Goal: Task Accomplishment & Management: Use online tool/utility

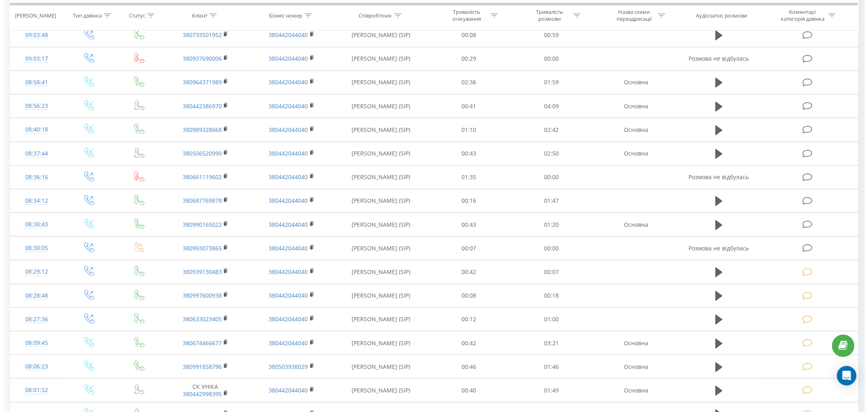
scroll to position [135, 0]
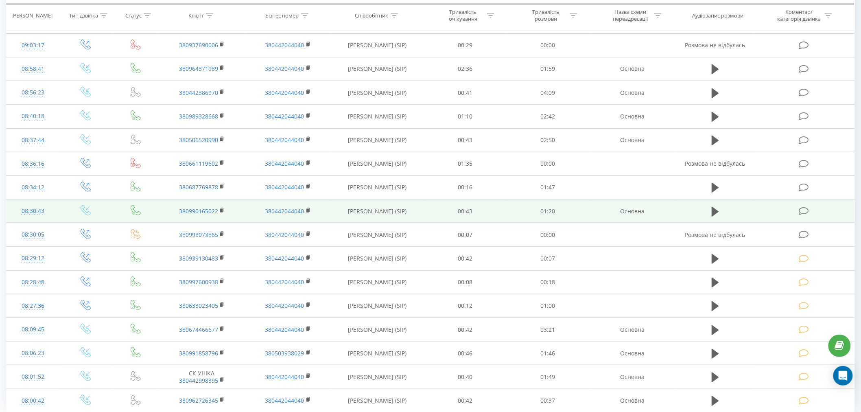
click at [808, 212] on icon at bounding box center [804, 211] width 10 height 9
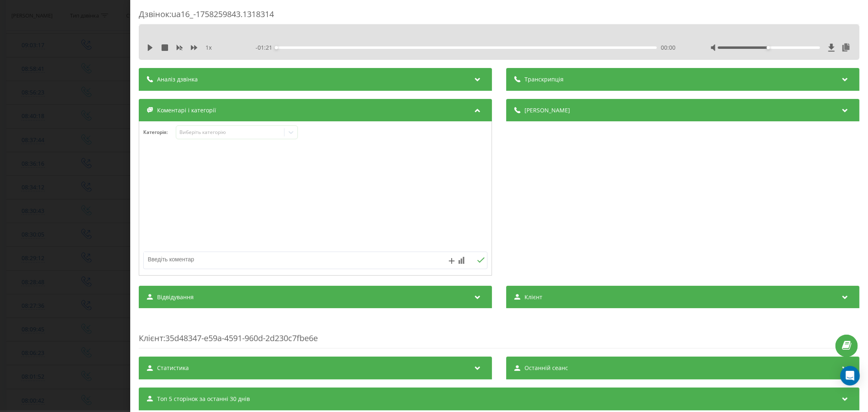
click at [146, 49] on div "1 x - 01:21 00:00 00:00" at bounding box center [499, 47] width 708 height 12
click at [151, 47] on icon at bounding box center [150, 47] width 5 height 7
click at [291, 48] on div "00:00" at bounding box center [466, 47] width 380 height 2
click at [303, 46] on div "00:05" at bounding box center [466, 47] width 380 height 2
click at [316, 48] on div "00:06" at bounding box center [466, 47] width 380 height 2
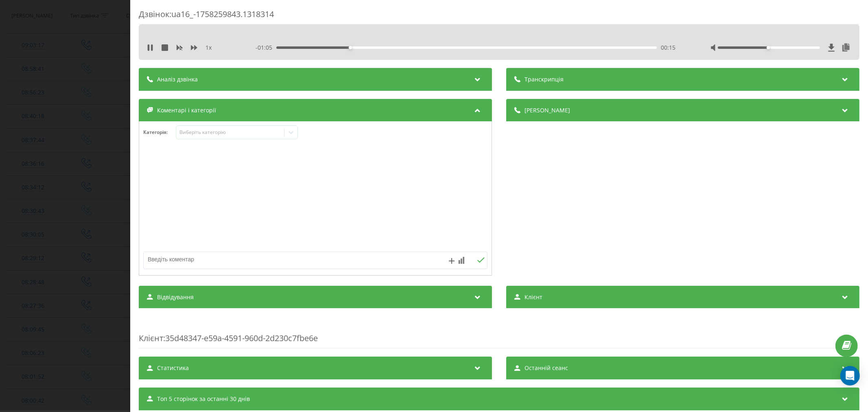
click at [452, 50] on div "- 01:05 00:15 00:15" at bounding box center [466, 48] width 423 height 8
click at [450, 49] on div "- 01:00 00:20 00:20" at bounding box center [466, 48] width 423 height 8
click at [233, 132] on div "Виберіть категорію" at bounding box center [230, 132] width 102 height 7
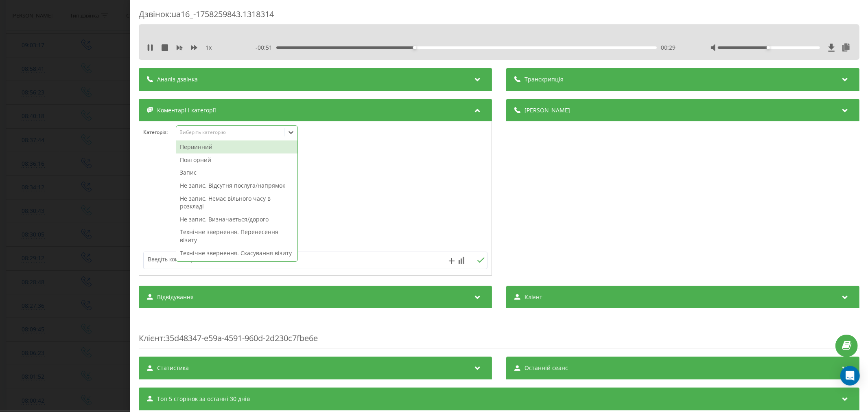
click at [208, 148] on div "Первинний" at bounding box center [236, 146] width 121 height 13
click at [198, 188] on div "Не запис. Відсутня послуга/напрямок" at bounding box center [236, 185] width 121 height 13
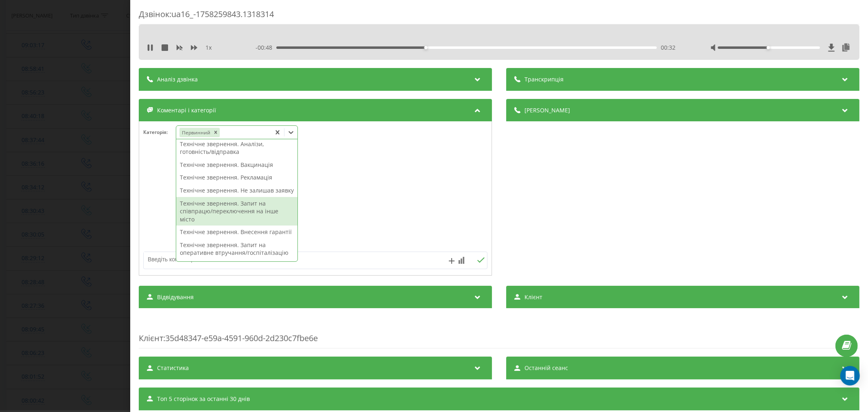
scroll to position [135, 0]
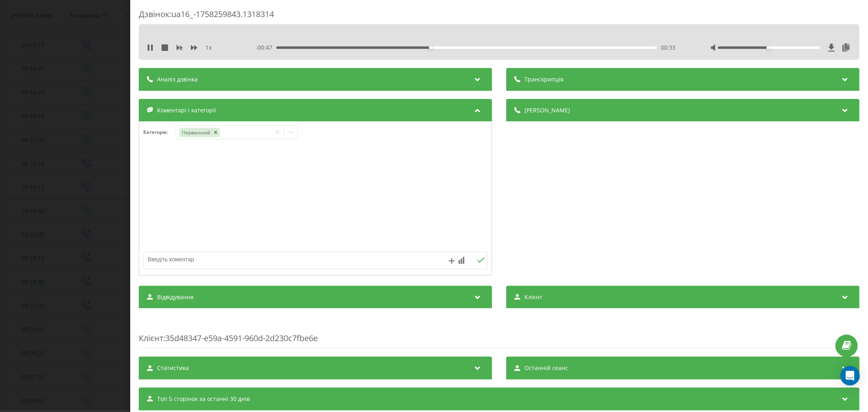
click at [164, 263] on textarea at bounding box center [281, 259] width 275 height 15
type textarea "дитячий хірург"
click at [477, 261] on icon at bounding box center [481, 260] width 8 height 6
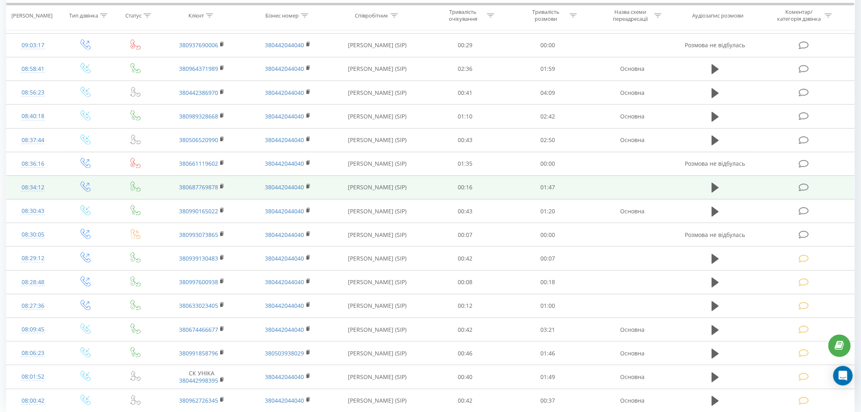
click at [804, 188] on icon at bounding box center [804, 187] width 10 height 9
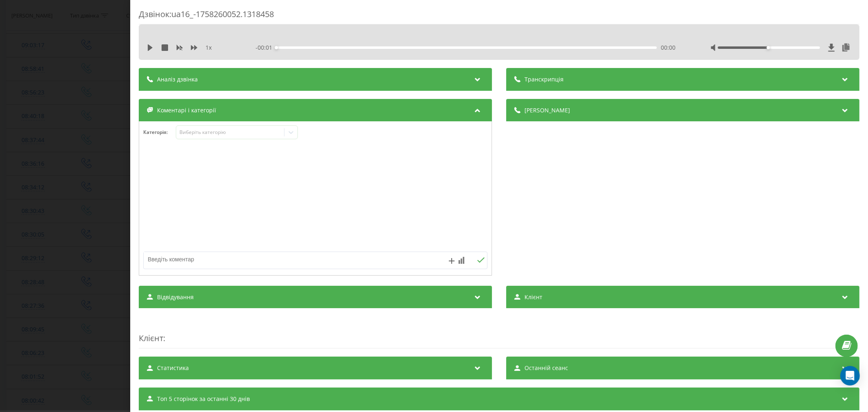
click at [155, 48] on div "1 x" at bounding box center [189, 48] width 85 height 8
click at [148, 50] on icon at bounding box center [150, 47] width 5 height 7
click at [284, 46] on div "- 01:46 00:00 00:00" at bounding box center [466, 48] width 423 height 8
click at [293, 48] on div "00:01" at bounding box center [466, 47] width 380 height 2
click at [318, 47] on div "00:12" at bounding box center [466, 47] width 380 height 2
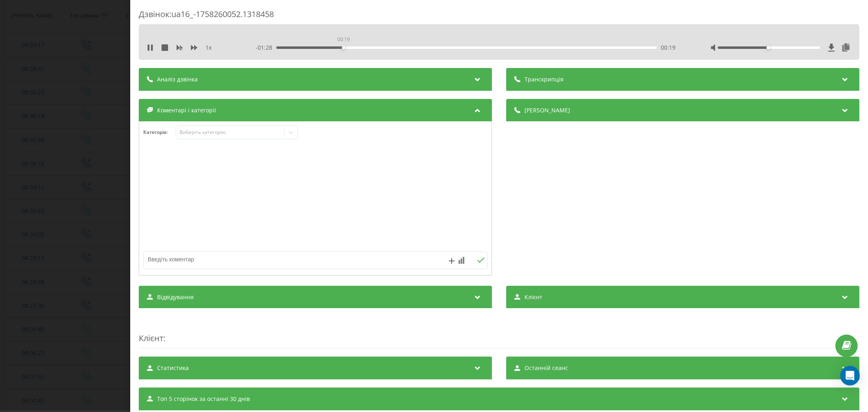
click at [342, 46] on div "00:19" at bounding box center [466, 47] width 380 height 2
click at [368, 49] on div "- 01:27 00:20 00:20" at bounding box center [466, 48] width 423 height 8
click at [373, 46] on div "- 01:26 00:21 00:21" at bounding box center [466, 48] width 423 height 8
click at [419, 48] on div "00:41" at bounding box center [466, 47] width 380 height 2
drag, startPoint x: 763, startPoint y: 47, endPoint x: 808, endPoint y: 44, distance: 44.9
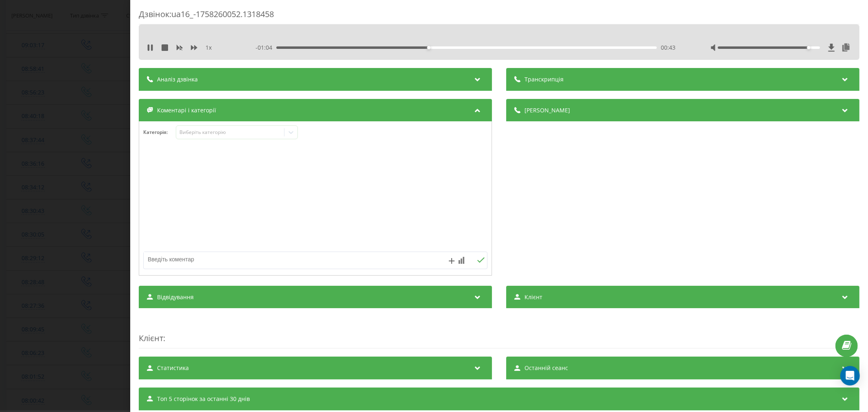
click at [808, 44] on div at bounding box center [780, 48] width 141 height 8
click at [221, 129] on div "Виберіть категорію" at bounding box center [230, 133] width 108 height 8
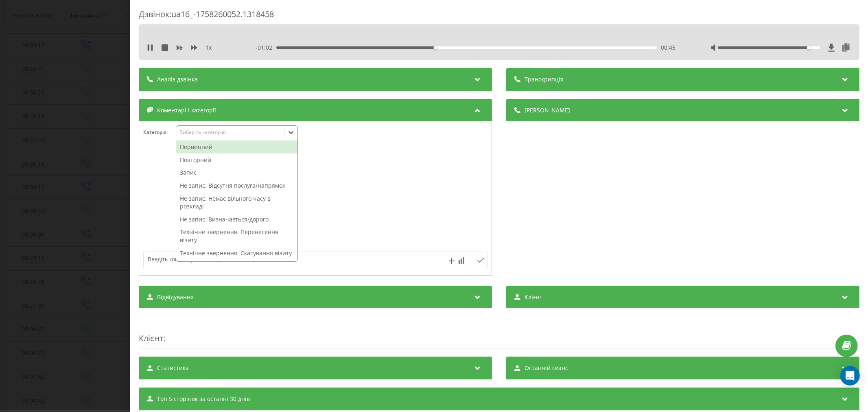
click at [194, 158] on div "Повторний" at bounding box center [236, 159] width 121 height 13
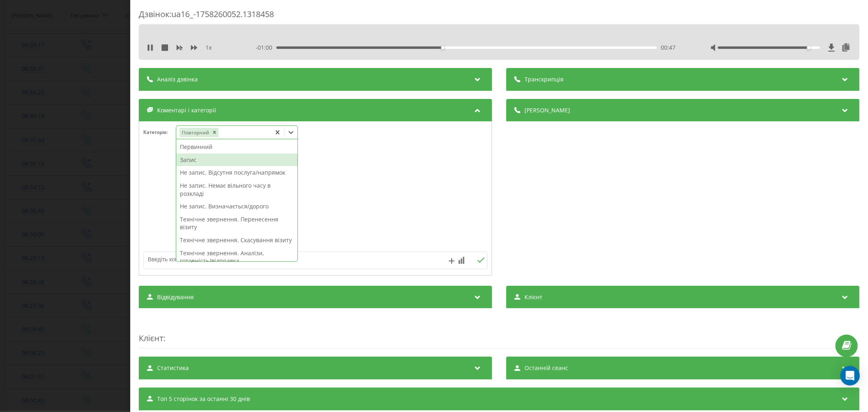
click at [193, 159] on div "Запис" at bounding box center [236, 159] width 121 height 13
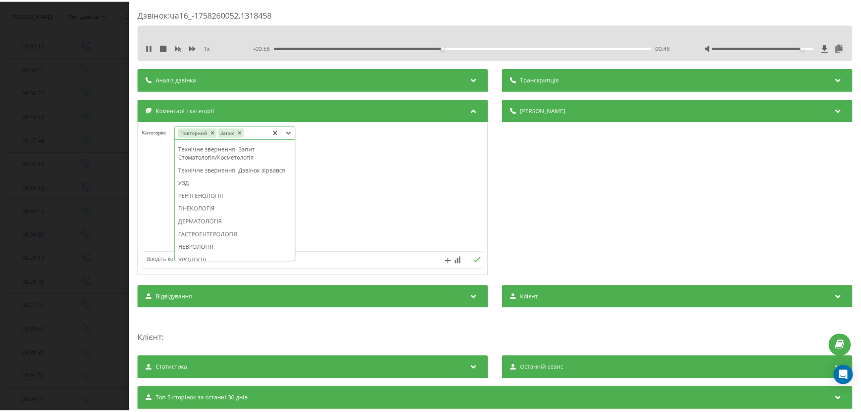
scroll to position [213, 0]
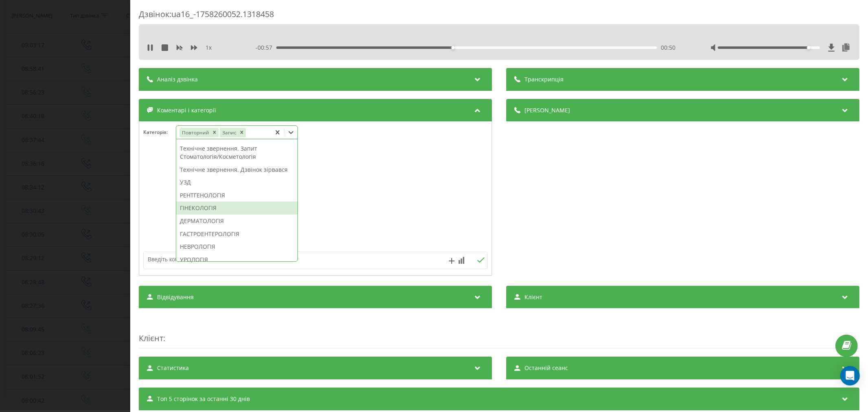
click at [190, 214] on div "ГІНЕКОЛОГІЯ" at bounding box center [236, 207] width 121 height 13
click at [331, 230] on div at bounding box center [315, 199] width 352 height 98
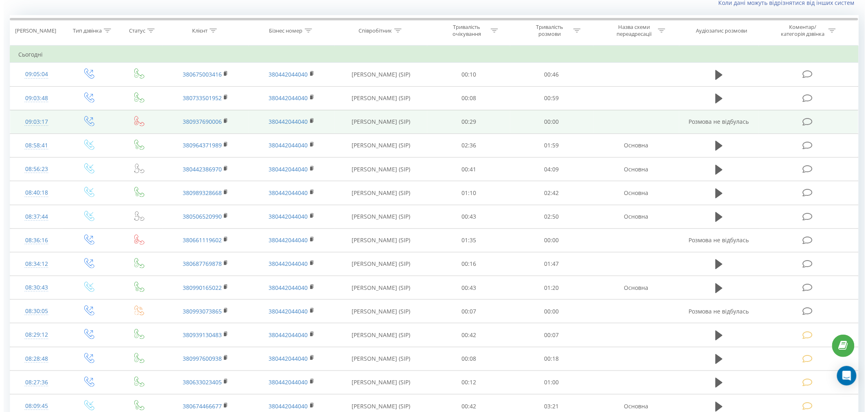
scroll to position [45, 0]
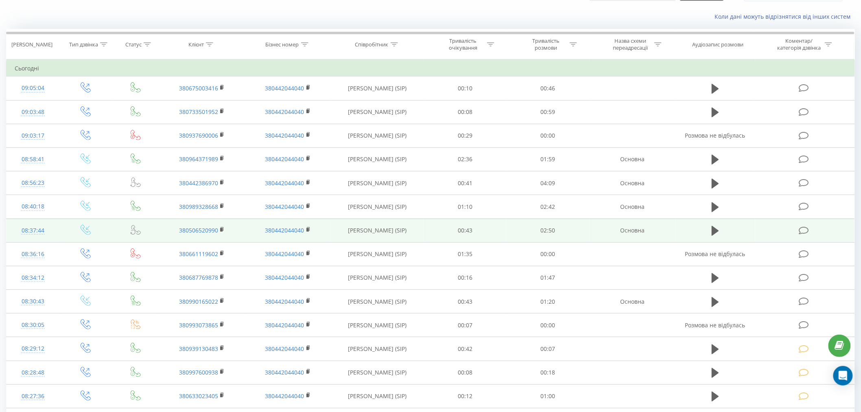
click at [808, 229] on icon at bounding box center [804, 230] width 10 height 9
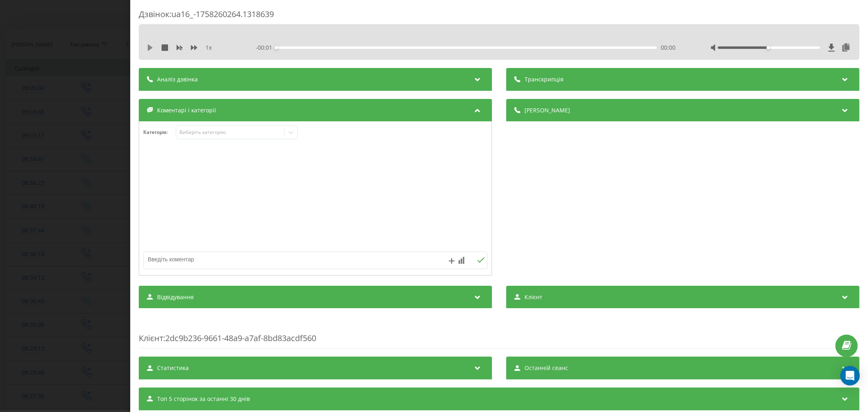
click at [151, 46] on icon at bounding box center [150, 47] width 7 height 7
click at [290, 47] on div "00:06" at bounding box center [466, 47] width 380 height 2
click at [314, 46] on div "00:09" at bounding box center [466, 47] width 380 height 2
click at [335, 48] on div "00:19" at bounding box center [466, 47] width 380 height 2
click at [356, 47] on div "00:36" at bounding box center [466, 47] width 380 height 2
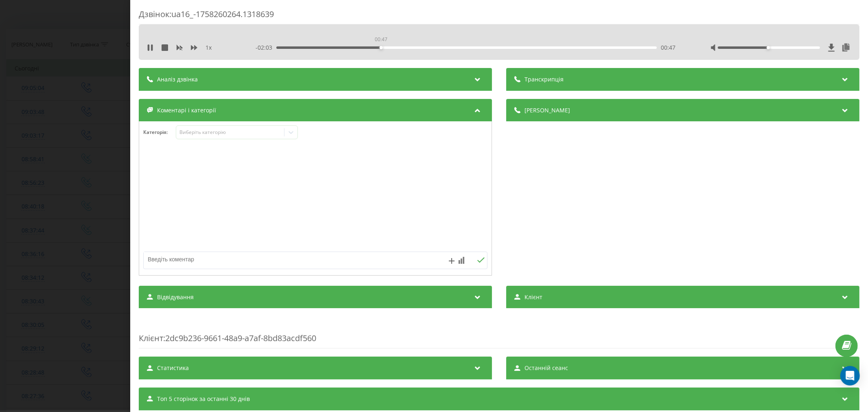
click at [380, 47] on div "00:47" at bounding box center [466, 47] width 380 height 2
click at [413, 47] on div "01:02" at bounding box center [466, 47] width 380 height 2
click at [282, 48] on div "00:03" at bounding box center [466, 47] width 380 height 2
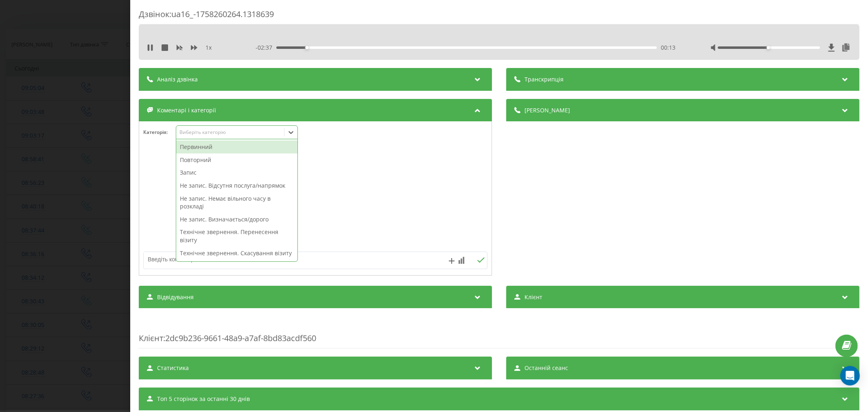
click at [243, 132] on div "Виберіть категорію" at bounding box center [230, 132] width 102 height 7
click at [210, 160] on div "Повторний" at bounding box center [236, 159] width 121 height 13
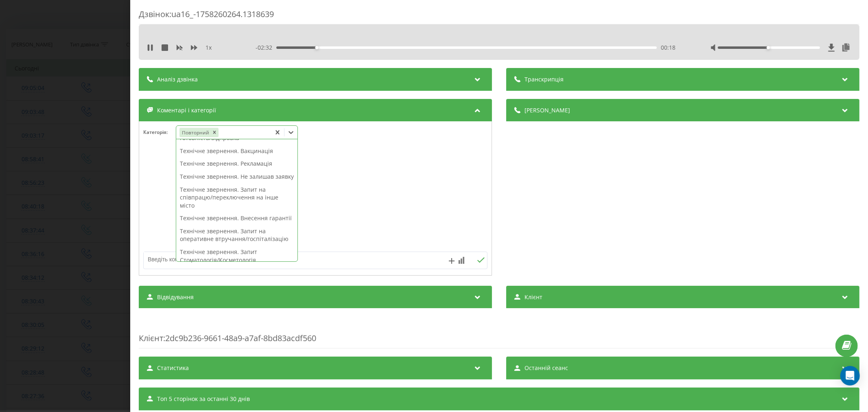
scroll to position [78, 0]
drag, startPoint x: 210, startPoint y: 187, endPoint x: 277, endPoint y: 189, distance: 66.3
click at [211, 187] on div "Технічне звернення. Аналізи, готовність/відправка" at bounding box center [236, 179] width 121 height 21
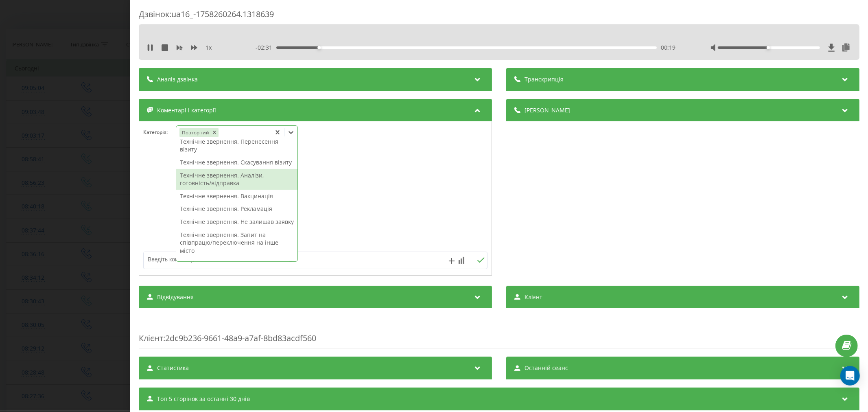
click at [448, 189] on div at bounding box center [315, 199] width 352 height 98
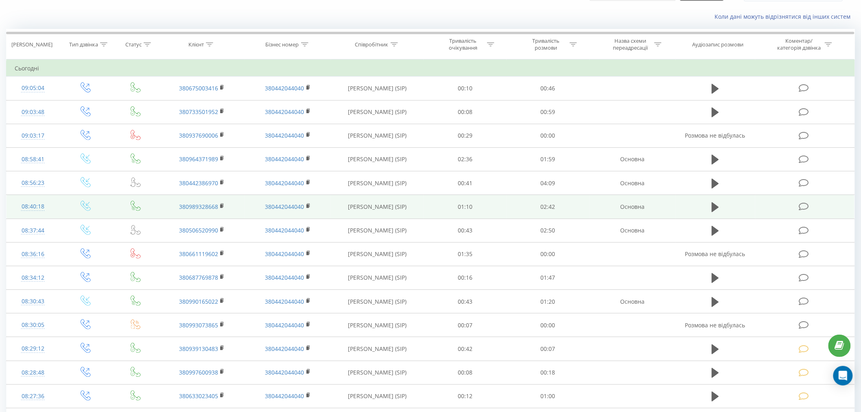
click at [806, 202] on icon at bounding box center [804, 206] width 10 height 9
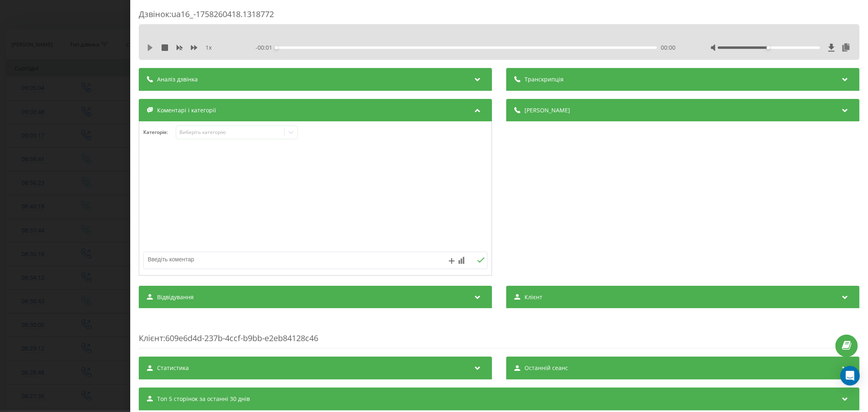
click at [153, 45] on icon at bounding box center [150, 47] width 7 height 7
click at [297, 46] on div "00:09" at bounding box center [466, 47] width 380 height 2
click at [314, 47] on div "00:17" at bounding box center [466, 47] width 380 height 2
click at [353, 49] on div "- 02:14 00:29 00:29" at bounding box center [466, 48] width 423 height 8
click at [366, 46] on div "00:29" at bounding box center [466, 47] width 380 height 2
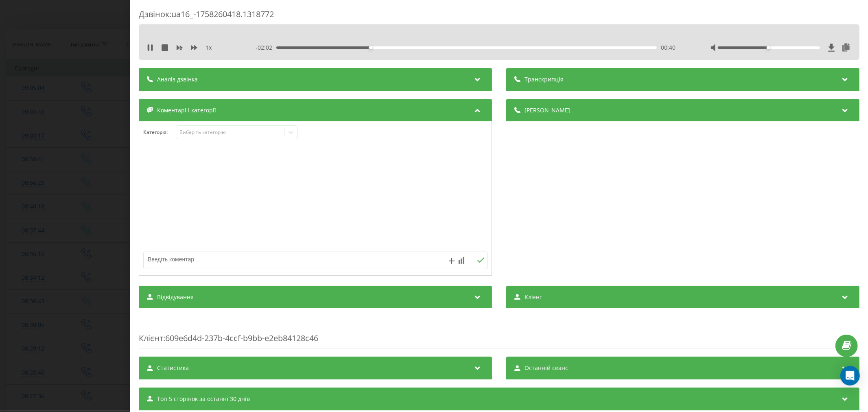
drag, startPoint x: 765, startPoint y: 45, endPoint x: 697, endPoint y: 58, distance: 69.6
click at [801, 44] on div at bounding box center [780, 48] width 141 height 8
click at [566, 46] on div "00:41" at bounding box center [466, 47] width 380 height 2
drag, startPoint x: 763, startPoint y: 48, endPoint x: 797, endPoint y: 41, distance: 34.8
click at [797, 41] on div "1 x - 00:35 02:07 02:07" at bounding box center [499, 47] width 708 height 12
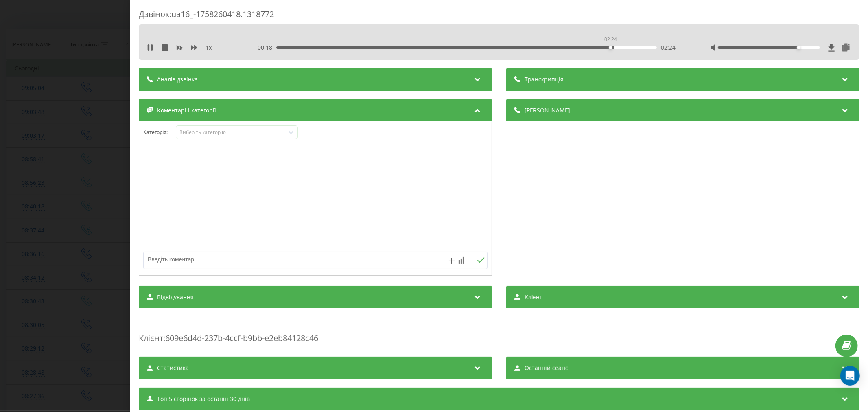
click at [609, 48] on div "02:24" at bounding box center [466, 47] width 380 height 2
click at [638, 48] on div "02:37" at bounding box center [466, 47] width 380 height 2
click at [278, 44] on div "- 00:04 02:38 02:38" at bounding box center [466, 48] width 423 height 8
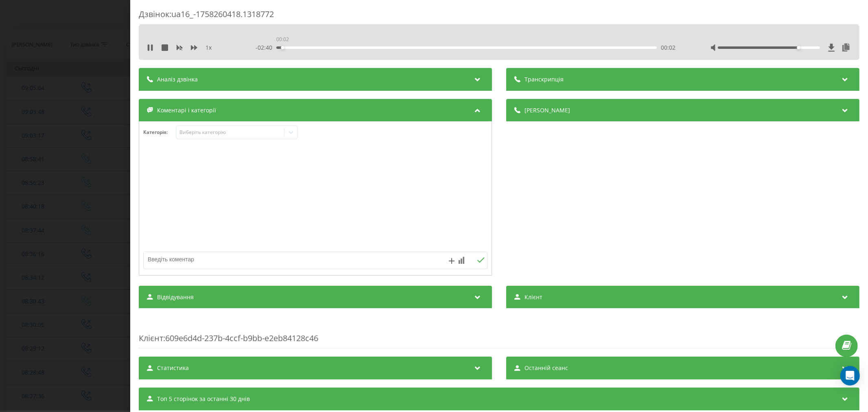
click at [282, 47] on div "00:02" at bounding box center [466, 47] width 380 height 2
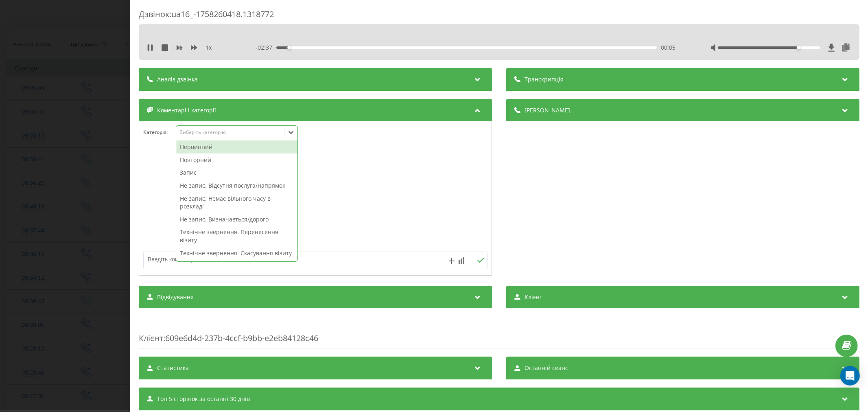
click at [220, 133] on div "Виберіть категорію" at bounding box center [230, 132] width 102 height 7
click at [214, 161] on div "Повторний" at bounding box center [236, 159] width 121 height 13
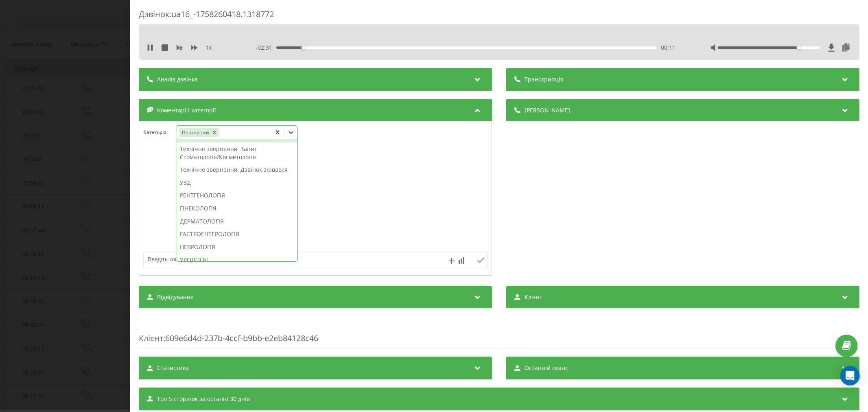
scroll to position [213, 0]
click at [228, 189] on div "Технічне звернення. Дзвінок зірвався" at bounding box center [236, 182] width 121 height 13
click at [441, 206] on div at bounding box center [315, 199] width 352 height 98
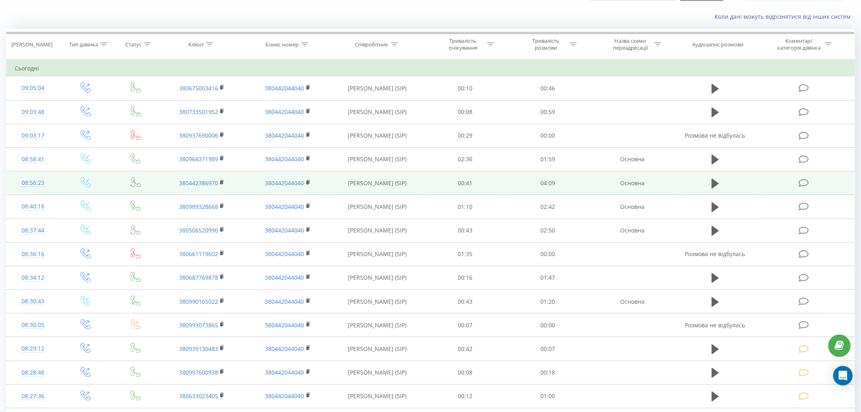
click at [804, 183] on icon at bounding box center [804, 183] width 10 height 9
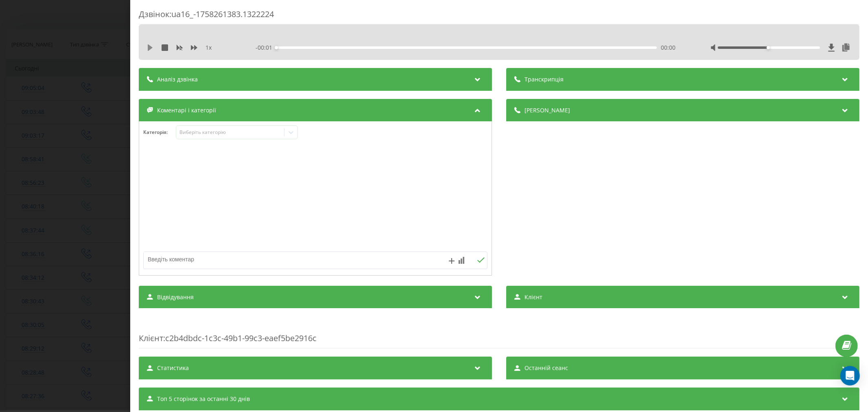
click at [153, 49] on icon at bounding box center [150, 47] width 7 height 7
click at [301, 47] on div "00:00" at bounding box center [466, 47] width 380 height 2
click at [225, 131] on div "Виберіть категорію" at bounding box center [230, 132] width 102 height 7
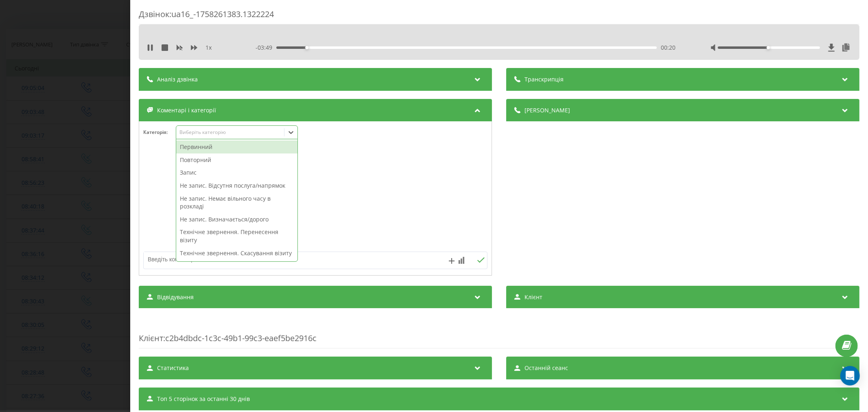
click at [208, 163] on div "Повторний" at bounding box center [236, 159] width 121 height 13
click at [212, 184] on div "Не запис. Немає вільного часу в розкладі" at bounding box center [236, 189] width 121 height 21
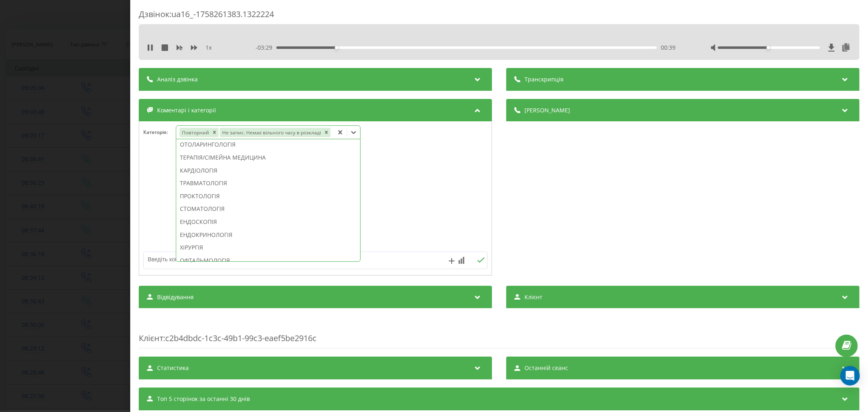
scroll to position [255, 0]
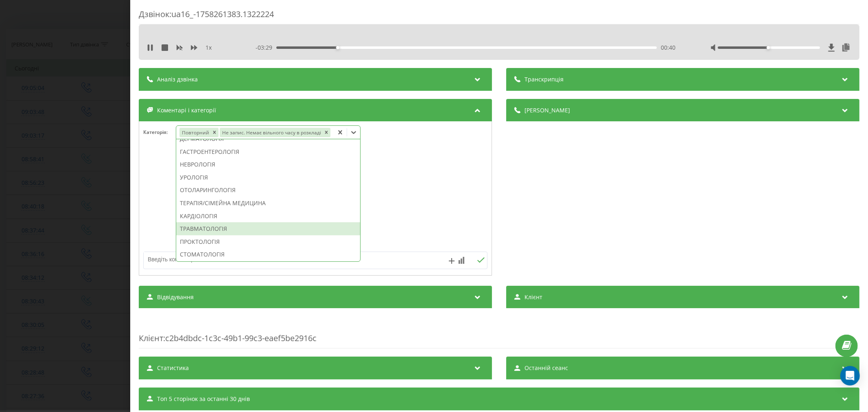
click at [203, 226] on div "ТРАВМАТОЛОГІЯ" at bounding box center [268, 228] width 184 height 13
click at [475, 221] on div at bounding box center [315, 199] width 352 height 98
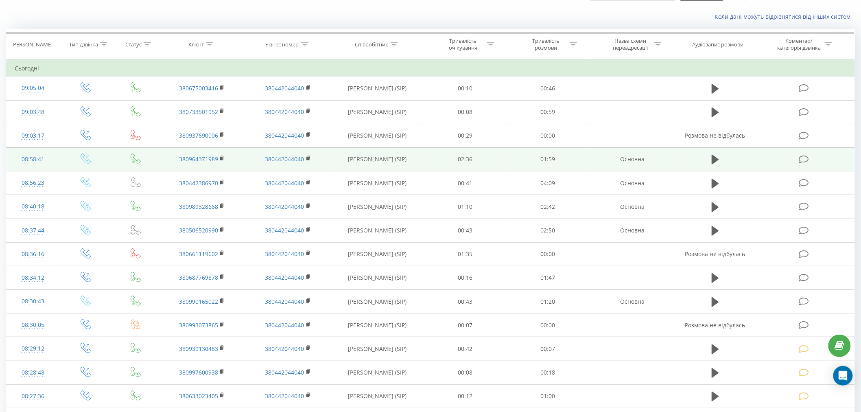
click at [806, 155] on icon at bounding box center [804, 159] width 10 height 9
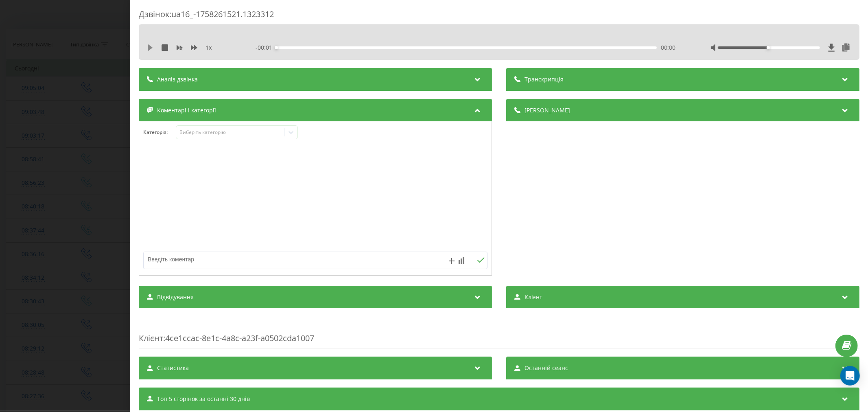
click at [148, 45] on icon at bounding box center [150, 47] width 5 height 7
click at [287, 48] on div "00:00" at bounding box center [466, 47] width 380 height 2
click at [321, 46] on div "00:14" at bounding box center [466, 47] width 380 height 2
click at [357, 46] on div "00:26" at bounding box center [466, 47] width 380 height 2
click at [385, 47] on div "00:28" at bounding box center [466, 47] width 380 height 2
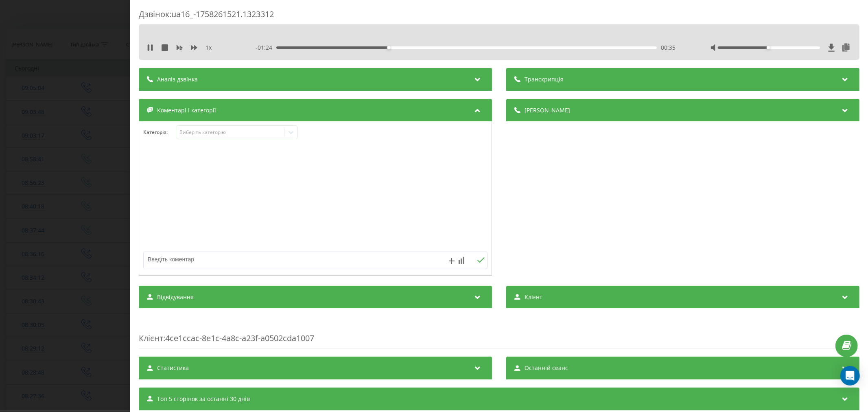
click at [417, 47] on div "00:35" at bounding box center [466, 47] width 380 height 2
click at [191, 135] on div "Виберіть категорію" at bounding box center [230, 132] width 102 height 7
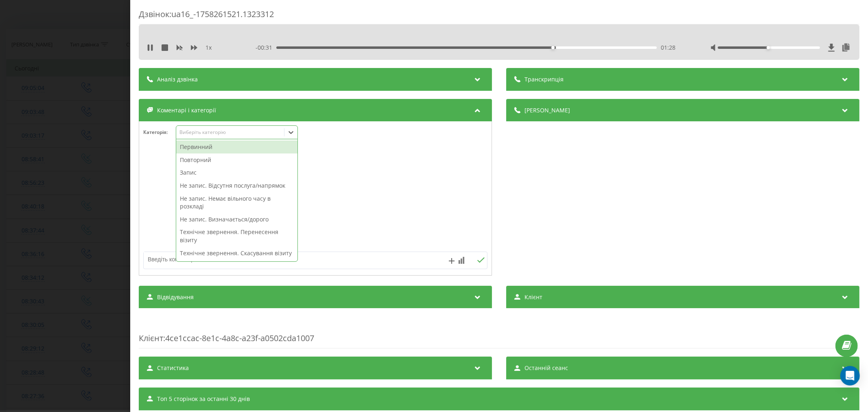
click at [198, 159] on div "Повторний" at bounding box center [236, 159] width 121 height 13
click at [201, 159] on div "Запис" at bounding box center [236, 159] width 121 height 13
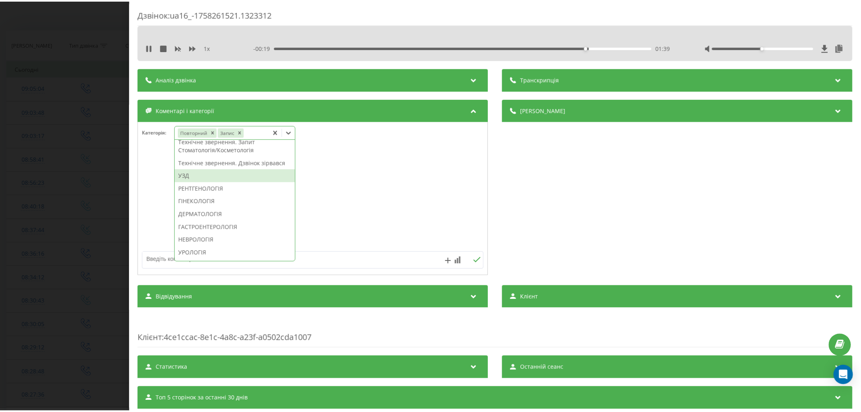
scroll to position [226, 0]
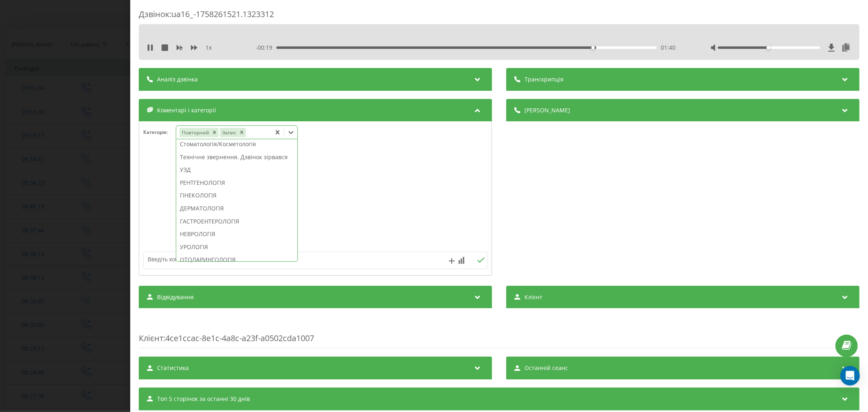
click at [212, 202] on div "ГІНЕКОЛОГІЯ" at bounding box center [236, 195] width 121 height 13
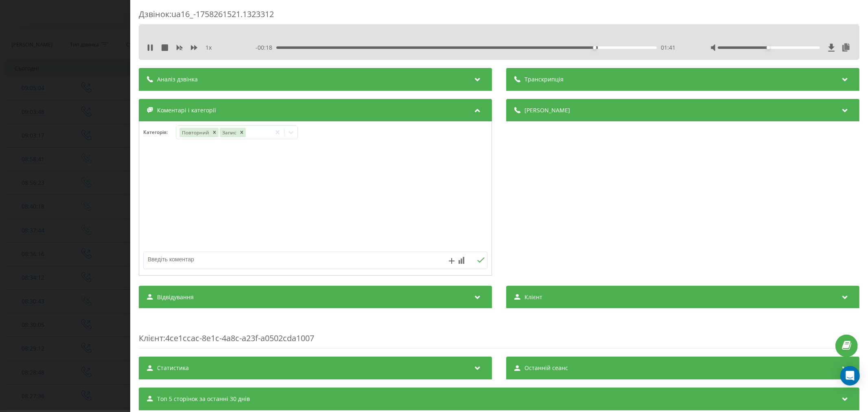
click at [389, 225] on div at bounding box center [315, 199] width 352 height 98
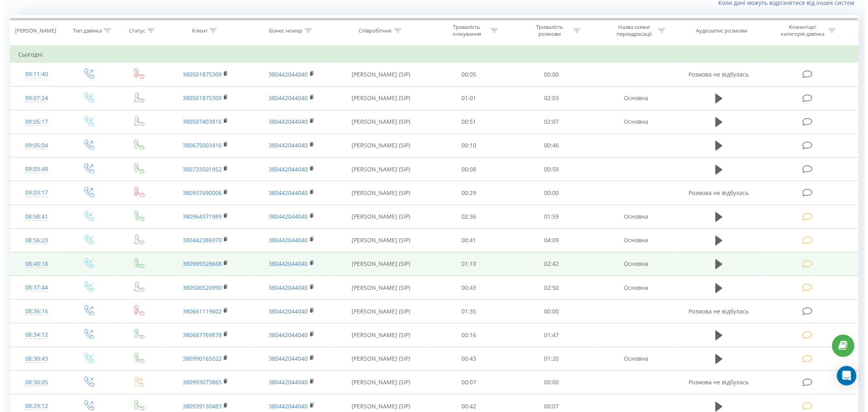
scroll to position [45, 0]
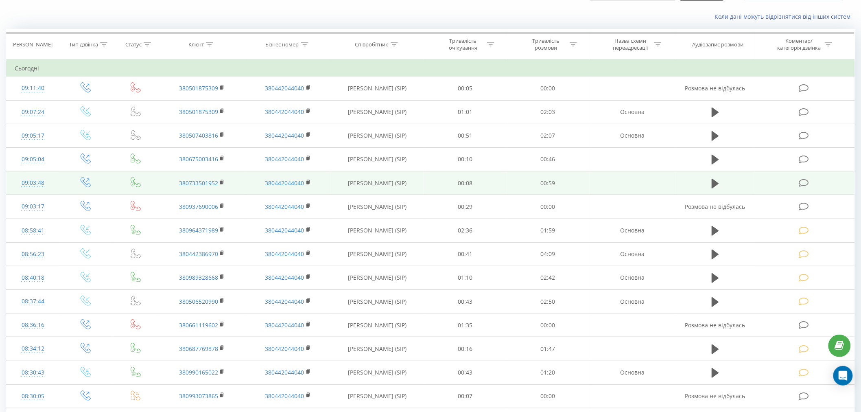
click at [804, 181] on icon at bounding box center [804, 183] width 10 height 9
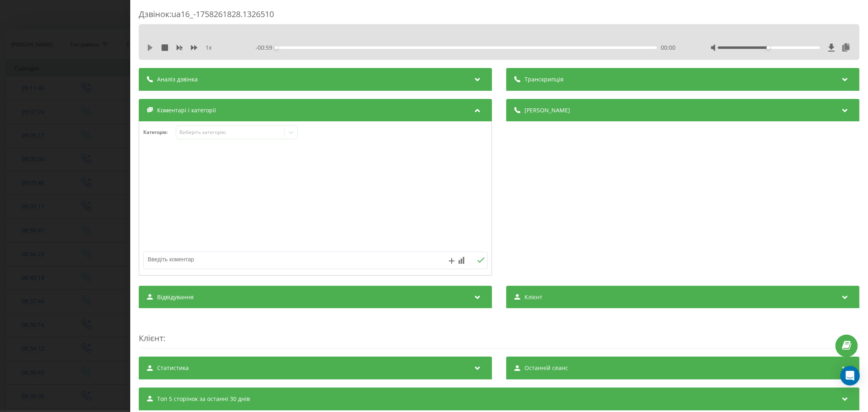
click at [150, 49] on icon at bounding box center [150, 47] width 5 height 7
click at [293, 48] on div "00:00" at bounding box center [466, 47] width 380 height 2
click at [326, 50] on div "- 00:56 00:03 00:03" at bounding box center [466, 48] width 423 height 8
drag, startPoint x: 764, startPoint y: 48, endPoint x: 813, endPoint y: 46, distance: 49.3
click at [817, 46] on div "Accessibility label" at bounding box center [818, 47] width 3 height 3
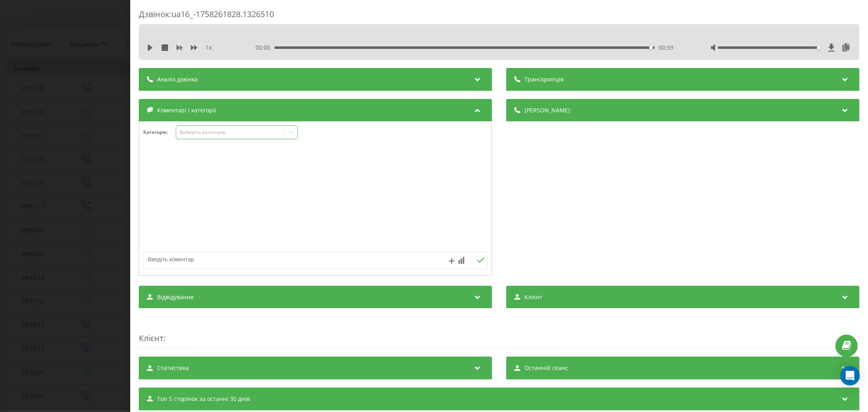
click at [243, 131] on div "Виберіть категорію" at bounding box center [230, 132] width 102 height 7
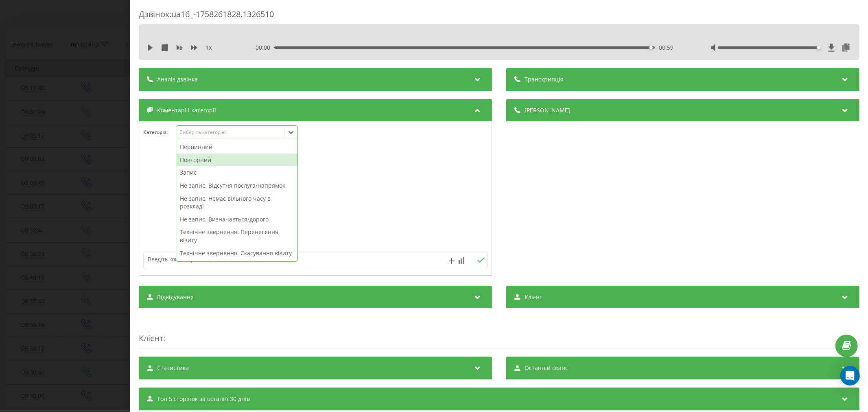
click at [215, 163] on div "Повторний" at bounding box center [236, 159] width 121 height 13
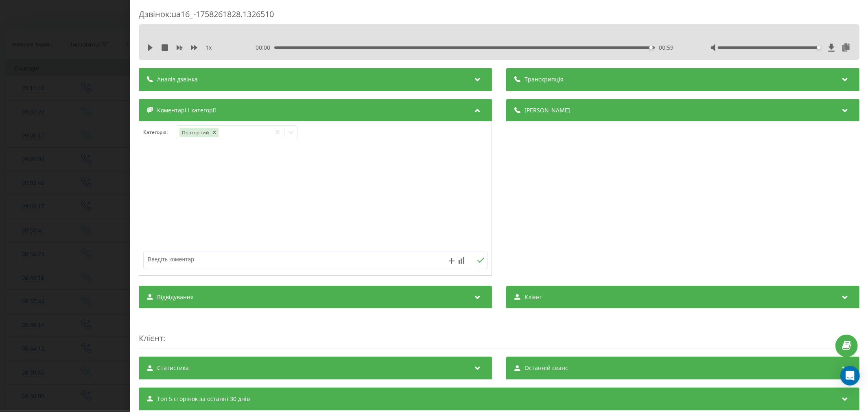
click at [319, 173] on div at bounding box center [315, 199] width 352 height 98
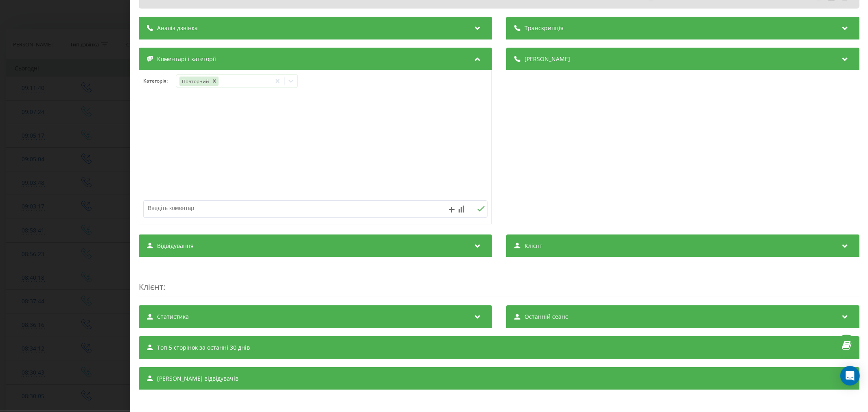
scroll to position [55, 0]
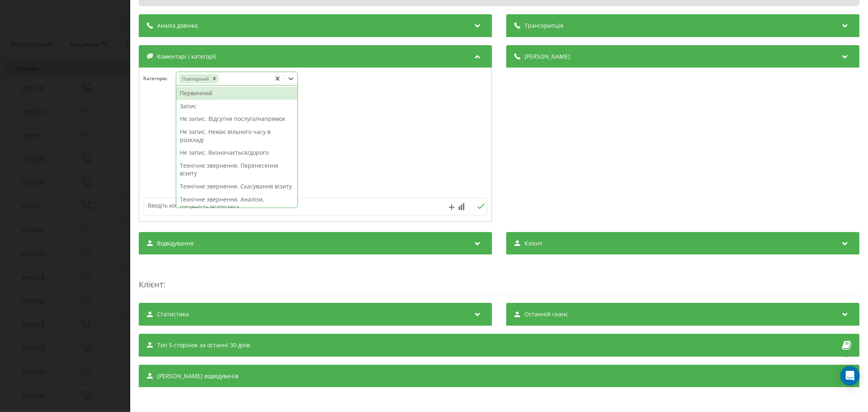
click at [294, 81] on icon at bounding box center [291, 78] width 8 height 8
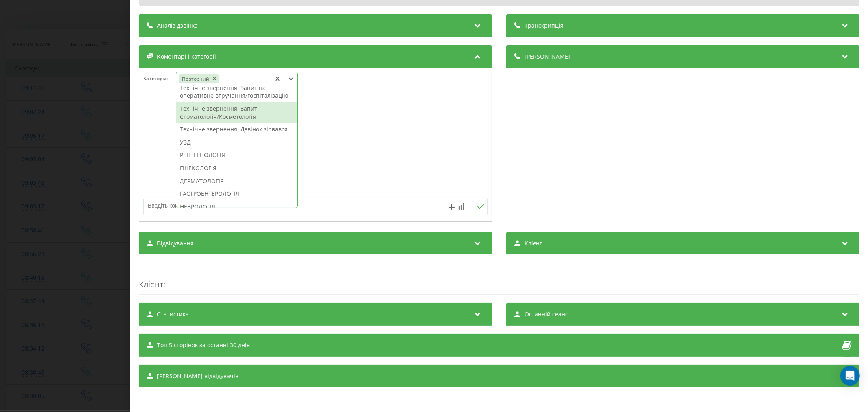
scroll to position [226, 0]
click at [243, 122] on div "Технічне звернення. Дзвінок зірвався" at bounding box center [236, 115] width 121 height 13
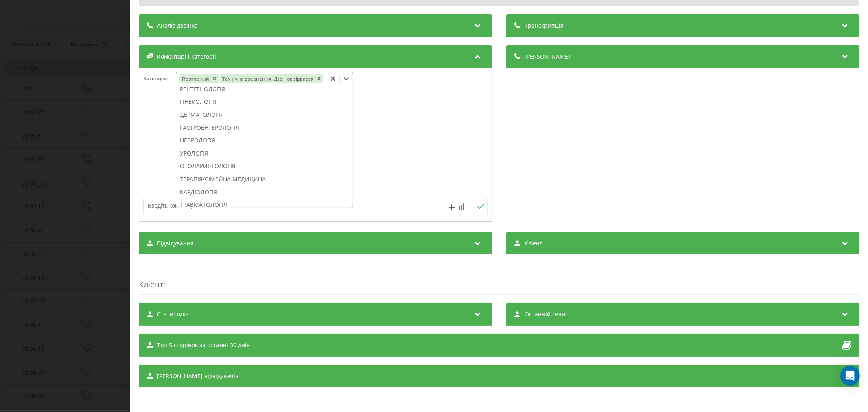
scroll to position [178, 0]
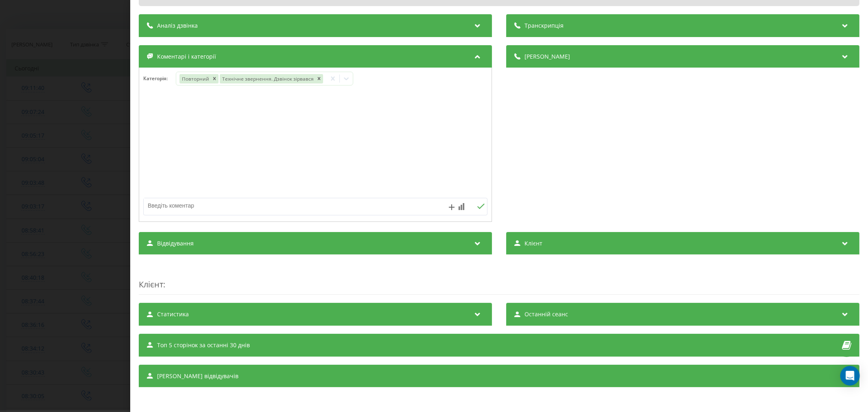
click at [402, 176] on div at bounding box center [315, 145] width 352 height 98
drag, startPoint x: 307, startPoint y: 203, endPoint x: 437, endPoint y: 153, distance: 139.6
click at [308, 202] on textarea at bounding box center [281, 205] width 275 height 15
type textarea "попередити про спіз"
click at [478, 204] on icon at bounding box center [481, 206] width 8 height 6
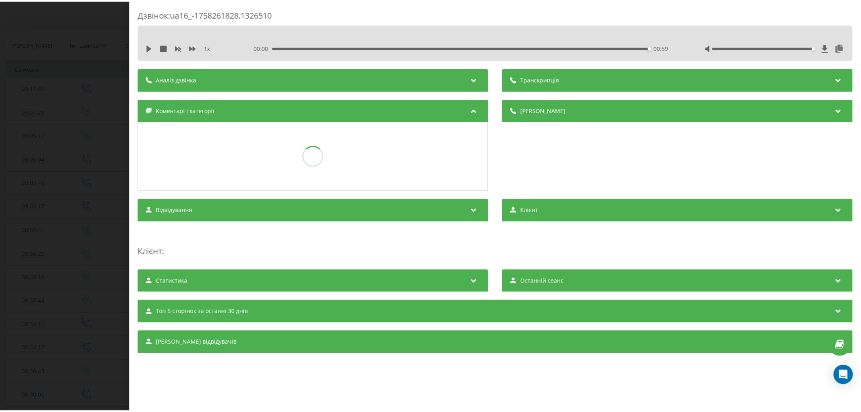
scroll to position [0, 0]
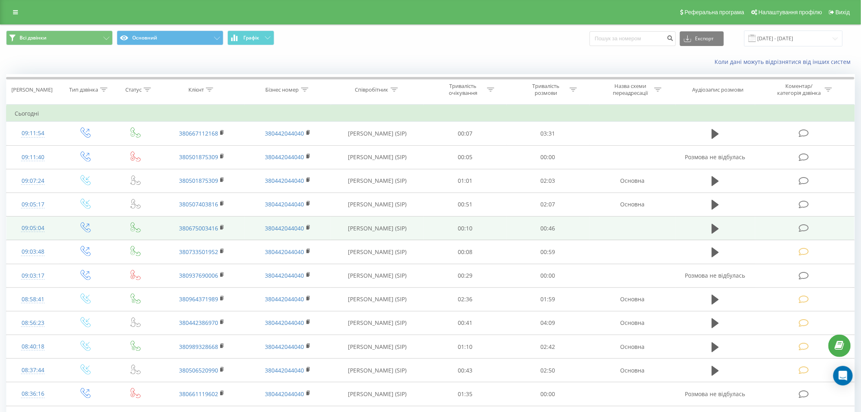
click at [805, 224] on icon at bounding box center [804, 228] width 10 height 9
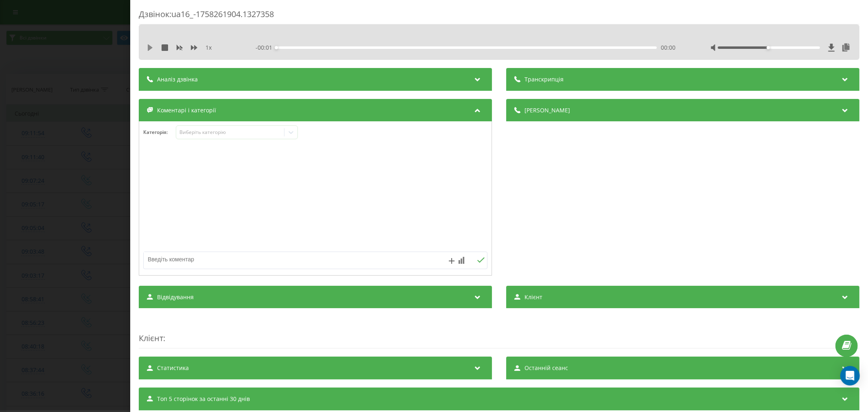
click at [153, 47] on icon at bounding box center [150, 47] width 7 height 7
drag, startPoint x: 287, startPoint y: 45, endPoint x: 294, endPoint y: 47, distance: 7.2
click at [288, 45] on div "- 00:46 00:00 00:00" at bounding box center [466, 48] width 423 height 8
click at [299, 48] on div "00:00" at bounding box center [466, 47] width 380 height 2
click at [340, 45] on div "- 00:43 00:03 00:03" at bounding box center [466, 48] width 423 height 8
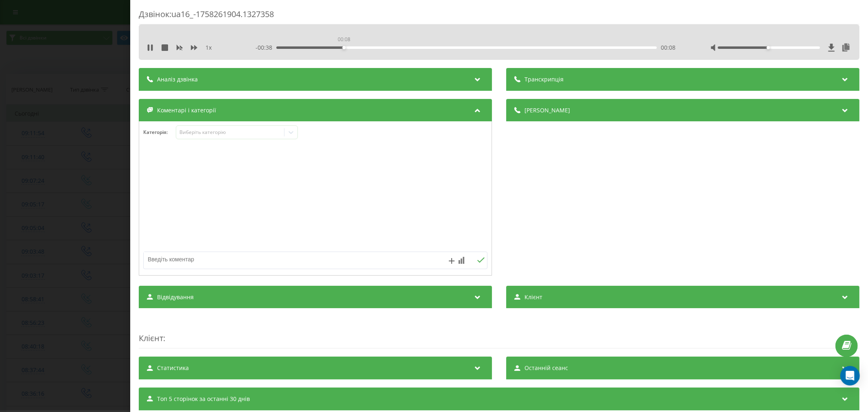
click at [343, 48] on div "00:08" at bounding box center [466, 47] width 380 height 2
click at [251, 131] on div "Виберіть категорію" at bounding box center [230, 132] width 102 height 7
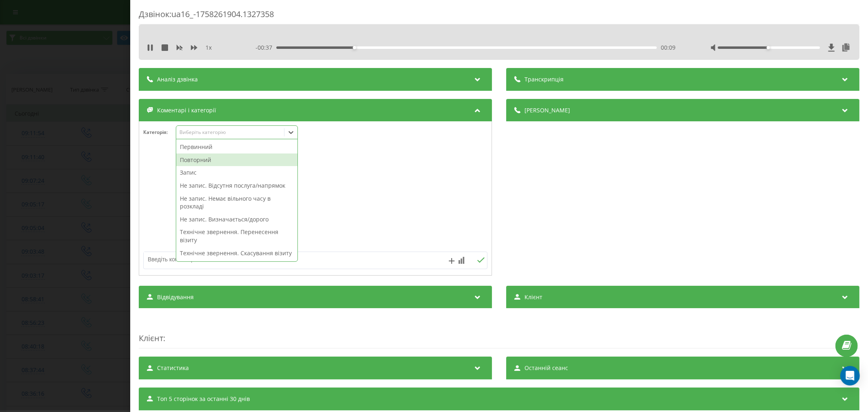
click at [220, 157] on div "Повторний" at bounding box center [236, 159] width 121 height 13
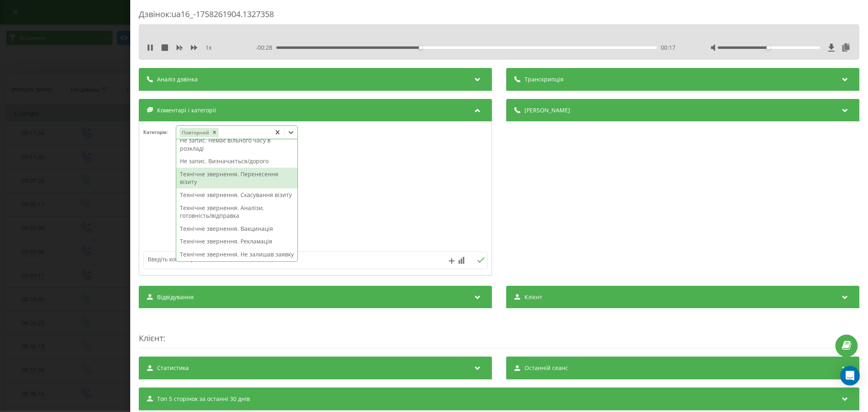
click at [237, 182] on div "Технічне звернення. Перенесення візиту" at bounding box center [236, 178] width 121 height 21
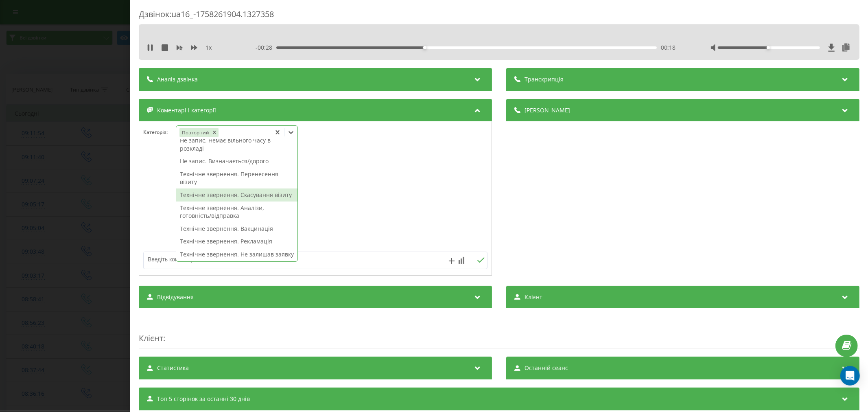
click at [383, 208] on div at bounding box center [315, 199] width 352 height 98
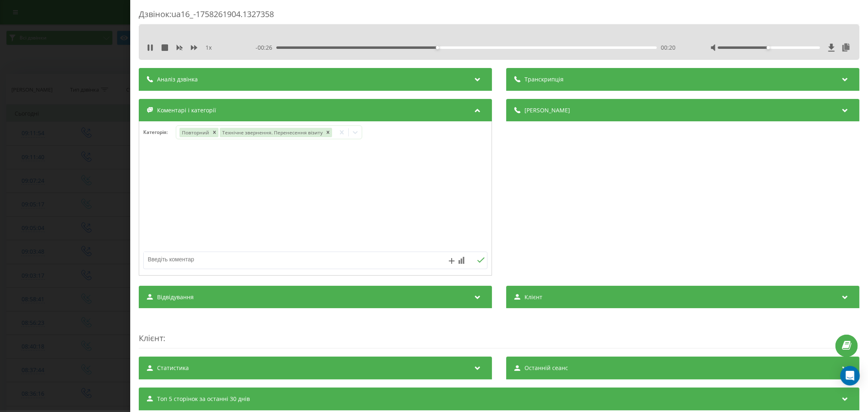
scroll to position [45, 0]
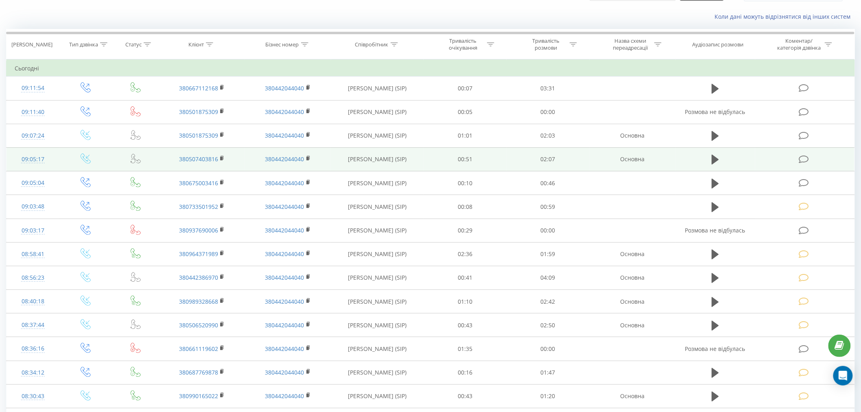
click at [806, 153] on td at bounding box center [804, 159] width 99 height 24
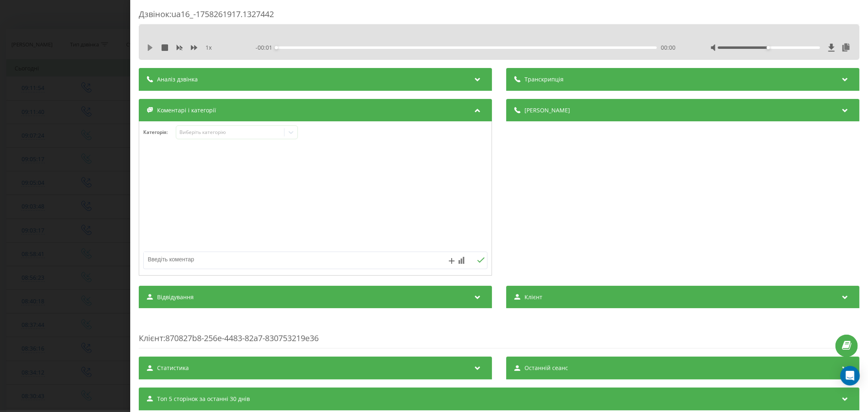
click at [149, 47] on icon at bounding box center [150, 47] width 5 height 7
click at [307, 47] on div "00:01" at bounding box center [466, 47] width 380 height 2
click at [221, 127] on div "Виберіть категорію" at bounding box center [237, 132] width 122 height 14
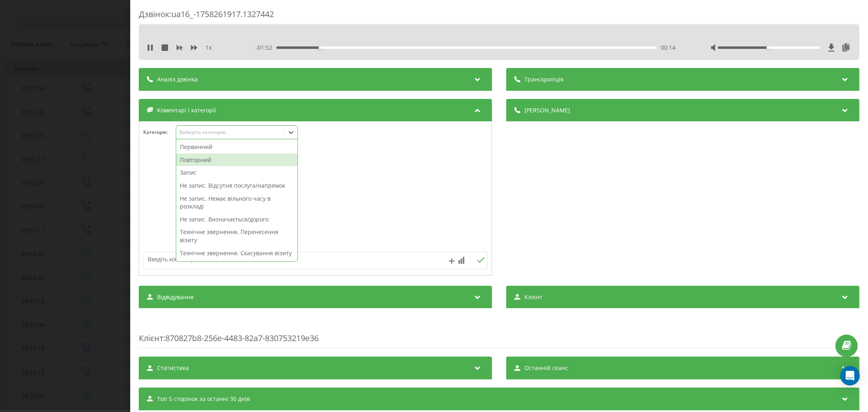
click at [212, 157] on div "Повторний" at bounding box center [236, 159] width 121 height 13
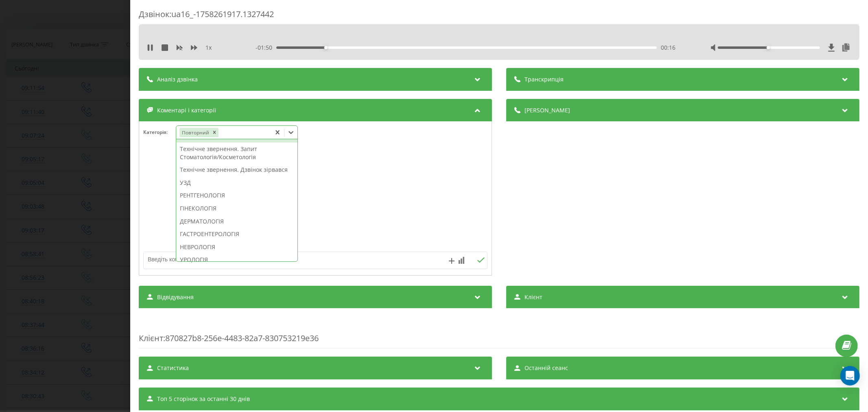
scroll to position [213, 0]
click at [214, 189] on div "Технічне звернення. Дзвінок зірвався" at bounding box center [236, 182] width 121 height 13
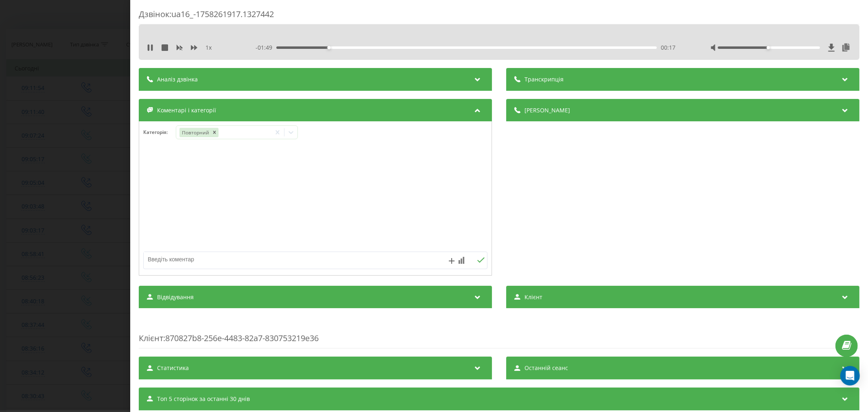
click at [423, 202] on div at bounding box center [315, 199] width 352 height 98
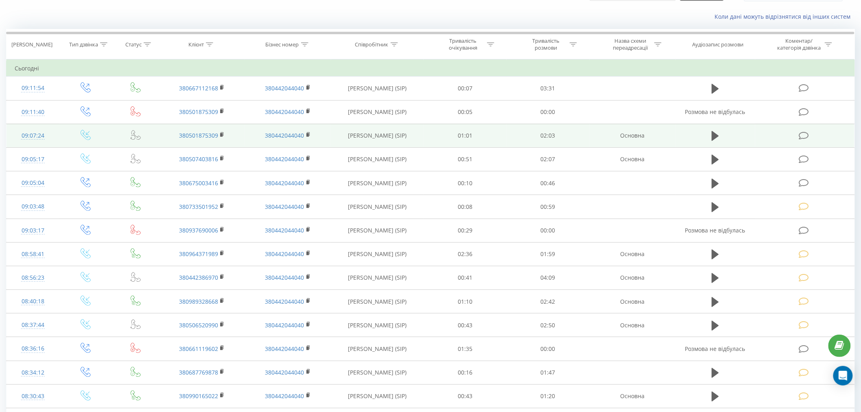
click at [806, 133] on icon at bounding box center [804, 135] width 10 height 9
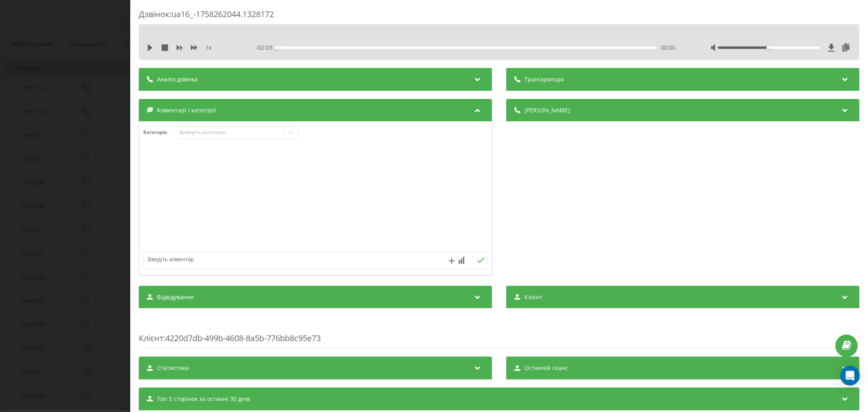
drag, startPoint x: 153, startPoint y: 48, endPoint x: 160, endPoint y: 50, distance: 8.1
click at [155, 48] on div "1 x" at bounding box center [189, 48] width 85 height 8
drag, startPoint x: 148, startPoint y: 51, endPoint x: 167, endPoint y: 59, distance: 20.4
click at [149, 52] on div "1 x - 02:03 00:00 00:00" at bounding box center [499, 47] width 708 height 12
click at [148, 44] on icon at bounding box center [150, 47] width 7 height 7
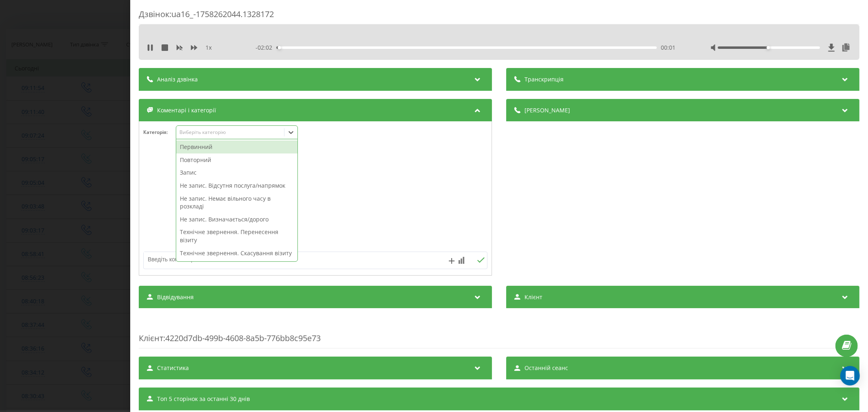
click at [184, 129] on div "Виберіть категорію" at bounding box center [230, 132] width 102 height 7
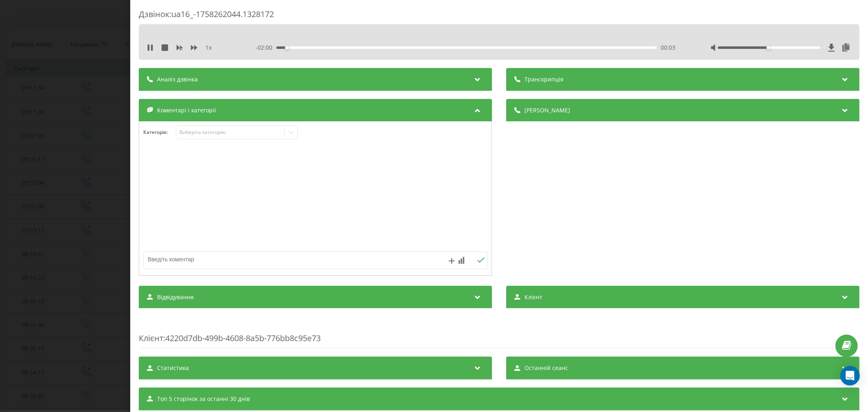
drag, startPoint x: 286, startPoint y: 45, endPoint x: 301, endPoint y: 48, distance: 14.8
click at [301, 48] on div "- 02:00 00:03 00:03" at bounding box center [466, 48] width 423 height 8
drag, startPoint x: 295, startPoint y: 43, endPoint x: 306, endPoint y: 45, distance: 11.2
click at [306, 45] on div "- 01:58 00:05 00:05" at bounding box center [466, 48] width 423 height 8
drag, startPoint x: 292, startPoint y: 46, endPoint x: 315, endPoint y: 46, distance: 23.2
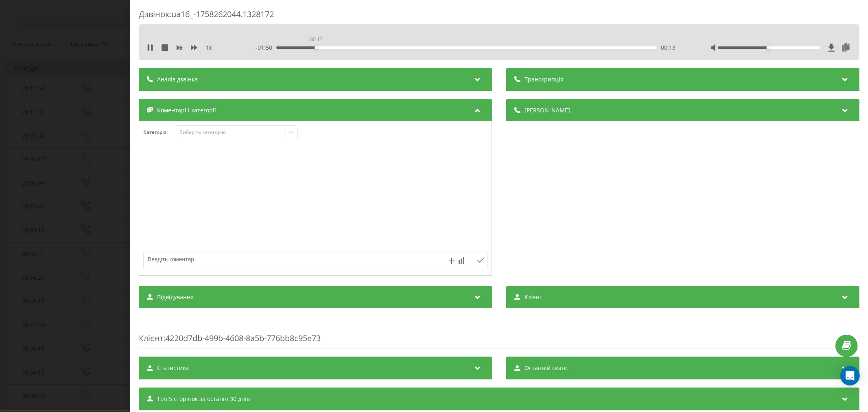
click at [315, 46] on div "00:13" at bounding box center [315, 47] width 3 height 3
drag, startPoint x: 764, startPoint y: 47, endPoint x: 792, endPoint y: 50, distance: 27.9
click at [792, 50] on div at bounding box center [780, 48] width 141 height 8
click at [357, 47] on div "00:27" at bounding box center [466, 47] width 380 height 2
click at [244, 131] on div "Виберіть категорію" at bounding box center [230, 132] width 102 height 7
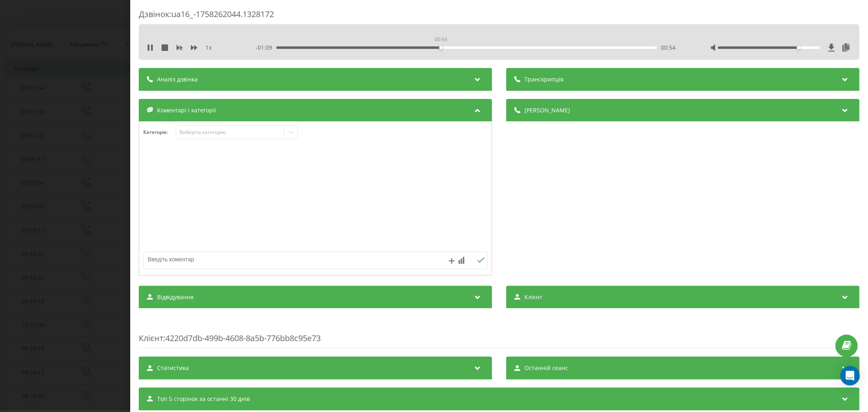
click at [439, 47] on div "00:54" at bounding box center [466, 47] width 380 height 2
click at [493, 45] on div "- 01:07 00:55 00:55" at bounding box center [466, 48] width 423 height 8
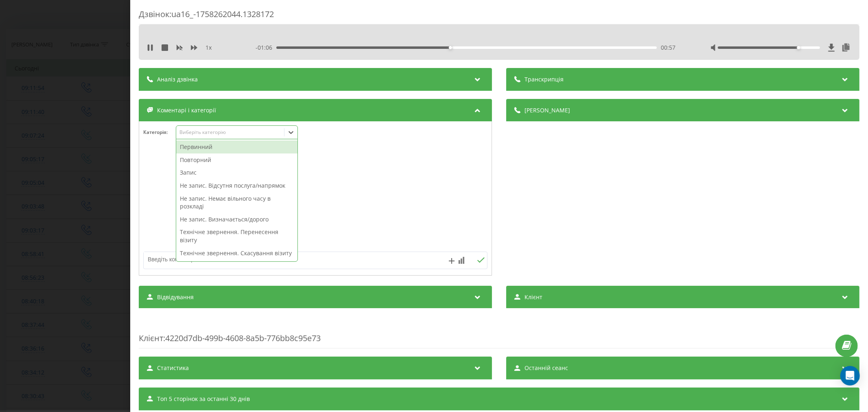
click at [232, 129] on div "Виберіть категорію" at bounding box center [230, 133] width 108 height 8
click at [212, 159] on div "Повторний" at bounding box center [236, 159] width 121 height 13
click at [195, 163] on div "Запис" at bounding box center [236, 159] width 121 height 13
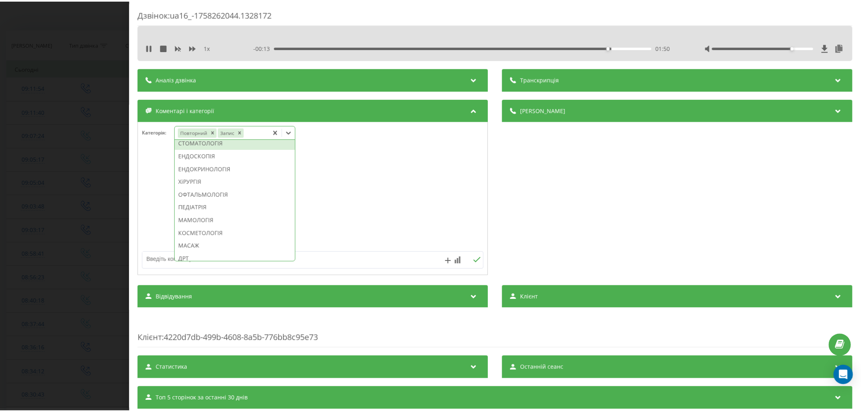
scroll to position [452, 0]
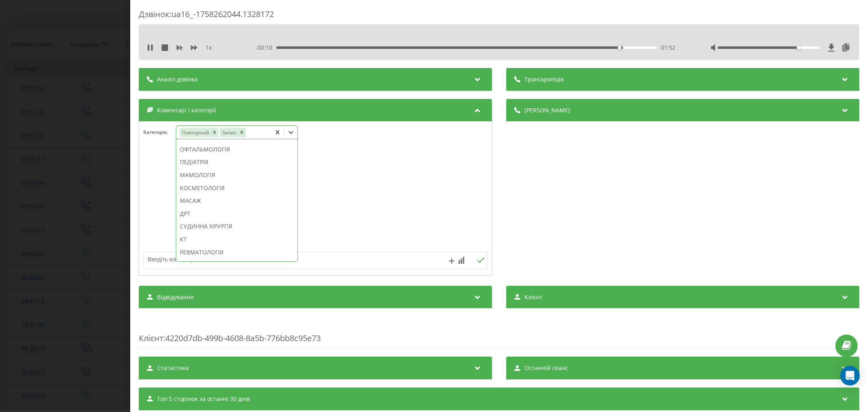
click at [209, 156] on div "ОФТАЛЬМОЛОГІЯ" at bounding box center [236, 149] width 121 height 13
click at [387, 186] on div at bounding box center [315, 199] width 352 height 98
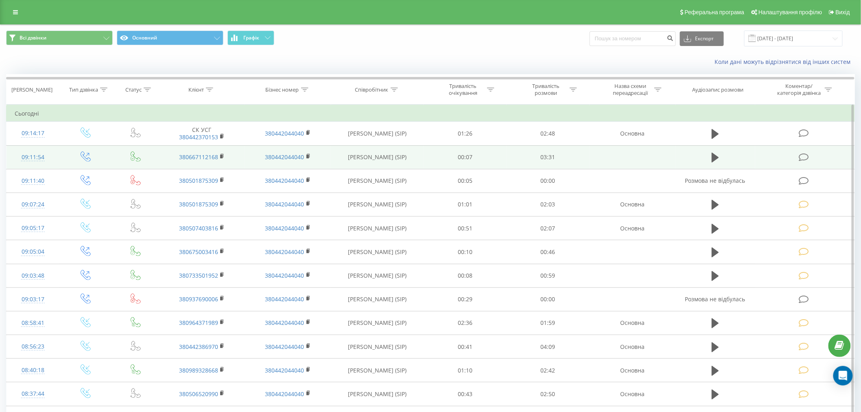
click at [811, 152] on td at bounding box center [804, 157] width 99 height 24
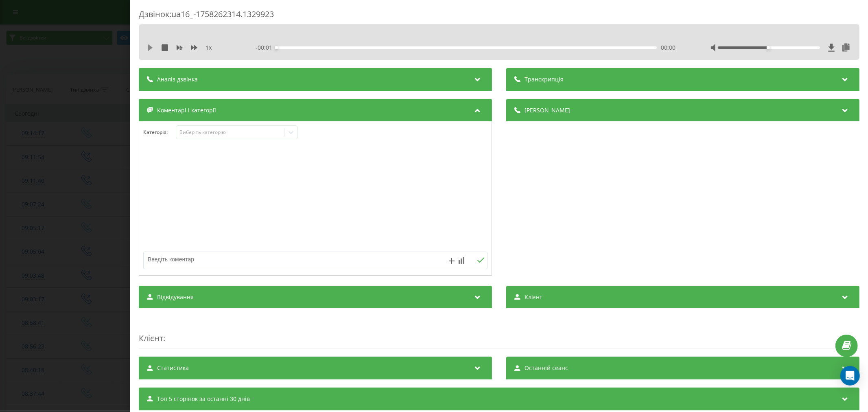
click at [151, 51] on button at bounding box center [150, 47] width 7 height 7
click at [293, 47] on div "00:09" at bounding box center [466, 47] width 380 height 2
click at [334, 48] on div "00:33" at bounding box center [466, 47] width 380 height 2
click at [313, 45] on div "- 02:56 00:36 00:36" at bounding box center [466, 48] width 423 height 8
click at [307, 48] on div "00:17" at bounding box center [466, 47] width 380 height 2
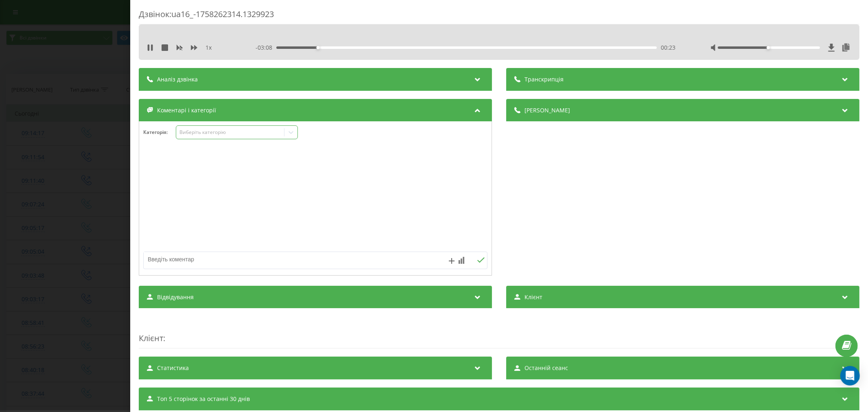
click at [220, 129] on div "Виберіть категорію" at bounding box center [230, 132] width 102 height 7
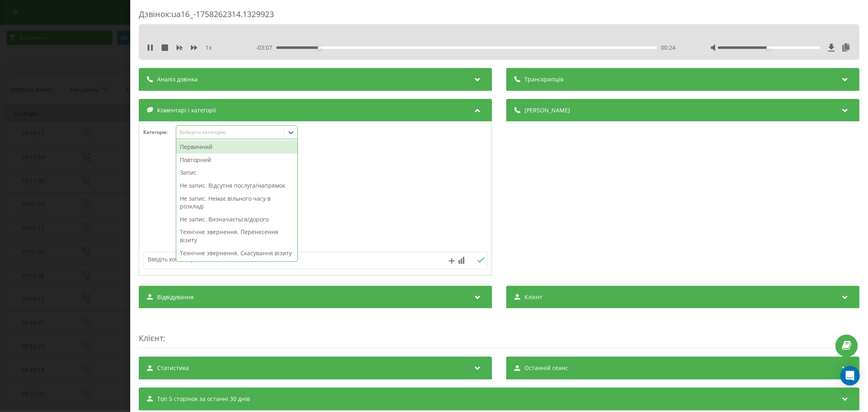
click at [209, 147] on div "Первинний" at bounding box center [236, 146] width 121 height 13
click at [391, 151] on div at bounding box center [315, 199] width 352 height 98
click at [291, 130] on icon at bounding box center [291, 132] width 8 height 8
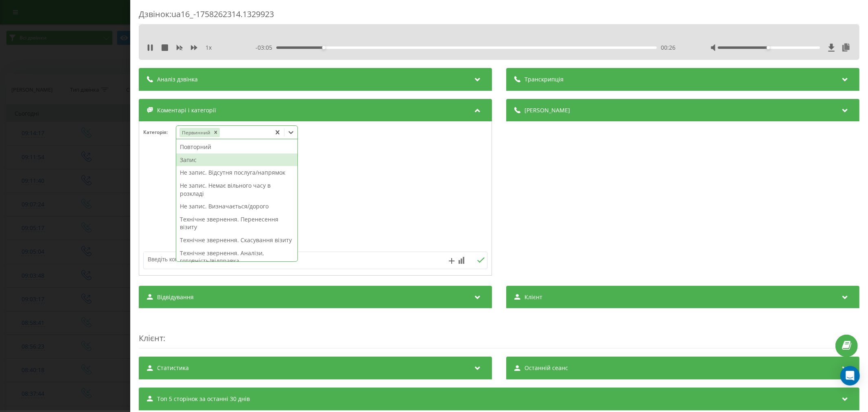
click at [236, 157] on div "Запис" at bounding box center [236, 159] width 121 height 13
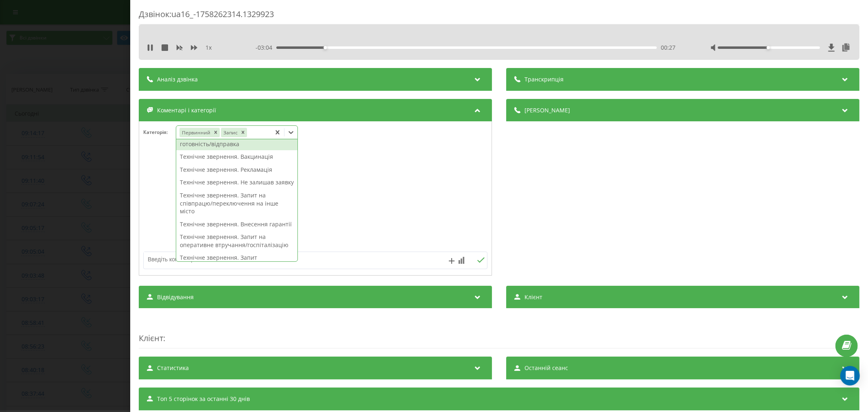
scroll to position [135, 0]
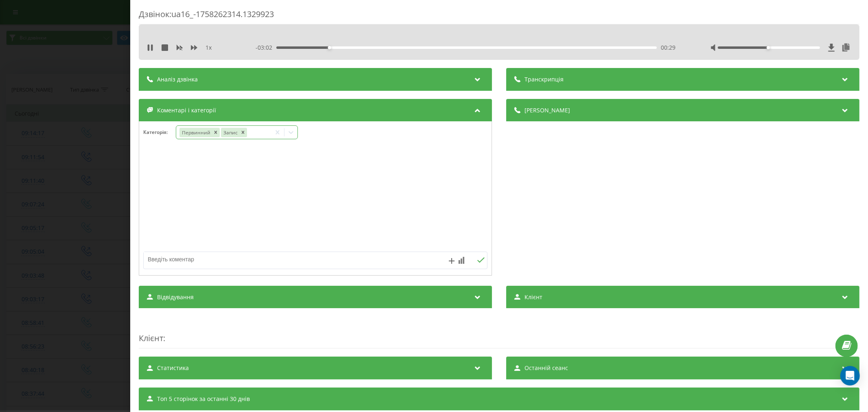
click at [290, 131] on icon at bounding box center [291, 132] width 8 height 8
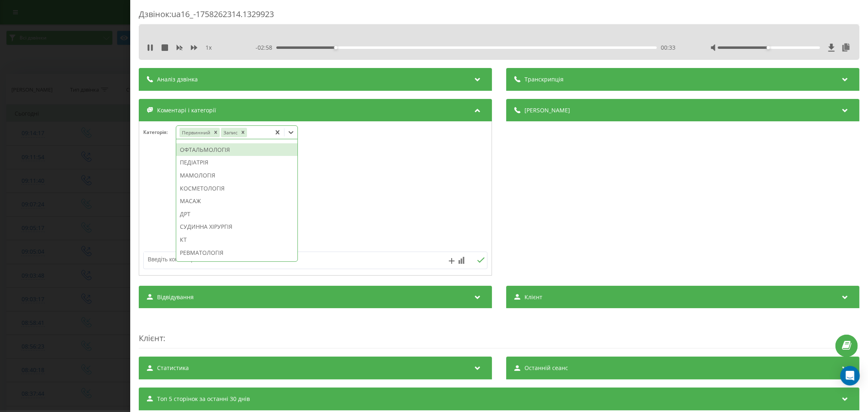
scroll to position [497, 0]
click at [180, 201] on div "КТ" at bounding box center [236, 194] width 121 height 13
click at [409, 176] on div at bounding box center [315, 199] width 352 height 98
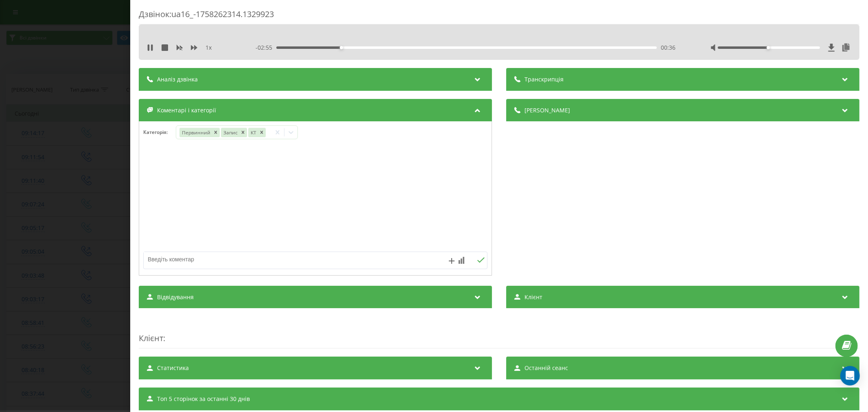
scroll to position [45, 0]
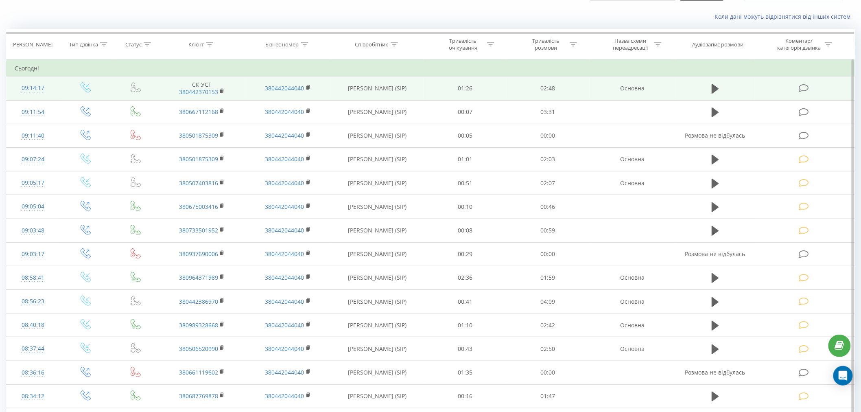
click at [799, 94] on td at bounding box center [804, 88] width 99 height 24
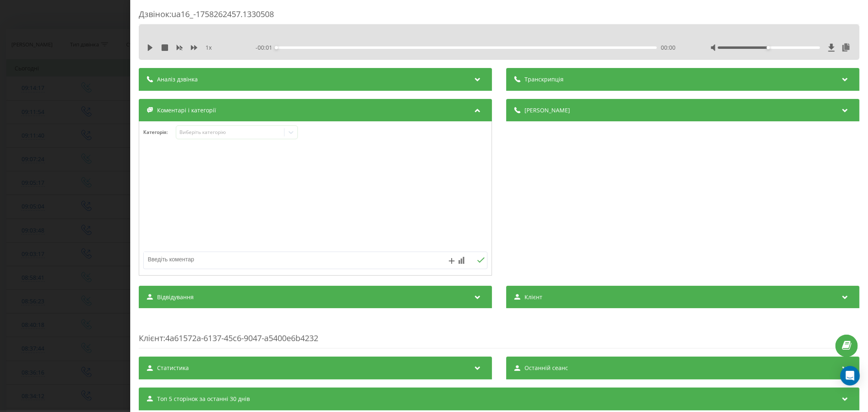
click at [148, 47] on icon at bounding box center [150, 47] width 5 height 7
click at [297, 46] on div "- 02:49 00:00 00:00" at bounding box center [466, 48] width 423 height 8
click at [301, 47] on div "00:11" at bounding box center [466, 47] width 380 height 2
click at [321, 47] on div "00:20" at bounding box center [466, 47] width 380 height 2
click at [346, 48] on div "00:31" at bounding box center [466, 47] width 380 height 2
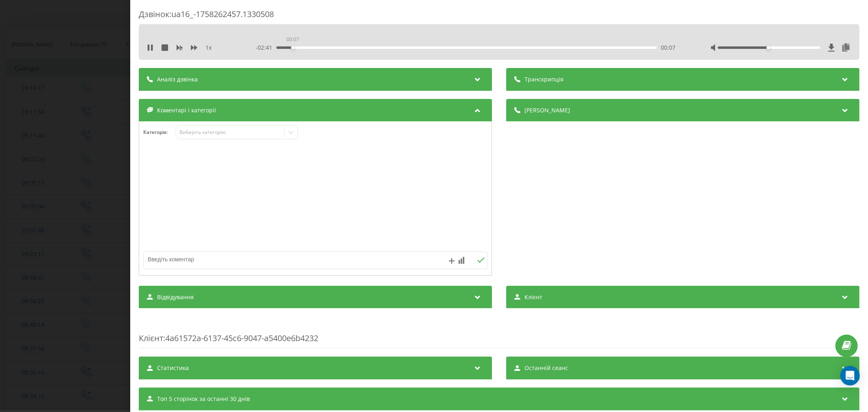
click at [291, 47] on div "00:07" at bounding box center [466, 47] width 380 height 2
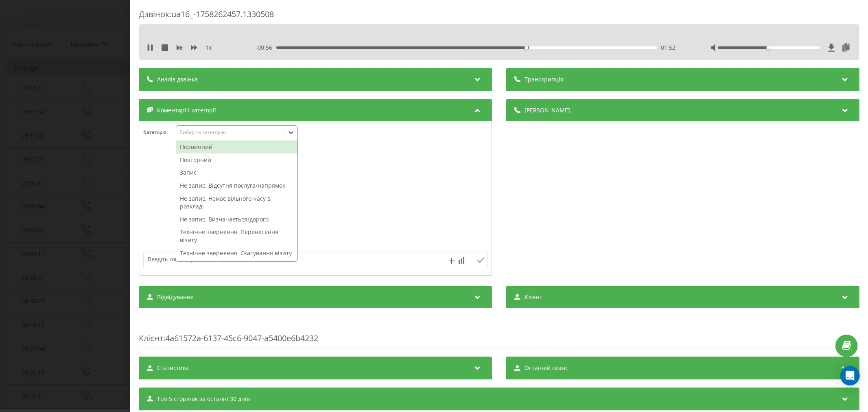
click at [194, 131] on div "Виберіть категорію" at bounding box center [230, 132] width 102 height 7
click at [225, 147] on div "Первинний" at bounding box center [236, 146] width 121 height 13
click at [198, 157] on div "Запис" at bounding box center [236, 159] width 121 height 13
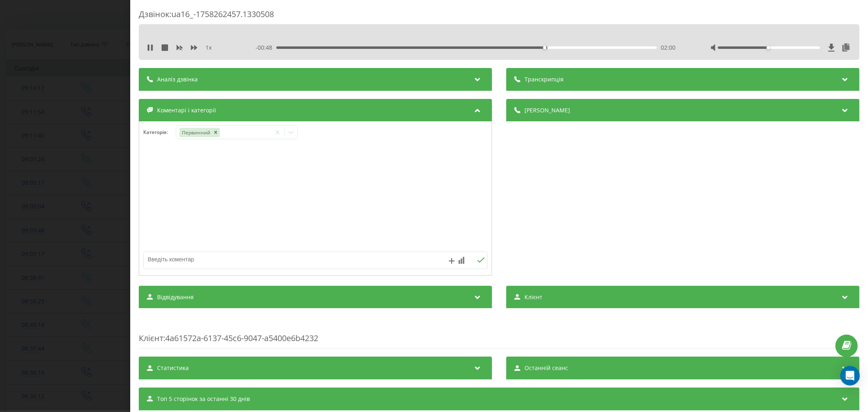
click at [386, 166] on div at bounding box center [315, 199] width 352 height 98
click at [291, 133] on icon at bounding box center [290, 132] width 5 height 3
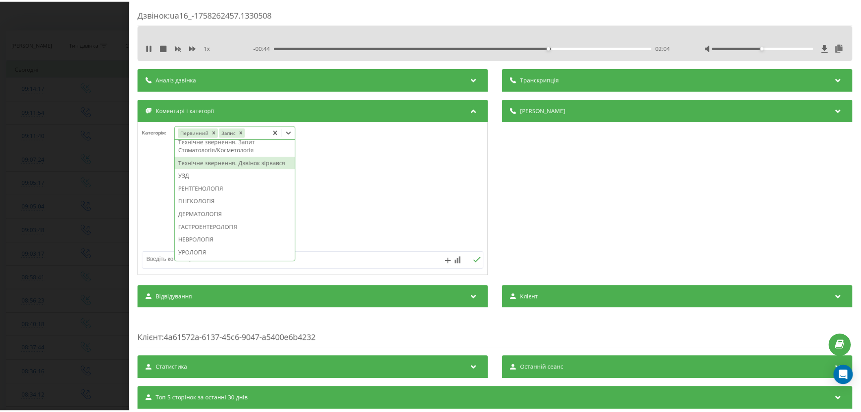
scroll to position [271, 0]
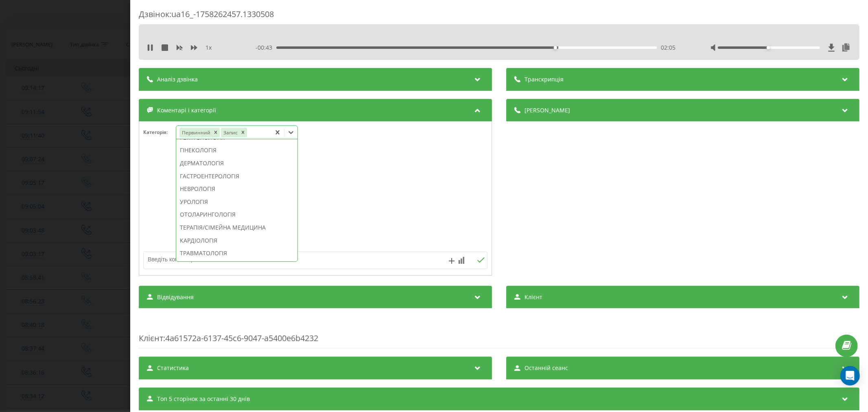
click at [243, 157] on div "ГІНЕКОЛОГІЯ" at bounding box center [236, 150] width 121 height 13
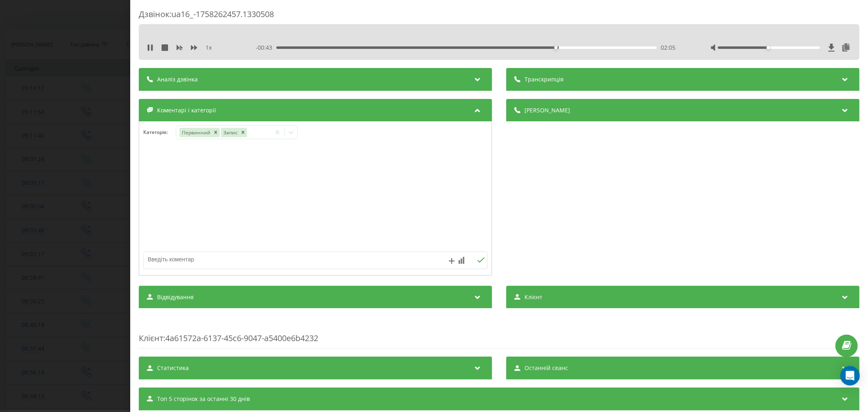
click at [376, 187] on div at bounding box center [315, 199] width 352 height 98
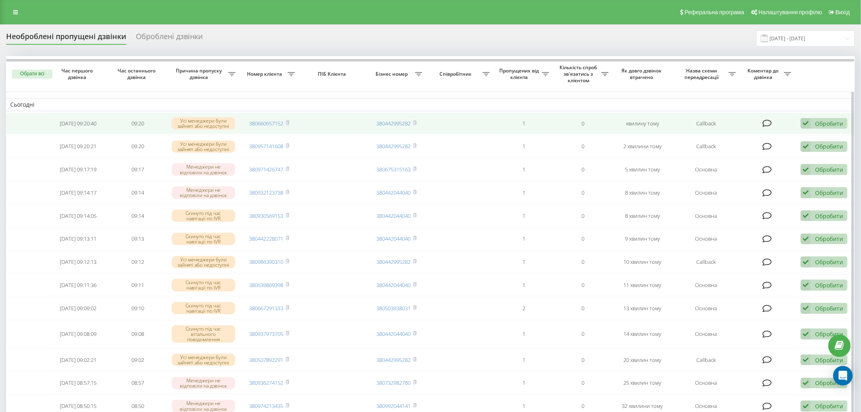
drag, startPoint x: 268, startPoint y: 127, endPoint x: 265, endPoint y: 118, distance: 9.0
drag, startPoint x: 265, startPoint y: 118, endPoint x: 253, endPoint y: 119, distance: 11.4
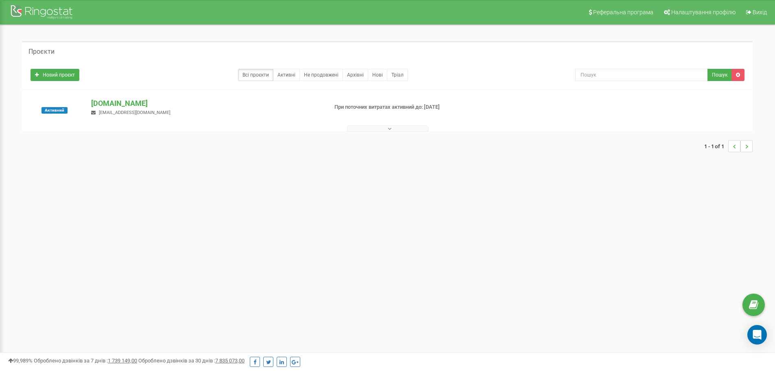
click at [167, 164] on div "Проєкти Новий проєкт Всі проєкти Активні Не продовжені Архівні [GEOGRAPHIC_DATA…" at bounding box center [387, 101] width 763 height 152
click at [115, 103] on p "[DOMAIN_NAME]" at bounding box center [206, 103] width 230 height 11
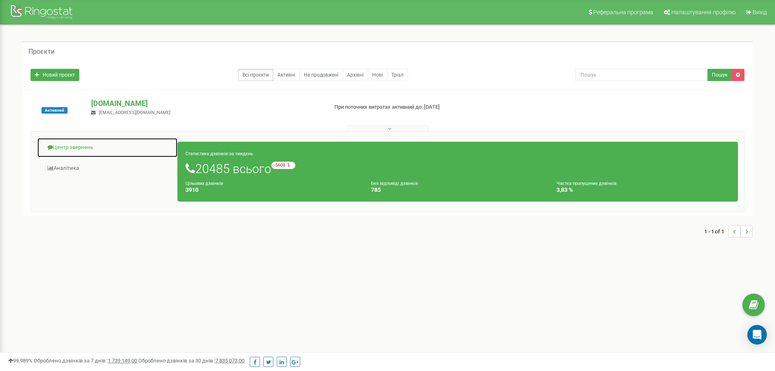
click at [70, 145] on link "Центр звернень" at bounding box center [107, 148] width 141 height 20
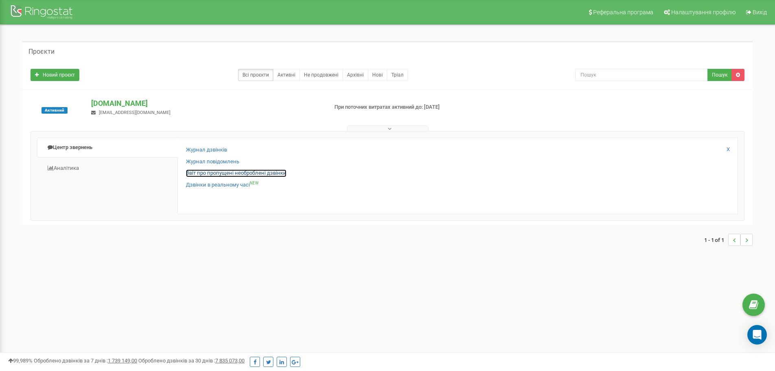
click at [209, 174] on link "Звіт про пропущені необроблені дзвінки" at bounding box center [236, 173] width 100 height 8
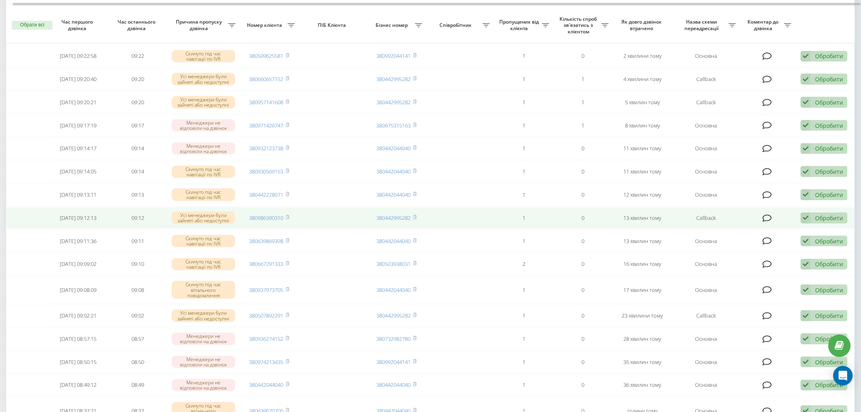
scroll to position [135, 0]
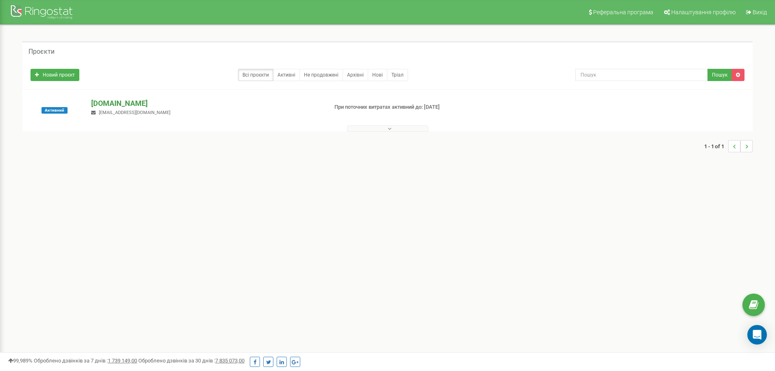
click at [135, 103] on p "[DOMAIN_NAME]" at bounding box center [206, 103] width 230 height 11
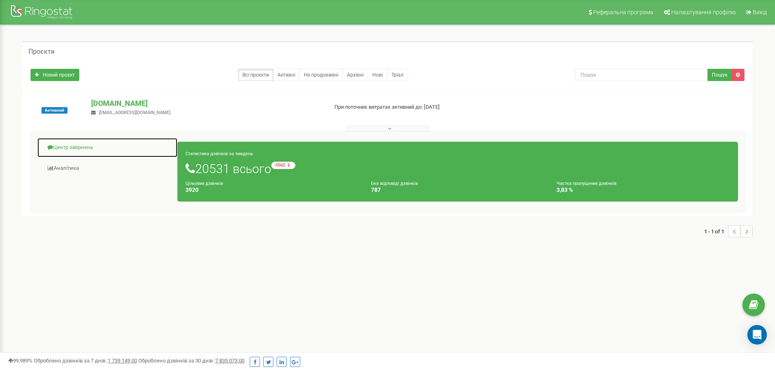
click at [72, 147] on link "Центр звернень" at bounding box center [107, 148] width 141 height 20
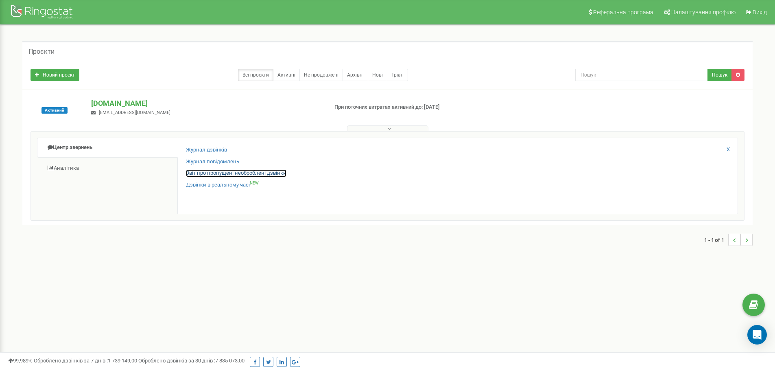
click at [228, 175] on link "Звіт про пропущені необроблені дзвінки" at bounding box center [236, 173] width 100 height 8
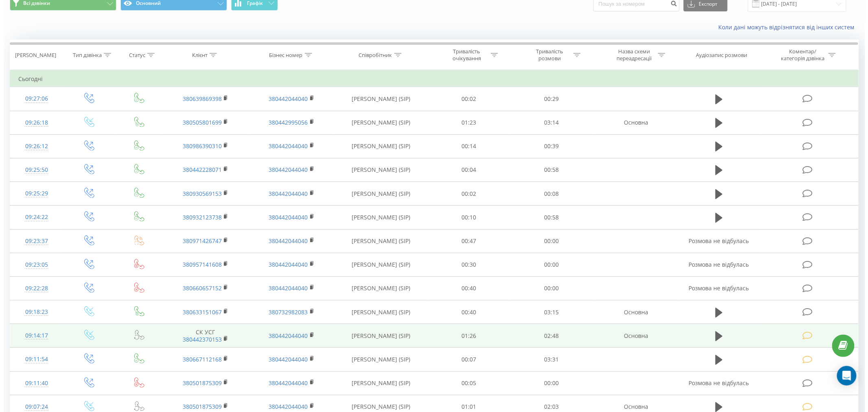
scroll to position [90, 0]
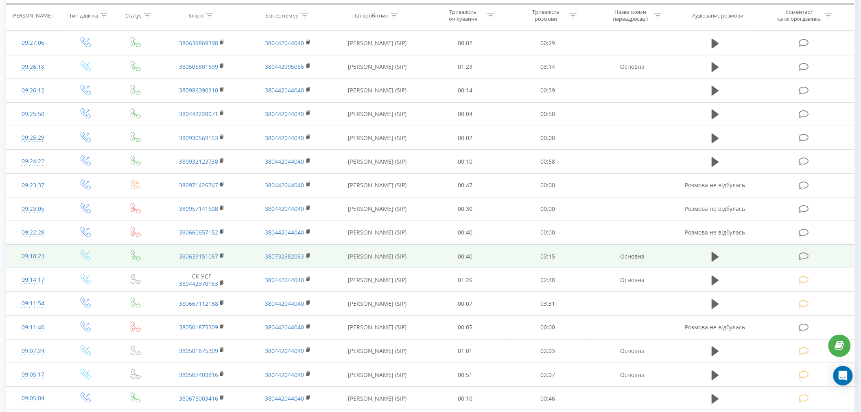
click at [808, 254] on icon at bounding box center [804, 256] width 10 height 9
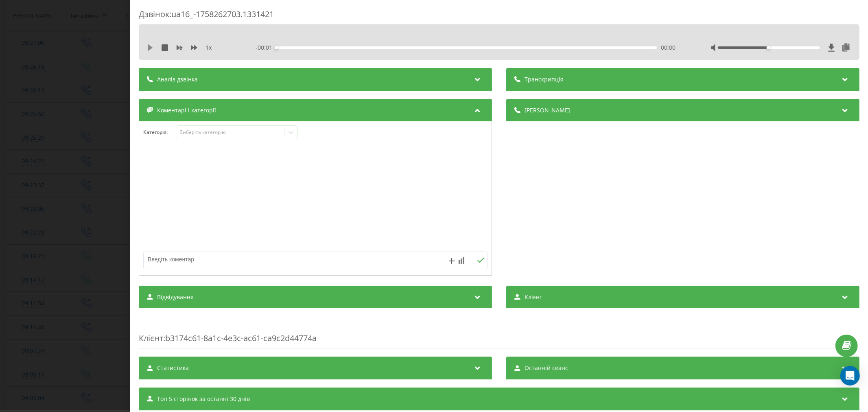
click at [151, 47] on icon at bounding box center [150, 47] width 5 height 7
click at [286, 46] on div "00:00" at bounding box center [466, 47] width 380 height 2
click at [304, 47] on div "00:06" at bounding box center [466, 47] width 380 height 2
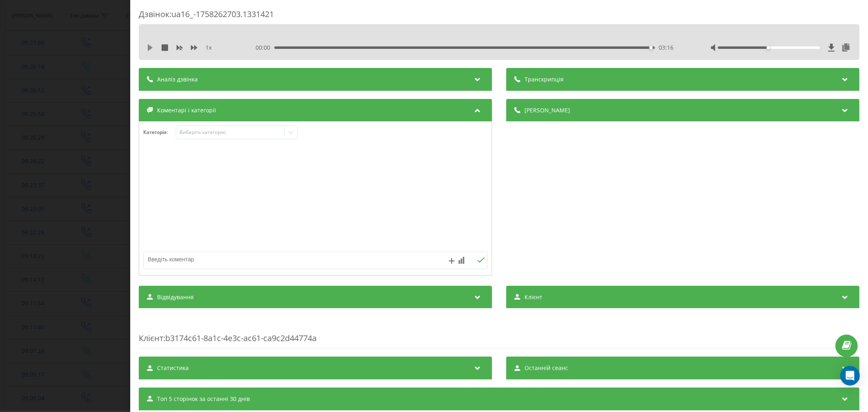
click at [147, 44] on icon at bounding box center [150, 47] width 7 height 7
click at [151, 46] on icon at bounding box center [150, 47] width 7 height 7
click at [279, 46] on div "03:16" at bounding box center [464, 47] width 380 height 2
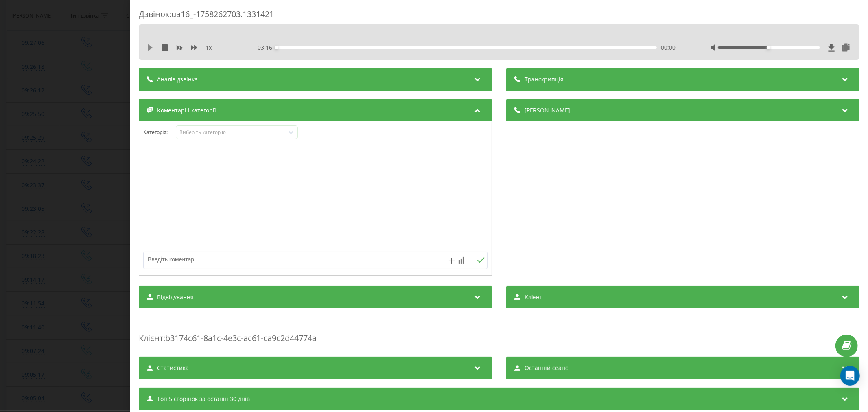
click at [151, 47] on icon at bounding box center [150, 47] width 5 height 7
click at [293, 47] on div "00:09" at bounding box center [466, 47] width 380 height 2
click at [285, 48] on div "00:05" at bounding box center [466, 47] width 380 height 2
click at [312, 47] on div "00:06" at bounding box center [466, 47] width 380 height 2
click at [238, 131] on div "Виберіть категорію" at bounding box center [230, 132] width 102 height 7
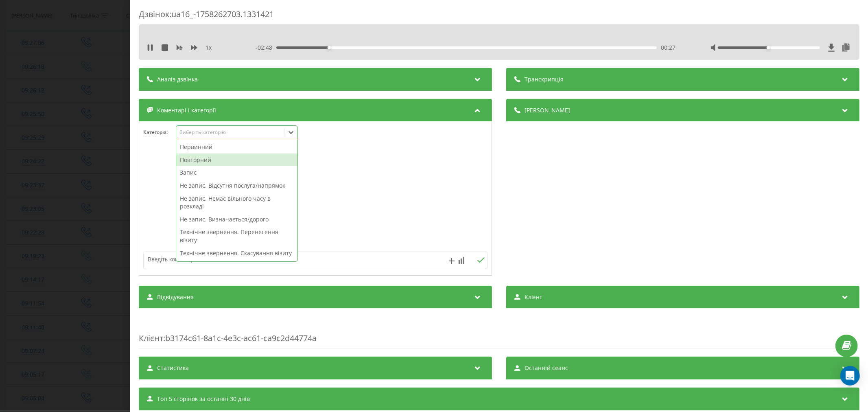
click at [218, 162] on div "Повторний" at bounding box center [236, 159] width 121 height 13
click at [192, 162] on div "Запис" at bounding box center [236, 159] width 121 height 13
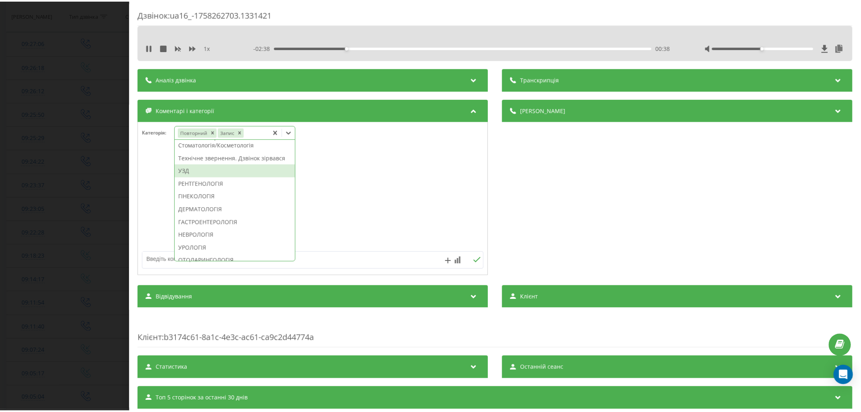
scroll to position [247, 0]
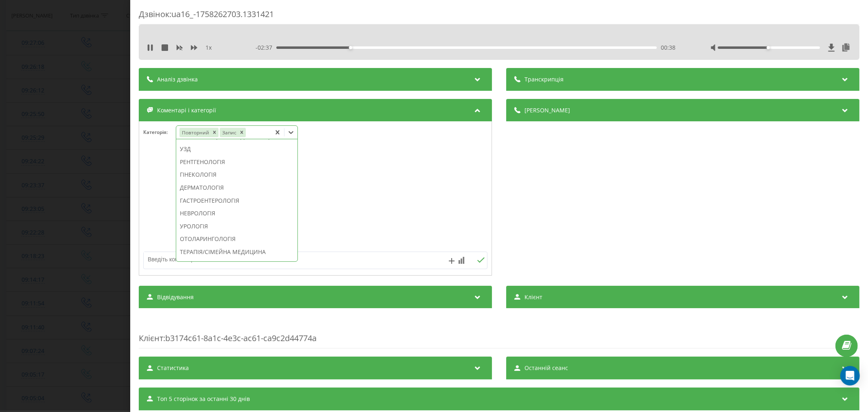
click at [199, 181] on div "ГІНЕКОЛОГІЯ" at bounding box center [236, 174] width 121 height 13
click at [408, 170] on div at bounding box center [315, 199] width 352 height 98
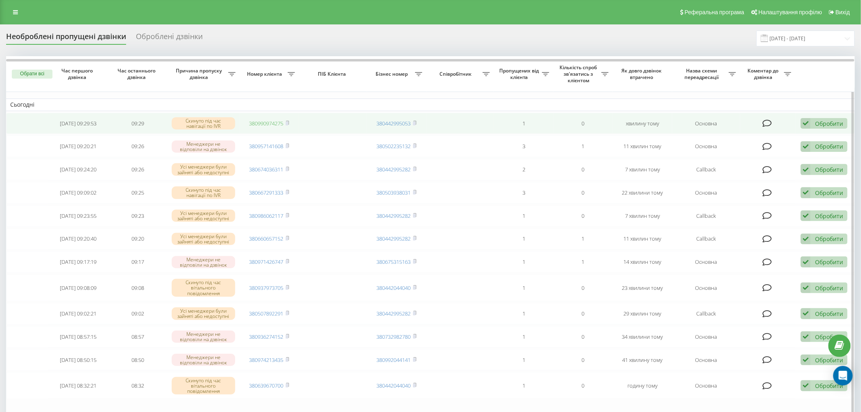
drag, startPoint x: 264, startPoint y: 126, endPoint x: 266, endPoint y: 121, distance: 5.1
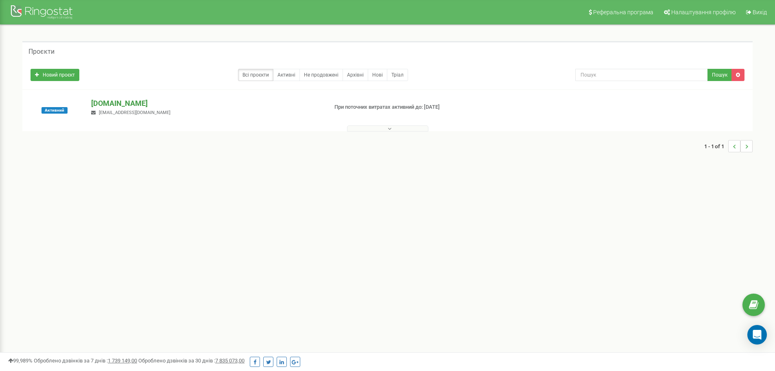
click at [113, 105] on p "[DOMAIN_NAME]" at bounding box center [206, 103] width 230 height 11
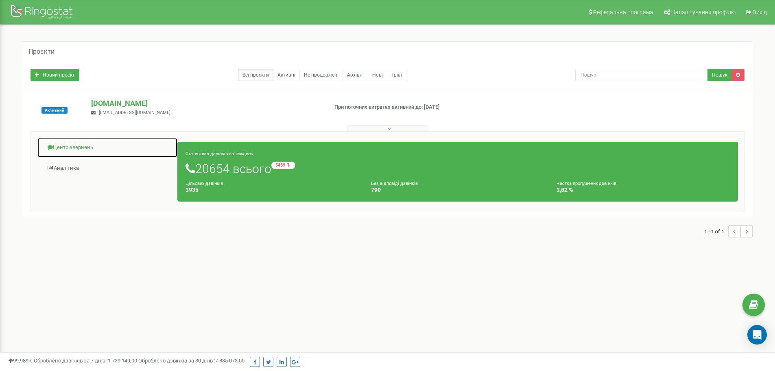
click at [72, 147] on link "Центр звернень" at bounding box center [107, 148] width 141 height 20
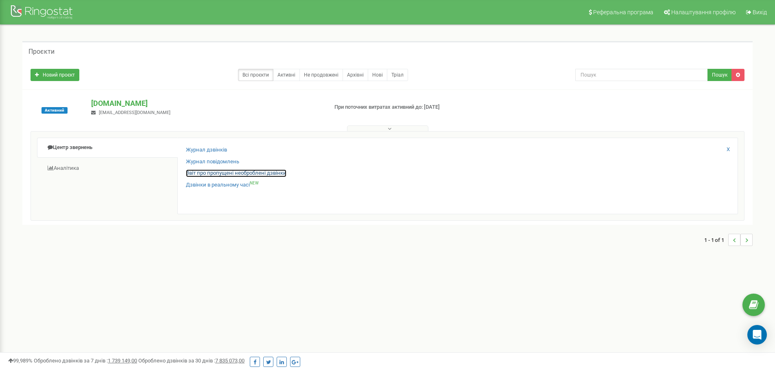
click at [210, 175] on link "Звіт про пропущені необроблені дзвінки" at bounding box center [236, 173] width 100 height 8
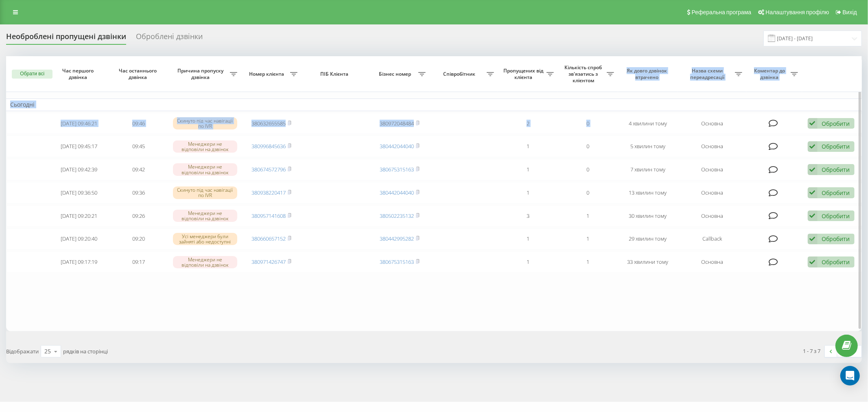
drag, startPoint x: 620, startPoint y: 116, endPoint x: 608, endPoint y: 74, distance: 43.6
click at [608, 74] on div "Обрати всі Час першого дзвінка Час останнього дзвінка Причина пропуску дзвінка …" at bounding box center [434, 193] width 856 height 275
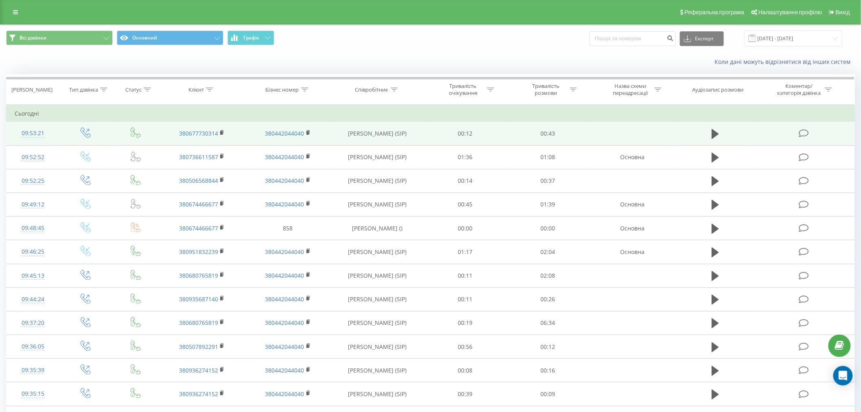
click at [801, 133] on icon at bounding box center [804, 133] width 10 height 9
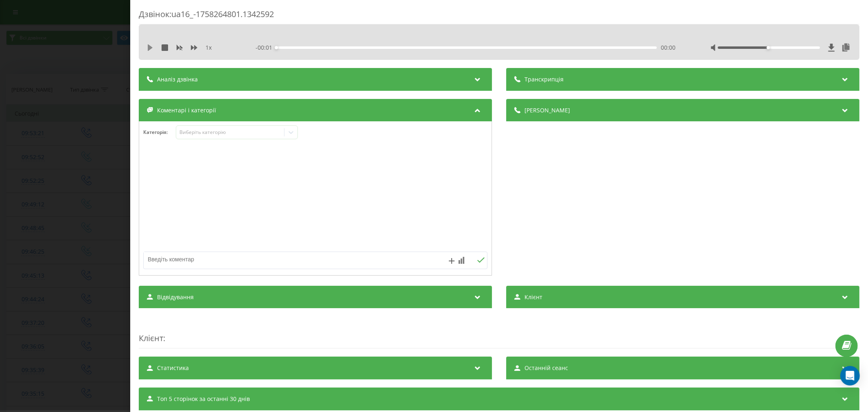
click at [148, 51] on button at bounding box center [150, 47] width 7 height 7
click at [306, 48] on div "00:01" at bounding box center [466, 47] width 380 height 2
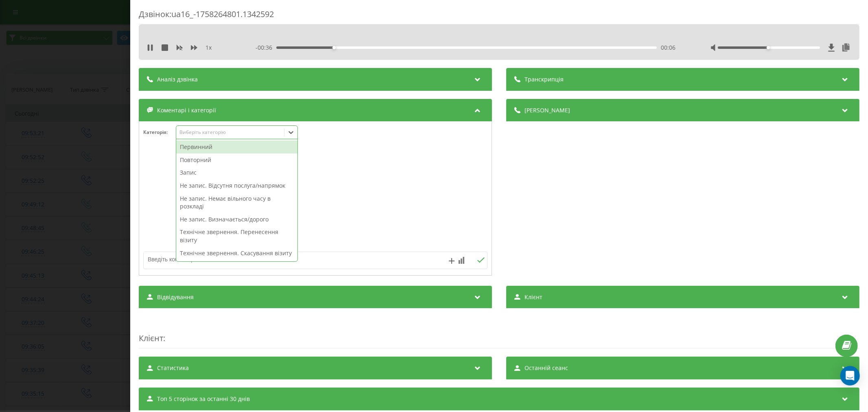
click at [231, 132] on div "Виберіть категорію" at bounding box center [230, 132] width 102 height 7
click at [206, 161] on div "Повторний" at bounding box center [236, 159] width 121 height 13
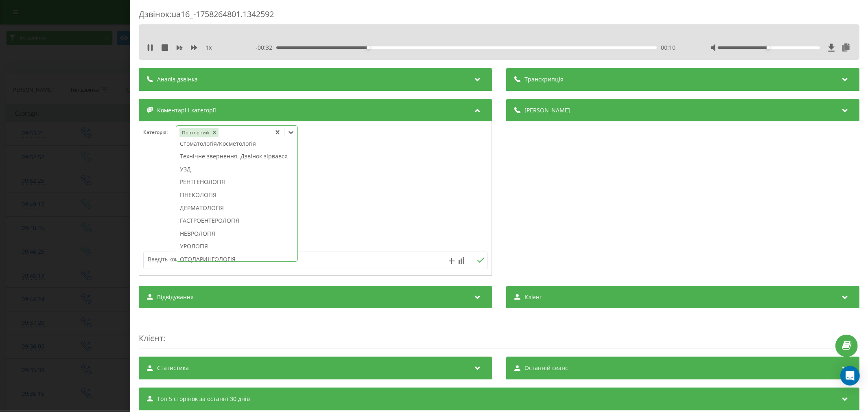
scroll to position [258, 0]
click at [220, 144] on div "Технічне звернення. Дзвінок зірвався" at bounding box center [236, 137] width 121 height 13
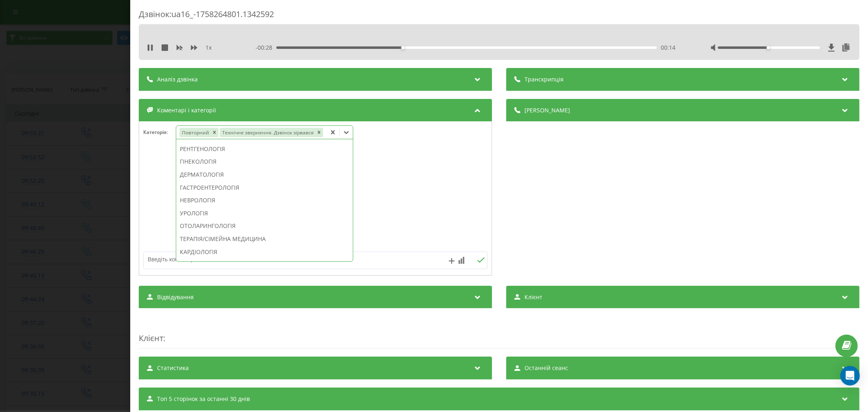
scroll to position [112, 0]
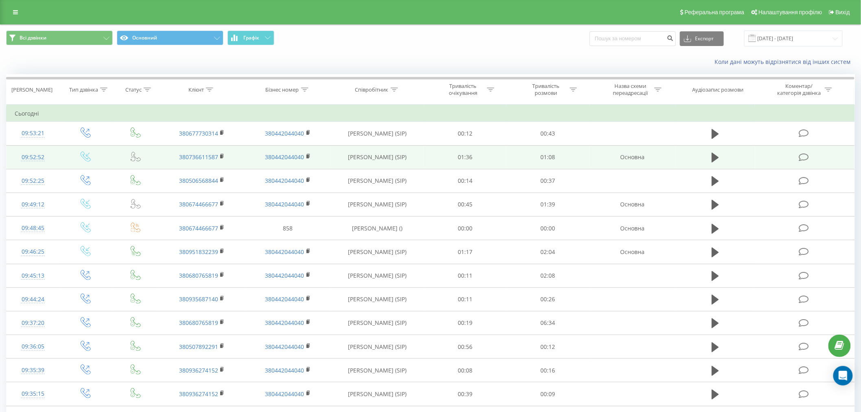
click at [802, 159] on icon at bounding box center [804, 157] width 10 height 9
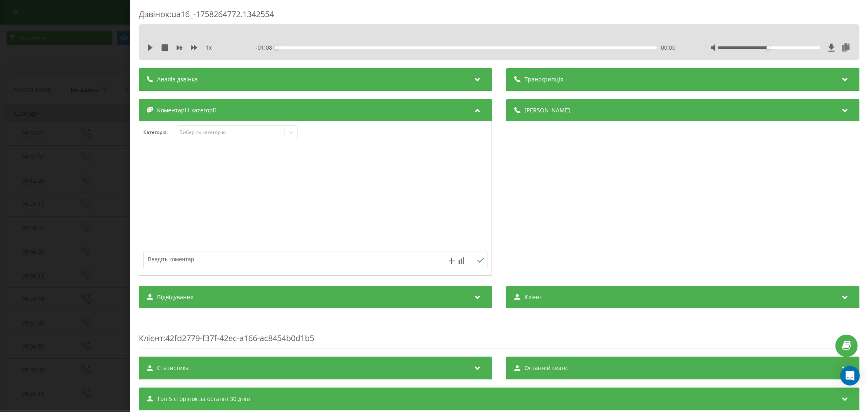
click at [149, 42] on div "1 x - 01:08 00:00 00:00" at bounding box center [499, 47] width 708 height 12
click at [151, 46] on icon at bounding box center [150, 47] width 7 height 7
click at [290, 46] on div "- 01:08 00:00 00:00" at bounding box center [466, 48] width 423 height 8
click at [291, 48] on div "00:03" at bounding box center [466, 47] width 380 height 2
click at [308, 50] on div "- 01:04 00:04 00:04" at bounding box center [466, 48] width 423 height 8
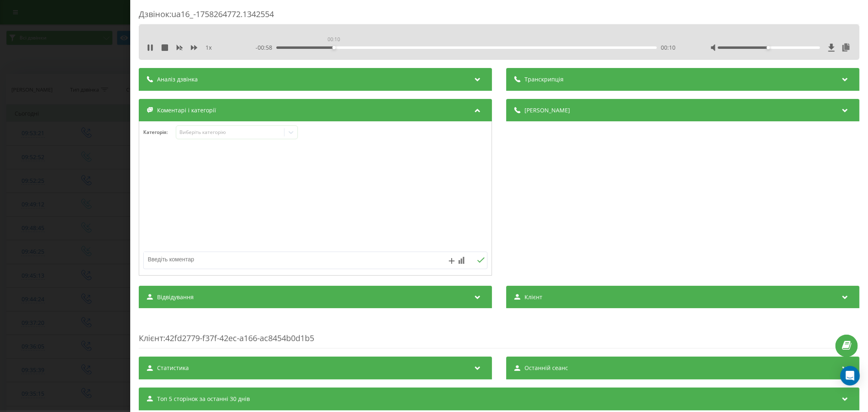
click at [332, 48] on div "00:10" at bounding box center [466, 47] width 380 height 2
click at [371, 47] on div "00:17" at bounding box center [466, 47] width 380 height 2
click at [417, 48] on div "- 00:49 00:18 00:18" at bounding box center [466, 48] width 423 height 8
click at [419, 46] on div "- 00:48 00:19 00:19" at bounding box center [466, 48] width 423 height 8
click at [420, 47] on div "00:26" at bounding box center [466, 47] width 380 height 2
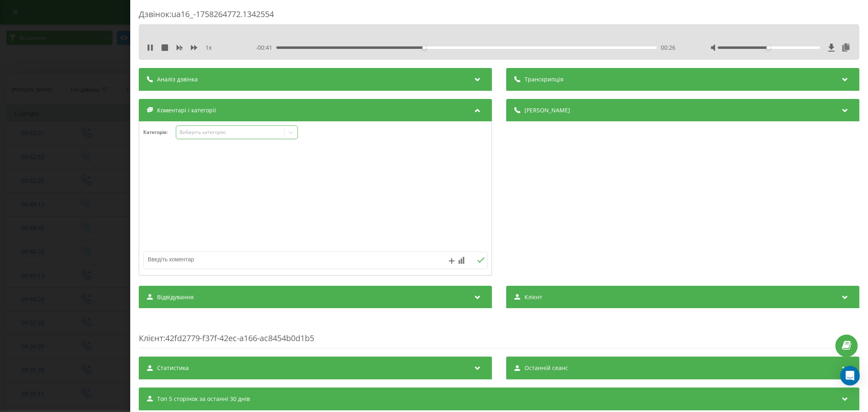
click at [209, 129] on div "Виберіть категорію" at bounding box center [230, 133] width 108 height 8
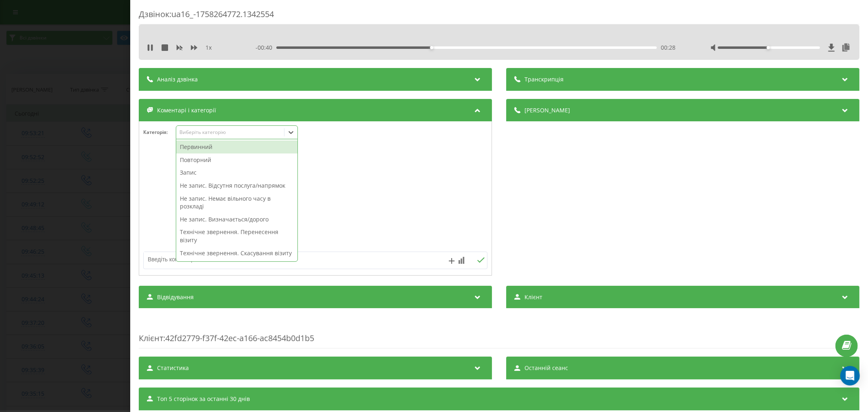
click at [205, 159] on div "Повторний" at bounding box center [236, 159] width 121 height 13
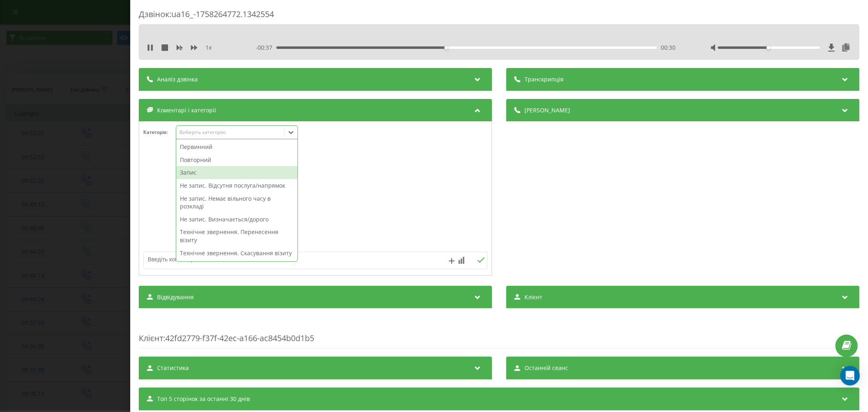
click at [202, 173] on div "Запис" at bounding box center [236, 172] width 121 height 13
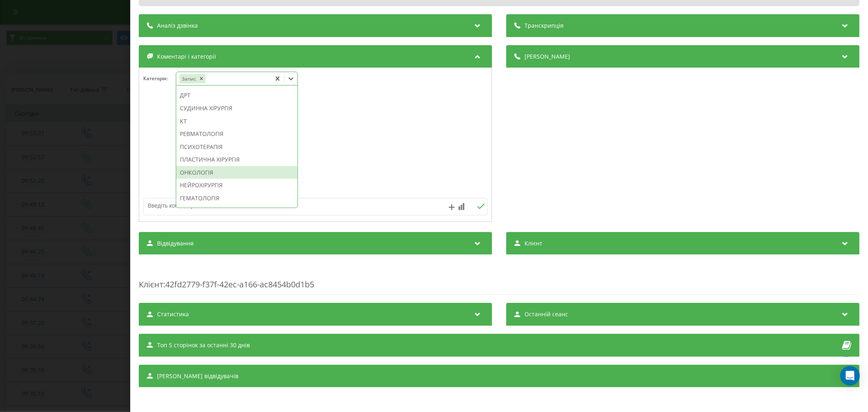
scroll to position [576, 0]
click at [217, 196] on div "ІНШЕ" at bounding box center [236, 199] width 121 height 13
click at [343, 167] on div at bounding box center [315, 145] width 352 height 98
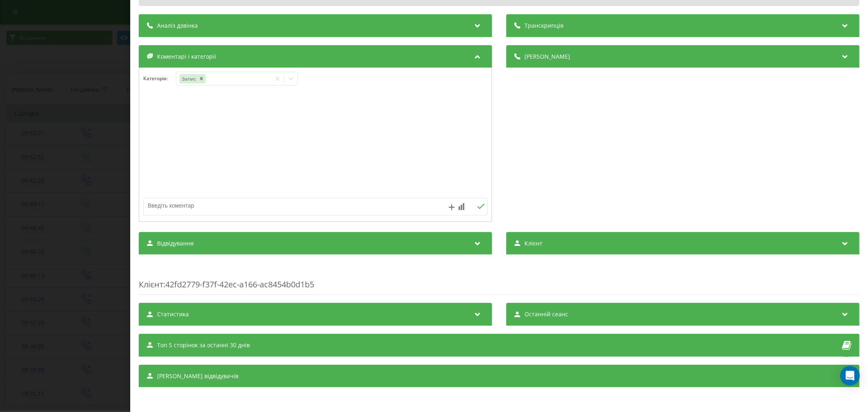
click at [270, 201] on textarea at bounding box center [281, 205] width 275 height 15
type textarea "капельниц"
click at [477, 207] on icon at bounding box center [481, 206] width 8 height 6
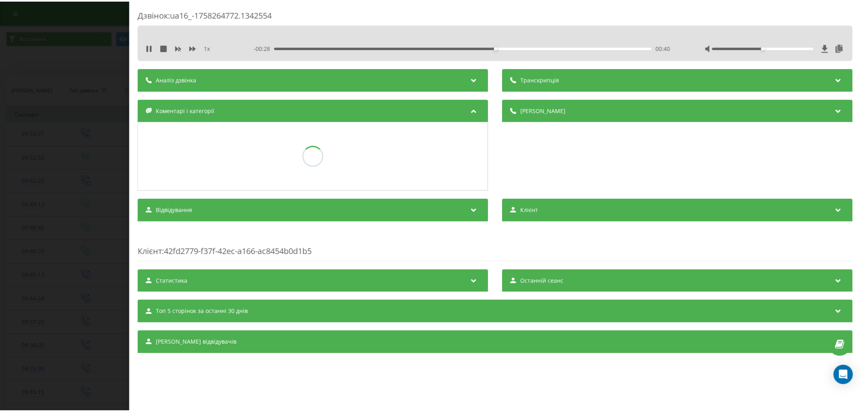
scroll to position [0, 0]
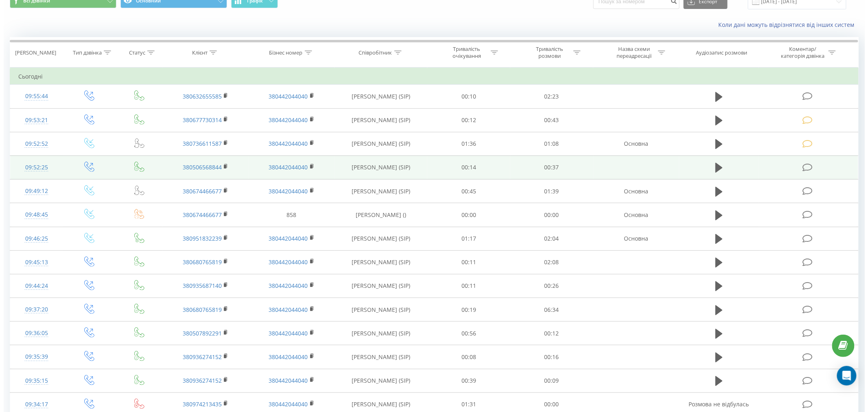
scroll to position [45, 0]
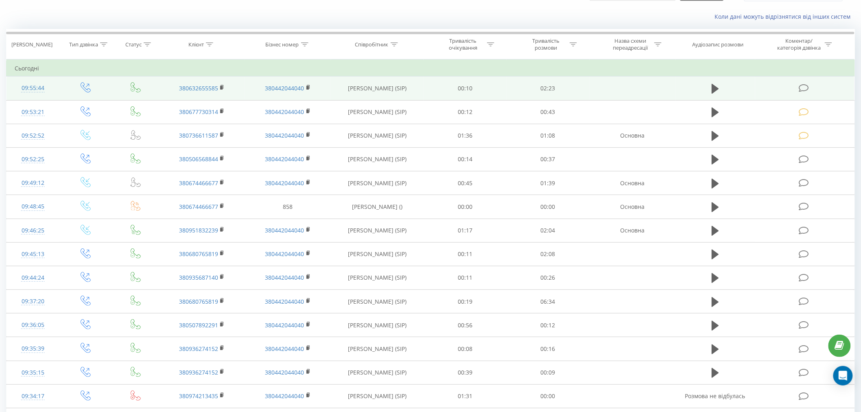
click at [804, 90] on icon at bounding box center [804, 88] width 10 height 9
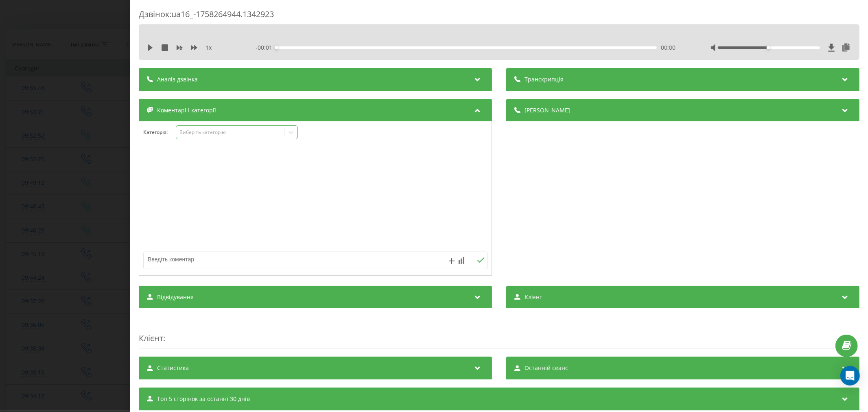
click at [208, 137] on div "Виберіть категорію" at bounding box center [237, 132] width 122 height 14
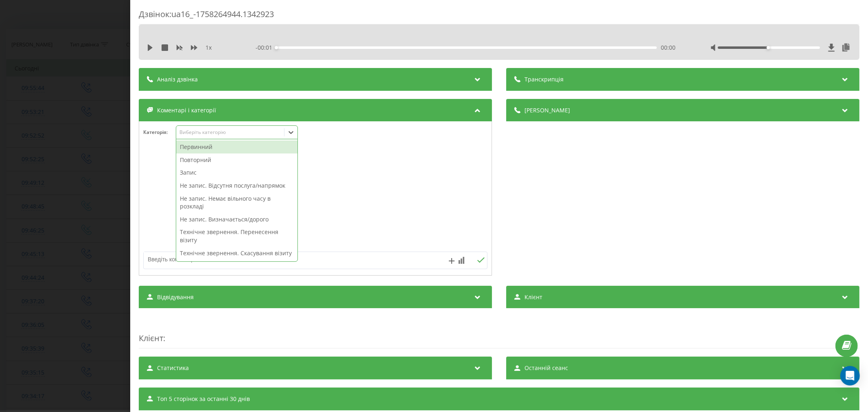
click at [200, 149] on div "Первинний" at bounding box center [236, 146] width 121 height 13
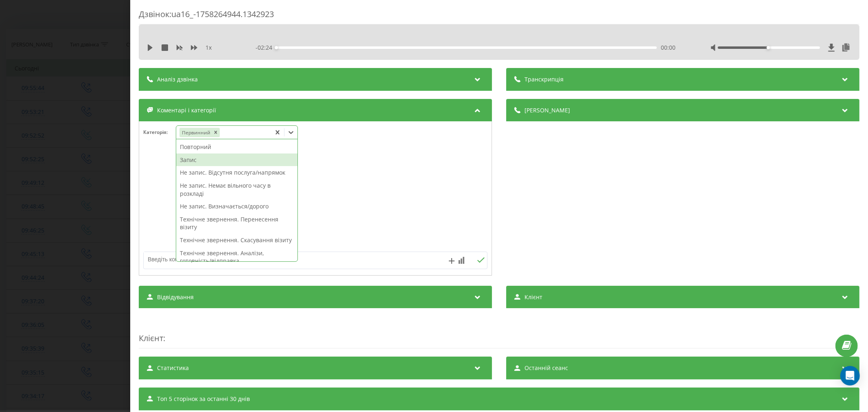
click at [193, 161] on div "Запис" at bounding box center [236, 159] width 121 height 13
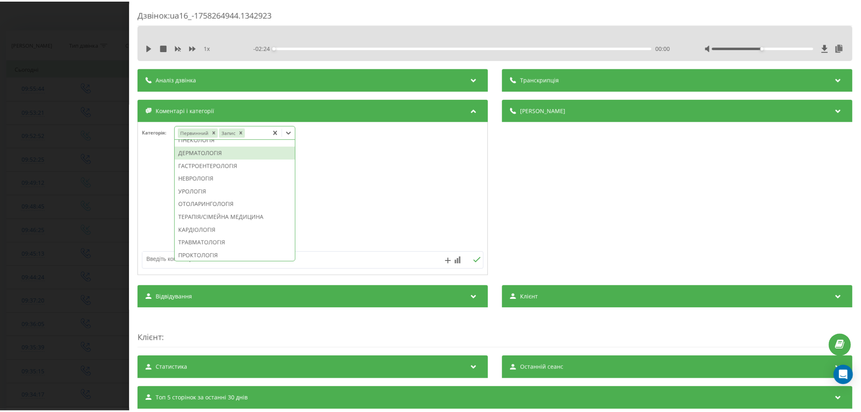
scroll to position [303, 0]
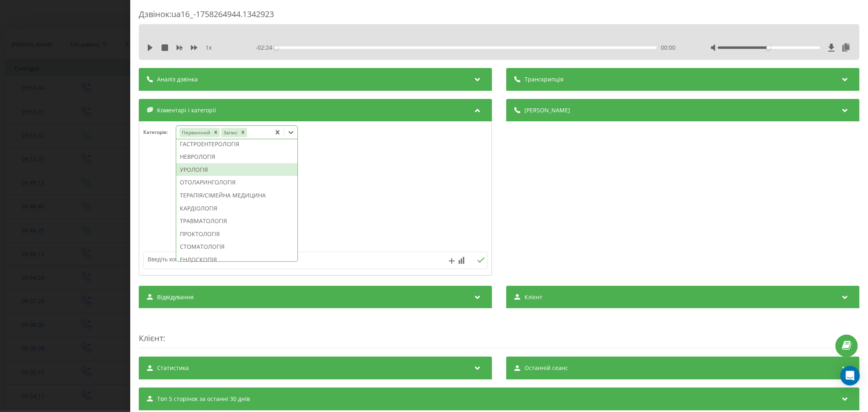
click at [188, 176] on div "УРОЛОГІЯ" at bounding box center [236, 169] width 121 height 13
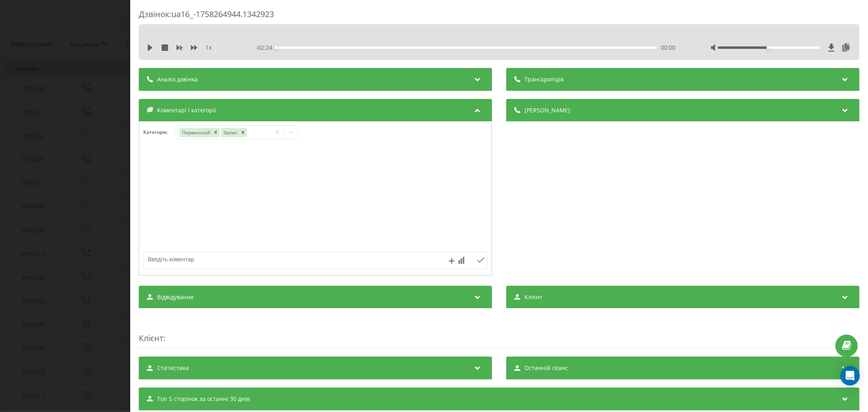
click at [465, 203] on div at bounding box center [315, 199] width 352 height 98
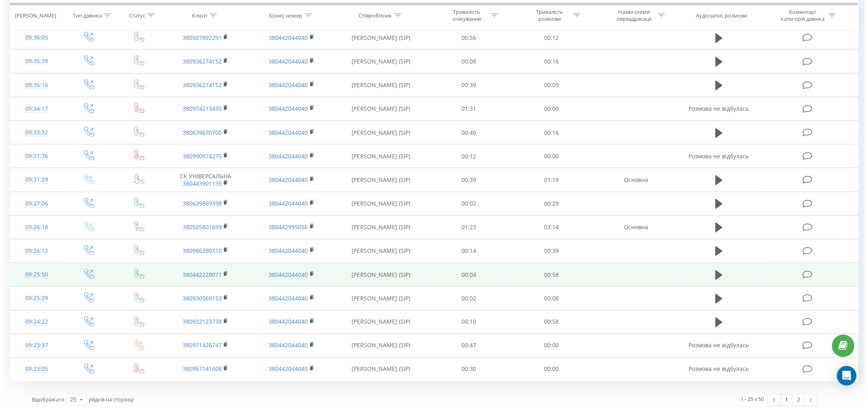
scroll to position [333, 0]
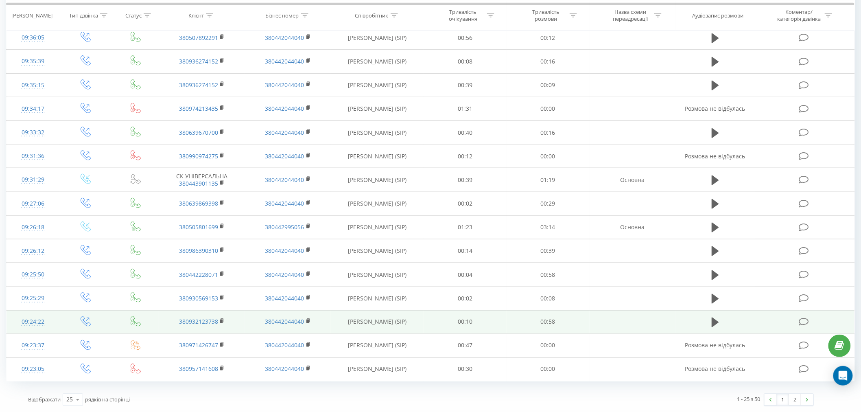
click at [804, 326] on td at bounding box center [804, 322] width 99 height 24
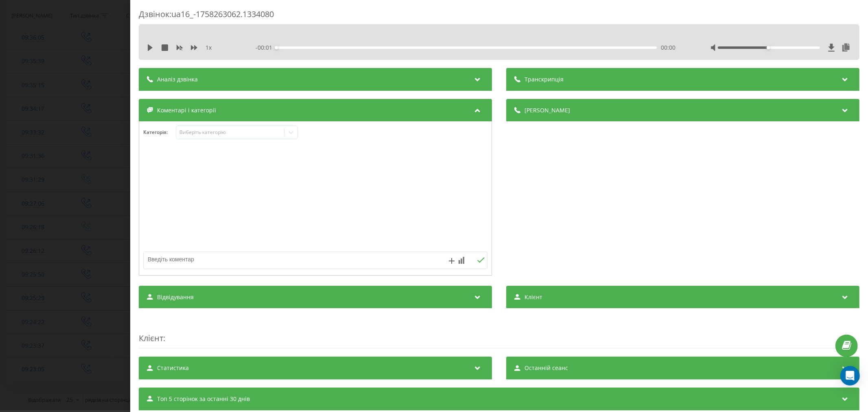
click at [145, 50] on div "1 x - 00:01 00:00 00:00" at bounding box center [499, 47] width 708 height 12
click at [151, 52] on div "1 x - 00:58 00:00 00:00" at bounding box center [499, 47] width 708 height 12
click at [151, 47] on icon at bounding box center [150, 47] width 5 height 7
click at [297, 49] on div "- 00:58 00:00 00:00" at bounding box center [466, 48] width 423 height 8
click at [296, 48] on div "00:01" at bounding box center [466, 47] width 380 height 2
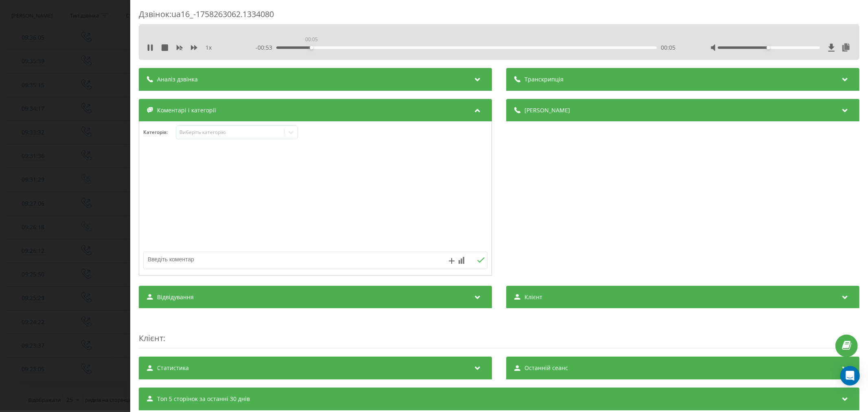
click at [310, 47] on div "00:05" at bounding box center [466, 47] width 380 height 2
drag, startPoint x: 335, startPoint y: 46, endPoint x: 349, endPoint y: 52, distance: 15.5
click at [339, 50] on div "- 00:52 00:05 00:05" at bounding box center [466, 48] width 423 height 8
click at [365, 47] on div "00:12" at bounding box center [466, 47] width 380 height 2
click at [249, 135] on div "Виберіть категорію" at bounding box center [230, 132] width 102 height 7
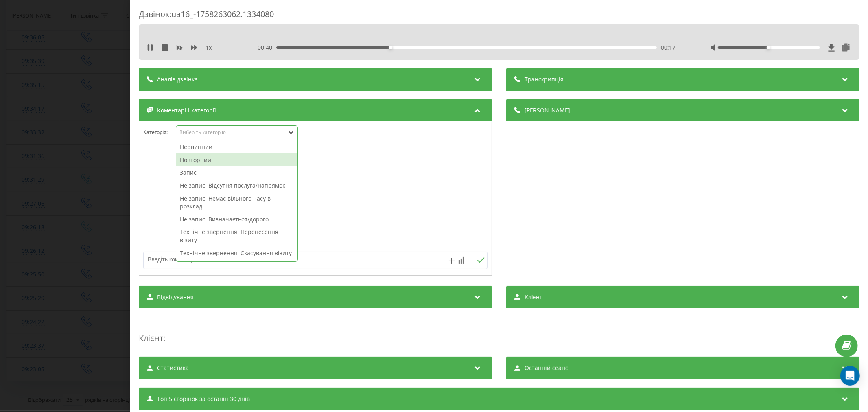
click at [220, 157] on div "Повторний" at bounding box center [236, 159] width 121 height 13
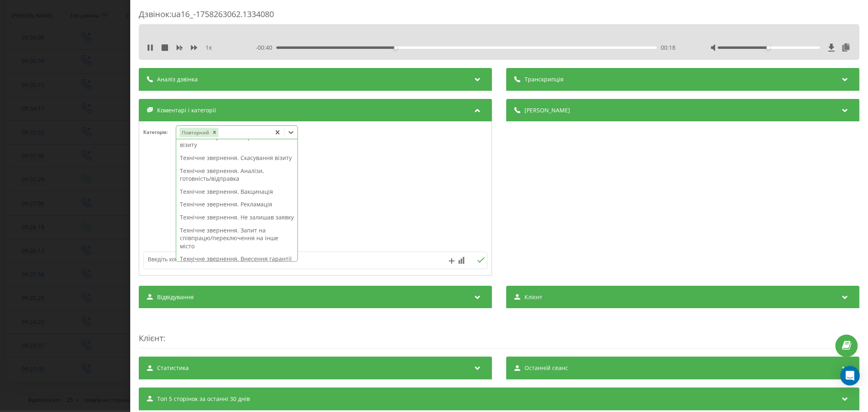
scroll to position [90, 0]
click at [222, 172] on div "Технічне звернення. Аналізи, готовність/відправка" at bounding box center [236, 166] width 121 height 21
click at [440, 179] on div at bounding box center [315, 199] width 352 height 98
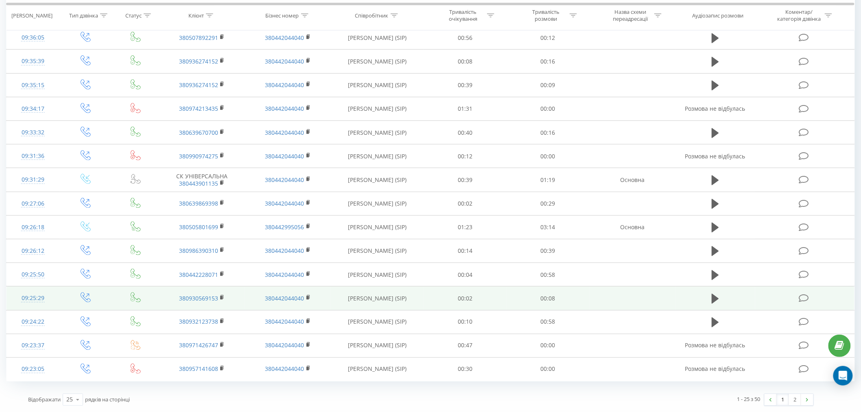
click at [803, 297] on icon at bounding box center [804, 298] width 10 height 9
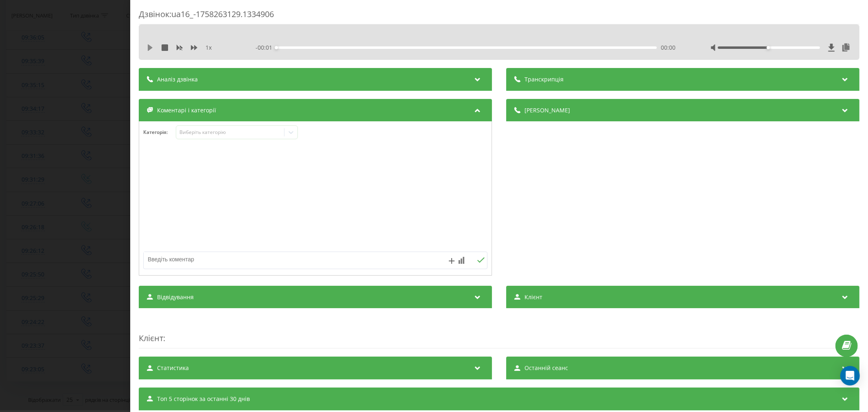
click at [147, 49] on icon at bounding box center [150, 47] width 7 height 7
click at [260, 132] on div "Виберіть категорію" at bounding box center [230, 132] width 102 height 7
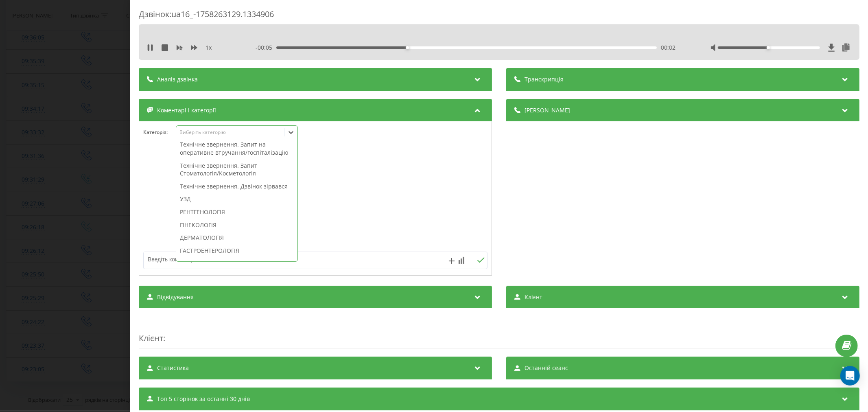
scroll to position [226, 0]
click at [232, 189] on div "Технічне звернення. Дзвінок зірвався" at bounding box center [236, 182] width 121 height 13
drag, startPoint x: 426, startPoint y: 187, endPoint x: 393, endPoint y: 167, distance: 37.8
click at [426, 187] on div at bounding box center [315, 199] width 352 height 98
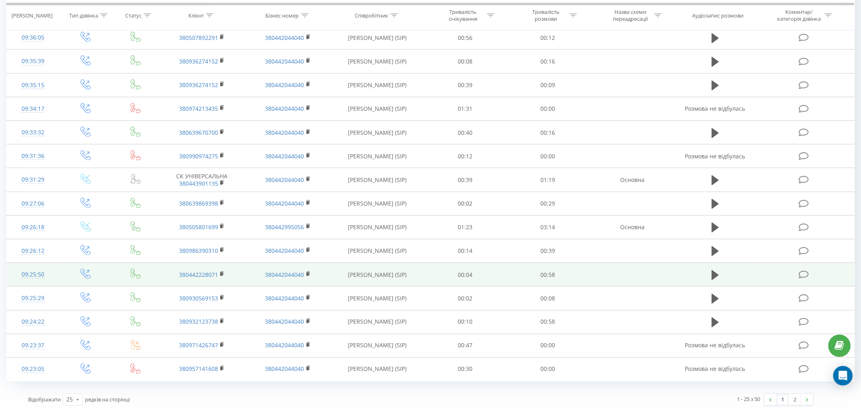
click at [798, 270] on td at bounding box center [804, 275] width 99 height 24
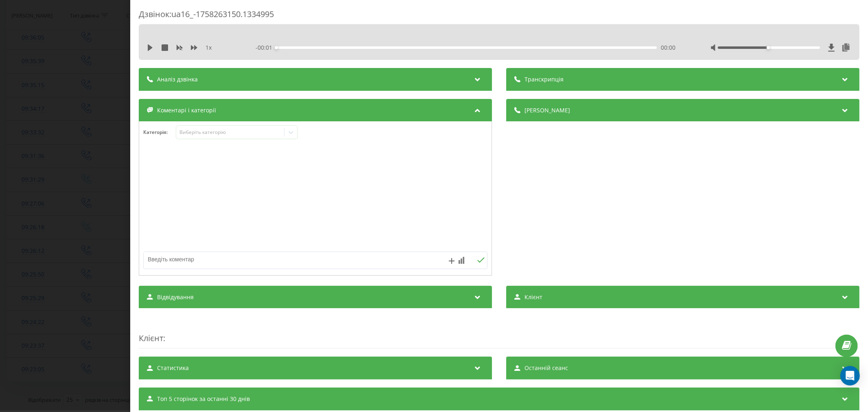
click at [150, 47] on icon at bounding box center [150, 47] width 5 height 7
click at [300, 48] on div "00:00" at bounding box center [466, 47] width 380 height 2
click at [330, 48] on div "00:00" at bounding box center [466, 47] width 380 height 2
click at [365, 46] on div "- 00:49 00:09 00:09" at bounding box center [466, 48] width 423 height 8
click at [367, 48] on div "00:09" at bounding box center [466, 47] width 380 height 2
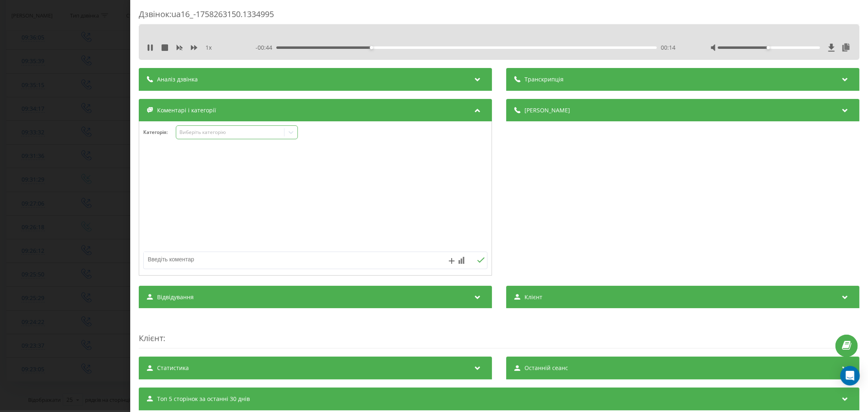
click at [258, 135] on div "Виберіть категорію" at bounding box center [230, 132] width 102 height 7
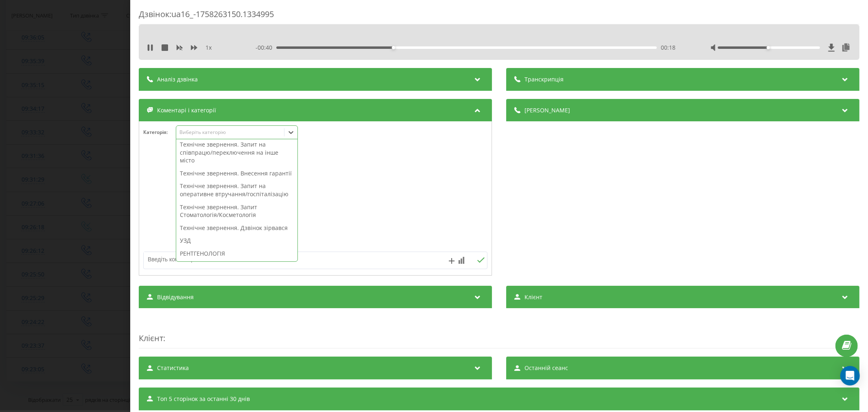
scroll to position [226, 0]
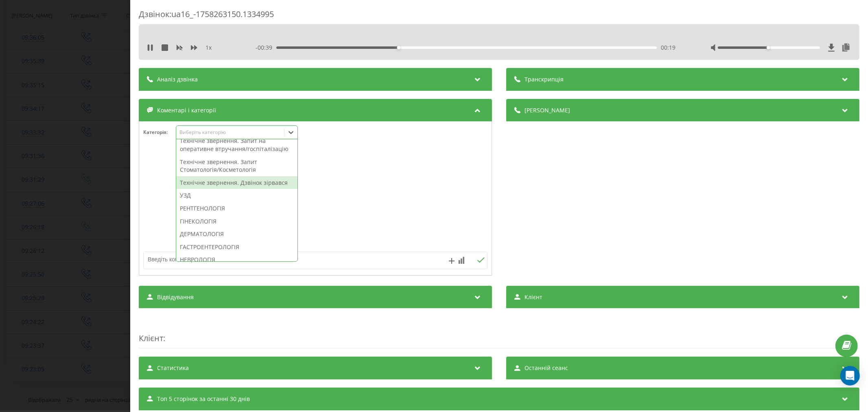
click at [229, 189] on div "Технічне звернення. Дзвінок зірвався" at bounding box center [236, 182] width 121 height 13
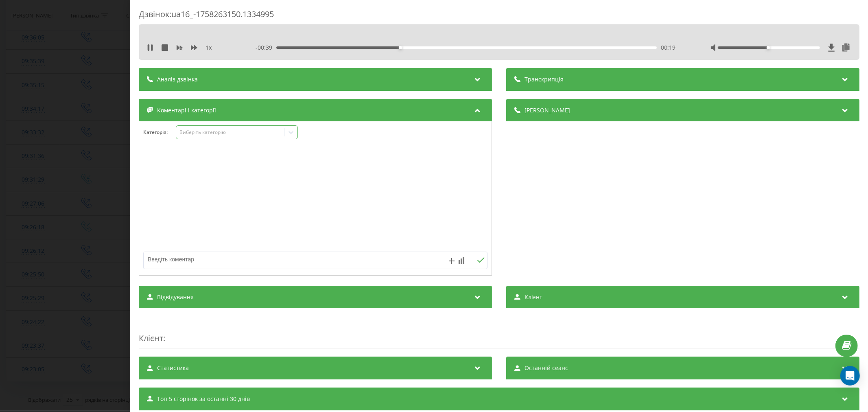
drag, startPoint x: 445, startPoint y: 210, endPoint x: 277, endPoint y: 126, distance: 187.9
click at [445, 210] on div at bounding box center [315, 199] width 352 height 98
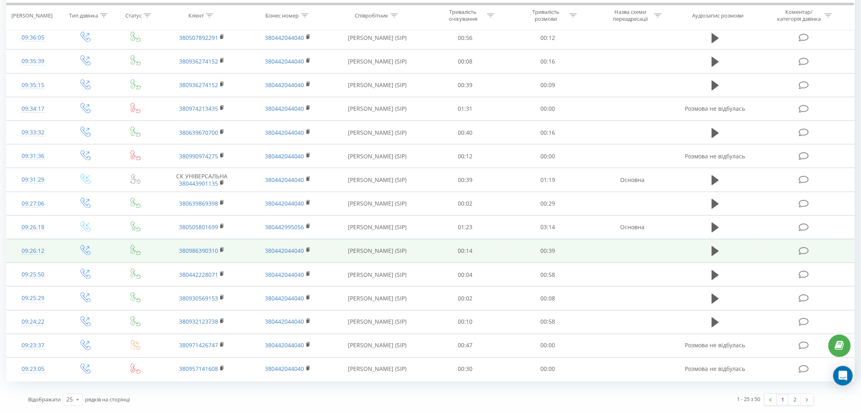
click at [795, 245] on td at bounding box center [804, 251] width 99 height 24
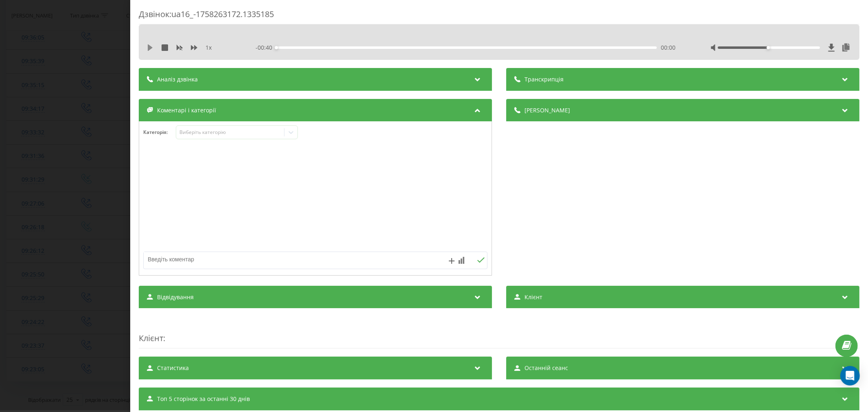
click at [148, 50] on icon at bounding box center [150, 47] width 5 height 7
click at [297, 47] on div "00:00" at bounding box center [466, 47] width 380 height 2
drag, startPoint x: 339, startPoint y: 48, endPoint x: 354, endPoint y: 51, distance: 15.4
click at [340, 50] on div "- 00:33 00:06 00:06" at bounding box center [466, 48] width 423 height 8
click at [376, 46] on div "00:10" at bounding box center [466, 47] width 380 height 2
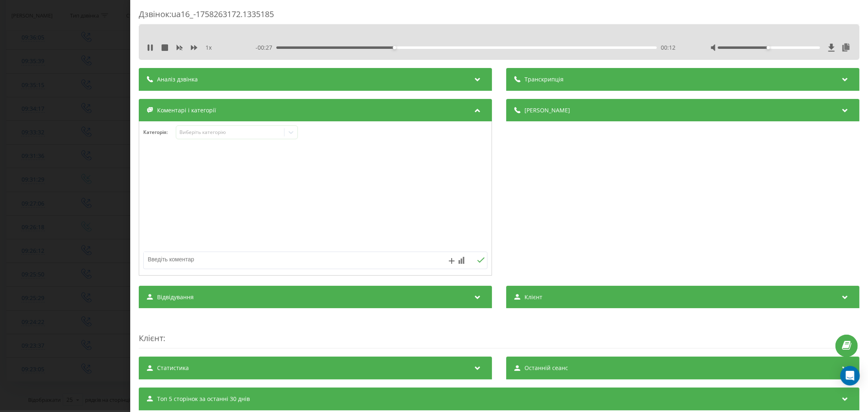
drag, startPoint x: 428, startPoint y: 47, endPoint x: 432, endPoint y: 50, distance: 5.2
click at [429, 49] on div "00:12" at bounding box center [466, 47] width 380 height 2
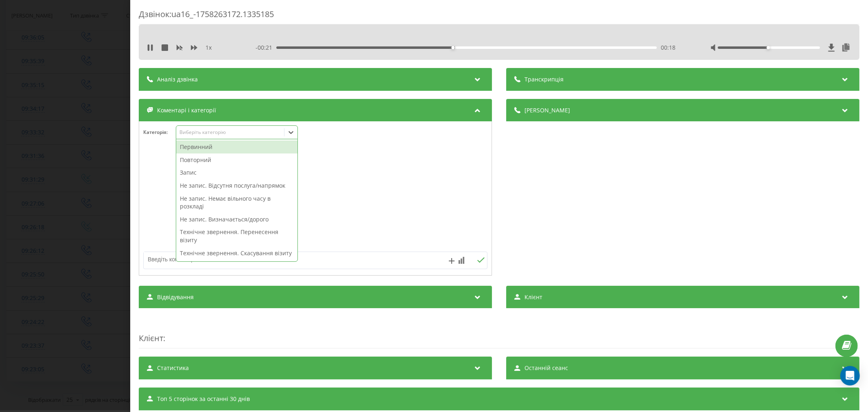
click at [209, 138] on div "Виберіть категорію" at bounding box center [237, 132] width 122 height 14
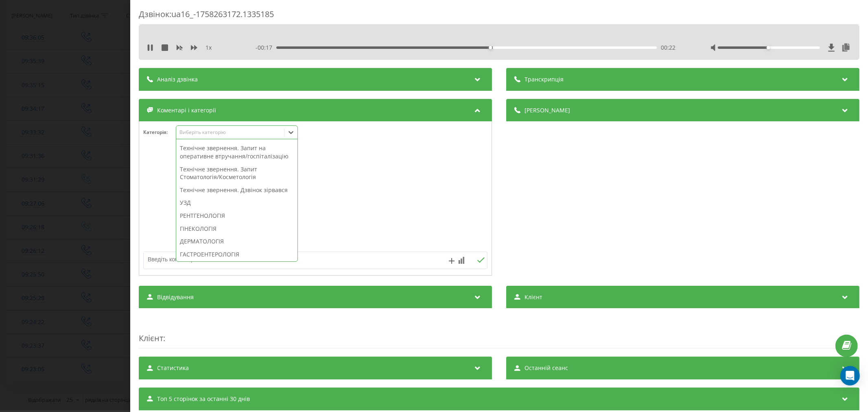
scroll to position [226, 0]
click at [210, 189] on div "Технічне звернення. Дзвінок зірвався" at bounding box center [236, 182] width 121 height 13
click at [407, 207] on div at bounding box center [315, 199] width 352 height 98
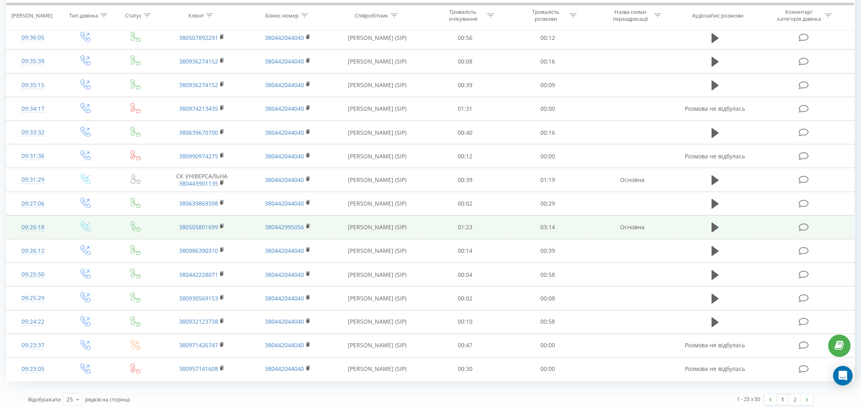
click at [807, 226] on icon at bounding box center [804, 227] width 10 height 9
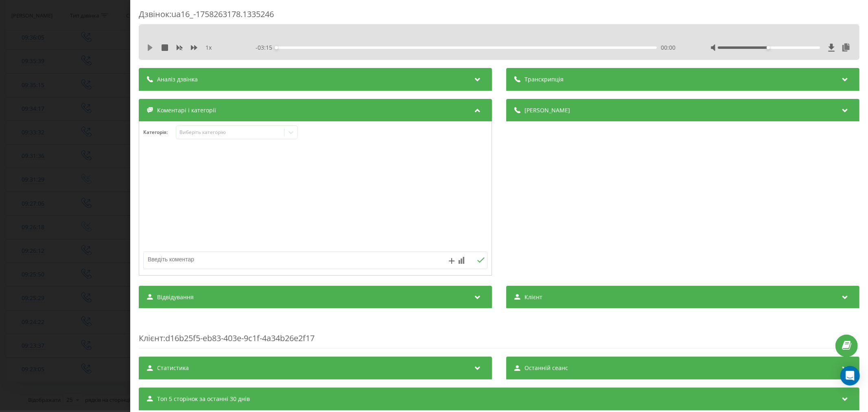
click at [147, 49] on icon at bounding box center [150, 47] width 7 height 7
drag, startPoint x: 299, startPoint y: 47, endPoint x: 345, endPoint y: 50, distance: 46.0
click at [304, 49] on div "- 03:02 00:12 00:12" at bounding box center [466, 48] width 423 height 8
click at [358, 46] on div "00:43" at bounding box center [466, 47] width 380 height 2
click at [218, 127] on div "Виберіть категорію" at bounding box center [237, 132] width 122 height 14
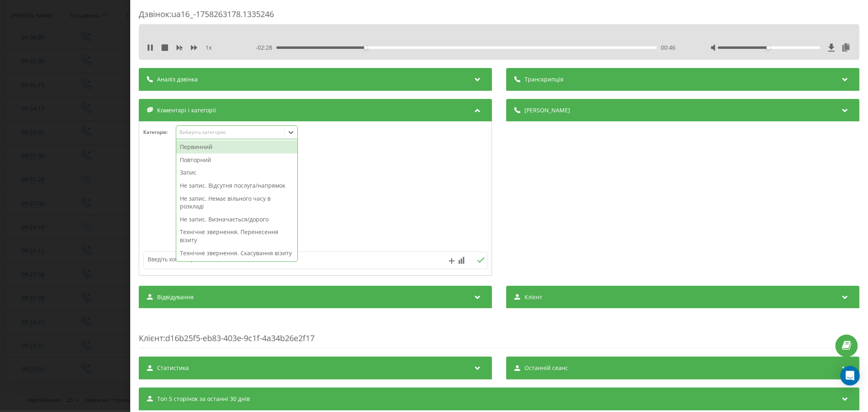
click at [207, 162] on div "Повторний" at bounding box center [236, 159] width 121 height 13
click at [198, 170] on div "Запис" at bounding box center [236, 172] width 121 height 13
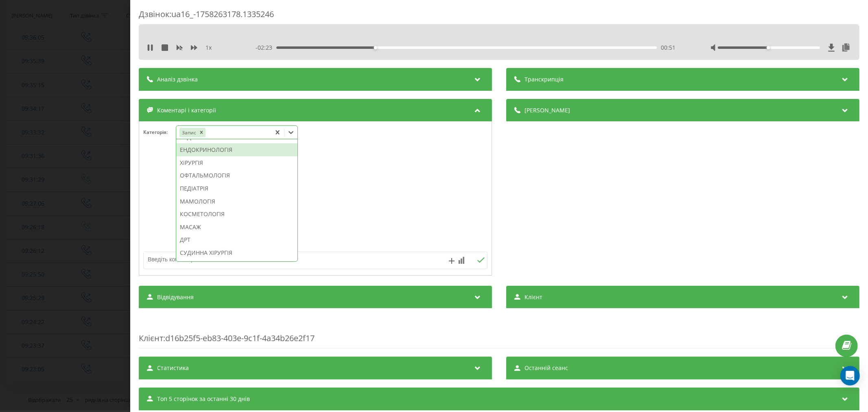
scroll to position [393, 0]
click at [199, 150] on div "ТРАВМАТОЛОГІЯ" at bounding box center [236, 143] width 121 height 13
click at [421, 188] on div at bounding box center [315, 199] width 352 height 98
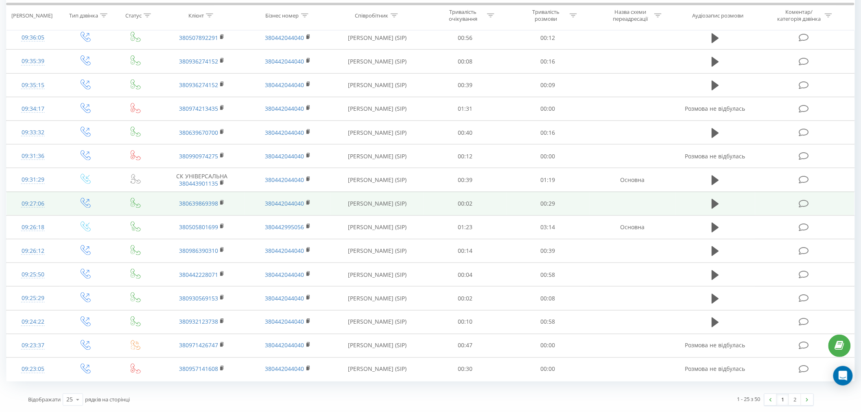
click at [806, 197] on td at bounding box center [804, 204] width 99 height 24
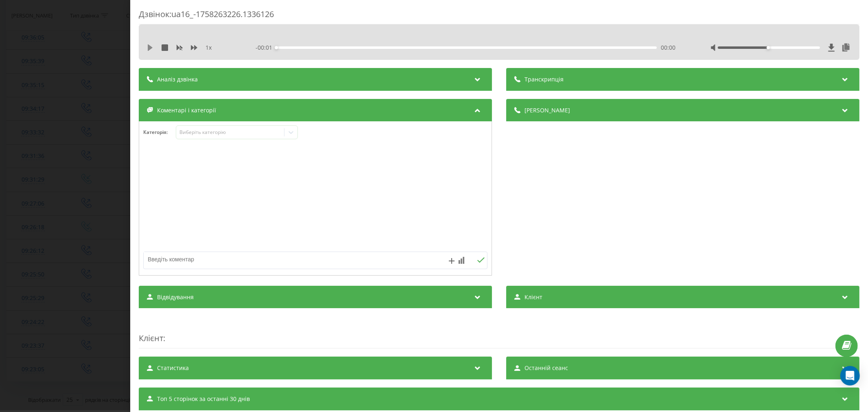
click at [151, 46] on icon at bounding box center [150, 47] width 5 height 7
click at [314, 48] on div "00:03" at bounding box center [466, 47] width 380 height 2
drag, startPoint x: 347, startPoint y: 47, endPoint x: 376, endPoint y: 55, distance: 29.9
click at [350, 49] on div "- 00:24 00:05 00:05" at bounding box center [466, 48] width 423 height 8
click at [380, 49] on div "- 00:22 00:06 00:06" at bounding box center [466, 48] width 423 height 8
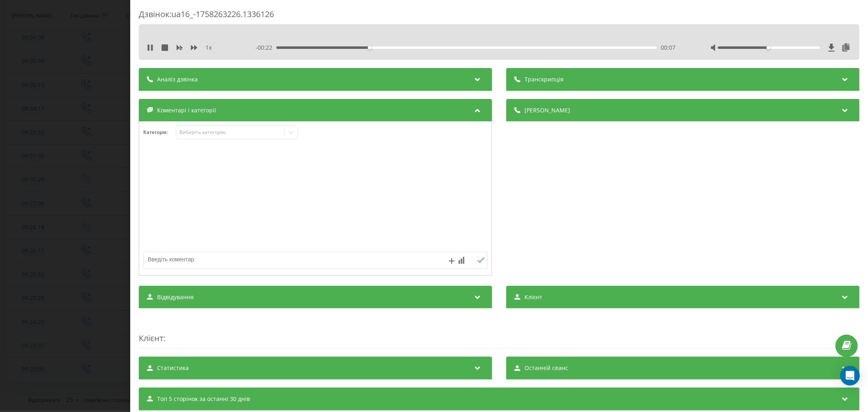
click at [382, 44] on div "- 00:22 00:07 00:07" at bounding box center [466, 48] width 423 height 8
click at [396, 46] on div "- 00:21 00:08 00:08" at bounding box center [466, 48] width 423 height 8
click at [423, 47] on div "00:11" at bounding box center [466, 47] width 380 height 2
click at [207, 128] on div "Виберіть категорію" at bounding box center [237, 132] width 122 height 14
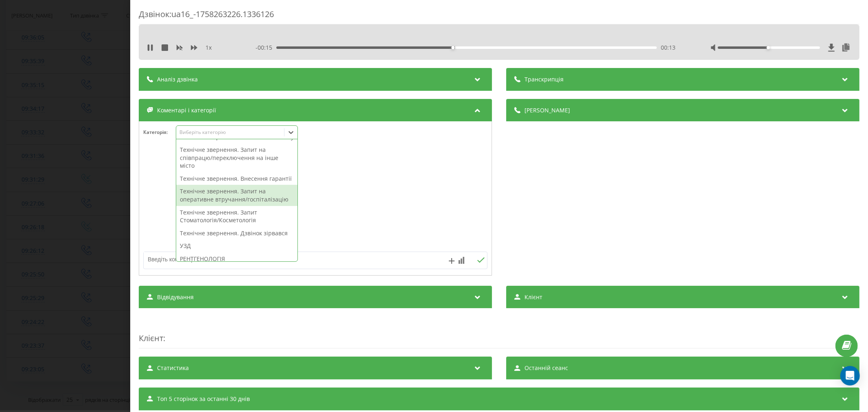
scroll to position [226, 0]
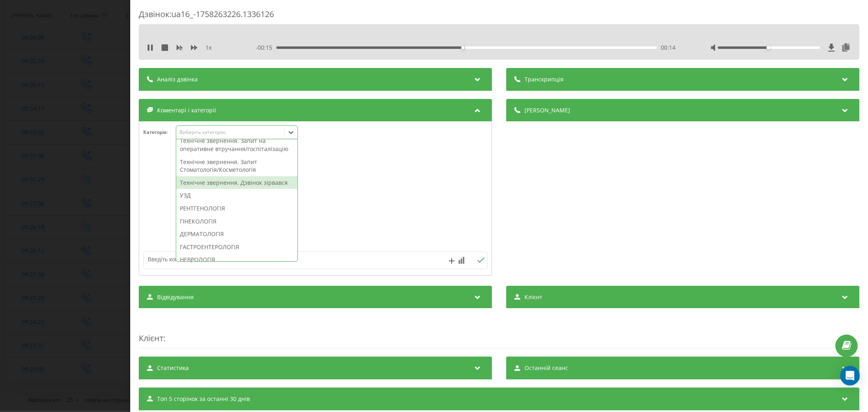
drag, startPoint x: 223, startPoint y: 205, endPoint x: 415, endPoint y: 195, distance: 192.7
click at [223, 189] on div "Технічне звернення. Дзвінок зірвався" at bounding box center [236, 182] width 121 height 13
click at [445, 195] on div at bounding box center [315, 199] width 352 height 98
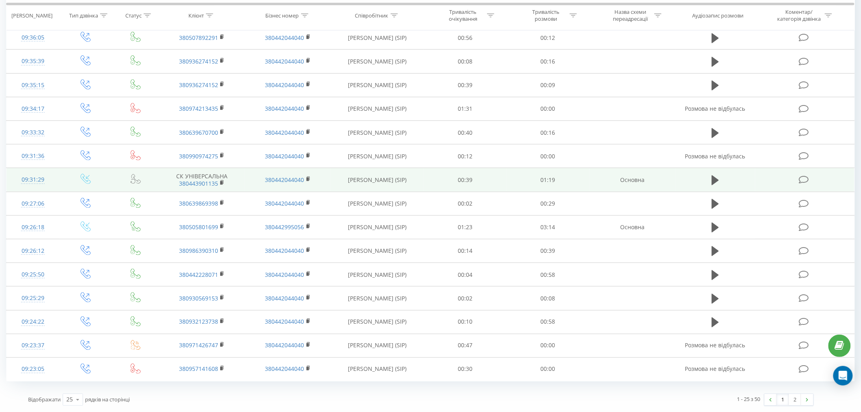
click at [804, 177] on icon at bounding box center [804, 179] width 10 height 9
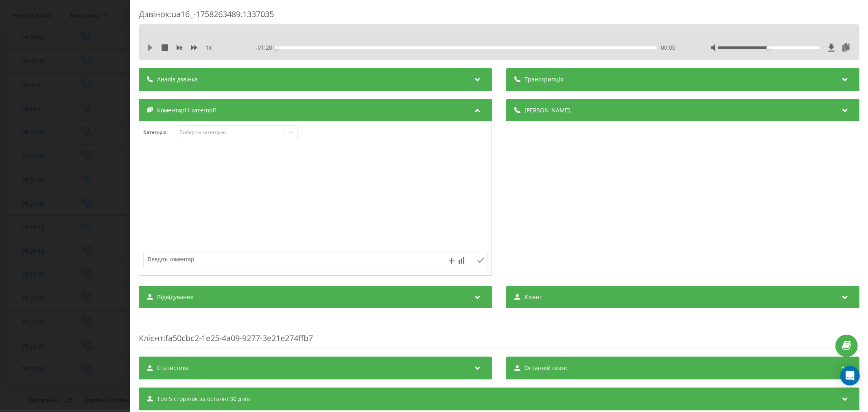
click at [151, 46] on icon at bounding box center [150, 47] width 5 height 7
click at [290, 49] on div "- 01:19 00:00 00:00" at bounding box center [466, 48] width 423 height 8
drag, startPoint x: 295, startPoint y: 46, endPoint x: 323, endPoint y: 46, distance: 28.5
click at [295, 46] on div "00:04" at bounding box center [466, 47] width 380 height 2
drag, startPoint x: 324, startPoint y: 46, endPoint x: 366, endPoint y: 44, distance: 42.0
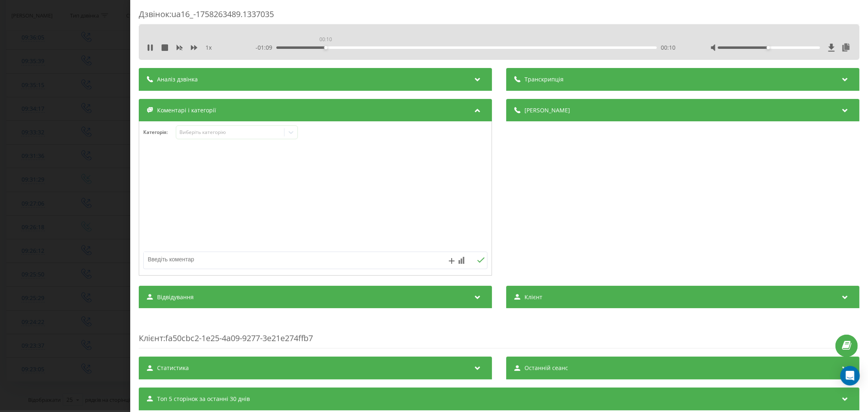
click at [327, 46] on div "00:10" at bounding box center [466, 47] width 380 height 2
click at [304, 47] on div "00:06" at bounding box center [466, 47] width 380 height 2
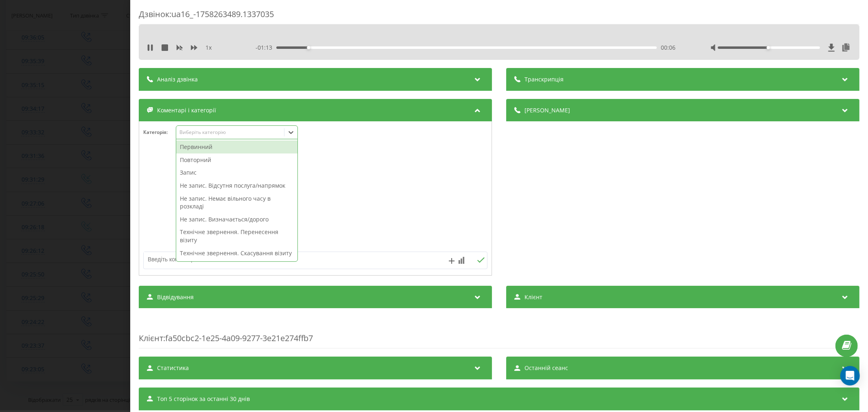
drag, startPoint x: 239, startPoint y: 127, endPoint x: 233, endPoint y: 135, distance: 10.3
click at [239, 129] on div "Виберіть категорію" at bounding box center [237, 132] width 122 height 14
click at [197, 160] on div "Повторний" at bounding box center [236, 159] width 121 height 13
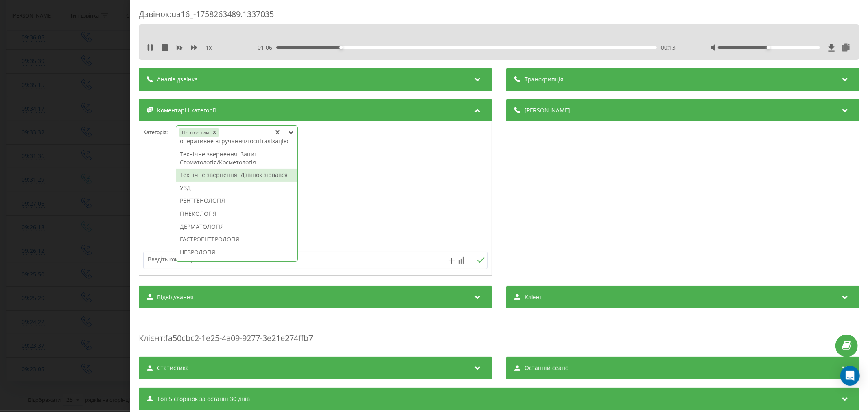
scroll to position [226, 0]
click at [202, 176] on div "Технічне звернення. Дзвінок зірвався" at bounding box center [236, 169] width 121 height 13
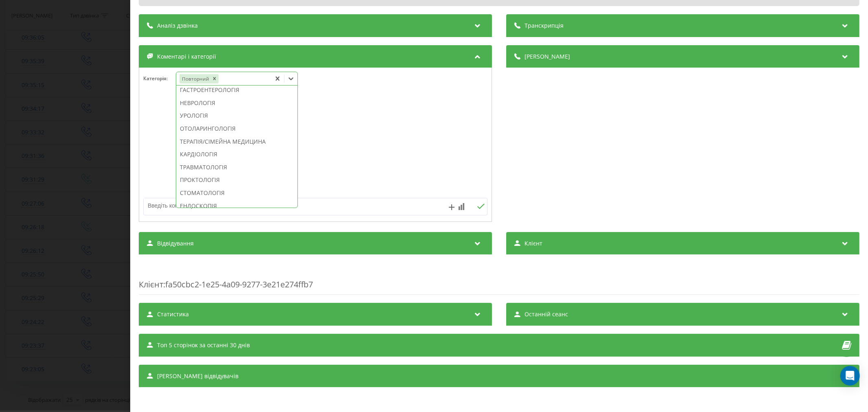
scroll to position [239, 0]
click at [373, 169] on div at bounding box center [315, 145] width 352 height 98
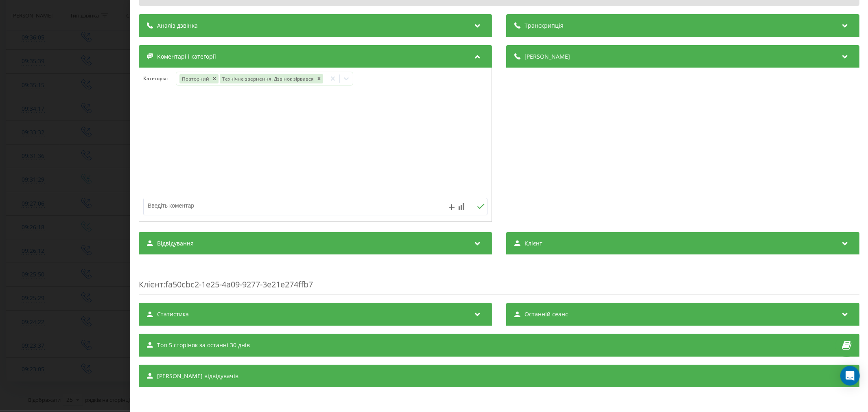
click at [342, 201] on textarea at bounding box center [281, 205] width 275 height 15
type textarea "страхова. будуть пропонувати"
click at [478, 205] on icon at bounding box center [480, 205] width 7 height 5
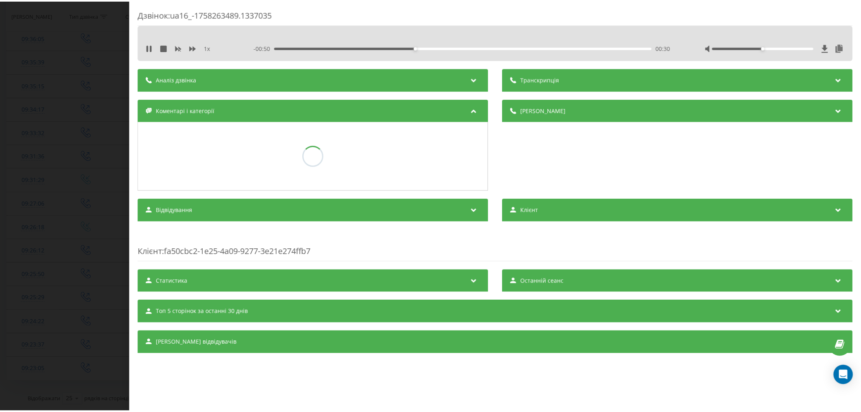
scroll to position [0, 0]
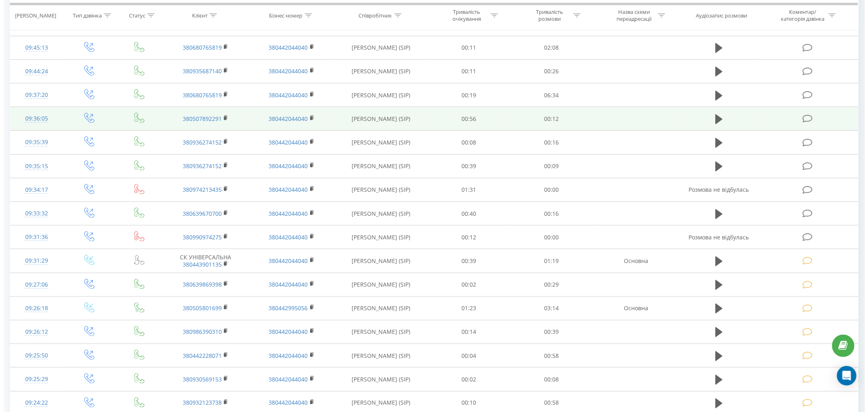
scroll to position [197, 0]
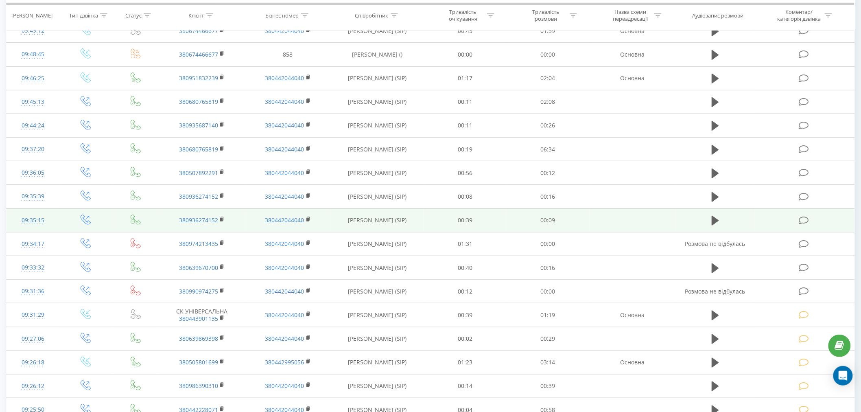
click at [800, 220] on icon at bounding box center [804, 220] width 10 height 9
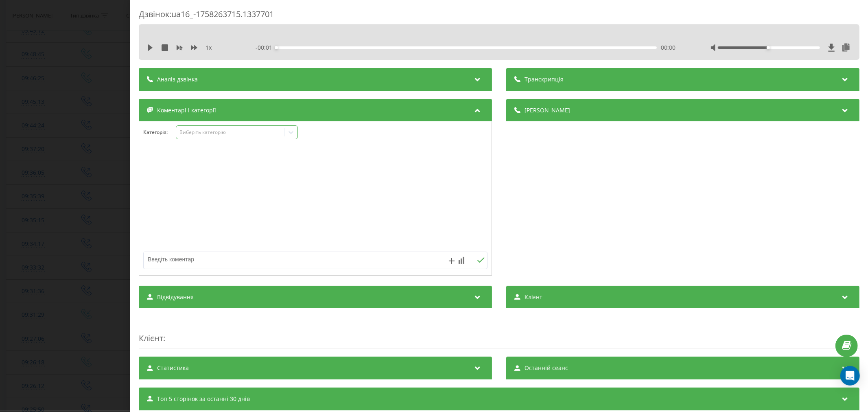
click at [201, 132] on div "Виберіть категорію" at bounding box center [230, 132] width 102 height 7
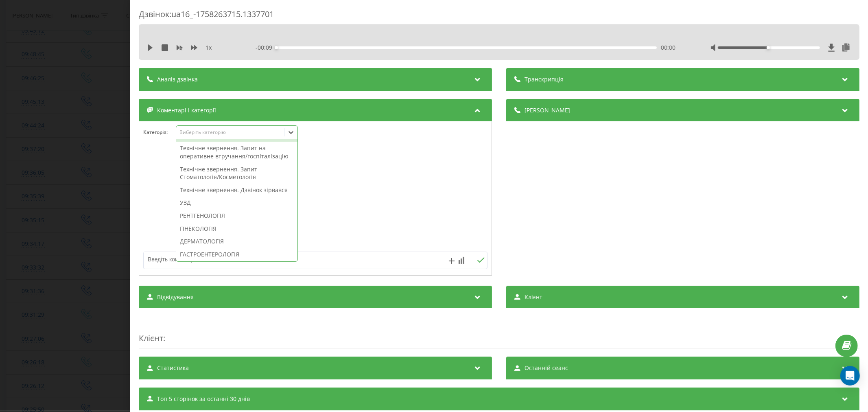
scroll to position [226, 0]
click at [208, 189] on div "Технічне звернення. Дзвінок зірвався" at bounding box center [236, 182] width 121 height 13
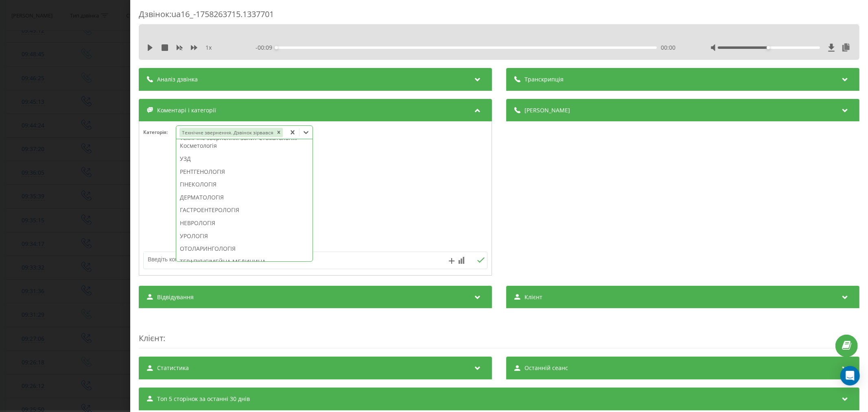
scroll to position [186, 0]
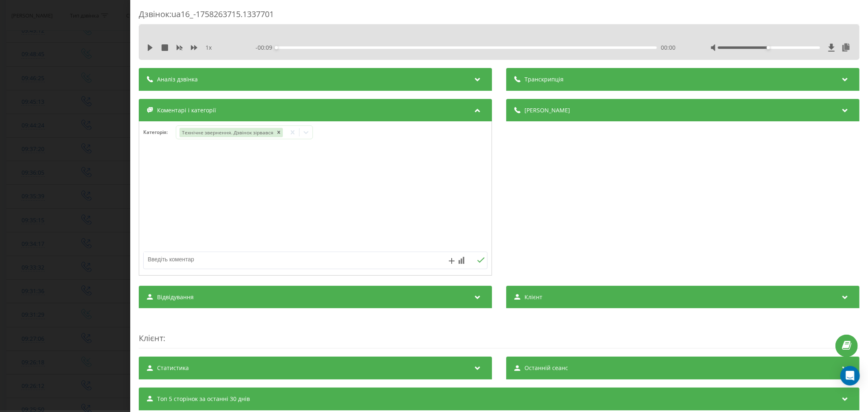
drag, startPoint x: 386, startPoint y: 198, endPoint x: 118, endPoint y: 59, distance: 301.5
click at [386, 198] on div at bounding box center [315, 199] width 352 height 98
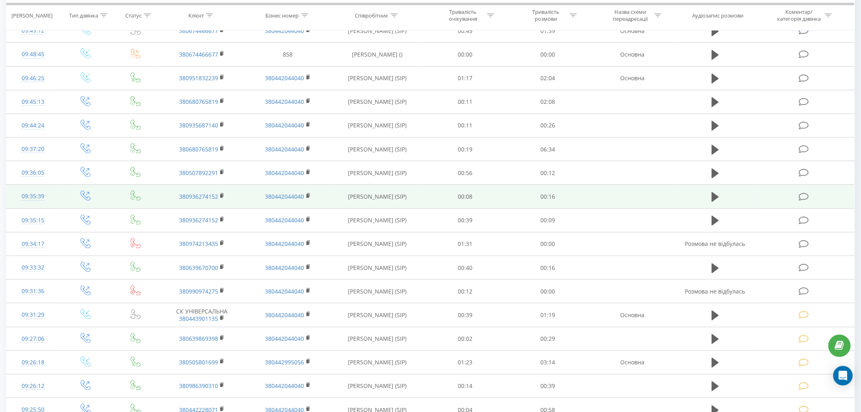
click at [801, 195] on icon at bounding box center [804, 196] width 10 height 9
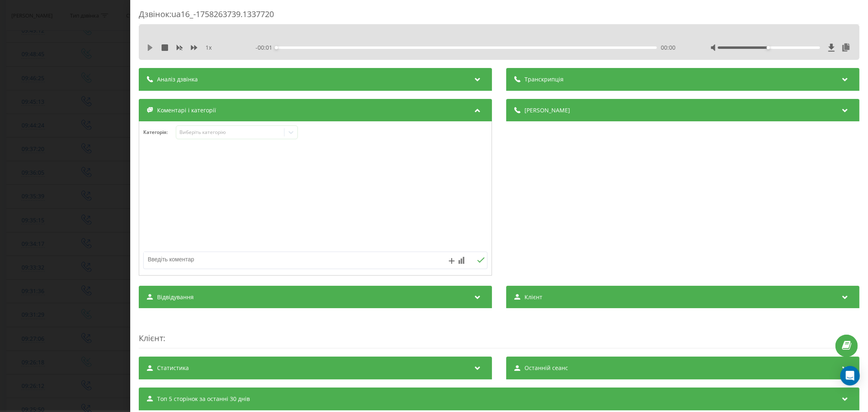
click at [152, 48] on icon at bounding box center [150, 47] width 7 height 7
click at [299, 46] on div "- 00:17 00:00 00:00" at bounding box center [466, 48] width 423 height 8
click at [321, 48] on div "00:02" at bounding box center [466, 47] width 380 height 2
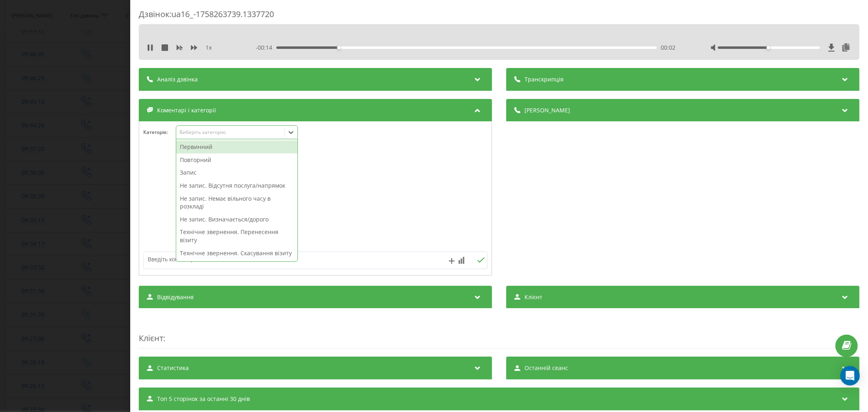
drag, startPoint x: 221, startPoint y: 132, endPoint x: 221, endPoint y: 137, distance: 5.4
click at [221, 132] on div "Виберіть категорію" at bounding box center [230, 132] width 102 height 7
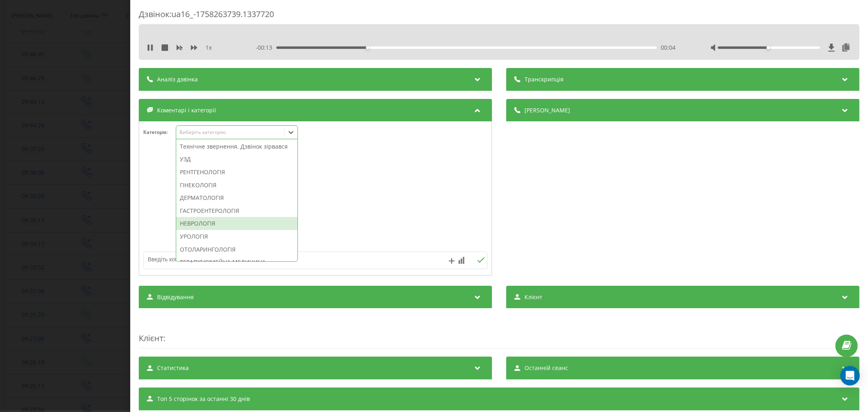
scroll to position [271, 0]
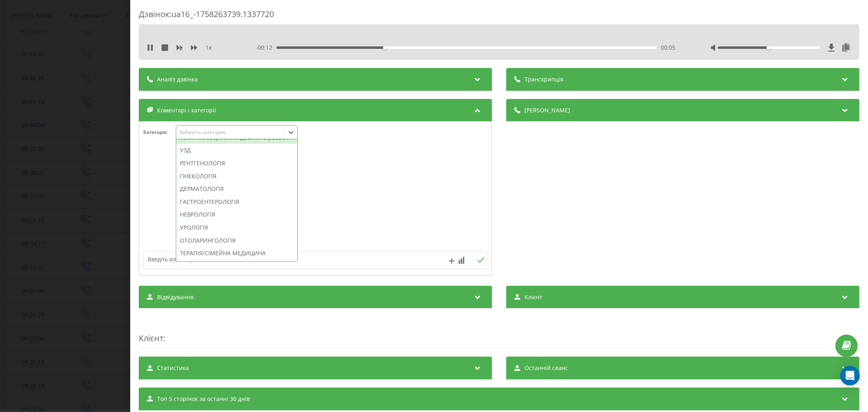
drag, startPoint x: 238, startPoint y: 162, endPoint x: 248, endPoint y: 163, distance: 10.3
click at [239, 144] on div "Технічне звернення. Дзвінок зірвався" at bounding box center [236, 137] width 121 height 13
click at [413, 178] on div at bounding box center [315, 199] width 352 height 98
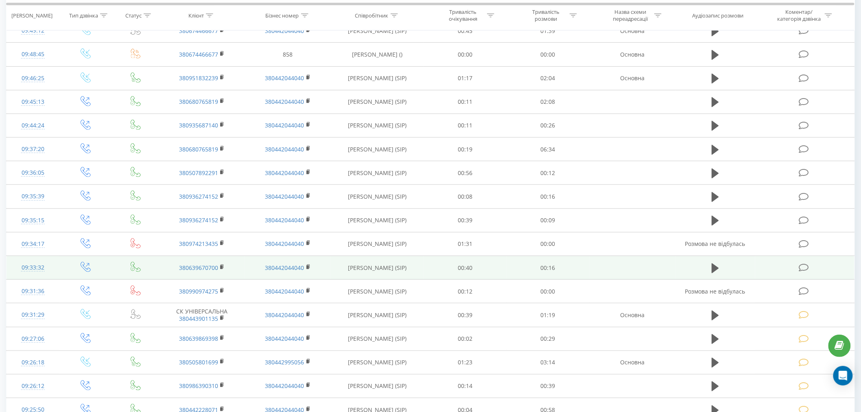
click at [799, 270] on td at bounding box center [804, 268] width 99 height 24
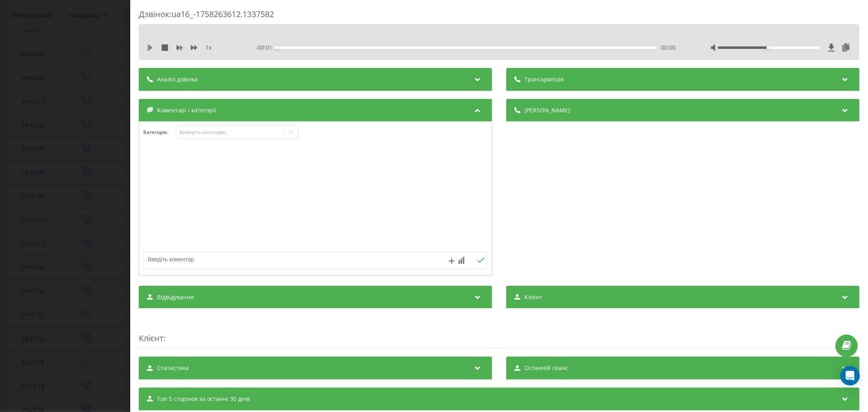
click at [151, 47] on icon at bounding box center [150, 47] width 5 height 7
drag, startPoint x: 296, startPoint y: 48, endPoint x: 325, endPoint y: 53, distance: 29.8
click at [297, 48] on div "00:00" at bounding box center [466, 47] width 380 height 2
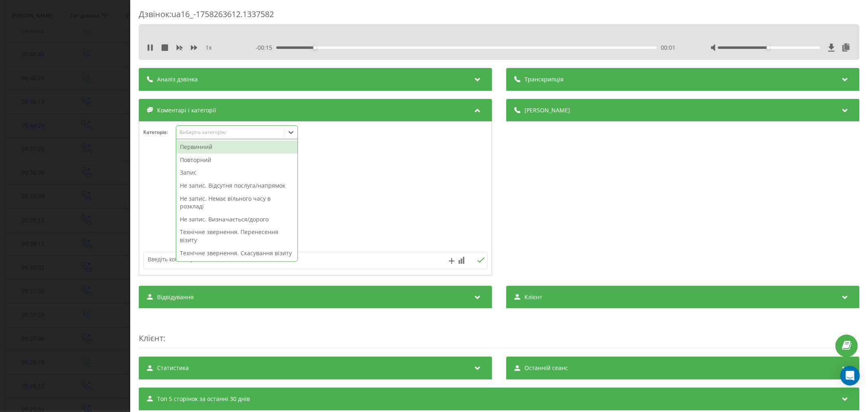
click at [227, 129] on div "Виберіть категорію" at bounding box center [230, 133] width 108 height 8
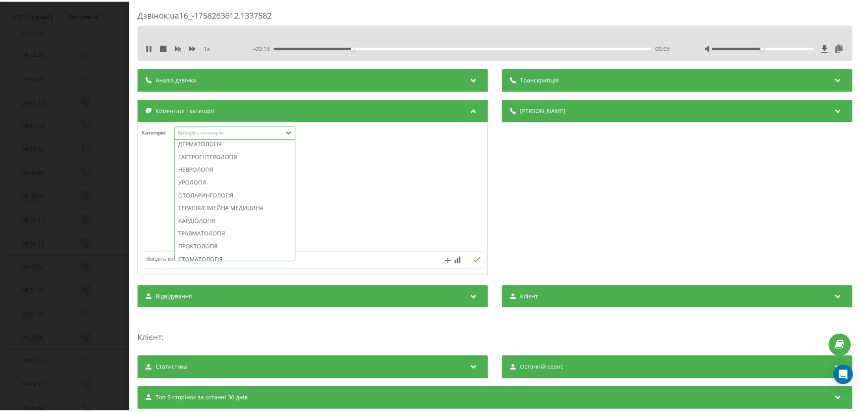
scroll to position [271, 0]
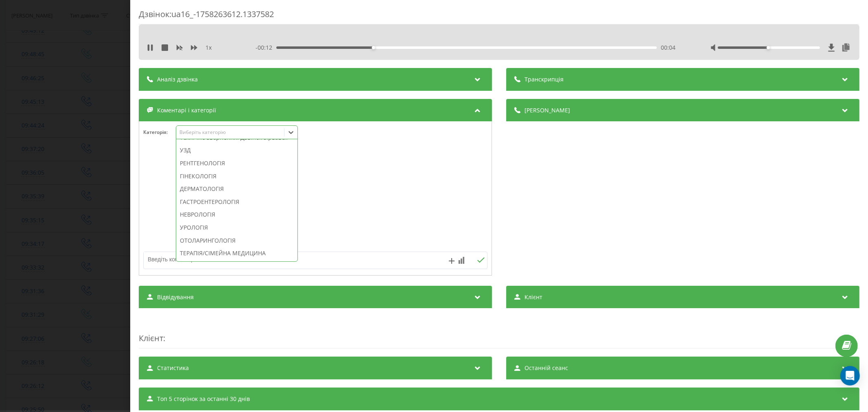
click at [250, 144] on div "Технічне звернення. Дзвінок зірвався" at bounding box center [236, 137] width 121 height 13
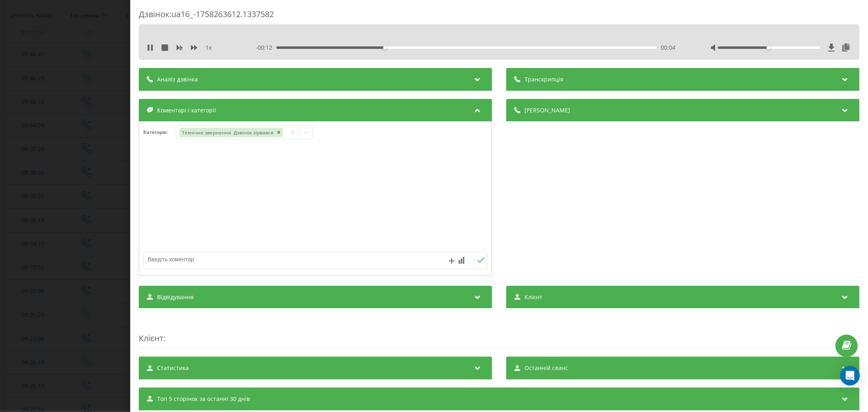
click at [386, 151] on div at bounding box center [315, 199] width 352 height 98
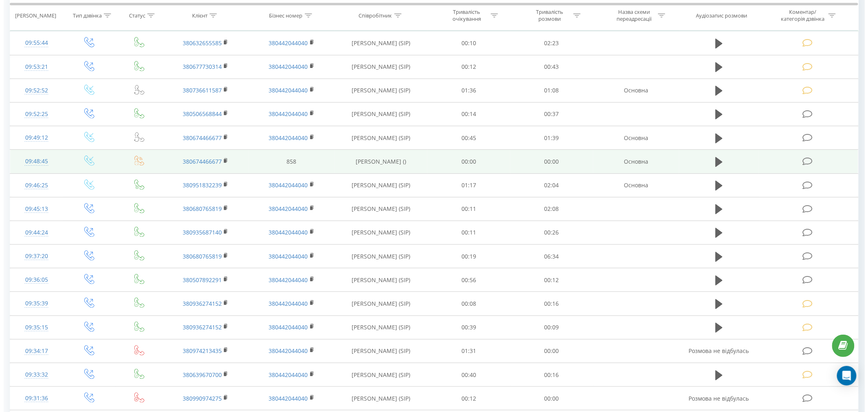
scroll to position [45, 0]
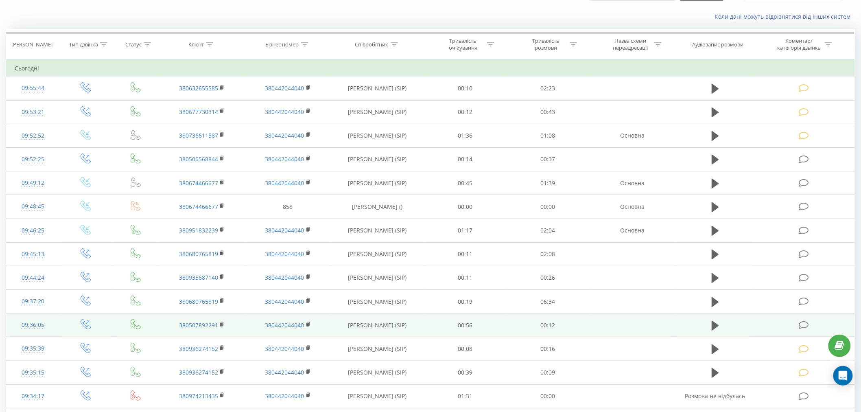
click at [808, 328] on icon at bounding box center [804, 325] width 10 height 9
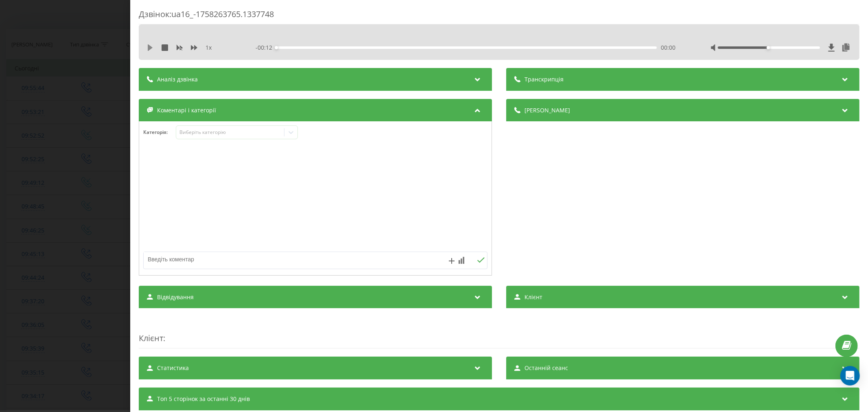
click at [151, 49] on icon at bounding box center [150, 47] width 5 height 7
click at [289, 44] on div "- 00:12 00:00 00:00" at bounding box center [466, 48] width 423 height 8
drag, startPoint x: 297, startPoint y: 44, endPoint x: 299, endPoint y: 48, distance: 4.2
click at [299, 47] on div "- 00:11 00:00 00:00" at bounding box center [466, 48] width 423 height 8
click at [346, 47] on div "00:01" at bounding box center [466, 47] width 380 height 2
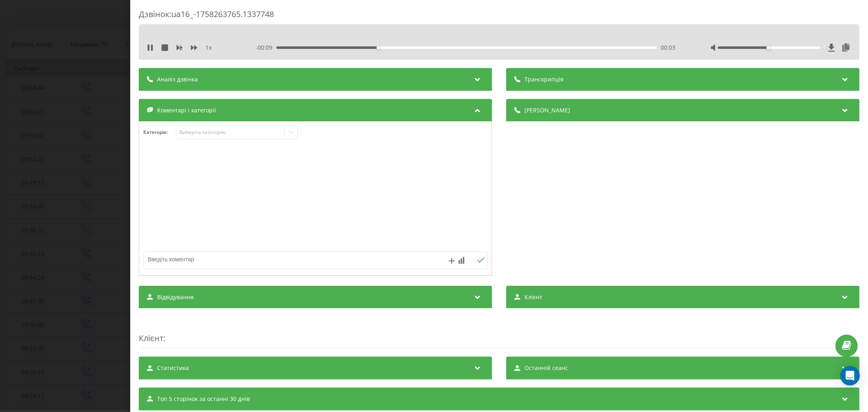
drag, startPoint x: 396, startPoint y: 45, endPoint x: 401, endPoint y: 48, distance: 6.0
click at [397, 46] on div "- 00:09 00:03 00:03" at bounding box center [466, 48] width 423 height 8
drag, startPoint x: 401, startPoint y: 48, endPoint x: 409, endPoint y: 52, distance: 9.3
click at [405, 52] on div "1 x - 00:09 00:03 00:03" at bounding box center [499, 47] width 708 height 12
drag, startPoint x: 454, startPoint y: 47, endPoint x: 472, endPoint y: 47, distance: 17.9
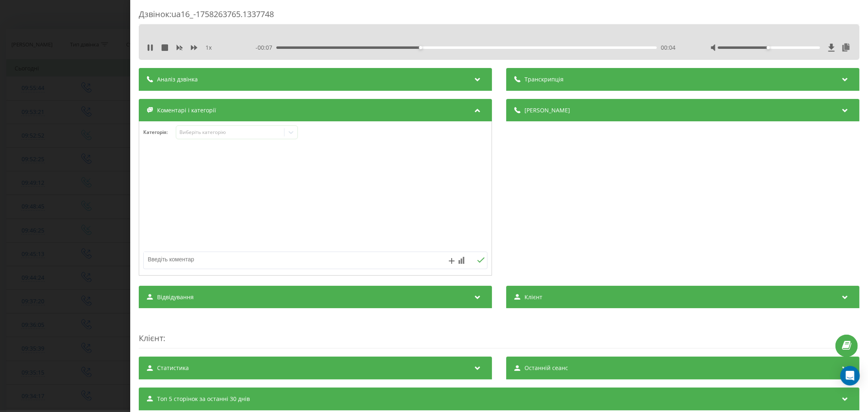
click at [455, 47] on div "00:04" at bounding box center [466, 47] width 380 height 2
click at [490, 47] on div "00:07" at bounding box center [466, 47] width 380 height 2
click at [242, 133] on div "Виберіть категорію" at bounding box center [230, 132] width 102 height 7
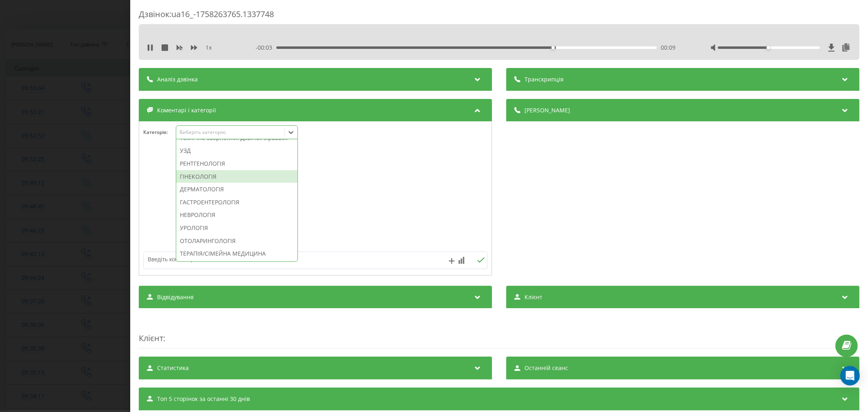
scroll to position [271, 0]
click at [249, 144] on div "Технічне звернення. Дзвінок зірвався" at bounding box center [236, 137] width 121 height 13
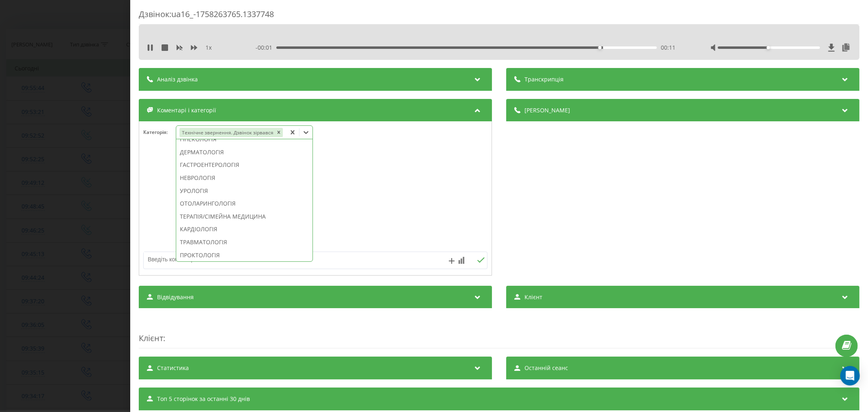
scroll to position [0, 0]
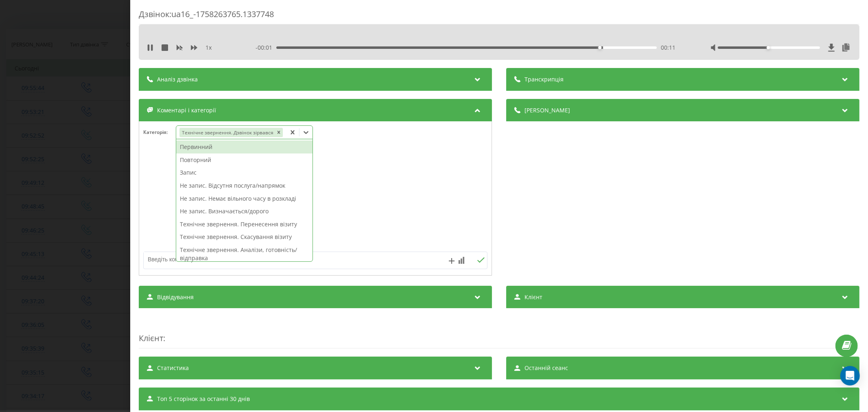
click at [367, 161] on div at bounding box center [315, 199] width 352 height 98
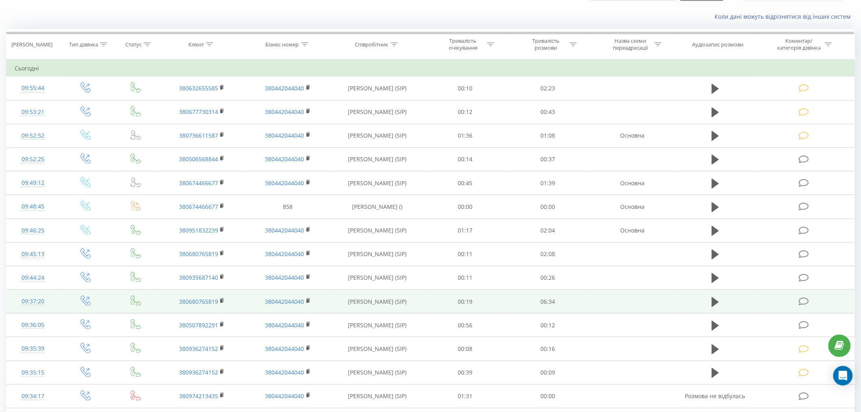
click at [806, 301] on icon at bounding box center [804, 301] width 10 height 9
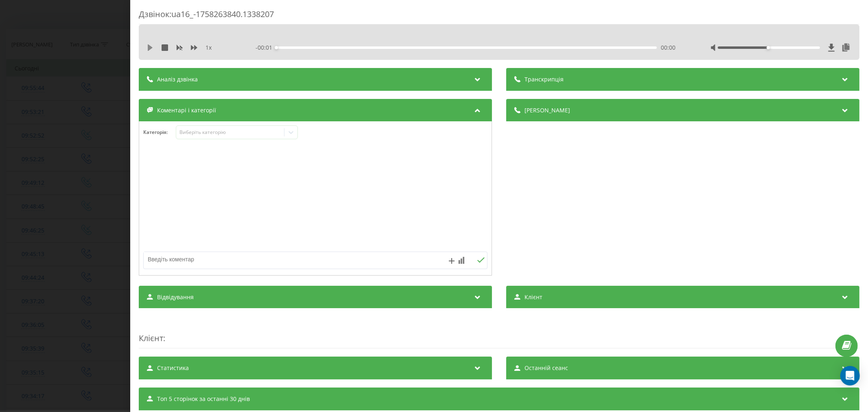
click at [151, 47] on icon at bounding box center [150, 47] width 5 height 7
click at [313, 49] on div "- 00:01 00:00 00:00" at bounding box center [466, 48] width 423 height 8
click at [316, 46] on div "00:43" at bounding box center [466, 47] width 380 height 2
click at [247, 135] on div "Виберіть категорію" at bounding box center [230, 132] width 102 height 7
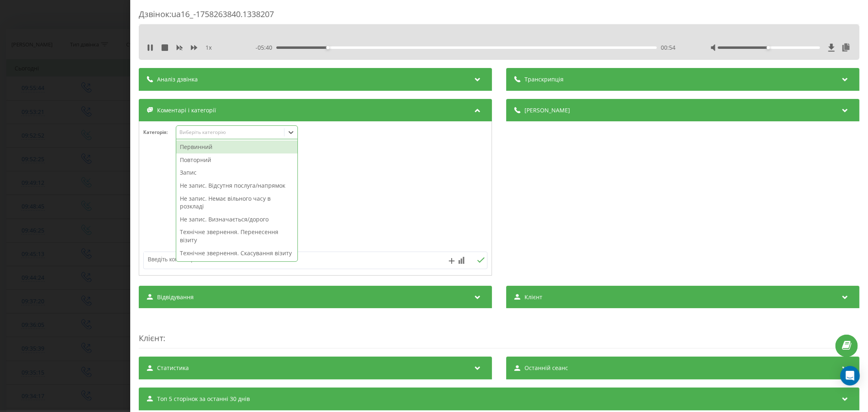
click at [203, 148] on div "Первинний" at bounding box center [236, 146] width 121 height 13
click at [196, 164] on div "Запис" at bounding box center [236, 159] width 121 height 13
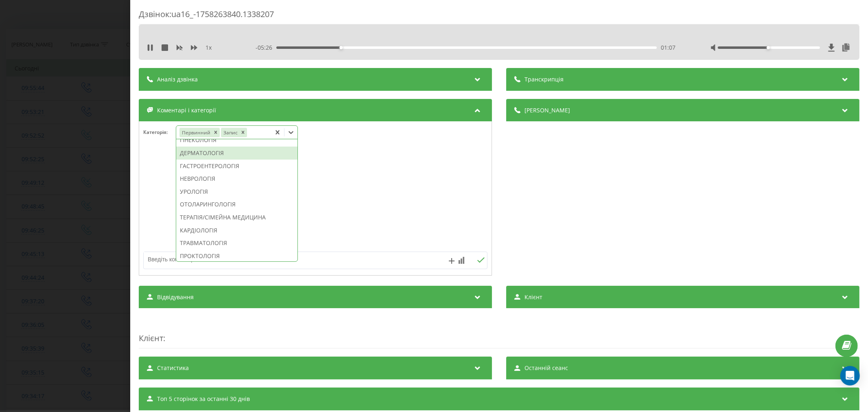
scroll to position [271, 0]
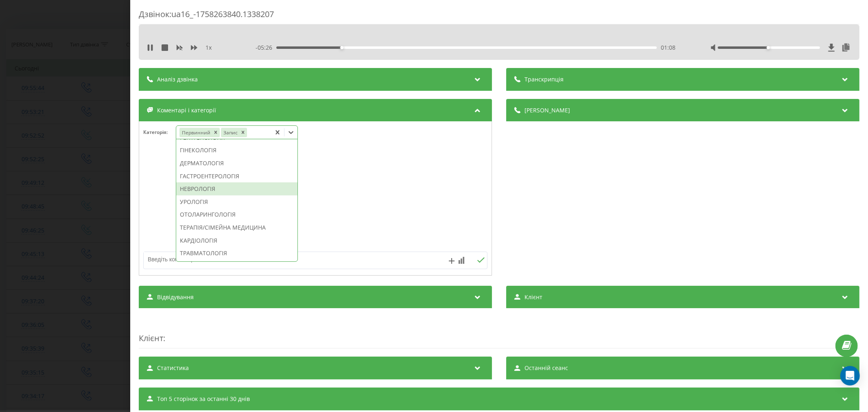
click at [201, 195] on div "НЕВРОЛОГІЯ" at bounding box center [236, 188] width 121 height 13
click at [353, 194] on div at bounding box center [315, 199] width 352 height 98
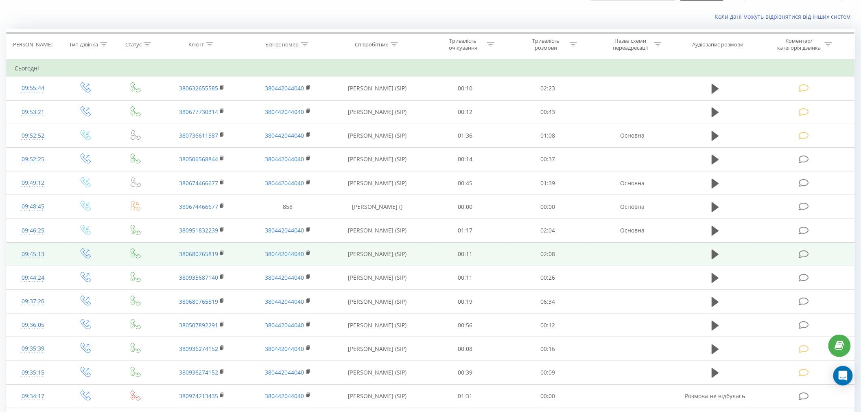
click at [804, 253] on icon at bounding box center [804, 254] width 10 height 9
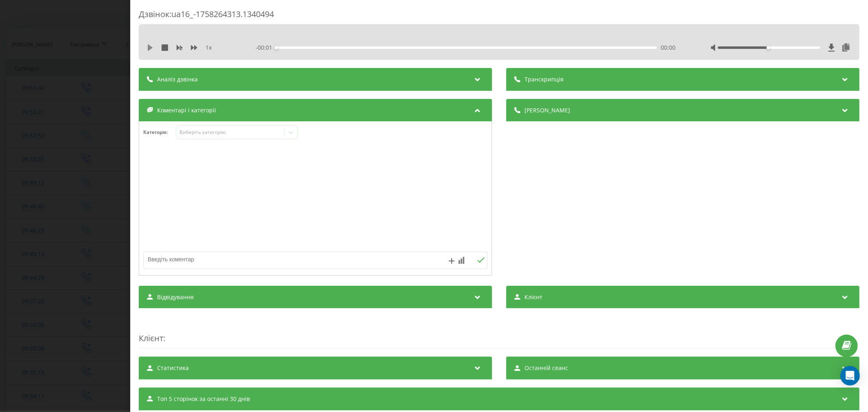
click at [151, 46] on icon at bounding box center [150, 47] width 7 height 7
click at [344, 46] on div "- 02:09 00:00 00:00" at bounding box center [466, 48] width 423 height 8
click at [345, 48] on div "00:23" at bounding box center [466, 47] width 380 height 2
drag, startPoint x: 232, startPoint y: 133, endPoint x: 232, endPoint y: 138, distance: 4.5
click at [232, 135] on div "Виберіть категорію" at bounding box center [230, 132] width 102 height 7
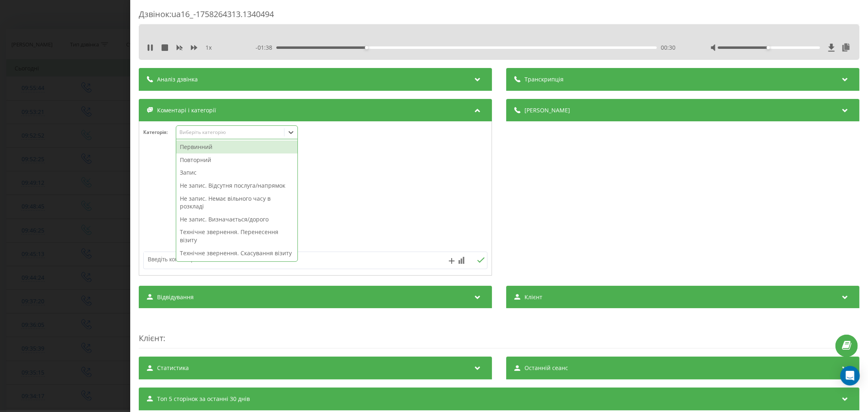
click at [204, 173] on div "Запис" at bounding box center [236, 172] width 121 height 13
click at [201, 133] on icon "Remove Запис" at bounding box center [201, 132] width 6 height 6
click at [192, 162] on div "Повторний" at bounding box center [236, 159] width 121 height 13
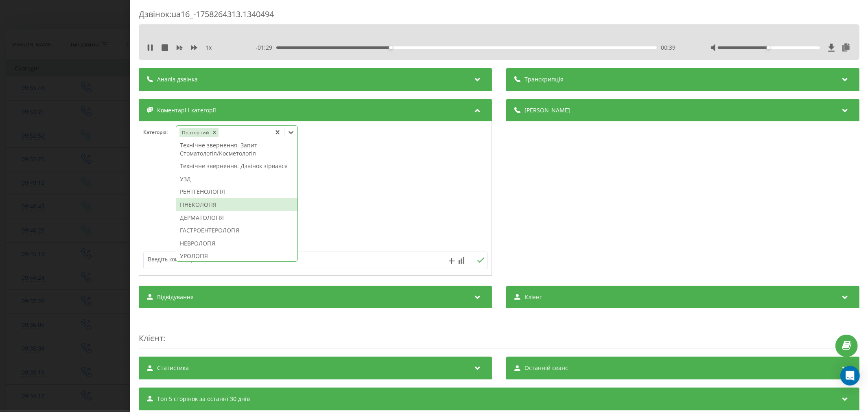
scroll to position [226, 0]
click at [201, 176] on div "Технічне звернення. Дзвінок зірвався" at bounding box center [236, 169] width 121 height 13
click at [415, 189] on div at bounding box center [315, 199] width 352 height 98
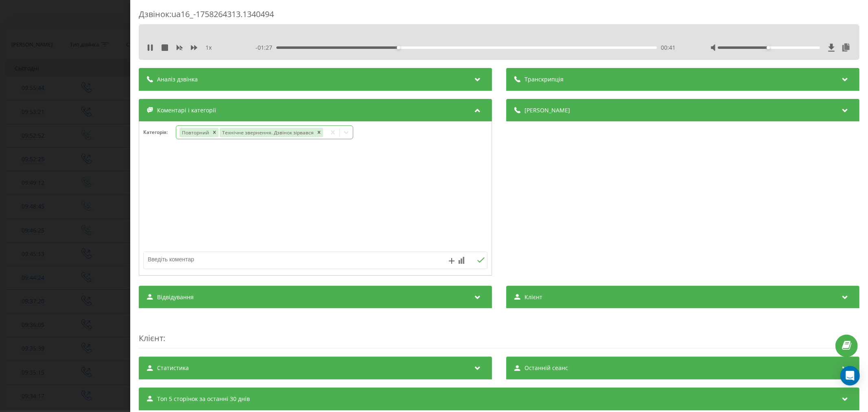
drag, startPoint x: 195, startPoint y: 254, endPoint x: 288, endPoint y: 176, distance: 120.7
click at [197, 258] on textarea at bounding box center [281, 259] width 275 height 15
type textarea "утонення інформації"
click at [482, 259] on button at bounding box center [480, 260] width 13 height 7
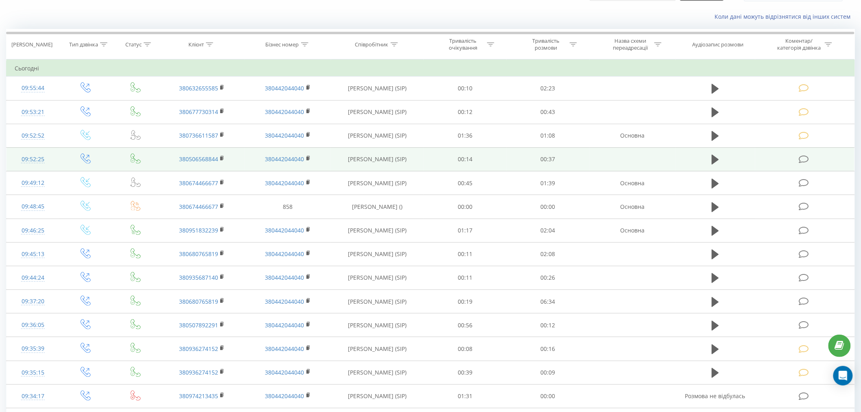
click at [797, 160] on td at bounding box center [804, 159] width 99 height 24
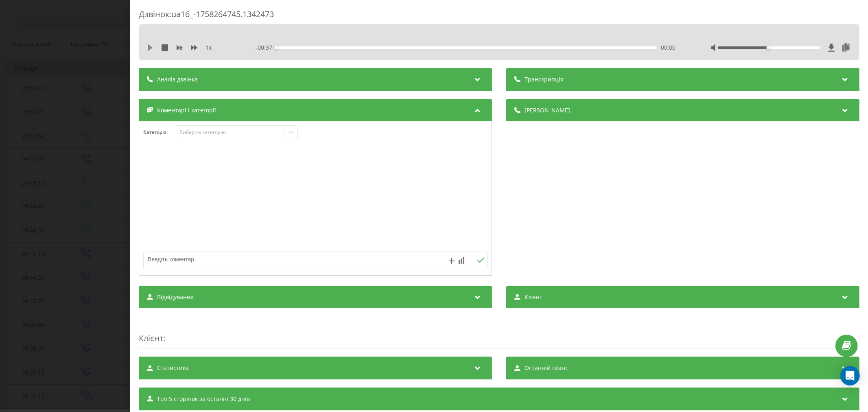
click at [151, 49] on icon at bounding box center [150, 47] width 7 height 7
click at [297, 47] on div "00:02" at bounding box center [466, 47] width 380 height 2
click at [347, 47] on div "00:03" at bounding box center [466, 47] width 380 height 2
click at [223, 131] on div "Виберіть категорію" at bounding box center [230, 132] width 102 height 7
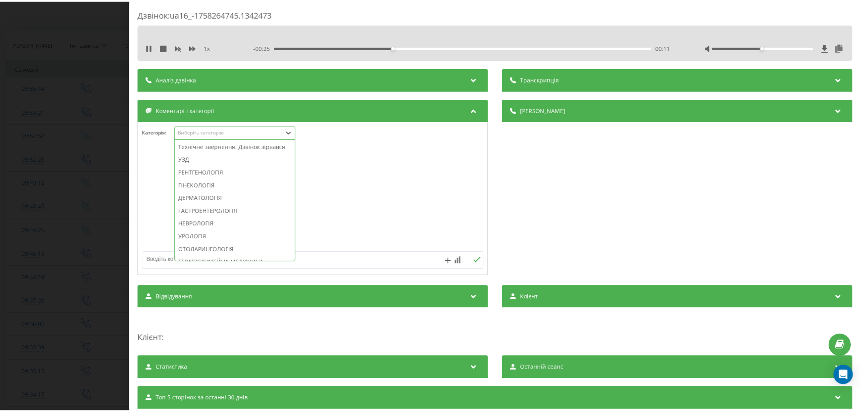
scroll to position [271, 0]
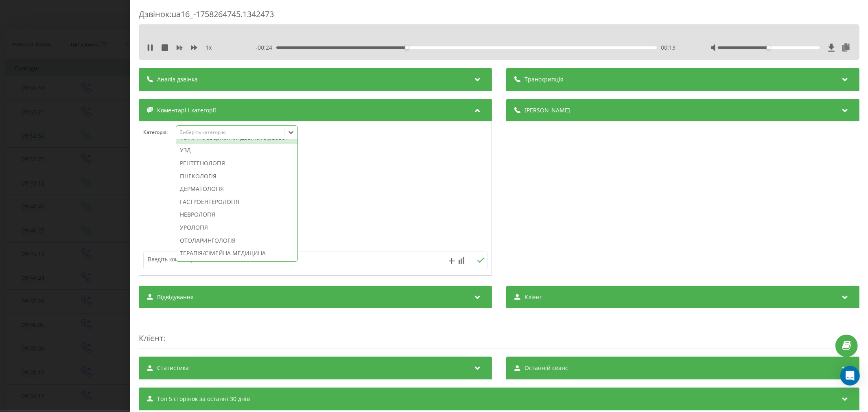
click at [221, 144] on div "Технічне звернення. Дзвінок зірвався" at bounding box center [236, 137] width 121 height 13
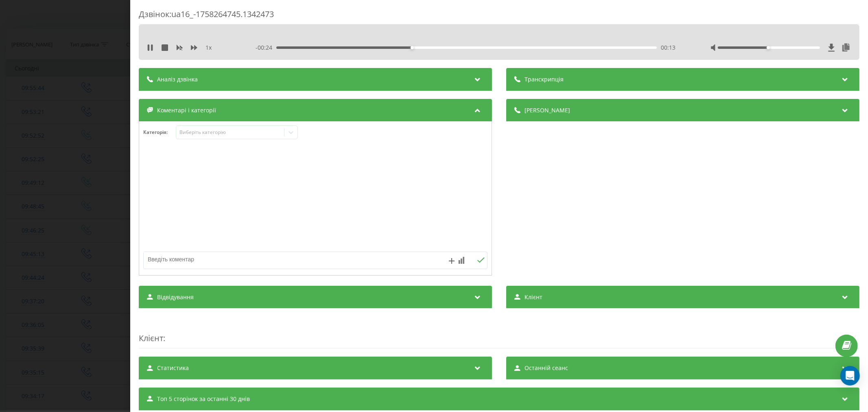
click at [334, 168] on div at bounding box center [315, 199] width 352 height 98
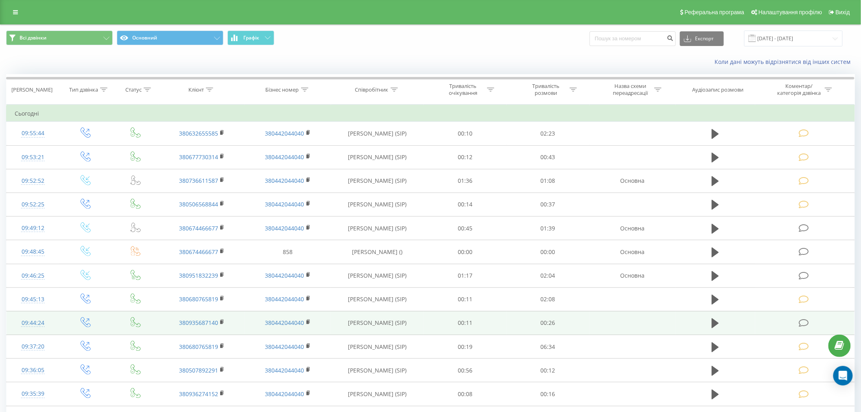
click at [801, 322] on icon at bounding box center [804, 323] width 10 height 9
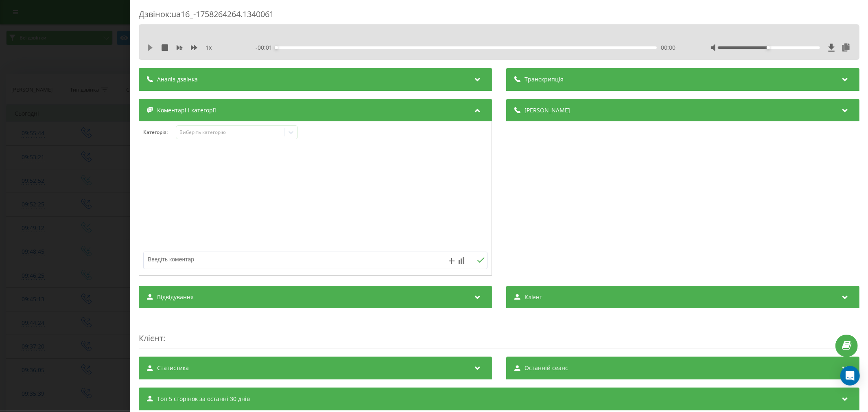
click at [153, 48] on div "1 x" at bounding box center [189, 48] width 85 height 8
click at [152, 48] on icon at bounding box center [150, 47] width 5 height 7
click at [299, 44] on div "- 00:26 00:00 00:00" at bounding box center [466, 48] width 423 height 8
drag, startPoint x: 299, startPoint y: 46, endPoint x: 311, endPoint y: 48, distance: 12.8
click at [299, 47] on div "00:01" at bounding box center [466, 47] width 380 height 2
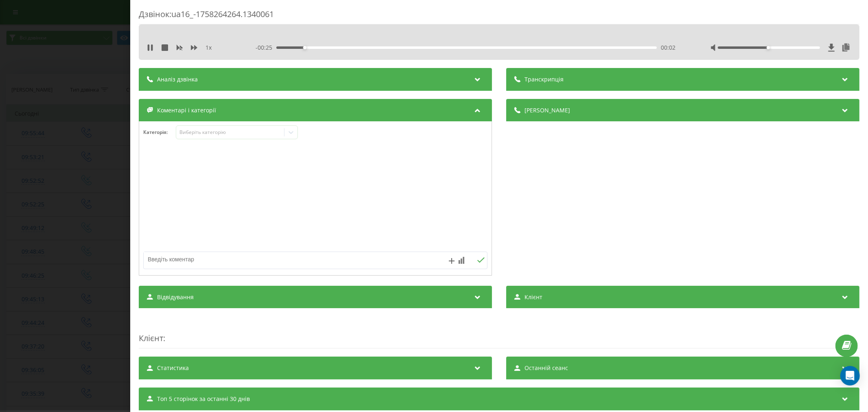
click at [317, 47] on div "00:02" at bounding box center [466, 47] width 380 height 2
click at [359, 46] on div "00:06" at bounding box center [466, 47] width 380 height 2
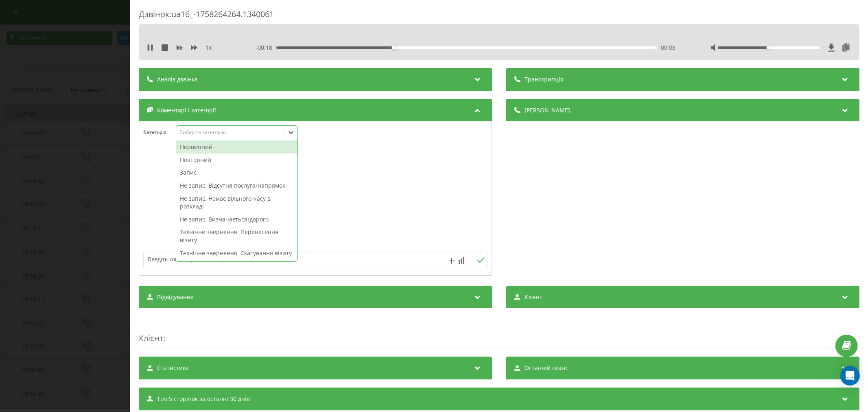
click at [214, 129] on div "Виберіть категорію" at bounding box center [230, 132] width 102 height 7
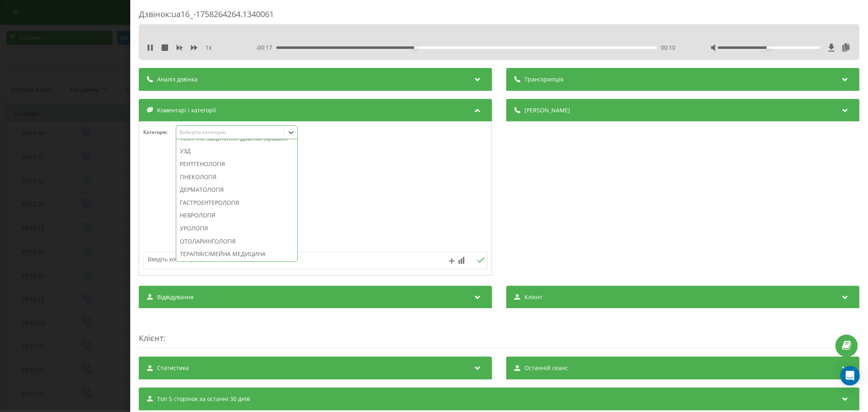
scroll to position [271, 0]
click at [213, 144] on div "Технічне звернення. Дзвінок зірвався" at bounding box center [236, 137] width 121 height 13
drag, startPoint x: 387, startPoint y: 178, endPoint x: 373, endPoint y: 173, distance: 14.9
click at [388, 178] on div at bounding box center [315, 199] width 352 height 98
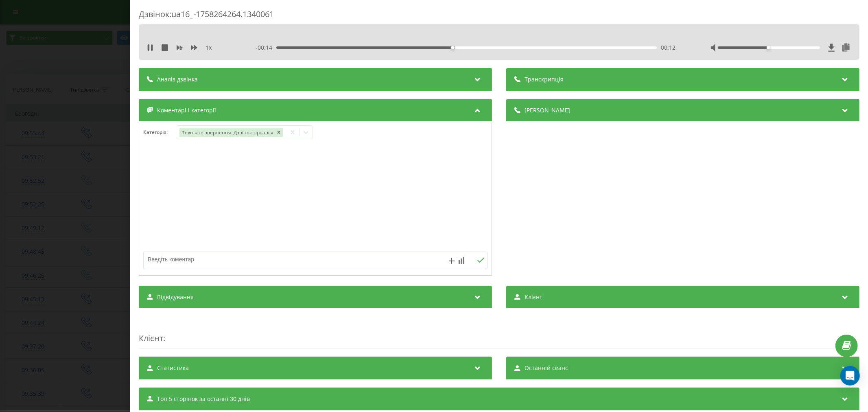
scroll to position [45, 0]
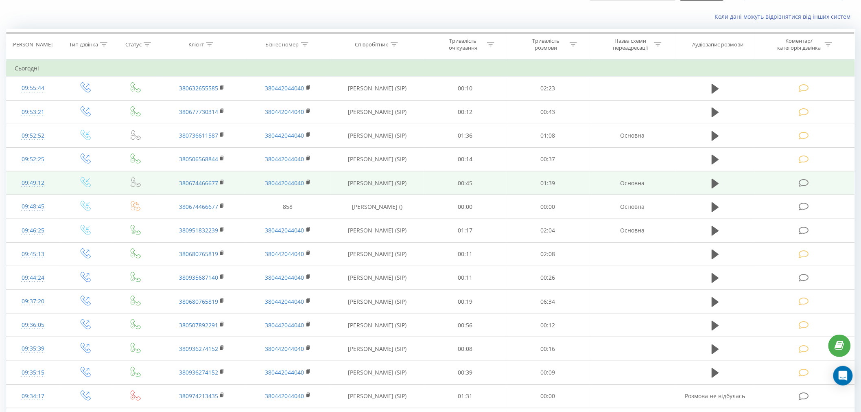
click at [800, 183] on icon at bounding box center [804, 183] width 10 height 9
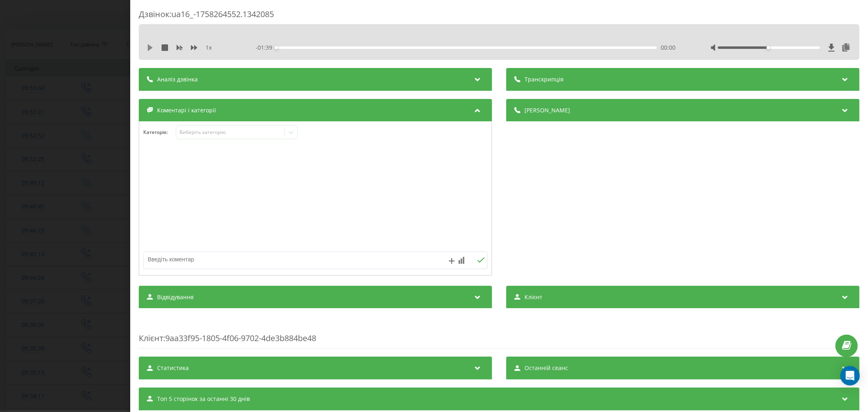
click at [151, 48] on icon at bounding box center [150, 47] width 5 height 7
click at [300, 45] on div "- 01:39 00:00 00:00" at bounding box center [466, 48] width 423 height 8
click at [338, 46] on div "00:16" at bounding box center [466, 47] width 380 height 2
click at [239, 139] on div "Виберіть категорію" at bounding box center [237, 132] width 122 height 14
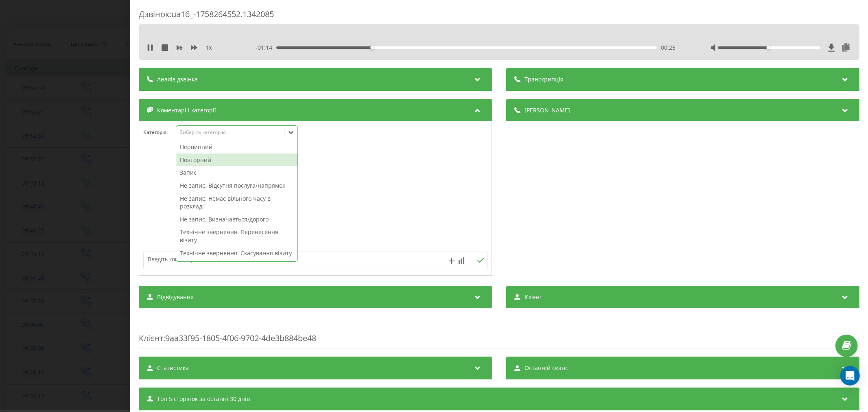
click at [216, 161] on div "Повторний" at bounding box center [236, 159] width 121 height 13
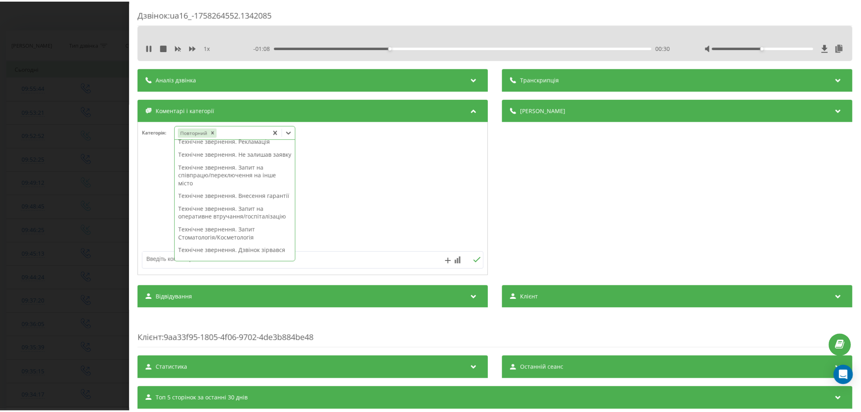
scroll to position [122, 0]
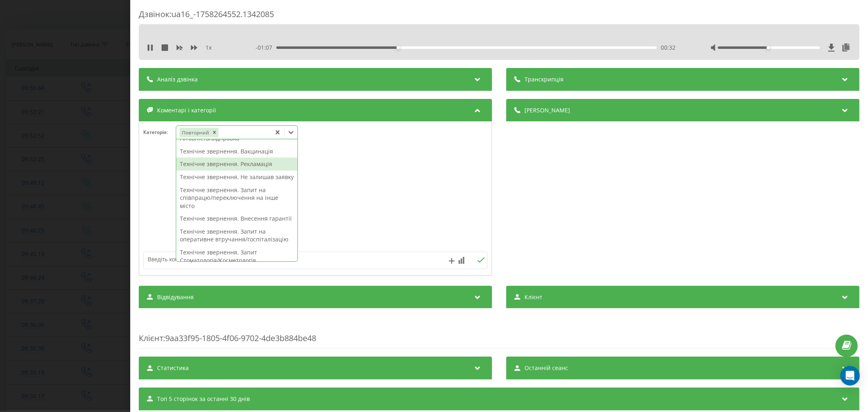
click at [218, 170] on div "Технічне звернення. Рекламація" at bounding box center [236, 163] width 121 height 13
click at [408, 177] on div at bounding box center [315, 199] width 352 height 98
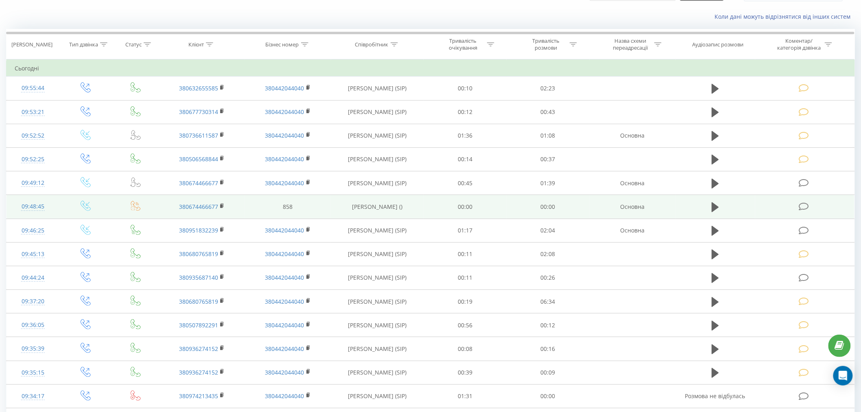
click at [808, 206] on icon at bounding box center [804, 206] width 10 height 9
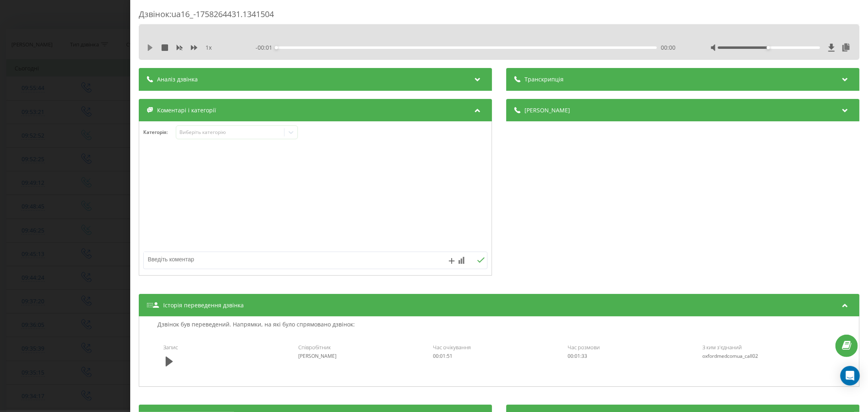
click at [150, 51] on button at bounding box center [150, 47] width 7 height 7
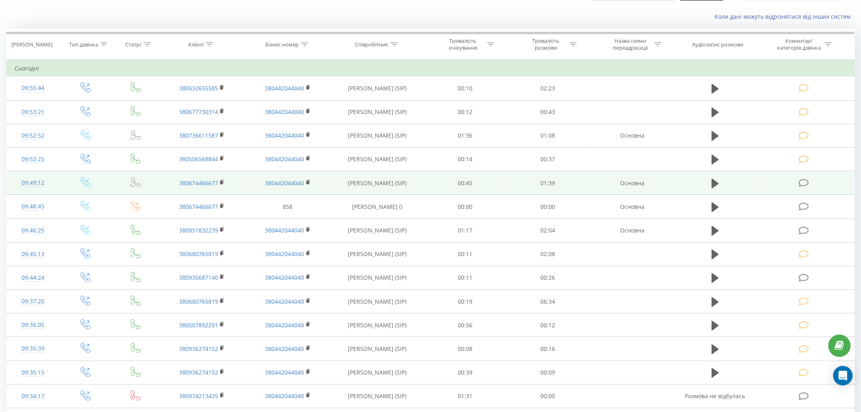
click at [803, 181] on icon at bounding box center [804, 183] width 10 height 9
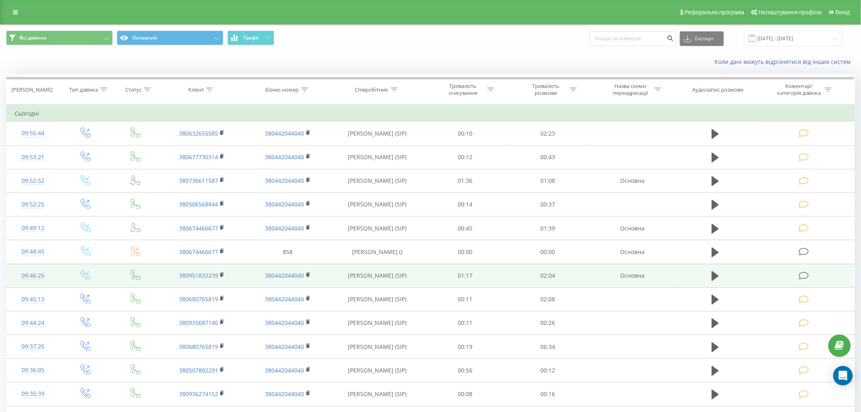
click at [810, 278] on span at bounding box center [804, 275] width 11 height 8
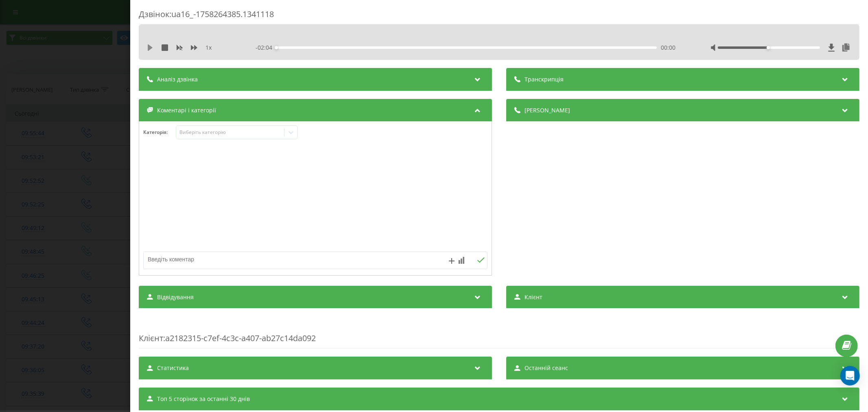
click at [151, 47] on icon at bounding box center [150, 47] width 5 height 7
click at [293, 47] on div "00:06" at bounding box center [466, 47] width 380 height 2
click at [311, 48] on div "00:12" at bounding box center [466, 47] width 380 height 2
click at [346, 46] on div "00:23" at bounding box center [466, 47] width 380 height 2
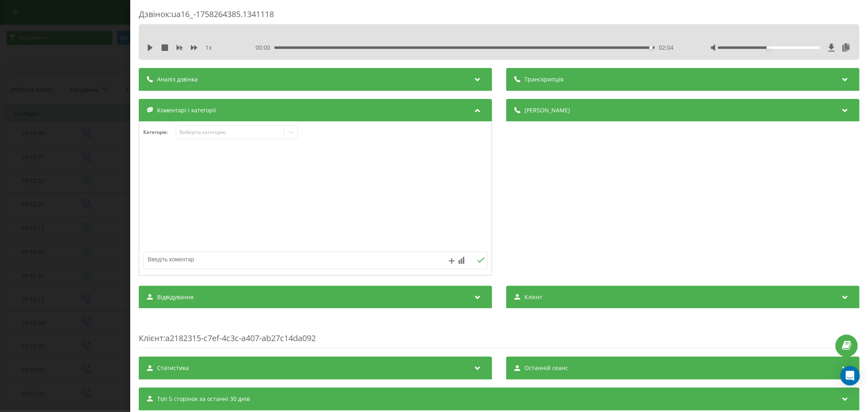
drag, startPoint x: 150, startPoint y: 46, endPoint x: 200, endPoint y: 43, distance: 50.6
click at [150, 46] on icon at bounding box center [150, 47] width 5 height 7
click at [289, 45] on div "00:00 02:04 02:04" at bounding box center [466, 48] width 423 height 8
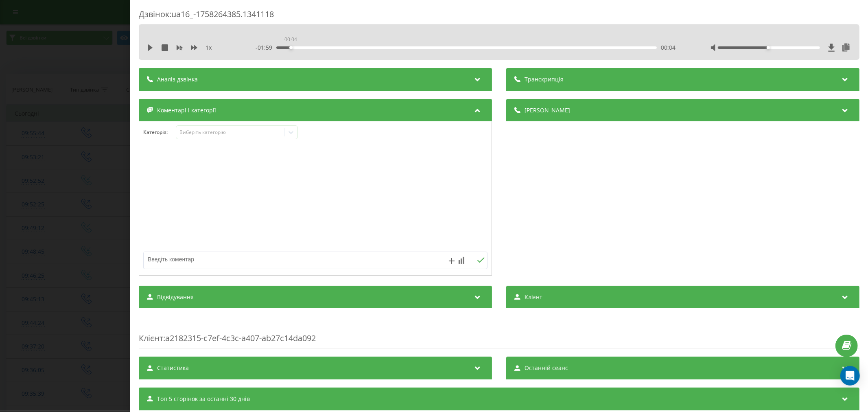
click at [288, 47] on div "00:04" at bounding box center [466, 47] width 380 height 2
click at [150, 47] on icon at bounding box center [150, 47] width 5 height 7
click at [306, 46] on div "00:05" at bounding box center [466, 47] width 380 height 2
click at [324, 47] on div "00:16" at bounding box center [466, 47] width 380 height 2
click at [240, 131] on div "Виберіть категорію" at bounding box center [230, 132] width 102 height 7
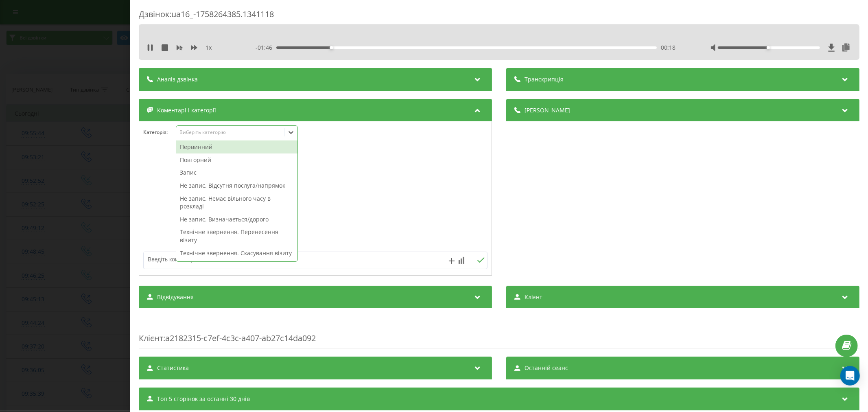
click at [222, 159] on div "Повторний" at bounding box center [236, 159] width 121 height 13
click at [364, 130] on div "Категорія : option Повторний, selected. 48 results available. Use Up and Down t…" at bounding box center [315, 137] width 352 height 24
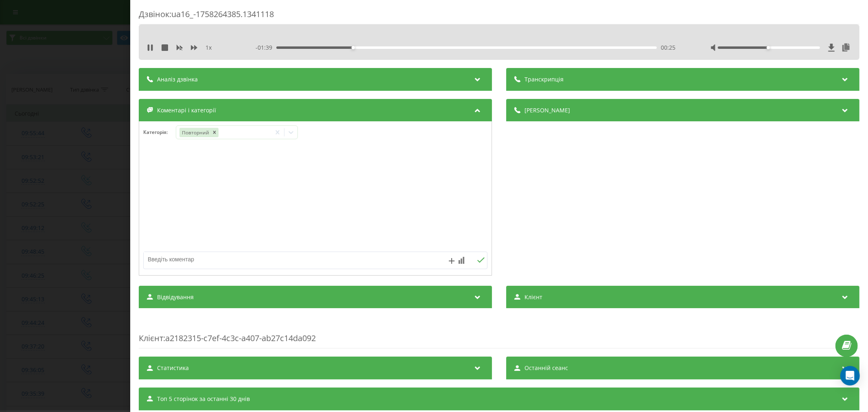
drag, startPoint x: 349, startPoint y: 176, endPoint x: 345, endPoint y: 171, distance: 6.1
click at [349, 174] on div at bounding box center [315, 199] width 352 height 98
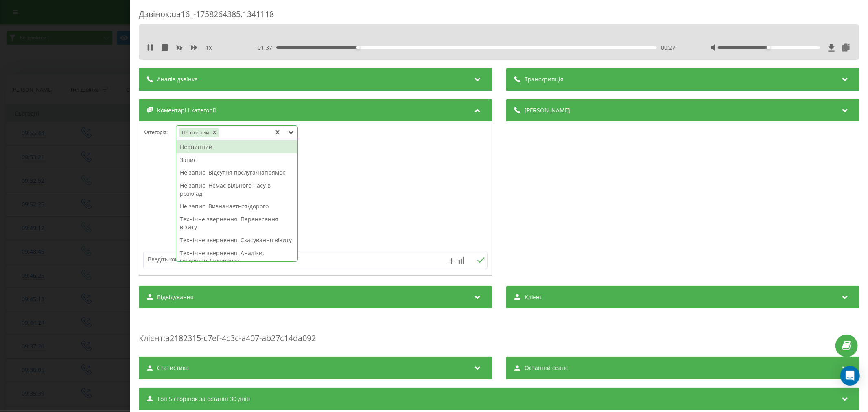
click at [291, 131] on icon at bounding box center [291, 132] width 8 height 8
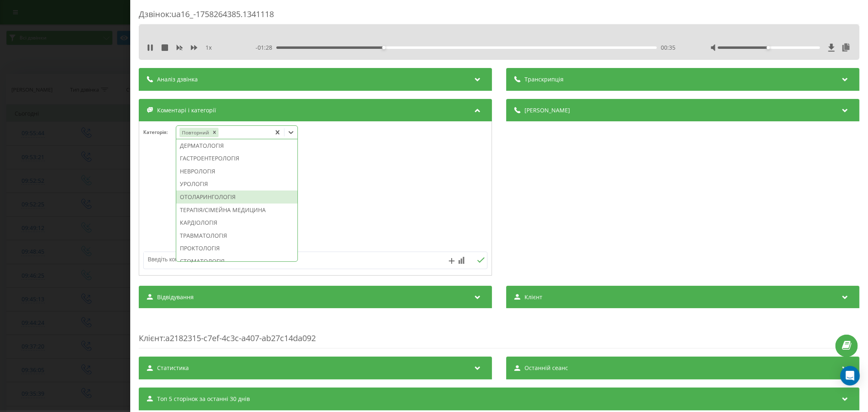
scroll to position [316, 0]
click at [238, 227] on div "ТРАВМАТОЛОГІЯ" at bounding box center [236, 220] width 121 height 13
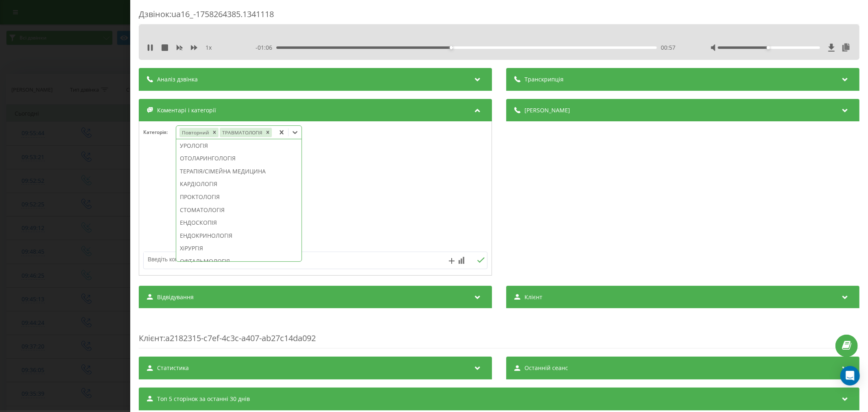
scroll to position [300, 0]
click at [269, 133] on icon "Remove ТРАВМАТОЛОГІЯ" at bounding box center [267, 132] width 6 height 6
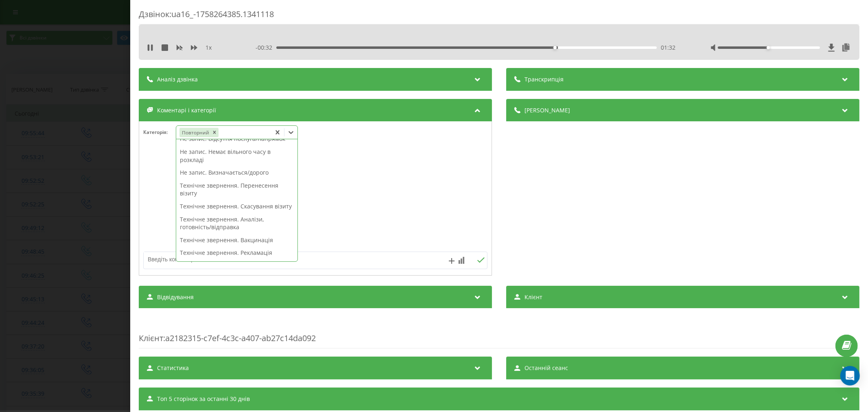
scroll to position [0, 0]
click at [195, 162] on div "Запис" at bounding box center [236, 159] width 121 height 13
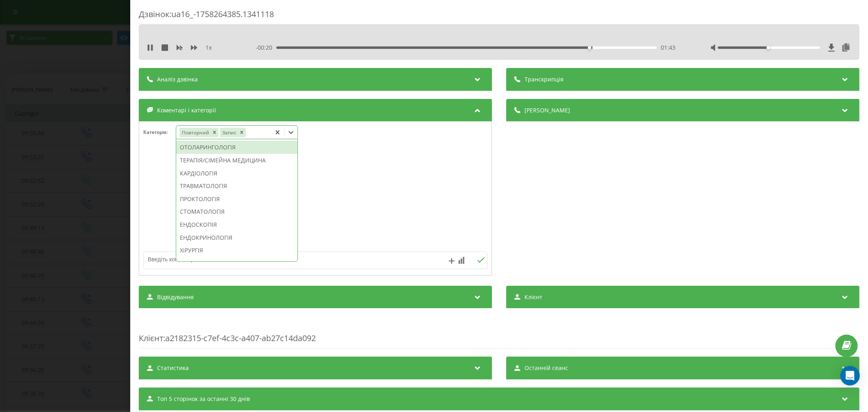
scroll to position [338, 0]
click at [223, 193] on div "ТРАВМАТОЛОГІЯ" at bounding box center [236, 186] width 121 height 13
click at [365, 202] on div at bounding box center [315, 199] width 352 height 98
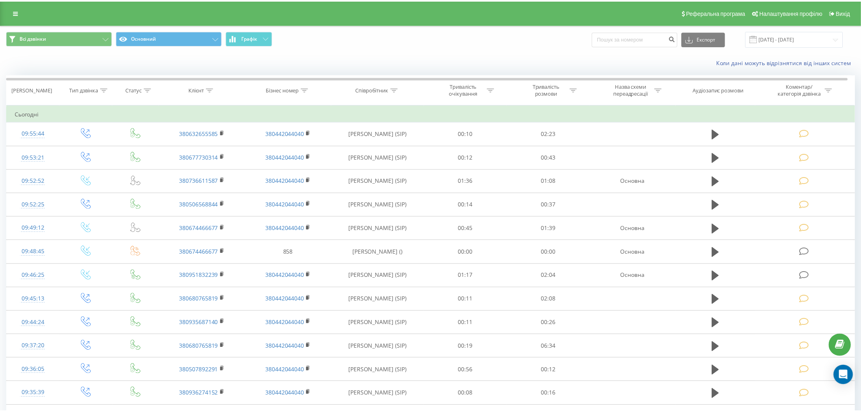
scroll to position [45, 0]
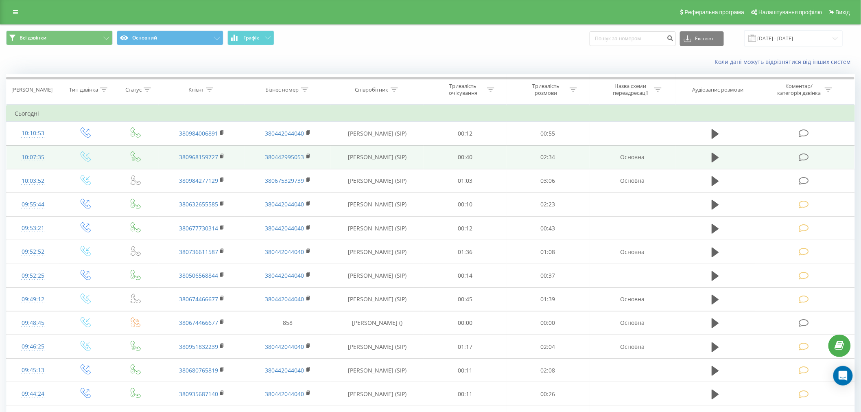
click at [806, 153] on icon at bounding box center [804, 157] width 10 height 9
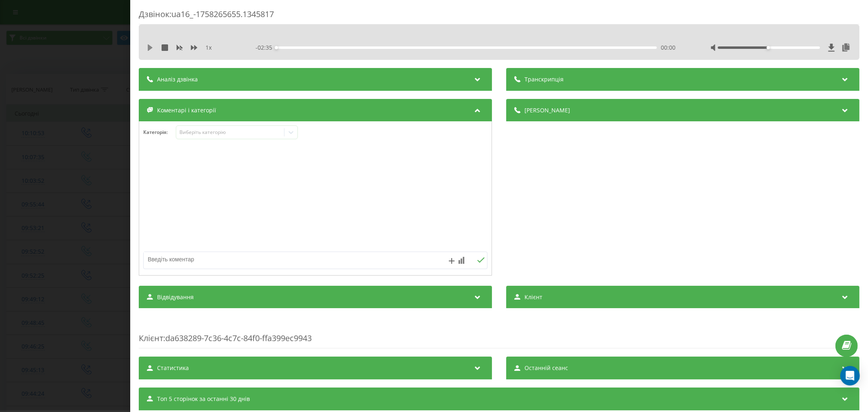
click at [151, 46] on icon at bounding box center [150, 47] width 5 height 7
drag, startPoint x: 281, startPoint y: 47, endPoint x: 290, endPoint y: 50, distance: 9.8
click at [282, 47] on div "00:02" at bounding box center [466, 47] width 380 height 2
click at [301, 47] on div "00:03" at bounding box center [466, 47] width 380 height 2
click at [228, 131] on div "Виберіть категорію" at bounding box center [230, 132] width 102 height 7
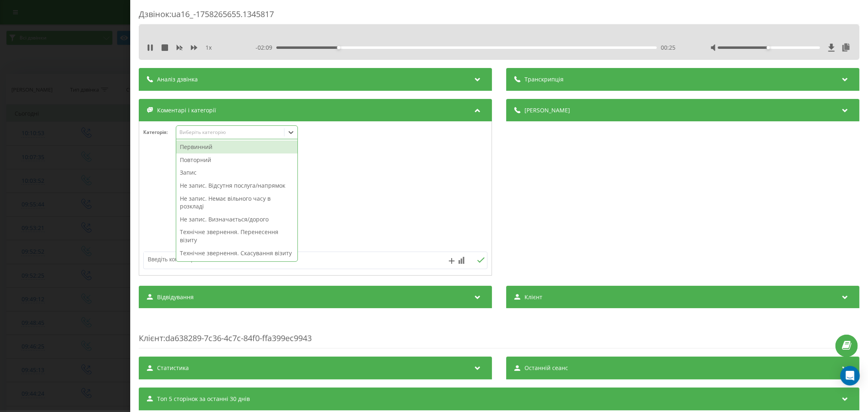
click at [204, 146] on div "Первинний" at bounding box center [236, 146] width 121 height 13
click at [193, 210] on div "Не запис. Визначається/дорого" at bounding box center [236, 206] width 121 height 13
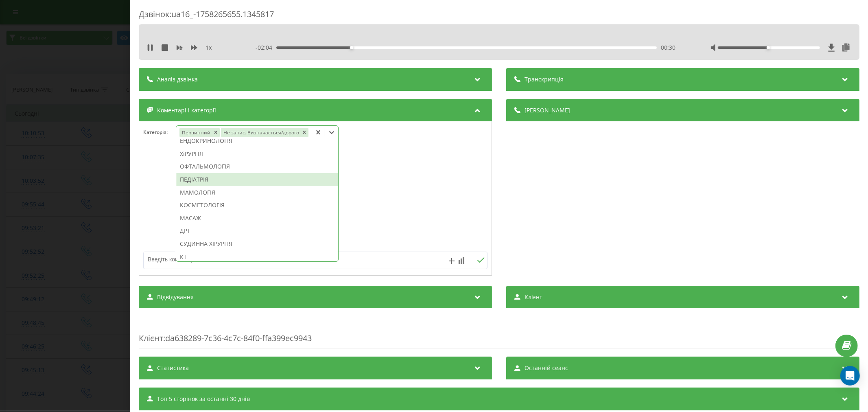
scroll to position [452, 0]
click at [190, 203] on div "КТ" at bounding box center [257, 207] width 162 height 13
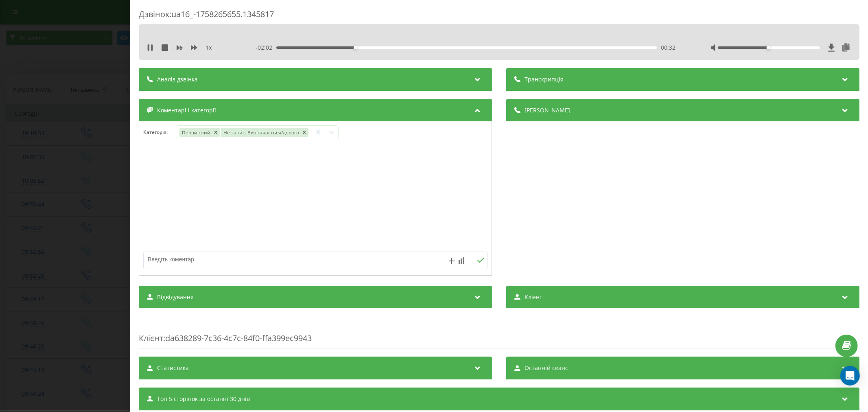
click at [469, 198] on div at bounding box center [315, 199] width 352 height 98
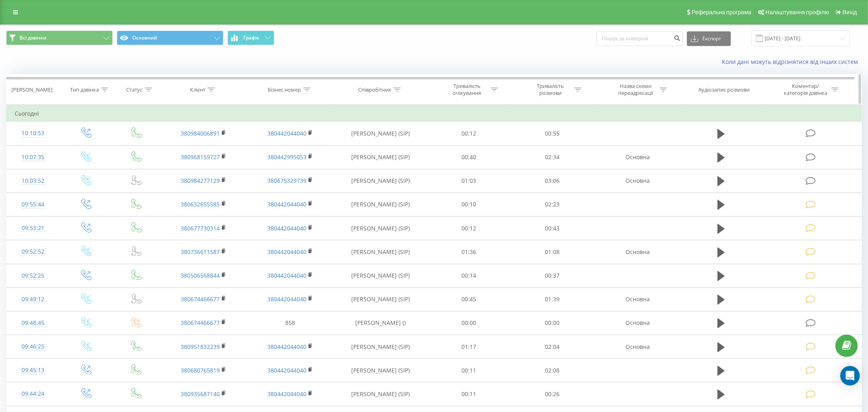
scroll to position [45, 0]
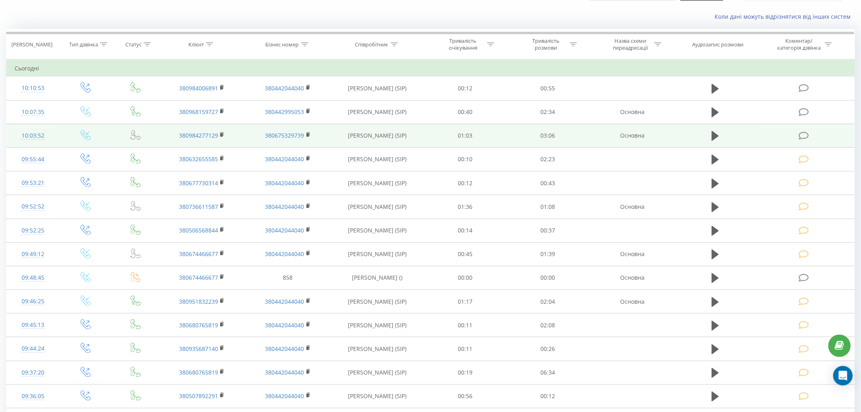
click at [802, 138] on icon at bounding box center [804, 135] width 10 height 9
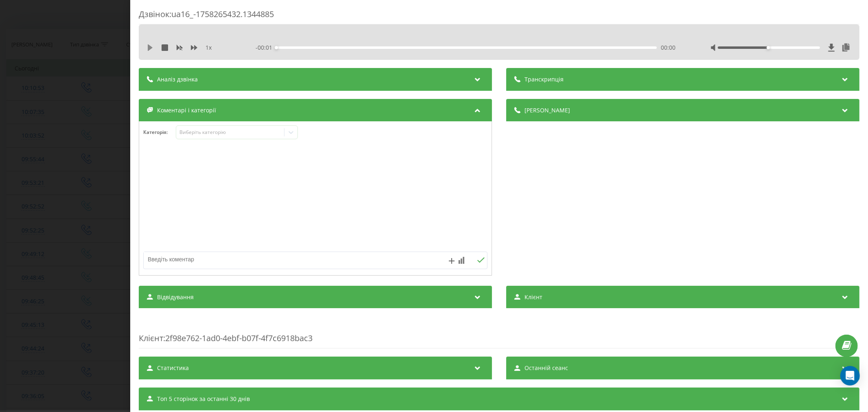
click at [153, 50] on icon at bounding box center [150, 47] width 7 height 7
click at [283, 49] on div "- 02:31 00:35 00:35" at bounding box center [466, 48] width 423 height 8
click at [282, 49] on div "- 02:30 00:36 00:36" at bounding box center [466, 48] width 423 height 8
click at [282, 48] on div "00:03" at bounding box center [466, 47] width 380 height 2
click at [330, 47] on div "00:27" at bounding box center [466, 47] width 380 height 2
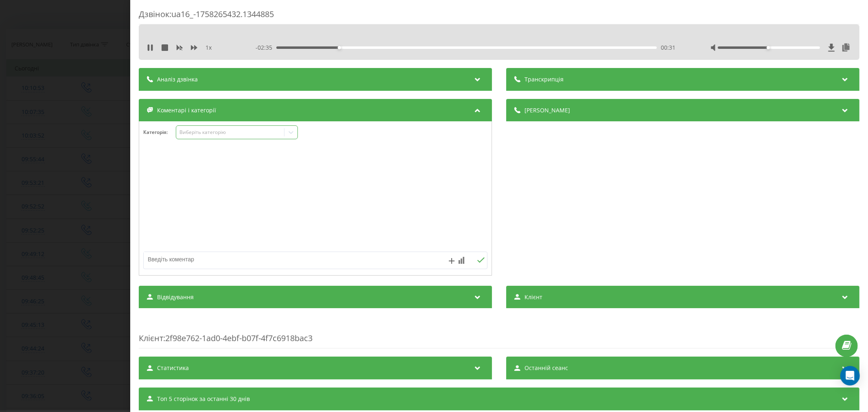
click at [184, 131] on div "Виберіть категорію" at bounding box center [230, 132] width 102 height 7
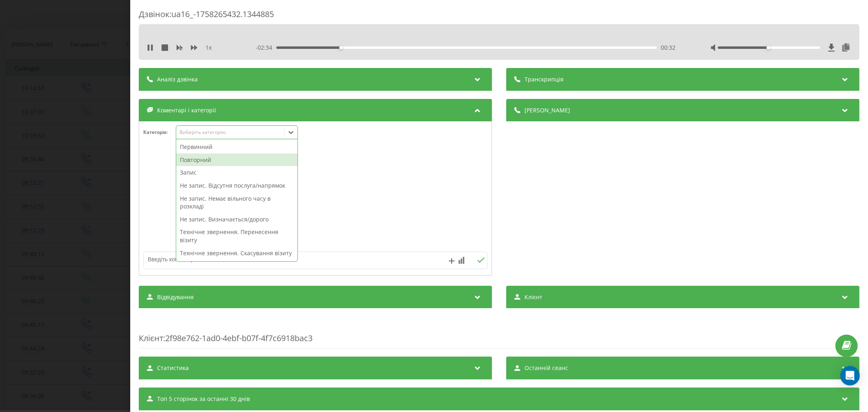
click at [196, 160] on div "Повторний" at bounding box center [236, 159] width 121 height 13
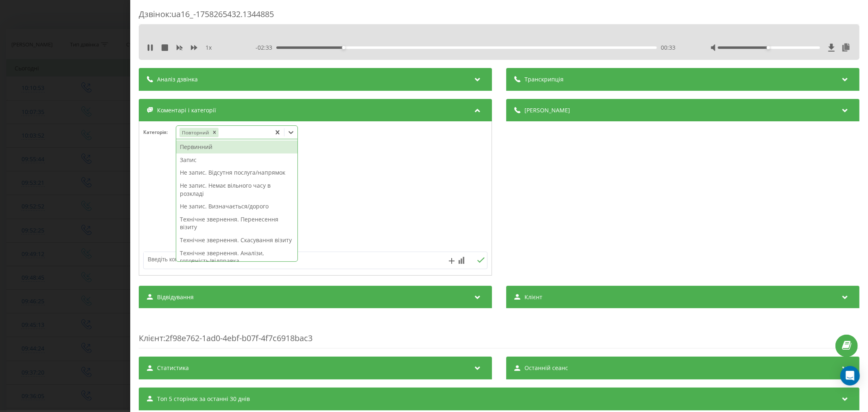
click at [188, 164] on div "Запис" at bounding box center [236, 159] width 121 height 13
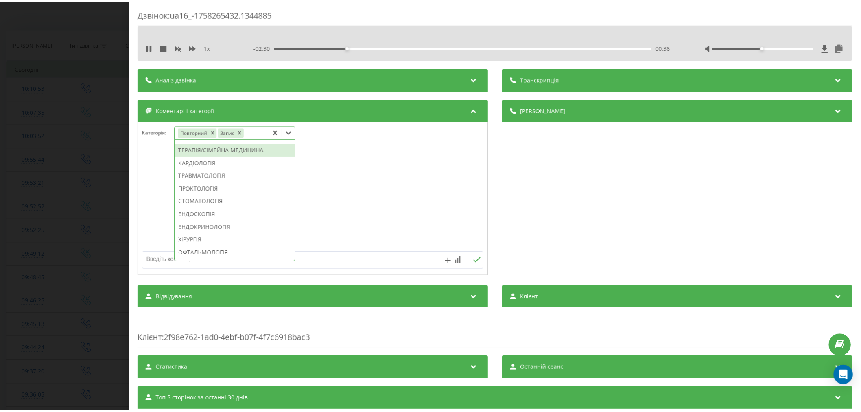
scroll to position [361, 0]
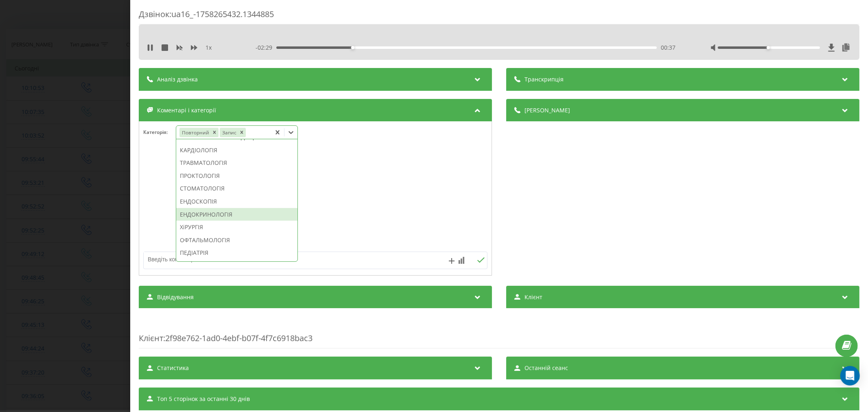
click at [197, 221] on div "ЕНДОКРИНОЛОГІЯ" at bounding box center [236, 214] width 121 height 13
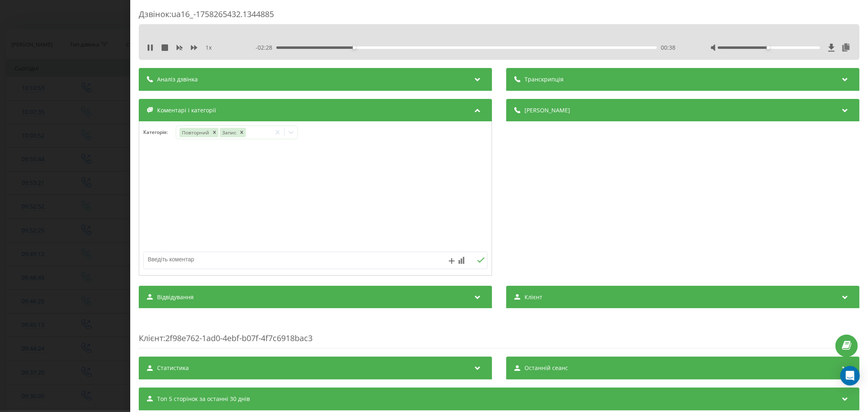
click at [396, 237] on div at bounding box center [315, 199] width 352 height 98
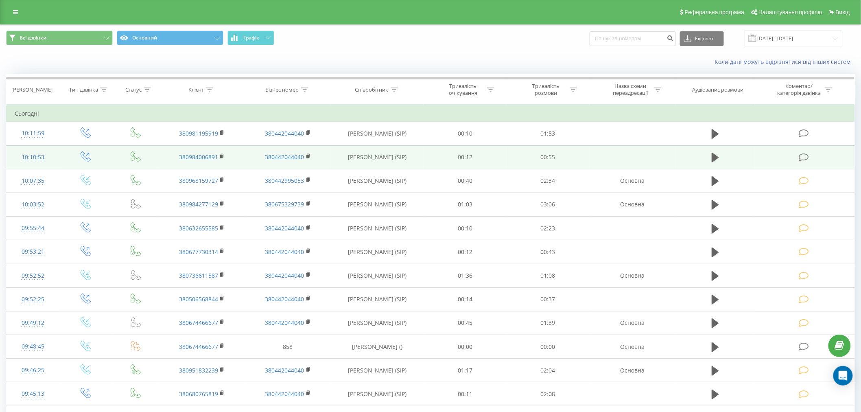
click at [805, 159] on icon at bounding box center [804, 157] width 10 height 9
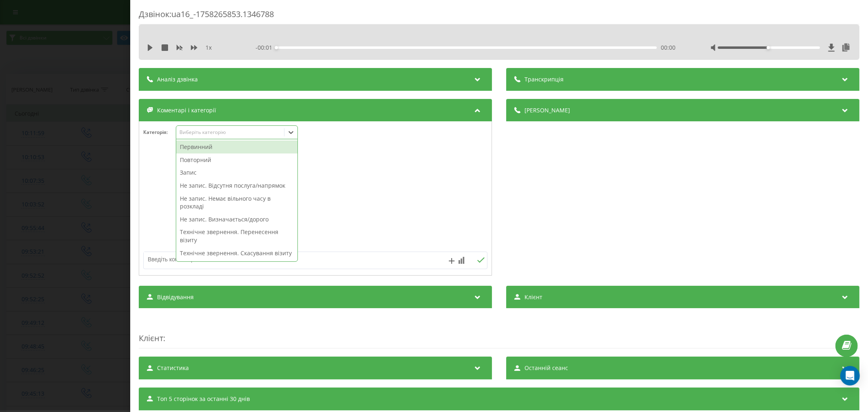
click at [191, 127] on div "Виберіть категорію" at bounding box center [237, 132] width 122 height 14
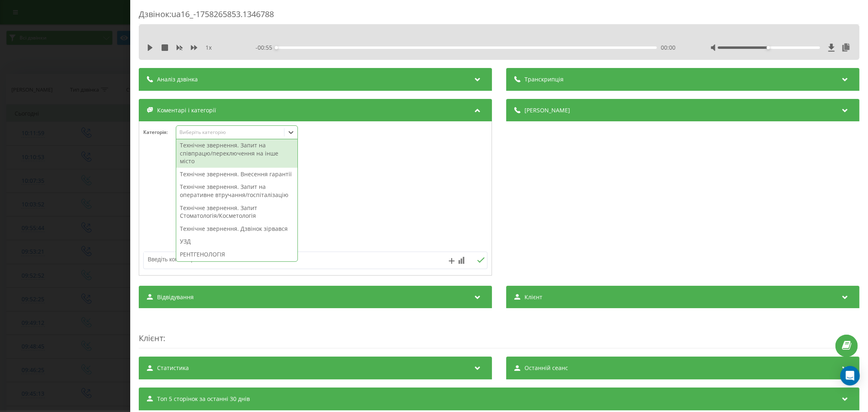
scroll to position [271, 0]
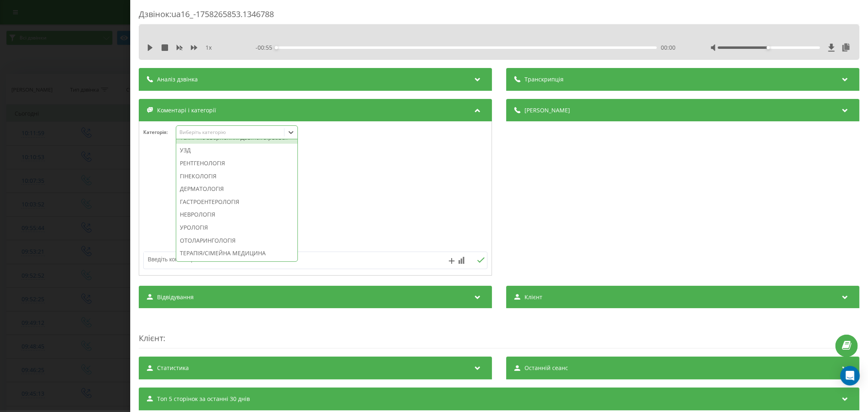
click at [228, 144] on div "Технічне звернення. Дзвінок зірвався" at bounding box center [236, 137] width 121 height 13
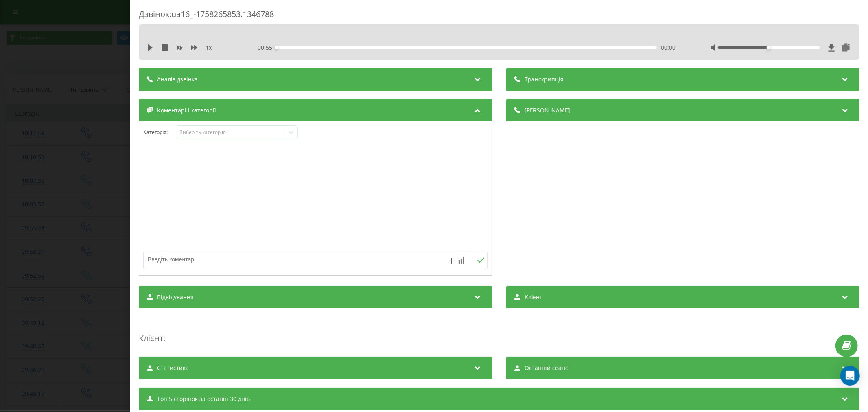
click at [435, 177] on div at bounding box center [315, 199] width 352 height 98
click at [246, 260] on textarea at bounding box center [281, 259] width 275 height 15
type textarea "ропущ. не акт"
click at [474, 263] on button at bounding box center [480, 260] width 13 height 7
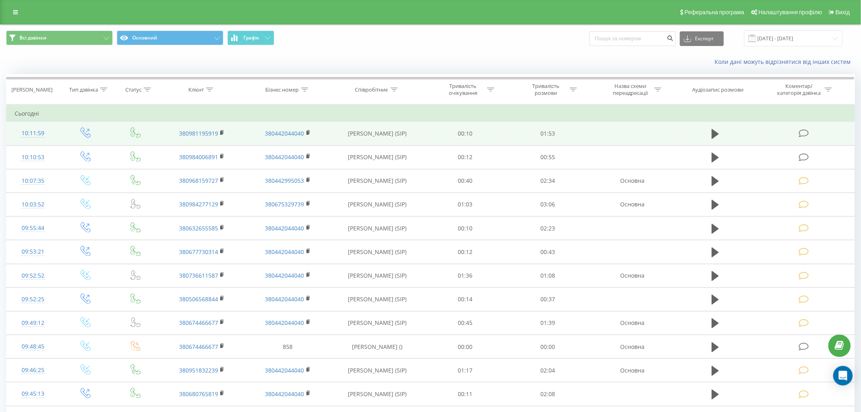
click at [801, 137] on icon at bounding box center [804, 133] width 10 height 9
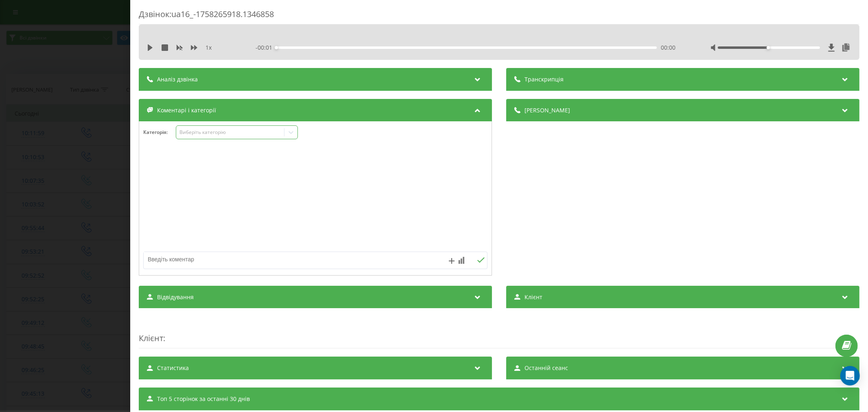
click at [225, 139] on div "Виберіть категорію" at bounding box center [237, 132] width 122 height 14
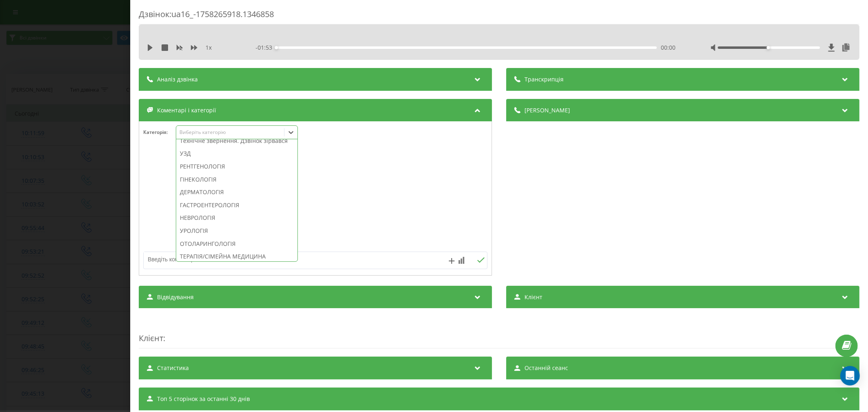
scroll to position [271, 0]
click at [232, 144] on div "Технічне звернення. Дзвінок зірвався" at bounding box center [236, 137] width 121 height 13
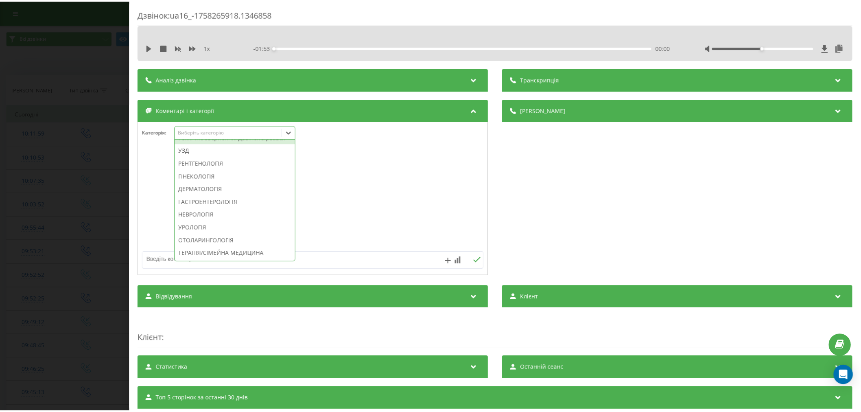
scroll to position [0, 0]
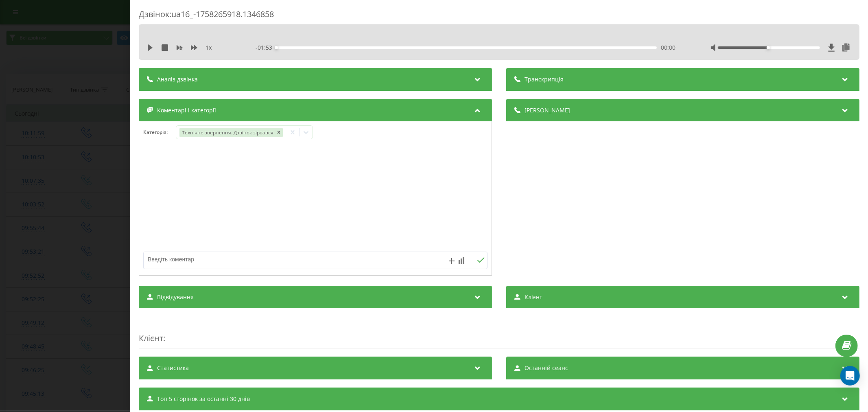
drag, startPoint x: 446, startPoint y: 167, endPoint x: 337, endPoint y: 207, distance: 116.4
click at [445, 167] on div at bounding box center [315, 199] width 352 height 98
click at [236, 262] on textarea at bounding box center [281, 259] width 275 height 15
type textarea "пропущ не акт"
click at [477, 261] on icon at bounding box center [481, 260] width 8 height 6
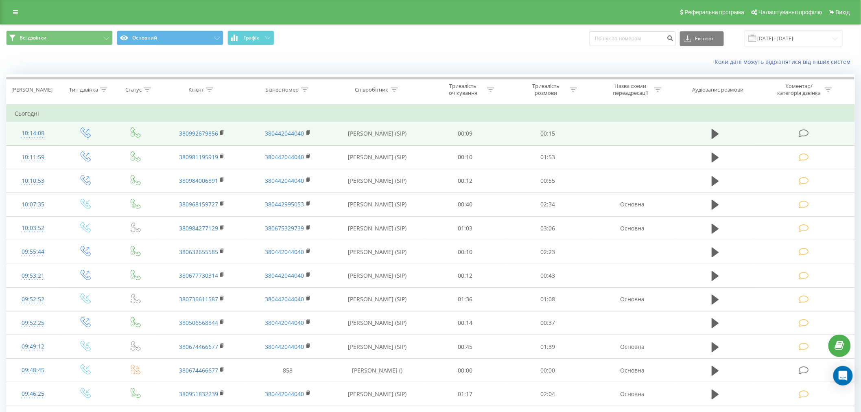
click at [807, 133] on icon at bounding box center [804, 133] width 10 height 9
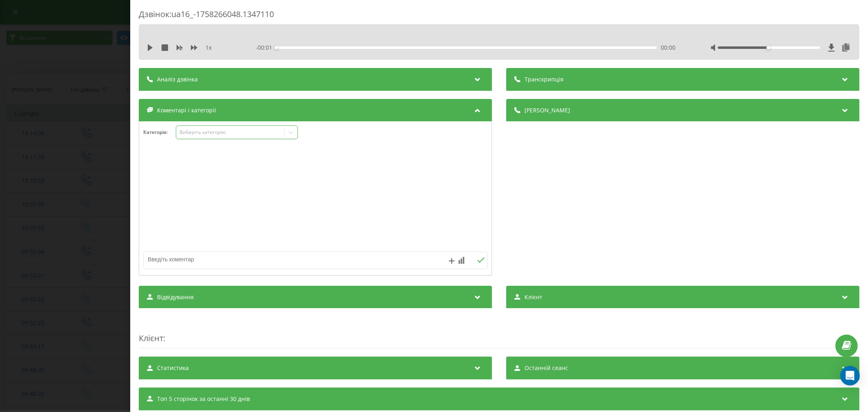
click at [198, 138] on div "Виберіть категорію" at bounding box center [237, 132] width 122 height 14
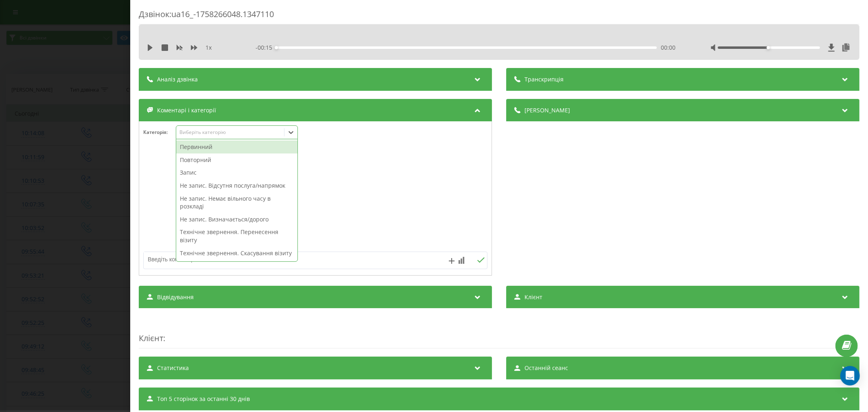
click at [207, 144] on div "Первинний" at bounding box center [236, 146] width 121 height 13
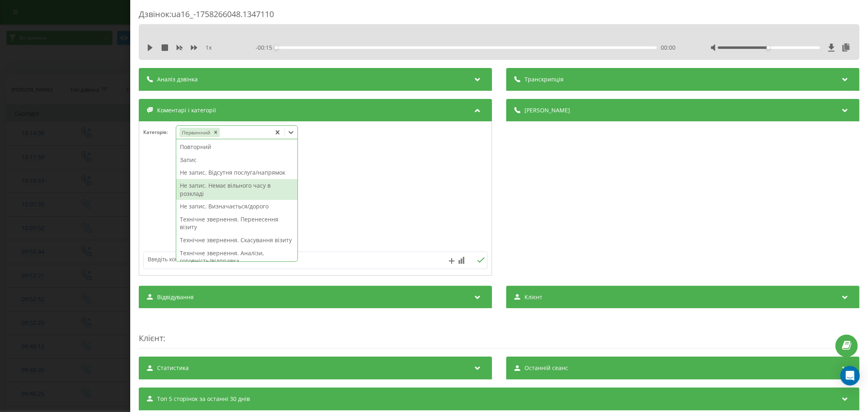
click at [205, 194] on div "Не запис. Немає вільного часу в розкладі" at bounding box center [236, 189] width 121 height 21
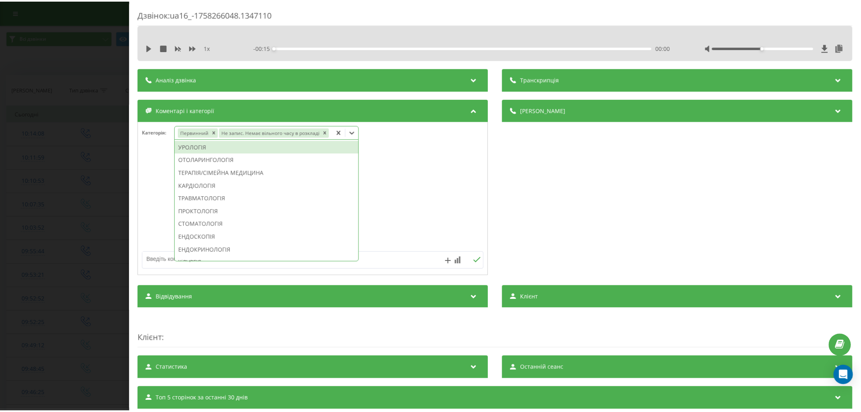
scroll to position [317, 0]
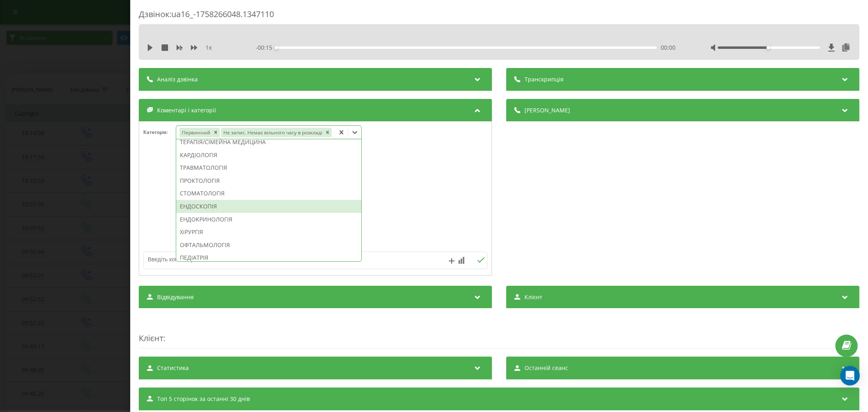
click at [155, 200] on div at bounding box center [315, 199] width 352 height 98
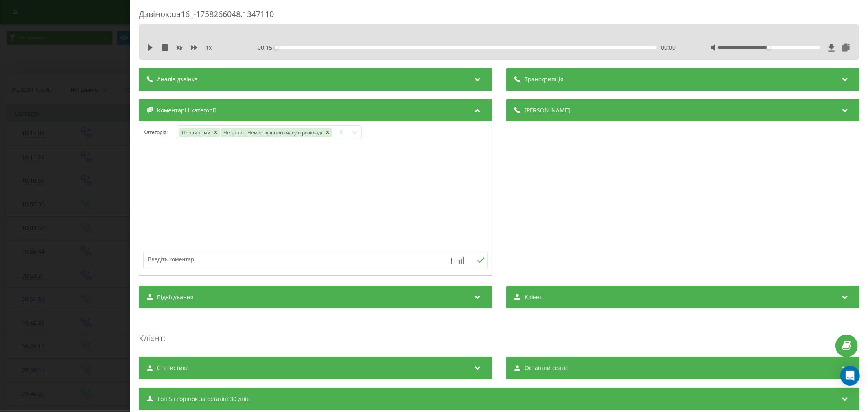
click at [190, 257] on textarea at bounding box center [281, 259] width 275 height 15
type textarea "дитячий ендокринолог"
click at [477, 263] on icon at bounding box center [481, 260] width 8 height 6
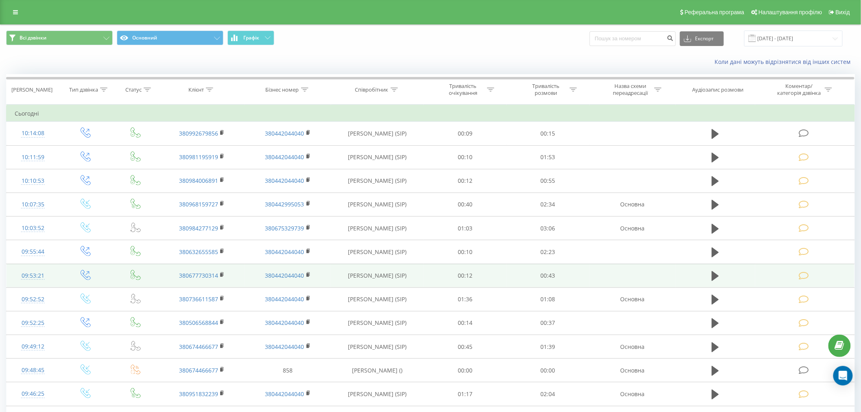
scroll to position [43, 0]
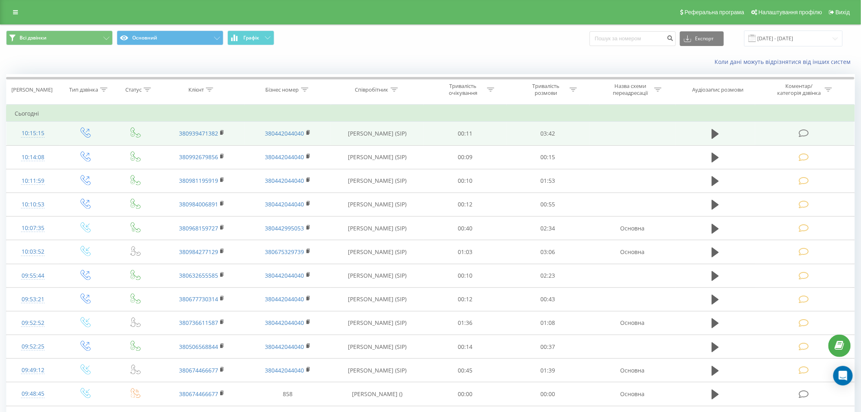
click at [802, 135] on icon at bounding box center [804, 133] width 10 height 9
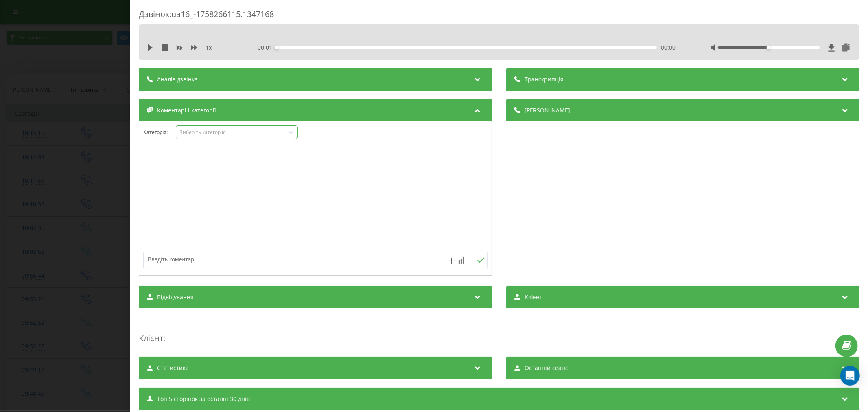
click at [211, 134] on div "Виберіть категорію" at bounding box center [230, 132] width 102 height 7
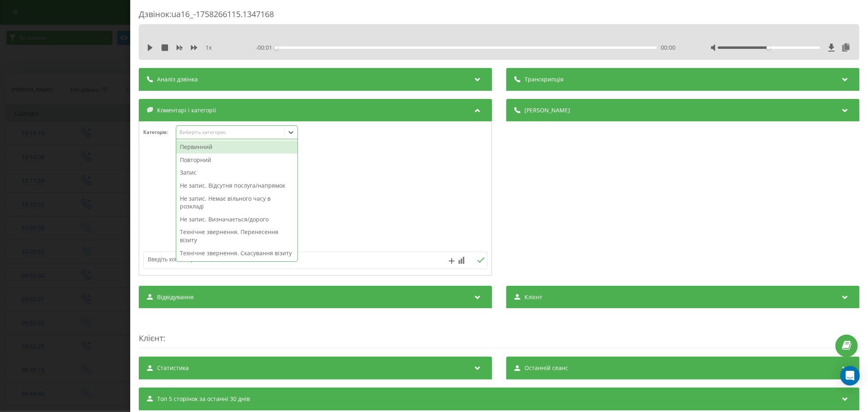
click at [214, 147] on div "Первинний" at bounding box center [236, 146] width 121 height 13
click at [379, 155] on div at bounding box center [315, 199] width 352 height 98
click at [292, 132] on icon at bounding box center [291, 132] width 8 height 8
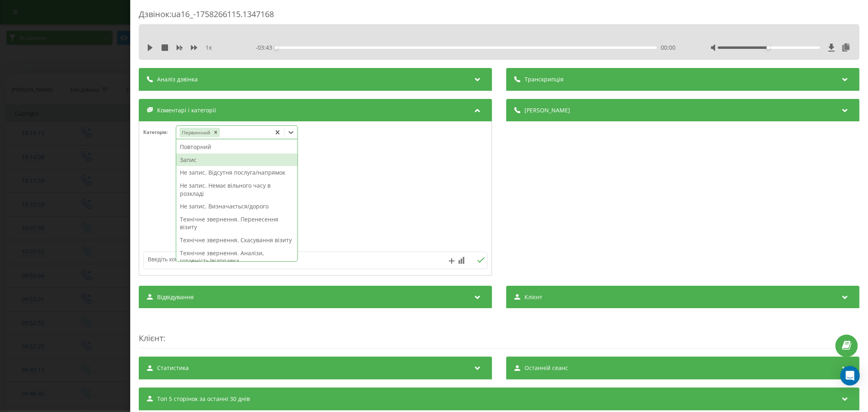
click at [182, 163] on div "Запис" at bounding box center [236, 159] width 121 height 13
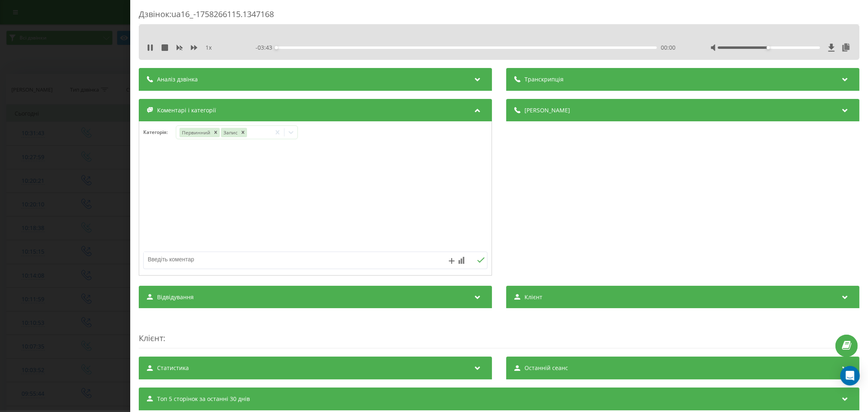
click at [507, 46] on div "- 03:43 00:00 00:00" at bounding box center [466, 48] width 423 height 8
click at [507, 48] on div "02:17" at bounding box center [466, 47] width 380 height 2
click at [543, 45] on div "- 01:24 02:18 02:18" at bounding box center [466, 48] width 423 height 8
click at [545, 46] on div "02:40" at bounding box center [466, 47] width 380 height 2
click at [568, 48] on div "02:53" at bounding box center [466, 47] width 380 height 2
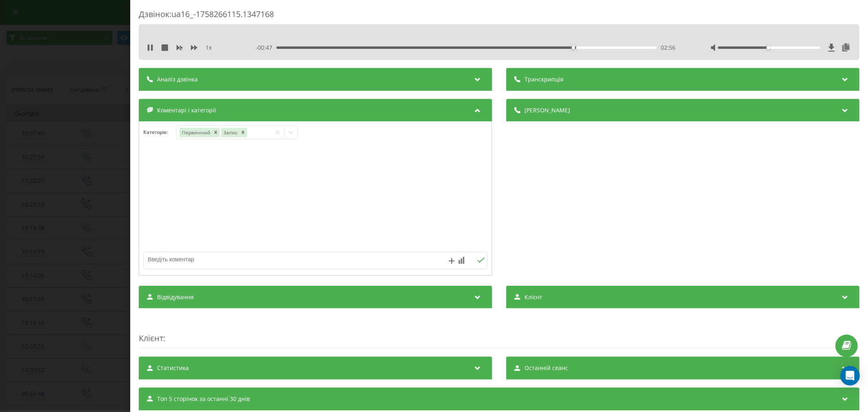
drag, startPoint x: 804, startPoint y: 56, endPoint x: 799, endPoint y: 48, distance: 9.7
click at [804, 55] on div "1 x - 00:47 02:56 02:56" at bounding box center [499, 41] width 721 height 35
drag, startPoint x: 763, startPoint y: 47, endPoint x: 826, endPoint y: 49, distance: 63.1
click at [826, 49] on div at bounding box center [780, 48] width 141 height 8
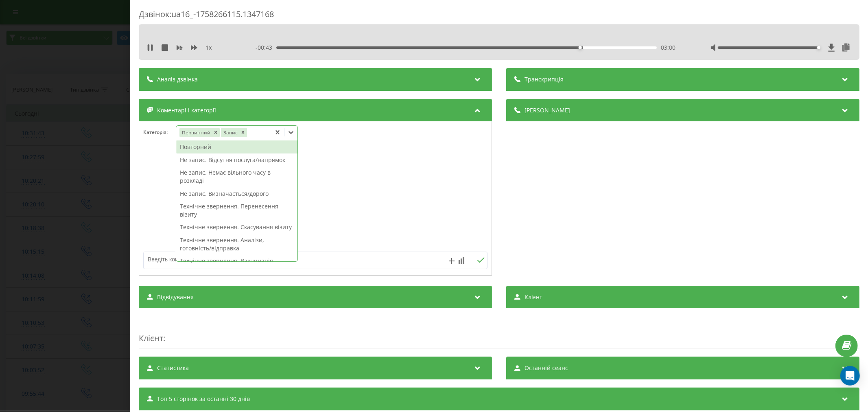
click at [266, 136] on div "Первинний Запис" at bounding box center [223, 133] width 95 height 12
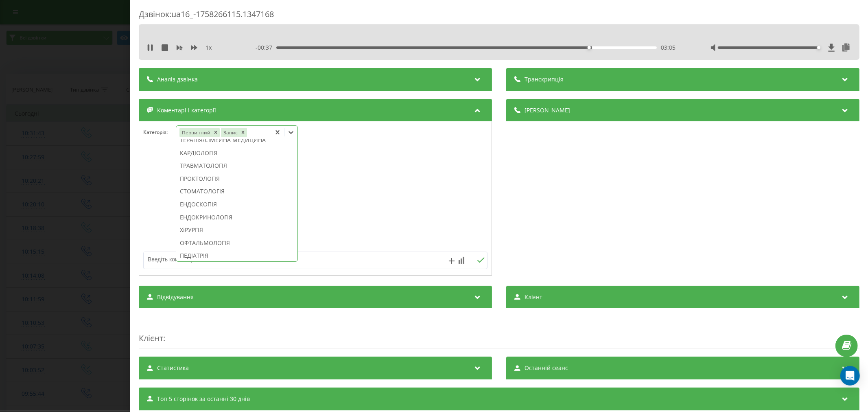
scroll to position [361, 0]
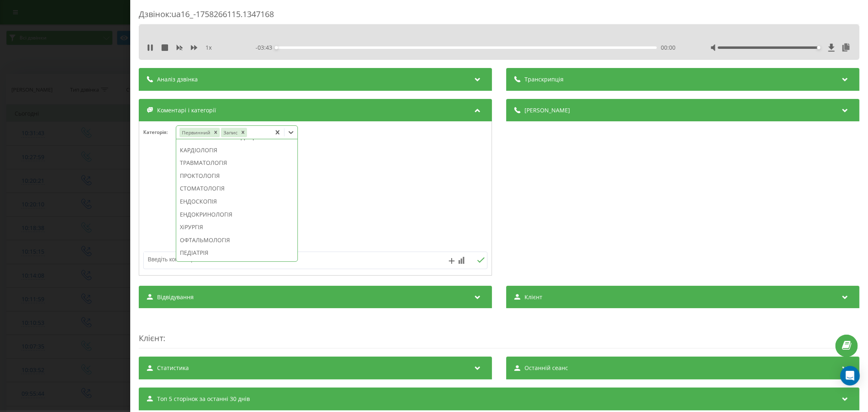
click at [207, 182] on div "ПРОКТОЛОГІЯ" at bounding box center [236, 175] width 121 height 13
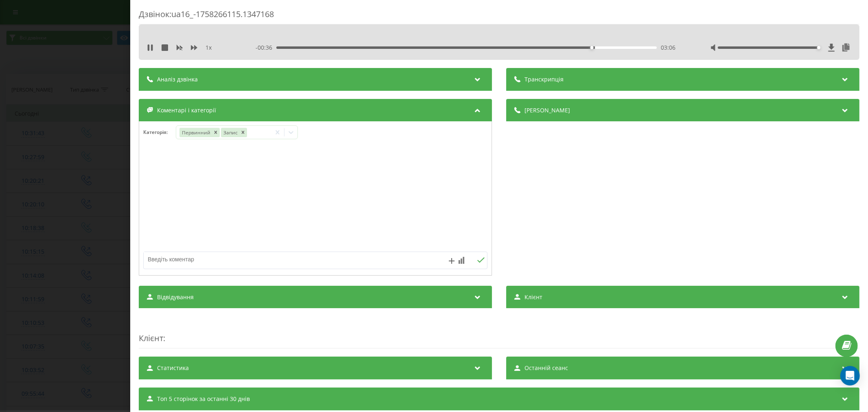
click at [373, 196] on div at bounding box center [315, 199] width 352 height 98
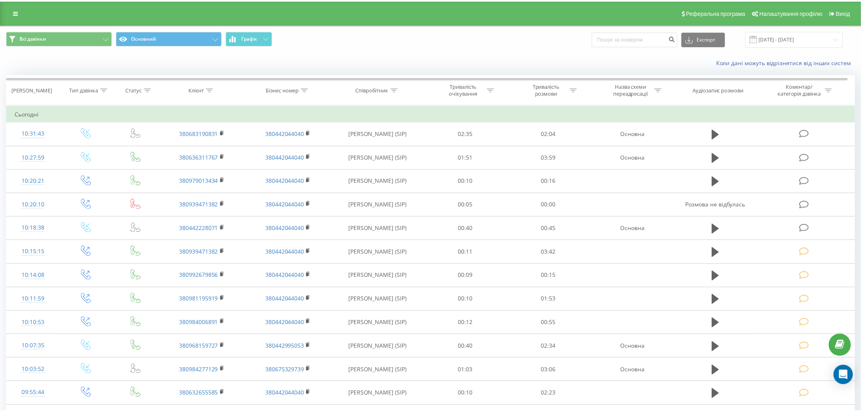
scroll to position [96, 0]
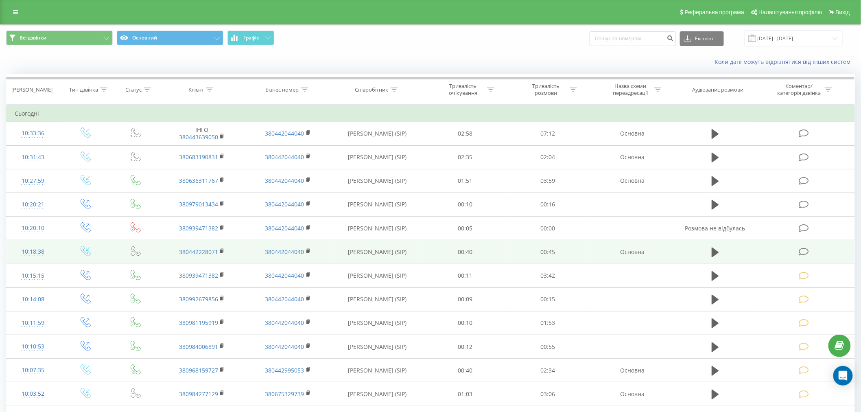
click at [806, 249] on icon at bounding box center [804, 251] width 10 height 9
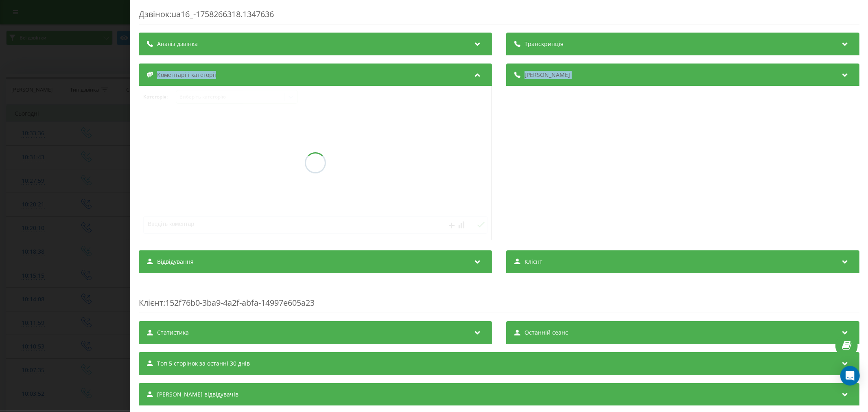
drag, startPoint x: 290, startPoint y: 74, endPoint x: 147, endPoint y: 51, distance: 144.6
click at [161, 51] on div "Транскрипція Аналіз дзвінка Деталі дзвінка Коментарі і категорії Категорія : Ви…" at bounding box center [499, 219] width 721 height 373
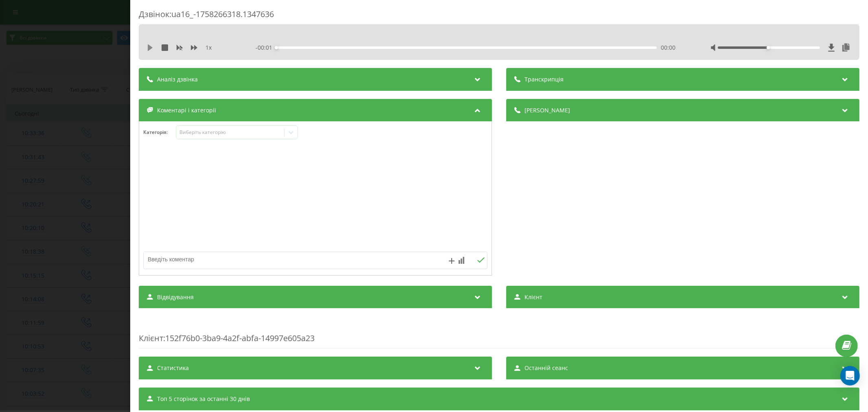
click at [149, 48] on icon at bounding box center [150, 47] width 5 height 7
click at [293, 48] on div "00:02" at bounding box center [466, 47] width 380 height 2
click at [311, 47] on div "00:04" at bounding box center [466, 47] width 380 height 2
click at [338, 47] on div "00:07" at bounding box center [338, 47] width 3 height 3
click at [387, 46] on div "- 00:36 00:08 00:08" at bounding box center [466, 48] width 423 height 8
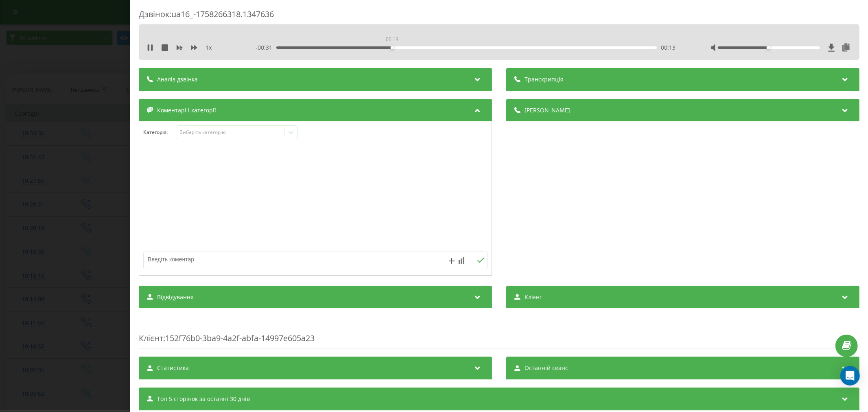
click at [391, 47] on div "00:13" at bounding box center [466, 47] width 380 height 2
click at [827, 21] on div "Дзвінок : ua16_-1758266318.1347636" at bounding box center [499, 17] width 721 height 16
drag, startPoint x: 759, startPoint y: 49, endPoint x: 790, endPoint y: 44, distance: 31.8
click at [790, 44] on div at bounding box center [780, 48] width 141 height 8
drag, startPoint x: 761, startPoint y: 47, endPoint x: 812, endPoint y: 49, distance: 50.9
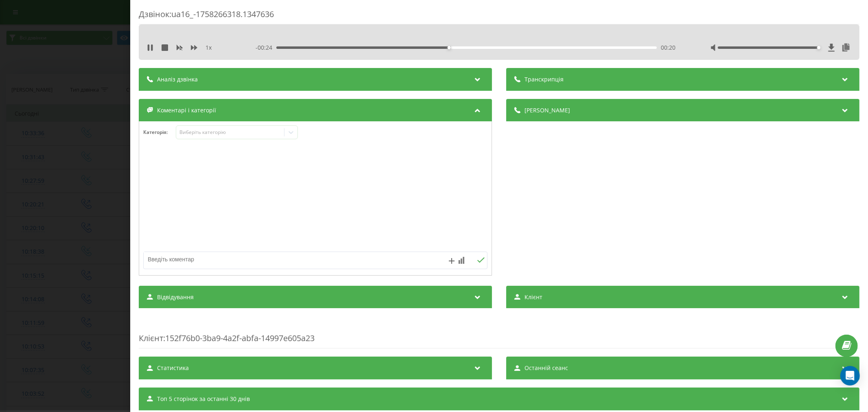
click at [812, 49] on div at bounding box center [780, 48] width 141 height 8
click at [480, 46] on div "00:24" at bounding box center [466, 47] width 380 height 2
click at [510, 46] on div "00:28" at bounding box center [466, 47] width 380 height 2
click at [535, 46] on div "00:31" at bounding box center [466, 47] width 380 height 2
click at [148, 49] on icon at bounding box center [150, 47] width 5 height 7
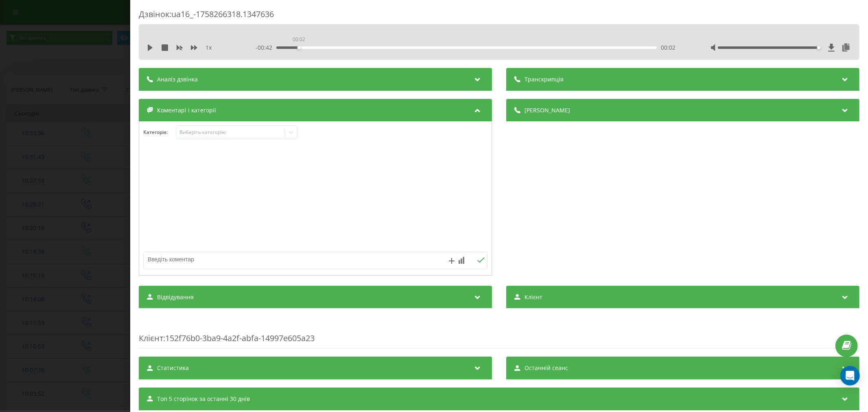
click at [296, 46] on div "00:02" at bounding box center [466, 47] width 380 height 2
click at [150, 45] on icon at bounding box center [150, 47] width 7 height 7
drag, startPoint x: 332, startPoint y: 46, endPoint x: 348, endPoint y: 49, distance: 16.1
click at [332, 46] on div "00:05" at bounding box center [466, 47] width 380 height 2
click at [239, 129] on div "Виберіть категорію" at bounding box center [230, 132] width 102 height 7
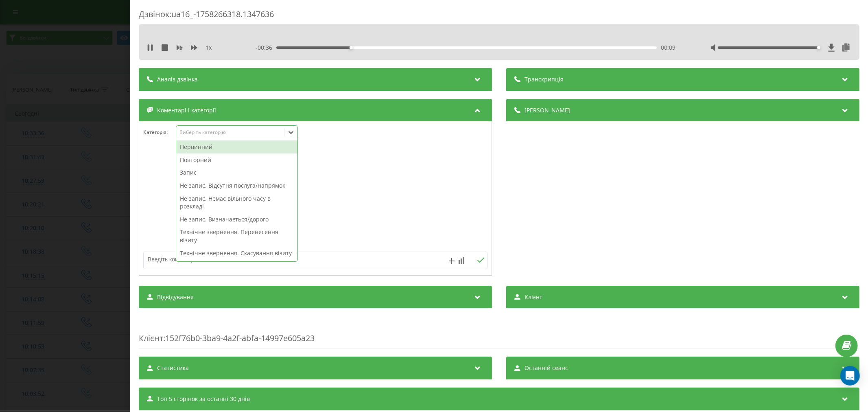
click at [195, 157] on div "Повторний" at bounding box center [236, 159] width 121 height 13
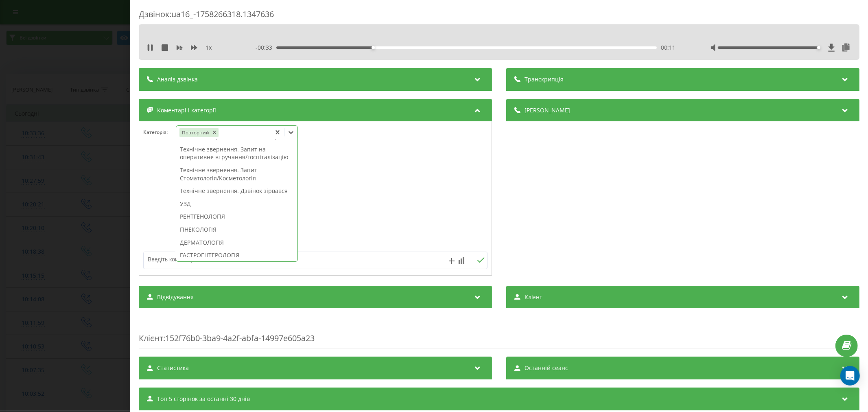
scroll to position [258, 0]
click at [235, 144] on div "Технічне звернення. Дзвінок зірвався" at bounding box center [236, 137] width 121 height 13
click at [341, 190] on div at bounding box center [315, 199] width 352 height 98
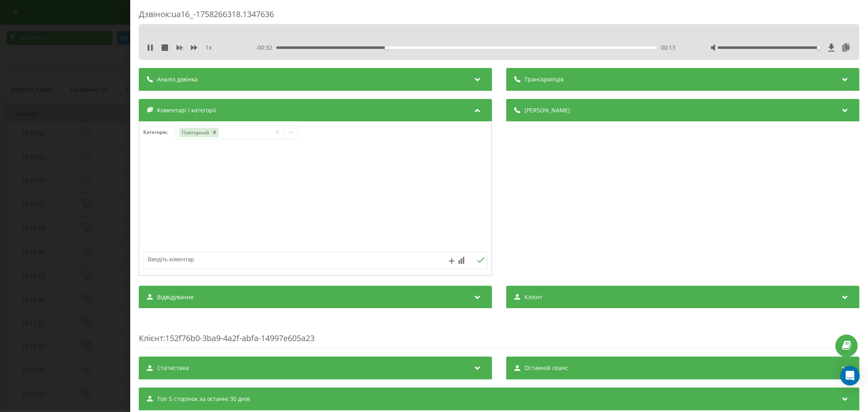
drag, startPoint x: 269, startPoint y: 266, endPoint x: 247, endPoint y: 123, distance: 144.9
click at [258, 266] on textarea at bounding box center [281, 259] width 275 height 15
type textarea "лікарні . будуть приймати"
click at [476, 265] on div "лікарні . будуть приймати" at bounding box center [315, 259] width 344 height 17
click at [477, 262] on icon at bounding box center [481, 260] width 8 height 6
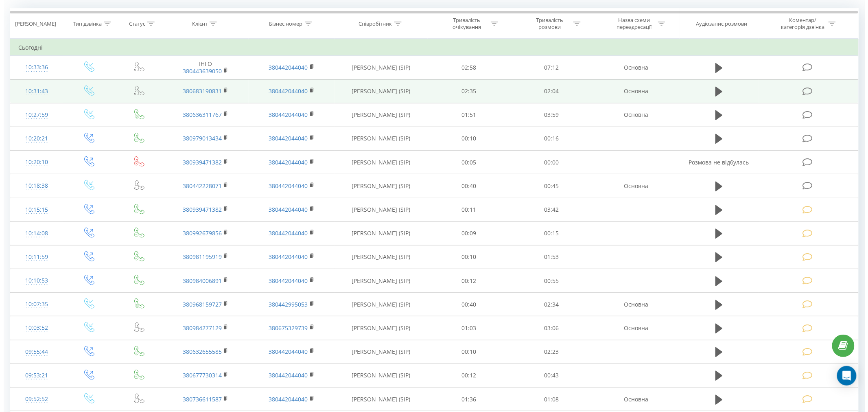
scroll to position [51, 0]
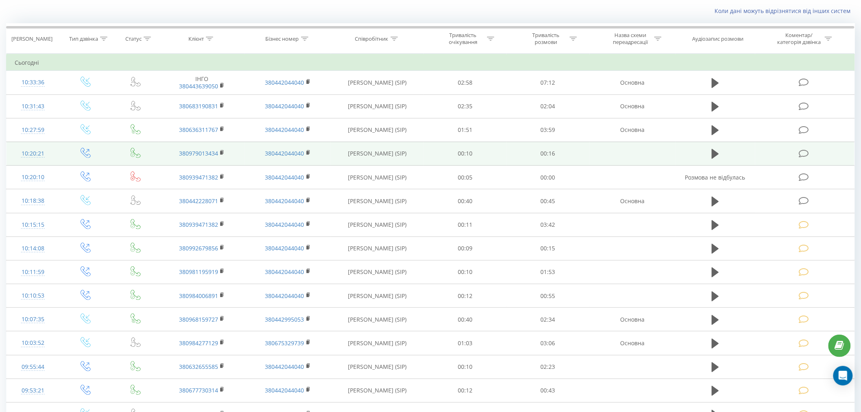
click at [812, 155] on td at bounding box center [804, 154] width 99 height 24
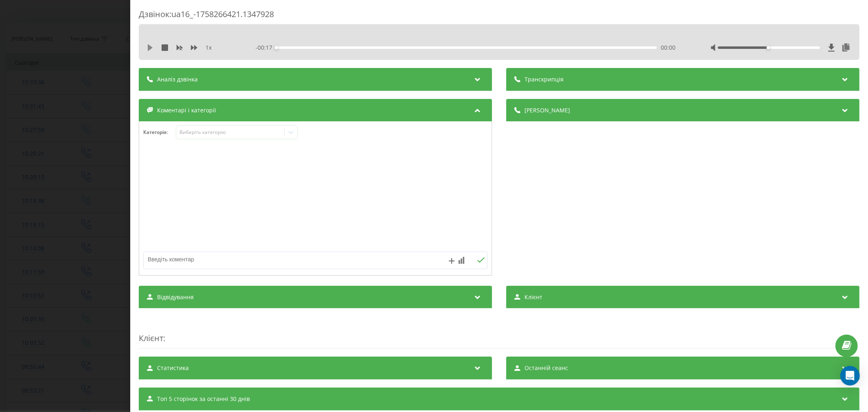
click at [149, 48] on icon at bounding box center [150, 47] width 5 height 7
click at [293, 48] on div "00:00" at bounding box center [466, 47] width 380 height 2
click at [319, 46] on div "00:01" at bounding box center [466, 47] width 380 height 2
click at [222, 133] on div "Виберіть категорію" at bounding box center [230, 132] width 102 height 7
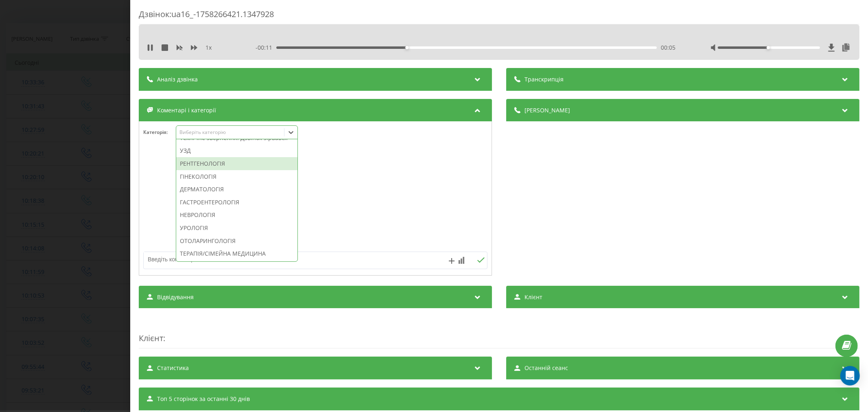
scroll to position [271, 0]
click at [216, 144] on div "Технічне звернення. Дзвінок зірвався" at bounding box center [236, 137] width 121 height 13
click at [213, 144] on div "Технічне звернення. Дзвінок зірвався" at bounding box center [236, 137] width 121 height 13
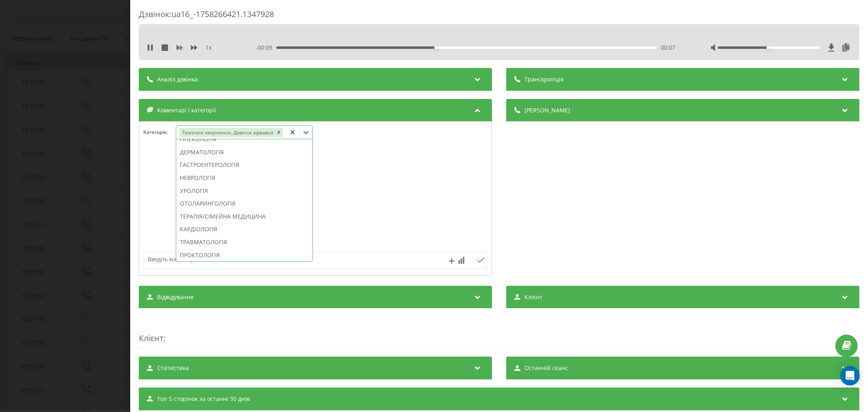
scroll to position [223, 0]
click at [423, 163] on div at bounding box center [315, 199] width 352 height 98
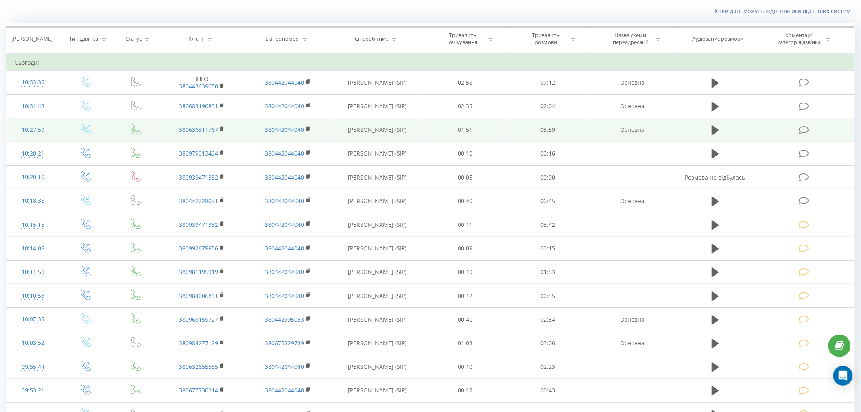
click at [802, 128] on icon at bounding box center [804, 130] width 10 height 9
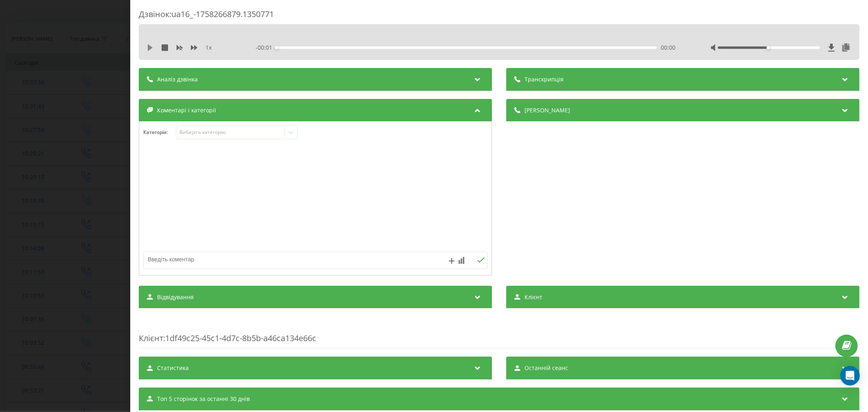
click at [153, 47] on icon at bounding box center [150, 47] width 7 height 7
click at [300, 47] on div "00:00" at bounding box center [466, 47] width 380 height 2
click at [350, 48] on div "00:47" at bounding box center [466, 47] width 380 height 2
click at [362, 49] on div "- 03:10 00:49 00:49" at bounding box center [466, 48] width 423 height 8
click at [371, 47] on div "01:01" at bounding box center [466, 47] width 380 height 2
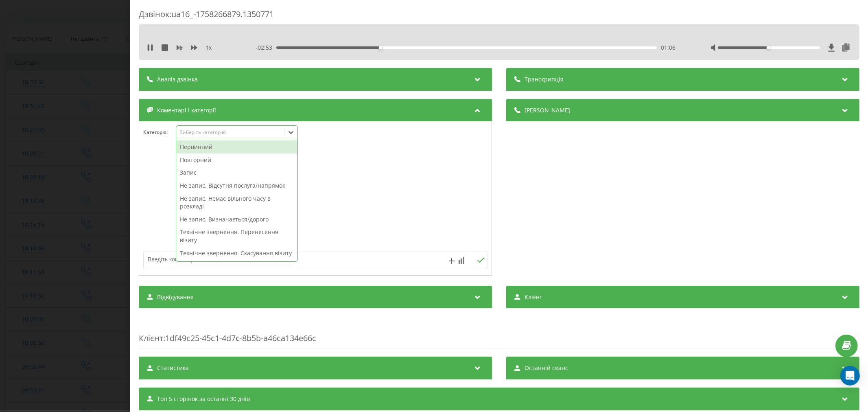
click at [214, 135] on div "Виберіть категорію" at bounding box center [230, 132] width 102 height 7
click at [253, 147] on div "Первинний" at bounding box center [236, 146] width 121 height 13
click at [217, 165] on div "Запис" at bounding box center [236, 159] width 121 height 13
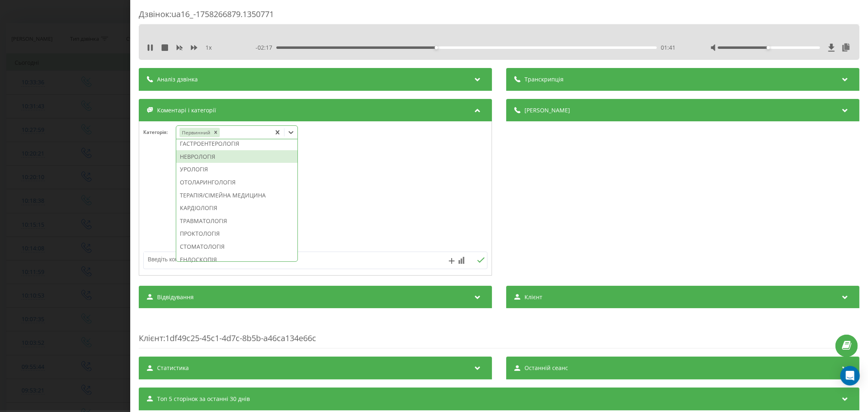
scroll to position [303, 0]
click at [220, 202] on div "ТЕРАПІЯ/СІМЕЙНА МЕДИЦИНА" at bounding box center [236, 195] width 121 height 13
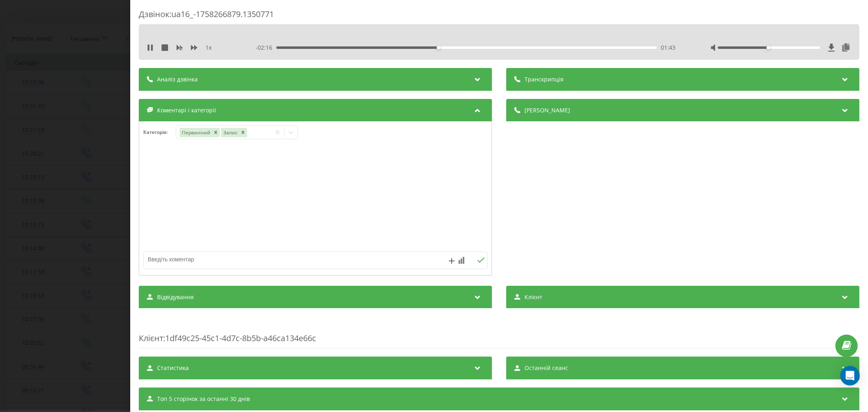
click at [371, 206] on div at bounding box center [315, 199] width 352 height 98
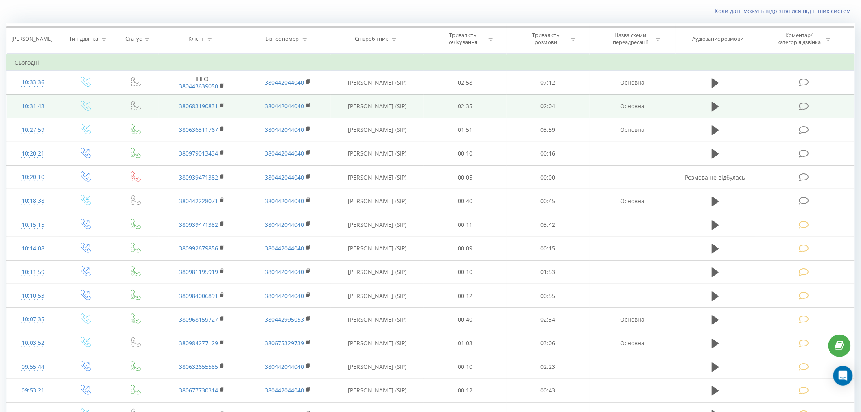
click at [807, 104] on icon at bounding box center [804, 106] width 10 height 9
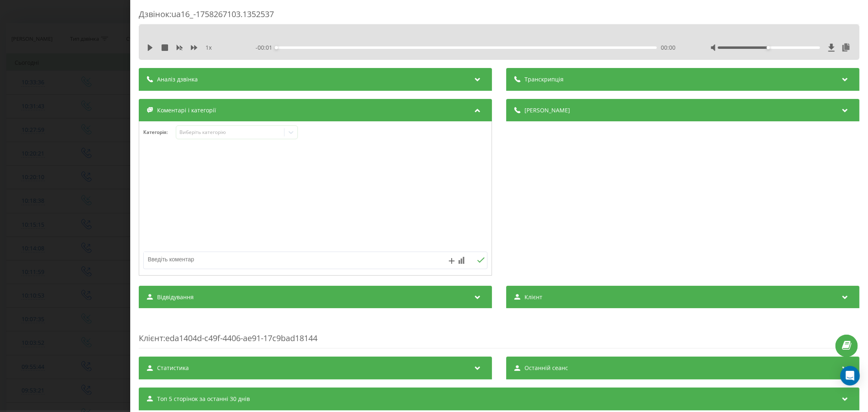
click at [150, 44] on div "1 x" at bounding box center [189, 48] width 85 height 8
click at [151, 47] on icon at bounding box center [150, 47] width 5 height 7
click at [295, 46] on div "00:00" at bounding box center [466, 47] width 380 height 2
click at [328, 44] on div "- 01:53 00:10 00:10" at bounding box center [466, 48] width 423 height 8
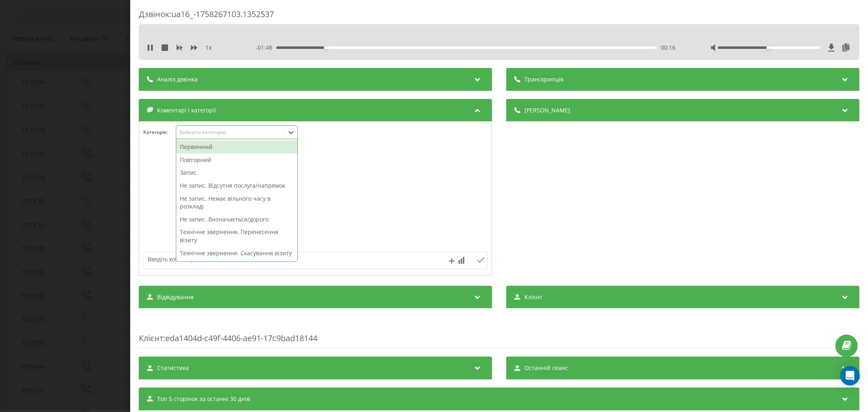
click at [277, 135] on div "Виберіть категорію" at bounding box center [230, 132] width 102 height 7
click at [232, 155] on div "Повторний" at bounding box center [236, 159] width 121 height 13
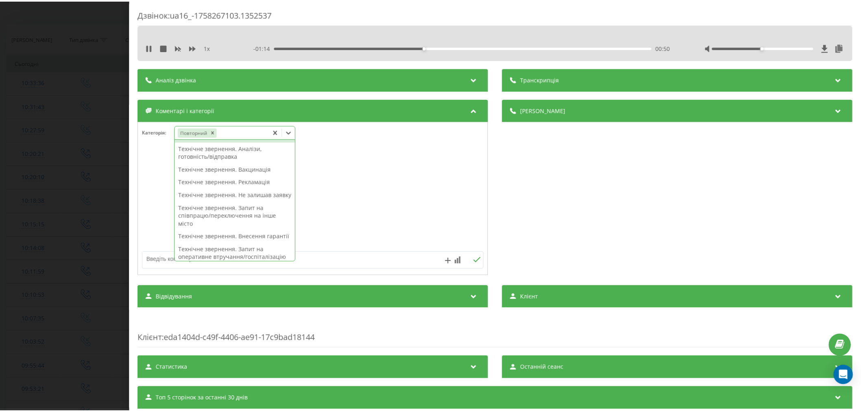
scroll to position [90, 0]
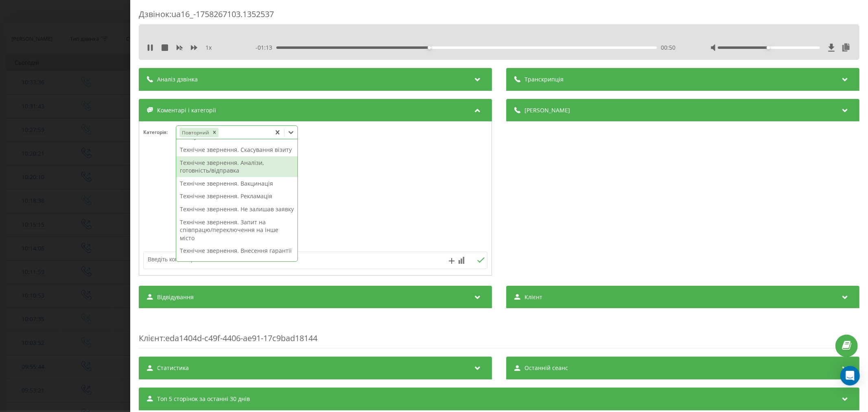
click at [264, 171] on div "Технічне звернення. Аналізи, готовність/відправка" at bounding box center [236, 166] width 121 height 21
click at [396, 183] on div at bounding box center [315, 199] width 352 height 98
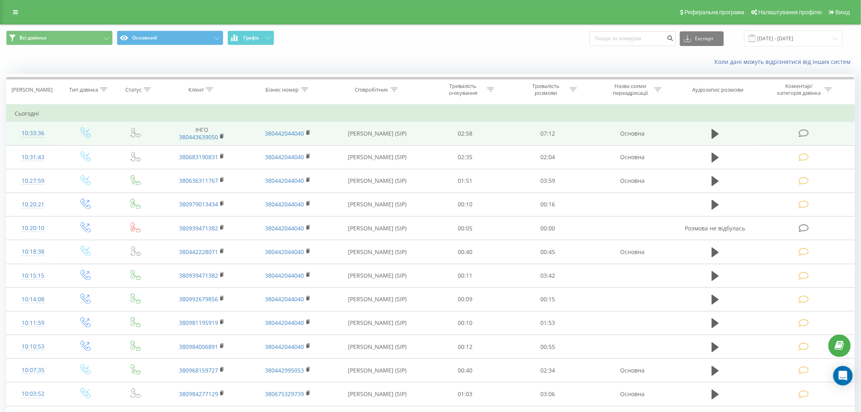
click at [804, 135] on icon at bounding box center [804, 133] width 10 height 9
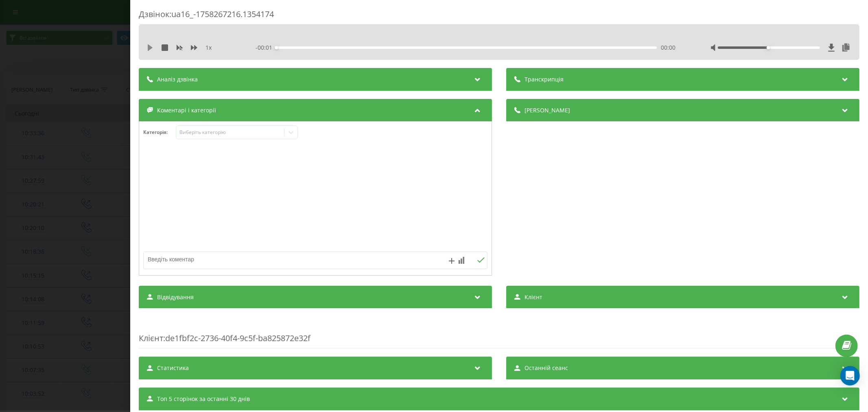
click at [151, 46] on icon at bounding box center [150, 47] width 7 height 7
click at [290, 48] on div "00:17" at bounding box center [466, 47] width 380 height 2
click at [299, 51] on div "- 06:55 00:18 00:18" at bounding box center [466, 48] width 423 height 8
click at [198, 133] on div "Виберіть категорію" at bounding box center [230, 132] width 102 height 7
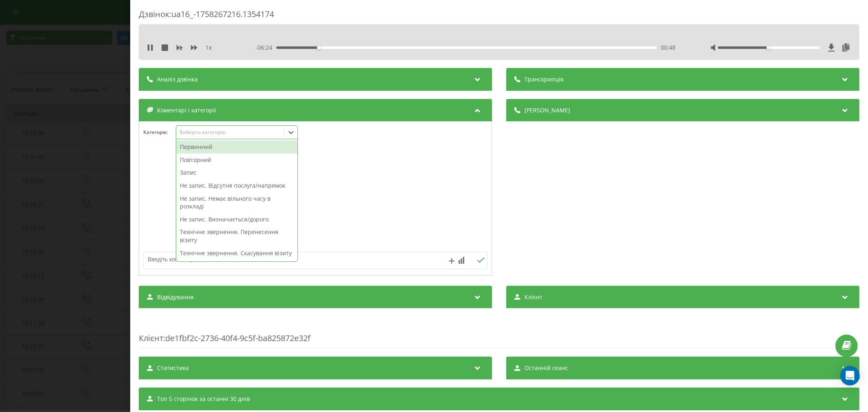
click at [205, 159] on div "Повторний" at bounding box center [236, 159] width 121 height 13
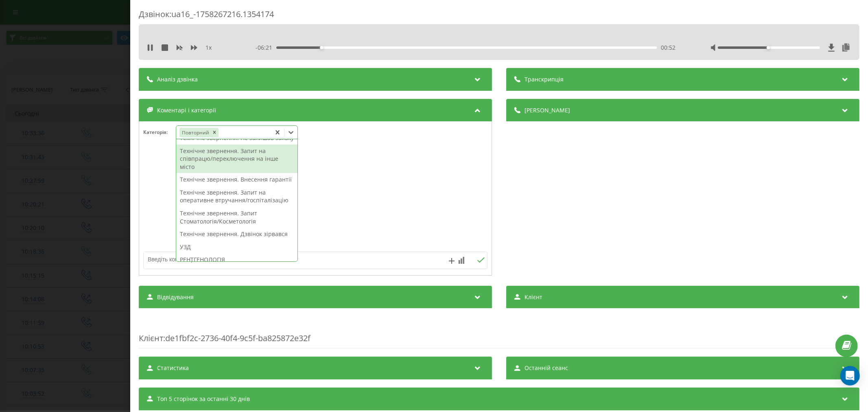
scroll to position [168, 0]
click at [237, 179] on div "Технічне звернення. Внесення гарантії" at bounding box center [236, 172] width 121 height 13
click at [472, 202] on div at bounding box center [315, 199] width 352 height 98
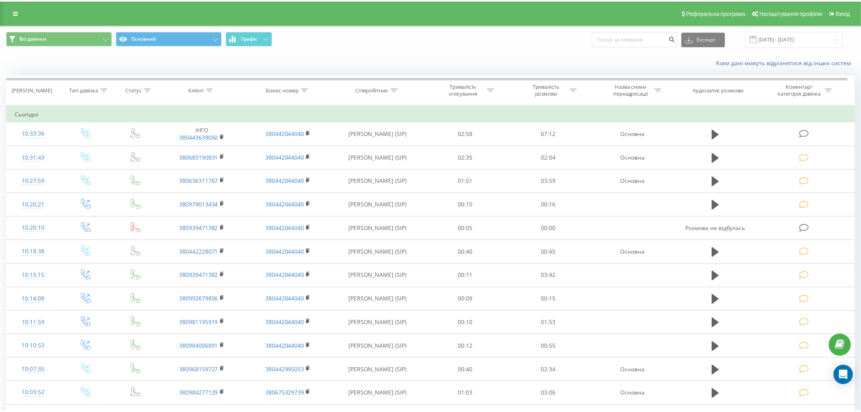
scroll to position [51, 0]
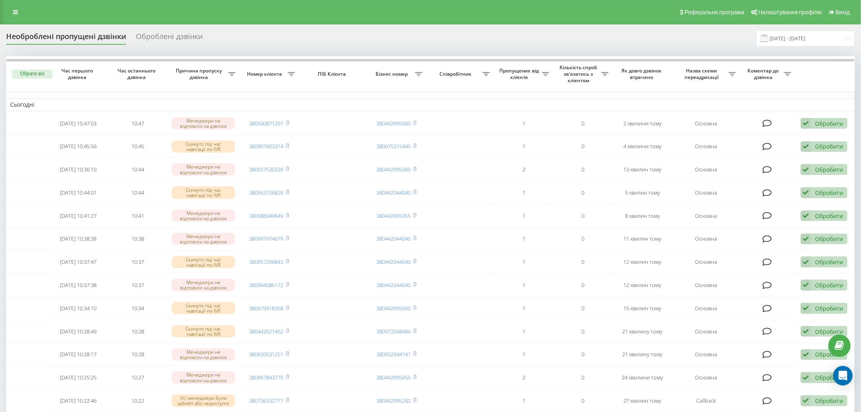
click at [216, 157] on table "Сьогодні [DATE] 10:47:03 10:47 Менеджери не відповіли на дзвінок 380500871297 3…" at bounding box center [430, 286] width 849 height 460
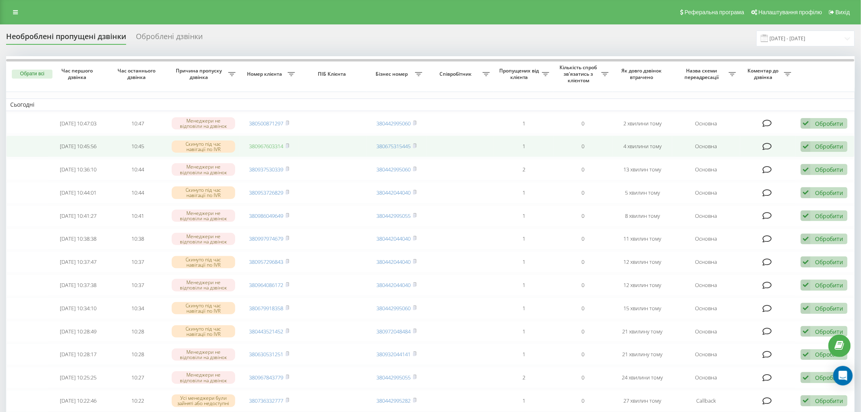
drag, startPoint x: 271, startPoint y: 151, endPoint x: 273, endPoint y: 143, distance: 8.0
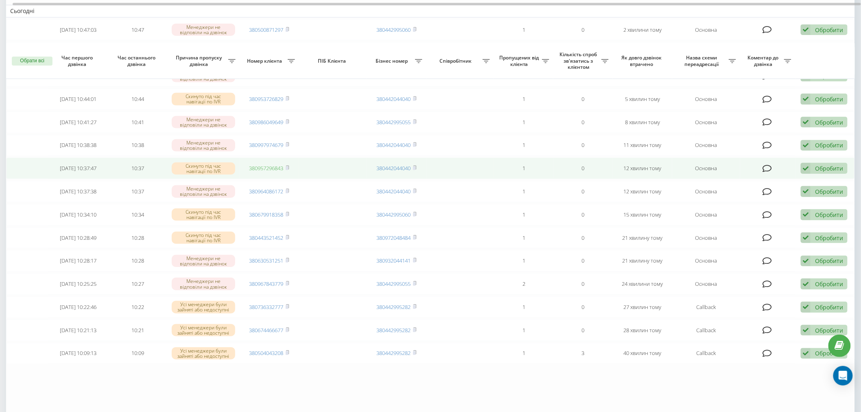
scroll to position [90, 0]
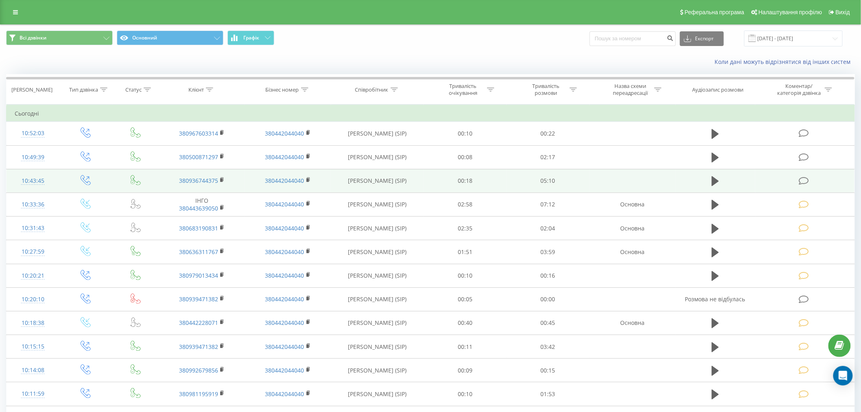
click at [801, 185] on td at bounding box center [804, 181] width 99 height 24
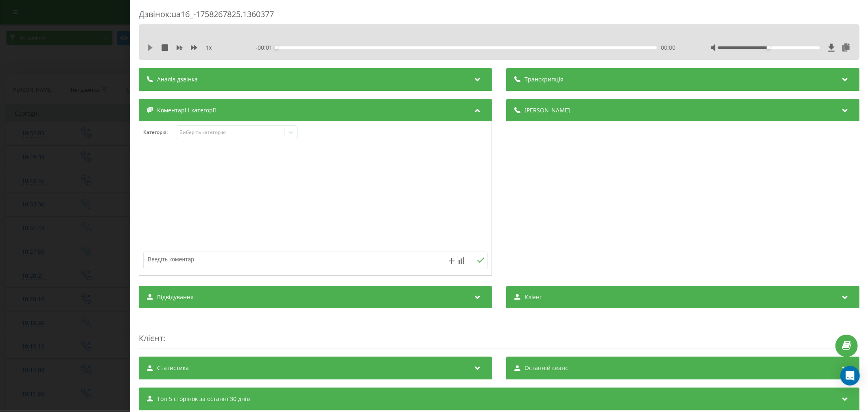
click at [148, 47] on icon at bounding box center [150, 47] width 5 height 7
click at [281, 47] on div "00:00" at bounding box center [466, 47] width 380 height 2
click at [294, 48] on div "00:15" at bounding box center [466, 47] width 380 height 2
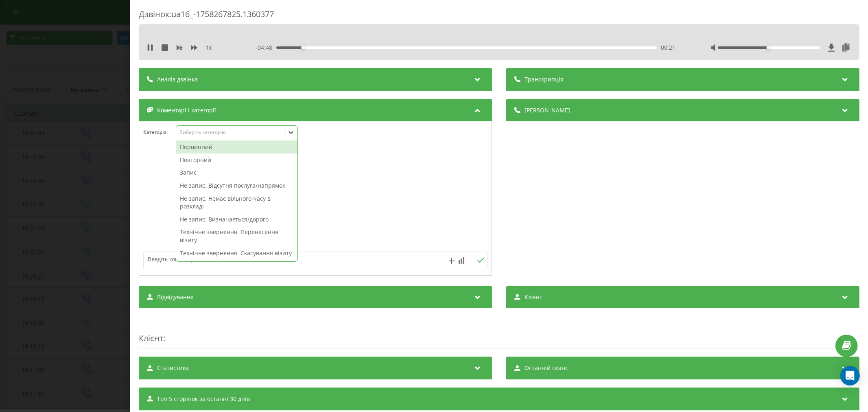
click at [210, 133] on div "Виберіть категорію" at bounding box center [230, 132] width 102 height 7
click at [205, 162] on div "Повторний" at bounding box center [236, 159] width 121 height 13
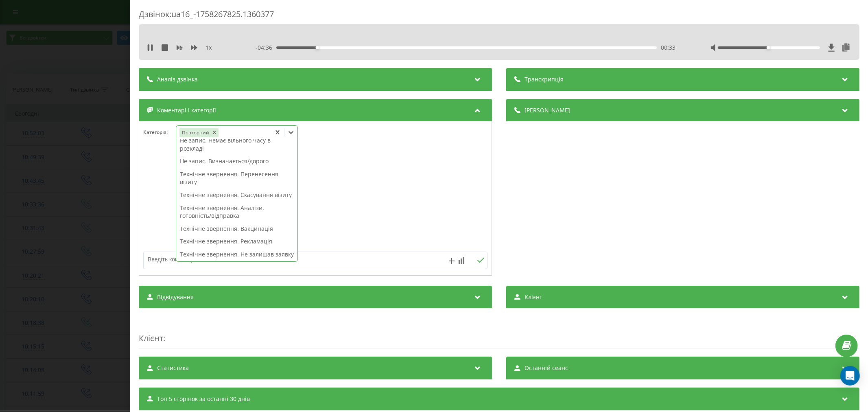
click at [255, 180] on div "Технічне звернення. Перенесення візиту" at bounding box center [236, 178] width 121 height 21
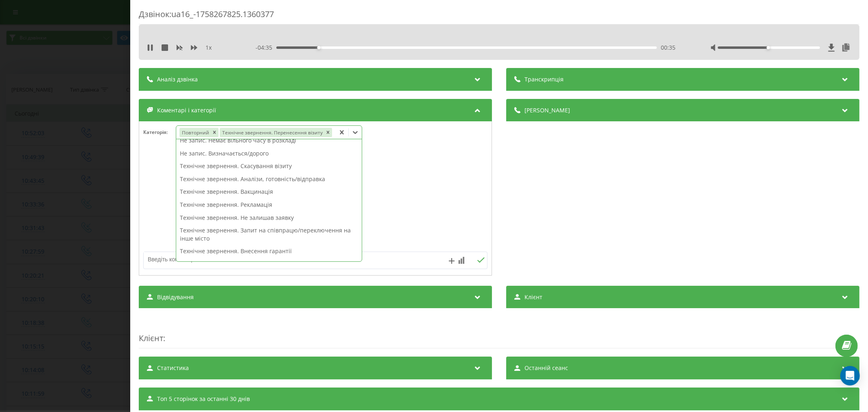
drag, startPoint x: 330, startPoint y: 197, endPoint x: 459, endPoint y: 188, distance: 128.4
click at [459, 188] on div "Категорія : option Технічне звернення. Перенесення візиту, selected. 47 results…" at bounding box center [315, 198] width 353 height 154
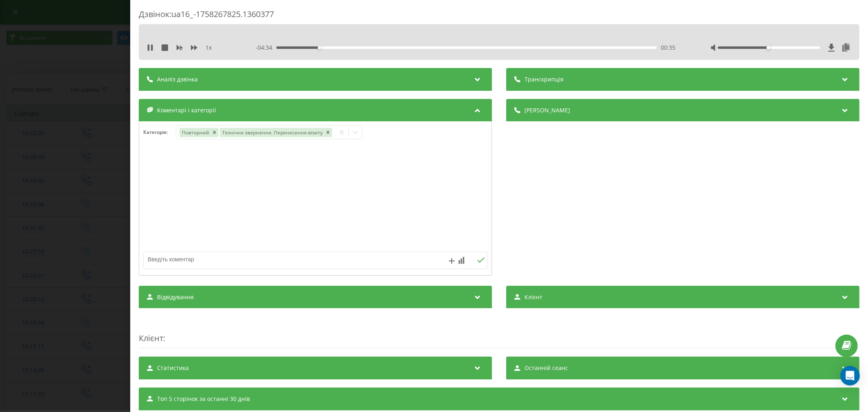
click at [424, 180] on div at bounding box center [315, 199] width 352 height 98
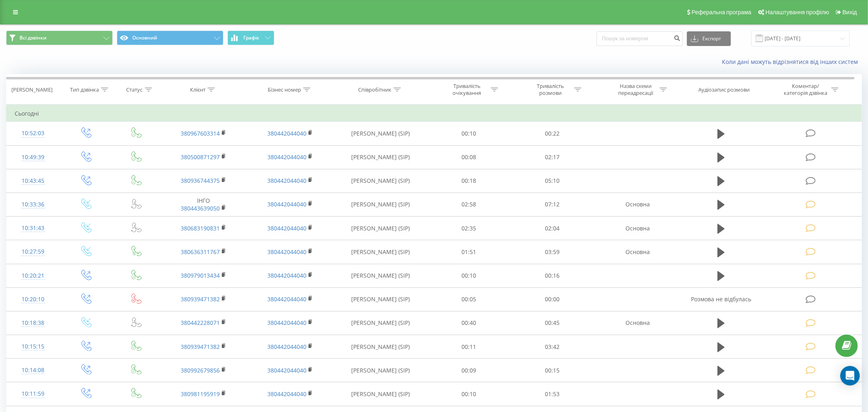
scroll to position [51, 0]
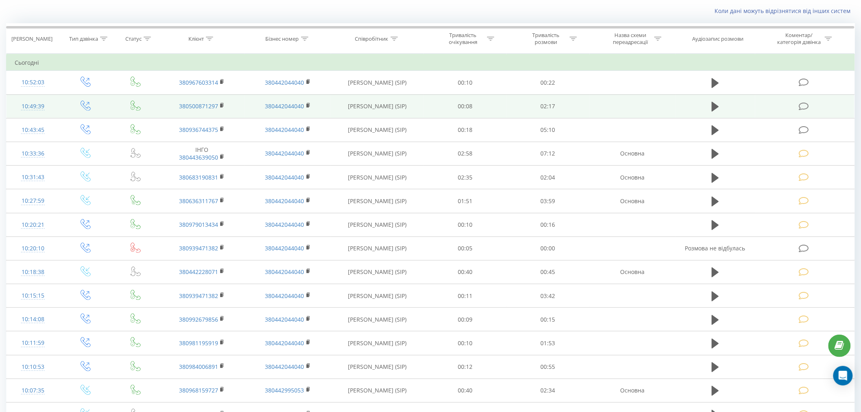
click at [802, 104] on icon at bounding box center [804, 106] width 10 height 9
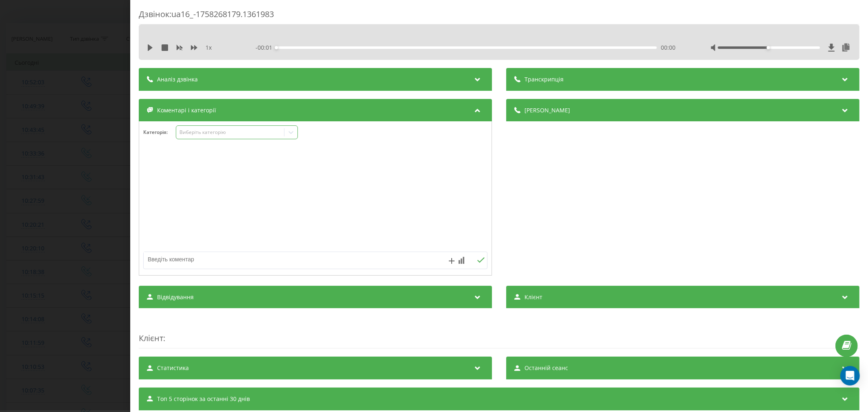
click at [202, 134] on div "Виберіть категорію" at bounding box center [230, 132] width 102 height 7
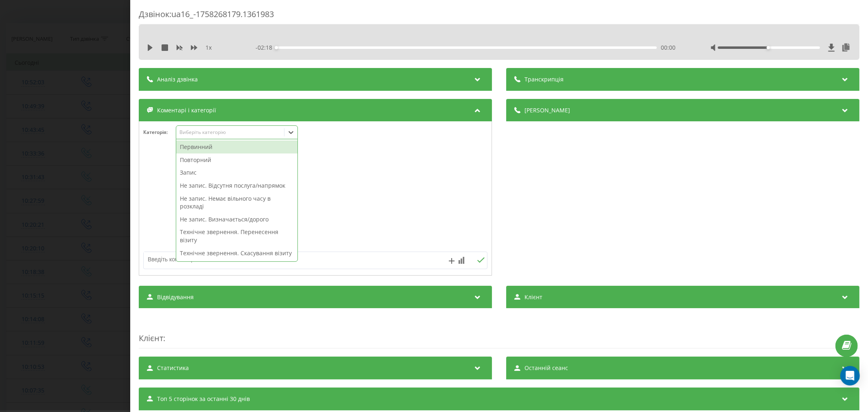
click at [200, 147] on div "Первинний" at bounding box center [236, 146] width 121 height 13
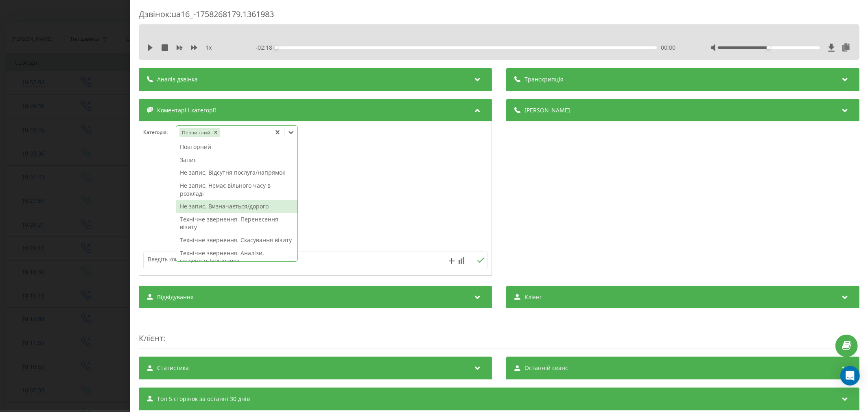
click at [218, 208] on div "Не запис. Визначається/дорого" at bounding box center [236, 206] width 121 height 13
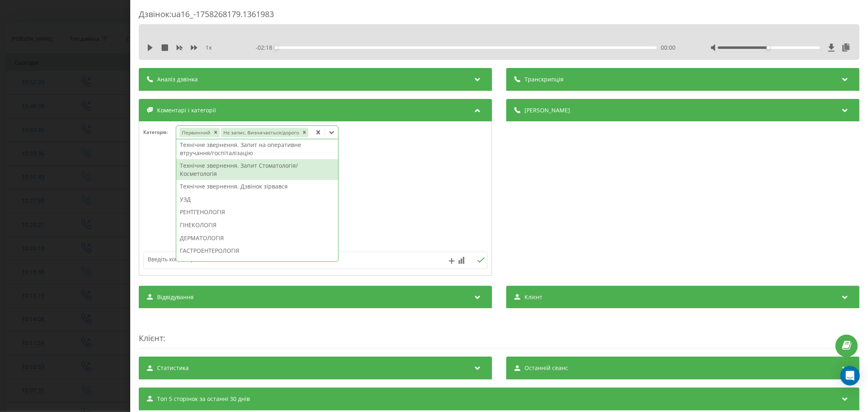
scroll to position [181, 0]
click at [231, 170] on div "Технічне звернення. Дзвінок зірвався" at bounding box center [257, 170] width 162 height 13
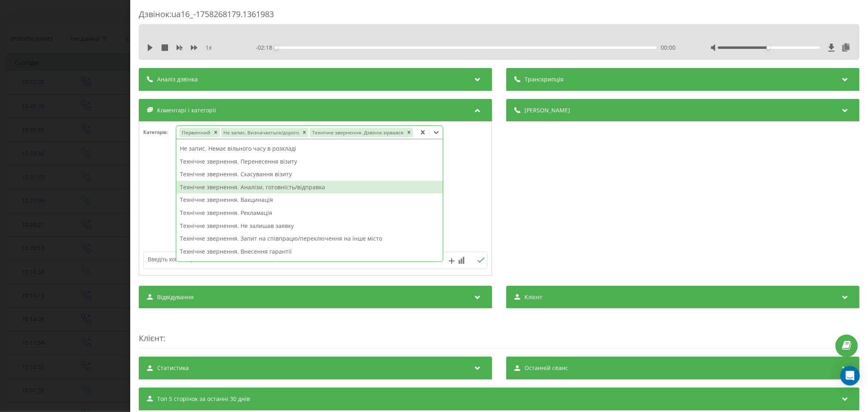
scroll to position [0, 0]
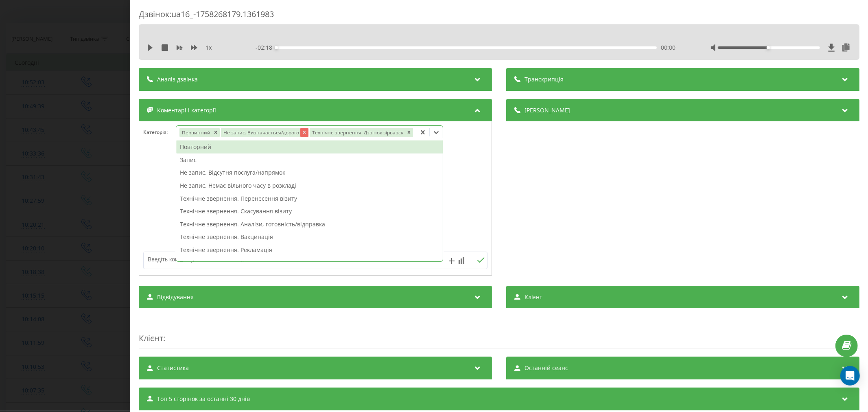
click at [301, 133] on icon "Remove Не запис. Визначається/дорого" at bounding box center [304, 132] width 6 height 6
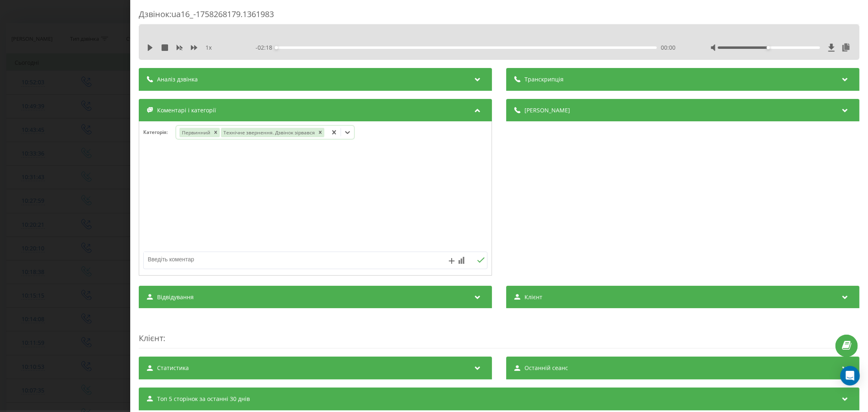
click at [346, 133] on icon at bounding box center [347, 132] width 5 height 3
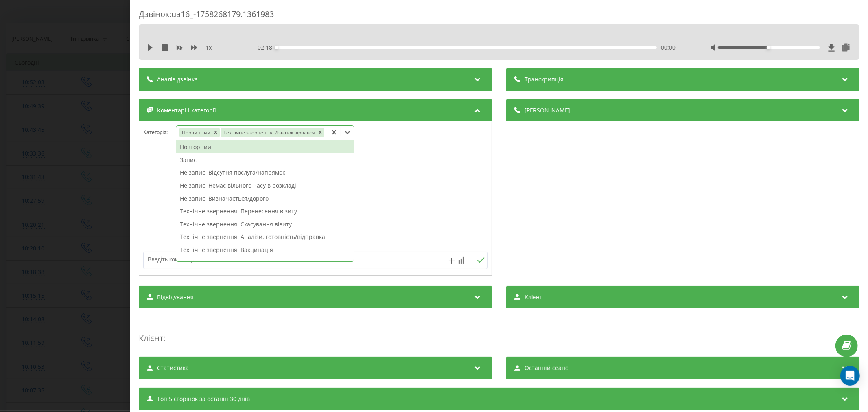
click at [343, 136] on icon at bounding box center [347, 132] width 8 height 8
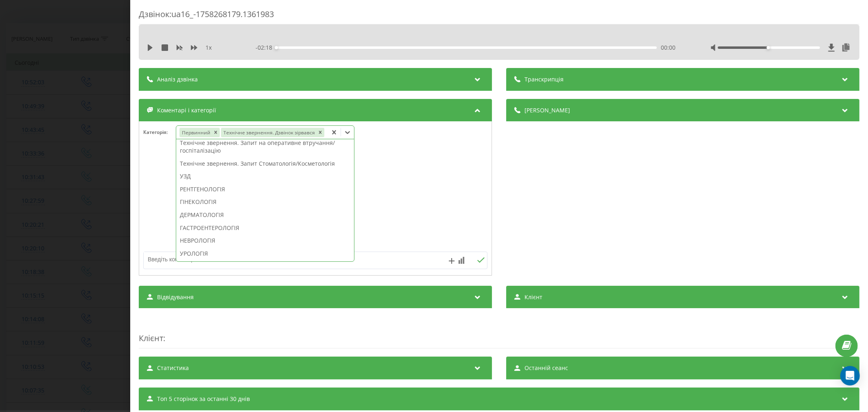
scroll to position [181, 0]
click at [282, 172] on div "УЗД" at bounding box center [265, 174] width 178 height 13
drag, startPoint x: 442, startPoint y: 180, endPoint x: 288, endPoint y: 216, distance: 158.5
click at [439, 182] on div at bounding box center [315, 199] width 352 height 98
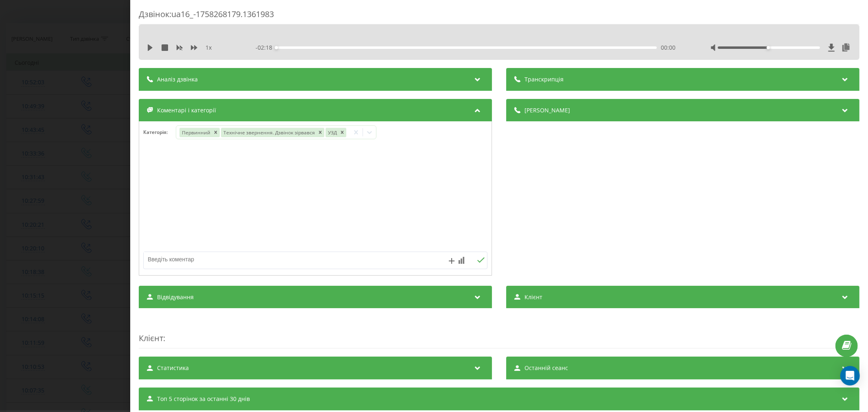
drag, startPoint x: 184, startPoint y: 267, endPoint x: 185, endPoint y: 260, distance: 7.0
click at [184, 267] on div at bounding box center [281, 260] width 275 height 17
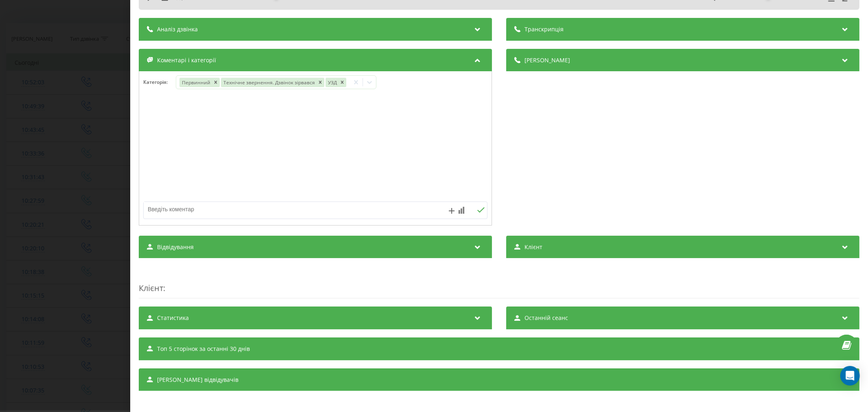
scroll to position [55, 0]
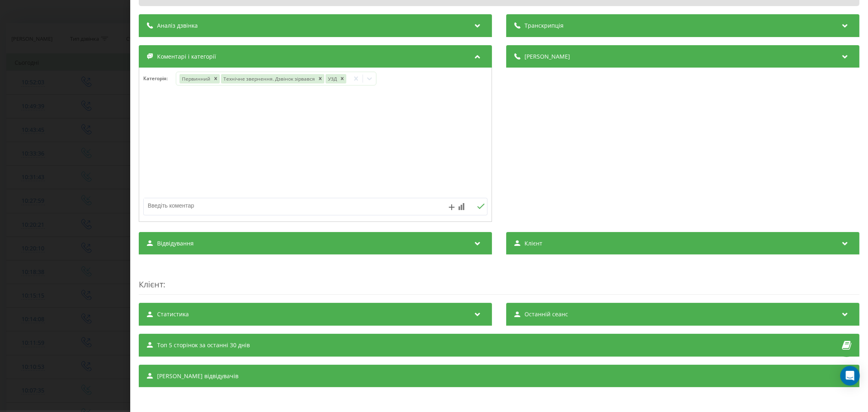
click at [200, 202] on textarea at bounding box center [281, 205] width 275 height 15
drag, startPoint x: 200, startPoint y: 202, endPoint x: 184, endPoint y: 210, distance: 17.8
click at [184, 210] on textarea at bounding box center [281, 205] width 275 height 15
type textarea "не для себе"
click at [478, 206] on icon at bounding box center [481, 206] width 8 height 6
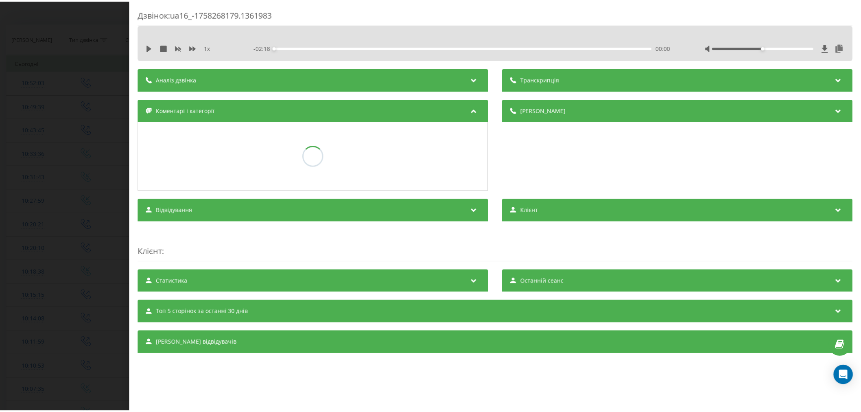
scroll to position [0, 0]
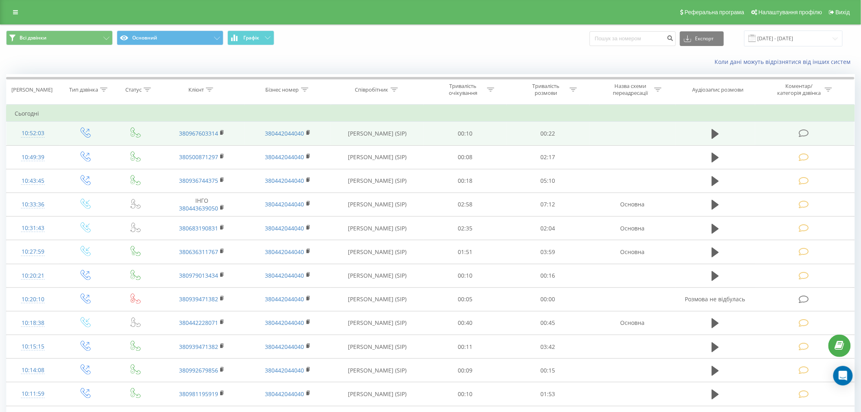
click at [802, 133] on icon at bounding box center [804, 133] width 10 height 9
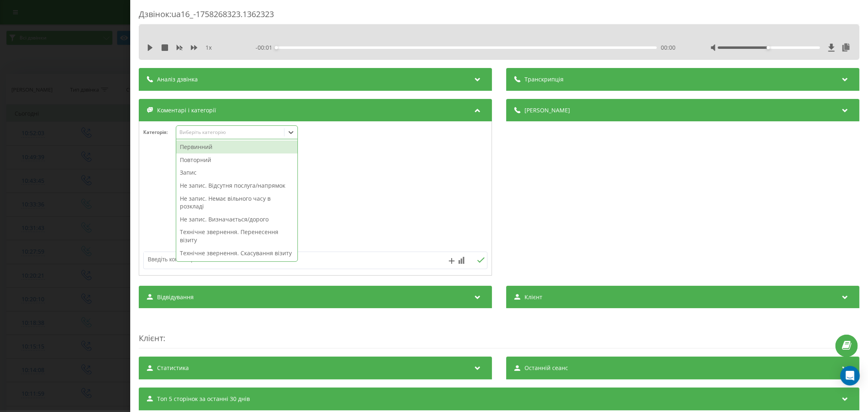
click at [202, 132] on div "Виберіть категорію" at bounding box center [230, 132] width 102 height 7
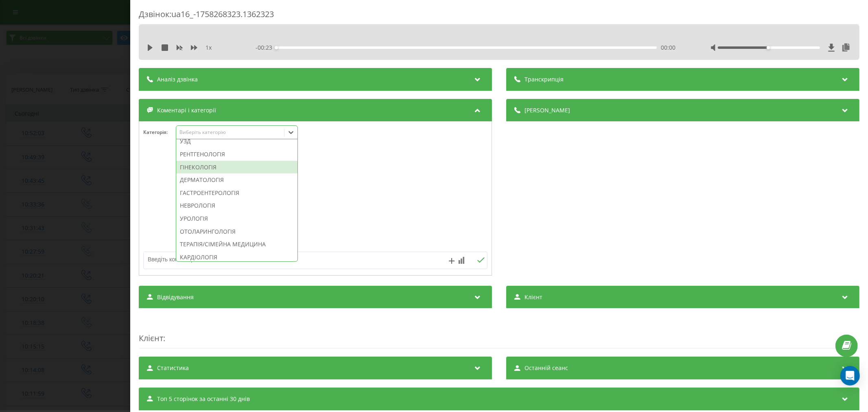
scroll to position [271, 0]
click at [224, 144] on div "Технічне звернення. Дзвінок зірвався" at bounding box center [236, 137] width 121 height 13
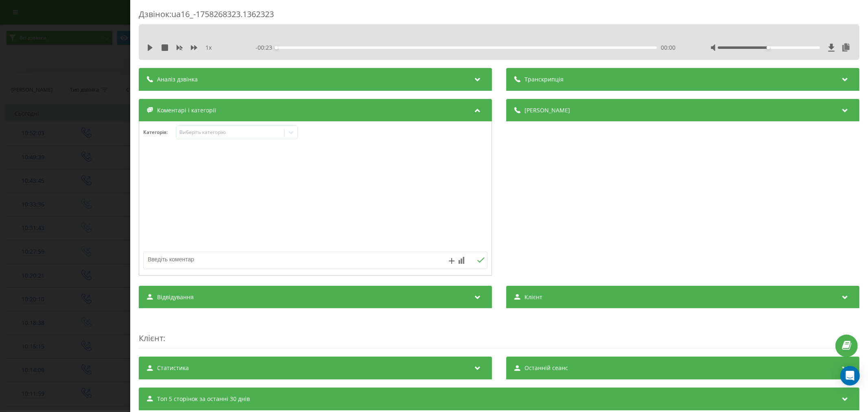
click at [427, 175] on div at bounding box center [315, 199] width 352 height 98
click at [256, 260] on textarea at bounding box center [281, 259] width 275 height 15
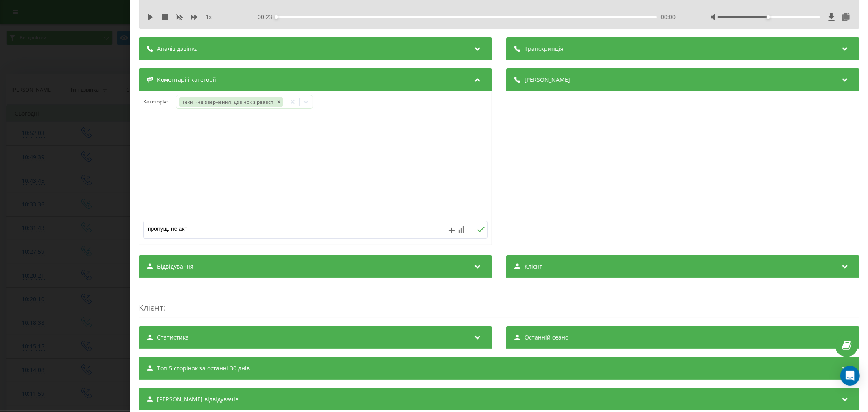
scroll to position [45, 0]
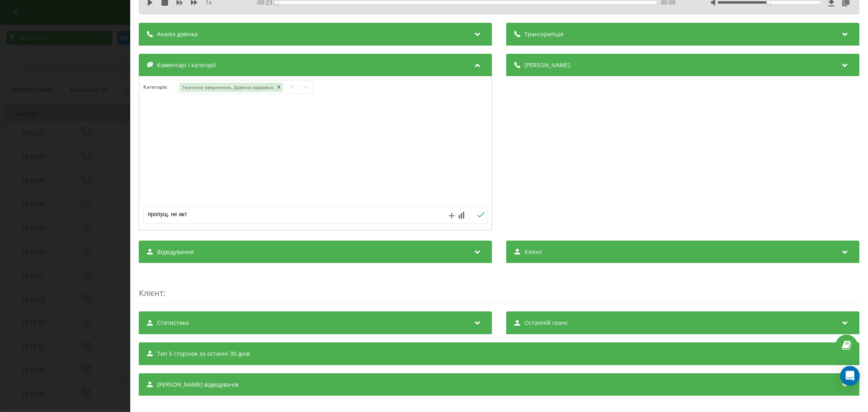
type textarea "пропущ. не акт"
click at [478, 214] on icon at bounding box center [481, 215] width 8 height 6
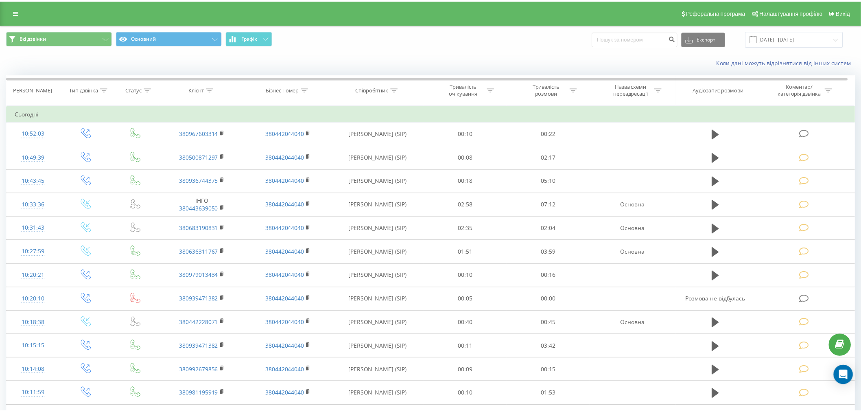
scroll to position [51, 0]
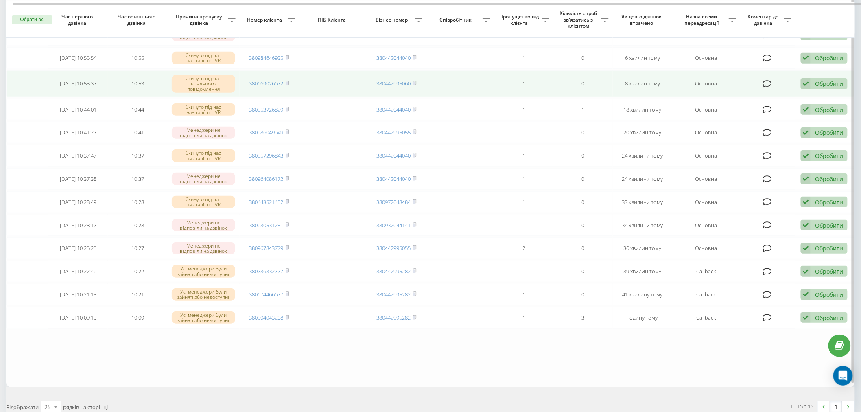
scroll to position [135, 0]
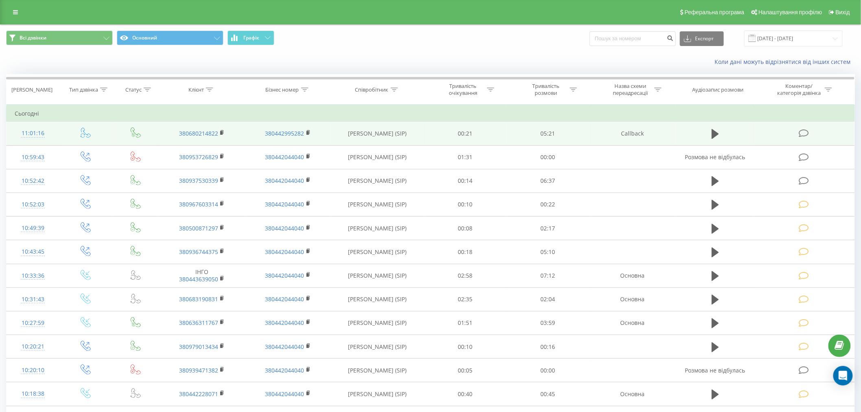
click at [803, 129] on icon at bounding box center [804, 133] width 10 height 9
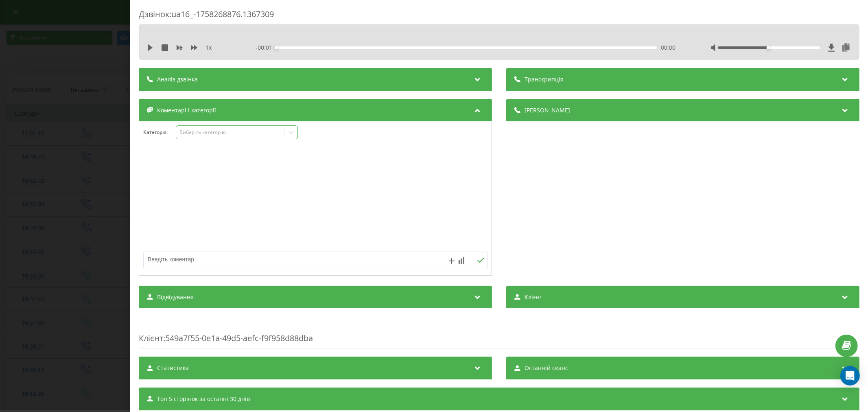
click at [226, 132] on div "Виберіть категорію" at bounding box center [230, 132] width 102 height 7
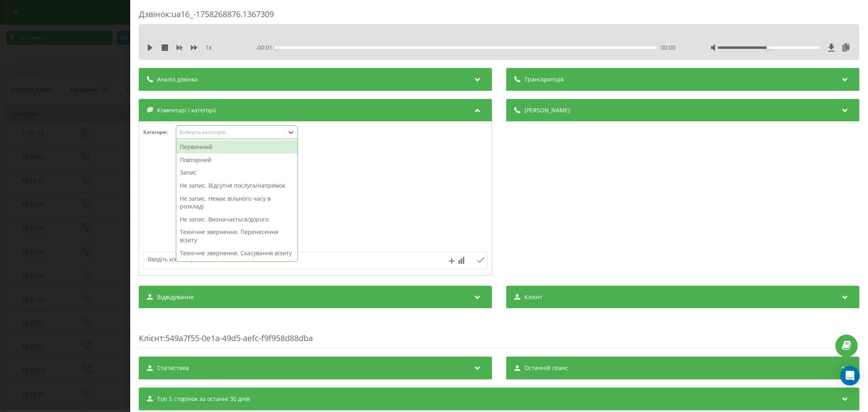
click at [215, 145] on div "Первинний" at bounding box center [236, 146] width 121 height 13
click at [369, 164] on div at bounding box center [315, 199] width 352 height 98
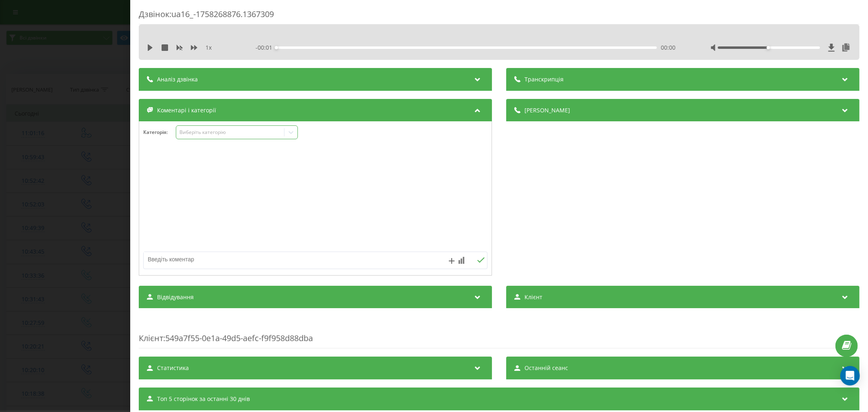
click at [297, 132] on div at bounding box center [290, 132] width 13 height 13
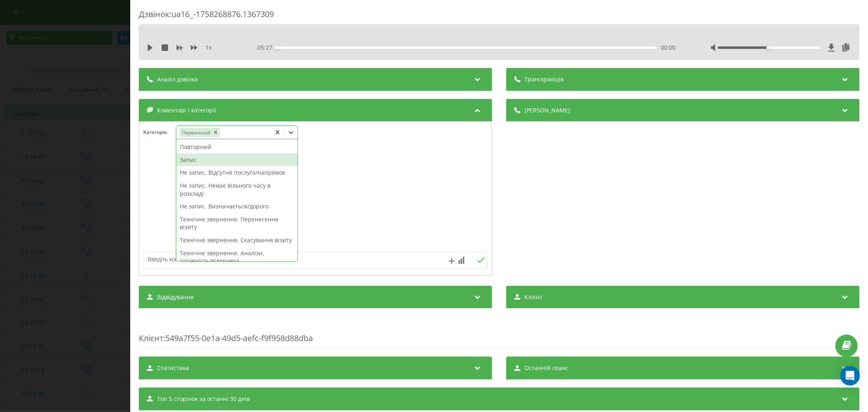
click at [205, 161] on div "Запис" at bounding box center [236, 159] width 121 height 13
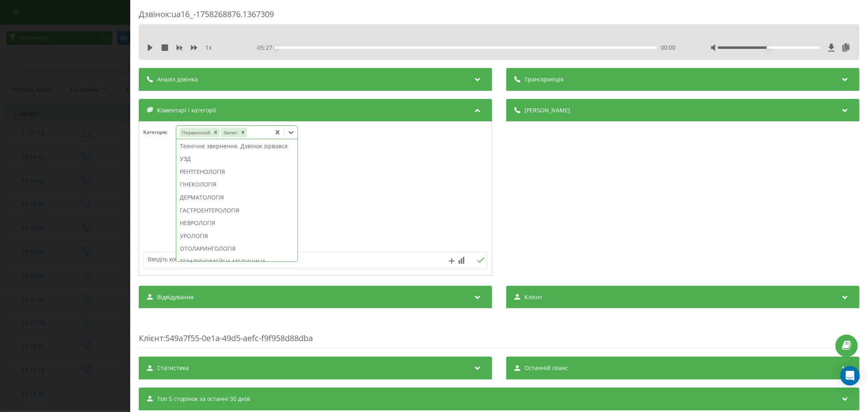
scroll to position [271, 0]
click at [198, 183] on div "ГАСТРОЕНТЕРОЛОГІЯ" at bounding box center [236, 176] width 121 height 13
click at [357, 199] on div at bounding box center [315, 199] width 352 height 98
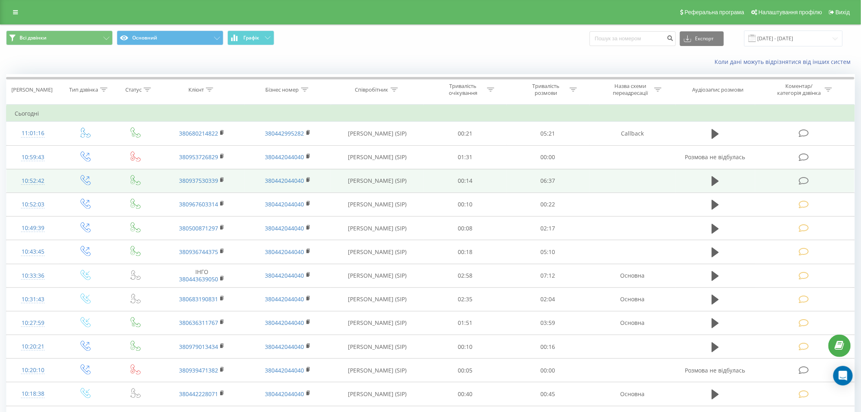
click at [804, 178] on icon at bounding box center [804, 181] width 10 height 9
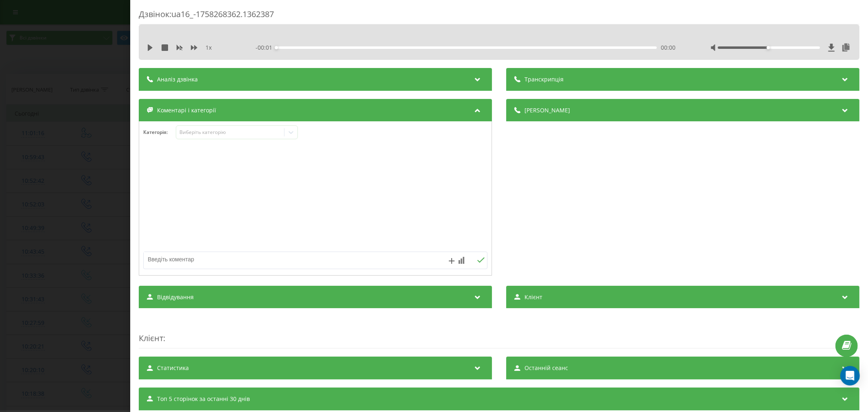
click at [149, 42] on div "1 x - 00:01 00:00 00:00" at bounding box center [499, 47] width 708 height 12
click at [149, 47] on icon at bounding box center [150, 47] width 5 height 7
click at [292, 46] on div "- 06:37 00:00 00:00" at bounding box center [466, 48] width 423 height 8
click at [295, 47] on div "00:20" at bounding box center [466, 47] width 380 height 2
click div "00:23"
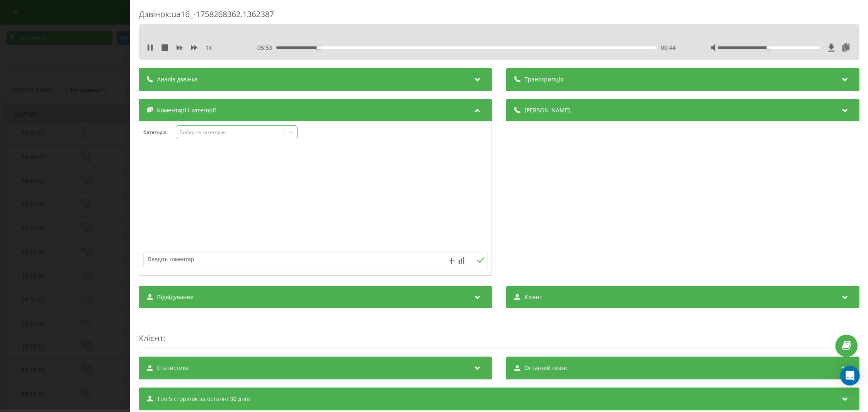
click div "Виберіть категорію"
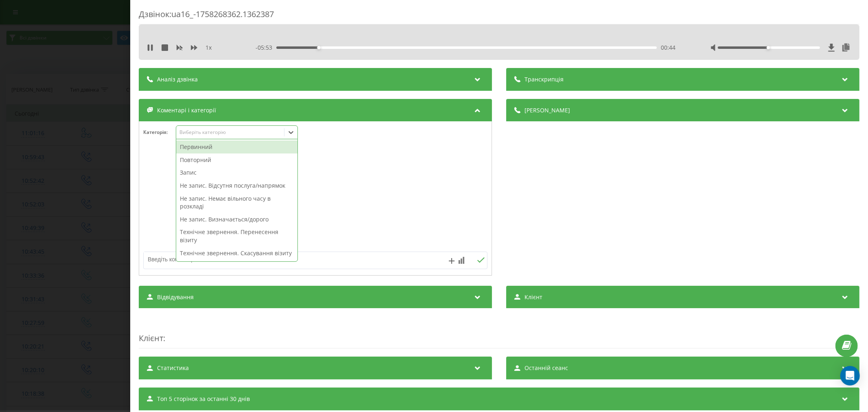
click div "Первинний"
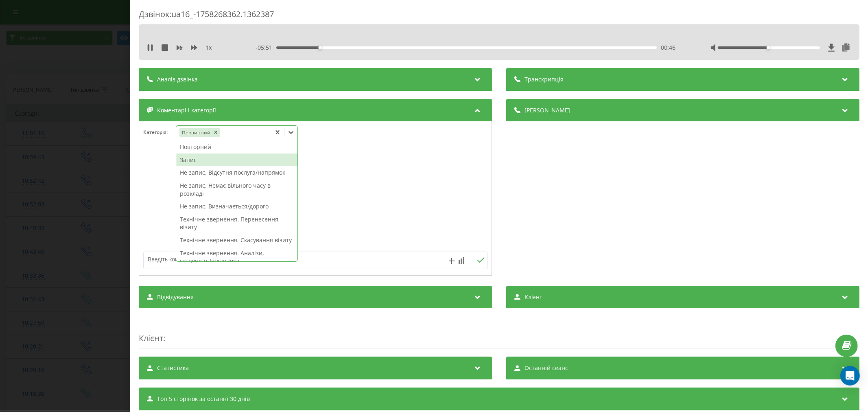
click div "Запис"
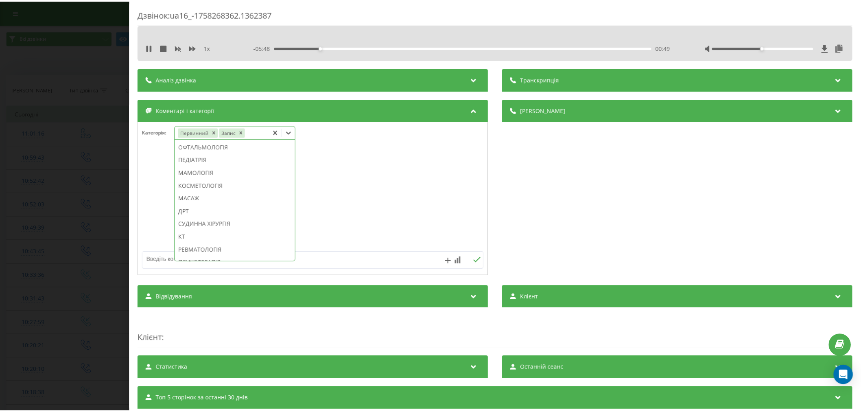
scroll to position [497, 0]
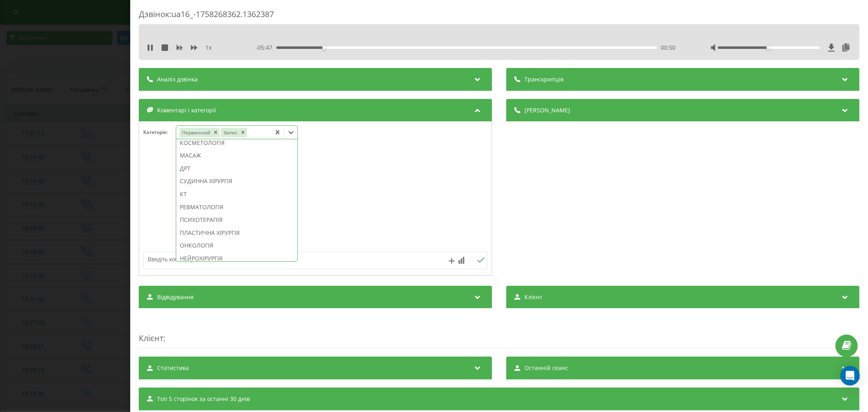
click div "КТ"
click div
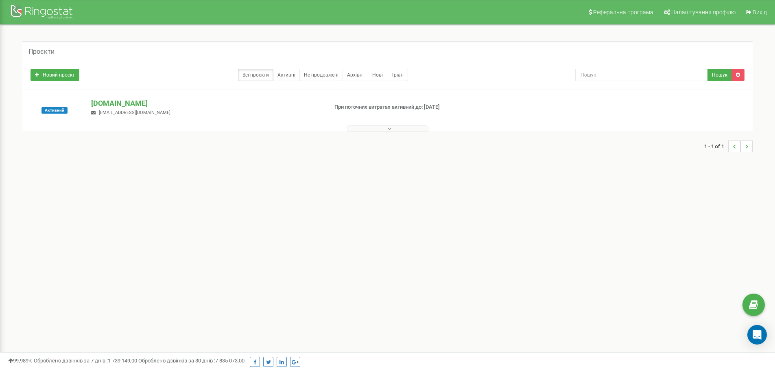
scroll to position [118, 0]
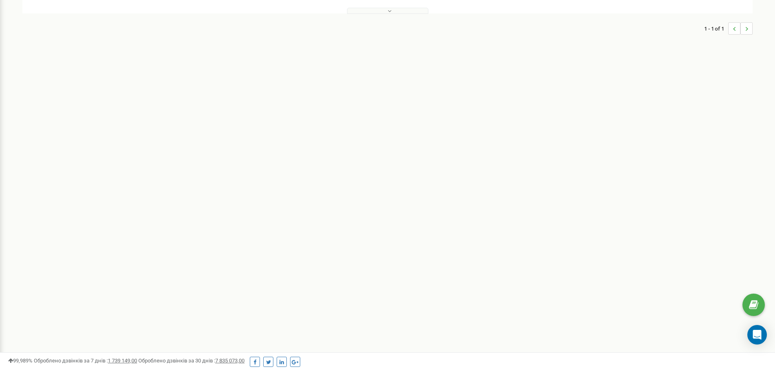
click at [229, 182] on div "Реферальна програма Налаштування профілю Вихід Проєкти Новий проєкт Всі проєкти…" at bounding box center [387, 126] width 775 height 488
click at [238, 181] on div "Реферальна програма Налаштування профілю Вихід Проєкти Новий проєкт Всі проєкти…" at bounding box center [387, 126] width 775 height 488
click at [288, 182] on div "Реферальна програма Налаштування профілю Вихід Проєкти Новий проєкт Всі проєкти…" at bounding box center [387, 126] width 775 height 488
click at [189, 212] on div "Реферальна програма Налаштування профілю Вихід Проєкти Новий проєкт Всі проєкти…" at bounding box center [387, 126] width 775 height 488
click at [231, 210] on div "Реферальна програма Налаштування профілю Вихід Проєкти Новий проєкт Всі проєкти…" at bounding box center [387, 126] width 775 height 488
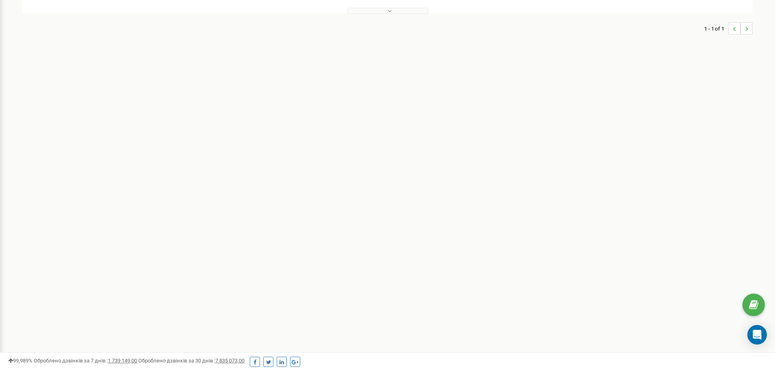
click at [80, 94] on div "Реферальна програма Налаштування профілю Вихід Проєкти Новий проєкт Всі проєкти…" at bounding box center [387, 126] width 775 height 488
drag, startPoint x: 386, startPoint y: 204, endPoint x: 409, endPoint y: 208, distance: 23.2
click at [387, 204] on div "Реферальна програма Налаштування профілю Вихід Проєкти Новий проєкт Всі проєкти…" at bounding box center [387, 126] width 775 height 488
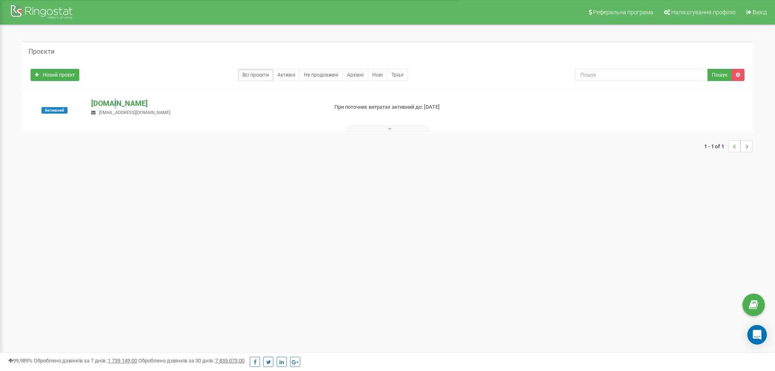
click at [111, 102] on p "[DOMAIN_NAME]" at bounding box center [206, 103] width 230 height 11
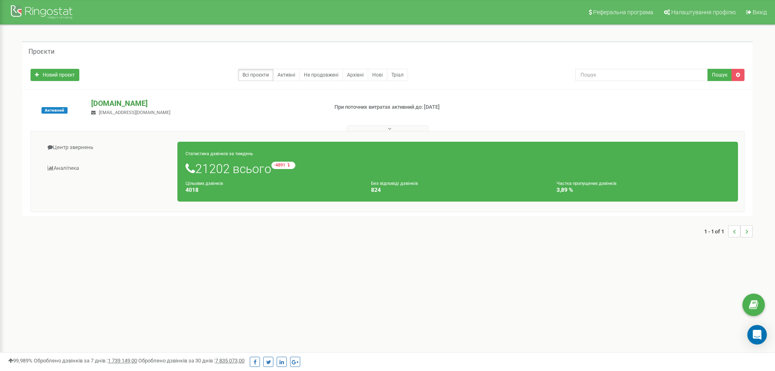
click at [106, 106] on p "[DOMAIN_NAME]" at bounding box center [206, 103] width 230 height 11
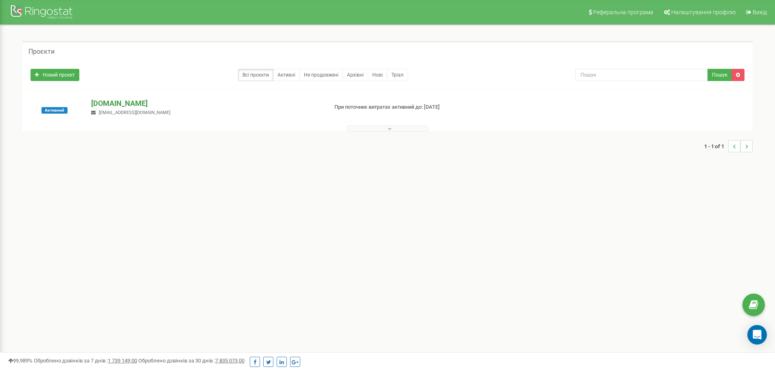
click at [106, 106] on p "[DOMAIN_NAME]" at bounding box center [206, 103] width 230 height 11
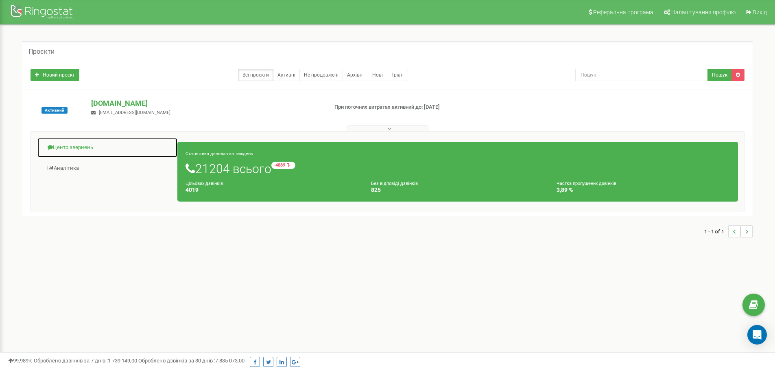
click at [85, 149] on link "Центр звернень" at bounding box center [107, 148] width 141 height 20
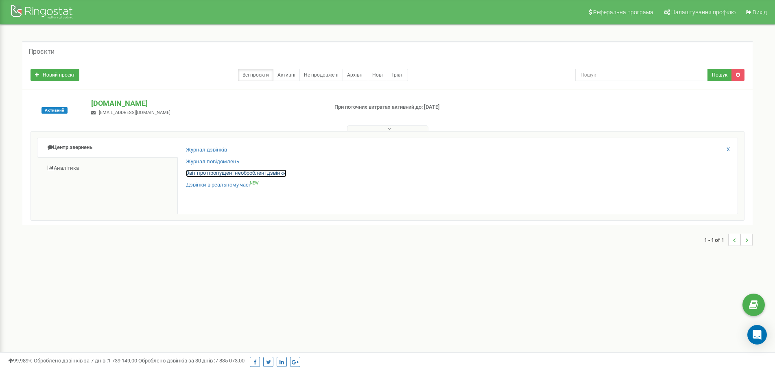
click at [199, 173] on link "Звіт про пропущені необроблені дзвінки" at bounding box center [236, 173] width 100 height 8
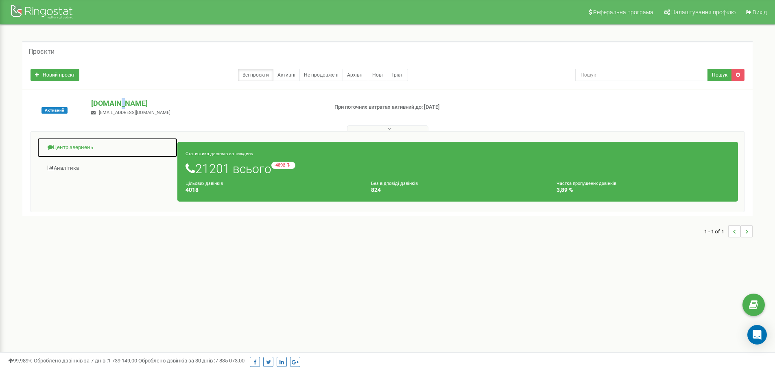
click at [72, 144] on link "Центр звернень" at bounding box center [107, 148] width 141 height 20
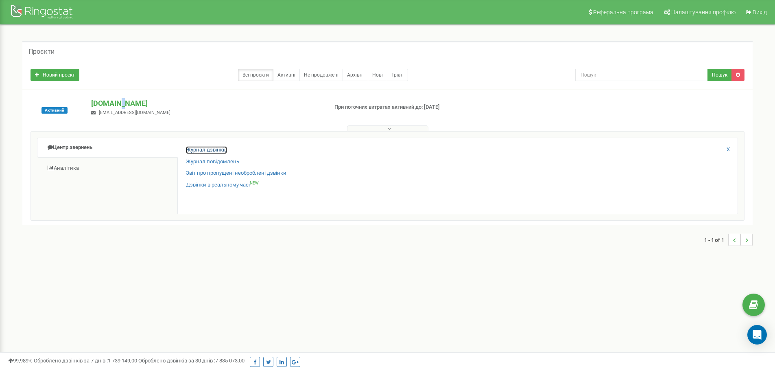
click at [204, 153] on link "Журнал дзвінків" at bounding box center [206, 150] width 41 height 8
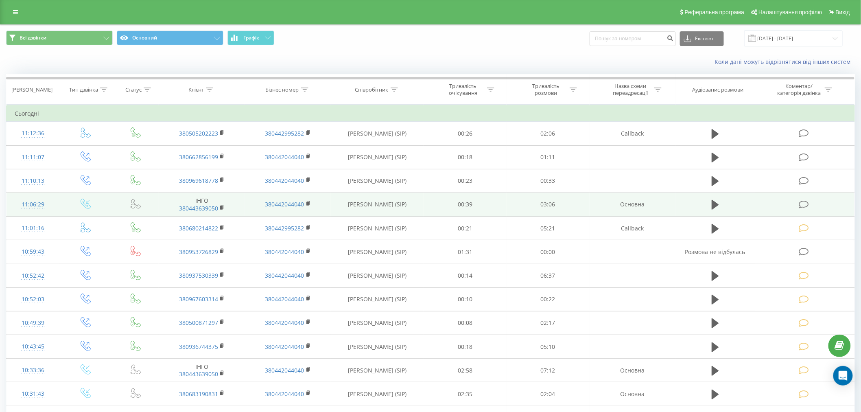
click at [805, 205] on icon at bounding box center [804, 204] width 10 height 9
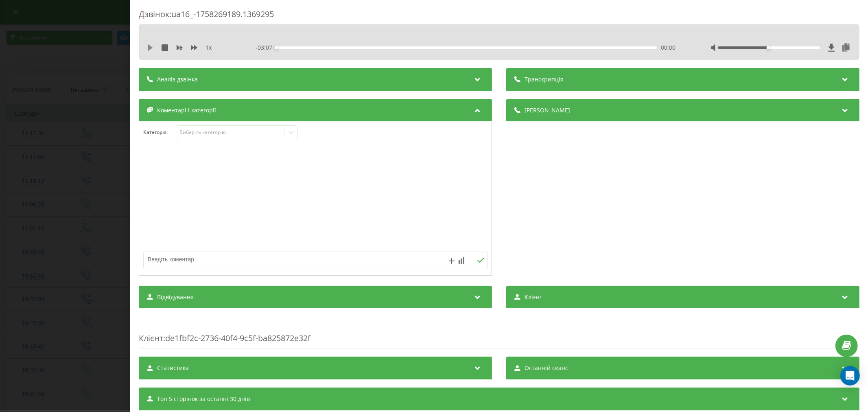
click at [152, 46] on icon at bounding box center [150, 47] width 7 height 7
click at [292, 44] on div "- 03:07 00:00 00:00" at bounding box center [466, 48] width 423 height 8
click at [294, 46] on div "00:00" at bounding box center [466, 47] width 380 height 2
click at [295, 48] on div "00:09" at bounding box center [294, 47] width 3 height 3
click at [298, 49] on div "00:11" at bounding box center [298, 47] width 3 height 3
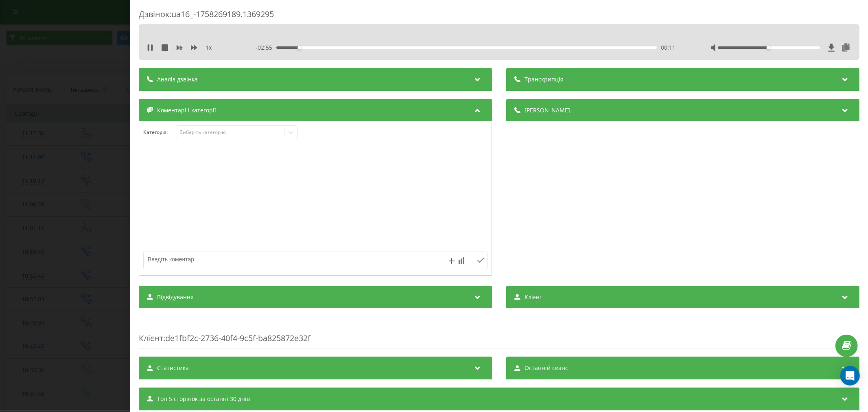
drag, startPoint x: 316, startPoint y: 47, endPoint x: 580, endPoint y: 86, distance: 267.0
click at [317, 46] on div "00:11" at bounding box center [466, 47] width 380 height 2
click at [301, 46] on div "00:11" at bounding box center [298, 47] width 3 height 3
drag, startPoint x: 765, startPoint y: 47, endPoint x: 661, endPoint y: 194, distance: 180.4
click at [843, 50] on div at bounding box center [780, 48] width 141 height 8
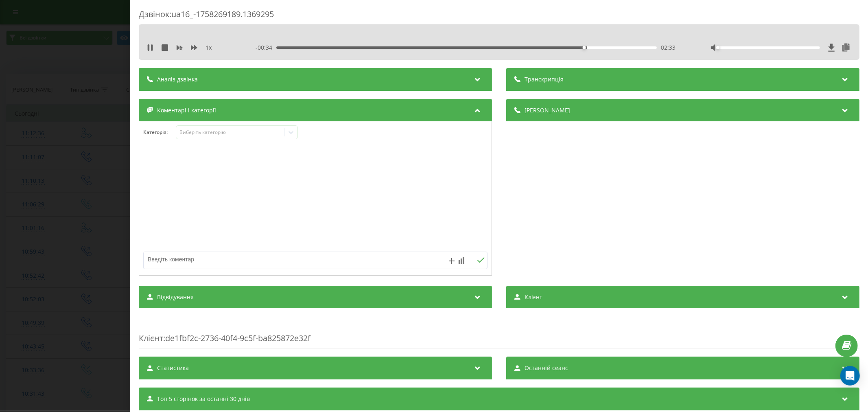
click at [300, 46] on div "- 00:34 02:33 02:33" at bounding box center [466, 48] width 423 height 8
click at [293, 47] on div "02:37" at bounding box center [466, 47] width 380 height 2
click at [306, 46] on div "00:09" at bounding box center [466, 47] width 380 height 2
click at [153, 45] on icon at bounding box center [150, 47] width 7 height 7
click at [286, 46] on div "00:05" at bounding box center [466, 47] width 380 height 2
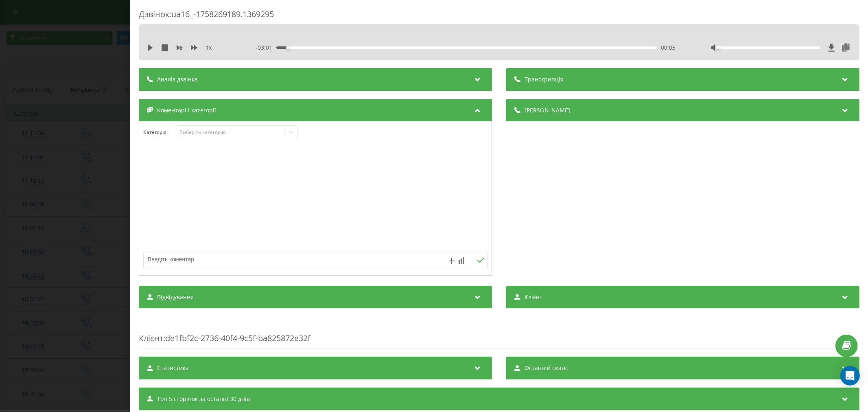
click at [151, 44] on div "1 x" at bounding box center [189, 48] width 85 height 8
click at [151, 46] on icon at bounding box center [150, 47] width 7 height 7
click at [304, 46] on div "00:06" at bounding box center [466, 47] width 380 height 2
drag, startPoint x: 712, startPoint y: 48, endPoint x: 832, endPoint y: 54, distance: 120.2
click at [832, 54] on div "1 x - 03:07 00:00 00:00" at bounding box center [499, 41] width 721 height 35
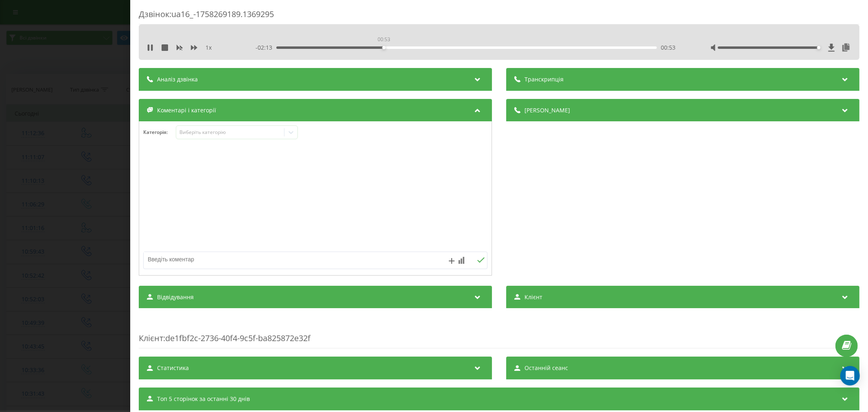
click at [382, 46] on div "00:53" at bounding box center [466, 47] width 380 height 2
click at [292, 46] on div "00:08" at bounding box center [466, 47] width 380 height 2
click at [213, 131] on div "Виберіть категорію" at bounding box center [230, 132] width 102 height 7
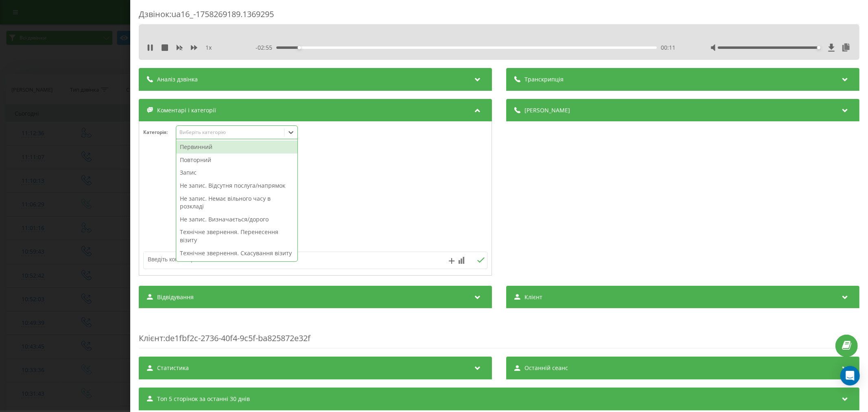
click at [209, 146] on div "Первинний" at bounding box center [236, 146] width 121 height 13
click at [196, 159] on div "Запис" at bounding box center [236, 159] width 121 height 13
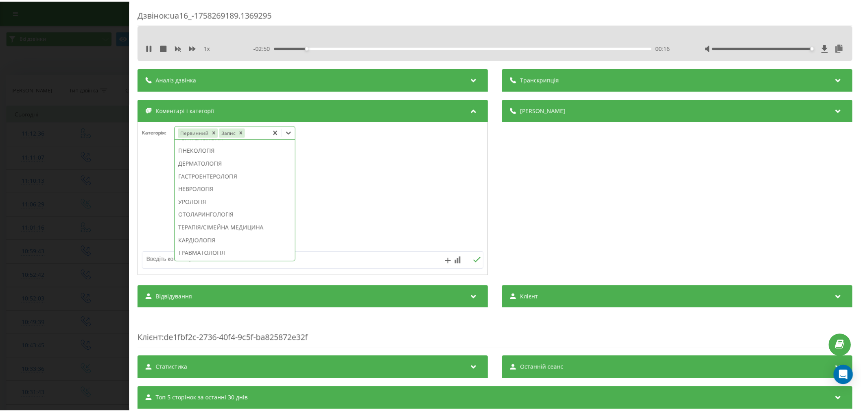
scroll to position [349, 0]
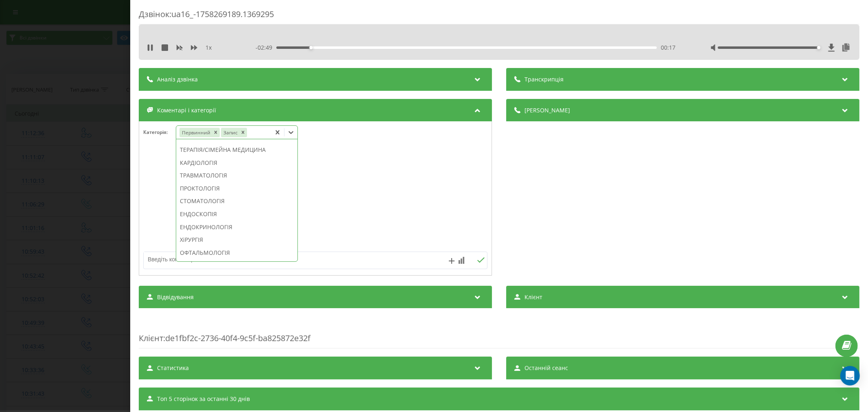
click at [224, 156] on div "ТЕРАПІЯ/СІМЕЙНА МЕДИЦИНА" at bounding box center [236, 149] width 121 height 13
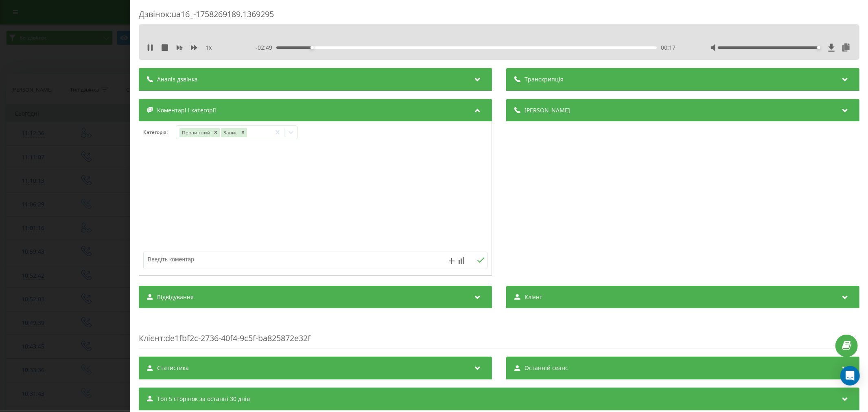
click at [363, 194] on div at bounding box center [315, 199] width 352 height 98
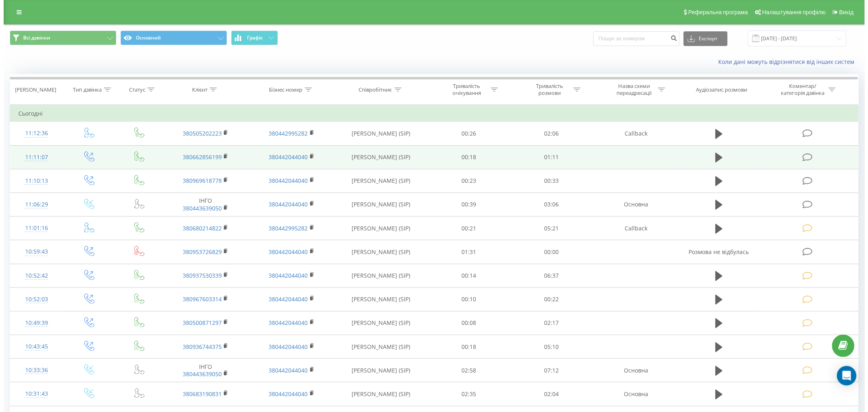
scroll to position [45, 0]
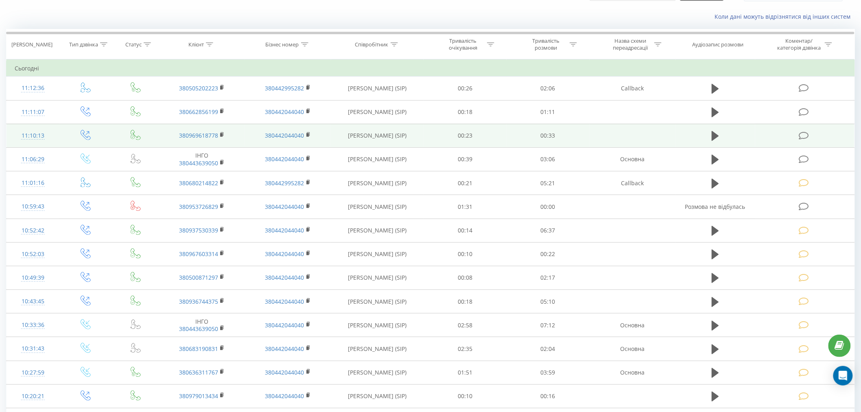
click at [798, 134] on td at bounding box center [804, 136] width 99 height 24
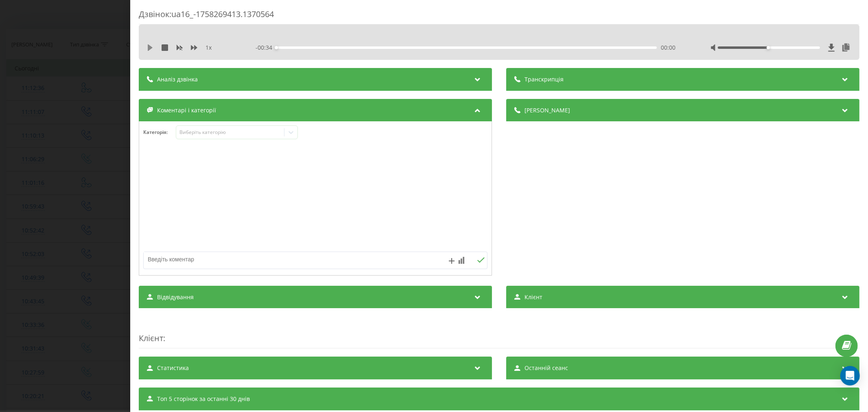
click at [151, 46] on icon at bounding box center [150, 47] width 7 height 7
click at [296, 45] on div "- 00:33 00:00 00:00" at bounding box center [466, 48] width 423 height 8
click at [318, 50] on div "- 00:32 00:01 00:01" at bounding box center [466, 48] width 423 height 8
click at [323, 46] on div "- 00:32 00:02 00:02" at bounding box center [466, 48] width 423 height 8
click at [358, 46] on div "- 00:31 00:02 00:02" at bounding box center [466, 48] width 423 height 8
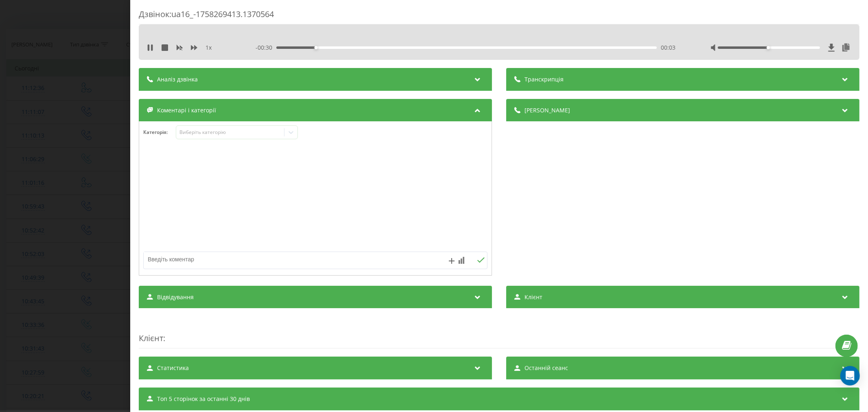
click at [358, 48] on div "00:03" at bounding box center [466, 47] width 380 height 2
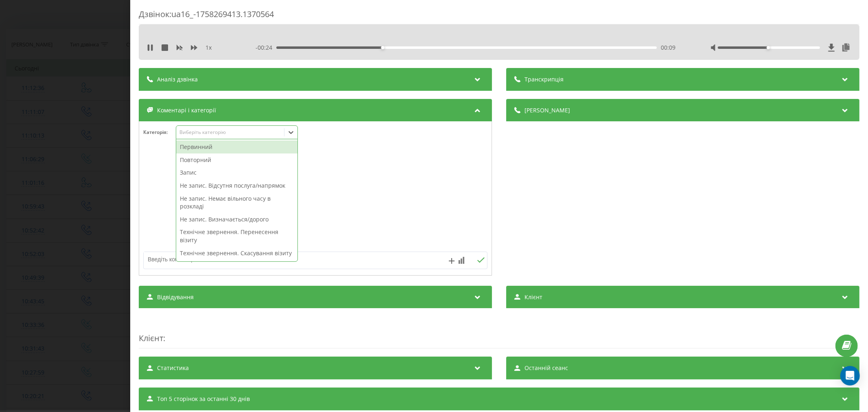
click at [217, 132] on div "Виберіть категорію" at bounding box center [230, 132] width 102 height 7
click at [210, 148] on div "Первинний" at bounding box center [236, 146] width 121 height 13
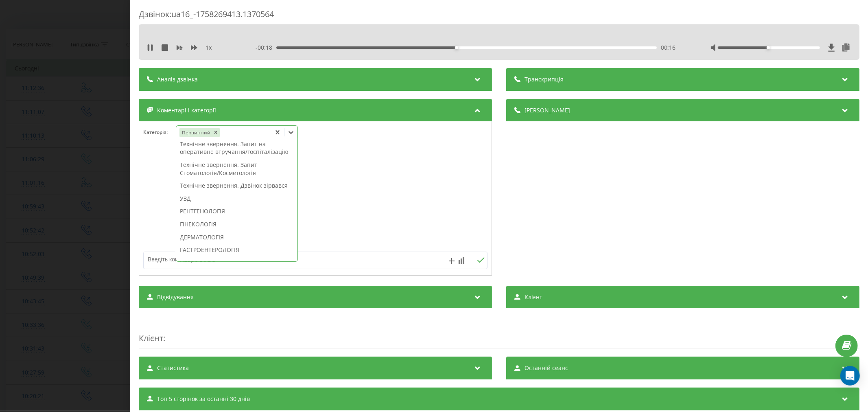
scroll to position [271, 0]
click at [214, 131] on div "Технічне звернення. Дзвінок зірвався" at bounding box center [236, 124] width 121 height 13
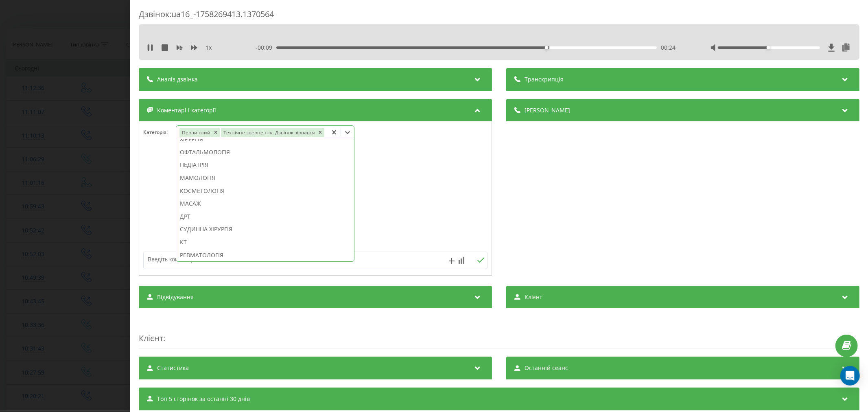
scroll to position [364, 0]
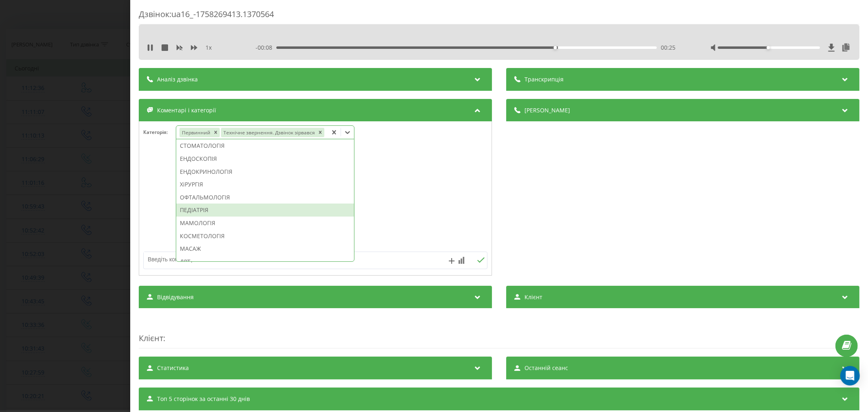
drag, startPoint x: 200, startPoint y: 207, endPoint x: 328, endPoint y: 206, distance: 128.6
click at [200, 208] on div "ПЕДІАТРІЯ" at bounding box center [265, 209] width 178 height 13
click at [456, 188] on div at bounding box center [315, 199] width 352 height 98
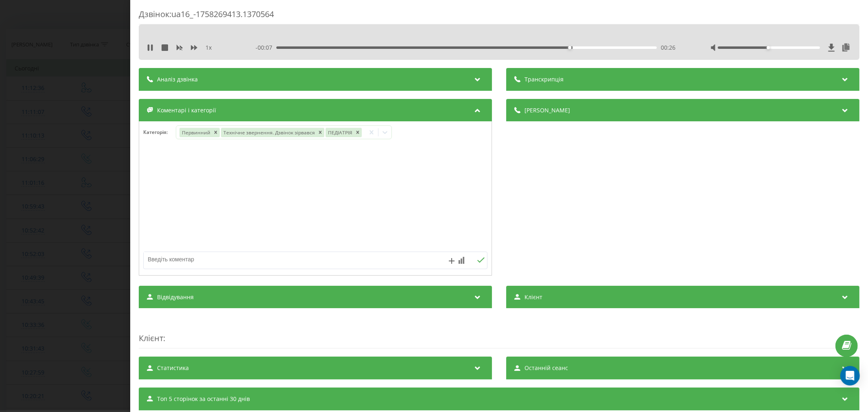
click at [360, 260] on textarea at bounding box center [281, 259] width 275 height 15
type textarea "потрібен педіатр на оболоні"
click at [479, 260] on icon at bounding box center [481, 260] width 8 height 6
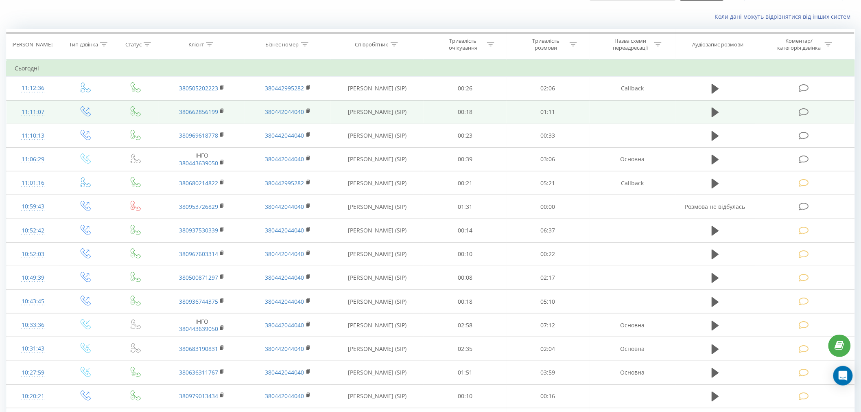
click at [800, 113] on icon at bounding box center [804, 112] width 10 height 9
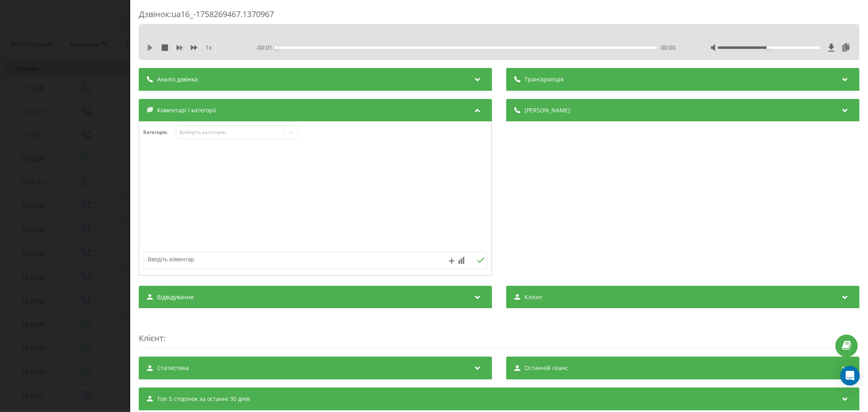
click at [151, 47] on icon at bounding box center [150, 47] width 5 height 7
click at [287, 48] on div "00:00" at bounding box center [466, 47] width 380 height 2
click at [306, 46] on div "00:05" at bounding box center [466, 47] width 380 height 2
click at [376, 47] on div "00:14" at bounding box center [466, 47] width 380 height 2
click at [282, 46] on div "00:01" at bounding box center [466, 47] width 380 height 2
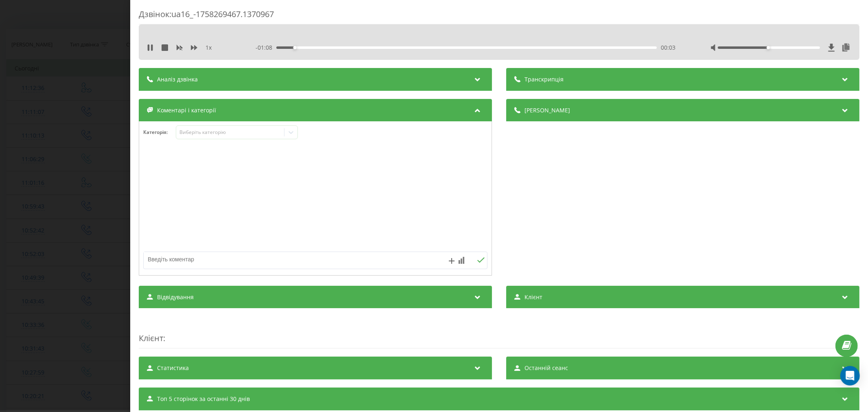
click at [299, 46] on div "00:03" at bounding box center [466, 47] width 380 height 2
click at [311, 47] on div "00:06" at bounding box center [466, 47] width 380 height 2
click at [341, 47] on div "00:12" at bounding box center [466, 47] width 380 height 2
click at [364, 47] on div "00:12" at bounding box center [466, 47] width 380 height 2
click at [407, 46] on div "00:25" at bounding box center [466, 47] width 380 height 2
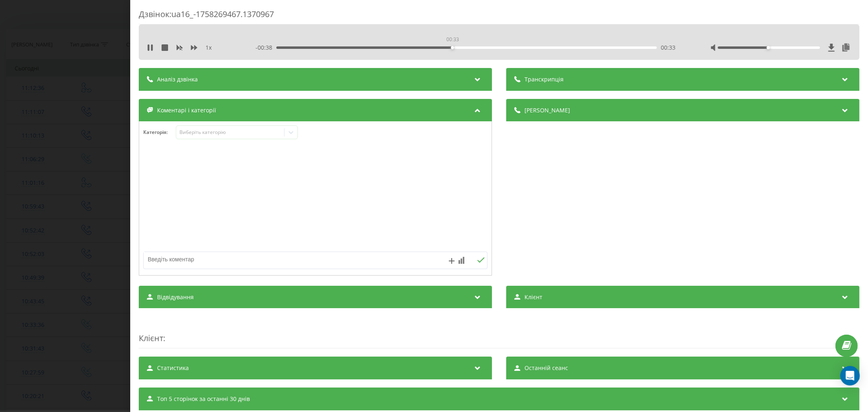
click at [451, 46] on div "00:33" at bounding box center [466, 47] width 380 height 2
click at [264, 124] on div "Категорія : Виберіть категорію" at bounding box center [315, 198] width 353 height 154
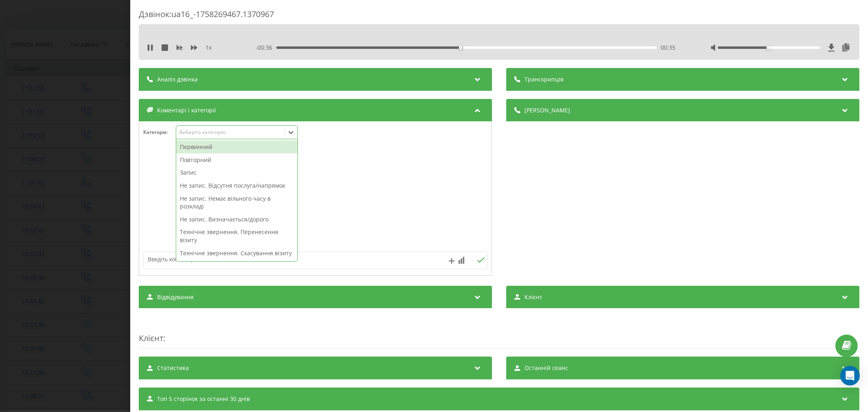
click at [246, 133] on div "Виберіть категорію" at bounding box center [230, 132] width 102 height 7
click at [232, 154] on div "Повторний" at bounding box center [236, 159] width 121 height 13
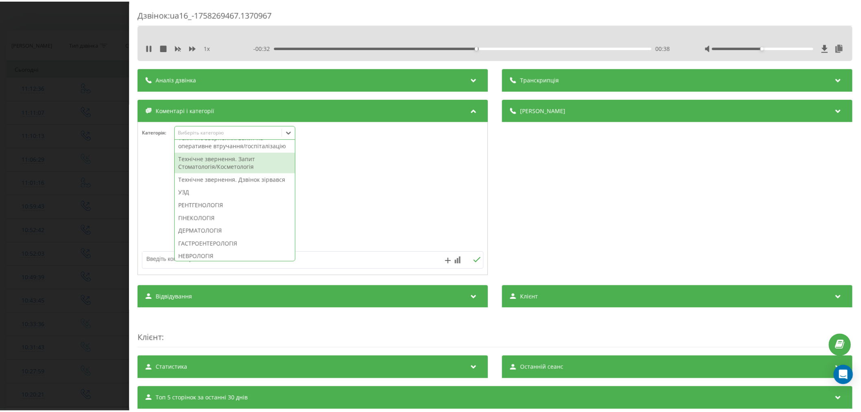
scroll to position [226, 0]
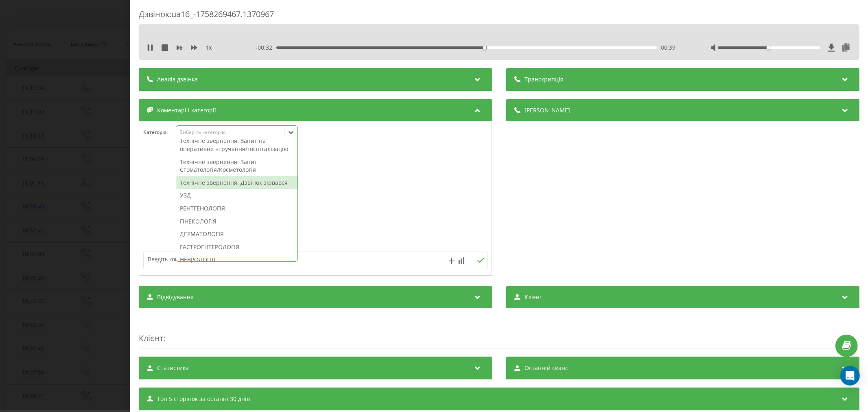
click at [250, 189] on div "Технічне звернення. Дзвінок зірвався" at bounding box center [236, 182] width 121 height 13
click at [393, 187] on div at bounding box center [315, 199] width 352 height 98
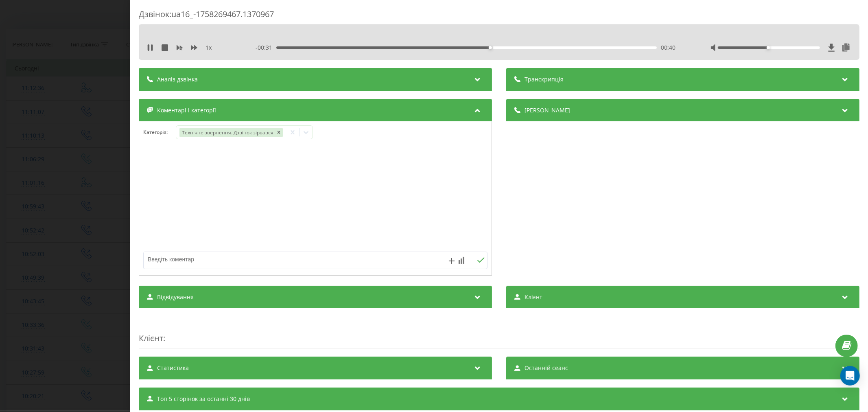
drag, startPoint x: 267, startPoint y: 257, endPoint x: 290, endPoint y: 254, distance: 23.0
click at [268, 258] on textarea at bounding box center [281, 259] width 275 height 15
type textarea "прпередити про спізнення"
click at [478, 261] on icon at bounding box center [481, 260] width 8 height 6
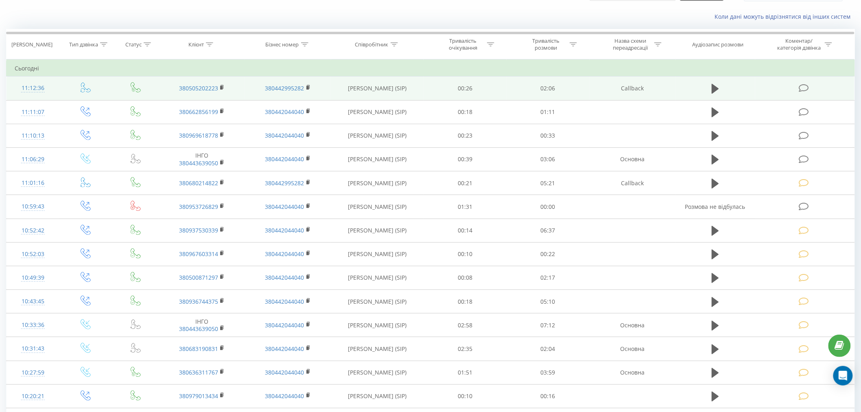
click at [810, 86] on span at bounding box center [804, 88] width 11 height 8
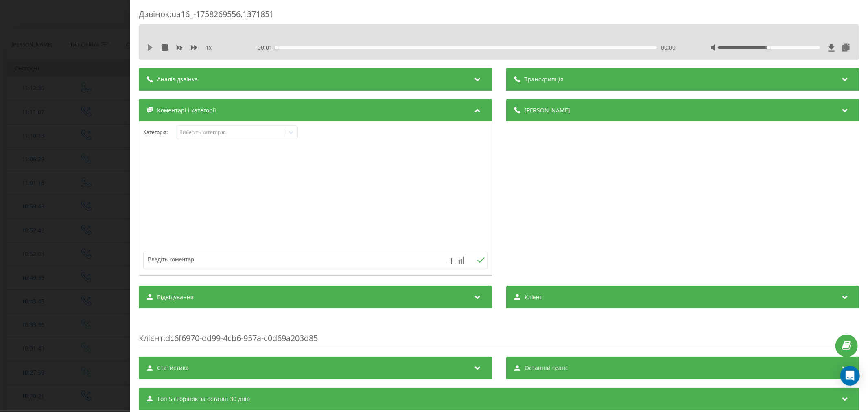
click at [151, 46] on icon at bounding box center [150, 47] width 7 height 7
click at [304, 45] on div "- 00:01 00:00 00:00" at bounding box center [466, 48] width 423 height 8
drag, startPoint x: 301, startPoint y: 46, endPoint x: 306, endPoint y: 44, distance: 4.9
click at [301, 46] on div "00:00" at bounding box center [466, 47] width 380 height 2
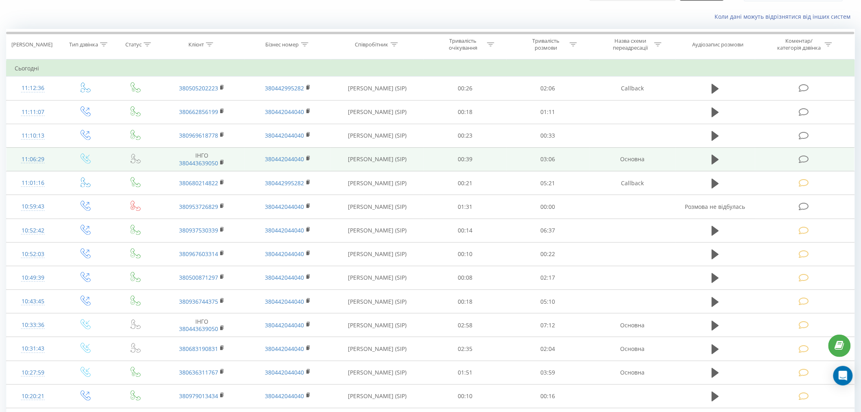
click at [806, 161] on icon at bounding box center [804, 159] width 10 height 9
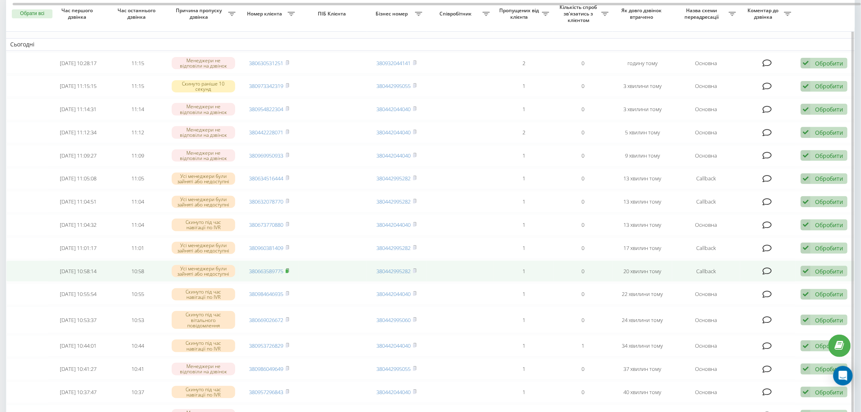
scroll to position [90, 0]
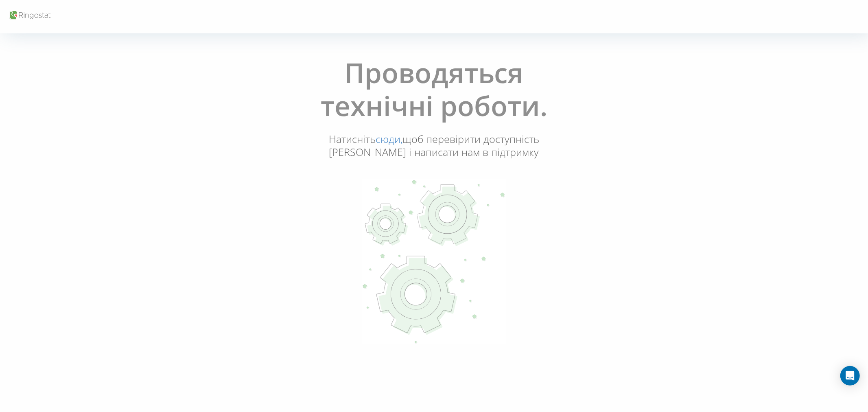
click at [127, 135] on div "Проводяться технічні роботи. Натисніть сюди, щоб перевірити доступність Ringost…" at bounding box center [433, 200] width 863 height 301
click at [96, 129] on div "Проводяться технічні роботи. Натисніть сюди, щоб перевірити доступність Ringost…" at bounding box center [433, 200] width 863 height 301
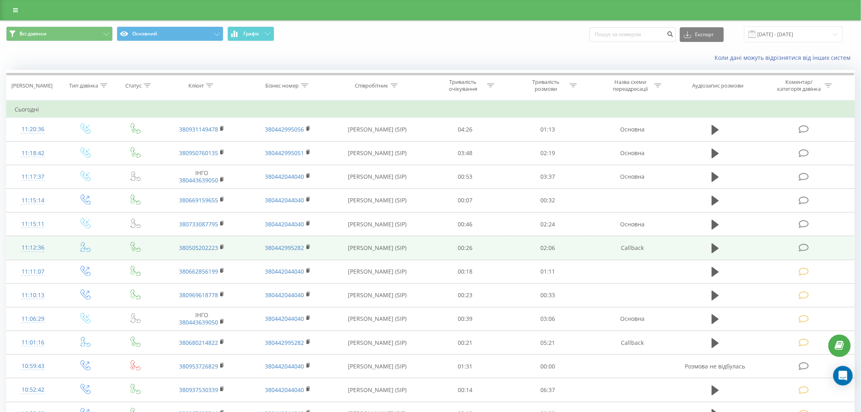
drag, startPoint x: 803, startPoint y: 252, endPoint x: 797, endPoint y: 247, distance: 8.1
click at [803, 252] on td at bounding box center [804, 248] width 99 height 24
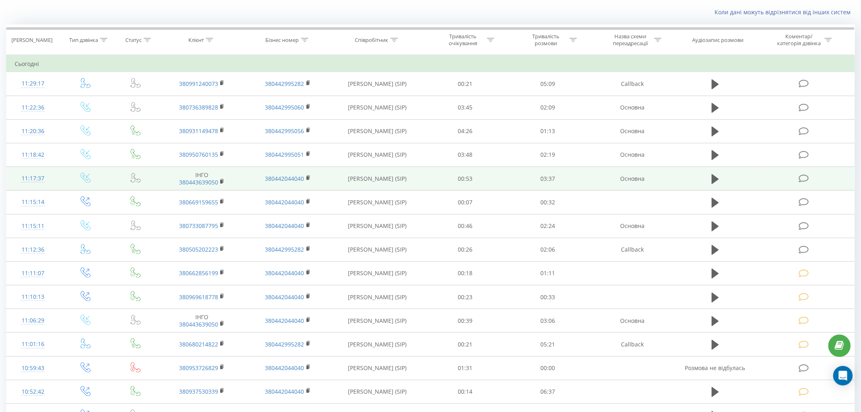
scroll to position [45, 0]
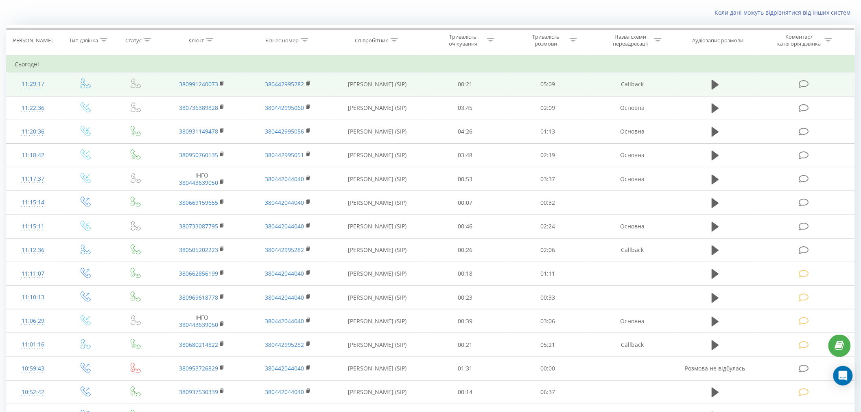
click at [812, 79] on td at bounding box center [804, 84] width 99 height 24
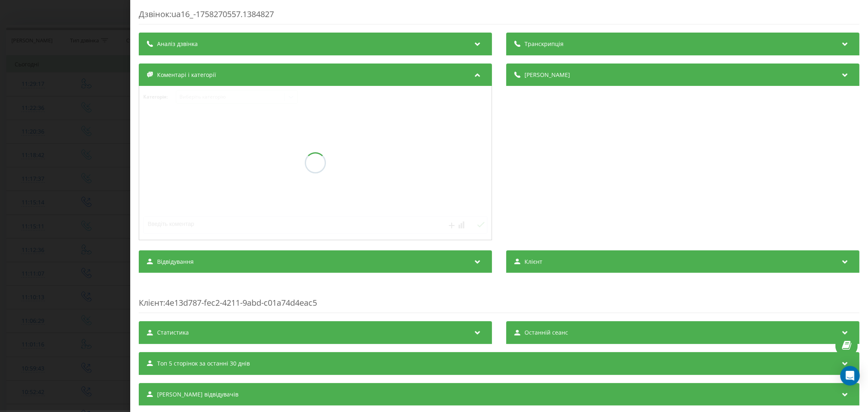
click at [197, 163] on div at bounding box center [315, 163] width 352 height 154
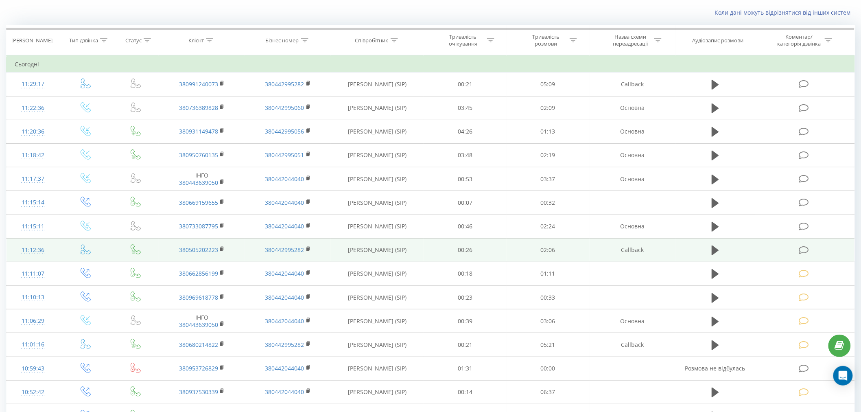
click at [804, 249] on icon at bounding box center [804, 250] width 10 height 9
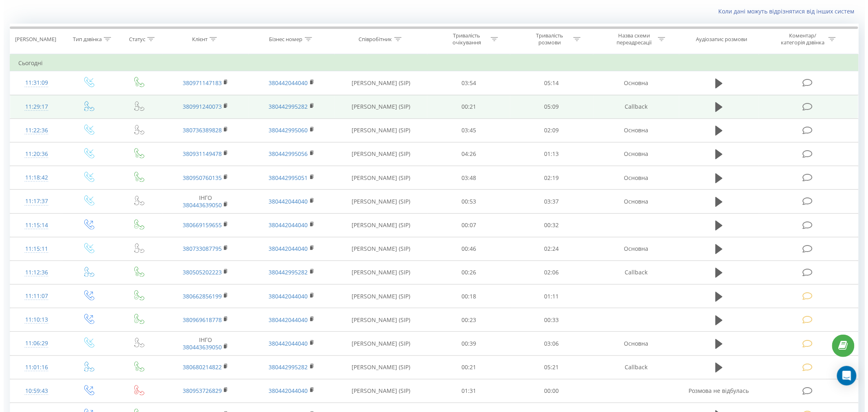
scroll to position [45, 0]
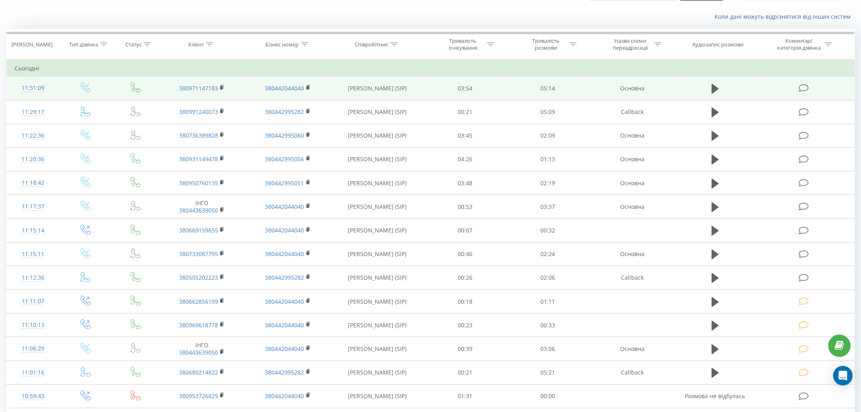
click at [809, 87] on icon at bounding box center [804, 88] width 10 height 9
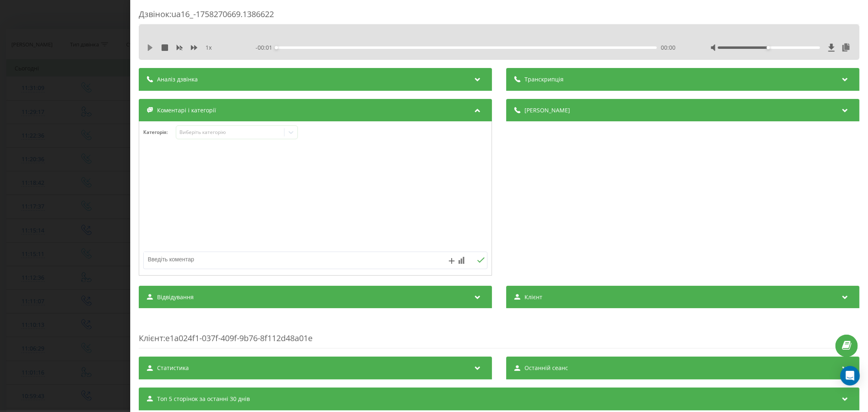
click at [148, 48] on icon at bounding box center [150, 47] width 5 height 7
click at [288, 46] on div "00:00" at bounding box center [466, 47] width 380 height 2
click at [195, 132] on div "Виберіть категорію" at bounding box center [230, 132] width 102 height 7
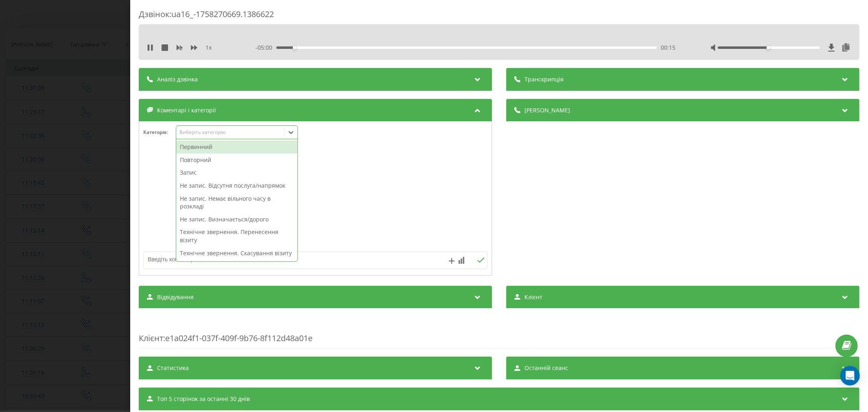
click at [197, 149] on div "Первинний" at bounding box center [236, 146] width 121 height 13
drag, startPoint x: 191, startPoint y: 172, endPoint x: 242, endPoint y: 100, distance: 88.2
click at [193, 172] on div "Запис" at bounding box center [236, 172] width 121 height 13
click at [197, 146] on div "Первинний" at bounding box center [236, 146] width 121 height 13
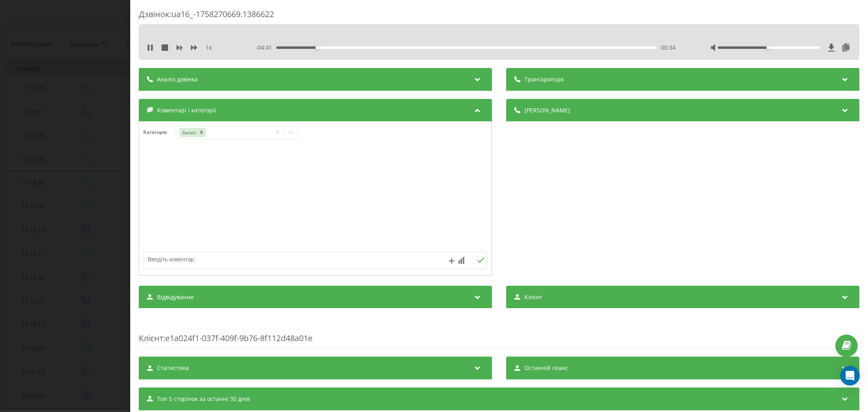
click at [399, 172] on div at bounding box center [315, 199] width 352 height 98
click at [202, 131] on icon "Remove Запис" at bounding box center [201, 132] width 6 height 6
click at [295, 132] on icon at bounding box center [291, 132] width 8 height 8
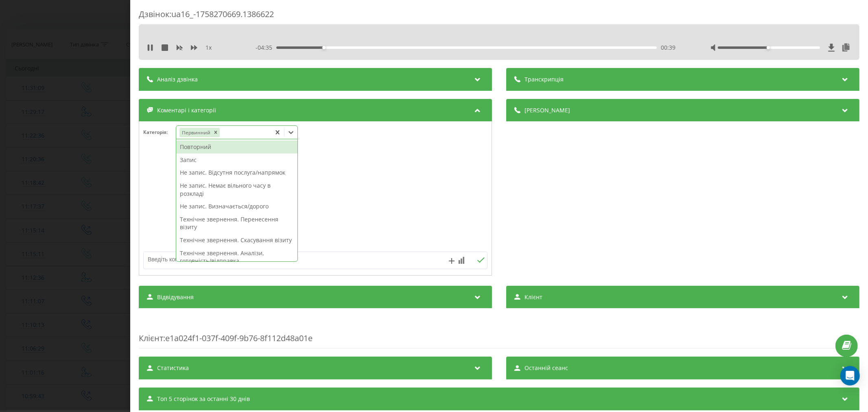
click at [207, 164] on div "Запис" at bounding box center [236, 159] width 121 height 13
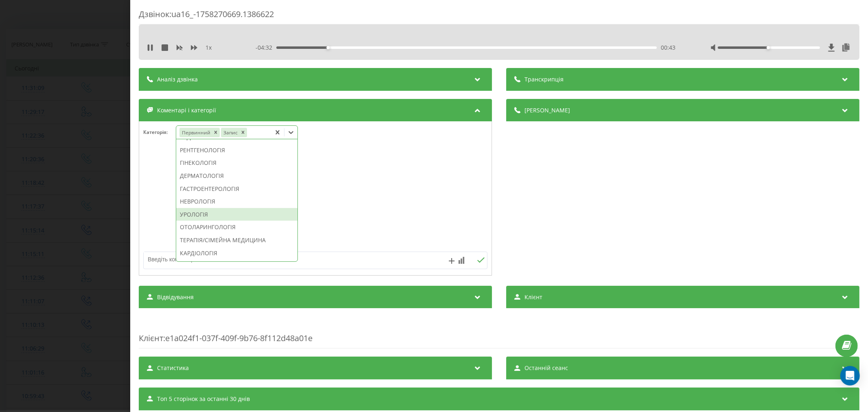
click at [198, 221] on div "УРОЛОГІЯ" at bounding box center [236, 214] width 121 height 13
click at [443, 222] on div at bounding box center [315, 199] width 352 height 98
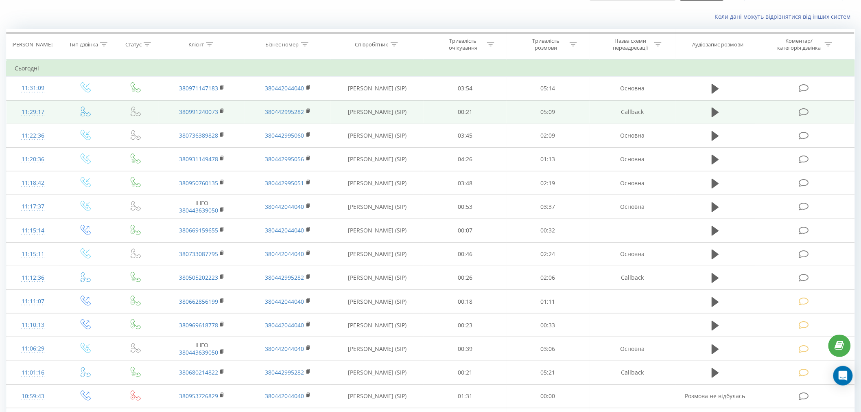
click at [804, 114] on icon at bounding box center [804, 112] width 10 height 9
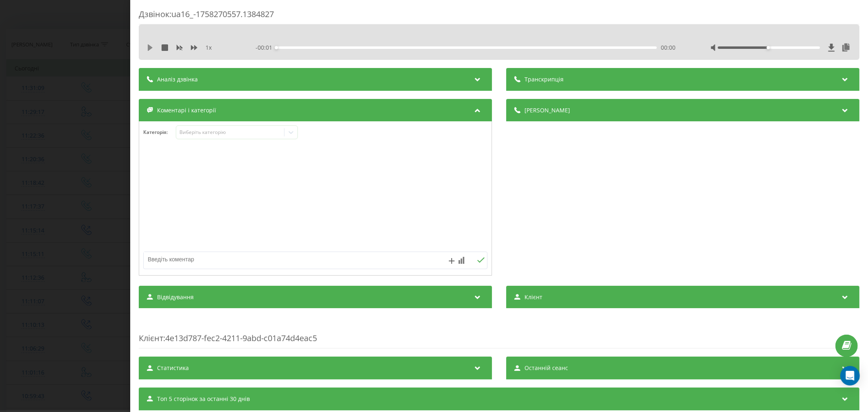
click at [149, 46] on icon at bounding box center [150, 47] width 5 height 7
click at [286, 45] on div "- 05:18 00:00 00:00" at bounding box center [466, 48] width 423 height 8
click at [289, 47] on div "00:11" at bounding box center [466, 47] width 380 height 2
click at [334, 47] on div "00:50" at bounding box center [466, 47] width 380 height 2
click at [204, 129] on div "Виберіть категорію" at bounding box center [230, 132] width 102 height 7
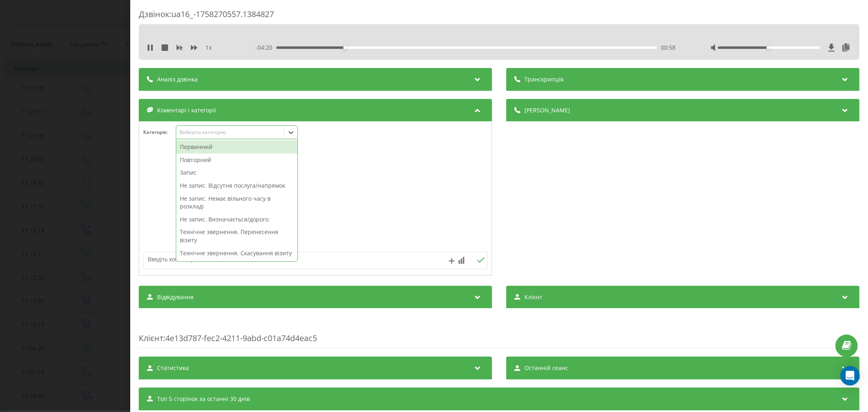
click at [212, 160] on div "Повторний" at bounding box center [236, 159] width 121 height 13
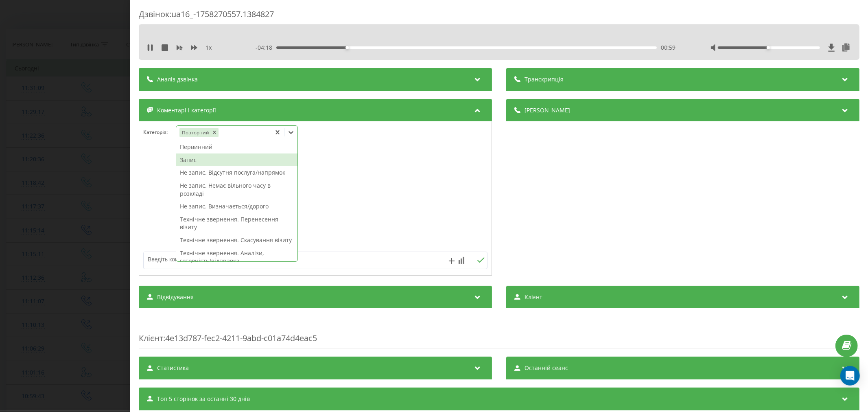
click at [212, 162] on div "Запис" at bounding box center [236, 159] width 121 height 13
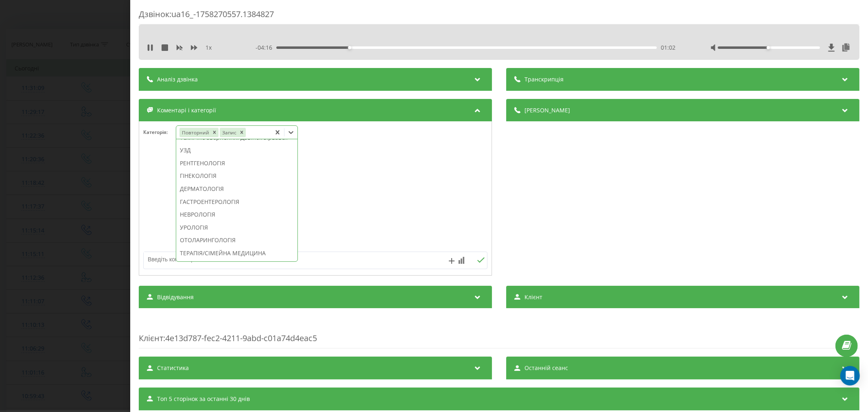
scroll to position [258, 0]
click at [211, 196] on div "ГАСТРОЕНТЕРОЛОГІЯ" at bounding box center [236, 189] width 121 height 13
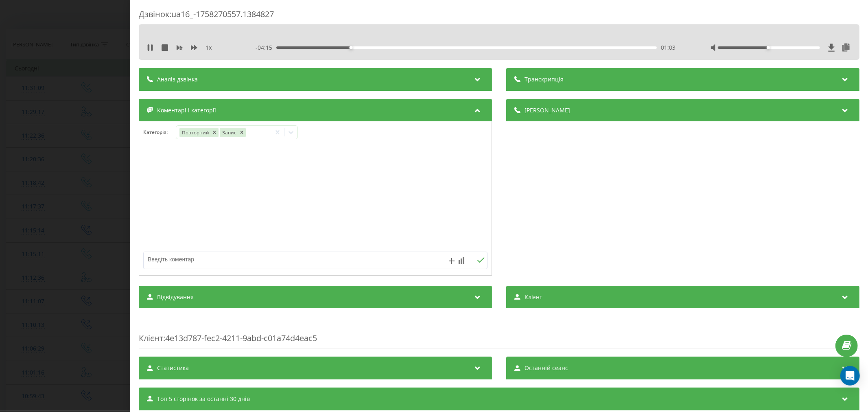
click at [410, 213] on div at bounding box center [315, 199] width 352 height 98
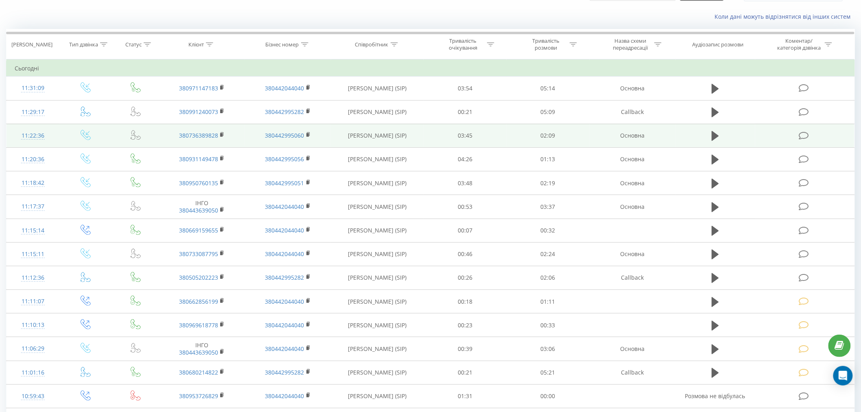
click at [806, 133] on icon at bounding box center [804, 135] width 10 height 9
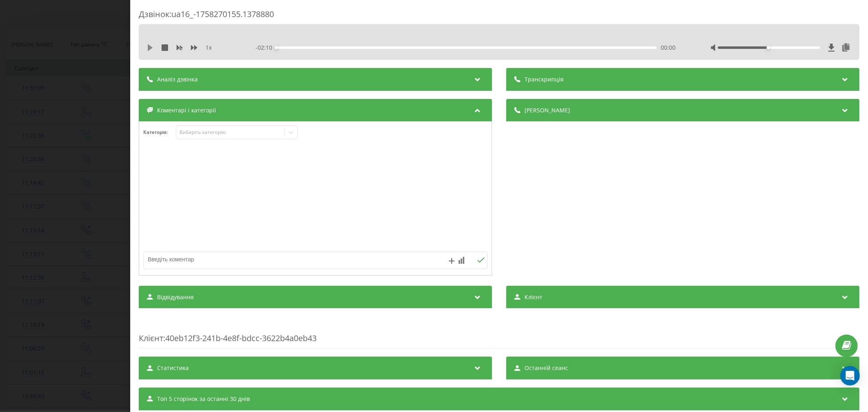
click at [148, 48] on icon at bounding box center [150, 47] width 5 height 7
click at [290, 45] on div "- 02:08 00:01 00:01" at bounding box center [466, 48] width 423 height 8
click at [292, 48] on div "00:02" at bounding box center [466, 47] width 380 height 2
click at [311, 48] on div "00:06" at bounding box center [466, 47] width 380 height 2
click at [283, 48] on div "00:02" at bounding box center [466, 47] width 380 height 2
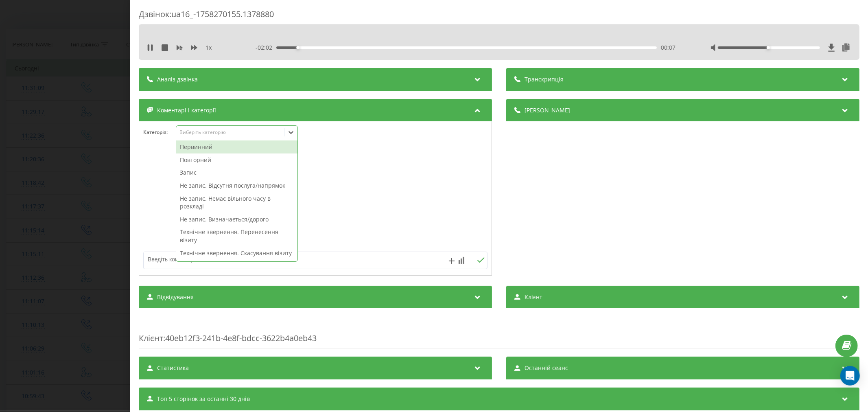
click at [210, 133] on div "Виберіть категорію" at bounding box center [230, 132] width 102 height 7
click at [197, 159] on div "Повторний" at bounding box center [236, 159] width 121 height 13
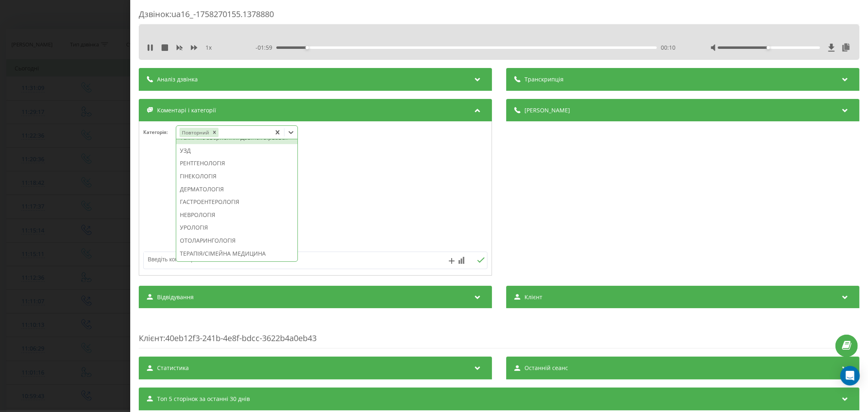
click at [222, 144] on div "Технічне звернення. Дзвінок зірвався" at bounding box center [236, 137] width 121 height 13
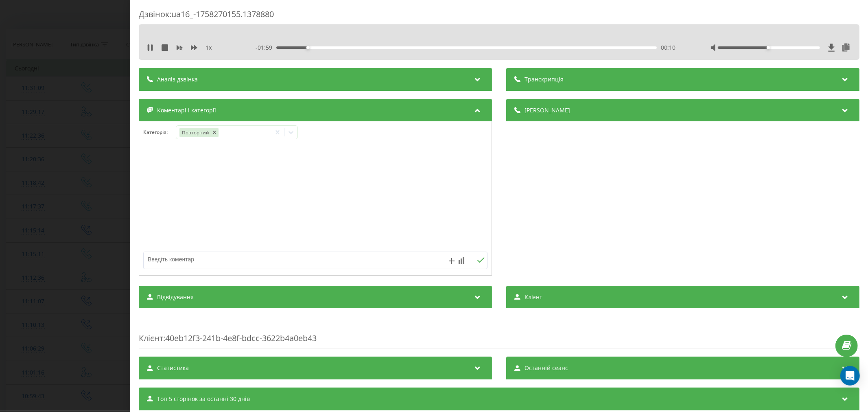
click at [425, 176] on div at bounding box center [315, 199] width 352 height 98
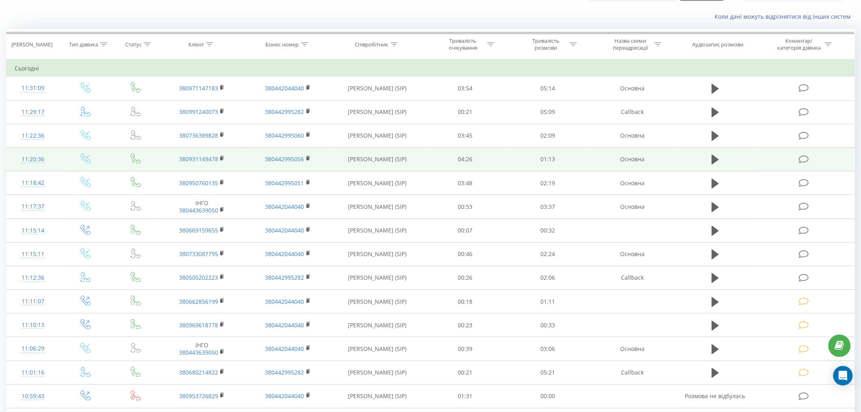
click at [804, 164] on td at bounding box center [804, 159] width 99 height 24
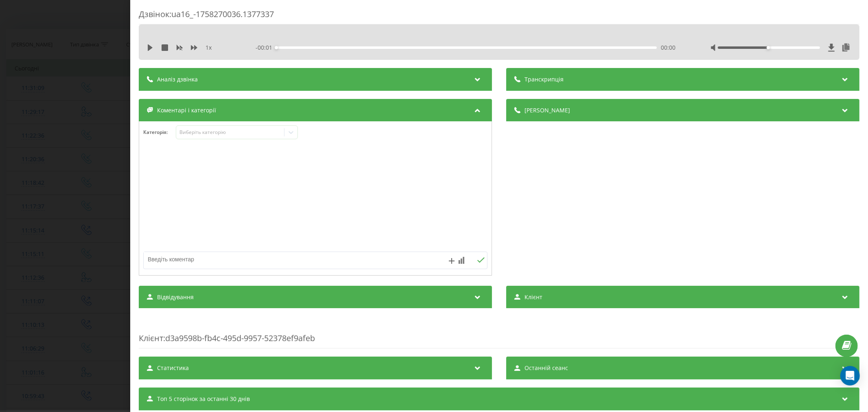
drag, startPoint x: 143, startPoint y: 37, endPoint x: 163, endPoint y: 56, distance: 27.6
click at [146, 43] on div "1 x - 00:01 00:00 00:00" at bounding box center [499, 41] width 721 height 35
click at [151, 47] on icon at bounding box center [150, 47] width 5 height 7
click at [298, 49] on div "- 01:13 00:00 00:00" at bounding box center [466, 48] width 423 height 8
click at [298, 47] on div "00:04" at bounding box center [466, 47] width 380 height 2
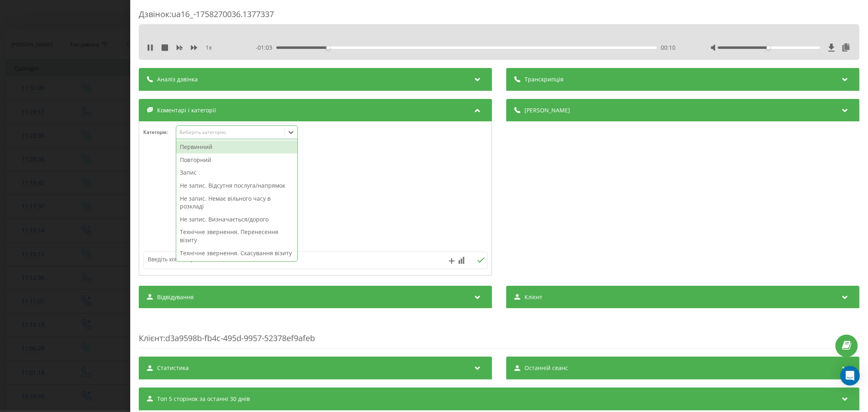
click at [224, 133] on div "Виберіть категорію" at bounding box center [230, 132] width 102 height 7
click at [217, 149] on div "Первинний" at bounding box center [236, 146] width 121 height 13
click at [238, 177] on div "Не запис. Відсутня послуга/напрямок" at bounding box center [236, 172] width 121 height 13
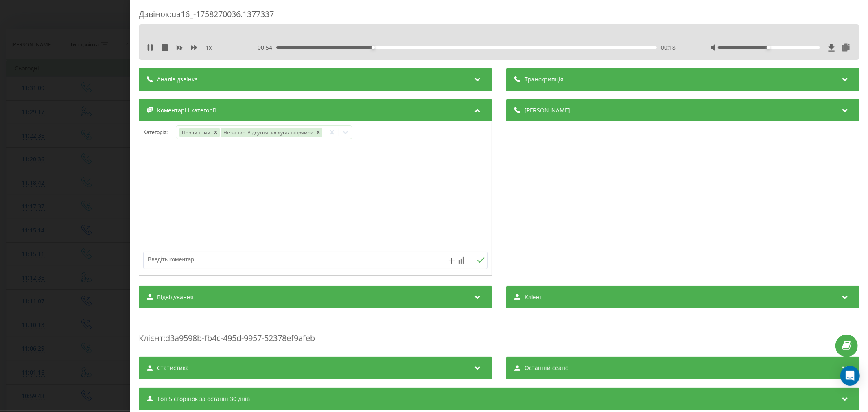
drag, startPoint x: 277, startPoint y: 257, endPoint x: 272, endPoint y: 205, distance: 52.3
click at [277, 256] on textarea at bounding box center [281, 259] width 275 height 15
type textarea "нарколог"
click at [477, 262] on icon at bounding box center [481, 260] width 8 height 6
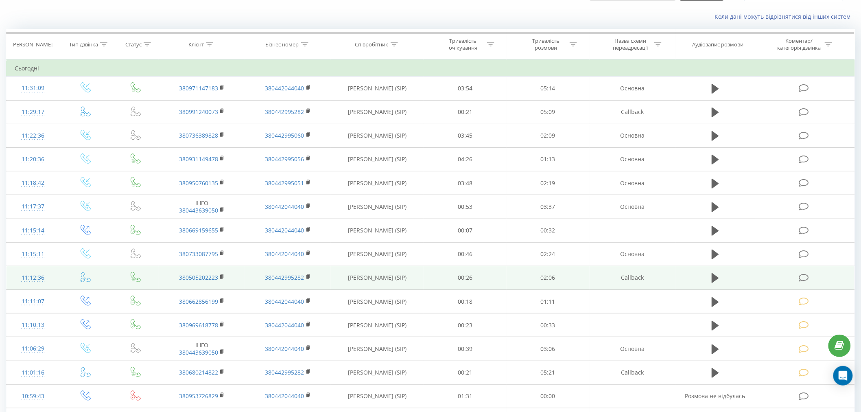
click at [793, 280] on td at bounding box center [804, 278] width 99 height 24
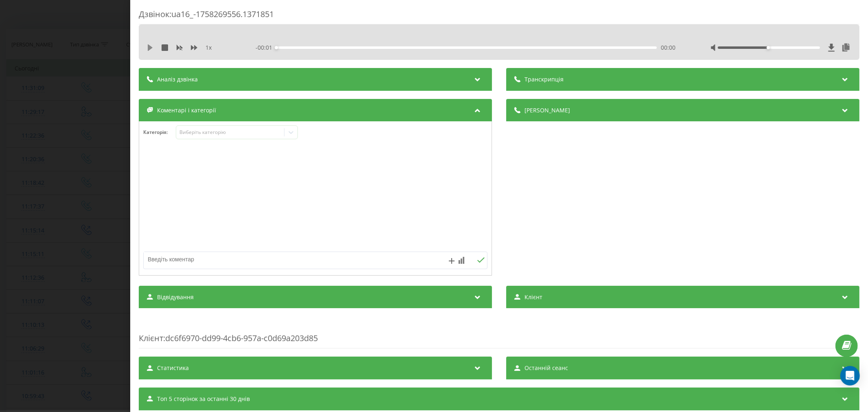
click at [148, 45] on icon at bounding box center [150, 47] width 5 height 7
click at [291, 47] on div "00:00" at bounding box center [466, 47] width 380 height 2
click at [336, 48] on div "00:23" at bounding box center [466, 47] width 380 height 2
click at [368, 48] on div "00:29" at bounding box center [466, 47] width 380 height 2
drag, startPoint x: 767, startPoint y: 45, endPoint x: 831, endPoint y: 44, distance: 63.5
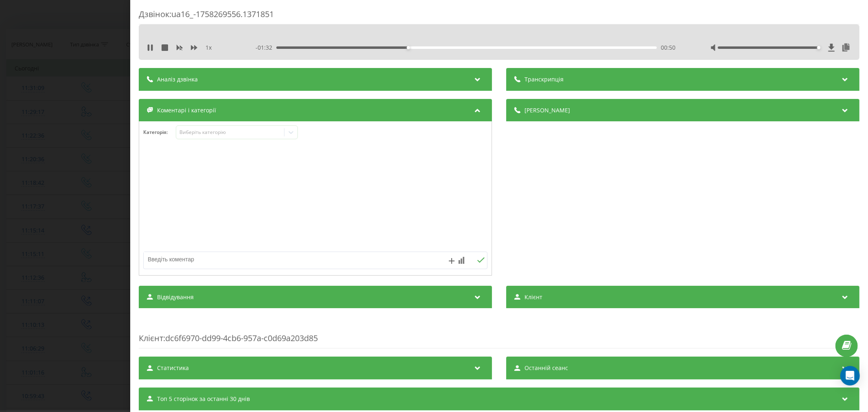
click at [831, 44] on div at bounding box center [780, 48] width 141 height 8
click at [285, 46] on div "00:03" at bounding box center [466, 47] width 380 height 2
click at [306, 46] on div "00:11" at bounding box center [466, 47] width 380 height 2
click at [327, 46] on div "00:14" at bounding box center [466, 47] width 380 height 2
click at [346, 46] on div "00:20" at bounding box center [466, 47] width 380 height 2
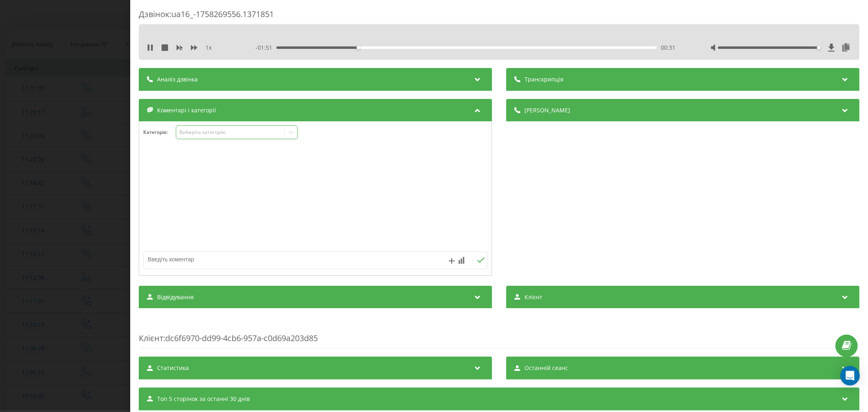
click at [206, 131] on div "Виберіть категорію" at bounding box center [230, 132] width 102 height 7
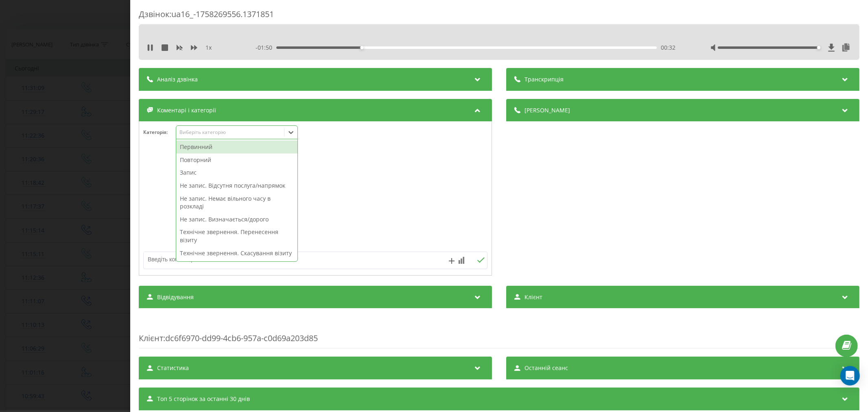
click at [199, 145] on div "Первинний" at bounding box center [236, 146] width 121 height 13
click at [222, 204] on div "Не запис. Визначається/дорого" at bounding box center [236, 206] width 121 height 13
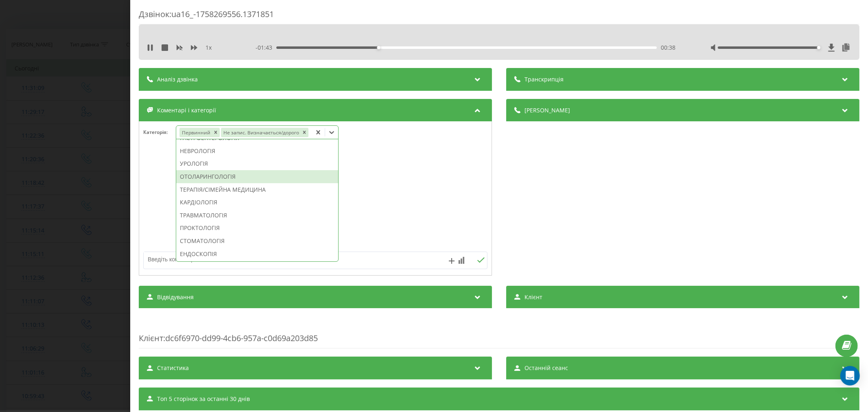
scroll to position [293, 0]
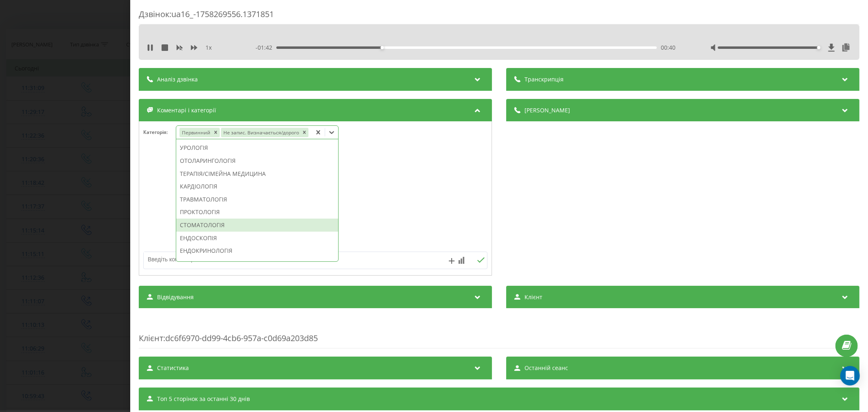
drag, startPoint x: 215, startPoint y: 221, endPoint x: 221, endPoint y: 223, distance: 6.7
click at [215, 222] on div "СТОМАТОЛОГІЯ" at bounding box center [257, 224] width 162 height 13
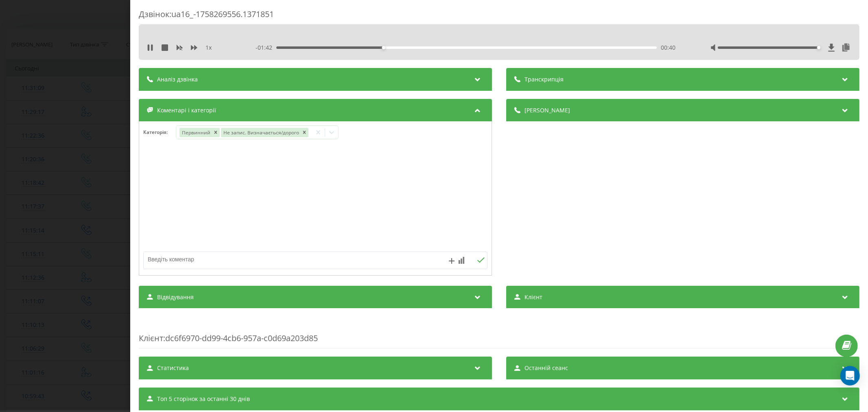
click at [384, 209] on div at bounding box center [315, 199] width 352 height 98
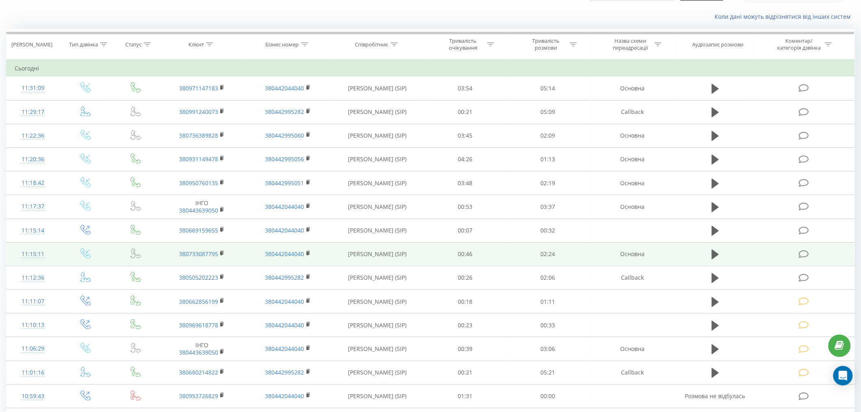
click at [802, 251] on icon at bounding box center [804, 254] width 10 height 9
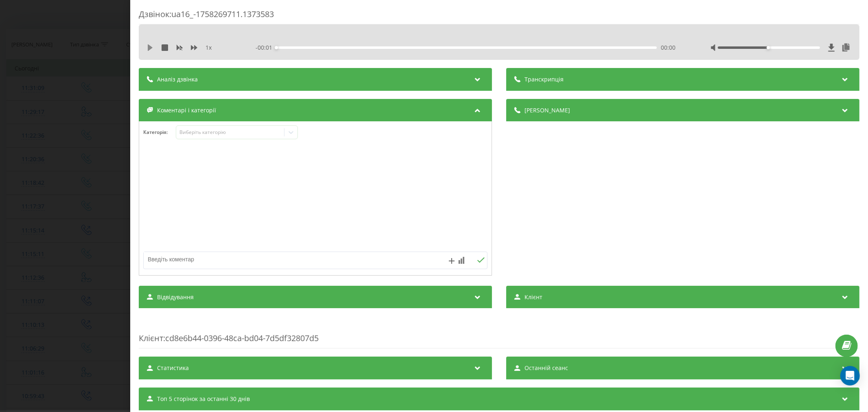
click at [149, 47] on icon at bounding box center [150, 47] width 5 height 7
click at [284, 48] on div "- 02:24 00:01 00:01" at bounding box center [466, 48] width 423 height 8
click at [297, 47] on div "00:01" at bounding box center [466, 47] width 380 height 2
click at [315, 46] on div "00:15" at bounding box center [466, 47] width 380 height 2
click at [330, 46] on div "00:21" at bounding box center [466, 47] width 380 height 2
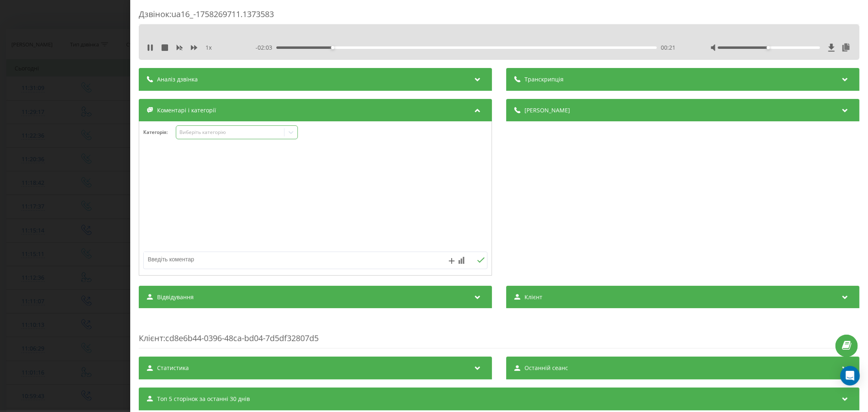
click at [210, 132] on div "Виберіть категорію" at bounding box center [230, 132] width 102 height 7
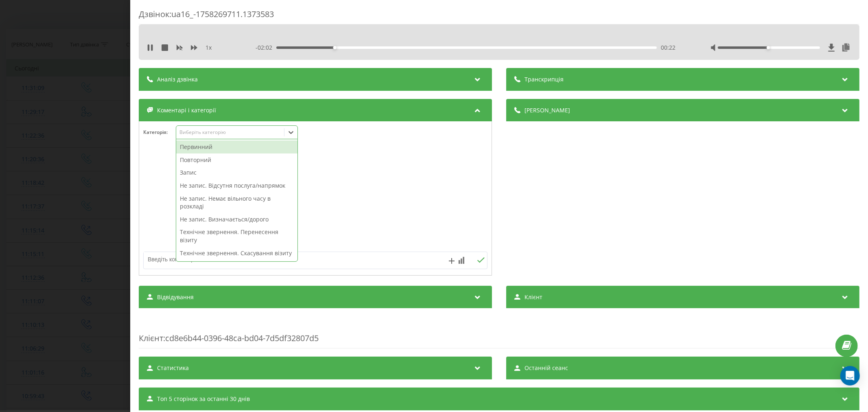
click at [205, 147] on div "Первинний" at bounding box center [236, 146] width 121 height 13
click at [372, 160] on div at bounding box center [315, 199] width 352 height 98
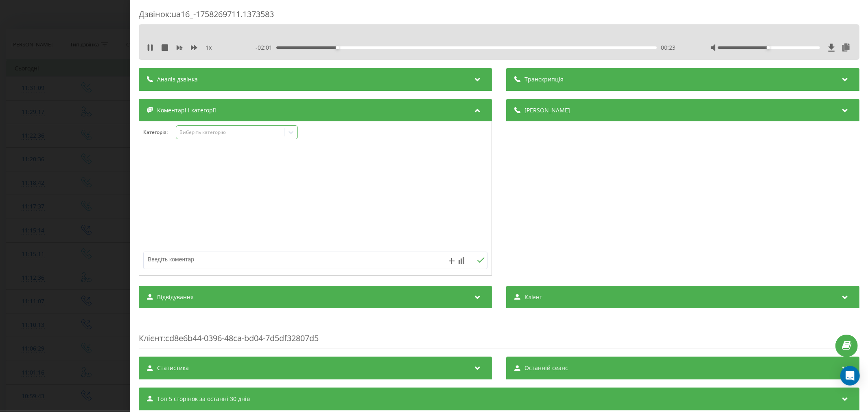
click at [262, 137] on div "Виберіть категорію" at bounding box center [237, 132] width 122 height 14
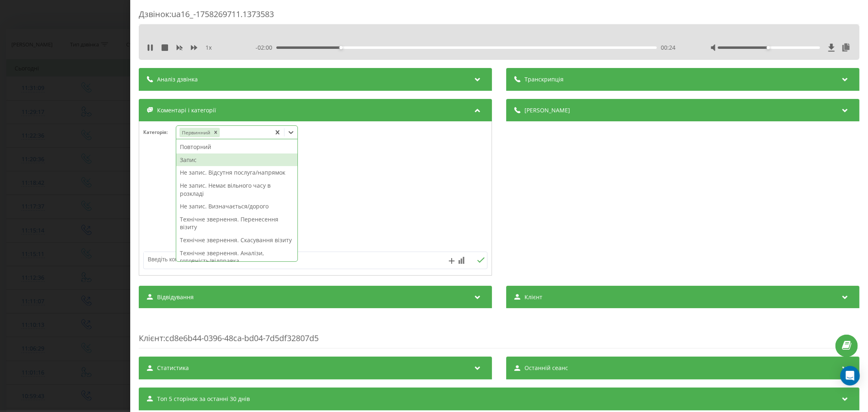
click at [204, 162] on div "Запис" at bounding box center [236, 159] width 121 height 13
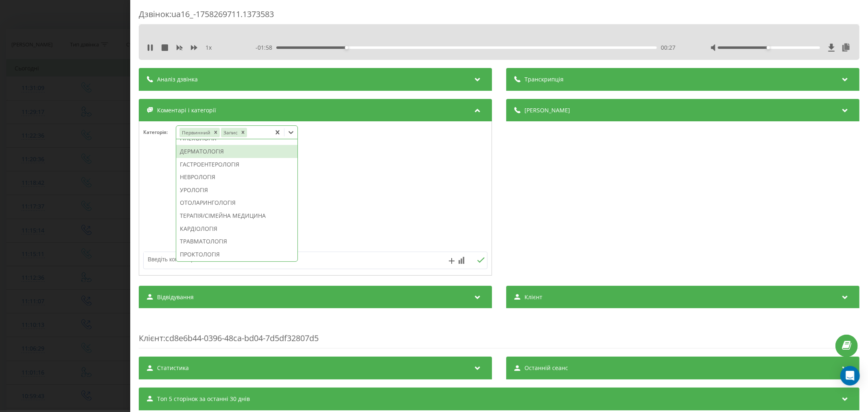
scroll to position [304, 0]
click at [213, 150] on div "ГАСТРОЕНТЕРОЛОГІЯ" at bounding box center [236, 143] width 121 height 13
click at [381, 189] on div at bounding box center [315, 199] width 352 height 98
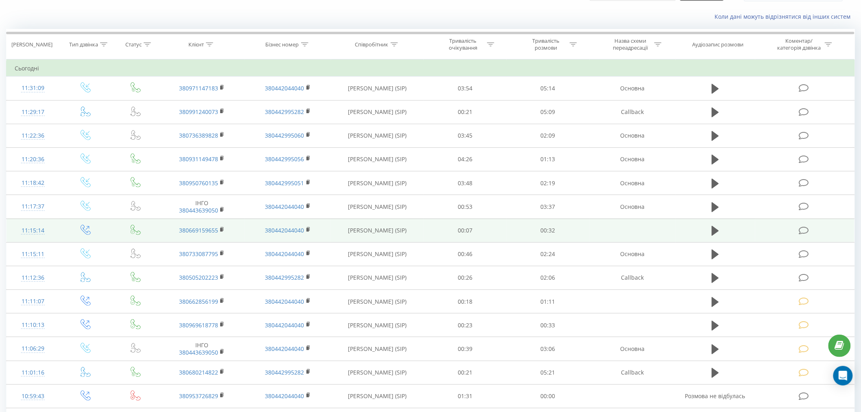
click at [799, 233] on td at bounding box center [804, 230] width 99 height 24
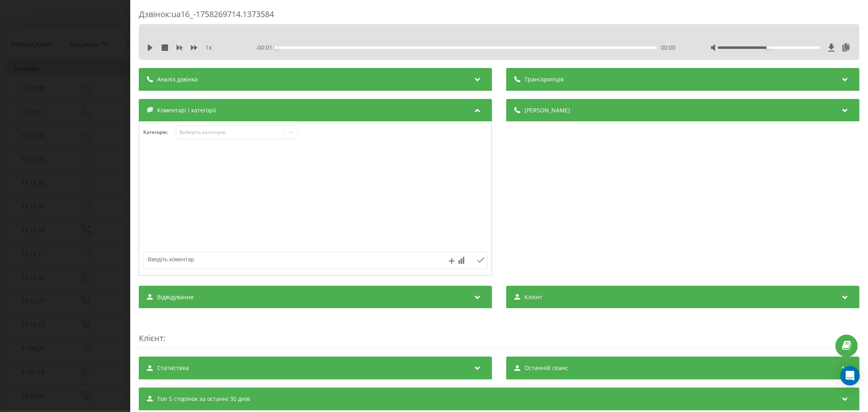
click at [155, 46] on div "1 x" at bounding box center [189, 48] width 85 height 8
click at [148, 46] on icon at bounding box center [150, 47] width 5 height 7
click at [310, 45] on div "- 00:28 00:01 00:01" at bounding box center [466, 48] width 423 height 8
click at [316, 45] on div "- 00:27 00:01 00:01" at bounding box center [466, 48] width 423 height 8
click at [343, 46] on div "00:03" at bounding box center [466, 47] width 380 height 2
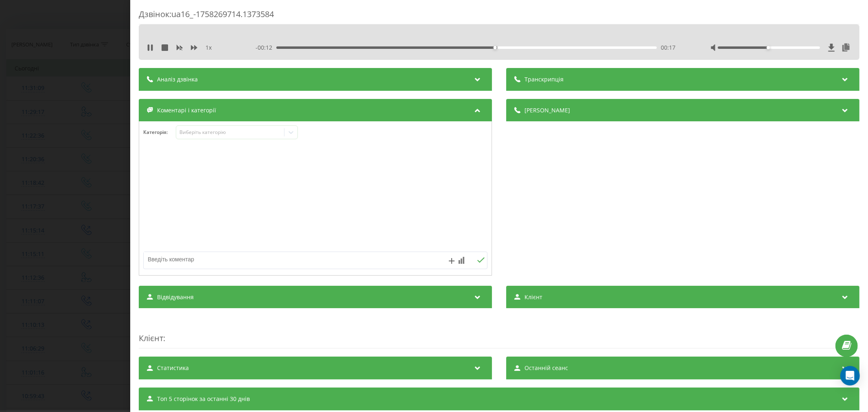
click at [514, 46] on div "00:17" at bounding box center [466, 47] width 380 height 2
drag, startPoint x: 763, startPoint y: 50, endPoint x: 839, endPoint y: 48, distance: 76.1
click at [839, 48] on div at bounding box center [780, 48] width 141 height 8
drag, startPoint x: 763, startPoint y: 48, endPoint x: 825, endPoint y: 55, distance: 61.9
click at [825, 55] on div "1 x - 00:02 00:26 00:26" at bounding box center [499, 41] width 721 height 35
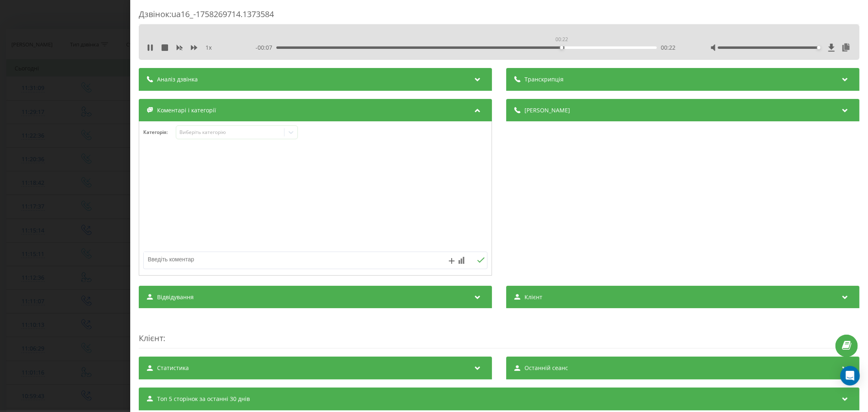
click at [560, 46] on div "00:22" at bounding box center [466, 47] width 380 height 2
click at [292, 44] on div "- 00:05 00:24 00:24" at bounding box center [466, 48] width 423 height 8
click at [290, 48] on div "00:01" at bounding box center [466, 47] width 380 height 2
click at [185, 139] on div "Виберіть категорію" at bounding box center [237, 132] width 122 height 14
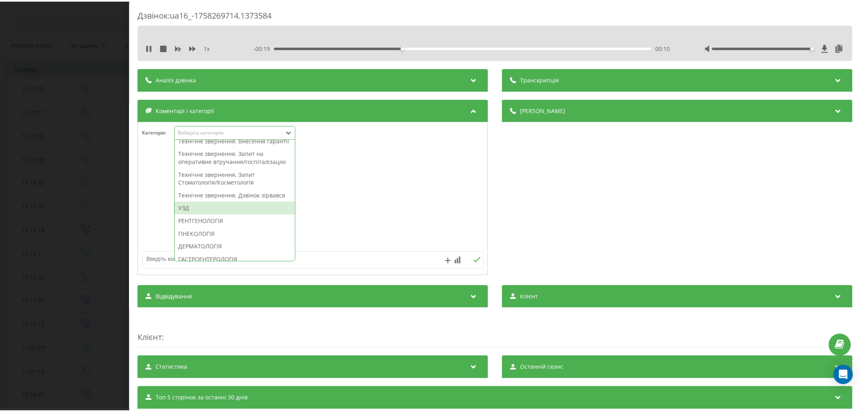
scroll to position [226, 0]
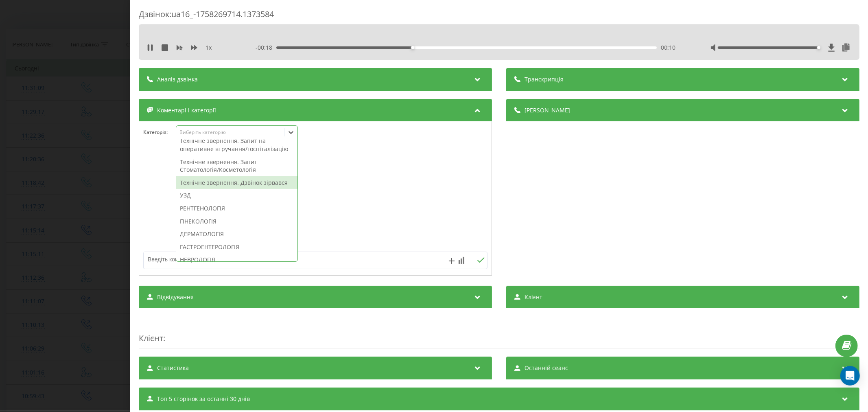
click at [235, 189] on div "Технічне звернення. Дзвінок зірвався" at bounding box center [236, 182] width 121 height 13
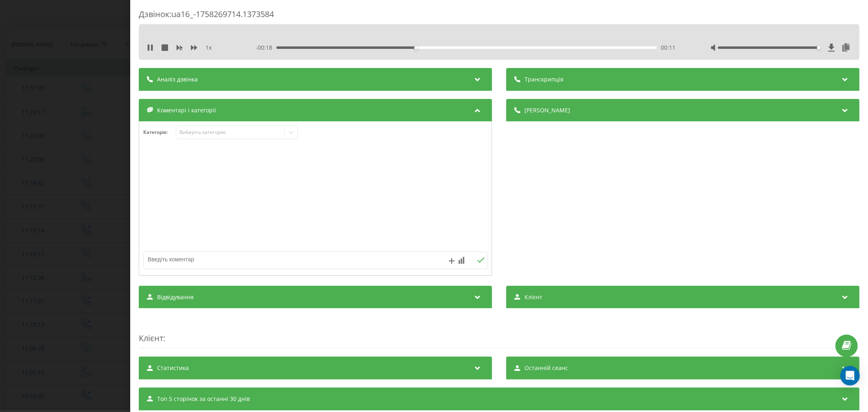
click at [492, 207] on div "Деталі дзвінка Загальне Дата дзвінка 2025-09-19 11:15:14 Тип дзвінка Вихідний С…" at bounding box center [499, 188] width 721 height 179
drag, startPoint x: 319, startPoint y: 263, endPoint x: 347, endPoint y: 220, distance: 51.7
click at [320, 263] on textarea at bounding box center [281, 259] width 275 height 15
type textarea "пропуш. не акт"
click at [479, 260] on icon at bounding box center [480, 259] width 7 height 5
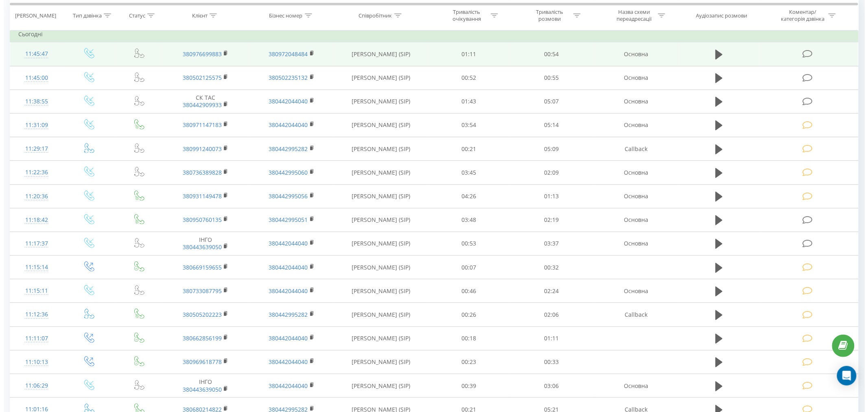
scroll to position [90, 0]
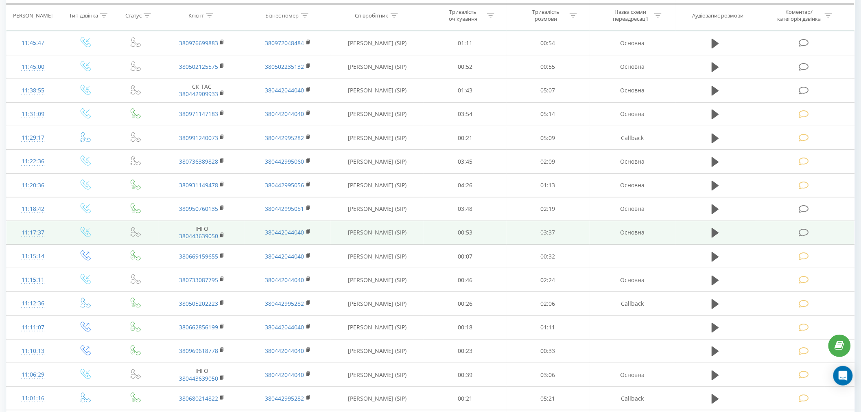
click at [806, 230] on icon at bounding box center [804, 232] width 10 height 9
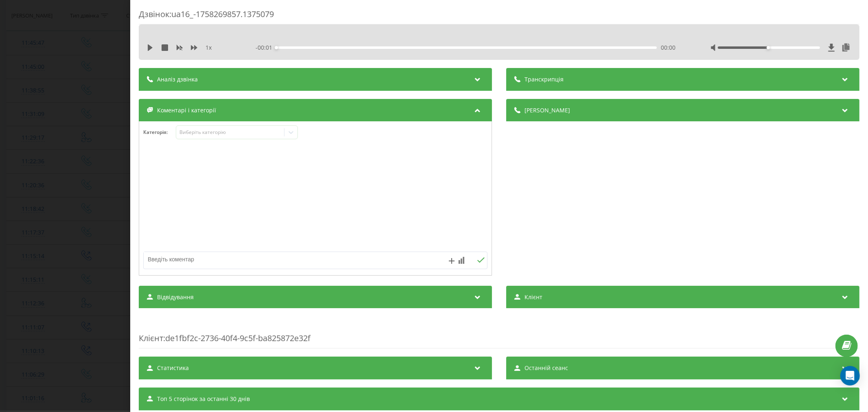
drag, startPoint x: 147, startPoint y: 46, endPoint x: 239, endPoint y: 46, distance: 91.9
click at [148, 46] on icon at bounding box center [150, 47] width 7 height 7
drag, startPoint x: 286, startPoint y: 47, endPoint x: 292, endPoint y: 50, distance: 6.6
click at [286, 48] on div "00:00" at bounding box center [466, 47] width 380 height 2
click at [245, 134] on div "Виберіть категорію" at bounding box center [230, 132] width 102 height 7
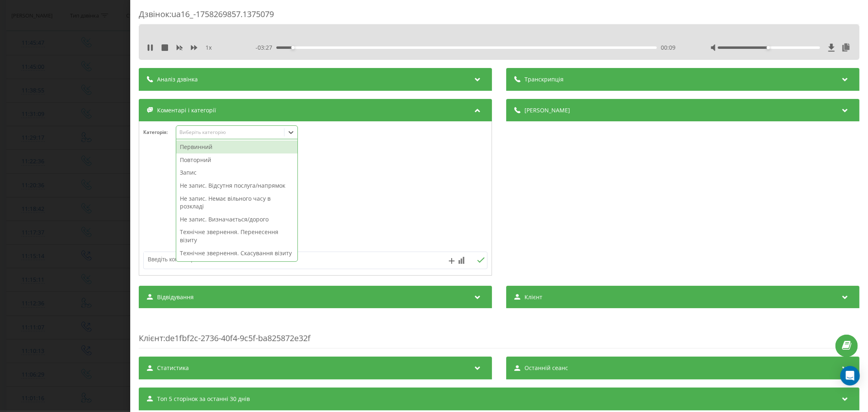
click at [228, 160] on div "Повторний" at bounding box center [236, 159] width 121 height 13
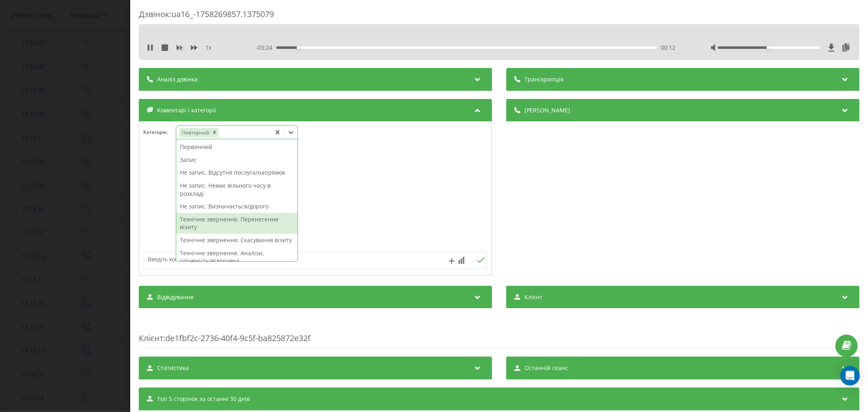
click at [267, 218] on div "Технічне звернення. Перенесення візиту" at bounding box center [236, 223] width 121 height 21
click at [378, 220] on div at bounding box center [315, 199] width 352 height 98
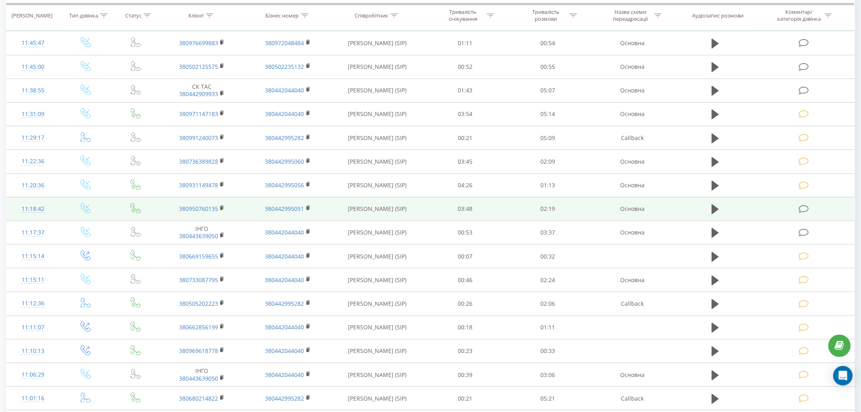
click at [798, 207] on td at bounding box center [804, 209] width 99 height 24
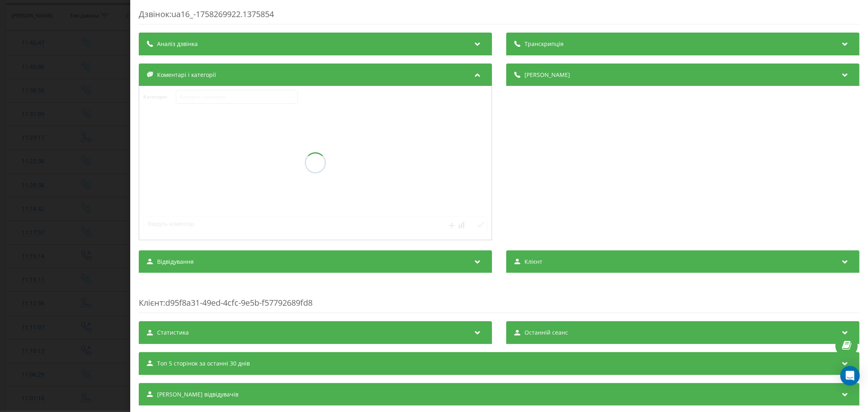
click at [181, 104] on div "Виберіть категорію" at bounding box center [237, 97] width 122 height 14
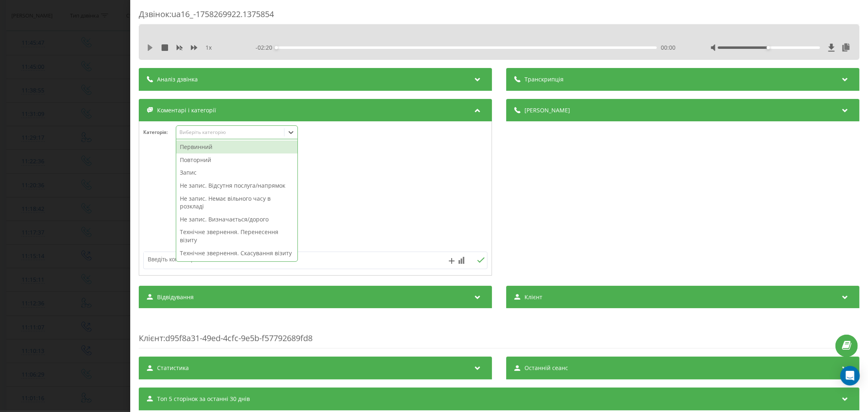
click at [152, 50] on icon at bounding box center [150, 47] width 7 height 7
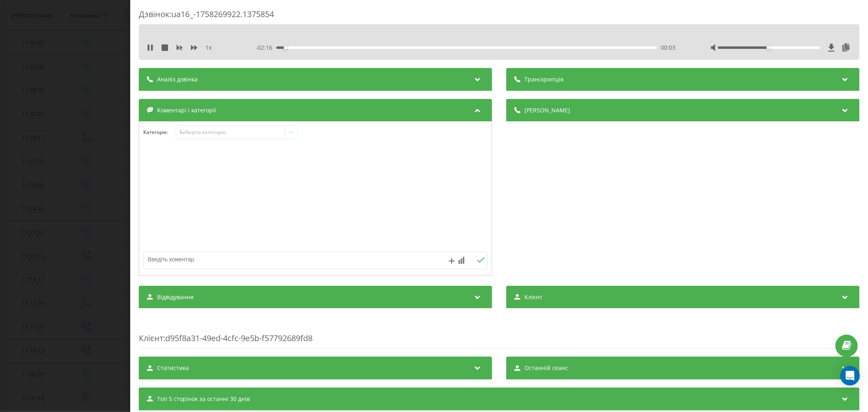
click at [297, 48] on div "00:03" at bounding box center [466, 47] width 380 height 2
click at [241, 130] on div "Виберіть категорію" at bounding box center [230, 132] width 102 height 7
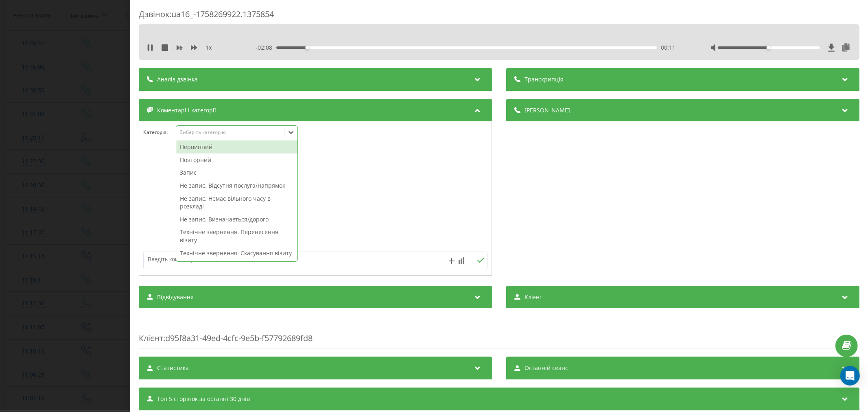
click at [212, 148] on div "Первинний" at bounding box center [236, 146] width 121 height 13
click at [205, 211] on div "Не запис. Визначається/дорого" at bounding box center [236, 206] width 121 height 13
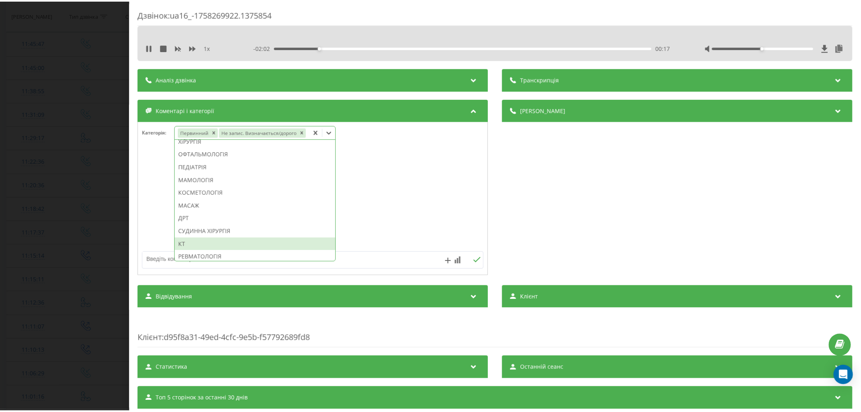
scroll to position [507, 0]
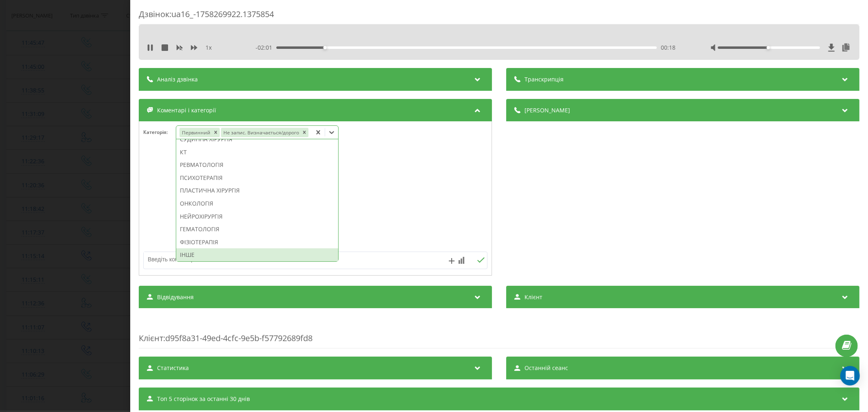
drag, startPoint x: 198, startPoint y: 254, endPoint x: 477, endPoint y: 233, distance: 279.9
click at [199, 255] on div "ІНШЕ" at bounding box center [257, 254] width 162 height 13
click at [421, 206] on div at bounding box center [315, 199] width 352 height 98
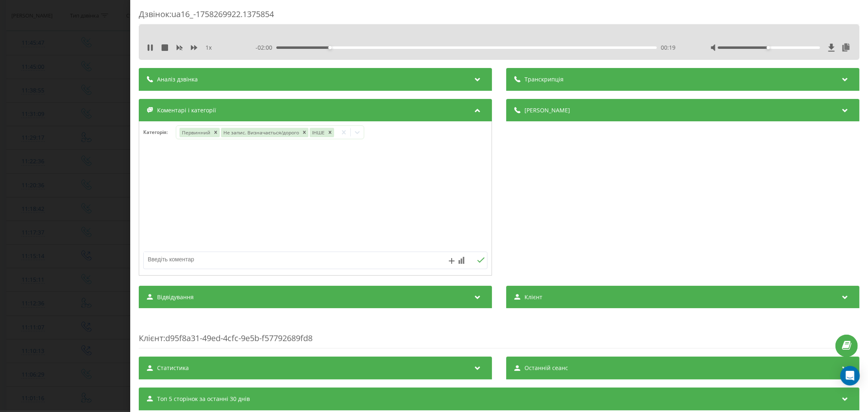
drag, startPoint x: 224, startPoint y: 265, endPoint x: 223, endPoint y: 236, distance: 29.3
click at [226, 259] on textarea at bounding box center [281, 259] width 275 height 15
type textarea "пульмонолог"
click at [478, 263] on icon at bounding box center [481, 260] width 8 height 6
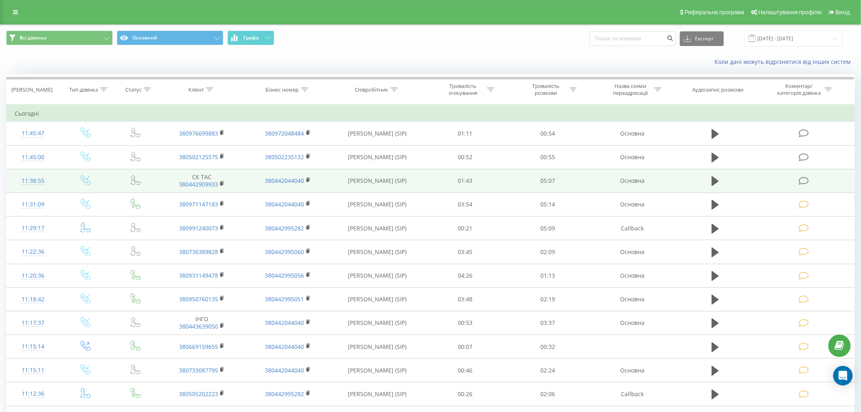
click at [799, 179] on td at bounding box center [804, 181] width 99 height 24
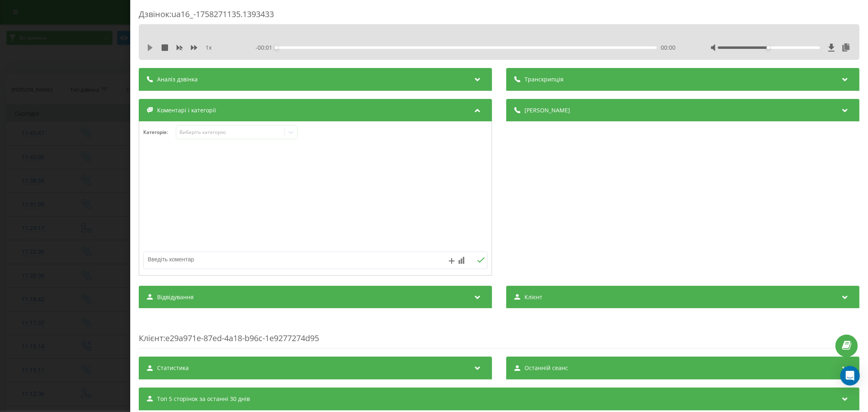
click at [150, 46] on icon at bounding box center [150, 47] width 5 height 7
click at [283, 50] on div "- 05:08 00:00 00:00" at bounding box center [466, 48] width 423 height 8
click at [288, 47] on div "00:10" at bounding box center [466, 47] width 380 height 2
click at [299, 48] on div "00:12" at bounding box center [466, 47] width 380 height 2
click at [315, 46] on div "00:20" at bounding box center [466, 47] width 380 height 2
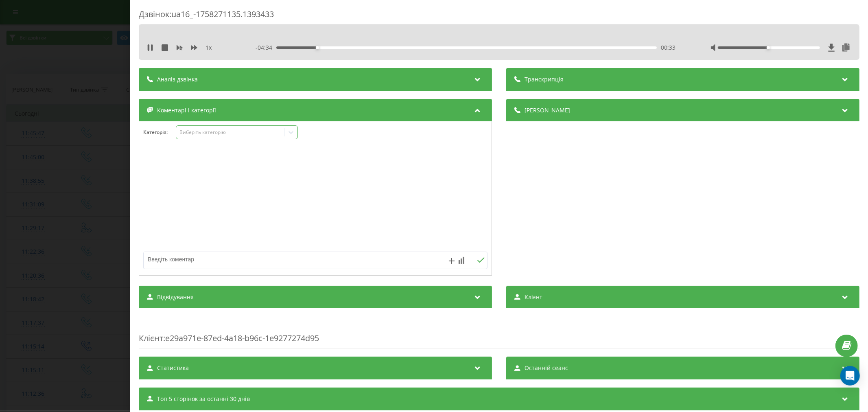
click at [221, 135] on div "Виберіть категорію" at bounding box center [230, 132] width 102 height 7
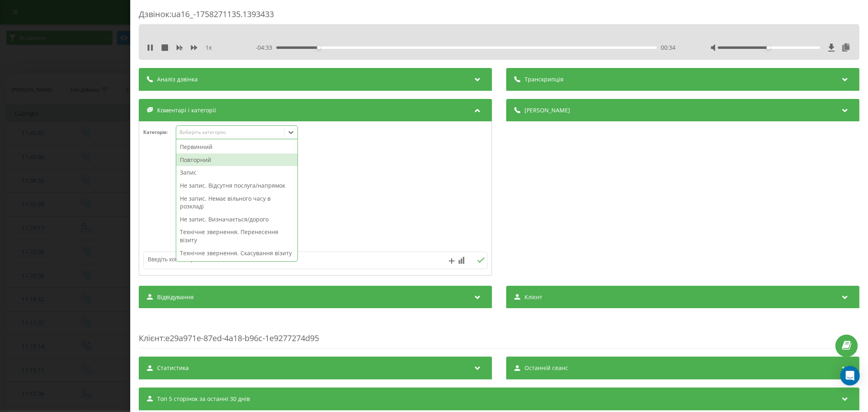
click at [218, 160] on div "Повторний" at bounding box center [236, 159] width 121 height 13
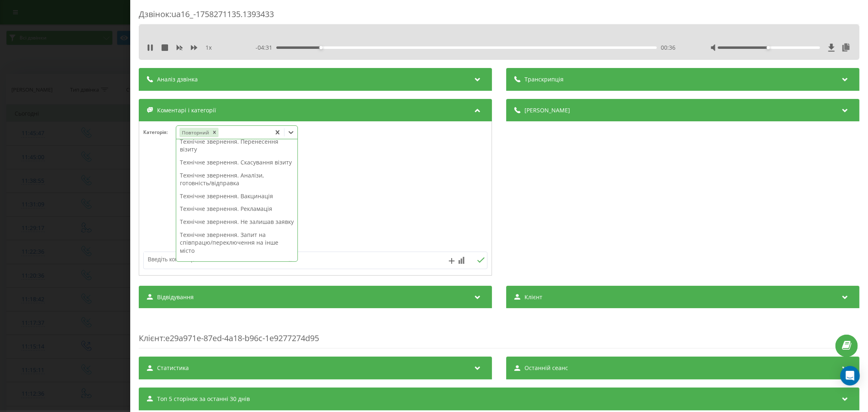
scroll to position [123, 0]
click at [220, 225] on div "Технічне звернення. Внесення гарантії" at bounding box center [236, 218] width 121 height 13
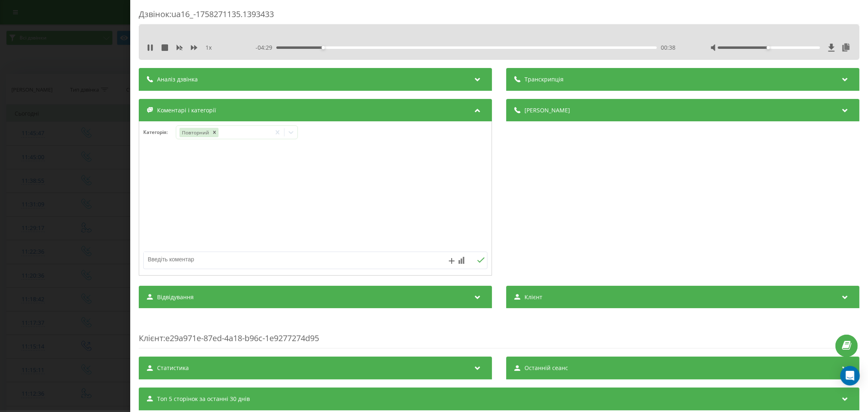
click at [416, 234] on div at bounding box center [315, 199] width 352 height 98
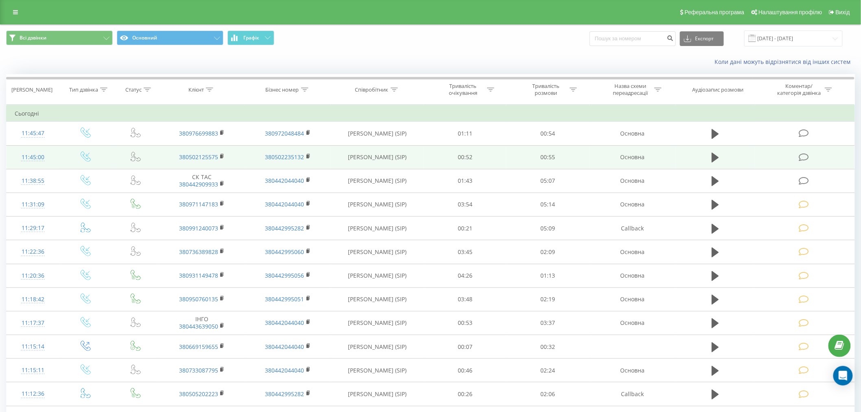
click at [803, 154] on icon at bounding box center [804, 157] width 10 height 9
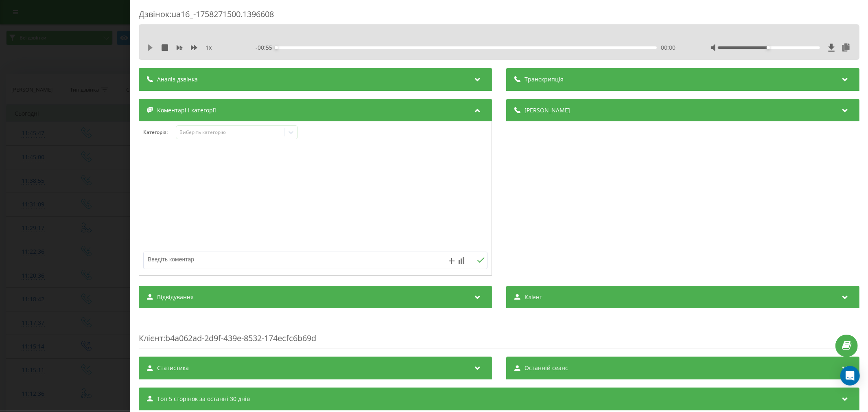
click at [148, 49] on icon at bounding box center [150, 47] width 5 height 7
drag, startPoint x: 288, startPoint y: 46, endPoint x: 321, endPoint y: 50, distance: 33.2
click at [289, 47] on div "00:00" at bounding box center [466, 47] width 380 height 2
click at [316, 47] on div "00:06" at bounding box center [466, 47] width 380 height 2
click at [228, 135] on div "Виберіть категорію" at bounding box center [230, 132] width 102 height 7
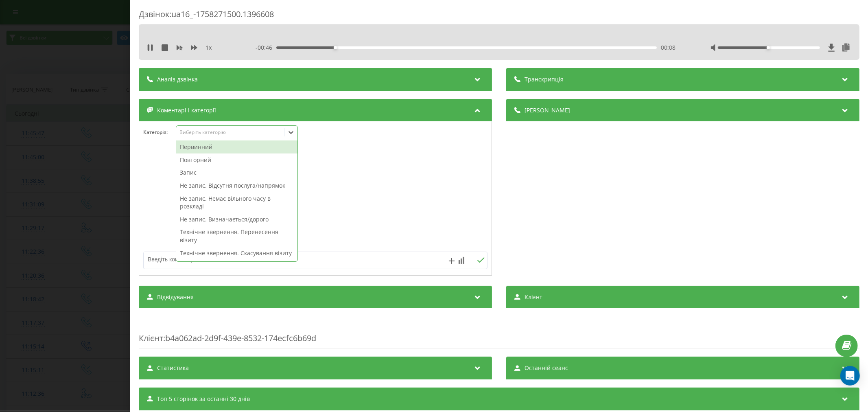
click at [362, 47] on div "00:08" at bounding box center [466, 47] width 380 height 2
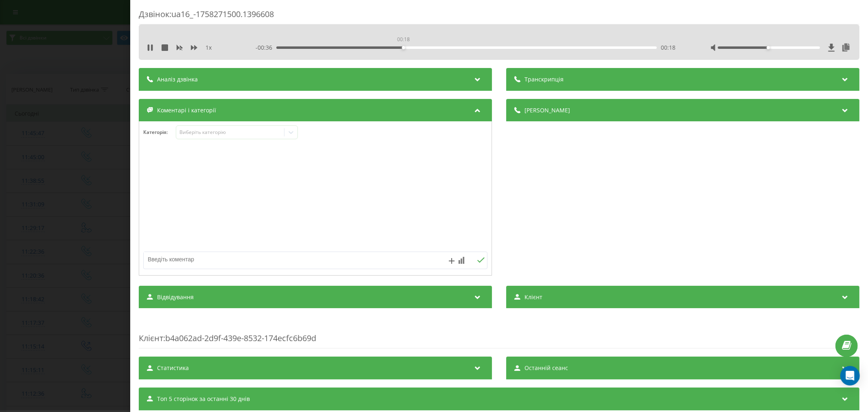
drag, startPoint x: 402, startPoint y: 47, endPoint x: 443, endPoint y: 47, distance: 40.7
click at [403, 47] on div "00:18" at bounding box center [466, 47] width 380 height 2
click at [221, 131] on div "Виберіть категорію" at bounding box center [230, 132] width 102 height 7
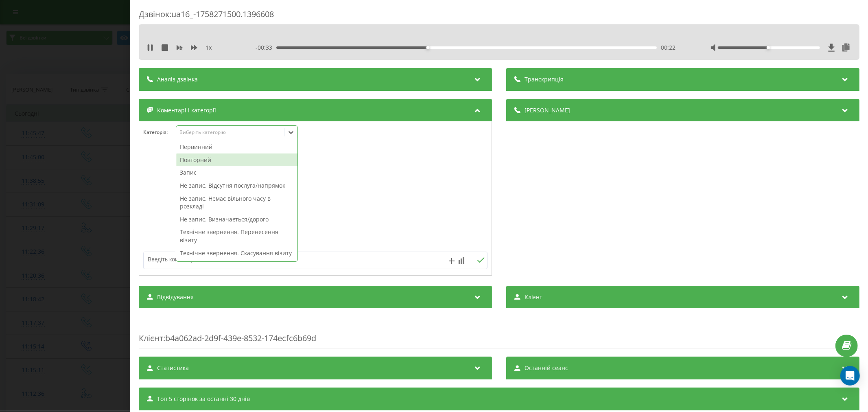
click at [199, 157] on div "Повторний" at bounding box center [236, 159] width 121 height 13
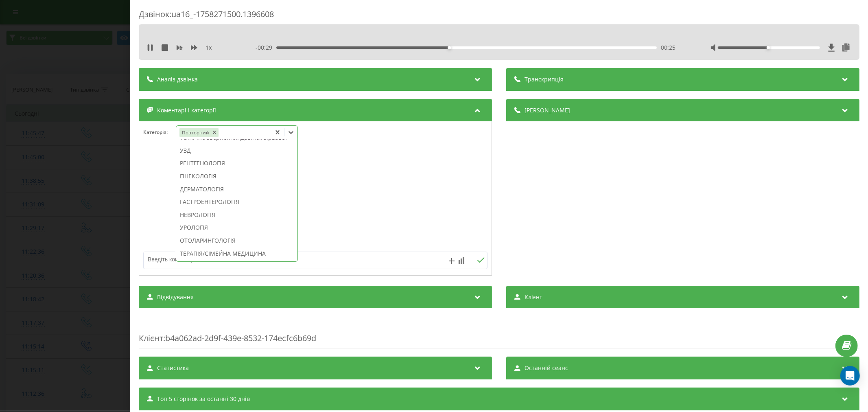
click at [189, 144] on div "Технічне звернення. Дзвінок зірвався" at bounding box center [236, 137] width 121 height 13
click at [384, 166] on div at bounding box center [315, 199] width 352 height 98
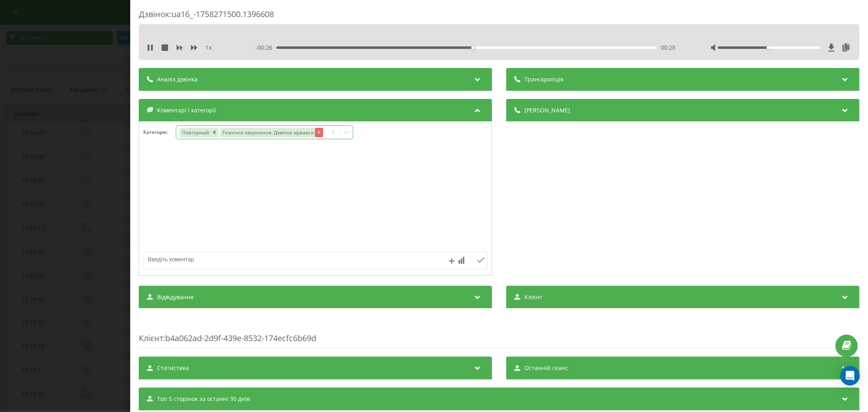
click at [318, 133] on icon "Remove Технічне звернення. Дзвінок зірвався" at bounding box center [319, 132] width 6 height 6
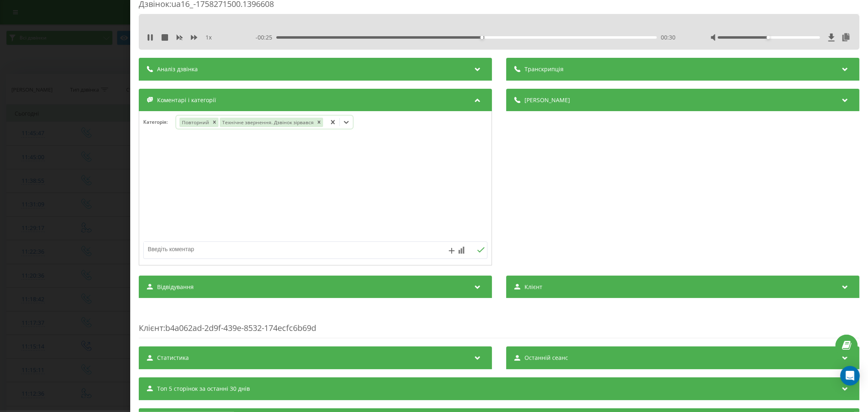
scroll to position [0, 0]
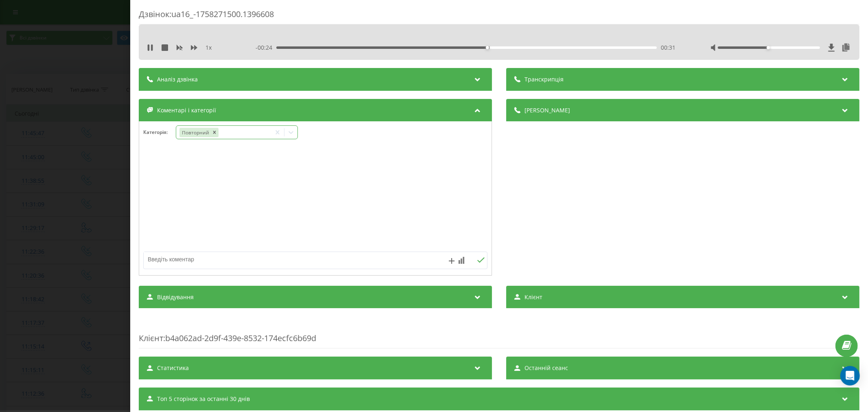
click at [344, 133] on div "Категорія : Повторний" at bounding box center [315, 137] width 352 height 24
click at [217, 132] on icon "Remove Повторний" at bounding box center [214, 132] width 6 height 6
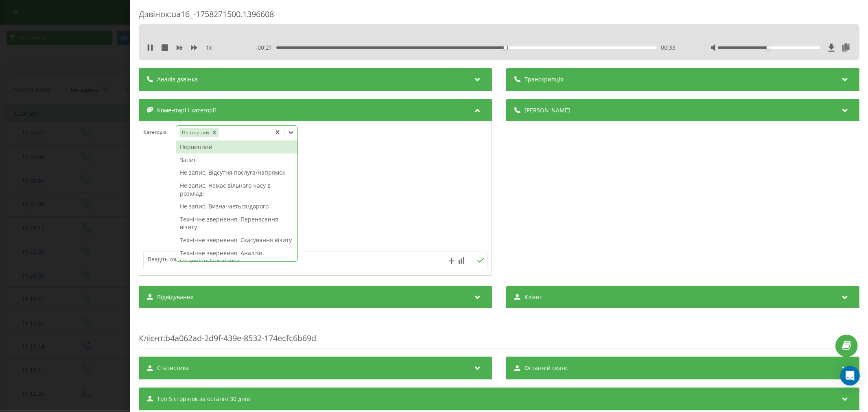
click at [294, 135] on icon at bounding box center [291, 132] width 8 height 8
click at [228, 149] on div "Первинний" at bounding box center [236, 146] width 121 height 13
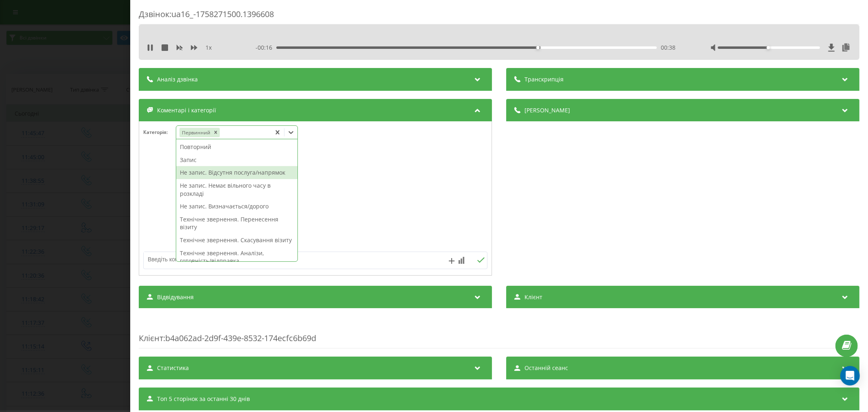
click at [214, 175] on div "Не запис. Відсутня послуга/напрямок" at bounding box center [236, 172] width 121 height 13
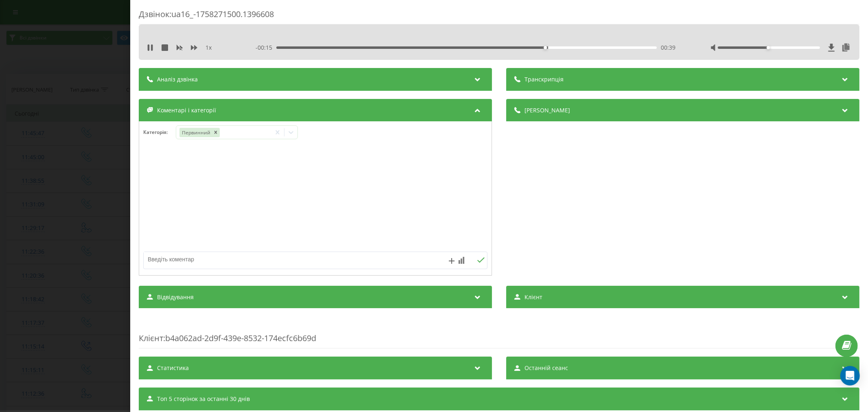
click at [392, 160] on div at bounding box center [315, 199] width 352 height 98
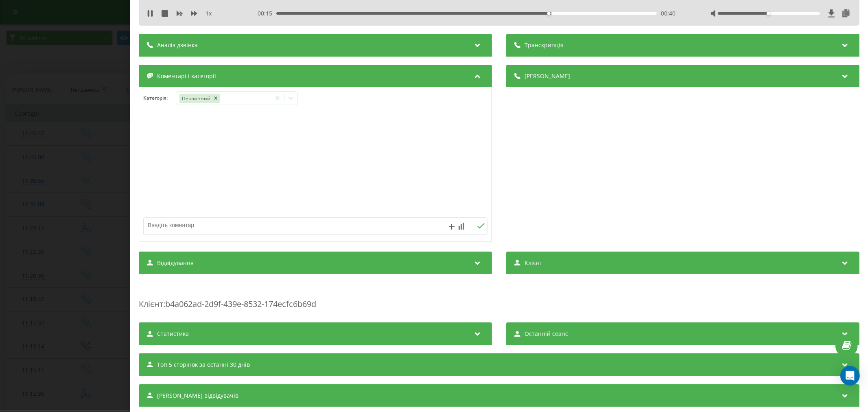
scroll to position [55, 0]
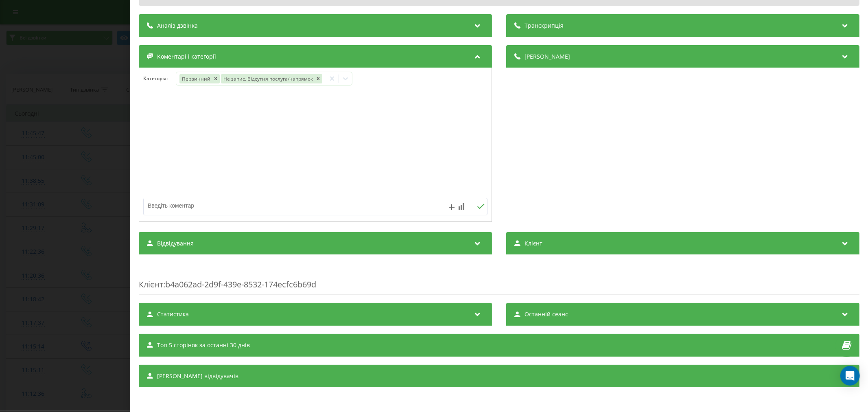
click at [294, 201] on textarea at bounding box center [281, 205] width 275 height 15
type textarea "дитячий кардіолог"
click at [477, 205] on icon at bounding box center [480, 205] width 7 height 5
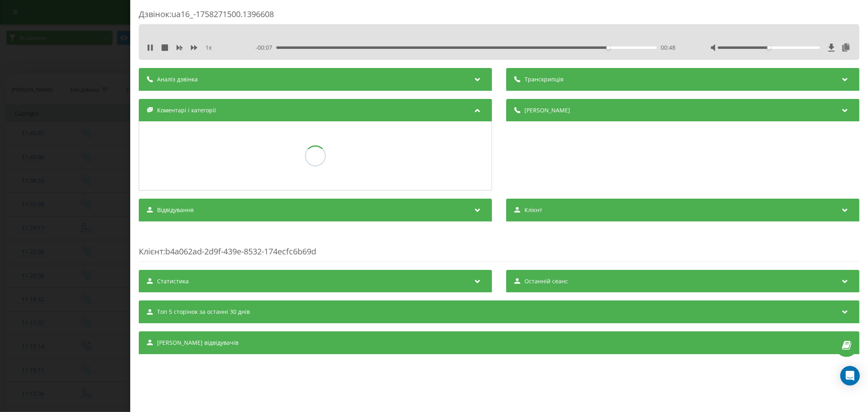
scroll to position [0, 0]
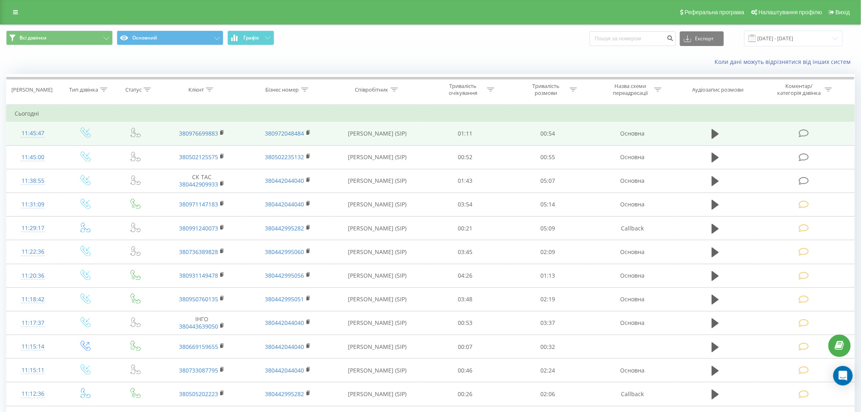
click at [802, 134] on icon at bounding box center [804, 133] width 10 height 9
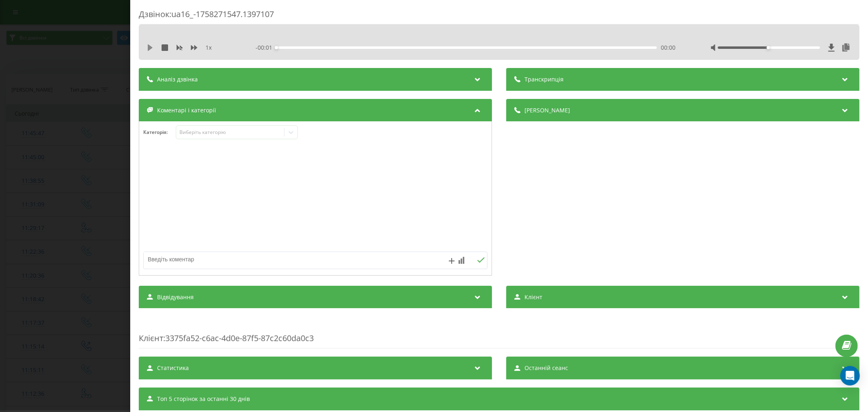
click at [149, 47] on icon at bounding box center [150, 47] width 5 height 7
drag, startPoint x: 284, startPoint y: 47, endPoint x: 303, endPoint y: 46, distance: 18.8
click at [286, 47] on div "00:01" at bounding box center [466, 47] width 380 height 2
click at [306, 46] on div "00:02" at bounding box center [466, 47] width 380 height 2
click at [336, 45] on div "- 00:48 00:06 00:06" at bounding box center [466, 48] width 423 height 8
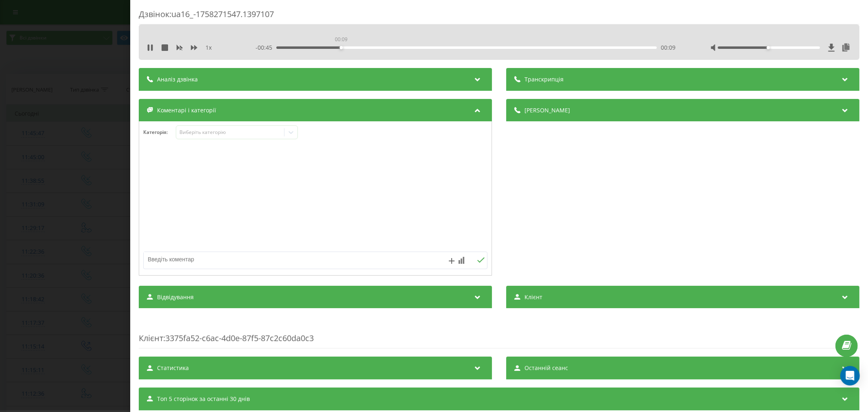
click at [340, 47] on div "00:09" at bounding box center [466, 47] width 380 height 2
click at [367, 46] on div "00:13" at bounding box center [466, 47] width 380 height 2
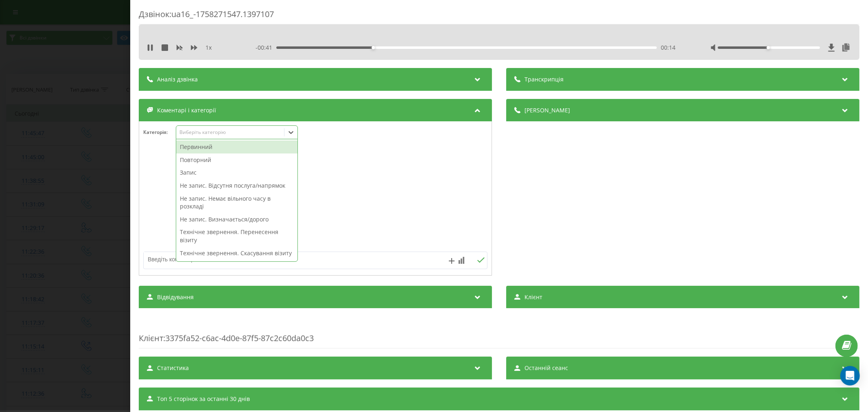
click at [253, 138] on div "Виберіть категорію" at bounding box center [237, 132] width 122 height 14
click at [234, 161] on div "Повторний" at bounding box center [236, 159] width 121 height 13
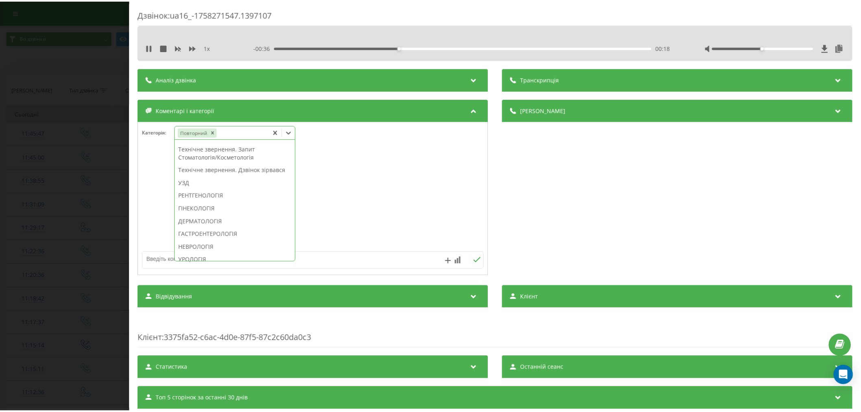
scroll to position [213, 0]
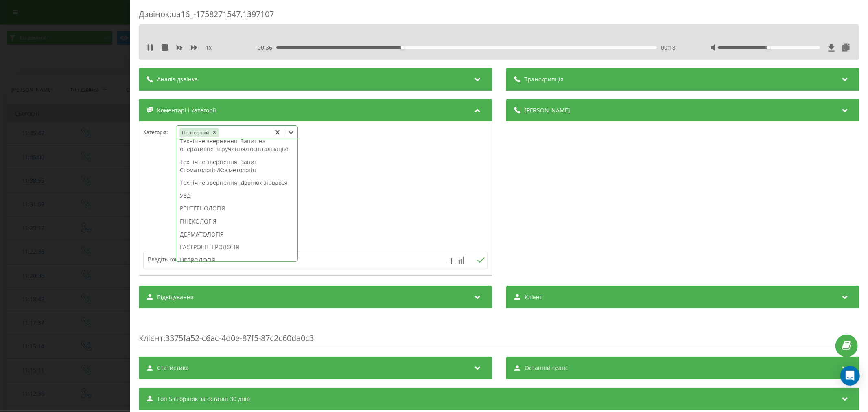
click at [241, 189] on div "Технічне звернення. Дзвінок зірвався" at bounding box center [236, 182] width 121 height 13
click at [411, 208] on div at bounding box center [315, 199] width 352 height 98
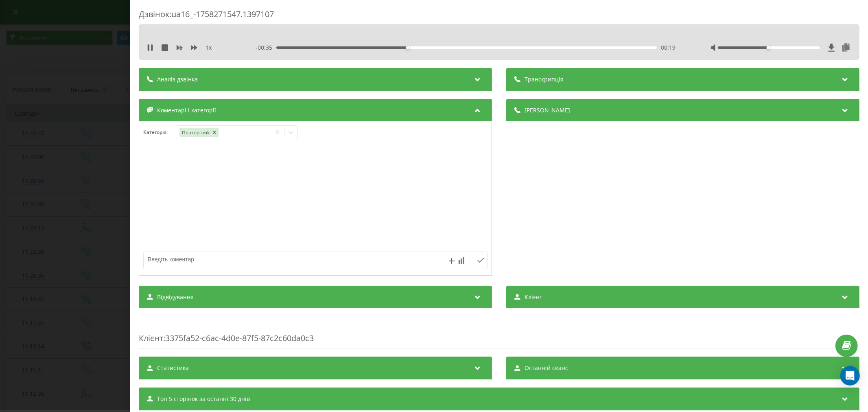
click at [328, 261] on textarea at bounding box center [281, 259] width 275 height 15
type textarea "попередити по спізнення"
drag, startPoint x: 480, startPoint y: 260, endPoint x: 477, endPoint y: 255, distance: 6.2
click at [480, 261] on icon at bounding box center [481, 260] width 8 height 6
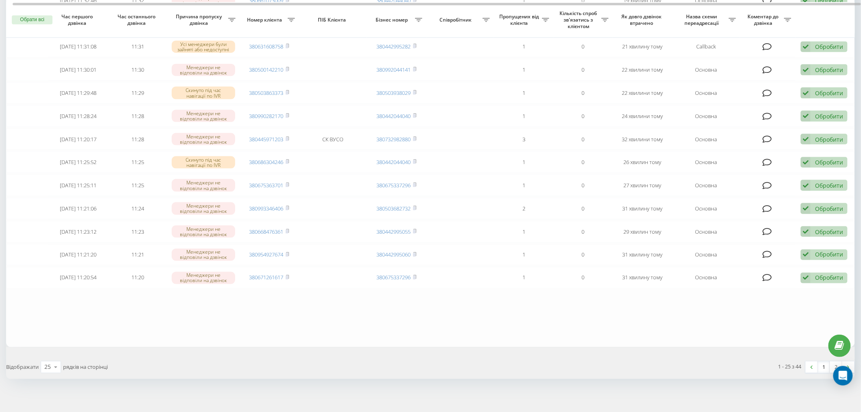
scroll to position [401, 0]
click at [835, 362] on link "2" at bounding box center [836, 365] width 12 height 11
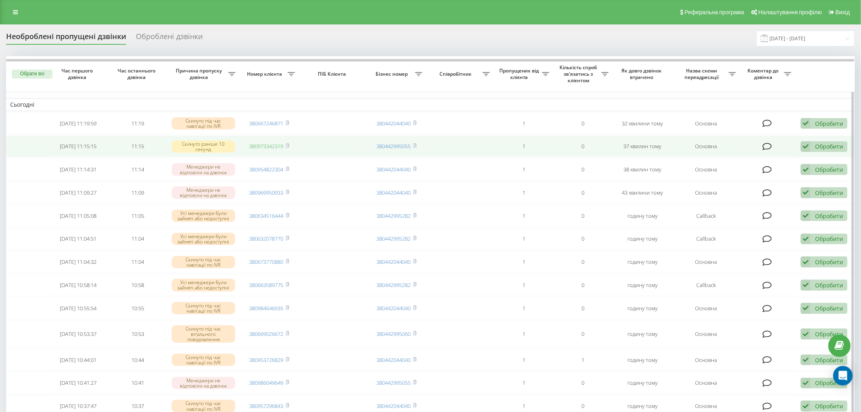
drag, startPoint x: 271, startPoint y: 150, endPoint x: 262, endPoint y: 143, distance: 11.3
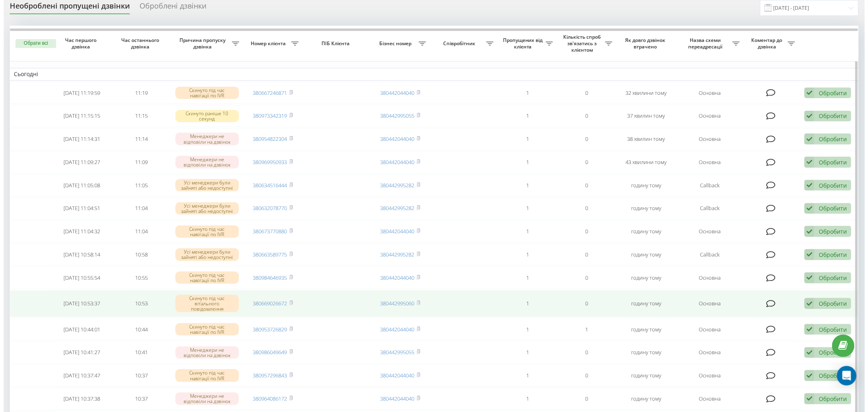
scroll to position [45, 0]
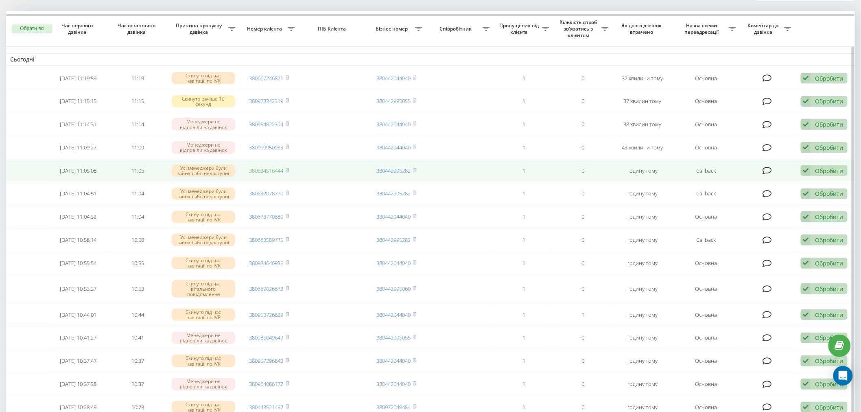
drag, startPoint x: 269, startPoint y: 174, endPoint x: 262, endPoint y: 171, distance: 7.5
click at [807, 171] on icon at bounding box center [806, 170] width 10 height 11
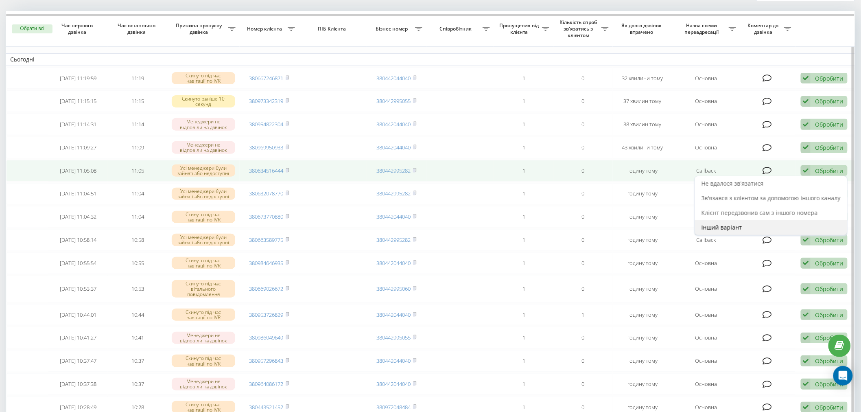
click at [743, 229] on div "Інший варіант" at bounding box center [771, 227] width 152 height 15
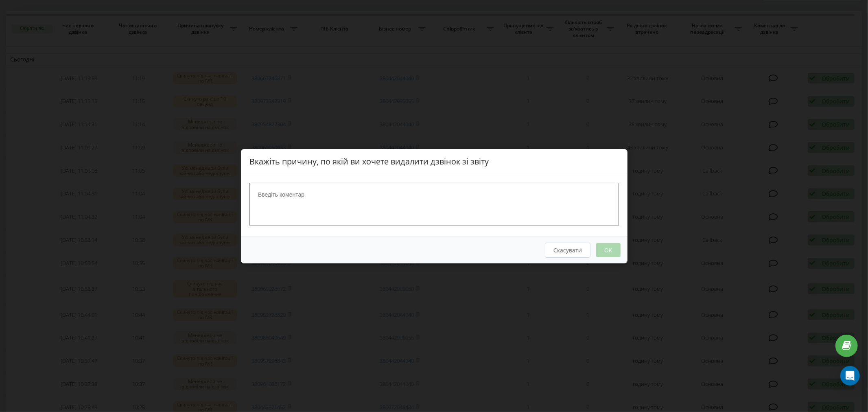
drag, startPoint x: 378, startPoint y: 181, endPoint x: 385, endPoint y: 172, distance: 11.9
click at [379, 180] on div at bounding box center [434, 205] width 386 height 62
click at [366, 202] on textarea at bounding box center [433, 203] width 369 height 43
type textarea "номер не існує"
click at [611, 249] on button "OK" at bounding box center [608, 249] width 24 height 14
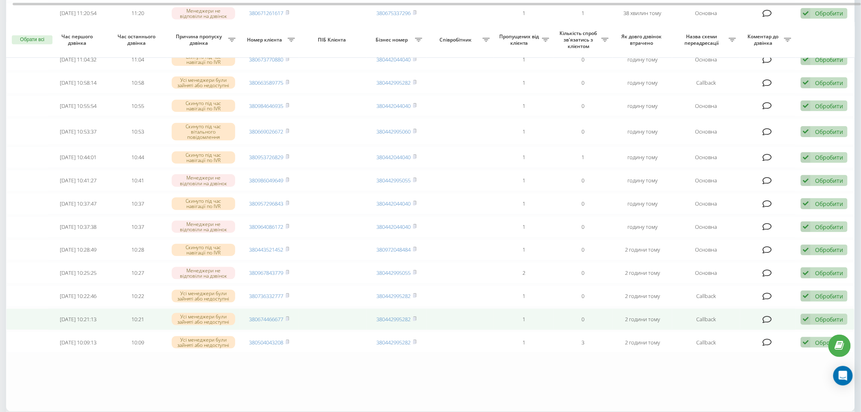
scroll to position [246, 0]
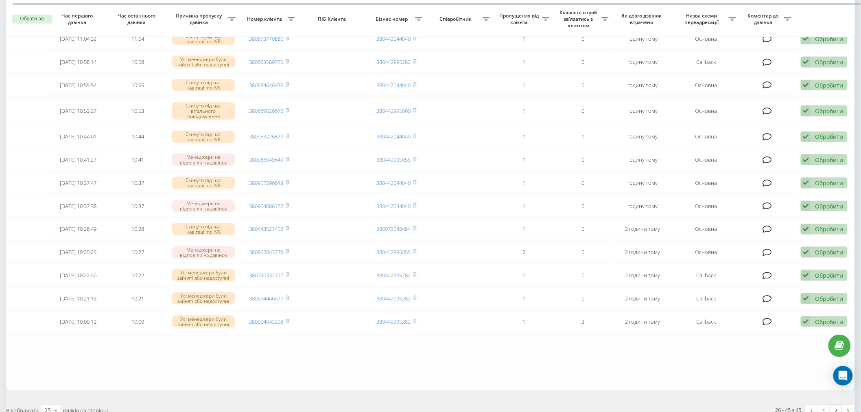
click at [838, 410] on link "2" at bounding box center [836, 410] width 12 height 11
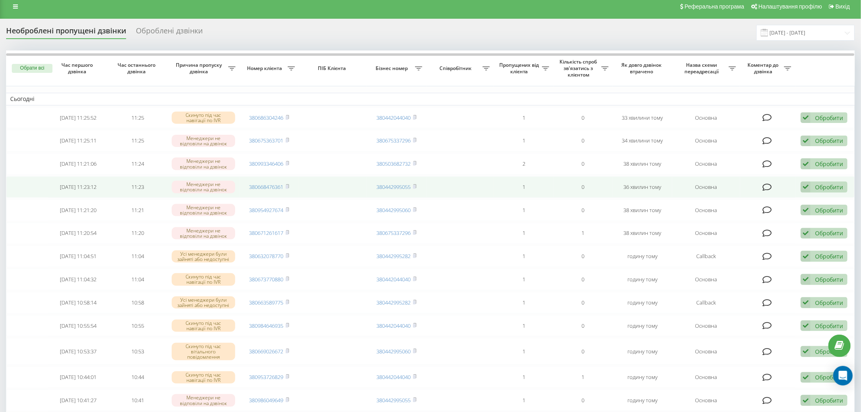
scroll to position [0, 0]
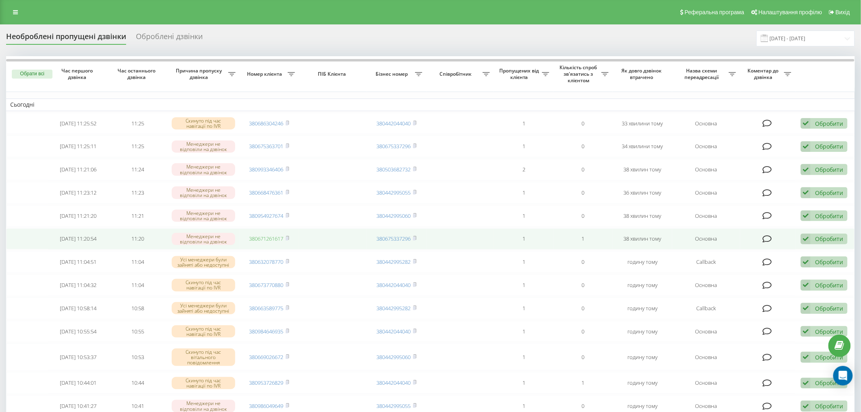
drag, startPoint x: 424, startPoint y: 81, endPoint x: 268, endPoint y: 239, distance: 222.7
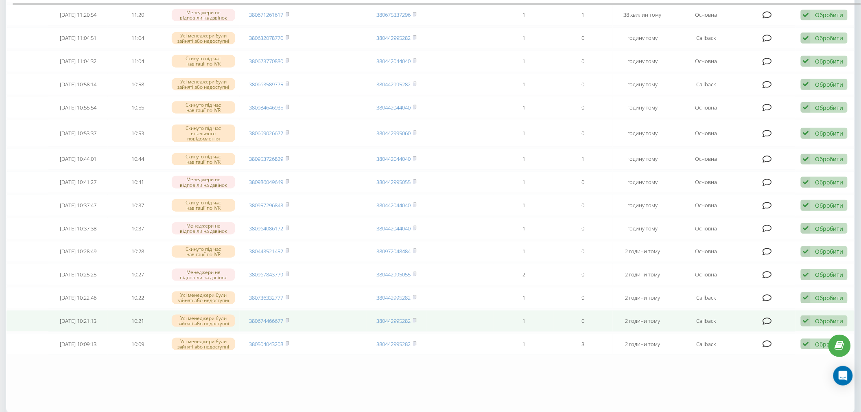
scroll to position [226, 0]
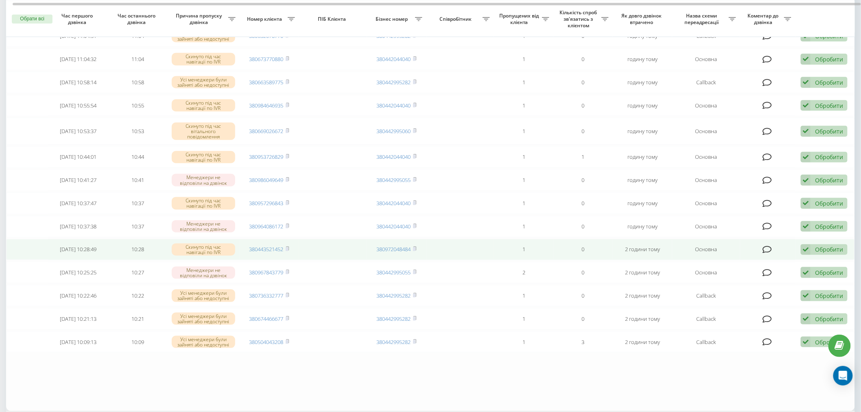
click at [810, 245] on icon at bounding box center [806, 249] width 10 height 11
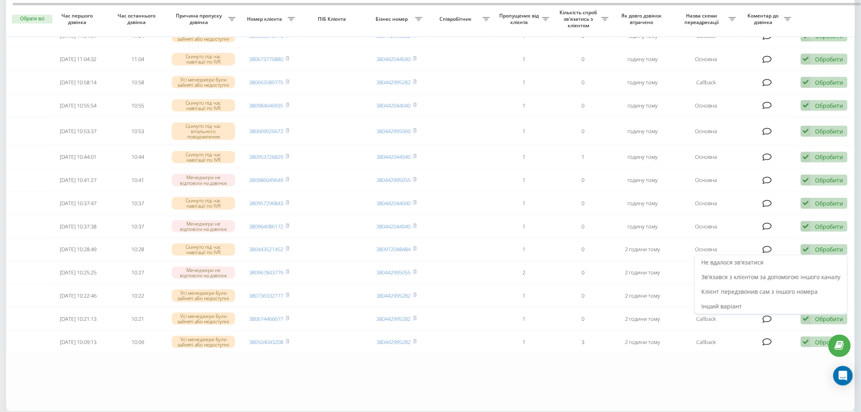
drag, startPoint x: 730, startPoint y: 258, endPoint x: 710, endPoint y: 255, distance: 20.5
click at [730, 258] on span "Не вдалося зв'язатися" at bounding box center [732, 262] width 62 height 8
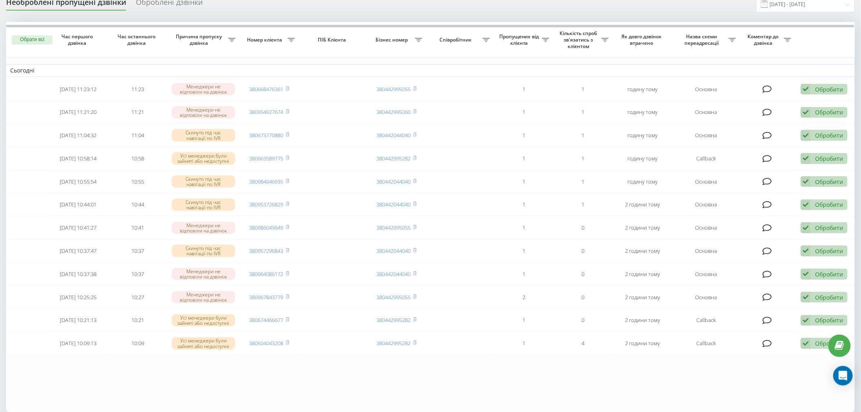
scroll to position [45, 0]
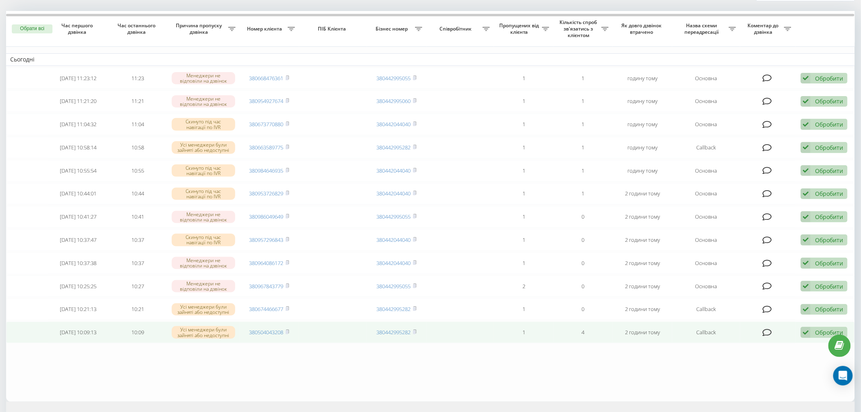
click at [806, 327] on icon at bounding box center [806, 332] width 10 height 11
click at [757, 341] on span "Не вдалося зв'язатися" at bounding box center [732, 345] width 62 height 8
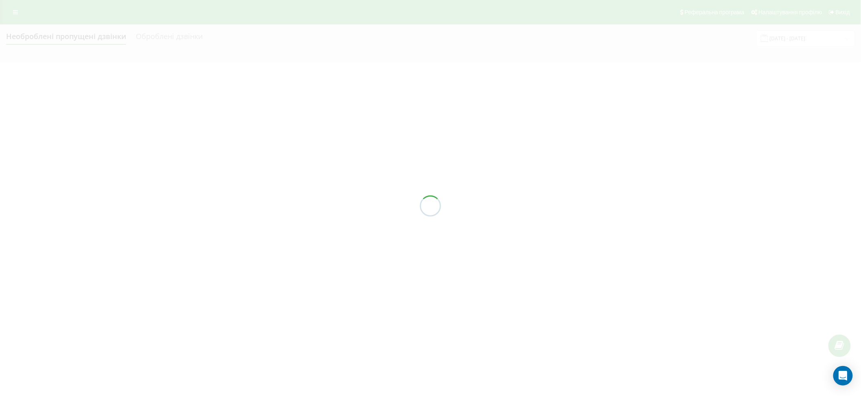
scroll to position [0, 0]
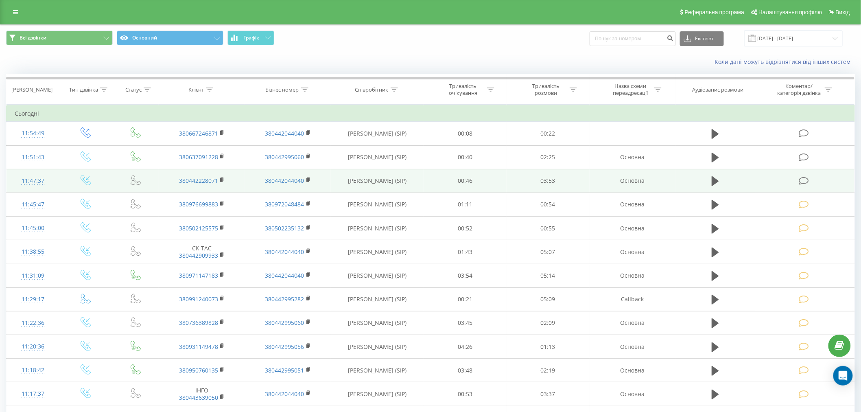
click at [807, 178] on icon at bounding box center [804, 181] width 10 height 9
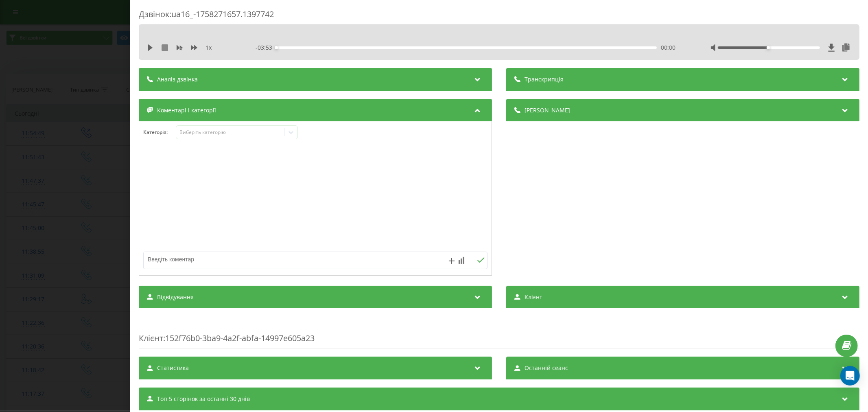
drag, startPoint x: 148, startPoint y: 47, endPoint x: 164, endPoint y: 47, distance: 15.5
click at [149, 47] on icon at bounding box center [150, 47] width 5 height 7
click at [283, 46] on div "00:00" at bounding box center [466, 47] width 380 height 2
drag, startPoint x: 765, startPoint y: 46, endPoint x: 810, endPoint y: 42, distance: 44.5
click at [810, 42] on div "1 x - 03:46 00:07 00:07" at bounding box center [499, 47] width 708 height 12
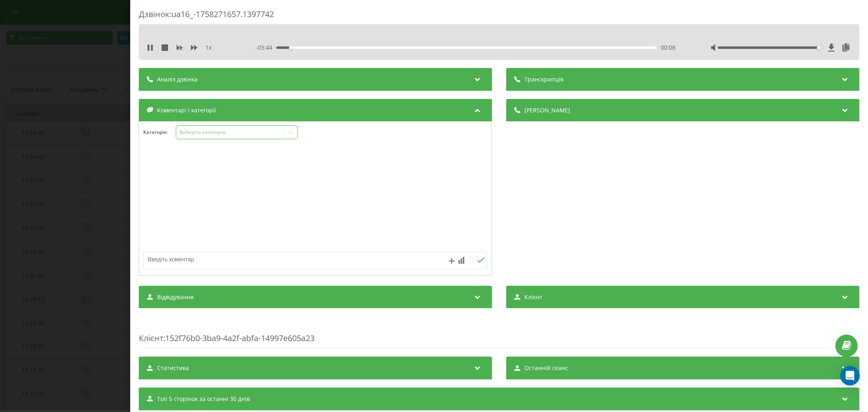
click at [251, 131] on div "Виберіть категорію" at bounding box center [230, 132] width 102 height 7
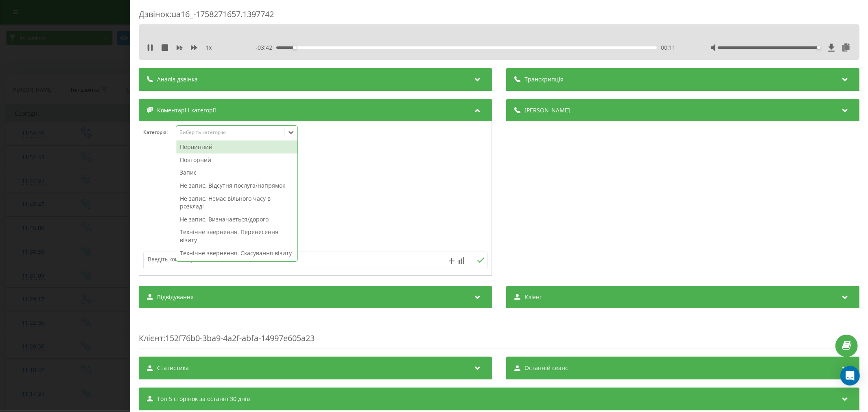
click at [206, 159] on div "Повторний" at bounding box center [236, 159] width 121 height 13
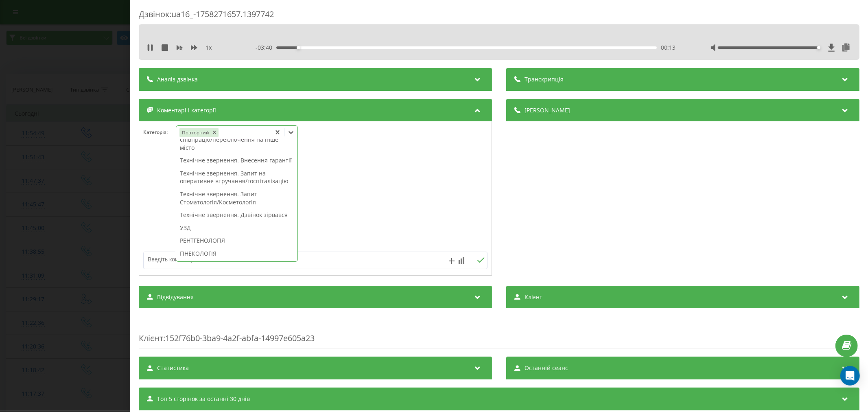
scroll to position [226, 0]
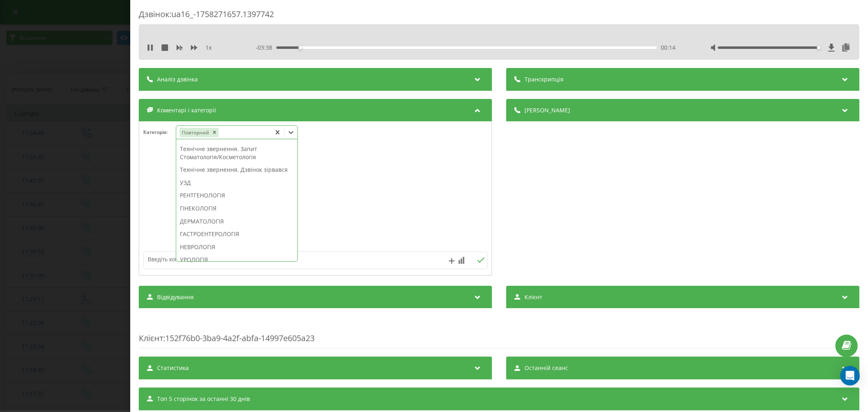
click at [212, 176] on div "Технічне звернення. Дзвінок зірвався" at bounding box center [236, 169] width 121 height 13
click at [367, 203] on div at bounding box center [315, 199] width 352 height 98
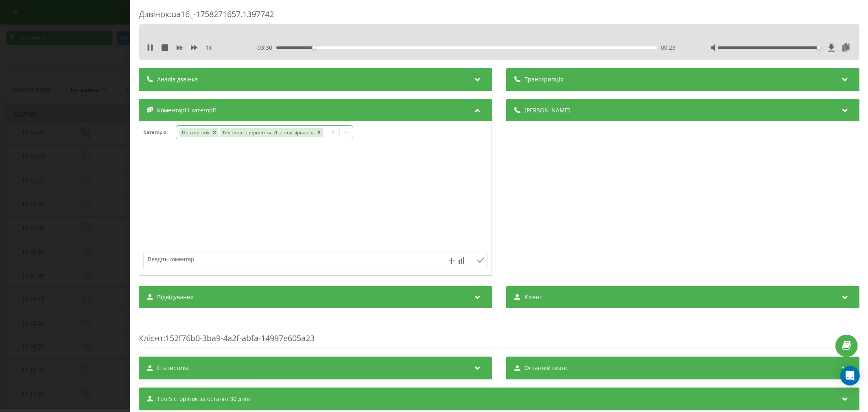
click at [346, 133] on icon at bounding box center [346, 132] width 8 height 8
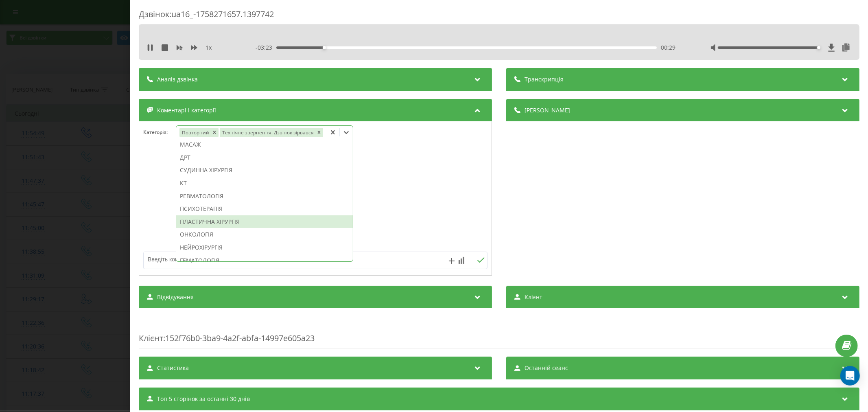
scroll to position [454, 0]
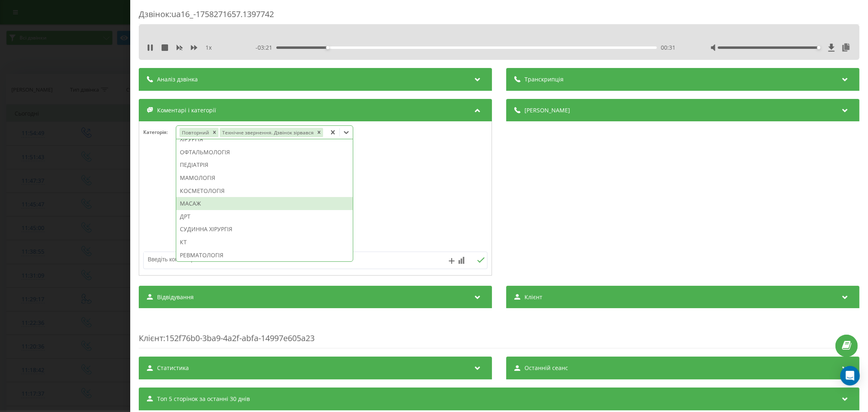
click at [204, 199] on div "МАСАЖ" at bounding box center [264, 203] width 177 height 13
click at [204, 199] on div "ОФТАЛЬМОЛОГІЯ" at bounding box center [264, 197] width 177 height 13
click at [205, 170] on div "СТОМАТОЛОГІЯ" at bounding box center [264, 163] width 177 height 13
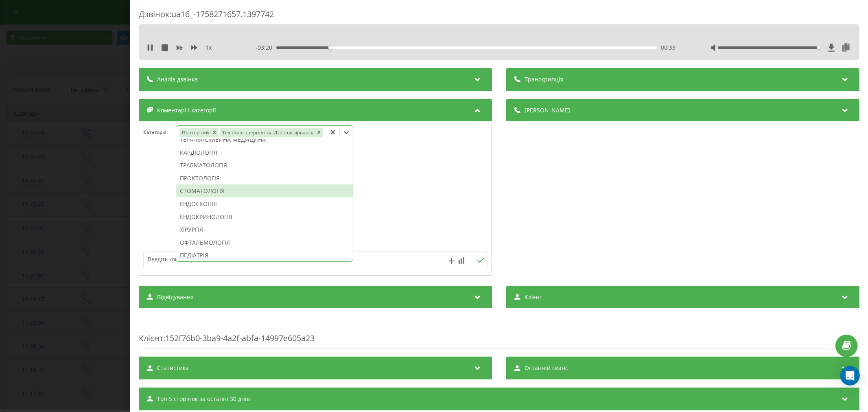
click at [205, 196] on div "СТОМАТОЛОГІЯ" at bounding box center [264, 190] width 177 height 13
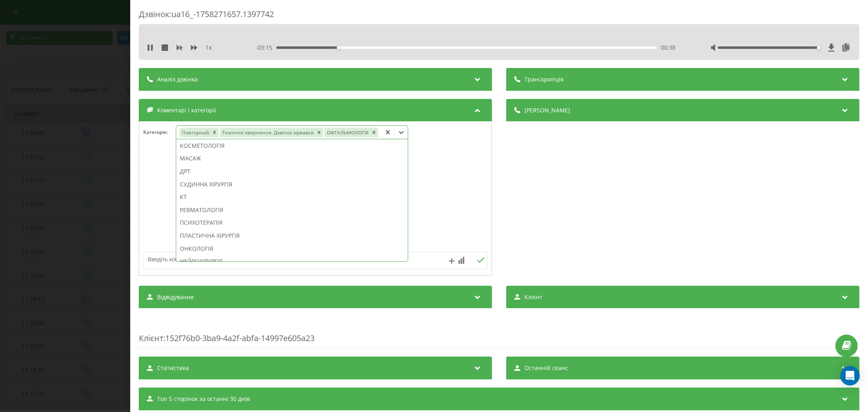
drag, startPoint x: 203, startPoint y: 196, endPoint x: 210, endPoint y: 196, distance: 6.9
click at [204, 196] on div "КТ" at bounding box center [291, 196] width 231 height 13
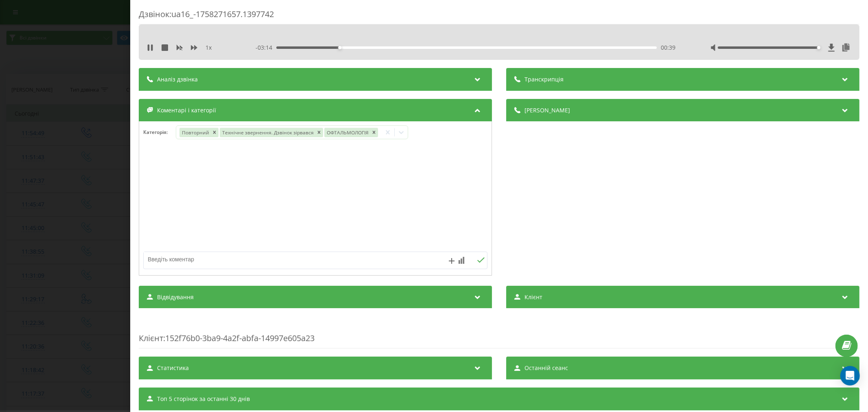
drag, startPoint x: 469, startPoint y: 214, endPoint x: 380, endPoint y: 231, distance: 90.3
click at [469, 213] on div at bounding box center [315, 199] width 352 height 98
click at [236, 262] on textarea at bounding box center [281, 259] width 275 height 15
drag, startPoint x: 371, startPoint y: 131, endPoint x: 369, endPoint y: 135, distance: 4.2
click at [371, 131] on icon "Remove ОФТАЛЬМОЛОГІЯ" at bounding box center [374, 132] width 6 height 6
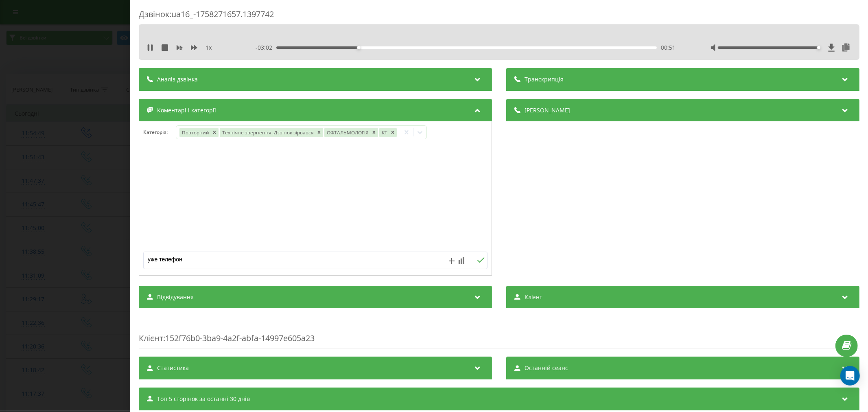
drag, startPoint x: 197, startPoint y: 259, endPoint x: 9, endPoint y: 234, distance: 189.1
click at [9, 234] on div "Дзвінок : ua16_-1758271657.1397742 1 x - 03:02 00:51 00:51 Транскрипція Для AI-…" at bounding box center [434, 206] width 868 height 412
type textarea "лікарні. будуть пропонувати"
click at [479, 259] on icon at bounding box center [481, 260] width 8 height 6
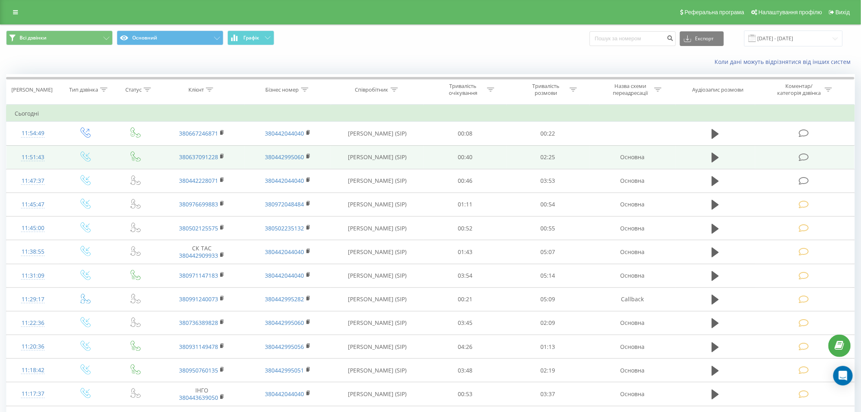
click at [807, 154] on icon at bounding box center [804, 157] width 10 height 9
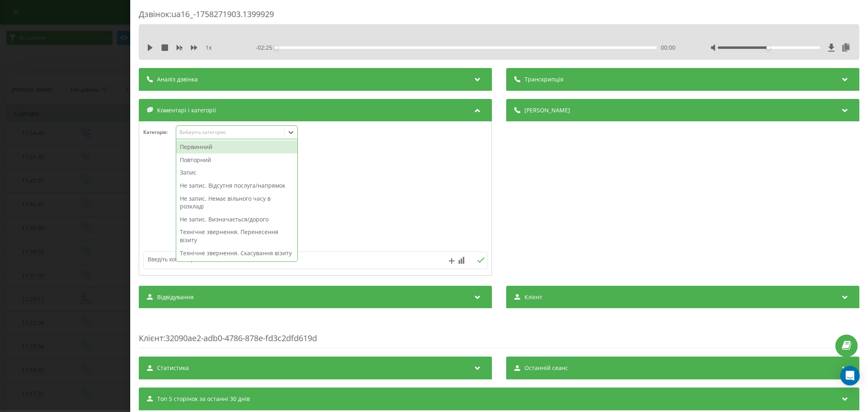
click at [221, 133] on div "Виберіть категорію" at bounding box center [230, 132] width 102 height 7
click at [202, 159] on div "Повторний" at bounding box center [236, 159] width 121 height 13
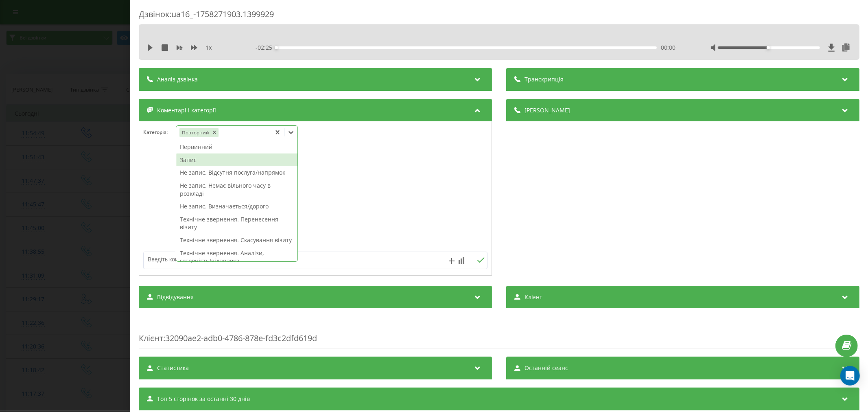
click at [206, 159] on div "Запис" at bounding box center [236, 159] width 121 height 13
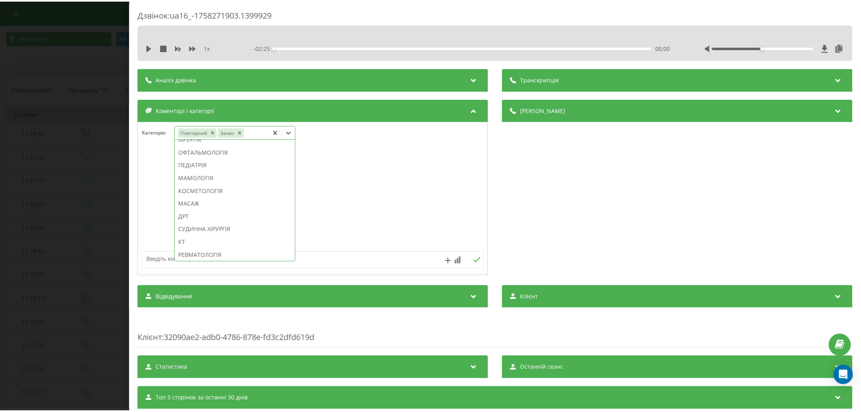
scroll to position [473, 0]
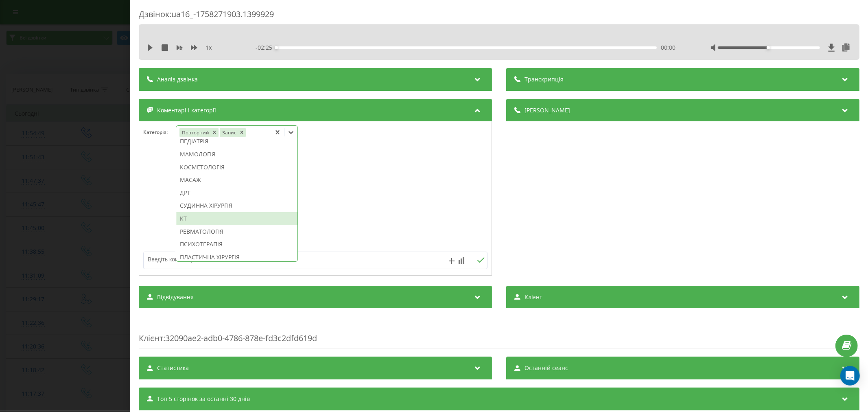
click at [190, 225] on div "КТ" at bounding box center [236, 218] width 121 height 13
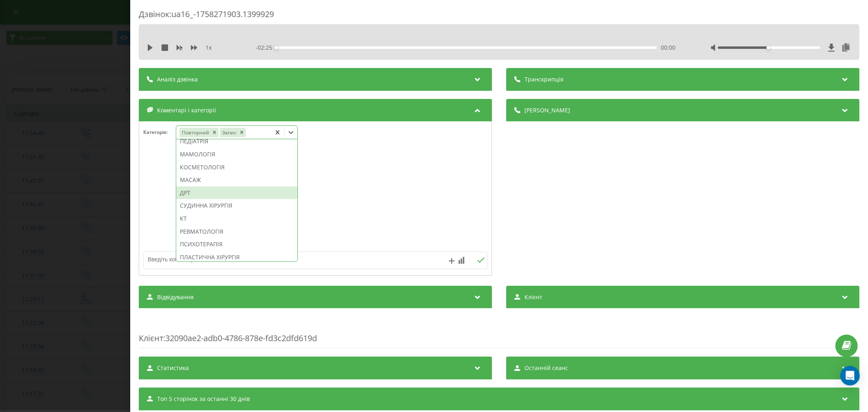
click at [390, 180] on div at bounding box center [315, 199] width 352 height 98
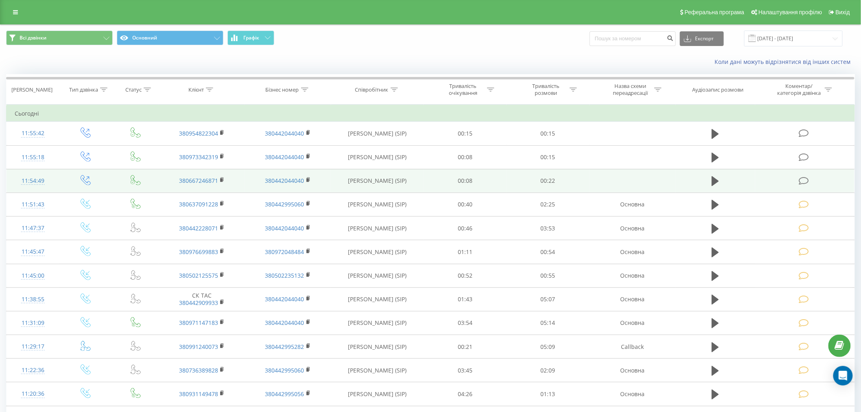
click at [805, 181] on icon at bounding box center [804, 181] width 10 height 9
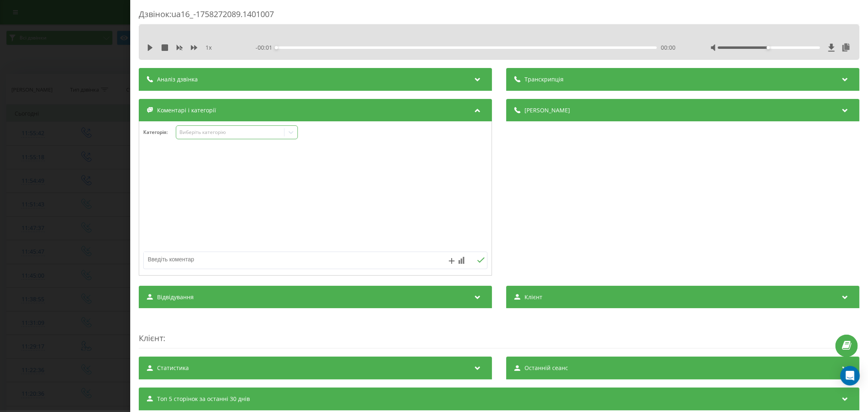
click at [211, 131] on div "Виберіть категорію" at bounding box center [230, 132] width 102 height 7
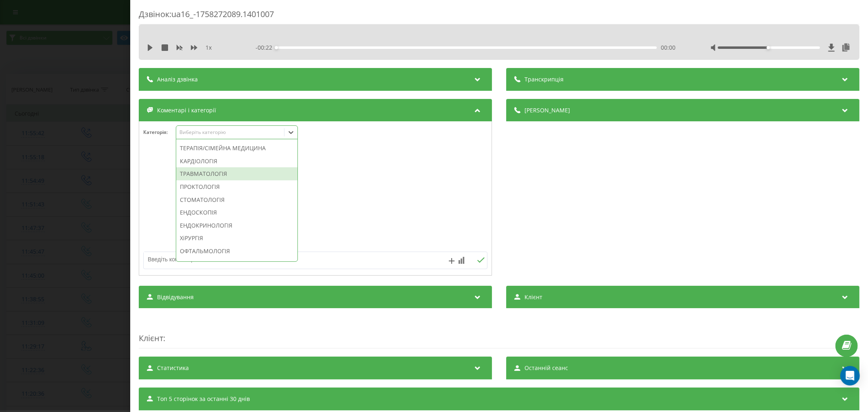
scroll to position [363, 0]
drag, startPoint x: 225, startPoint y: 184, endPoint x: 239, endPoint y: 189, distance: 15.4
click at [225, 168] on div "ТЕРАПІЯ/СІМЕЙНА МЕДИЦИНА" at bounding box center [236, 161] width 121 height 13
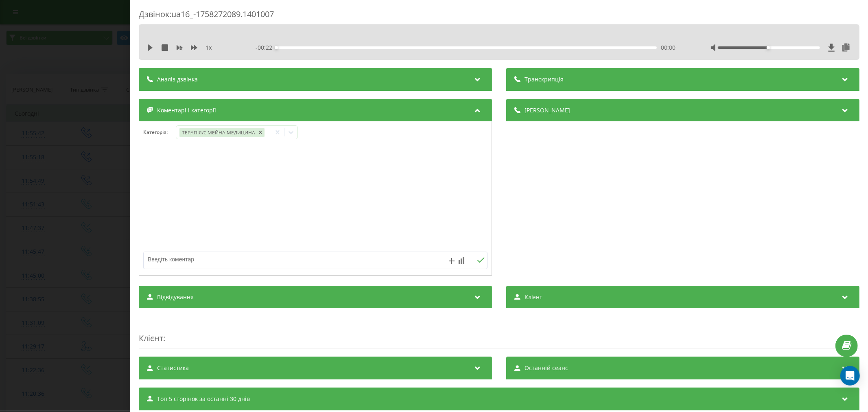
click at [454, 194] on div at bounding box center [315, 199] width 352 height 98
click at [261, 132] on icon "Remove ТЕРАПІЯ/СІМЕЙНА МЕДИЦИНА" at bounding box center [260, 132] width 6 height 6
click at [293, 131] on icon at bounding box center [291, 132] width 8 height 8
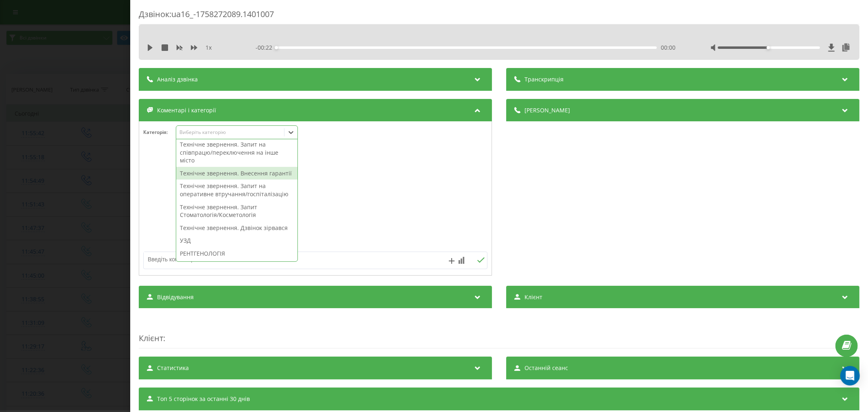
scroll to position [226, 0]
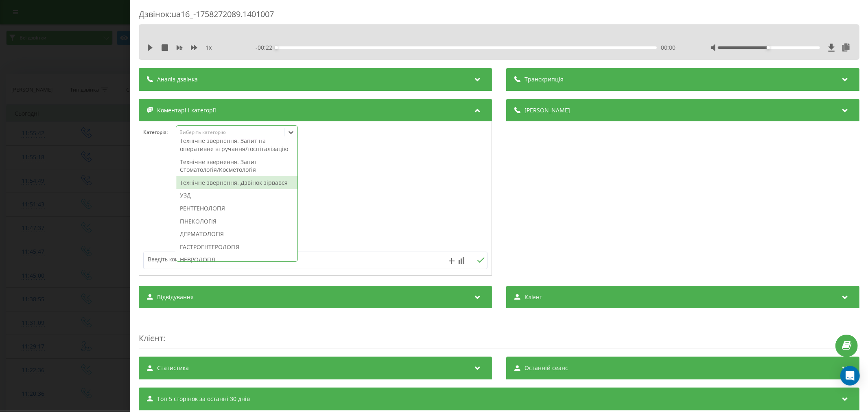
click at [243, 189] on div "Технічне звернення. Дзвінок зірвався" at bounding box center [236, 182] width 121 height 13
click at [419, 207] on div at bounding box center [315, 199] width 352 height 98
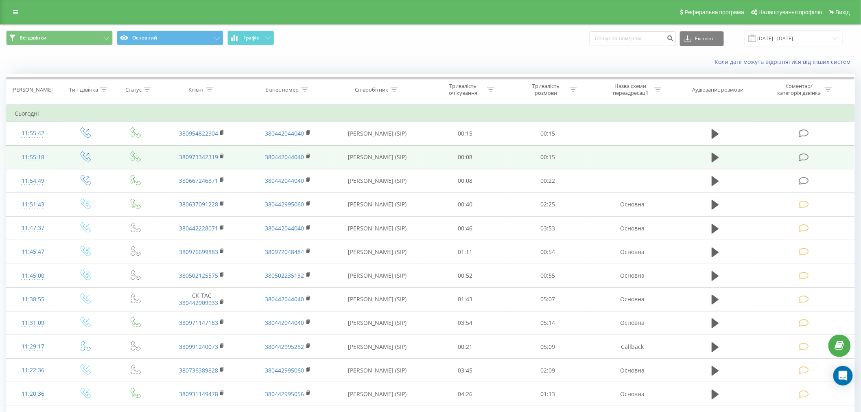
click at [808, 158] on icon at bounding box center [804, 157] width 10 height 9
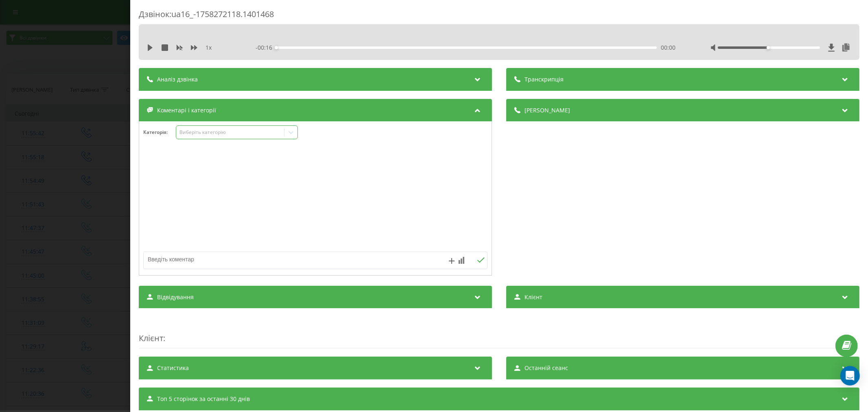
click at [212, 132] on div "Виберіть категорію" at bounding box center [230, 132] width 102 height 7
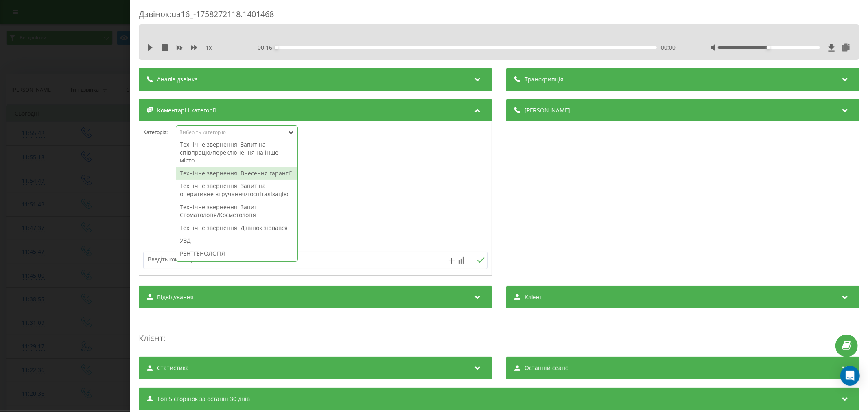
scroll to position [226, 0]
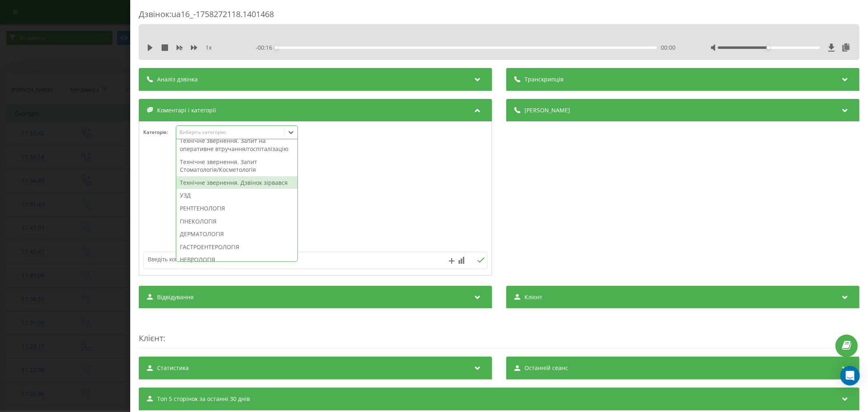
click at [228, 189] on div "Технічне звернення. Дзвінок зірвався" at bounding box center [236, 182] width 121 height 13
click at [383, 201] on div at bounding box center [315, 199] width 352 height 98
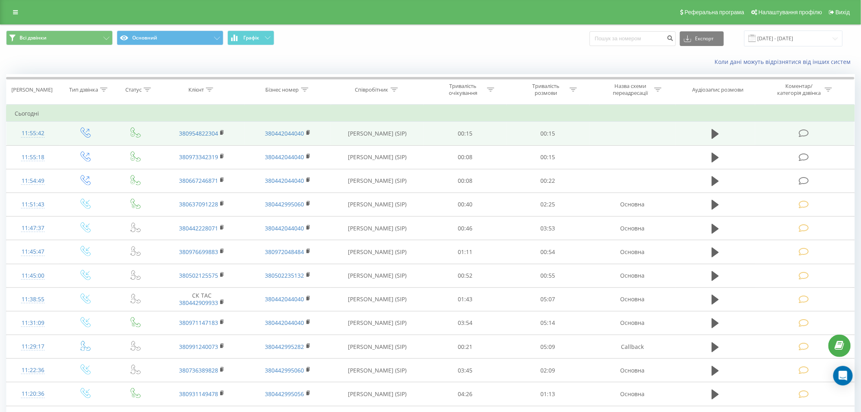
click at [802, 132] on icon at bounding box center [804, 133] width 10 height 9
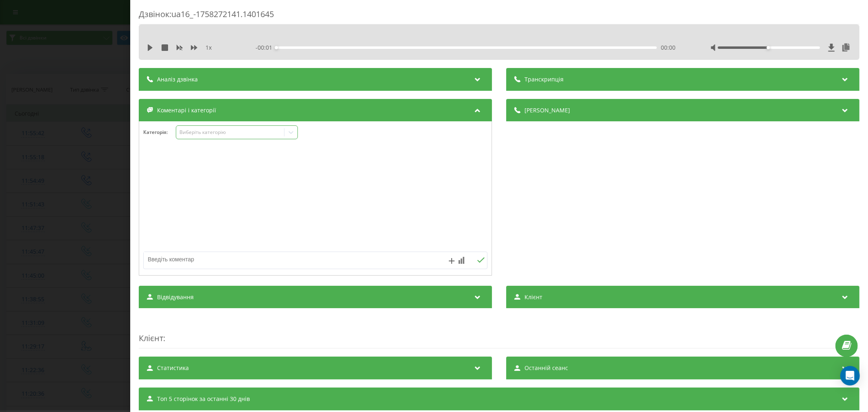
click at [211, 134] on div "Виберіть категорію" at bounding box center [230, 132] width 102 height 7
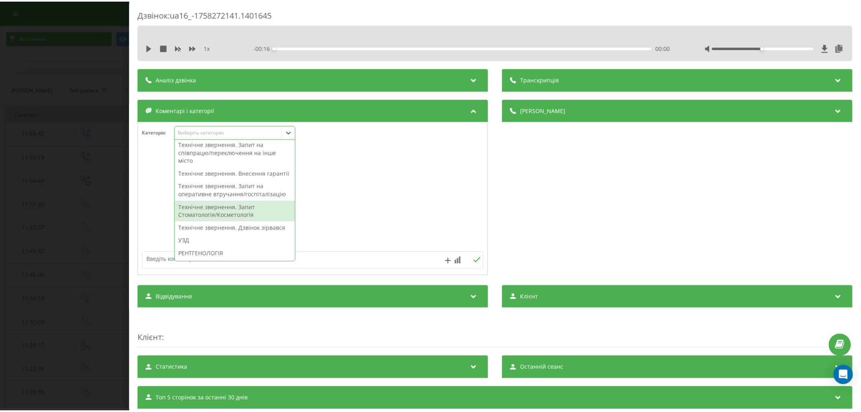
scroll to position [226, 0]
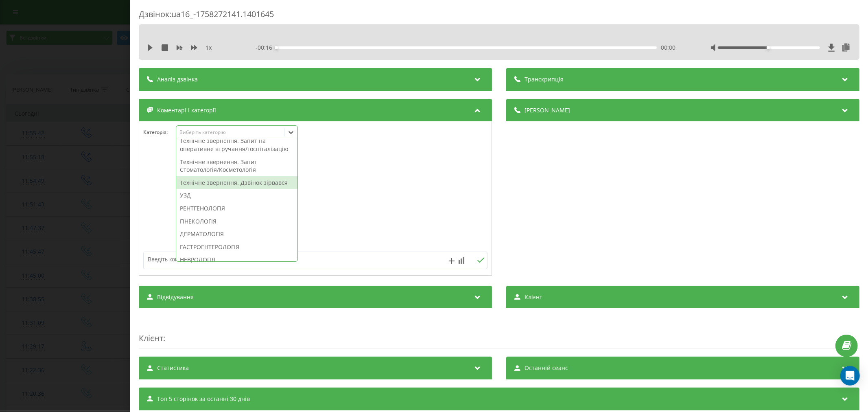
click at [240, 189] on div "Технічне звернення. Дзвінок зірвався" at bounding box center [236, 182] width 121 height 13
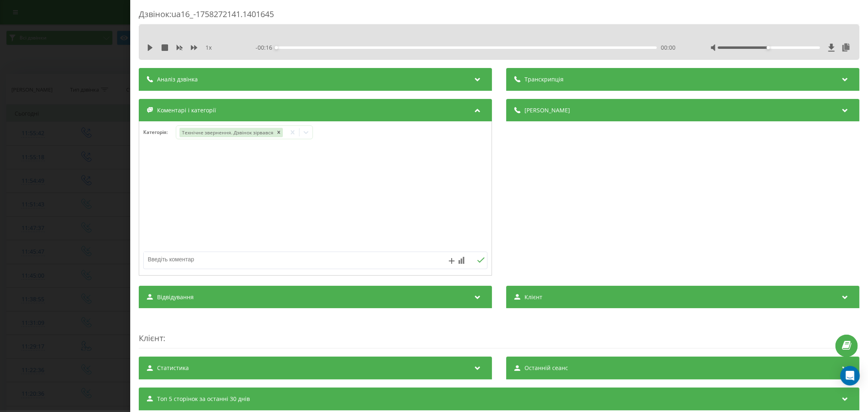
click at [422, 208] on div at bounding box center [315, 199] width 352 height 98
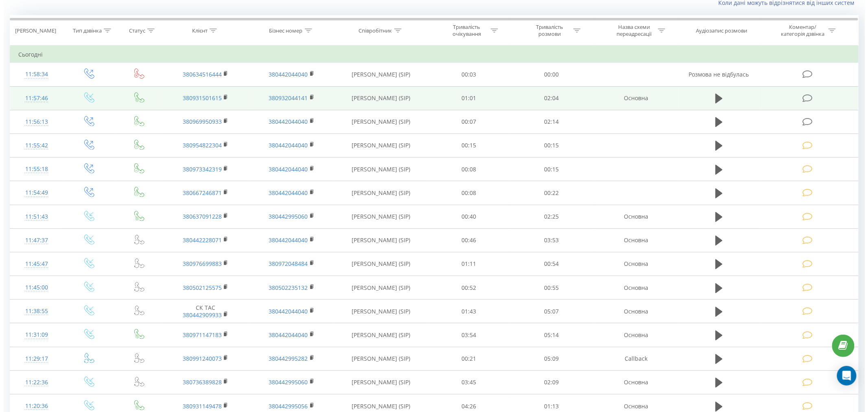
scroll to position [45, 0]
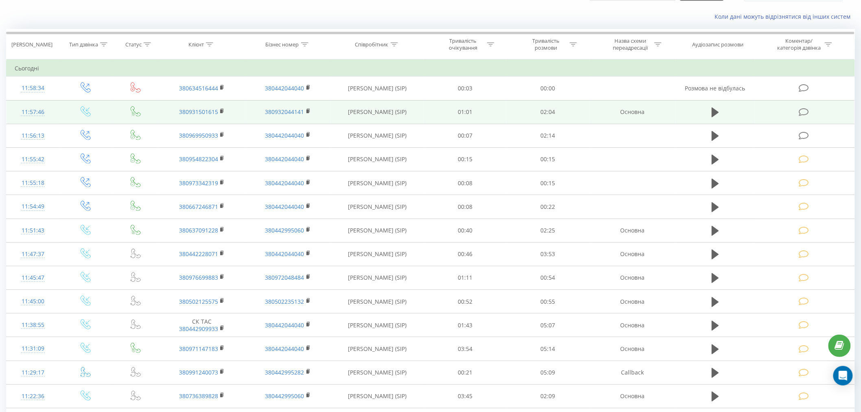
drag, startPoint x: 797, startPoint y: 106, endPoint x: 801, endPoint y: 108, distance: 4.5
click at [798, 106] on td at bounding box center [804, 112] width 99 height 24
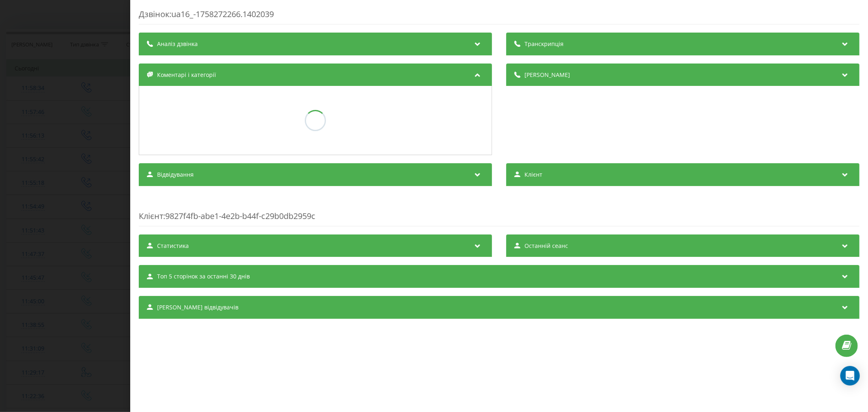
click at [804, 109] on div "[PERSON_NAME]" at bounding box center [682, 109] width 353 height 92
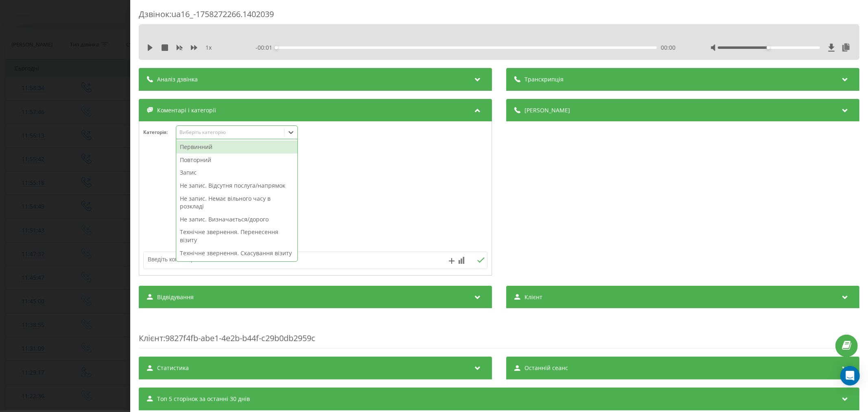
click at [199, 127] on div "Виберіть категорію" at bounding box center [237, 132] width 122 height 14
click at [206, 160] on div "Повторний" at bounding box center [236, 159] width 121 height 13
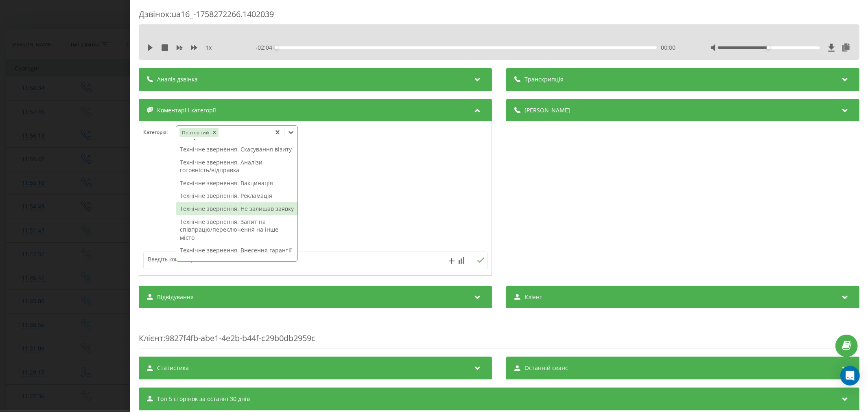
scroll to position [78, 0]
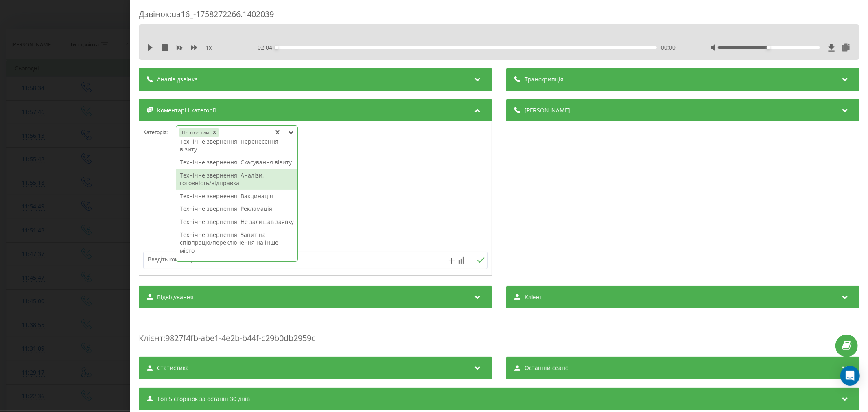
click at [215, 190] on div "Технічне звернення. Аналізи, готовність/відправка" at bounding box center [236, 179] width 121 height 21
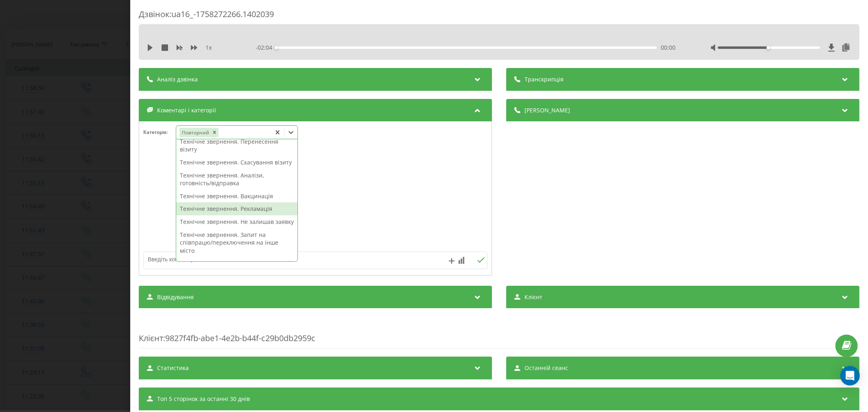
click at [396, 208] on div at bounding box center [315, 199] width 352 height 98
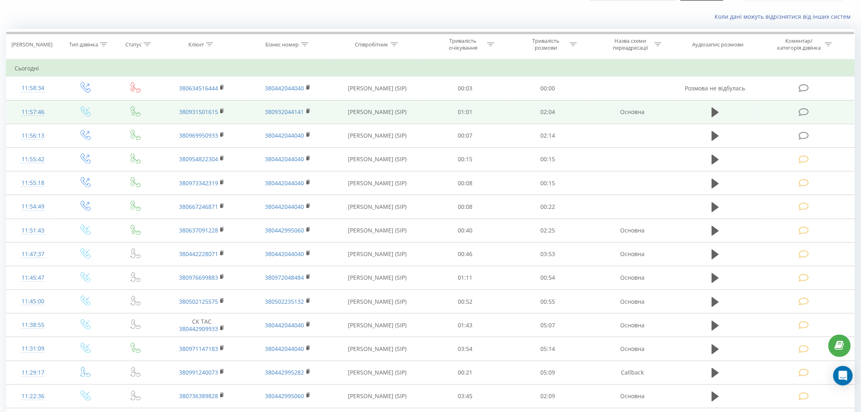
click at [805, 111] on icon at bounding box center [804, 112] width 10 height 9
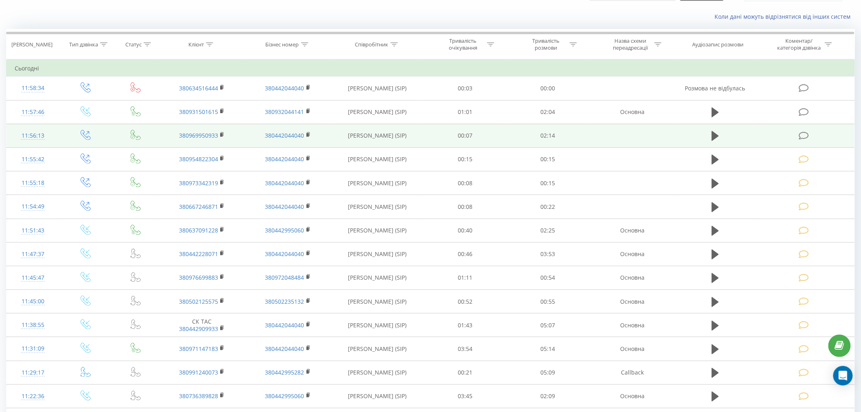
click at [805, 138] on icon at bounding box center [804, 135] width 10 height 9
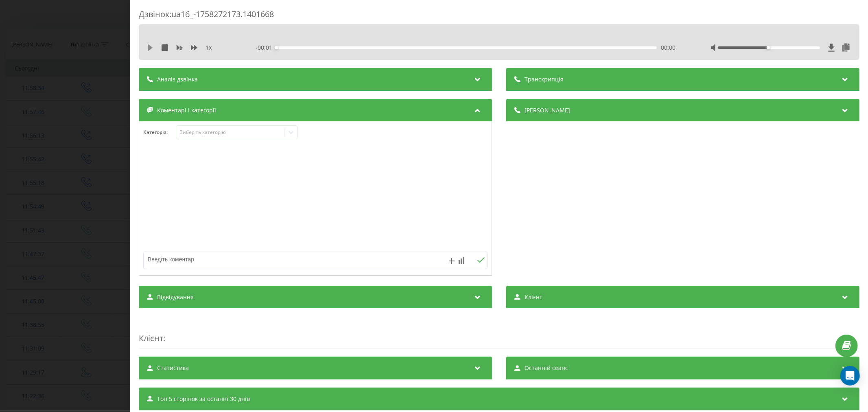
click at [149, 48] on icon at bounding box center [150, 47] width 5 height 7
click at [289, 47] on div "00:05" at bounding box center [466, 47] width 380 height 2
click at [312, 48] on div "00:13" at bounding box center [466, 47] width 380 height 2
drag, startPoint x: 762, startPoint y: 48, endPoint x: 819, endPoint y: 50, distance: 56.6
click at [819, 50] on div at bounding box center [780, 48] width 141 height 8
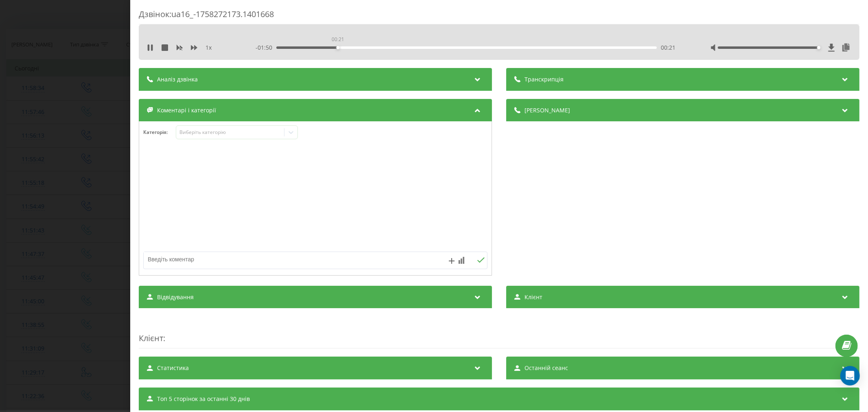
click at [336, 47] on div "00:21" at bounding box center [466, 47] width 380 height 2
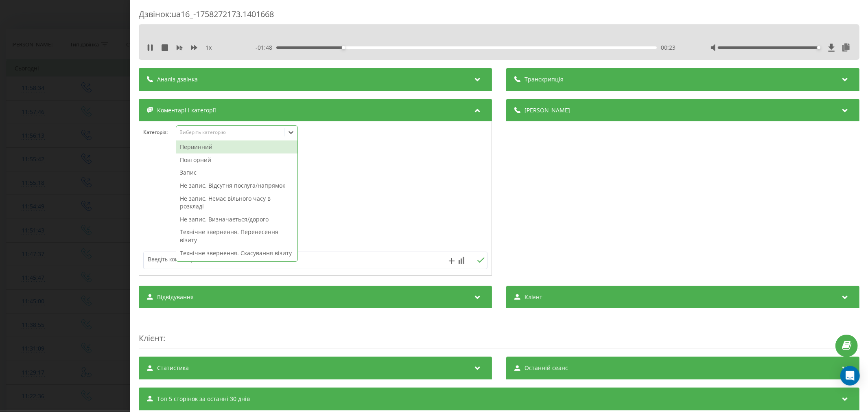
click at [272, 132] on div "Виберіть категорію" at bounding box center [230, 132] width 102 height 7
click at [201, 149] on div "Первинний" at bounding box center [236, 146] width 121 height 13
click at [197, 186] on div "Не запис. Немає вільного часу в розкладі" at bounding box center [236, 189] width 121 height 21
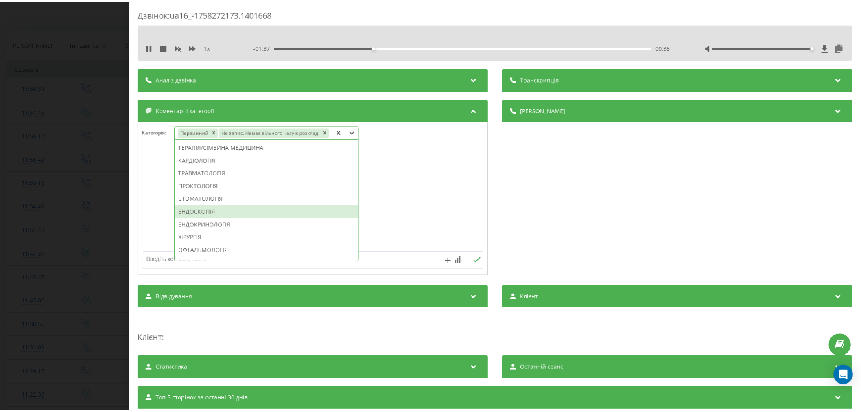
scroll to position [226, 0]
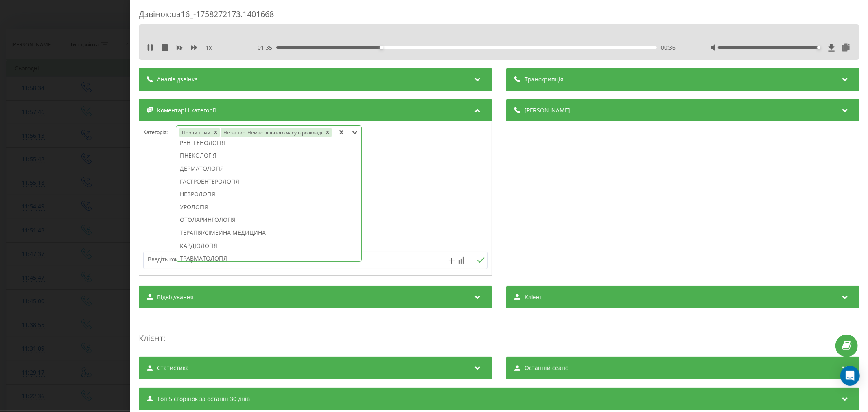
click at [220, 194] on div "НЕВРОЛОГІЯ" at bounding box center [268, 194] width 185 height 13
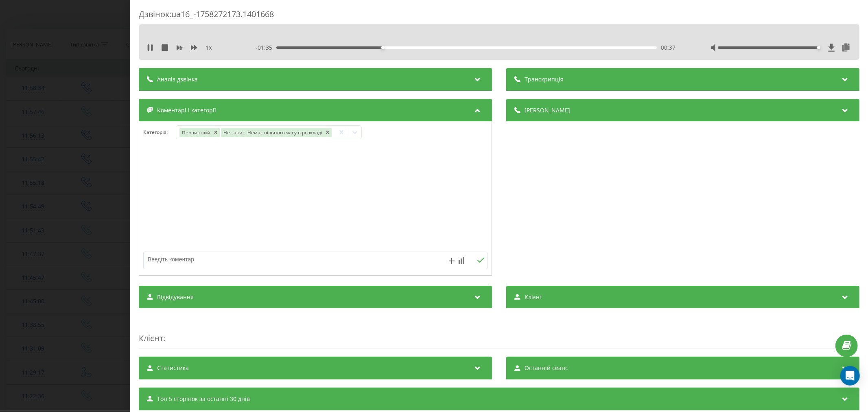
click at [432, 175] on div at bounding box center [315, 199] width 352 height 98
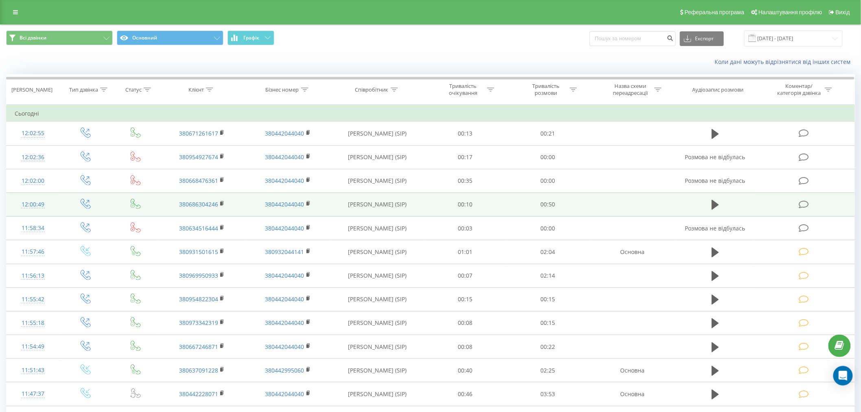
click at [799, 199] on td at bounding box center [804, 204] width 99 height 24
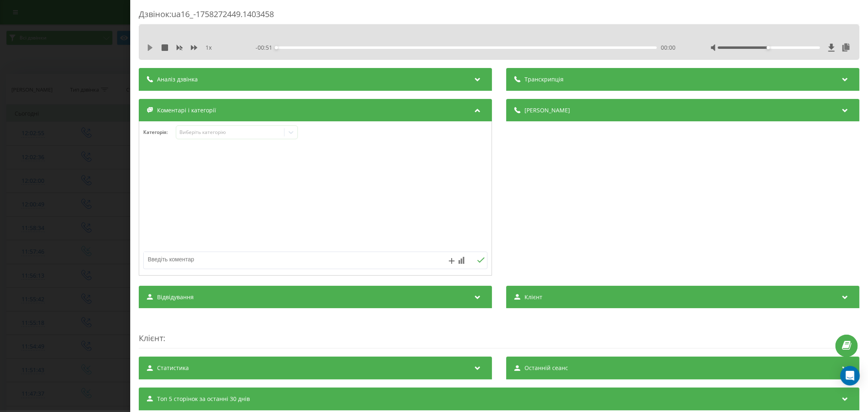
click at [151, 50] on icon at bounding box center [150, 47] width 7 height 7
click at [298, 45] on div "- 00:48 00:02 00:02" at bounding box center [466, 48] width 423 height 8
click at [304, 47] on div "00:03" at bounding box center [466, 47] width 380 height 2
drag, startPoint x: 764, startPoint y: 46, endPoint x: 854, endPoint y: 47, distance: 90.7
click at [854, 47] on div "Дзвінок : ua16_-1758272449.1403458 1 x - 00:45 00:06 00:06 Транскрипція Для AI-…" at bounding box center [499, 206] width 738 height 412
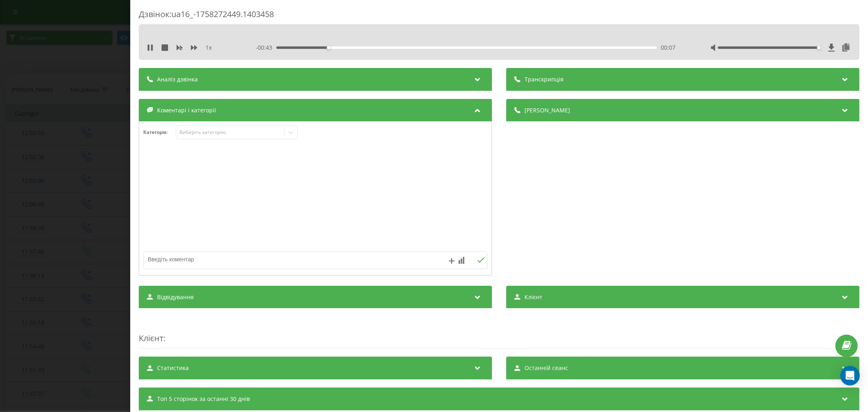
click at [340, 46] on div "00:07" at bounding box center [466, 47] width 380 height 2
click at [387, 44] on div "- 00:40 00:10 00:10" at bounding box center [466, 48] width 423 height 8
click at [387, 48] on div "00:15" at bounding box center [466, 47] width 380 height 2
click at [437, 47] on div "00:22" at bounding box center [466, 47] width 380 height 2
click at [343, 45] on div "- 00:26 00:24 00:24" at bounding box center [466, 48] width 423 height 8
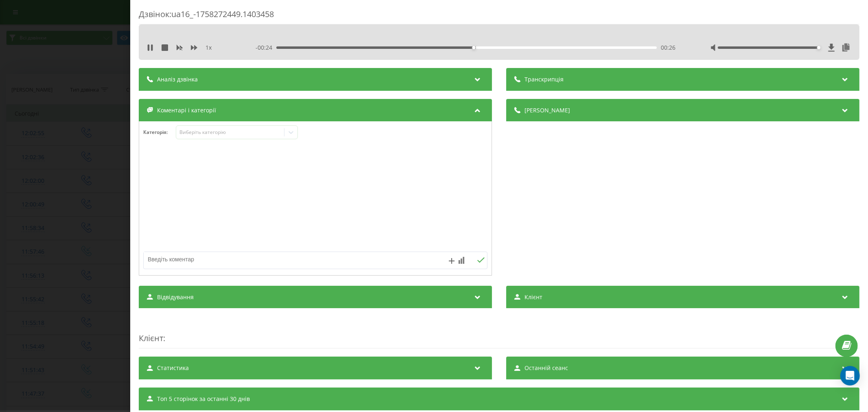
click at [328, 49] on div "- 00:24 00:26 00:26" at bounding box center [466, 48] width 423 height 8
click at [327, 46] on div "00:07" at bounding box center [466, 47] width 380 height 2
click at [287, 47] on div "00:01" at bounding box center [466, 47] width 380 height 2
click at [350, 47] on div "00:10" at bounding box center [466, 47] width 380 height 2
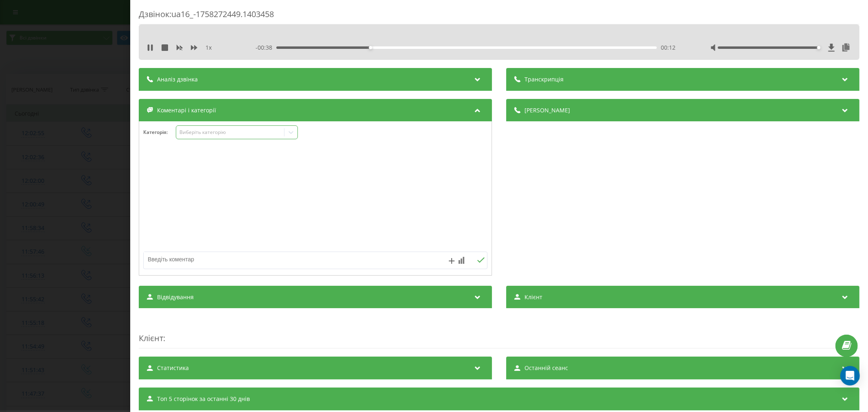
click at [216, 132] on div "Виберіть категорію" at bounding box center [230, 132] width 102 height 7
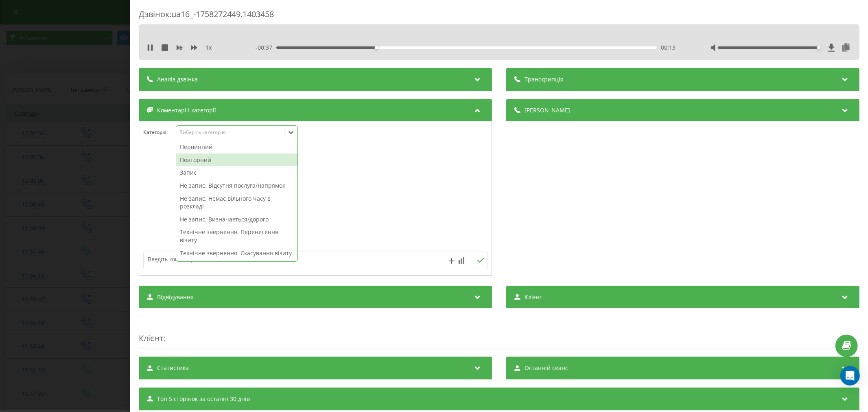
click at [218, 157] on div "Повторний" at bounding box center [236, 159] width 121 height 13
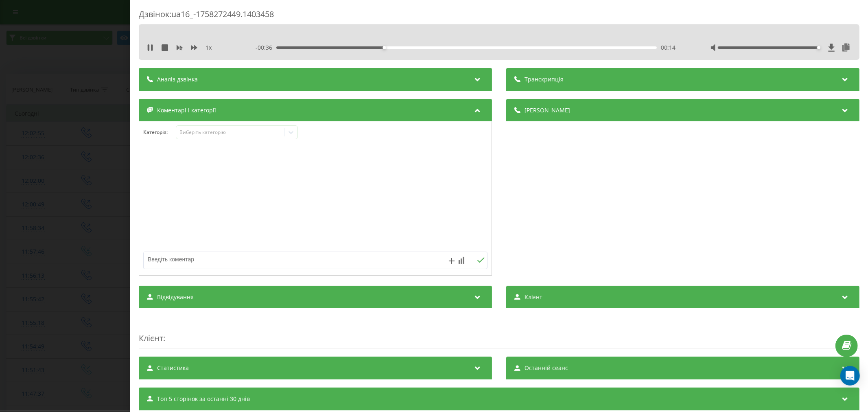
click at [384, 159] on div at bounding box center [315, 199] width 352 height 98
click at [291, 134] on icon at bounding box center [290, 132] width 5 height 3
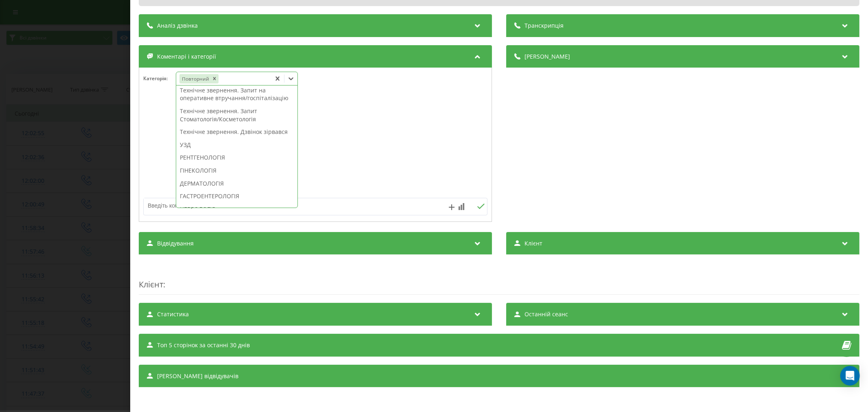
scroll to position [226, 0]
click at [269, 122] on div "Технічне звернення. Дзвінок зірвався" at bounding box center [236, 115] width 121 height 13
click at [363, 143] on div at bounding box center [315, 145] width 352 height 98
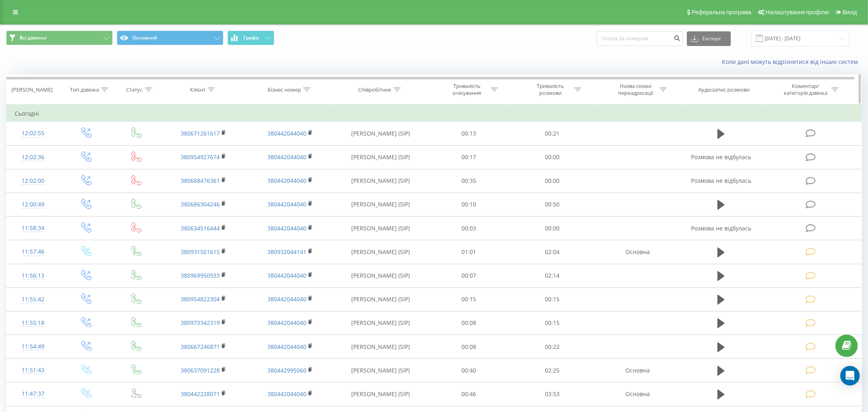
scroll to position [45, 0]
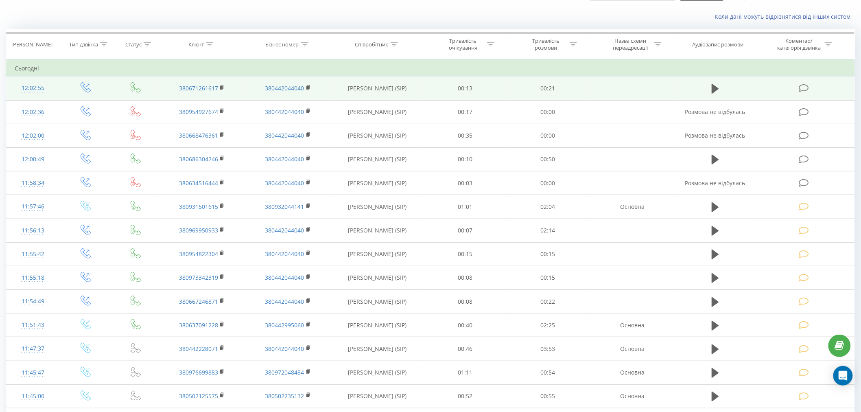
click at [804, 92] on icon at bounding box center [804, 88] width 10 height 9
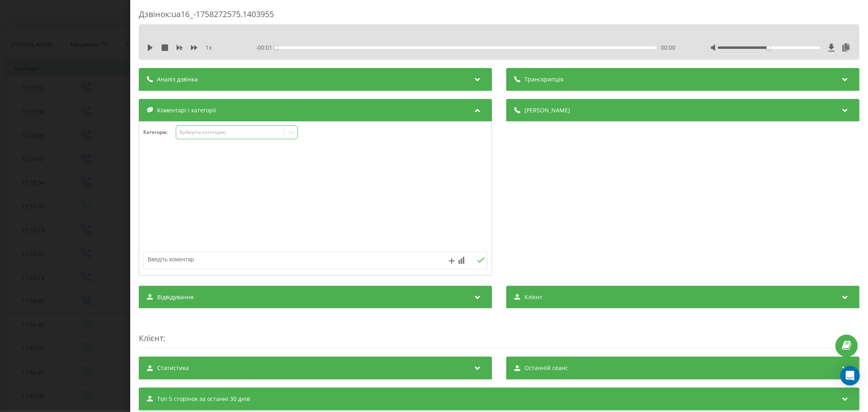
click at [216, 133] on div "Виберіть категорію" at bounding box center [230, 132] width 102 height 7
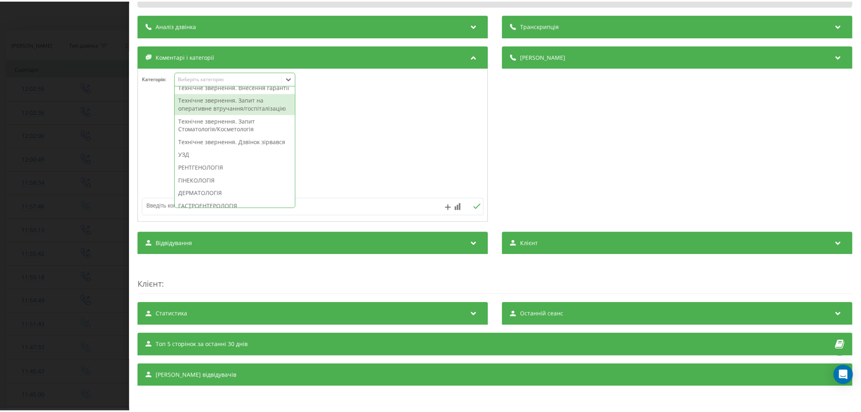
scroll to position [226, 0]
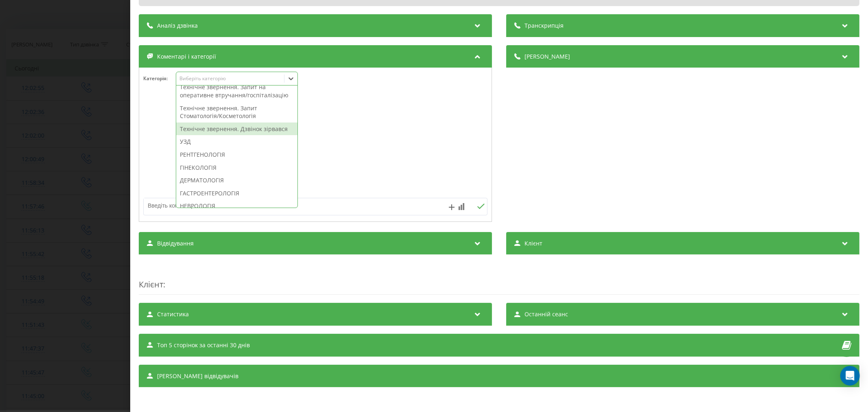
click at [268, 135] on div "Технічне звернення. Дзвінок зірвався" at bounding box center [236, 128] width 121 height 13
click at [432, 139] on div at bounding box center [315, 145] width 352 height 98
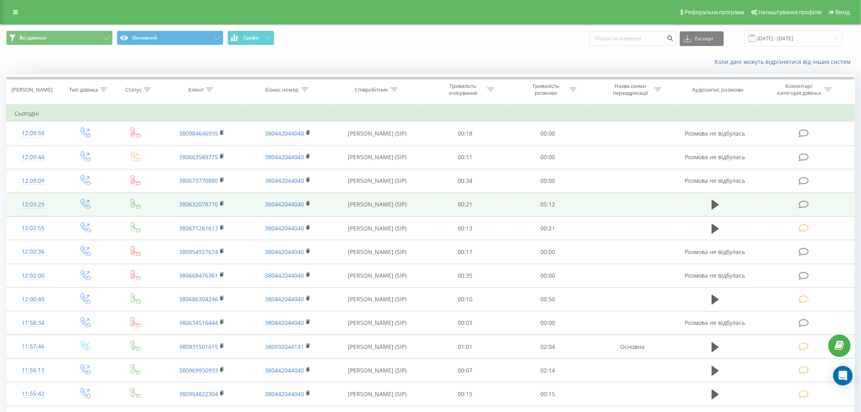
click at [801, 204] on icon at bounding box center [804, 204] width 10 height 9
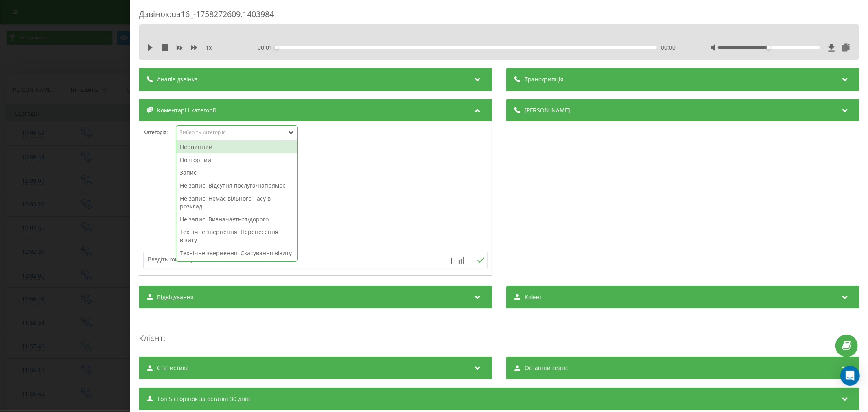
click at [188, 135] on div "Виберіть категорію" at bounding box center [230, 132] width 102 height 7
click at [200, 145] on div "Первинний" at bounding box center [236, 146] width 121 height 13
click at [382, 185] on div at bounding box center [315, 199] width 352 height 98
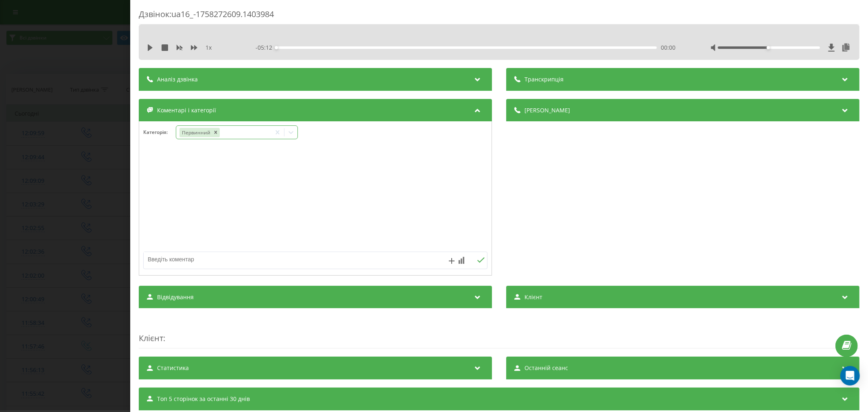
click at [290, 133] on icon at bounding box center [291, 132] width 8 height 8
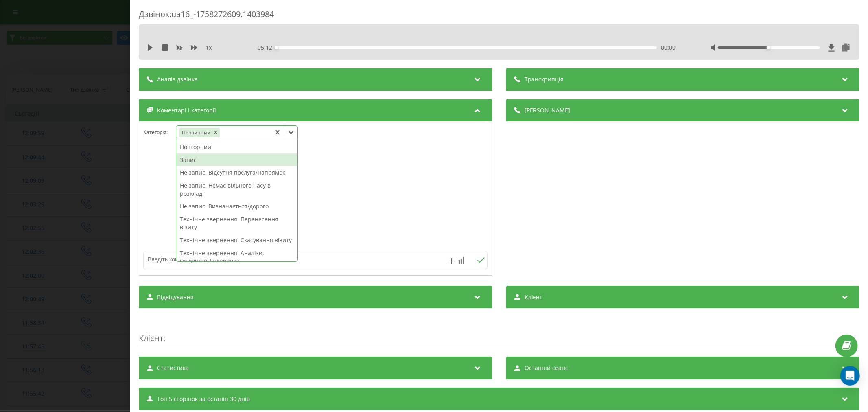
click at [208, 159] on div "Запис" at bounding box center [236, 159] width 121 height 13
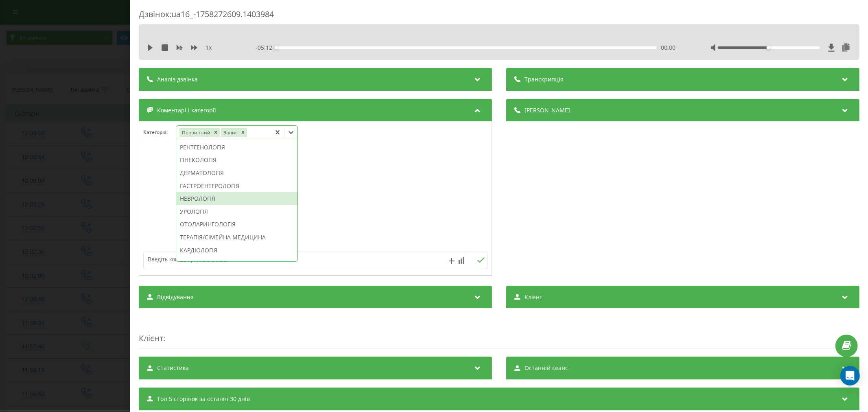
scroll to position [247, 0]
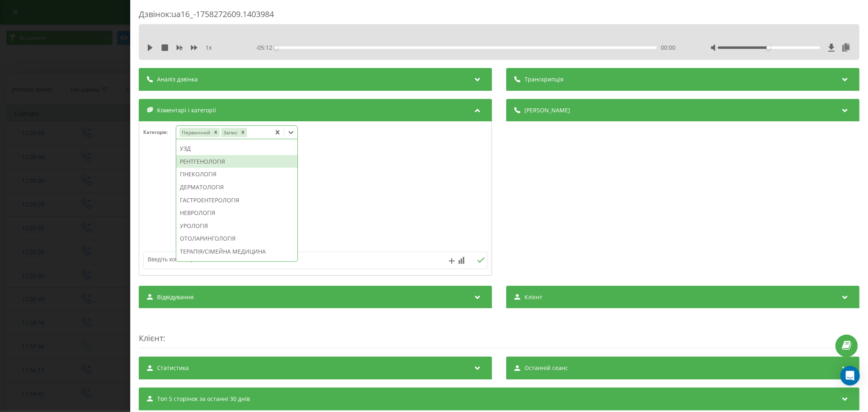
click at [223, 168] on div "РЕНТГЕНОЛОГІЯ" at bounding box center [236, 161] width 121 height 13
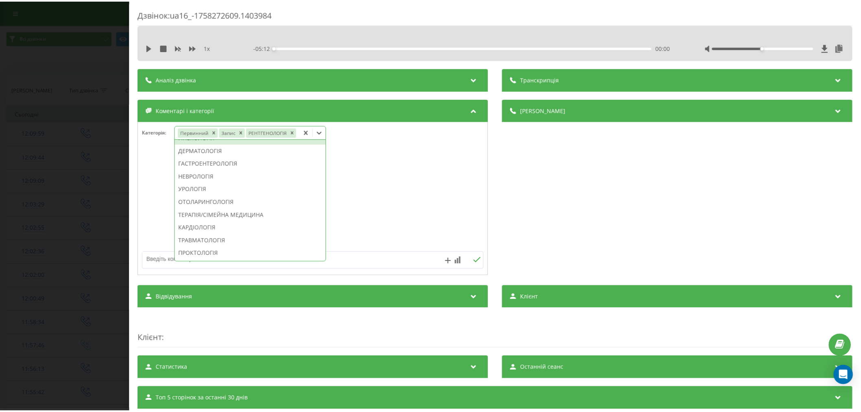
scroll to position [199, 0]
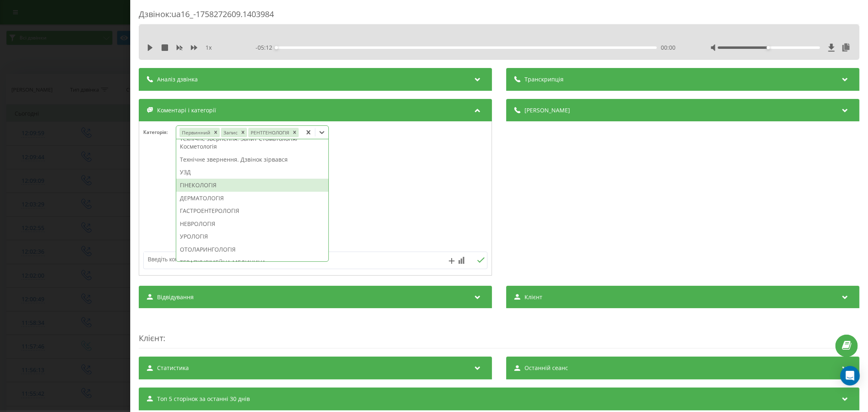
click at [383, 176] on div at bounding box center [315, 199] width 352 height 98
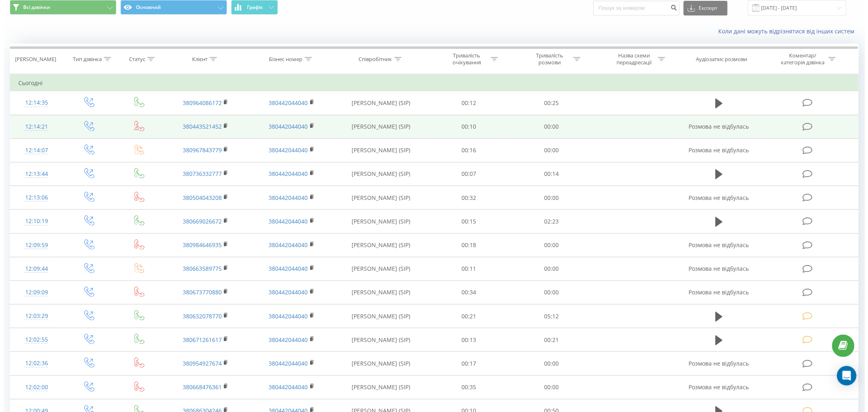
scroll to position [45, 0]
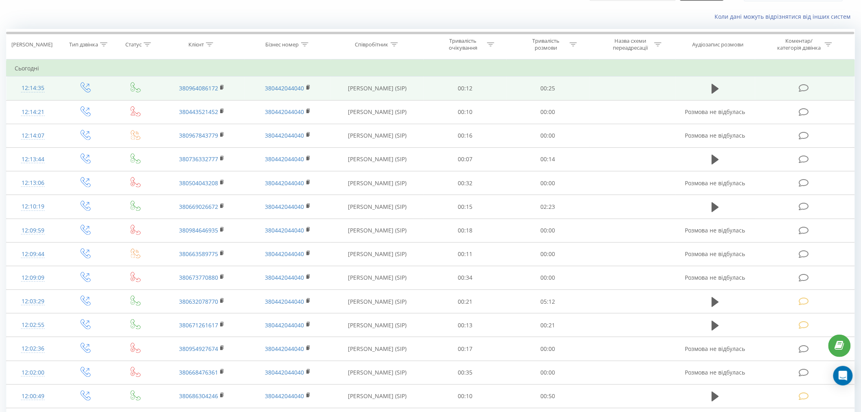
click at [809, 91] on icon at bounding box center [804, 88] width 10 height 9
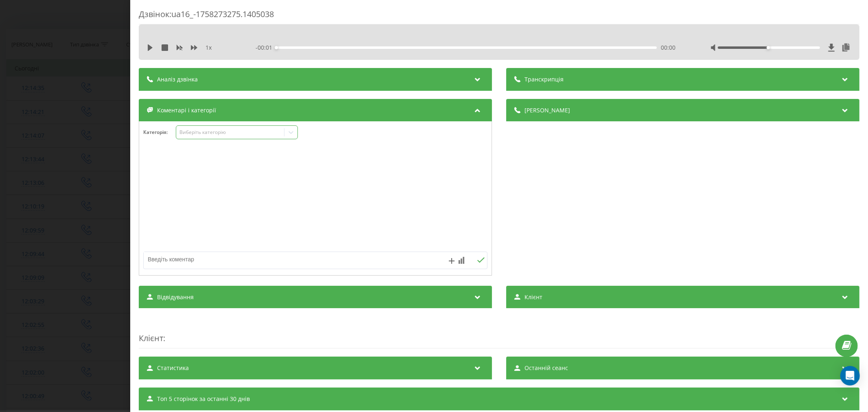
click at [223, 137] on div "Виберіть категорію" at bounding box center [237, 132] width 122 height 14
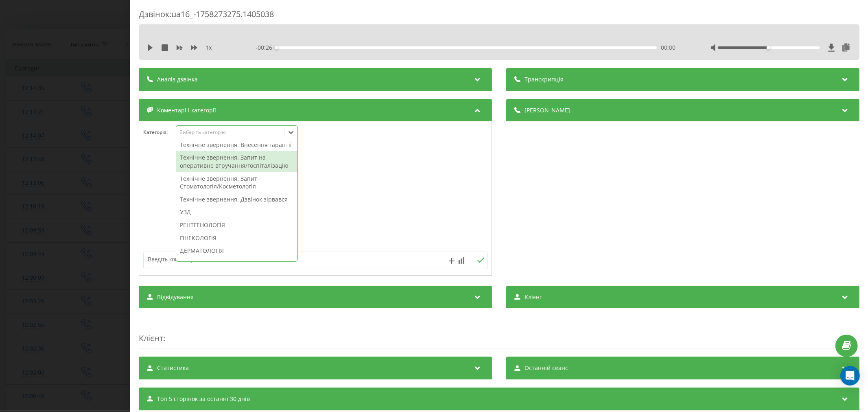
scroll to position [226, 0]
click at [236, 189] on div "Технічне звернення. Дзвінок зірвався" at bounding box center [236, 182] width 121 height 13
click at [444, 206] on div at bounding box center [315, 199] width 352 height 98
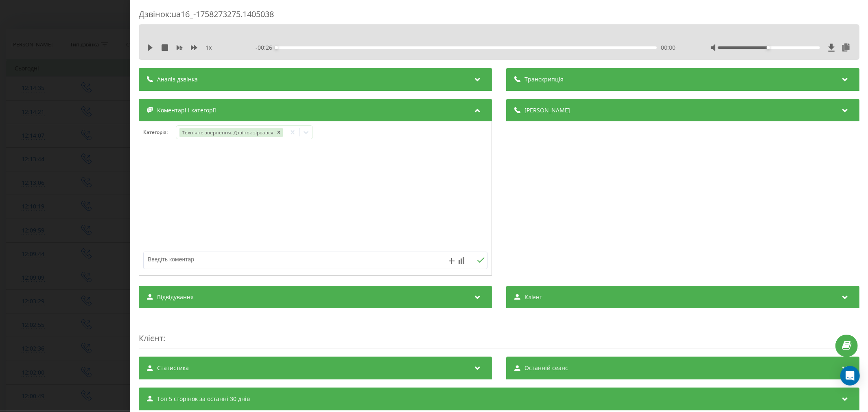
drag, startPoint x: 315, startPoint y: 257, endPoint x: 277, endPoint y: 232, distance: 45.4
click at [310, 252] on textarea at bounding box center [281, 259] width 275 height 15
type textarea "пропущ."
click at [477, 264] on button at bounding box center [480, 260] width 13 height 7
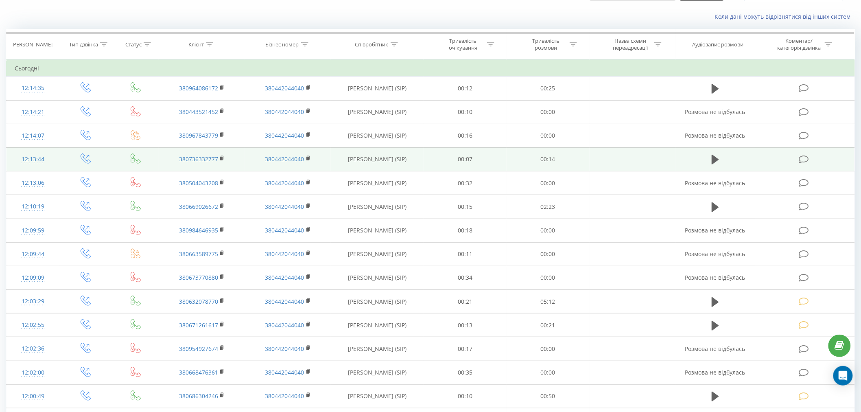
click at [807, 163] on icon at bounding box center [804, 159] width 10 height 9
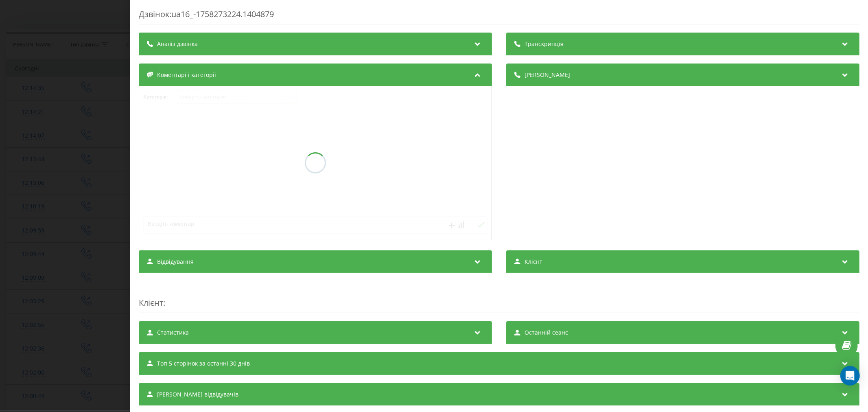
click at [254, 119] on div at bounding box center [315, 163] width 352 height 154
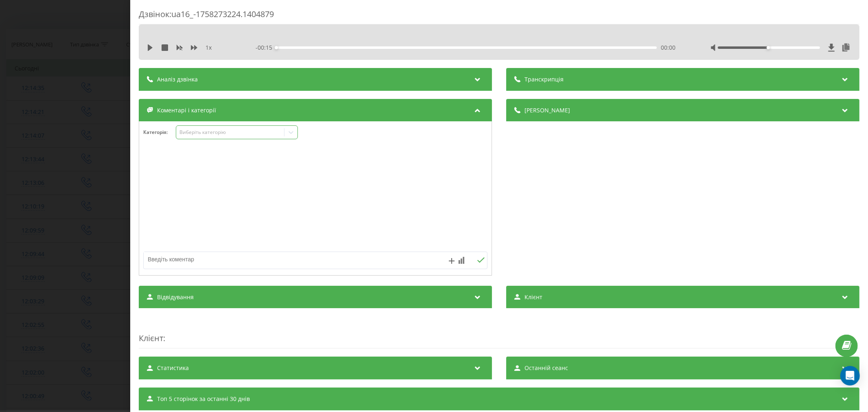
click at [252, 133] on div "Виберіть категорію" at bounding box center [230, 132] width 102 height 7
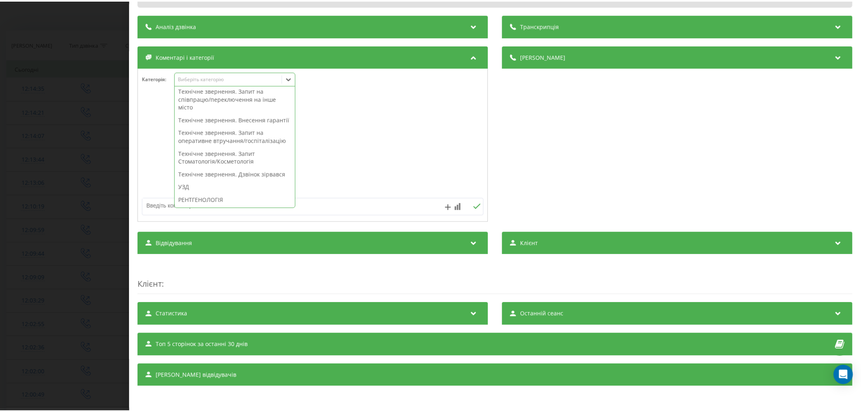
scroll to position [226, 0]
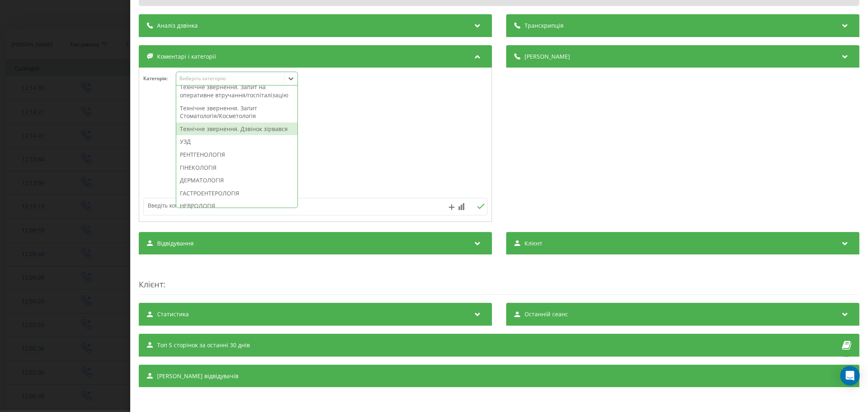
click at [257, 135] on div "Технічне звернення. Дзвінок зірвався" at bounding box center [236, 128] width 121 height 13
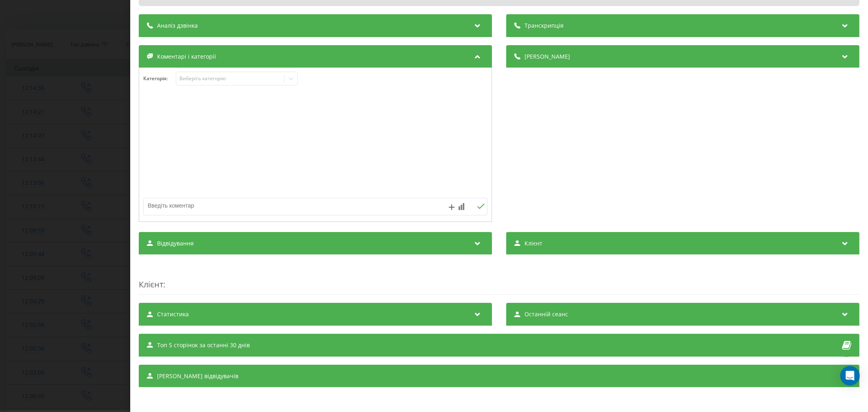
click at [368, 160] on div at bounding box center [315, 145] width 352 height 98
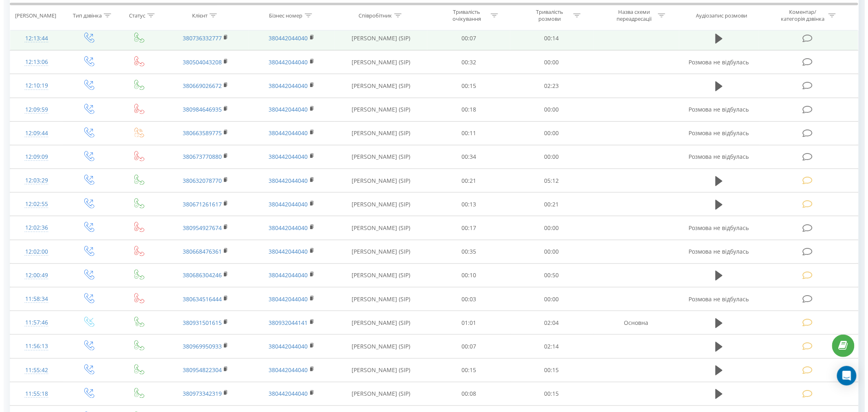
scroll to position [181, 0]
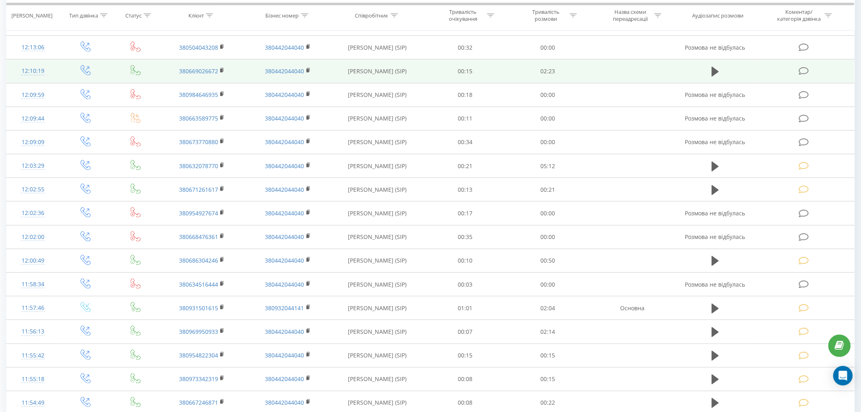
click at [803, 68] on icon at bounding box center [804, 71] width 10 height 9
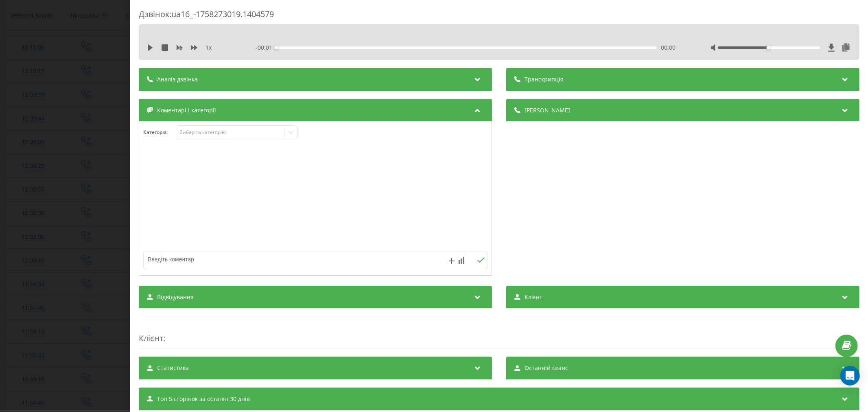
drag, startPoint x: 146, startPoint y: 46, endPoint x: 169, endPoint y: 49, distance: 22.6
click at [147, 46] on icon at bounding box center [150, 47] width 7 height 7
click at [297, 47] on div "00:08" at bounding box center [466, 47] width 380 height 2
click at [317, 46] on div "00:15" at bounding box center [466, 47] width 380 height 2
click at [360, 47] on div "00:16" at bounding box center [466, 47] width 380 height 2
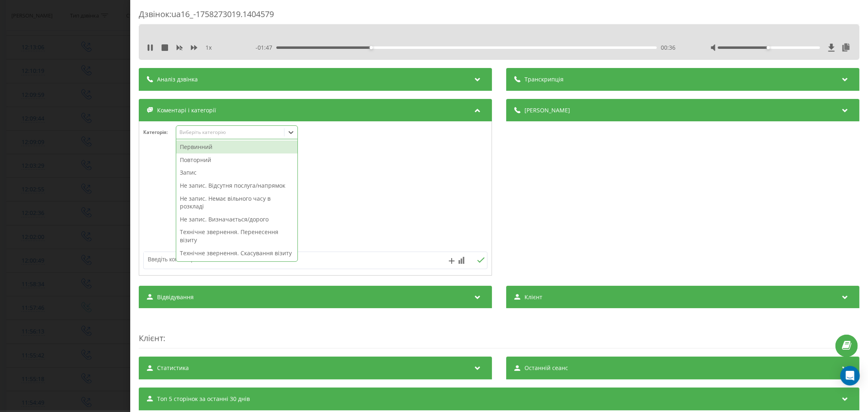
click at [219, 131] on div "Виберіть категорію" at bounding box center [230, 132] width 102 height 7
click at [205, 147] on div "Первинний" at bounding box center [236, 146] width 121 height 13
click at [205, 174] on div "Не запис. Відсутня послуга/напрямок" at bounding box center [236, 172] width 121 height 13
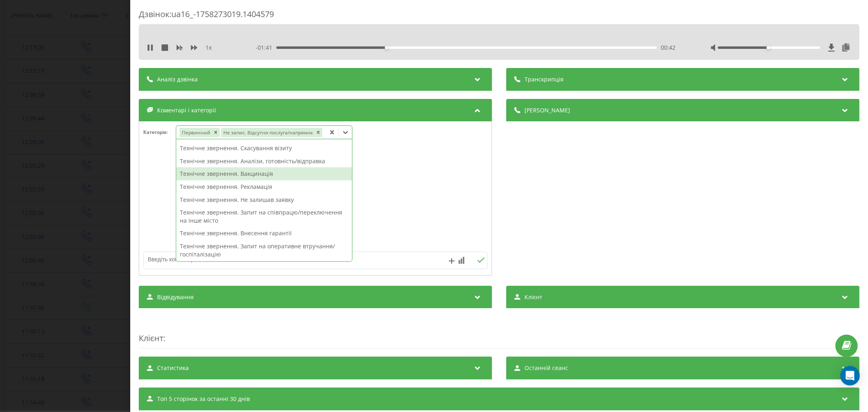
scroll to position [181, 0]
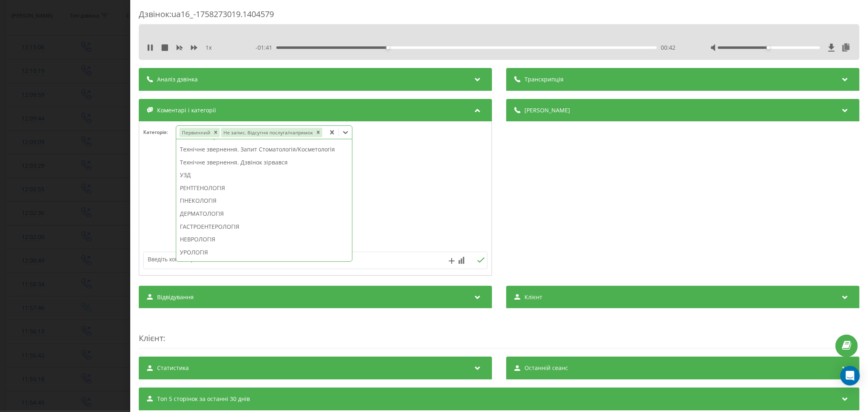
click at [429, 180] on div at bounding box center [315, 199] width 352 height 98
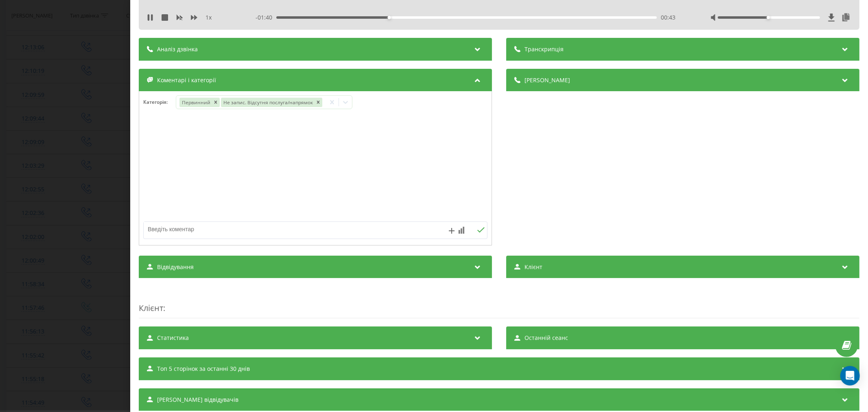
scroll to position [45, 0]
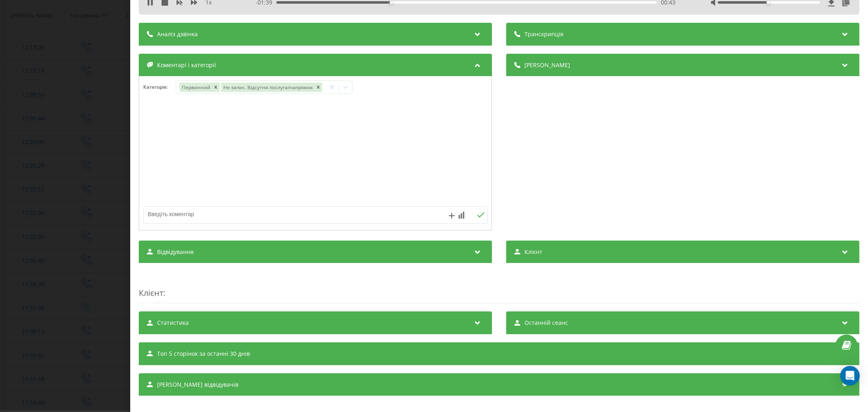
drag, startPoint x: 226, startPoint y: 214, endPoint x: 225, endPoint y: 196, distance: 18.4
click at [226, 213] on textarea at bounding box center [281, 214] width 275 height 15
type textarea "первинна консульт онлайн з ендокринологом"
click at [481, 215] on button at bounding box center [480, 215] width 13 height 7
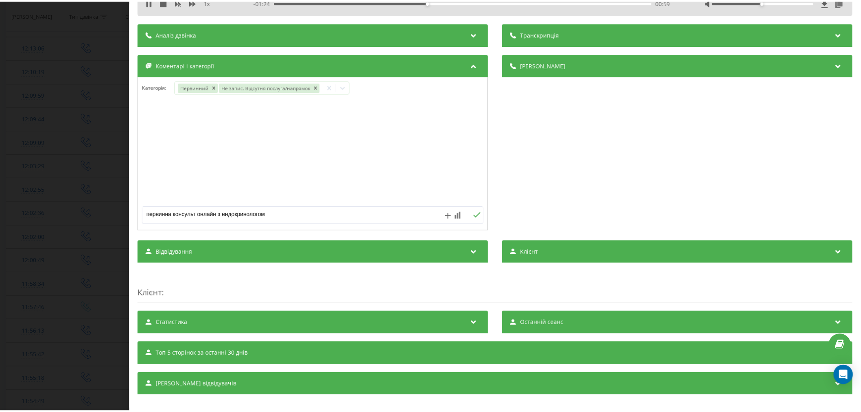
scroll to position [0, 0]
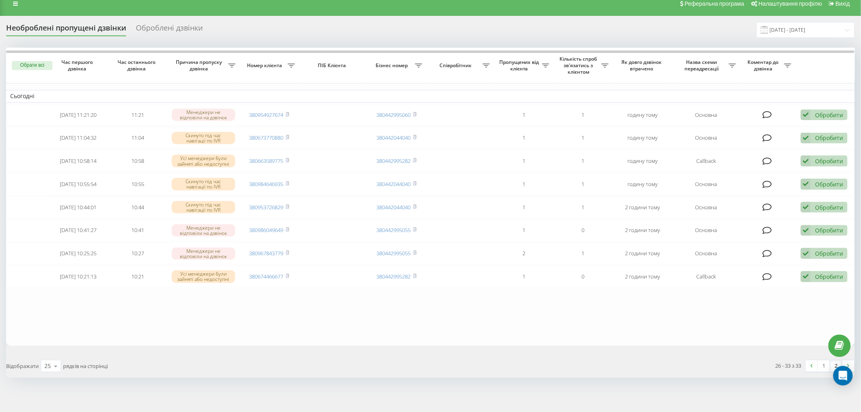
scroll to position [11, 0]
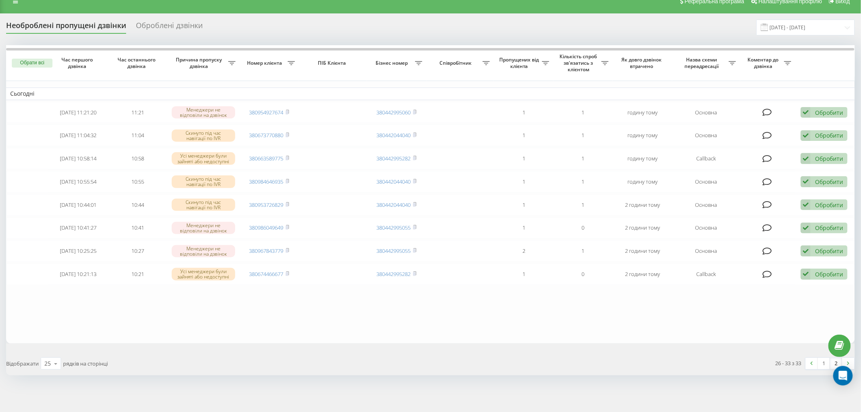
drag, startPoint x: 836, startPoint y: 360, endPoint x: 826, endPoint y: 360, distance: 10.6
click at [836, 360] on link "2" at bounding box center [836, 363] width 12 height 11
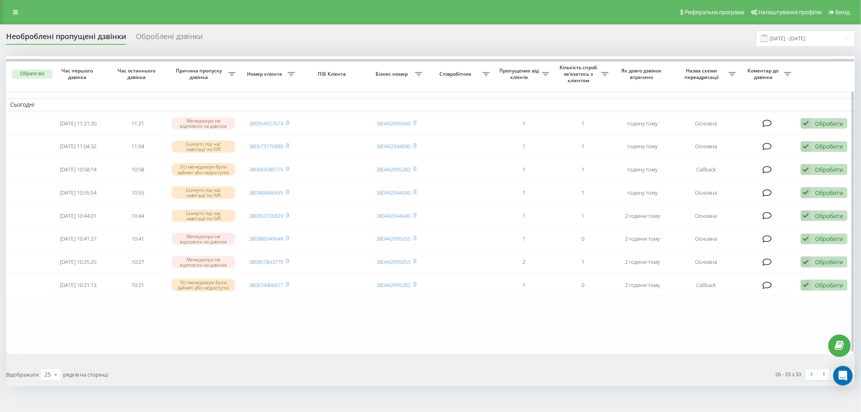
click at [250, 337] on table "Сьогодні [DATE] 11:21:20 11:21 Менеджери не відповіли на дзвінок 380954927674 3…" at bounding box center [430, 205] width 849 height 298
drag, startPoint x: 222, startPoint y: 360, endPoint x: 223, endPoint y: 349, distance: 11.4
click at [222, 360] on div "Обрати всі Час першого дзвінка Час останнього дзвінка Причина пропуску дзвінка …" at bounding box center [430, 221] width 849 height 330
drag, startPoint x: 275, startPoint y: 345, endPoint x: 294, endPoint y: 349, distance: 18.8
click at [276, 345] on table "Сьогодні [DATE] 11:21:20 11:21 Менеджери не відповіли на дзвінок 380954927674 3…" at bounding box center [430, 205] width 849 height 298
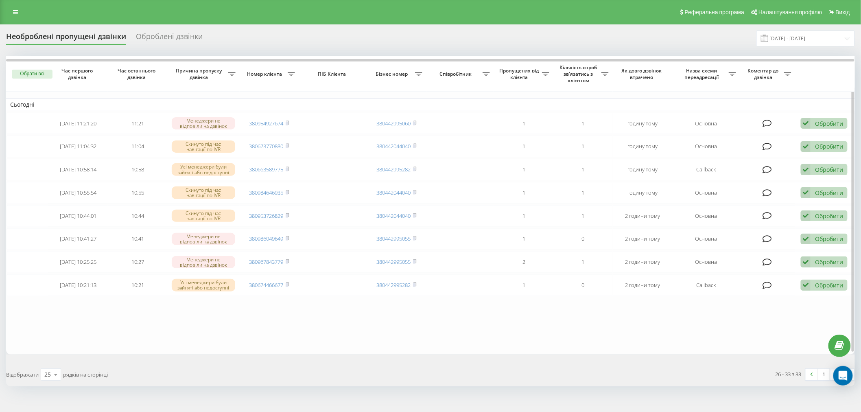
drag, startPoint x: 296, startPoint y: 347, endPoint x: 232, endPoint y: 332, distance: 65.6
click at [296, 347] on table "Сьогодні [DATE] 11:21:20 11:21 Менеджери не відповіли на дзвінок 380954927674 3…" at bounding box center [430, 205] width 849 height 298
drag, startPoint x: 201, startPoint y: 329, endPoint x: 210, endPoint y: 328, distance: 9.0
click at [203, 328] on table "Сьогодні [DATE] 11:21:20 11:21 Менеджери не відповіли на дзвінок 380954927674 3…" at bounding box center [430, 205] width 849 height 298
drag, startPoint x: 242, startPoint y: 345, endPoint x: 275, endPoint y: 339, distance: 33.0
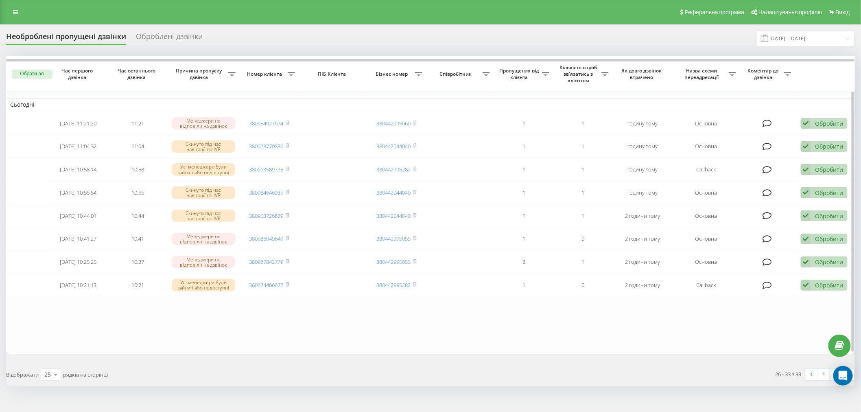
click at [247, 345] on table "Сьогодні [DATE] 11:21:20 11:21 Менеджери не відповіли на дзвінок 380954927674 3…" at bounding box center [430, 205] width 849 height 298
drag, startPoint x: 275, startPoint y: 339, endPoint x: 252, endPoint y: 349, distance: 24.6
click at [263, 346] on table "Сьогодні [DATE] 11:21:20 11:21 Менеджери не відповіли на дзвінок 380954927674 3…" at bounding box center [430, 205] width 849 height 298
click at [189, 351] on table "Сьогодні [DATE] 11:21:20 11:21 Менеджери не відповіли на дзвінок 380954927674 3…" at bounding box center [430, 205] width 849 height 298
click at [151, 343] on table "Сьогодні [DATE] 11:21:20 11:21 Менеджери не відповіли на дзвінок 380954927674 3…" at bounding box center [430, 205] width 849 height 298
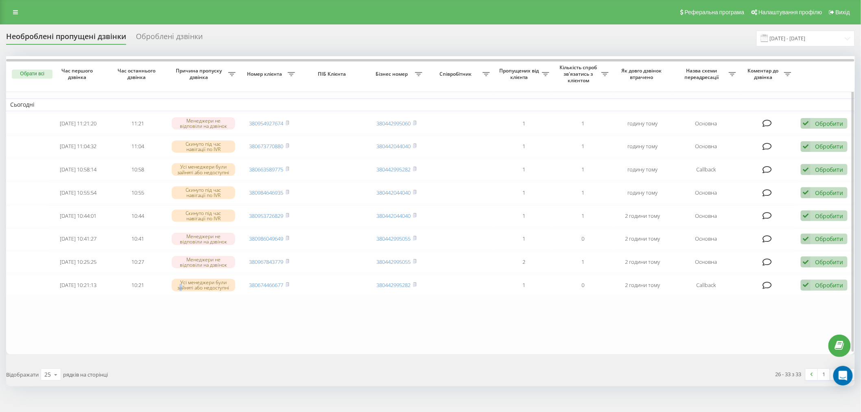
click at [182, 343] on table "Сьогодні [DATE] 11:21:20 11:21 Менеджери не відповіли на дзвінок 380954927674 3…" at bounding box center [430, 205] width 849 height 298
click at [188, 343] on table "Сьогодні [DATE] 11:21:20 11:21 Менеджери не відповіли на дзвінок 380954927674 3…" at bounding box center [430, 205] width 849 height 298
click at [197, 345] on table "Сьогодні [DATE] 11:21:20 11:21 Менеджери не відповіли на дзвінок 380954927674 3…" at bounding box center [430, 205] width 849 height 298
click at [180, 347] on table "Сьогодні [DATE] 11:21:20 11:21 Менеджери не відповіли на дзвінок 380954927674 3…" at bounding box center [430, 205] width 849 height 298
click at [152, 353] on div "Обрати всі Час першого дзвінка Час останнього дзвінка Причина пропуску дзвінка …" at bounding box center [430, 221] width 849 height 330
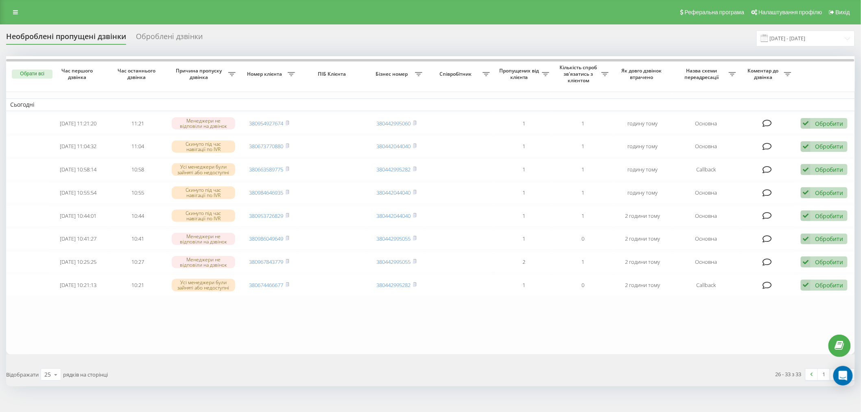
click at [136, 353] on div "Обрати всі Час першого дзвінка Час останнього дзвінка Причина пропуску дзвінка …" at bounding box center [430, 221] width 849 height 330
drag, startPoint x: 163, startPoint y: 351, endPoint x: 181, endPoint y: 347, distance: 18.4
click at [176, 349] on table "Сьогодні [DATE] 11:21:20 11:21 Менеджери не відповіли на дзвінок 380954927674 3…" at bounding box center [430, 205] width 849 height 298
drag, startPoint x: 194, startPoint y: 343, endPoint x: 214, endPoint y: 343, distance: 19.9
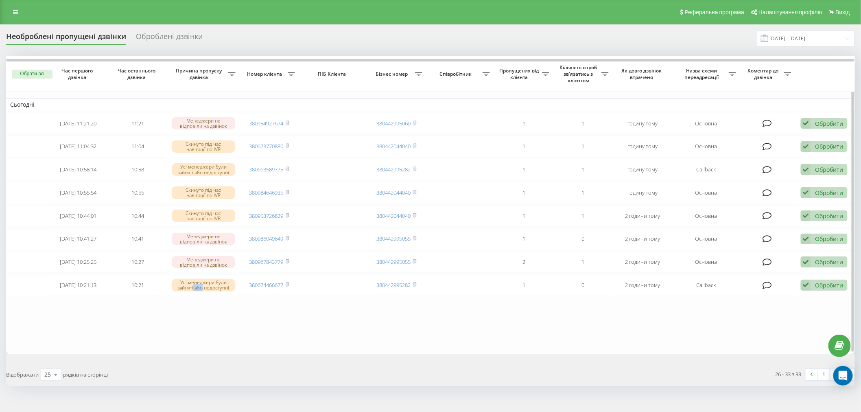
click at [214, 343] on table "Сьогодні [DATE] 11:21:20 11:21 Менеджери не відповіли на дзвінок 380954927674 3…" at bounding box center [430, 205] width 849 height 298
drag, startPoint x: 214, startPoint y: 342, endPoint x: 220, endPoint y: 342, distance: 5.3
click at [218, 342] on table "Сьогодні [DATE] 11:21:20 11:21 Менеджери не відповіли на дзвінок 380954927674 3…" at bounding box center [430, 205] width 849 height 298
click at [224, 343] on table "Сьогодні [DATE] 11:21:20 11:21 Менеджери не відповіли на дзвінок 380954927674 3…" at bounding box center [430, 205] width 849 height 298
click at [199, 349] on table "Сьогодні [DATE] 11:21:20 11:21 Менеджери не відповіли на дзвінок 380954927674 3…" at bounding box center [430, 205] width 849 height 298
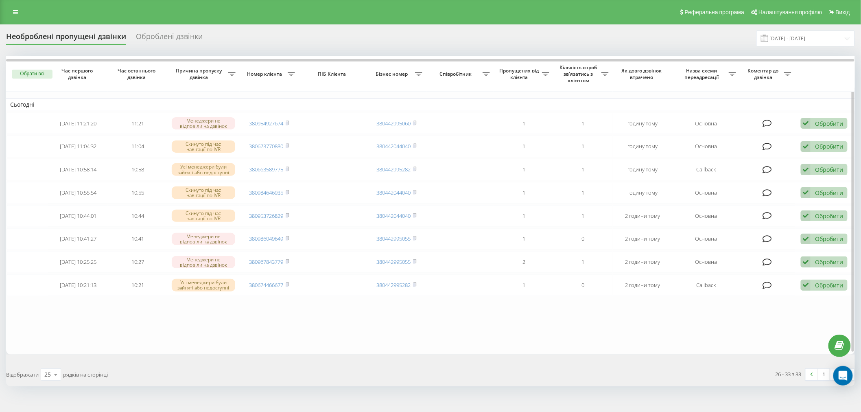
click at [193, 346] on table "Сьогодні [DATE] 11:21:20 11:21 Менеджери не відповіли на дзвінок 380954927674 3…" at bounding box center [430, 205] width 849 height 298
click at [203, 348] on table "Сьогодні [DATE] 11:21:20 11:21 Менеджери не відповіли на дзвінок 380954927674 3…" at bounding box center [430, 205] width 849 height 298
drag, startPoint x: 214, startPoint y: 344, endPoint x: 204, endPoint y: 358, distance: 17.4
click at [205, 357] on div "Обрати всі Час першого дзвінка Час останнього дзвінка Причина пропуску дзвінка …" at bounding box center [430, 221] width 849 height 330
drag, startPoint x: 171, startPoint y: 345, endPoint x: 172, endPoint y: 352, distance: 6.6
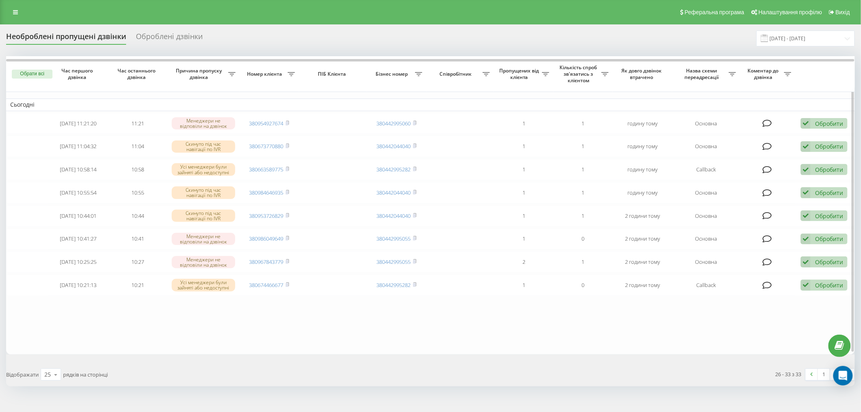
click at [172, 351] on table "Сьогодні [DATE] 11:21:20 11:21 Менеджери не відповіли на дзвінок 380954927674 3…" at bounding box center [430, 205] width 849 height 298
drag, startPoint x: 372, startPoint y: 338, endPoint x: 330, endPoint y: 295, distance: 60.4
click at [372, 338] on table "Сьогодні [DATE] 11:21:20 11:21 Менеджери не відповіли на дзвінок 380954927674 3…" at bounding box center [430, 205] width 849 height 298
click at [368, 306] on table "Сьогодні [DATE] 11:21:20 11:21 Менеджери не відповіли на дзвінок 380954927674 3…" at bounding box center [430, 205] width 849 height 298
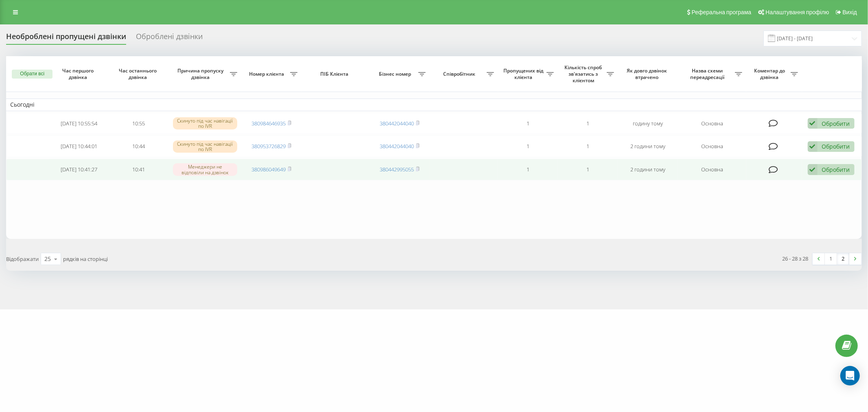
click at [814, 169] on icon at bounding box center [813, 169] width 10 height 11
click at [749, 181] on span "Не вдалося зв'язатися" at bounding box center [739, 183] width 62 height 8
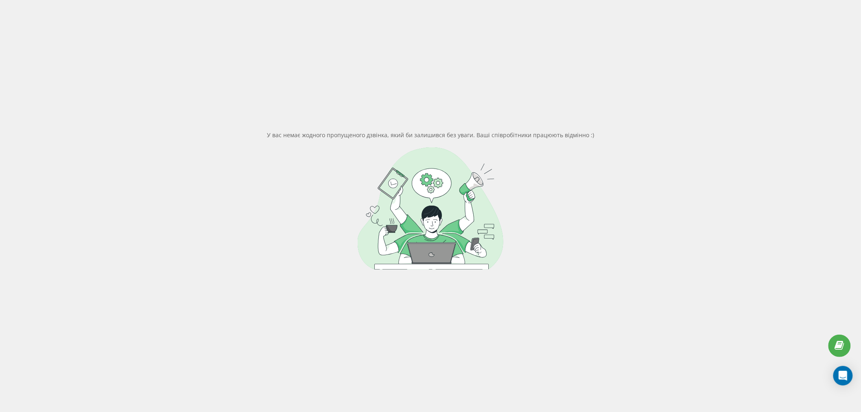
scroll to position [62, 0]
click at [702, 127] on div "У вас немає жодного пропущеного дзвінка, який би залишився без уваги. Ваші спів…" at bounding box center [430, 200] width 849 height 412
click at [256, 159] on div at bounding box center [430, 208] width 849 height 122
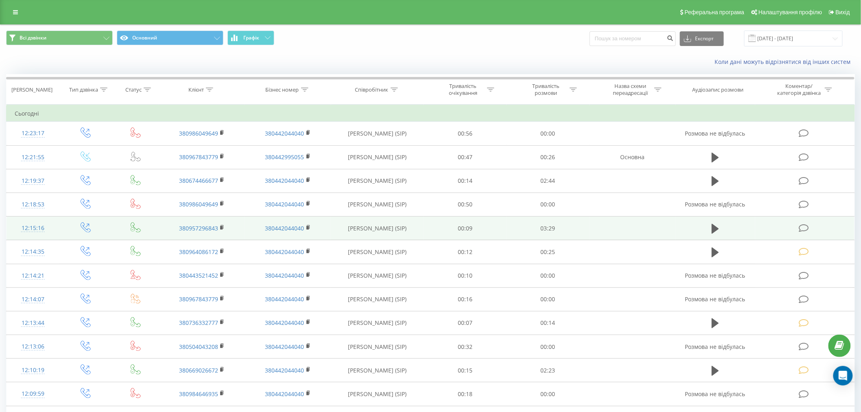
click at [803, 228] on icon at bounding box center [804, 228] width 10 height 9
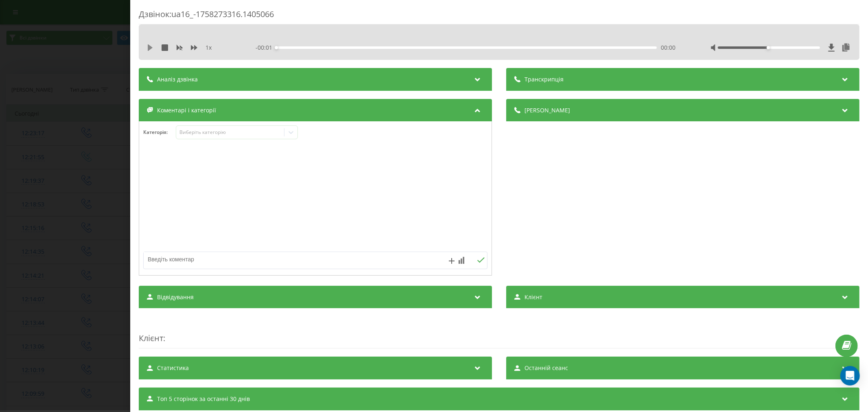
click at [149, 48] on icon at bounding box center [150, 47] width 5 height 7
click at [286, 46] on div "00:00" at bounding box center [466, 47] width 380 height 2
click at [298, 46] on div "00:07" at bounding box center [466, 47] width 380 height 2
click at [315, 46] on div "00:22" at bounding box center [466, 47] width 380 height 2
drag, startPoint x: 763, startPoint y: 46, endPoint x: 839, endPoint y: 64, distance: 78.2
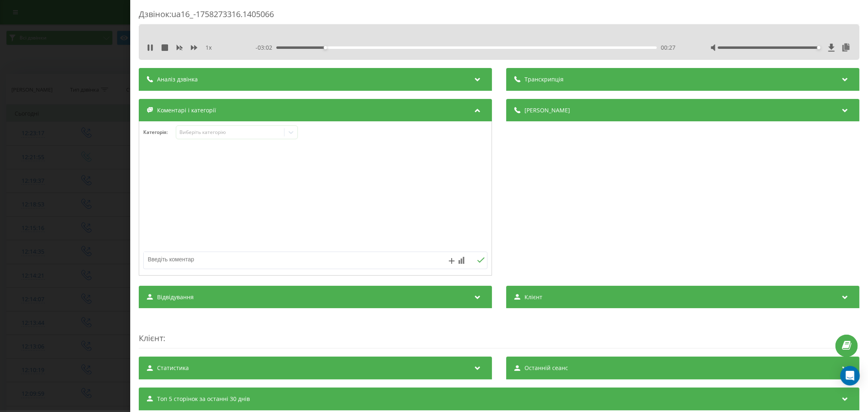
click at [839, 64] on div "Дзвінок : ua16_-1758273316.1405066 1 x - 03:02 00:27 00:27 Транскрипція Для AI-…" at bounding box center [499, 233] width 721 height 448
click at [239, 135] on div "Виберіть категорію" at bounding box center [230, 132] width 102 height 7
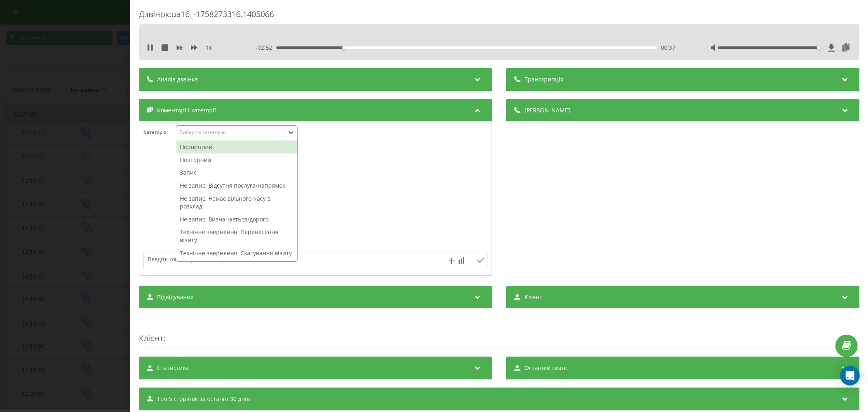
click at [202, 151] on div "Первинний" at bounding box center [236, 146] width 121 height 13
click at [208, 159] on div "Запис" at bounding box center [236, 159] width 121 height 13
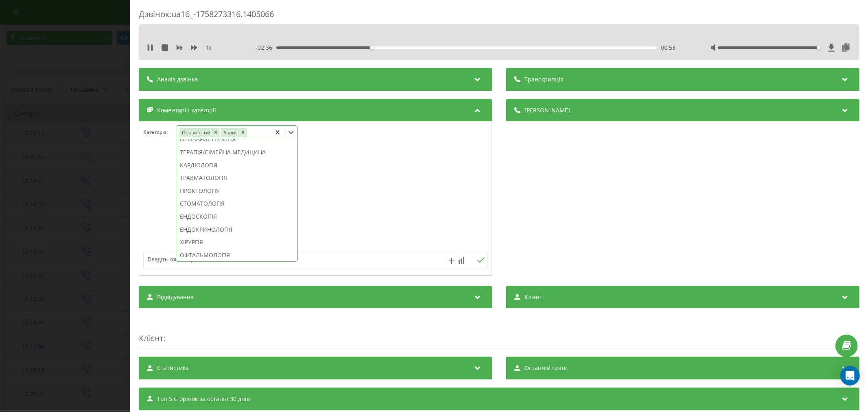
scroll to position [361, 0]
click at [199, 221] on div "ЕНДОКРИНОЛОГІЯ" at bounding box center [236, 214] width 121 height 13
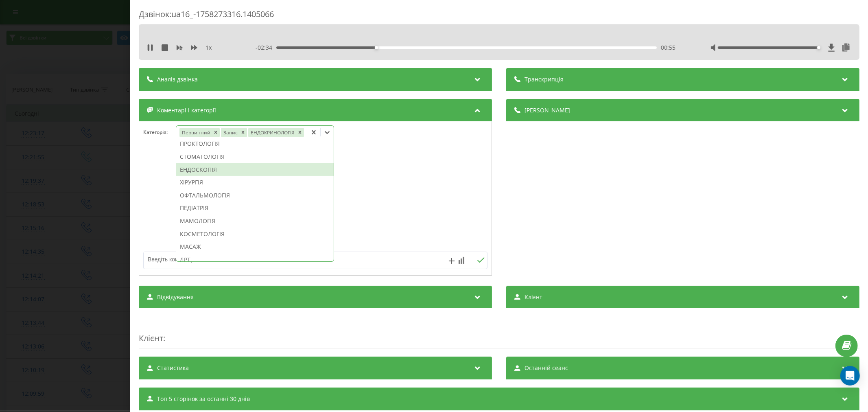
scroll to position [306, 0]
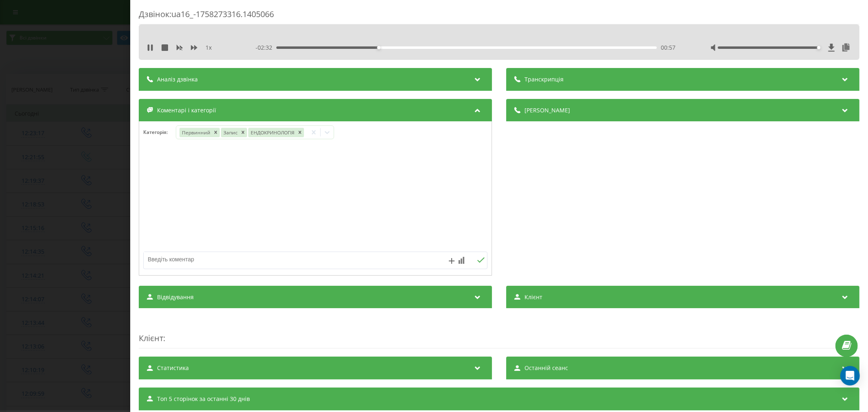
click at [388, 197] on div at bounding box center [315, 199] width 352 height 98
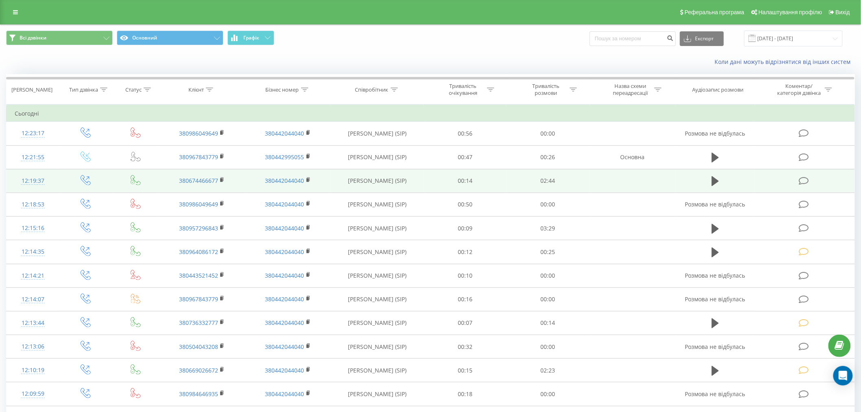
click at [805, 172] on td at bounding box center [804, 181] width 99 height 24
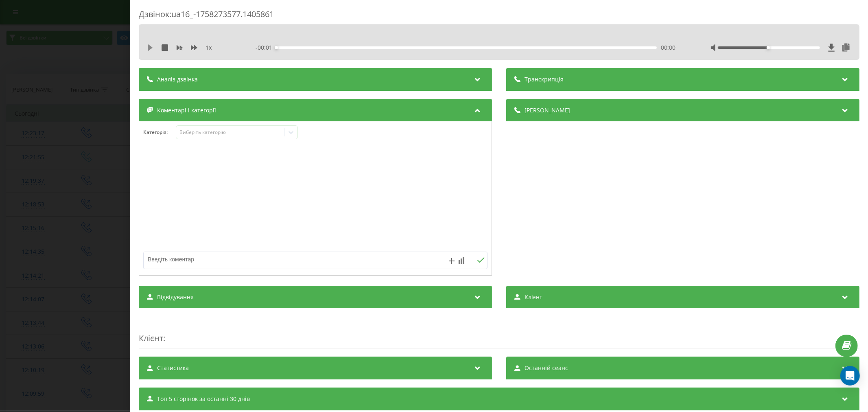
click at [150, 49] on icon at bounding box center [150, 47] width 5 height 7
click at [284, 46] on div "00:03" at bounding box center [466, 47] width 380 height 2
drag, startPoint x: 763, startPoint y: 47, endPoint x: 814, endPoint y: 56, distance: 52.0
click at [814, 56] on div "1 x - 02:35 00:09 00:09" at bounding box center [499, 41] width 721 height 35
click at [206, 135] on div "Виберіть категорію" at bounding box center [230, 132] width 102 height 7
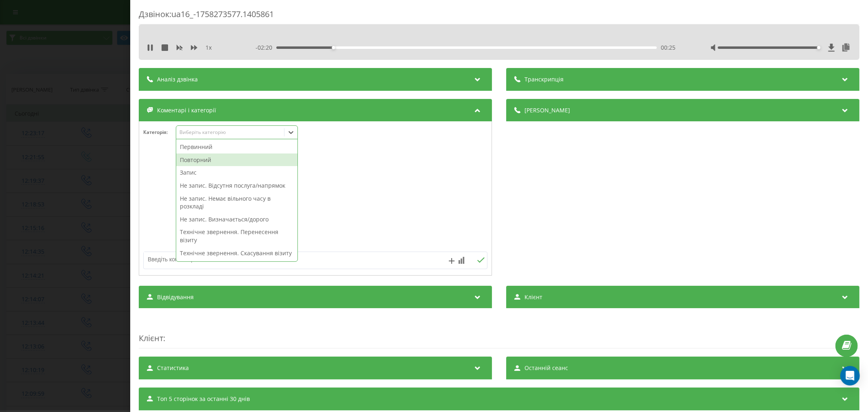
click at [198, 160] on div "Повторний" at bounding box center [236, 159] width 121 height 13
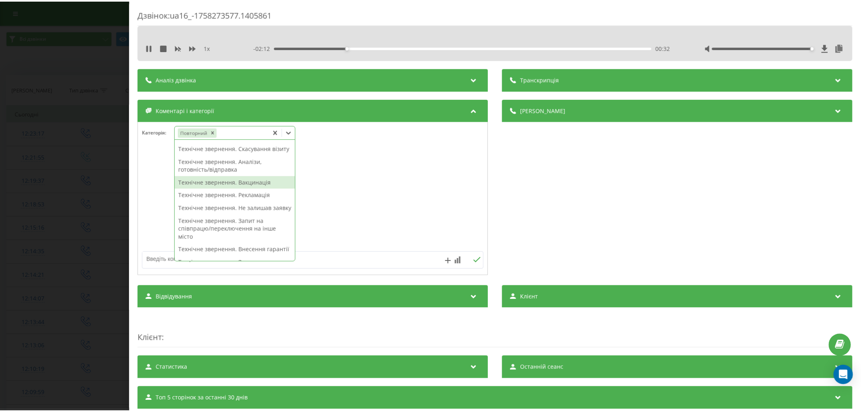
scroll to position [77, 0]
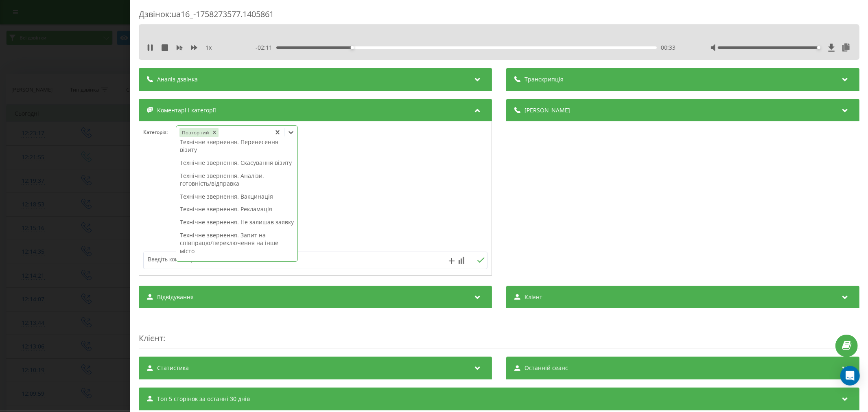
click at [214, 216] on div "Технічне звернення. Рекламація" at bounding box center [236, 209] width 121 height 13
click at [408, 214] on div at bounding box center [315, 199] width 352 height 98
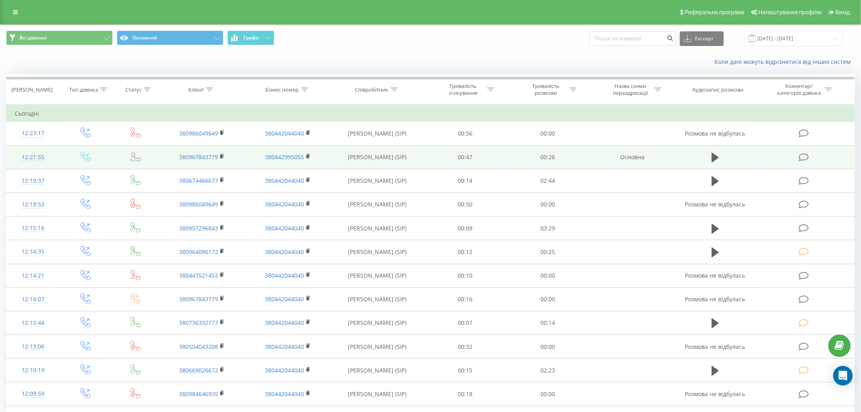
click at [800, 159] on icon at bounding box center [804, 157] width 10 height 9
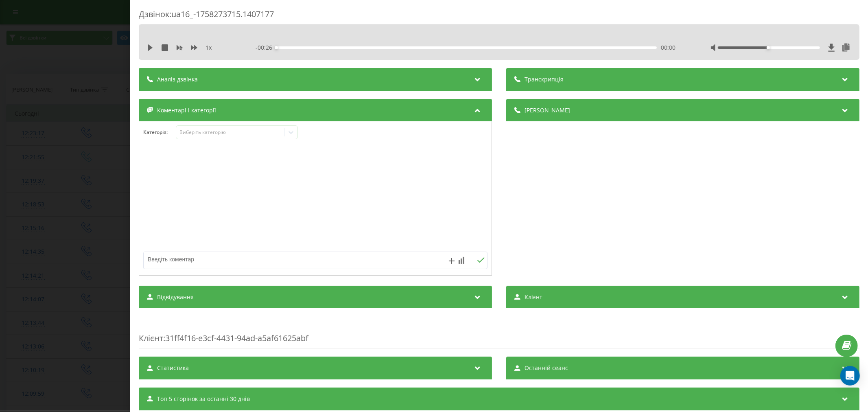
click at [235, 199] on div at bounding box center [315, 199] width 352 height 98
click at [151, 53] on div "1 x - 00:26 00:00 00:00" at bounding box center [499, 47] width 708 height 12
click at [151, 49] on icon at bounding box center [150, 47] width 7 height 7
click at [298, 46] on div "00:00" at bounding box center [466, 47] width 380 height 2
drag, startPoint x: 759, startPoint y: 46, endPoint x: 818, endPoint y: 47, distance: 59.0
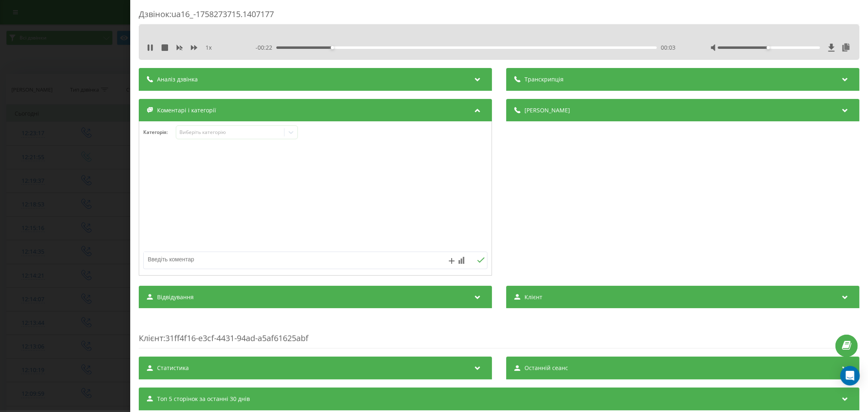
click at [818, 47] on div at bounding box center [780, 48] width 141 height 8
drag, startPoint x: 763, startPoint y: 47, endPoint x: 817, endPoint y: 47, distance: 53.7
click at [817, 47] on div at bounding box center [780, 48] width 141 height 8
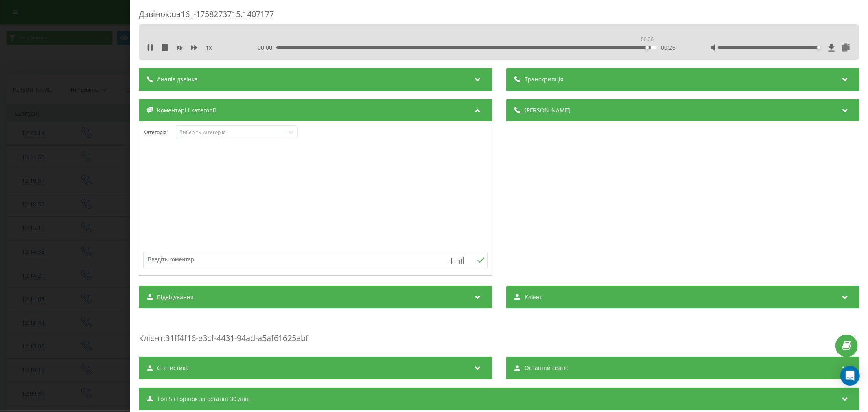
drag, startPoint x: 566, startPoint y: 47, endPoint x: 646, endPoint y: 47, distance: 79.7
click at [646, 47] on div "00:26" at bounding box center [466, 47] width 380 height 2
click at [494, 46] on div "00:26" at bounding box center [464, 47] width 380 height 2
click at [150, 46] on icon at bounding box center [150, 47] width 5 height 7
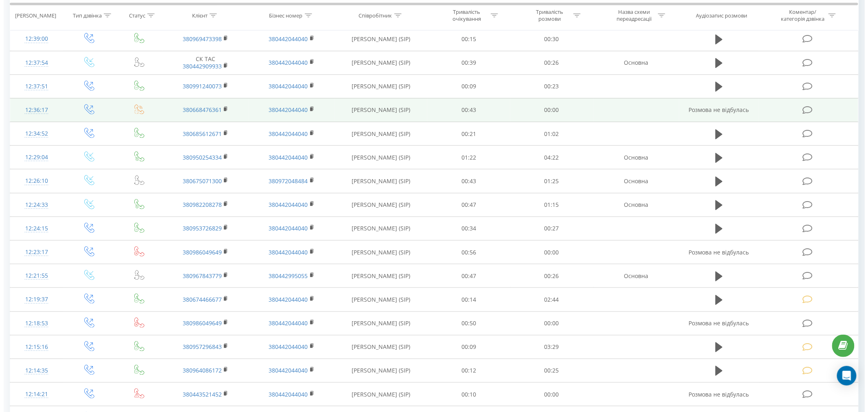
scroll to position [226, 0]
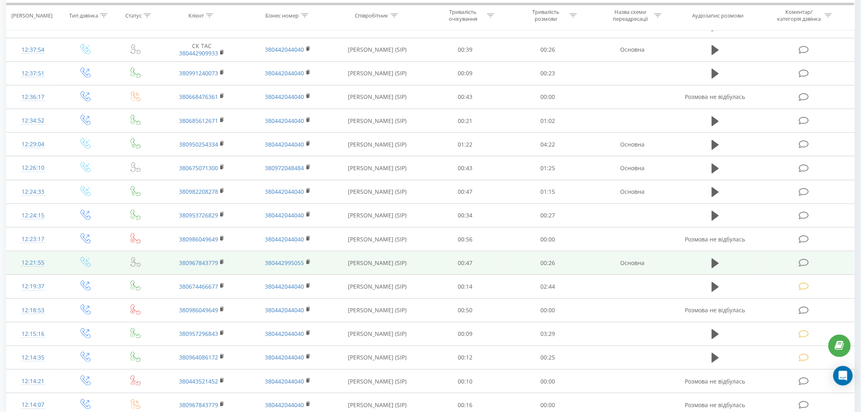
click at [798, 262] on td at bounding box center [804, 263] width 99 height 24
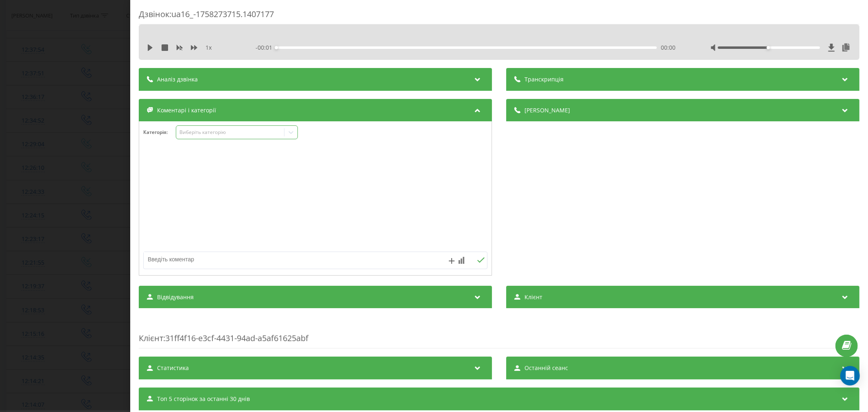
click at [212, 132] on div "Виберіть категорію" at bounding box center [230, 132] width 102 height 7
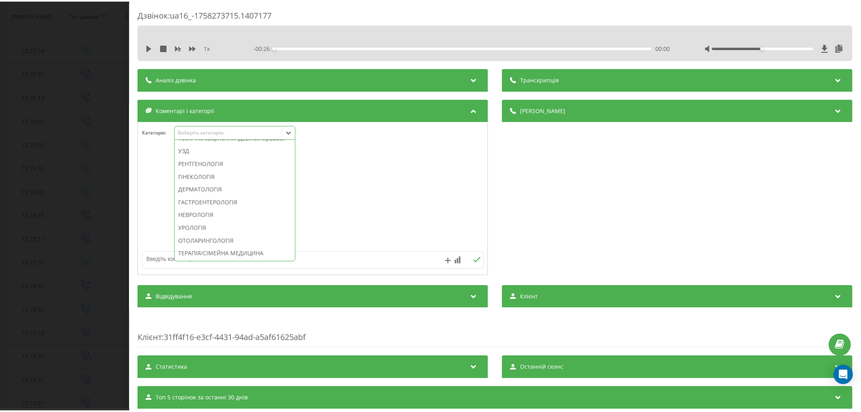
scroll to position [271, 0]
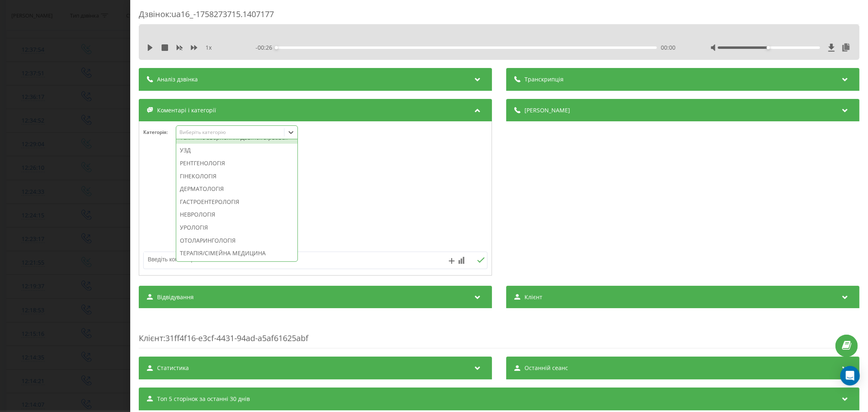
drag, startPoint x: 211, startPoint y: 160, endPoint x: 218, endPoint y: 161, distance: 7.0
click at [212, 144] on div "Технічне звернення. Дзвінок зірвався" at bounding box center [236, 137] width 121 height 13
click at [382, 197] on div at bounding box center [315, 199] width 352 height 98
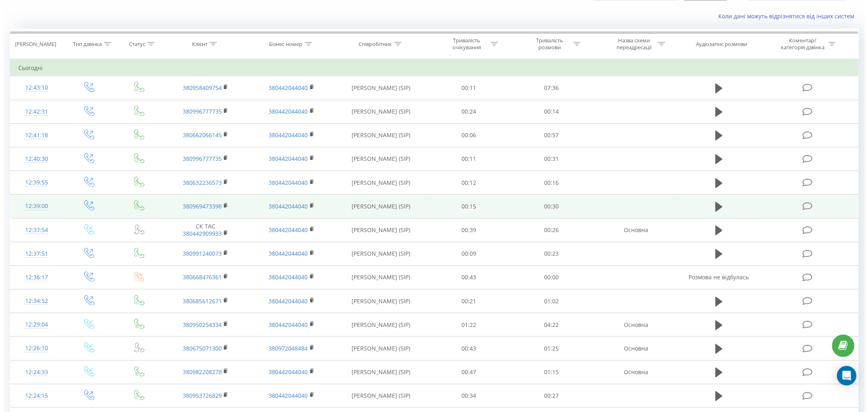
scroll to position [45, 0]
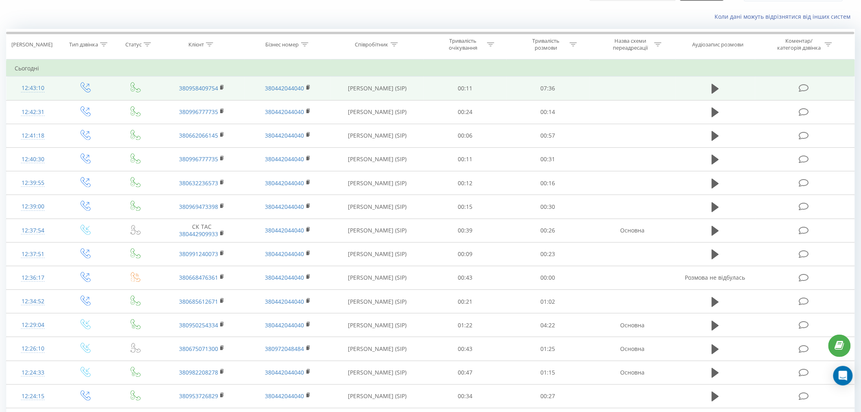
click at [806, 92] on icon at bounding box center [804, 88] width 10 height 9
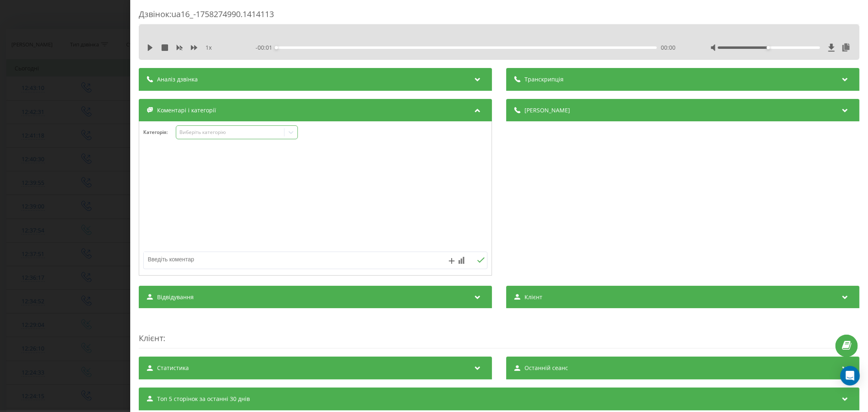
click at [229, 129] on div "Виберіть категорію" at bounding box center [230, 133] width 108 height 8
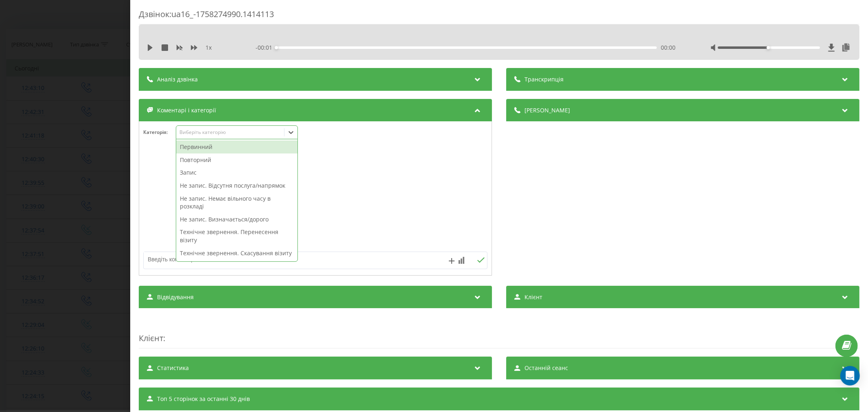
click at [218, 149] on div "Первинний" at bounding box center [236, 146] width 121 height 13
click at [392, 171] on div at bounding box center [315, 199] width 352 height 98
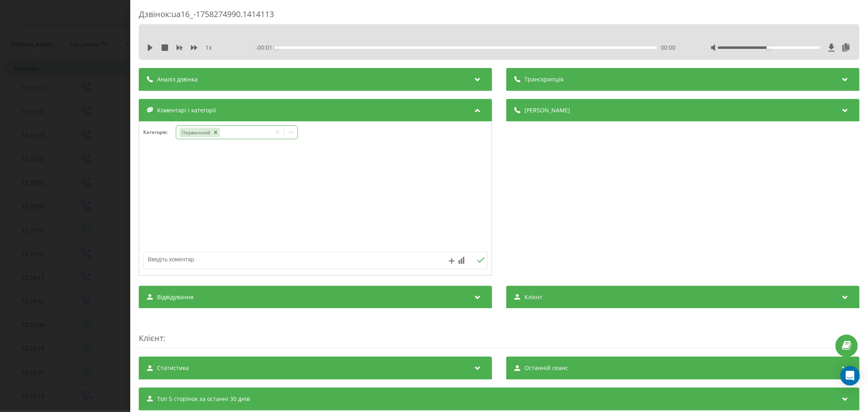
click at [293, 130] on icon at bounding box center [291, 132] width 8 height 8
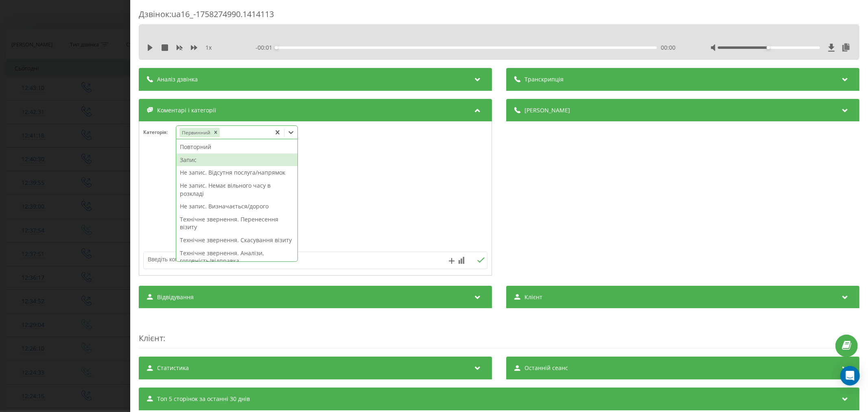
click at [224, 163] on div "Запис" at bounding box center [236, 159] width 121 height 13
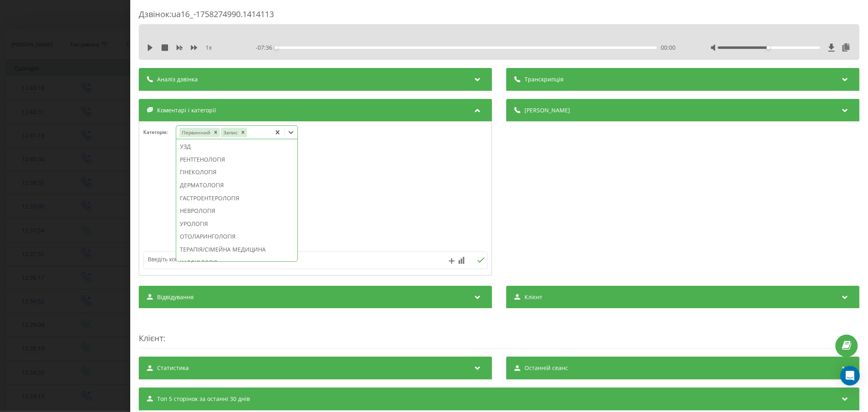
scroll to position [258, 0]
click at [201, 195] on div "ГАСТРОЕНТЕРОЛОГІЯ" at bounding box center [236, 188] width 121 height 13
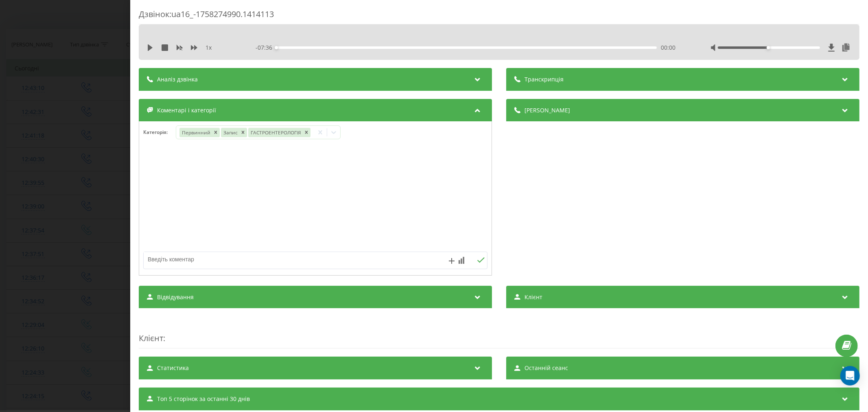
click at [401, 225] on div at bounding box center [315, 199] width 352 height 98
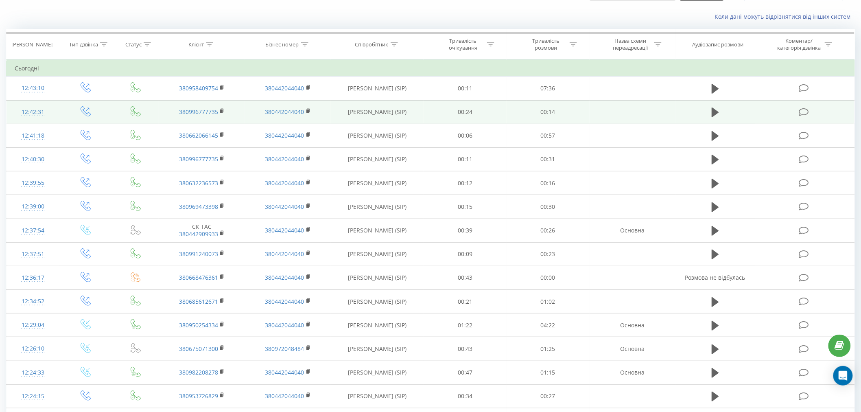
click at [796, 110] on td at bounding box center [804, 112] width 99 height 24
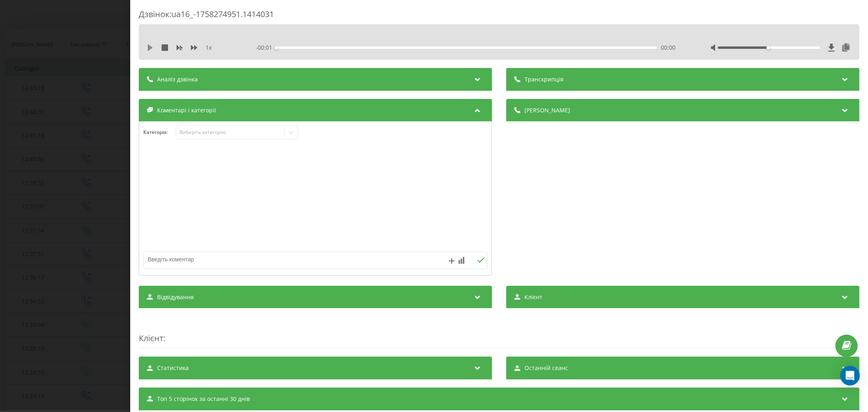
click at [151, 47] on icon at bounding box center [150, 47] width 5 height 7
click at [320, 48] on div "00:00" at bounding box center [466, 47] width 380 height 2
click at [258, 133] on div "Виберіть категорію" at bounding box center [230, 132] width 102 height 7
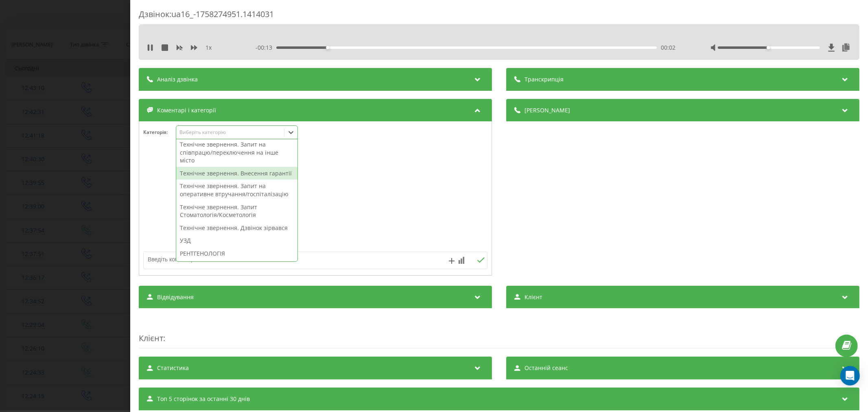
scroll to position [226, 0]
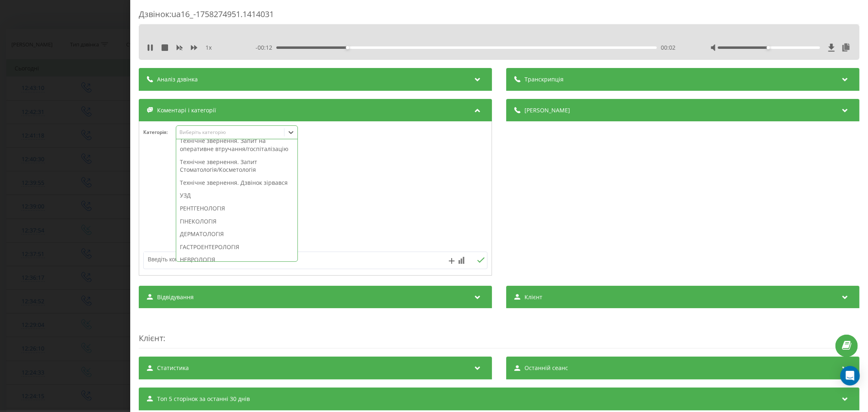
drag, startPoint x: 242, startPoint y: 204, endPoint x: 338, endPoint y: 207, distance: 96.5
click at [242, 189] on div "Технічне звернення. Дзвінок зірвався" at bounding box center [236, 182] width 121 height 13
click at [341, 201] on div at bounding box center [315, 199] width 352 height 98
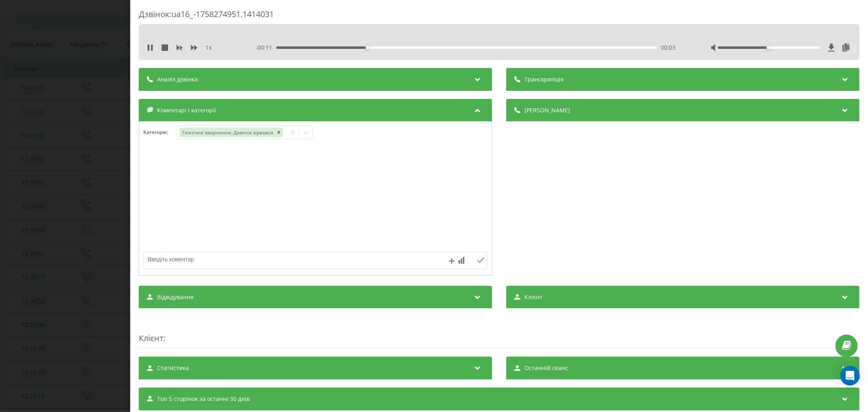
drag, startPoint x: 262, startPoint y: 261, endPoint x: 247, endPoint y: 252, distance: 17.5
click at [260, 262] on textarea at bounding box center [281, 259] width 275 height 15
type textarea "лід. уже набир"
click at [477, 262] on icon at bounding box center [480, 259] width 7 height 5
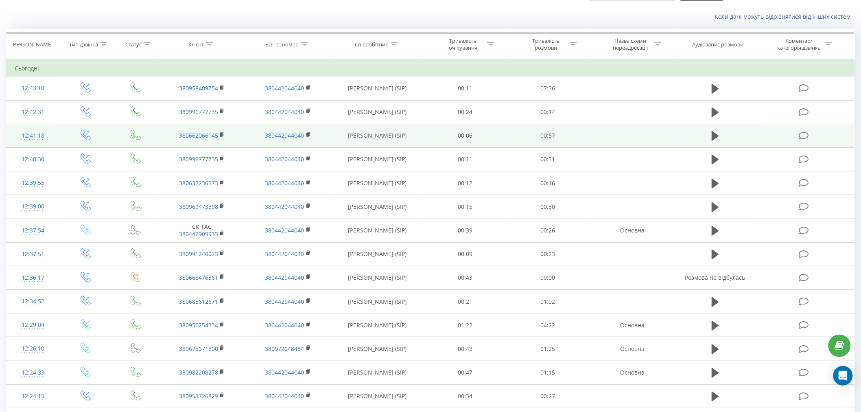
click at [798, 138] on td at bounding box center [804, 136] width 99 height 24
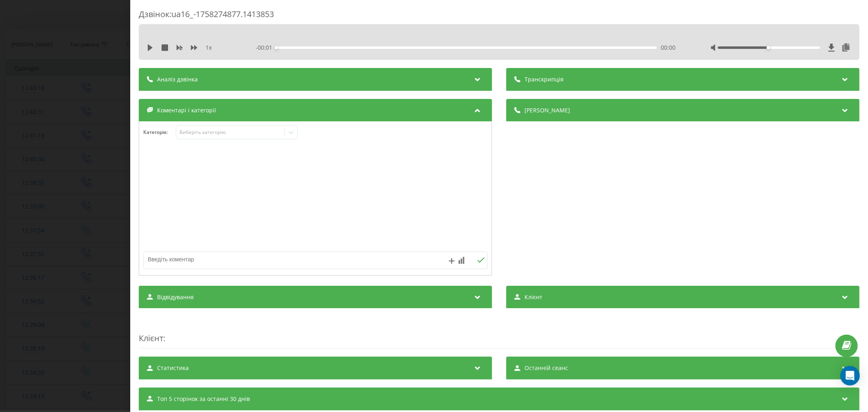
click at [152, 50] on icon at bounding box center [150, 47] width 7 height 7
click at [318, 46] on div "00:00" at bounding box center [466, 47] width 380 height 2
click at [332, 48] on div "00:08" at bounding box center [466, 47] width 380 height 2
click at [344, 47] on div "00:08" at bounding box center [466, 47] width 380 height 2
click at [365, 48] on div "00:13" at bounding box center [466, 47] width 380 height 2
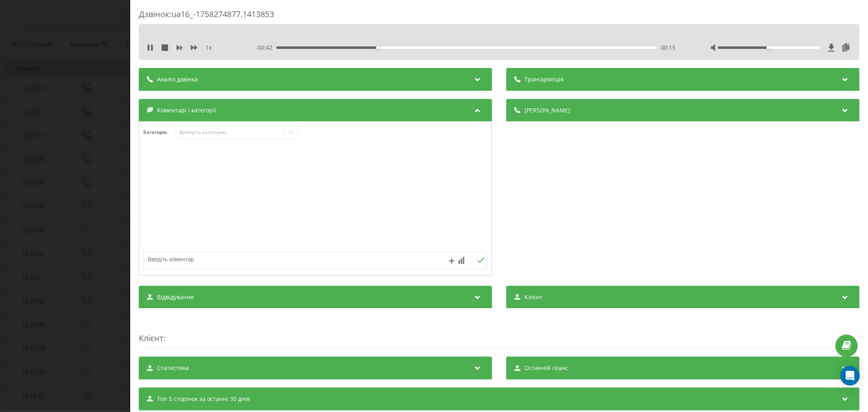
click at [405, 45] on div "- 00:42 00:15 00:15" at bounding box center [466, 48] width 423 height 8
click at [405, 47] on div "00:19" at bounding box center [466, 47] width 380 height 2
click at [257, 131] on div "Виберіть категорію" at bounding box center [230, 132] width 102 height 7
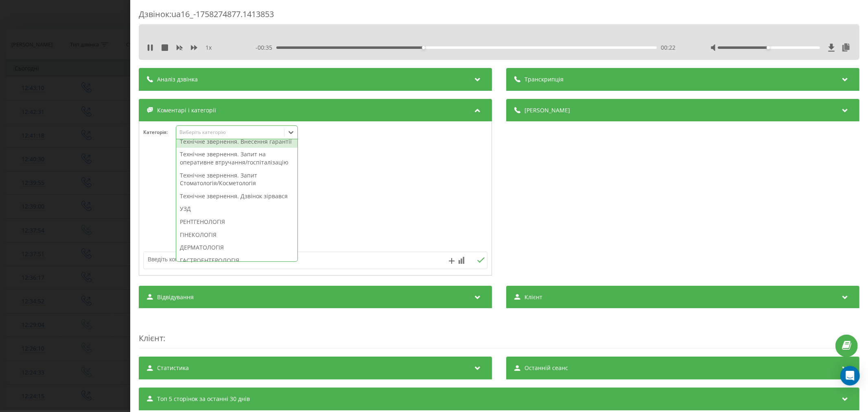
scroll to position [226, 0]
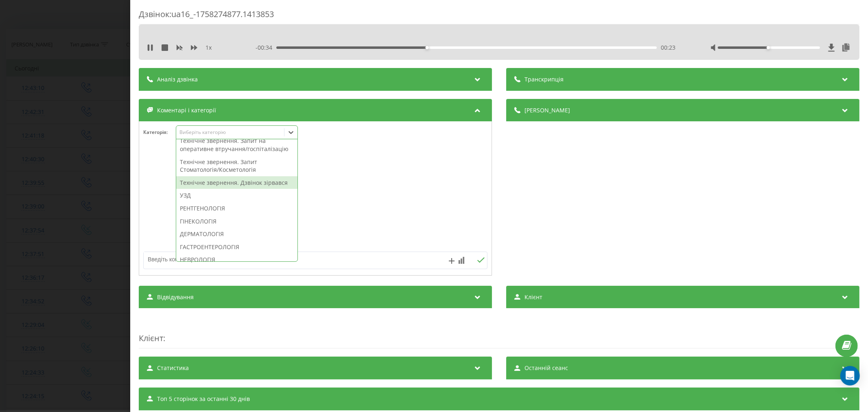
click at [220, 189] on div "Технічне звернення. Дзвінок зірвався" at bounding box center [236, 182] width 121 height 13
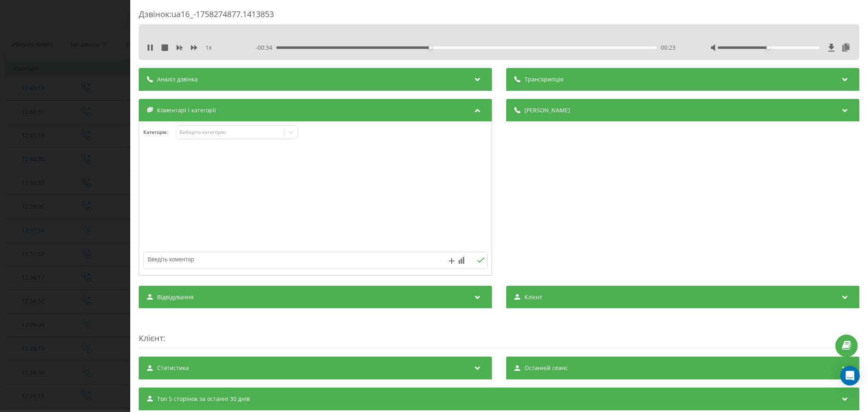
click at [399, 214] on div at bounding box center [315, 199] width 352 height 98
click at [292, 256] on textarea at bounding box center [281, 259] width 275 height 15
type textarea "лід. уже телеф"
click at [474, 261] on button at bounding box center [480, 260] width 13 height 7
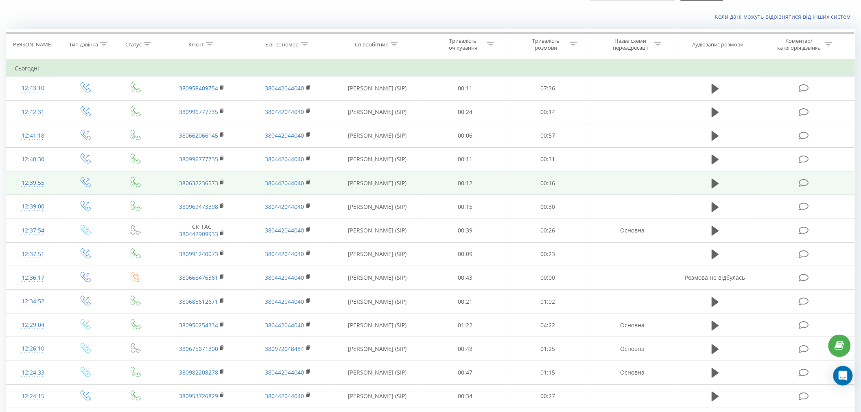
click at [804, 184] on icon at bounding box center [804, 183] width 10 height 9
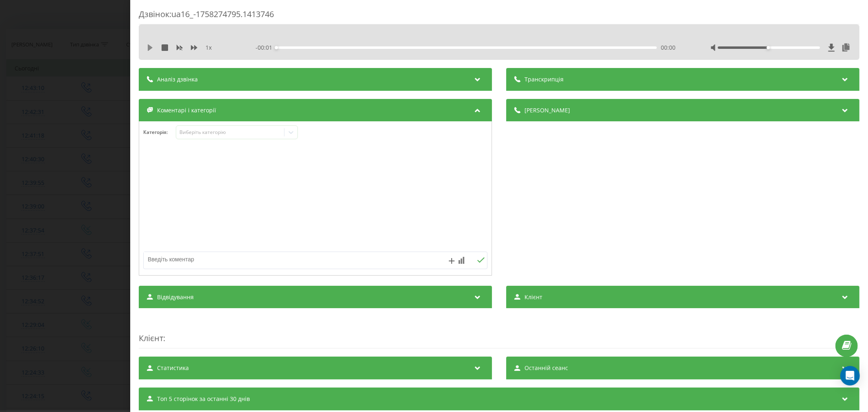
click at [151, 50] on icon at bounding box center [150, 47] width 7 height 7
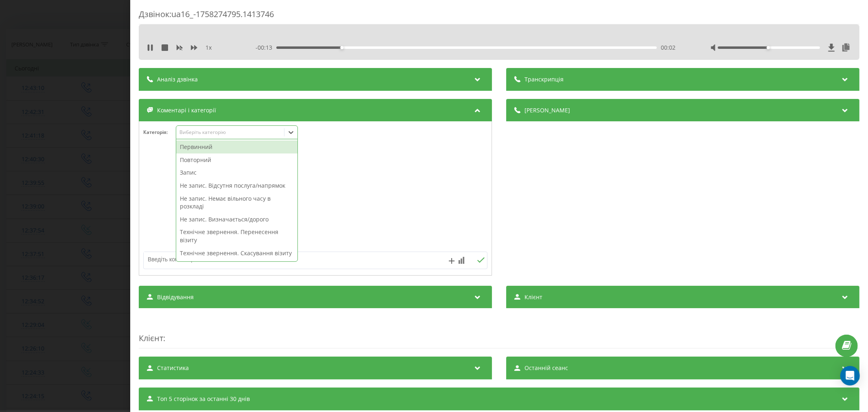
click at [227, 128] on div "Виберіть категорію" at bounding box center [237, 132] width 122 height 14
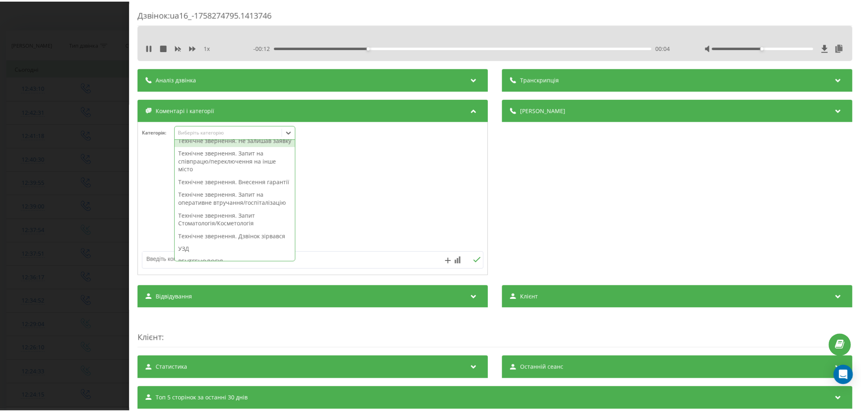
scroll to position [226, 0]
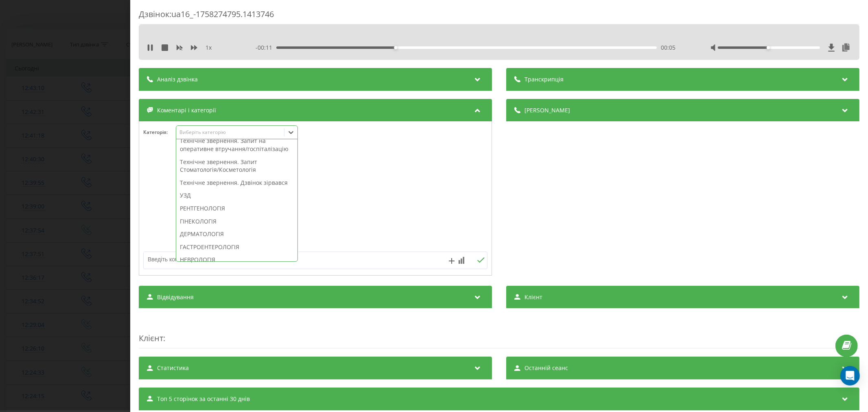
click at [206, 189] on div "Технічне звернення. Дзвінок зірвався" at bounding box center [236, 182] width 121 height 13
click at [456, 231] on div at bounding box center [315, 199] width 352 height 98
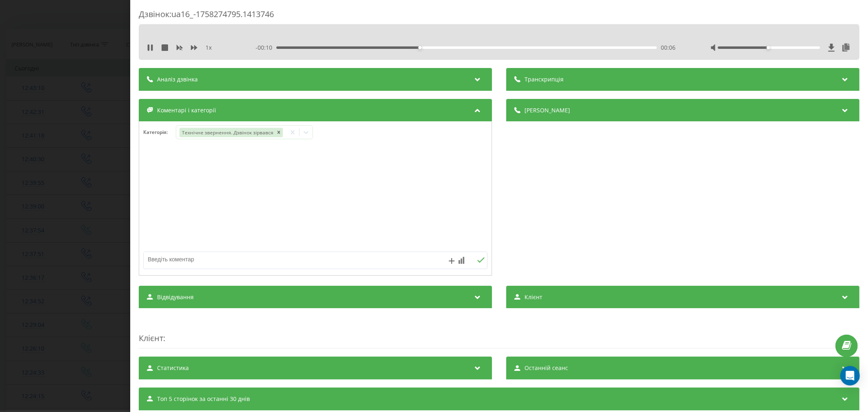
click at [313, 260] on textarea at bounding box center [281, 259] width 275 height 15
type textarea "лід. уже телеф"
drag, startPoint x: 480, startPoint y: 256, endPoint x: 478, endPoint y: 261, distance: 5.3
click at [478, 261] on div "лід. уже телеф" at bounding box center [315, 259] width 344 height 17
click at [474, 264] on button at bounding box center [480, 260] width 13 height 7
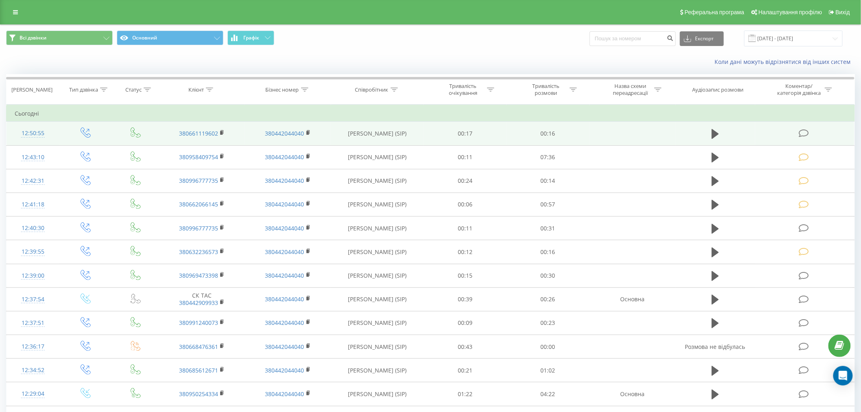
click at [807, 131] on icon at bounding box center [804, 133] width 10 height 9
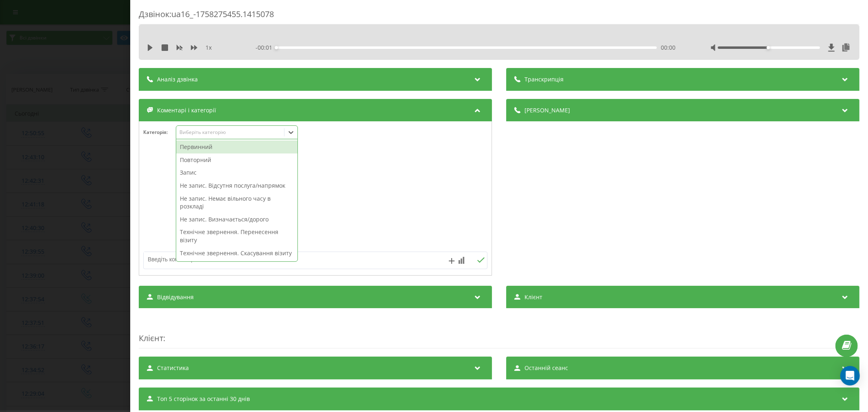
click at [204, 129] on div "Виберіть категорію" at bounding box center [230, 132] width 102 height 7
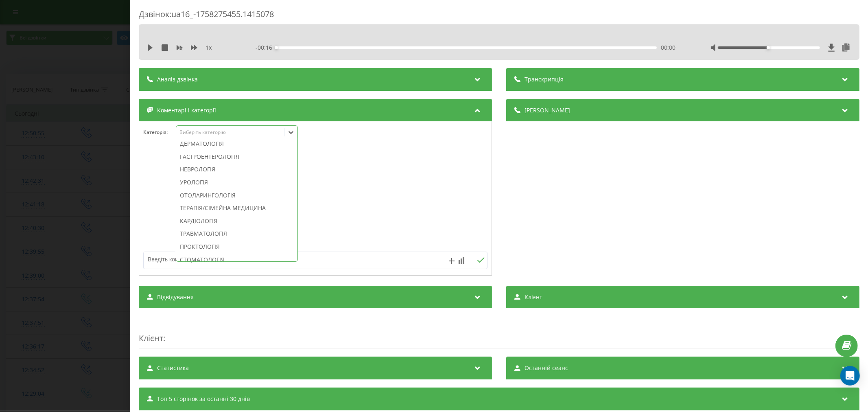
scroll to position [271, 0]
click at [201, 144] on div "Технічне звернення. Дзвінок зірвався" at bounding box center [236, 137] width 121 height 13
click at [428, 186] on div at bounding box center [315, 199] width 352 height 98
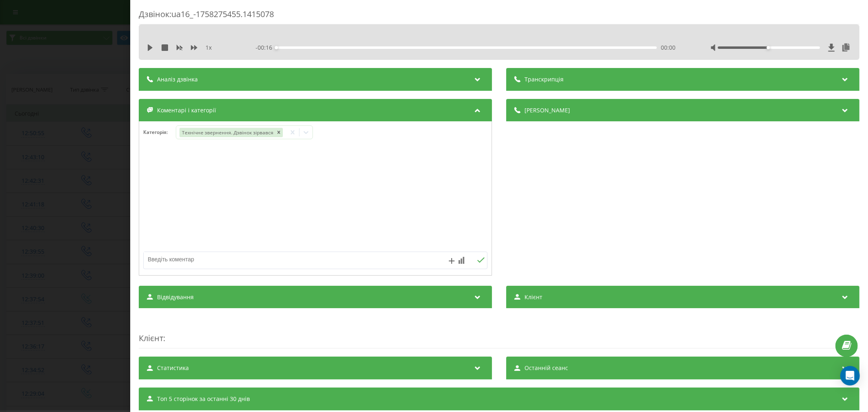
click at [298, 261] on textarea at bounding box center [281, 259] width 275 height 15
type textarea "лід. уже запис"
click at [478, 260] on icon at bounding box center [481, 260] width 8 height 6
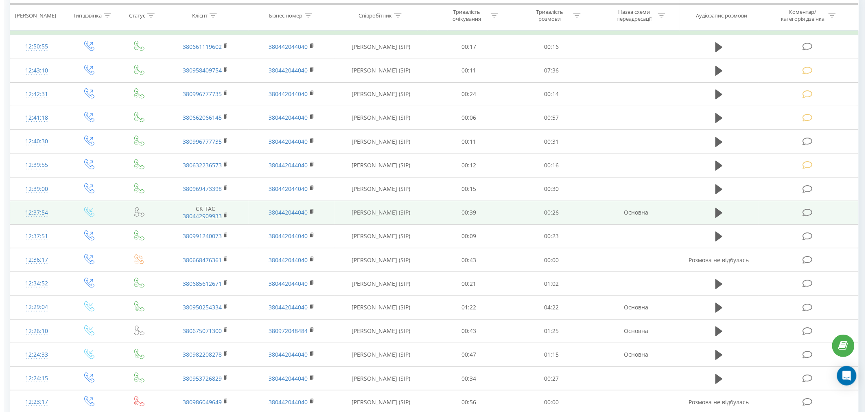
scroll to position [45, 0]
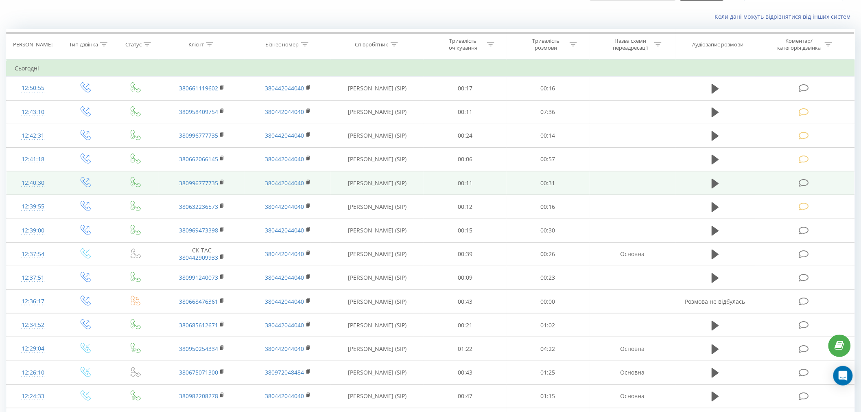
click at [805, 179] on icon at bounding box center [804, 183] width 10 height 9
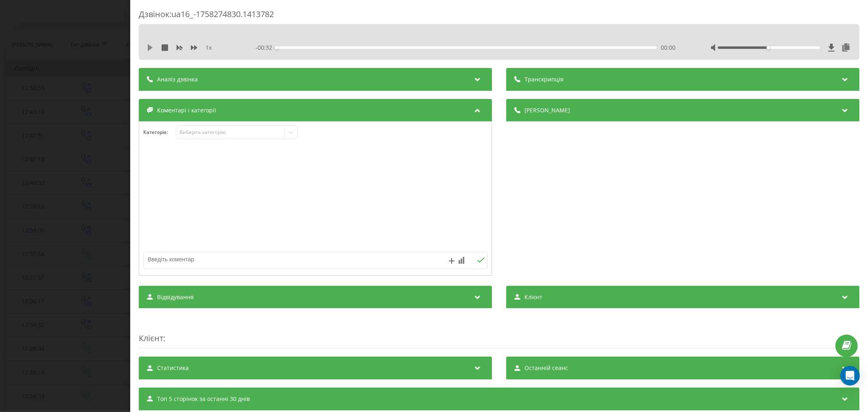
click at [149, 46] on icon at bounding box center [150, 47] width 5 height 7
click at [285, 45] on div "- 00:31 00:00 00:00" at bounding box center [466, 48] width 423 height 8
click at [301, 47] on div "00:02" at bounding box center [466, 47] width 380 height 2
click at [336, 48] on div "00:02" at bounding box center [466, 47] width 380 height 2
click at [230, 128] on div "Виберіть категорію" at bounding box center [237, 132] width 122 height 14
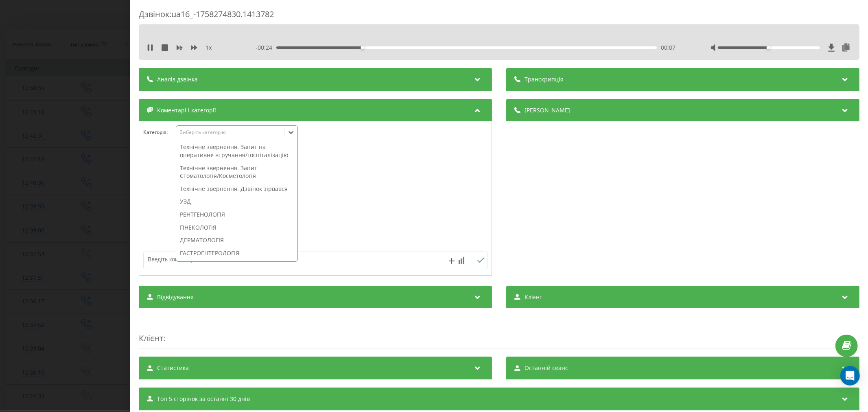
scroll to position [271, 0]
click at [221, 144] on div "Технічне звернення. Дзвінок зірвався" at bounding box center [236, 137] width 121 height 13
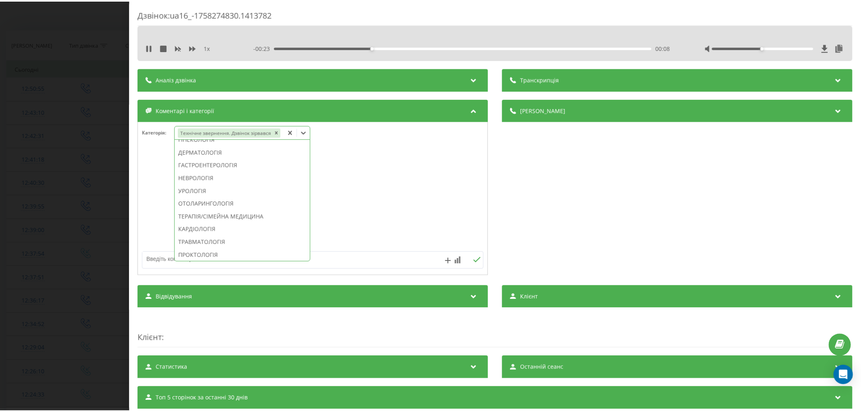
scroll to position [223, 0]
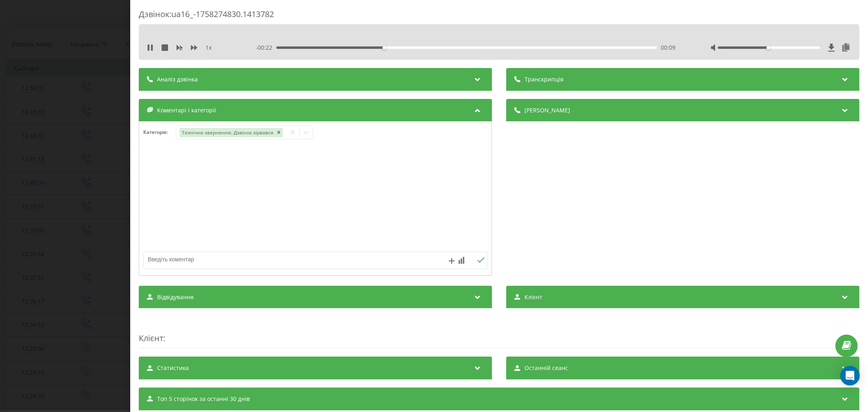
click at [373, 194] on div at bounding box center [315, 199] width 352 height 98
click at [244, 263] on textarea at bounding box center [281, 259] width 275 height 15
type textarea "лід уже запис"
click at [478, 261] on icon at bounding box center [481, 260] width 8 height 6
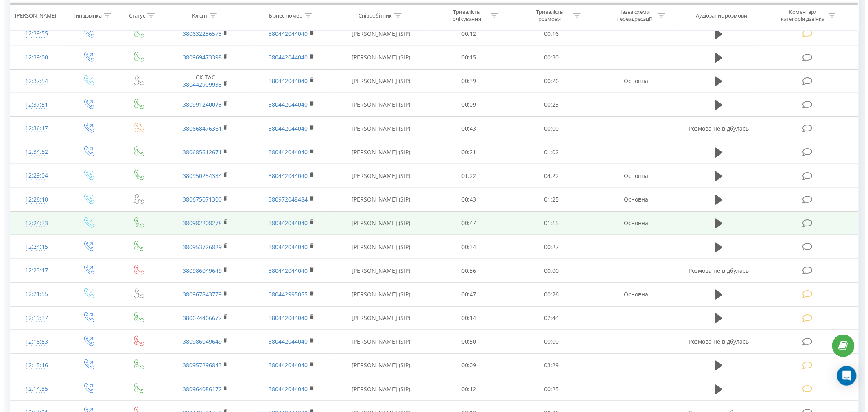
scroll to position [226, 0]
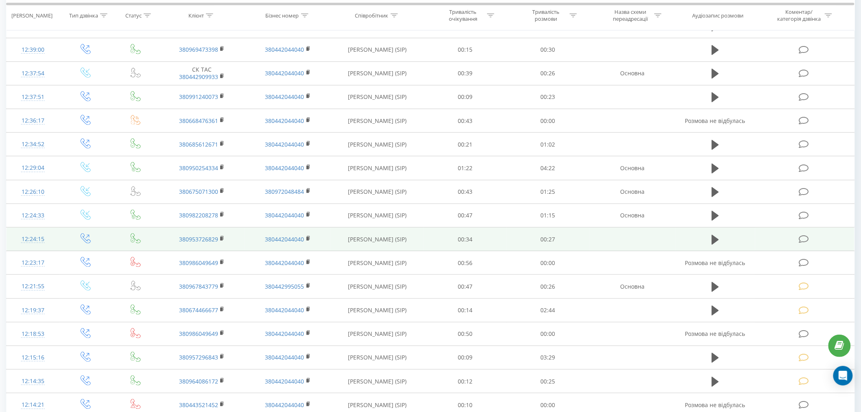
click at [808, 238] on icon at bounding box center [804, 239] width 10 height 9
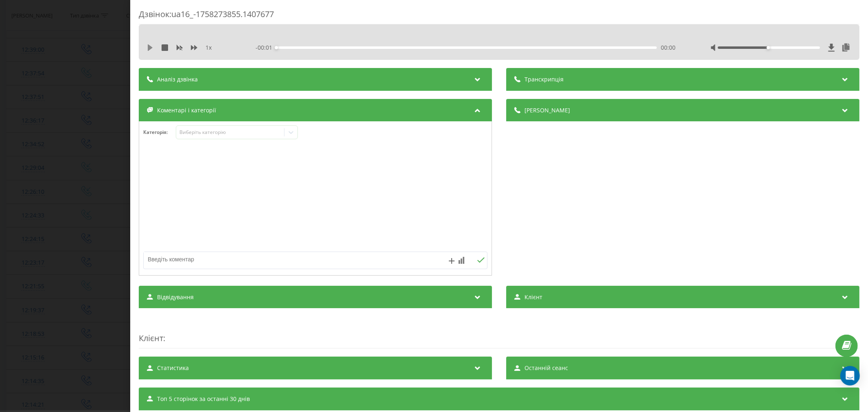
click at [151, 47] on icon at bounding box center [150, 47] width 5 height 7
click at [290, 47] on div "00:00" at bounding box center [466, 47] width 380 height 2
click at [312, 47] on div "00:01" at bounding box center [466, 47] width 380 height 2
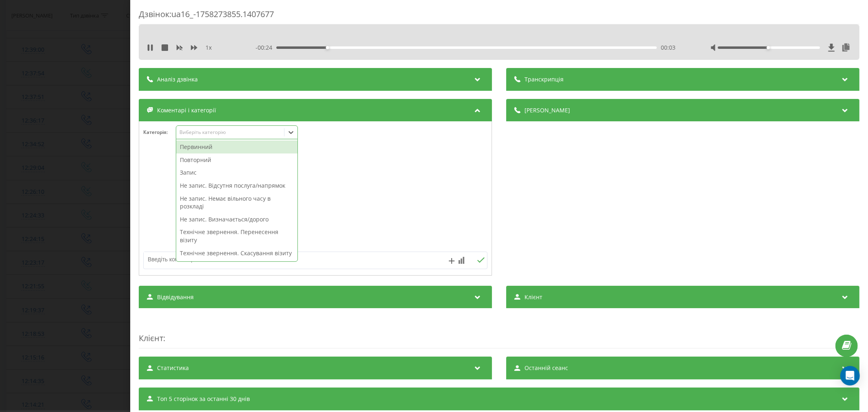
click at [224, 132] on div "Виберіть категорію" at bounding box center [230, 132] width 102 height 7
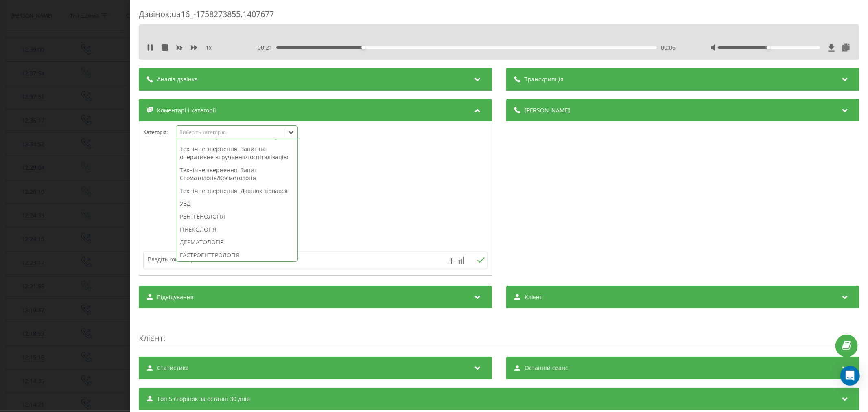
scroll to position [226, 0]
click at [198, 189] on div "Технічне звернення. Дзвінок зірвався" at bounding box center [236, 182] width 121 height 13
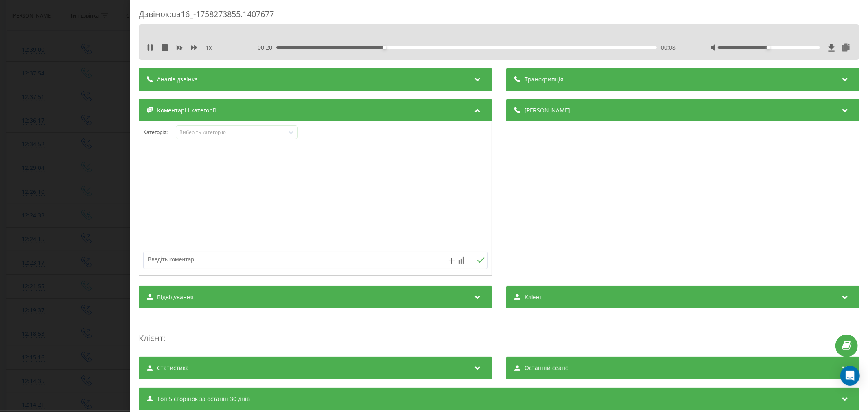
click at [382, 197] on div at bounding box center [315, 199] width 352 height 98
drag, startPoint x: 296, startPoint y: 262, endPoint x: 350, endPoint y: 214, distance: 72.9
click at [299, 265] on textarea at bounding box center [281, 259] width 275 height 15
type textarea "лід. уже телеф"
click at [479, 260] on icon at bounding box center [481, 260] width 8 height 6
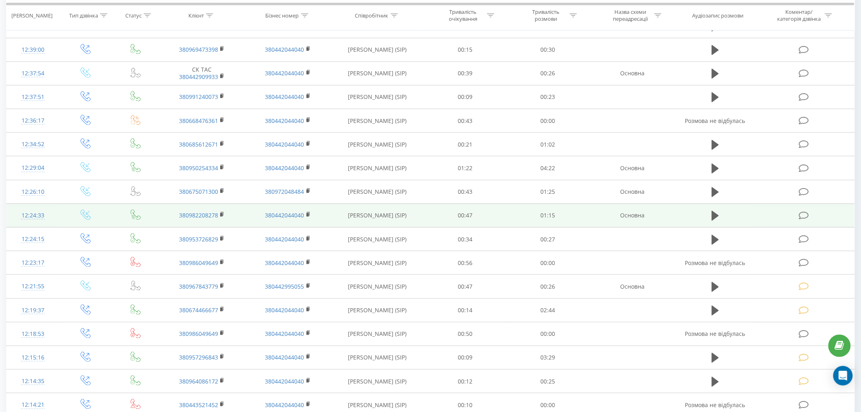
click at [804, 214] on icon at bounding box center [804, 215] width 10 height 9
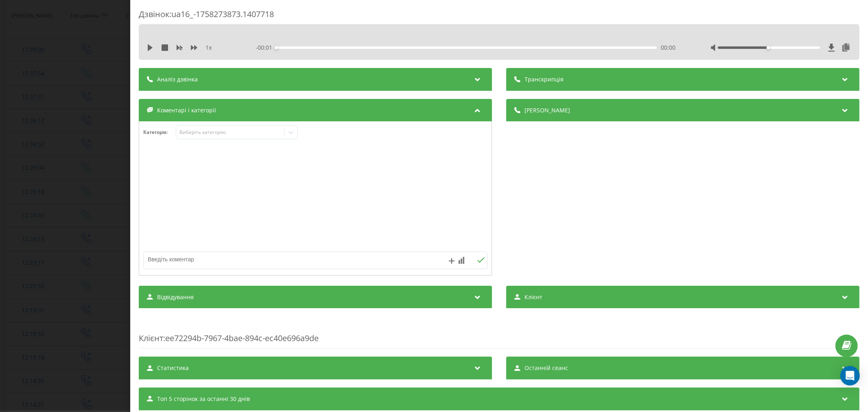
click at [146, 38] on div "1 x - 00:01 00:00 00:00" at bounding box center [499, 41] width 721 height 35
click at [152, 52] on div "1 x - 01:15 00:00 00:00" at bounding box center [499, 47] width 708 height 12
click at [153, 45] on icon at bounding box center [150, 47] width 7 height 7
click at [296, 48] on div "00:04" at bounding box center [466, 47] width 380 height 2
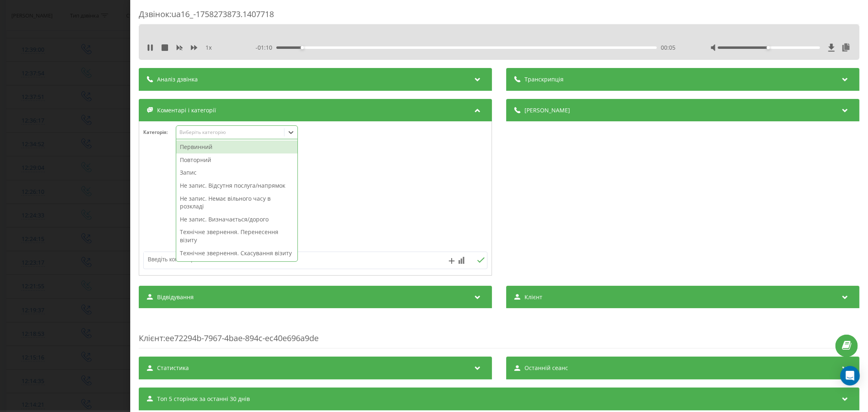
click at [229, 133] on div "Виберіть категорію" at bounding box center [230, 132] width 102 height 7
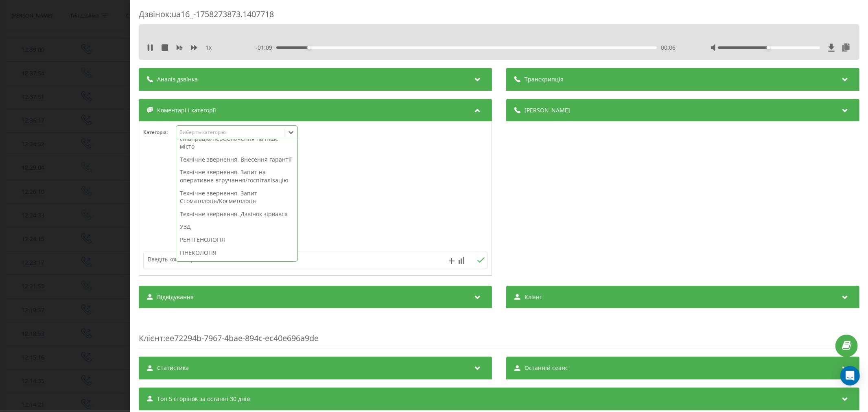
scroll to position [226, 0]
click at [227, 189] on div "Технічне звернення. Дзвінок зірвався" at bounding box center [236, 182] width 121 height 13
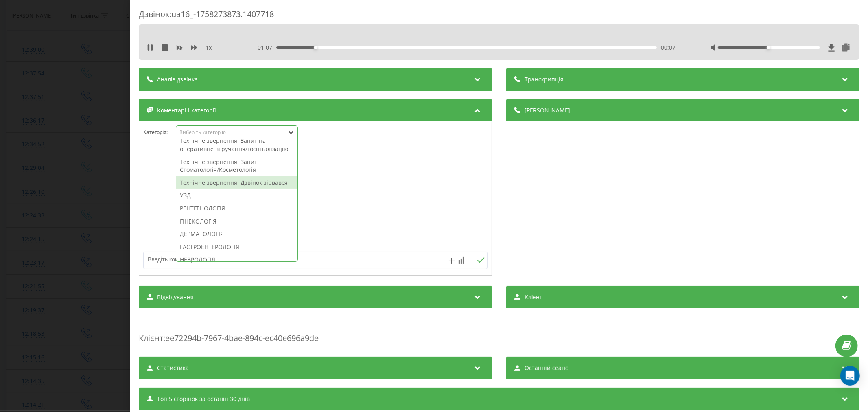
click at [401, 198] on div at bounding box center [315, 199] width 352 height 98
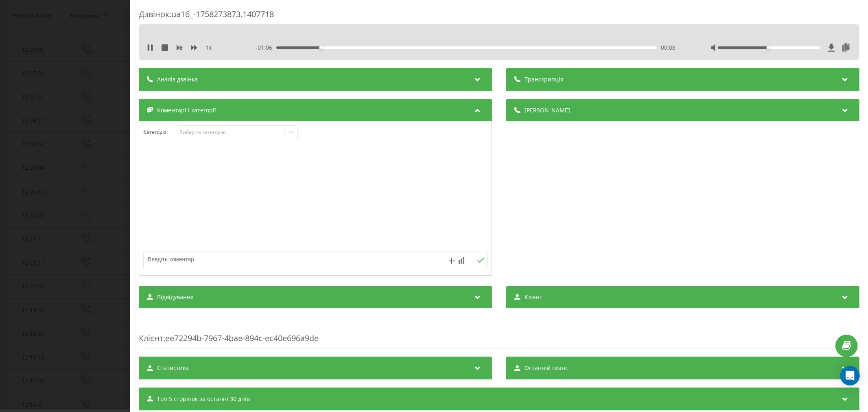
click at [197, 260] on textarea at bounding box center [281, 259] width 275 height 15
type textarea "лід. уже телеф"
click at [481, 259] on icon at bounding box center [481, 260] width 8 height 6
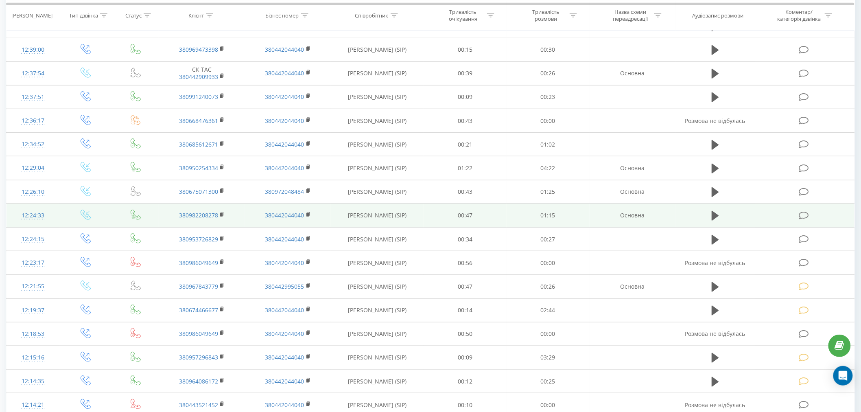
click at [807, 214] on icon at bounding box center [804, 215] width 10 height 9
click at [804, 210] on td at bounding box center [804, 215] width 99 height 24
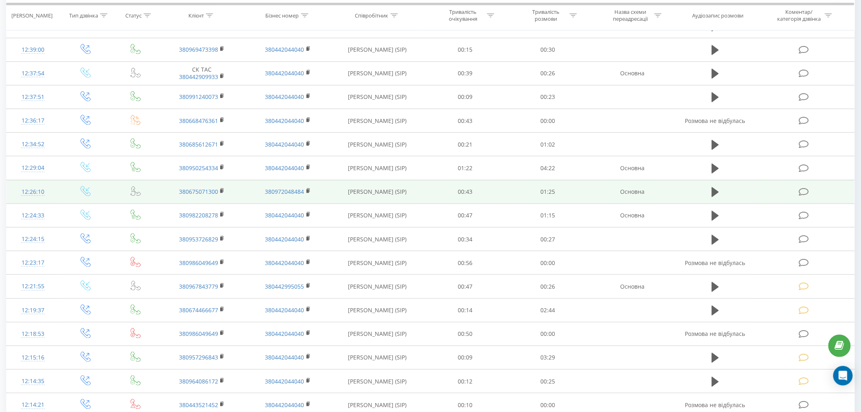
click at [802, 190] on icon at bounding box center [804, 192] width 10 height 9
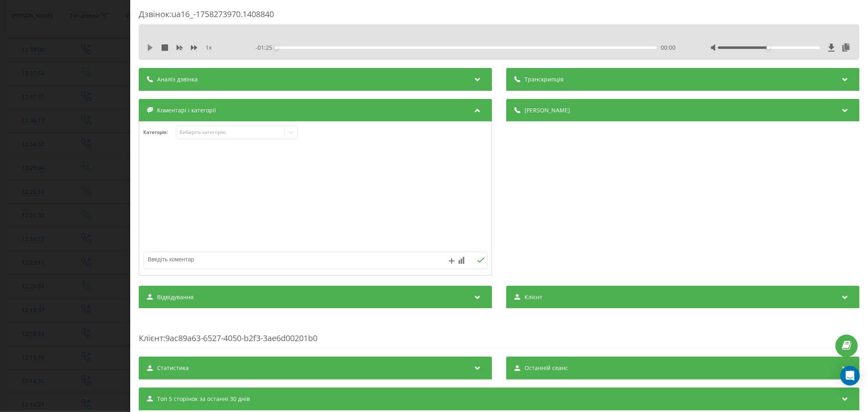
click at [147, 46] on icon at bounding box center [150, 47] width 7 height 7
click at [288, 47] on div "00:00" at bounding box center [466, 47] width 380 height 2
click at [308, 48] on div "00:03" at bounding box center [466, 47] width 380 height 2
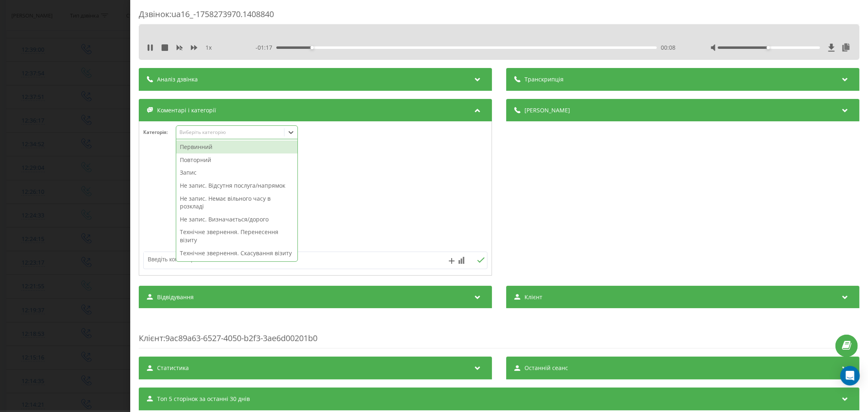
click at [220, 134] on div "Виберіть категорію" at bounding box center [230, 132] width 102 height 7
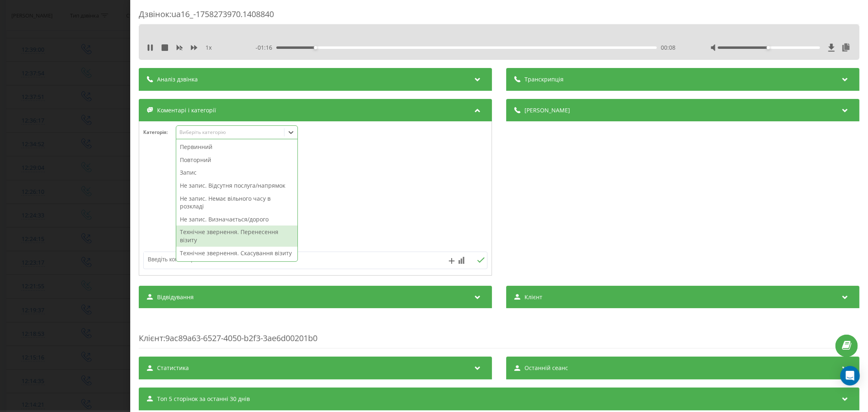
scroll to position [226, 0]
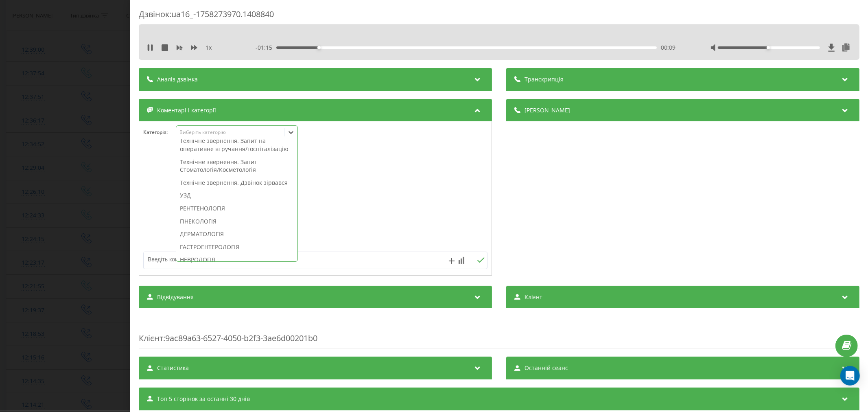
click at [210, 189] on div "Технічне звернення. Дзвінок зірвався" at bounding box center [236, 182] width 121 height 13
click at [437, 198] on div at bounding box center [315, 199] width 352 height 98
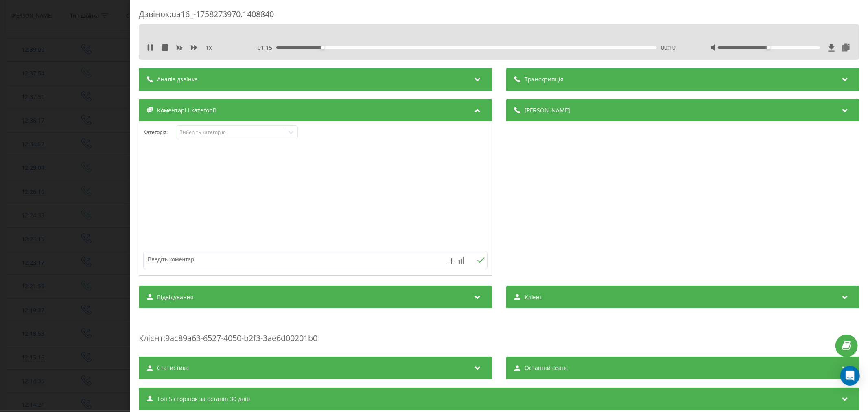
click at [279, 262] on textarea at bounding box center [281, 259] width 275 height 15
type textarea "лід. уже тел"
click at [479, 259] on icon at bounding box center [480, 259] width 7 height 5
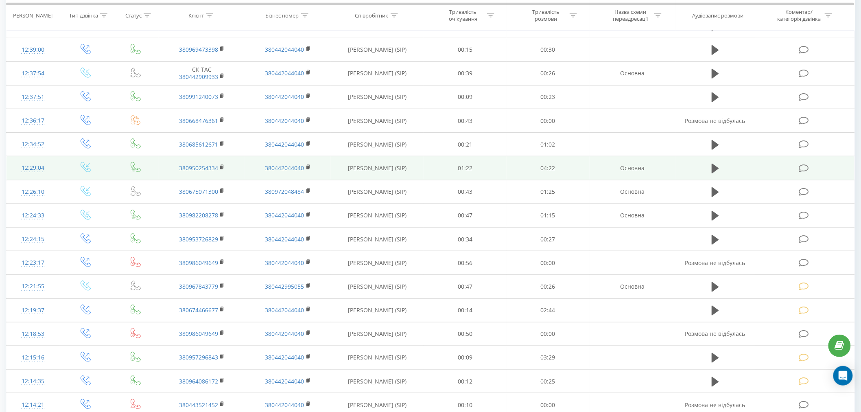
click at [807, 160] on td at bounding box center [804, 168] width 99 height 24
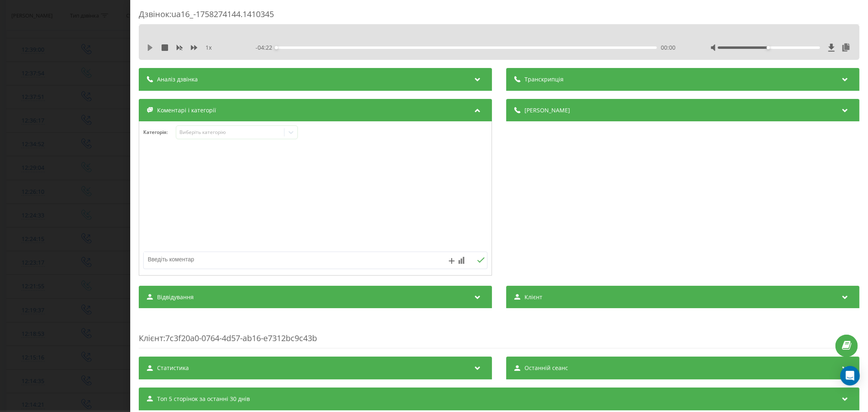
click at [149, 47] on icon at bounding box center [150, 47] width 5 height 7
click at [297, 47] on div "00:00" at bounding box center [466, 47] width 380 height 2
click at [308, 46] on div "00:23" at bounding box center [466, 47] width 380 height 2
click at [260, 129] on div "Виберіть категорію" at bounding box center [230, 132] width 102 height 7
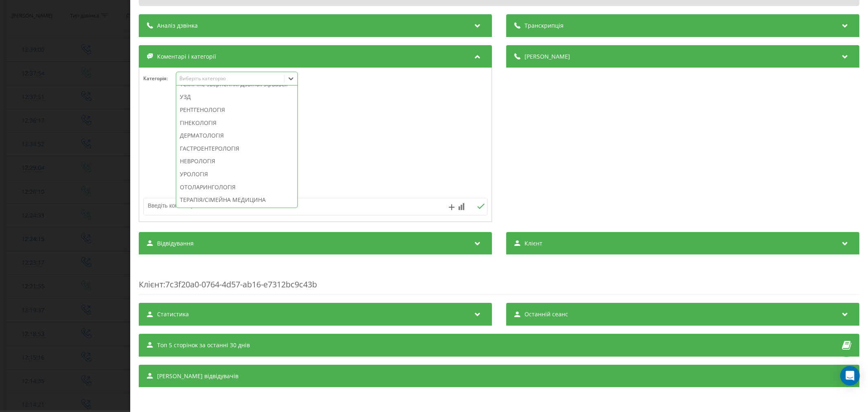
scroll to position [271, 0]
click at [266, 90] on div "Технічне звернення. Дзвінок зірвався" at bounding box center [236, 83] width 121 height 13
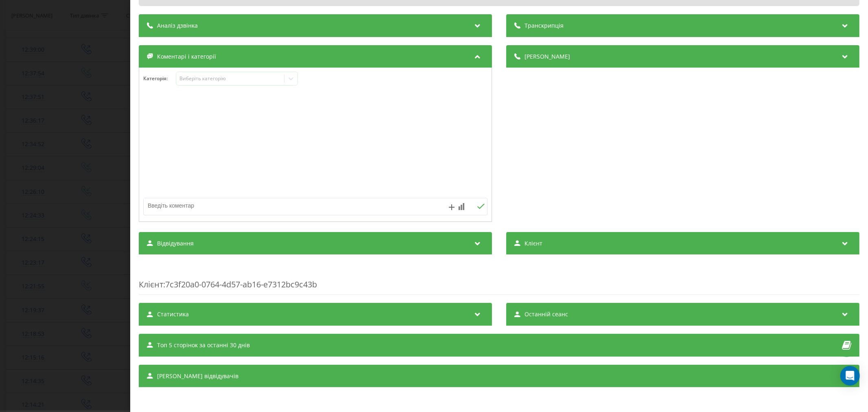
click at [419, 130] on div at bounding box center [315, 145] width 352 height 98
drag, startPoint x: 301, startPoint y: 210, endPoint x: 330, endPoint y: 188, distance: 35.7
click at [302, 210] on textarea at bounding box center [281, 205] width 275 height 15
type textarea "реклама"
click at [477, 206] on icon at bounding box center [480, 205] width 7 height 5
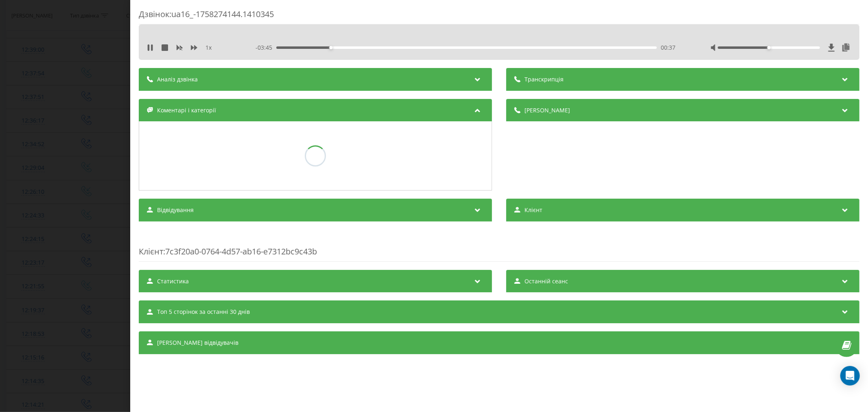
scroll to position [0, 0]
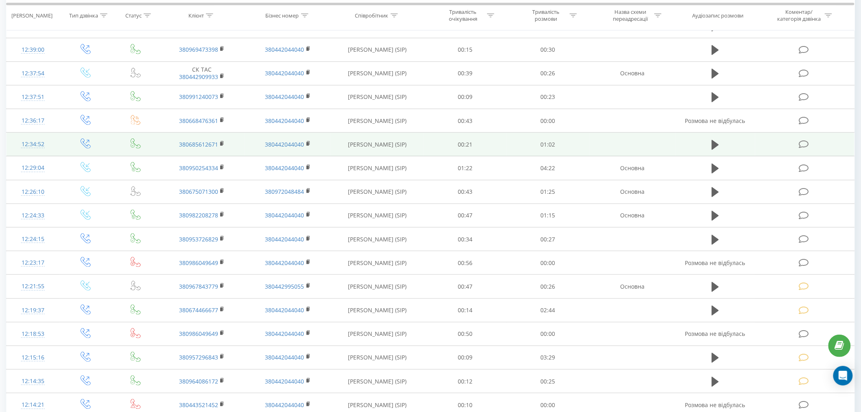
click at [804, 148] on icon at bounding box center [804, 144] width 10 height 9
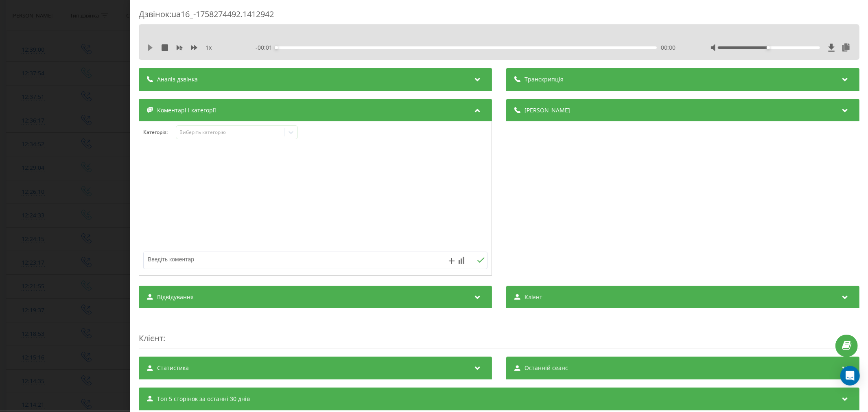
click at [148, 47] on icon at bounding box center [150, 47] width 5 height 7
click at [306, 47] on div "00:05" at bounding box center [466, 47] width 380 height 2
click at [233, 131] on div "Виберіть категорію" at bounding box center [230, 132] width 102 height 7
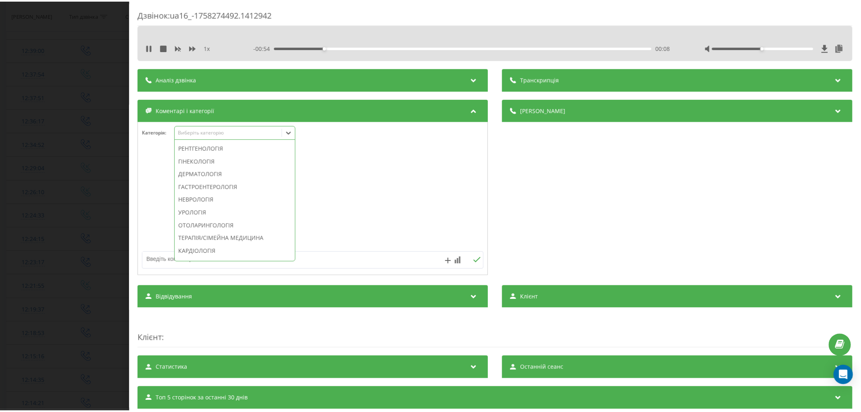
scroll to position [271, 0]
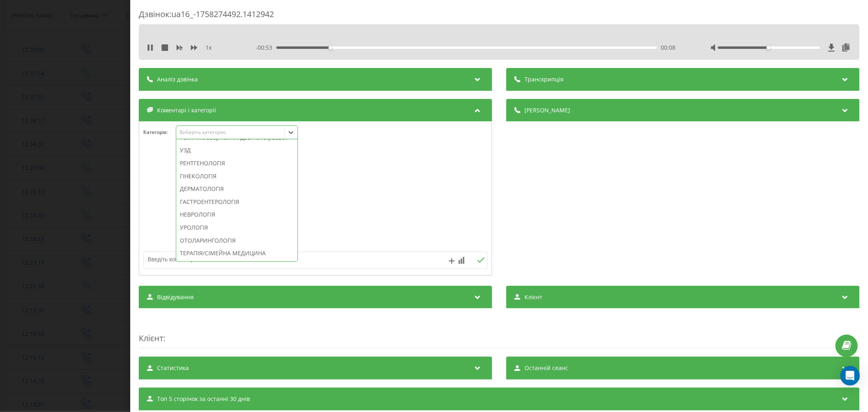
click at [239, 144] on div "Технічне звернення. Дзвінок зірвався" at bounding box center [236, 137] width 121 height 13
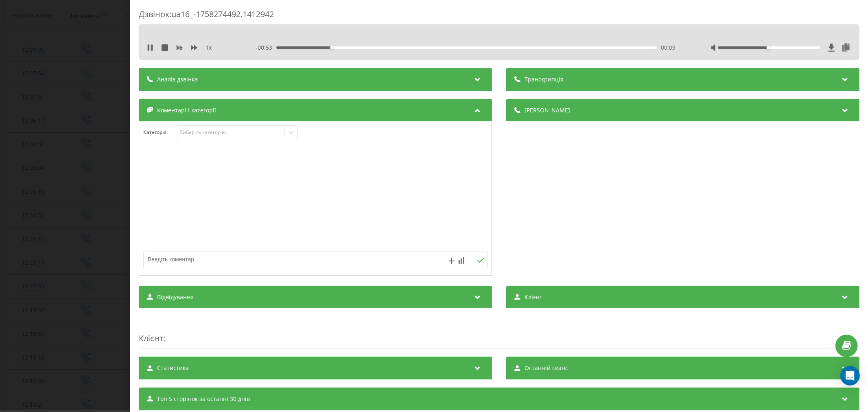
drag, startPoint x: 407, startPoint y: 165, endPoint x: 311, endPoint y: 227, distance: 114.2
click at [406, 169] on div at bounding box center [315, 199] width 352 height 98
click at [273, 262] on textarea at bounding box center [281, 259] width 275 height 15
type textarea "лід. уже телефонували"
click at [477, 262] on icon at bounding box center [480, 259] width 7 height 5
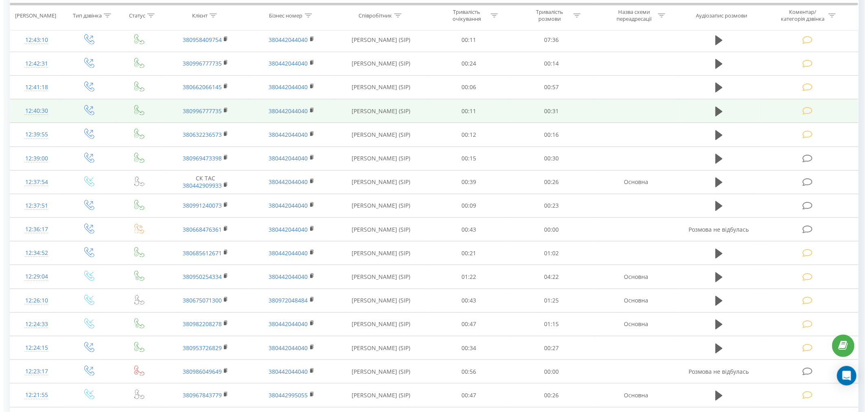
scroll to position [135, 0]
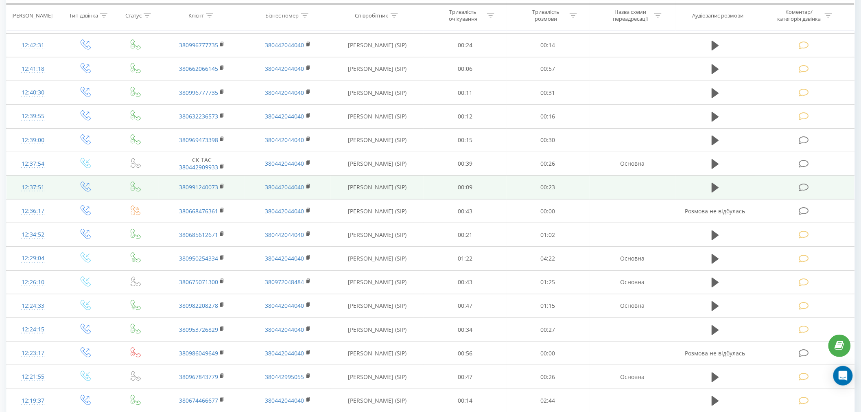
click at [799, 186] on icon at bounding box center [804, 187] width 10 height 9
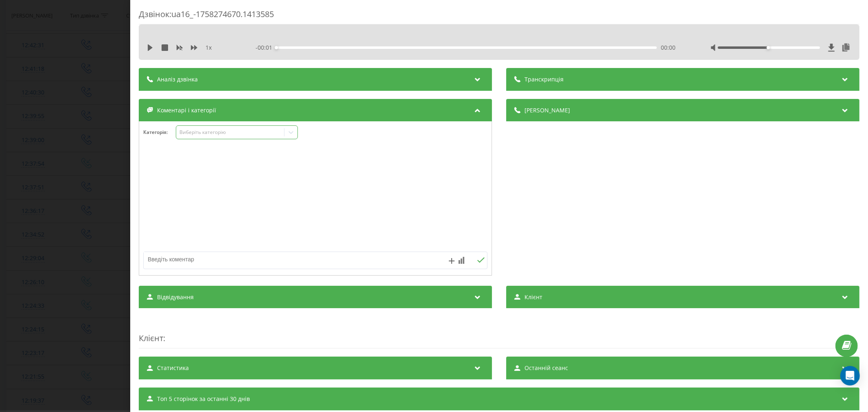
click at [204, 132] on div "Виберіть категорію" at bounding box center [230, 132] width 102 height 7
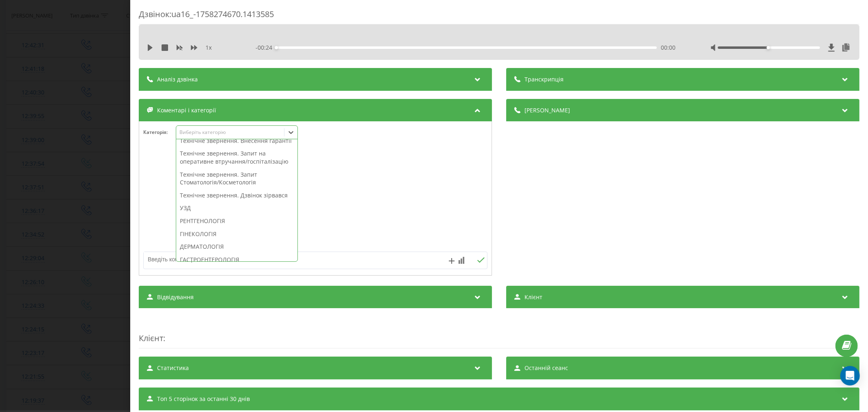
scroll to position [226, 0]
click at [214, 189] on div "Технічне звернення. Дзвінок зірвався" at bounding box center [236, 182] width 121 height 13
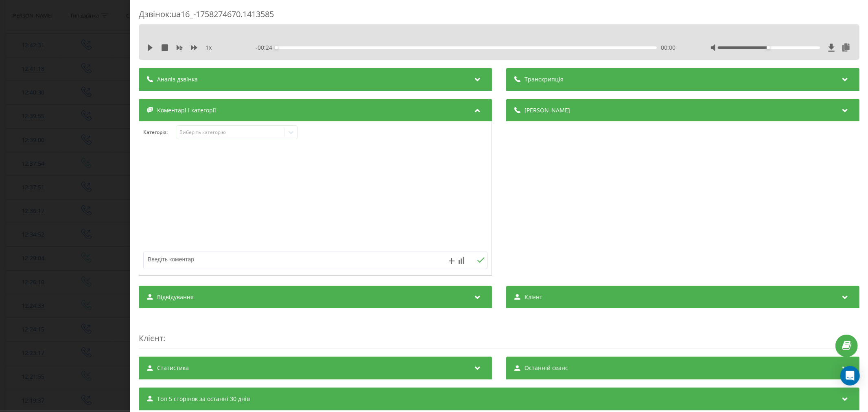
click at [433, 199] on div at bounding box center [315, 199] width 352 height 98
click at [230, 260] on textarea at bounding box center [281, 259] width 275 height 15
type textarea "лід. уже тел"
click at [474, 262] on button at bounding box center [480, 260] width 13 height 7
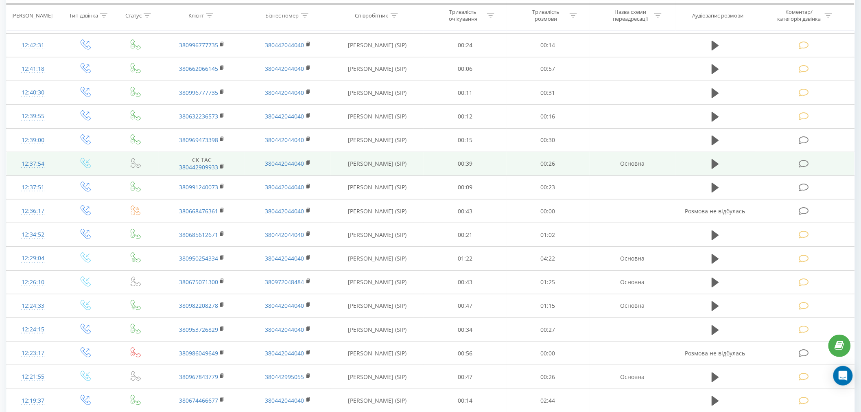
click at [804, 166] on icon at bounding box center [804, 163] width 10 height 9
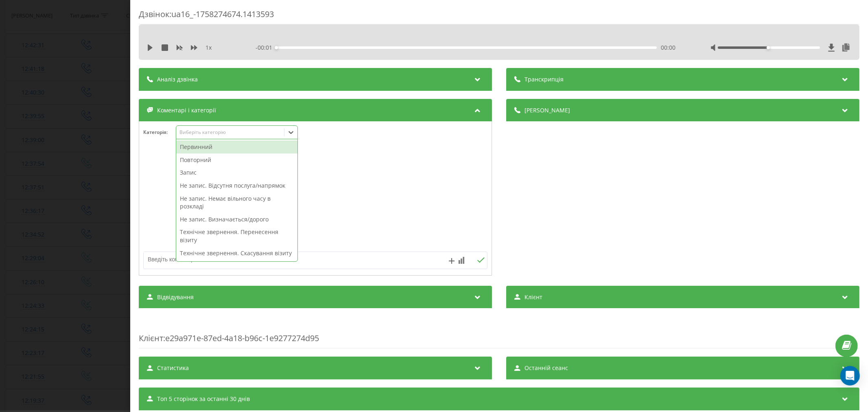
click at [212, 137] on div "Виберіть категорію" at bounding box center [237, 132] width 122 height 14
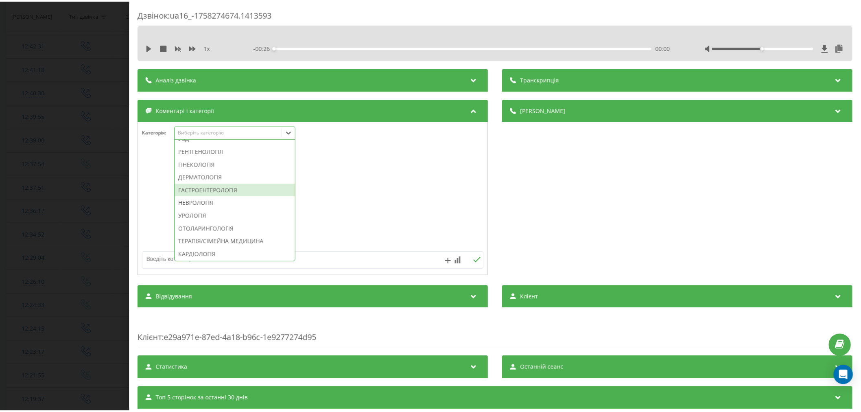
scroll to position [271, 0]
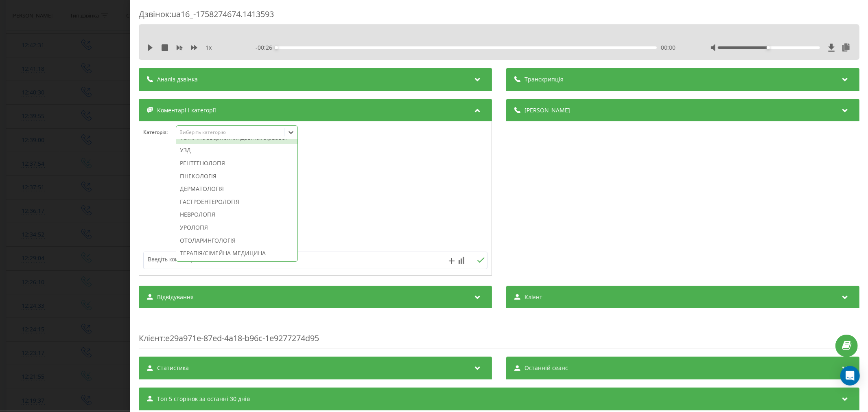
click at [216, 144] on div "Технічне звернення. Дзвінок зірвався" at bounding box center [236, 137] width 121 height 13
click at [461, 180] on div at bounding box center [315, 199] width 352 height 98
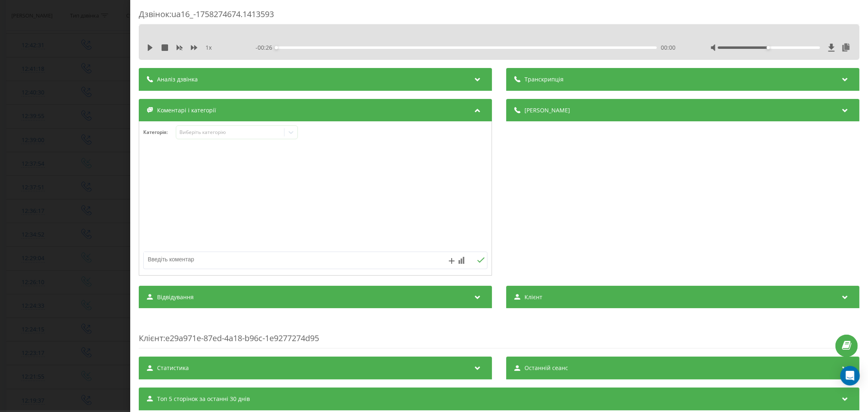
click at [281, 261] on textarea at bounding box center [281, 259] width 275 height 15
type textarea "лід. уже тел"
click at [478, 261] on icon at bounding box center [480, 259] width 7 height 5
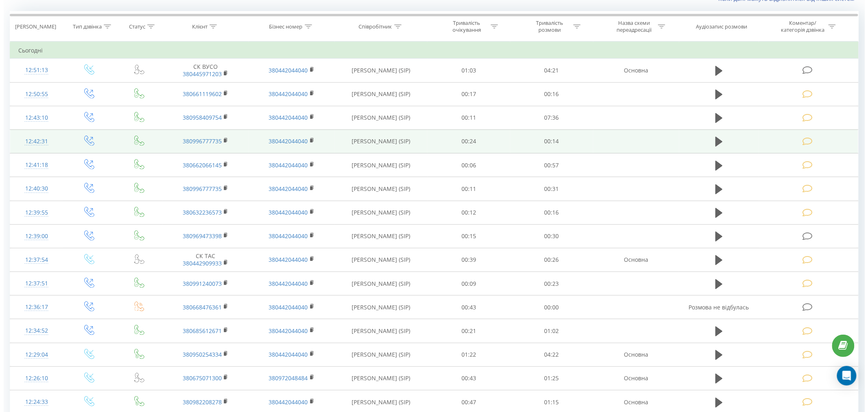
scroll to position [90, 0]
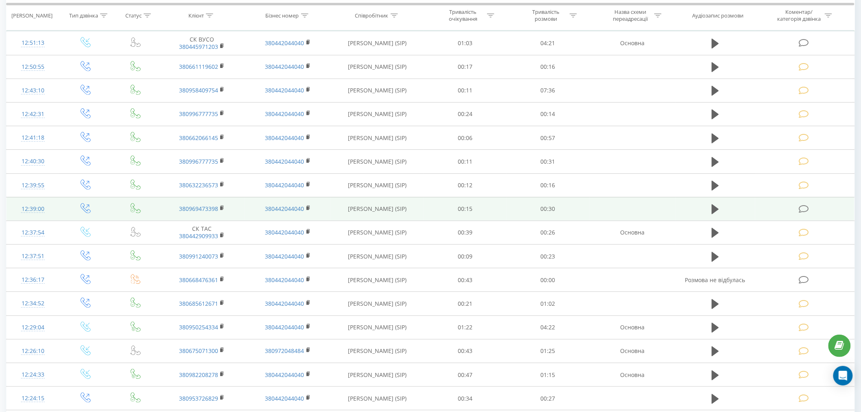
click at [804, 207] on icon at bounding box center [804, 209] width 10 height 9
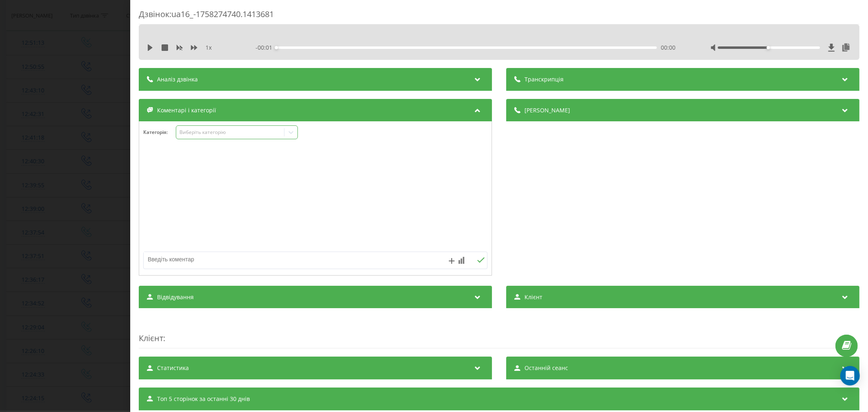
click at [209, 133] on div "Виберіть категорію" at bounding box center [230, 132] width 102 height 7
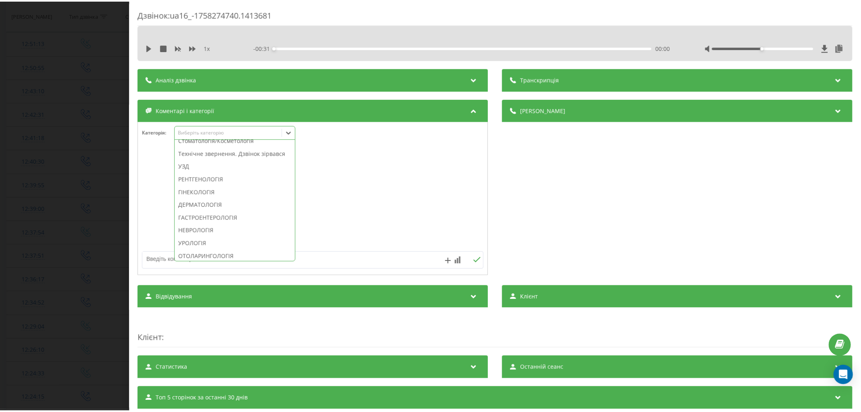
scroll to position [271, 0]
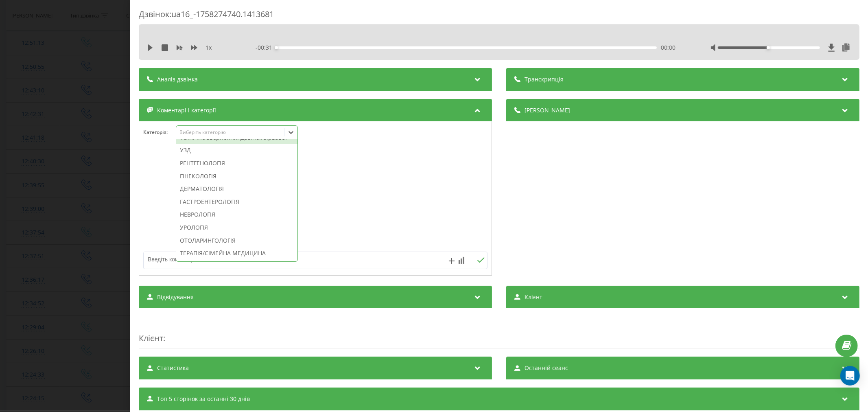
click at [222, 144] on div "Технічне звернення. Дзвінок зірвався" at bounding box center [236, 137] width 121 height 13
click at [421, 174] on div at bounding box center [315, 199] width 352 height 98
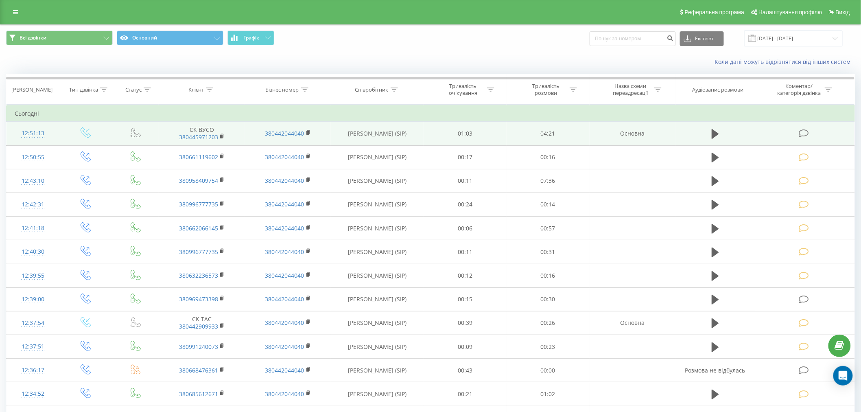
click at [799, 138] on td at bounding box center [804, 134] width 99 height 24
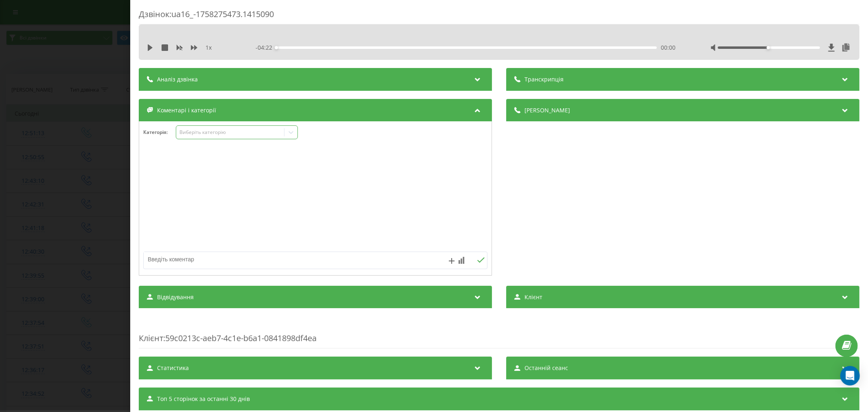
click at [222, 133] on div "Виберіть категорію" at bounding box center [230, 132] width 102 height 7
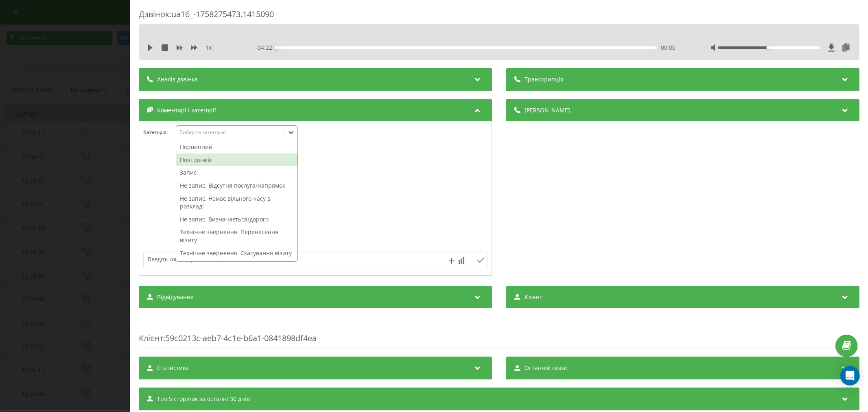
click at [205, 159] on div "Повторний" at bounding box center [236, 159] width 121 height 13
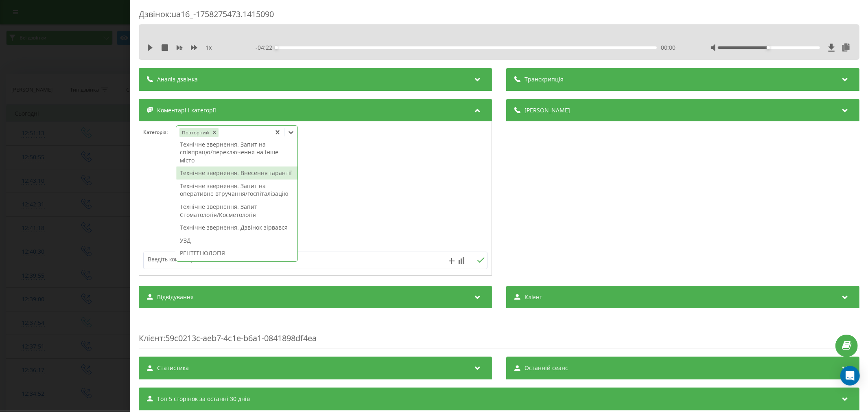
scroll to position [213, 0]
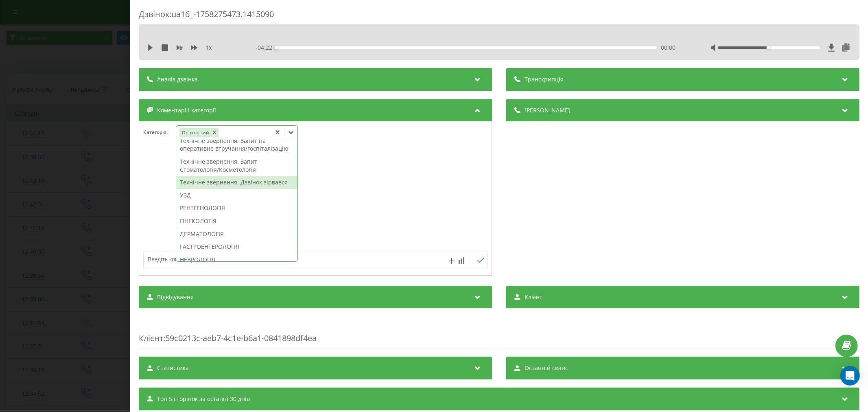
click at [205, 189] on div "Технічне звернення. Дзвінок зірвався" at bounding box center [236, 182] width 121 height 13
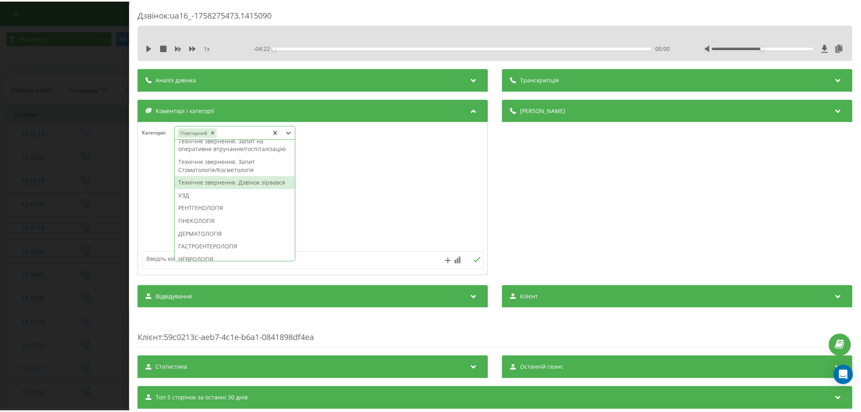
scroll to position [166, 0]
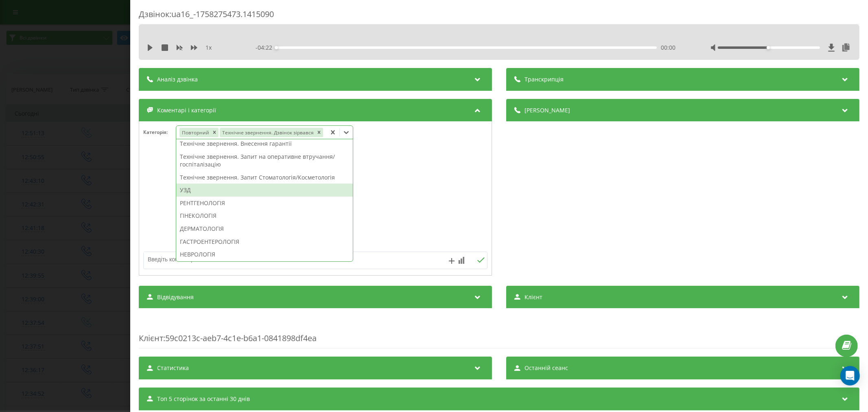
click at [205, 188] on div "УЗД" at bounding box center [264, 189] width 177 height 13
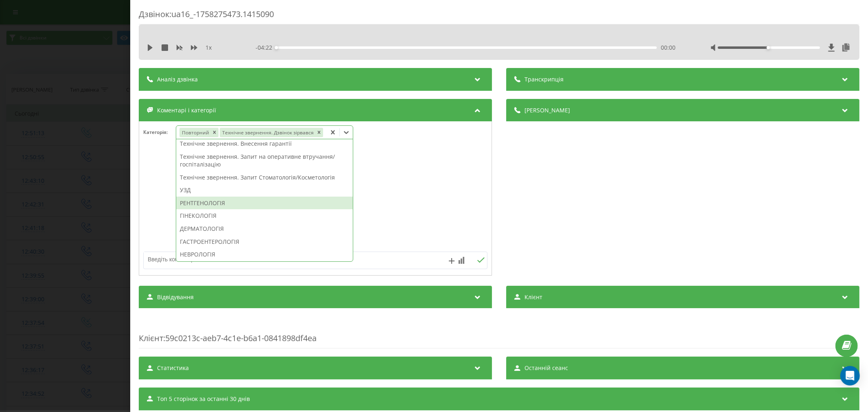
click at [401, 210] on div at bounding box center [315, 199] width 352 height 98
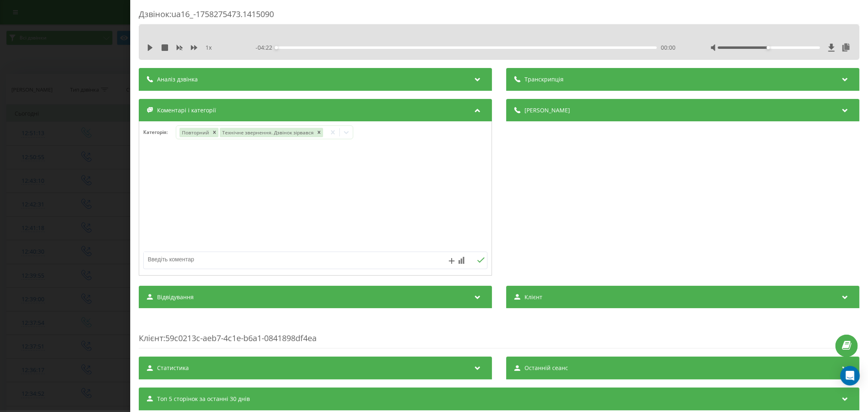
click at [306, 259] on textarea at bounding box center [281, 259] width 275 height 15
type textarea "лід. будуть пропонувати"
click at [479, 260] on icon at bounding box center [481, 260] width 8 height 6
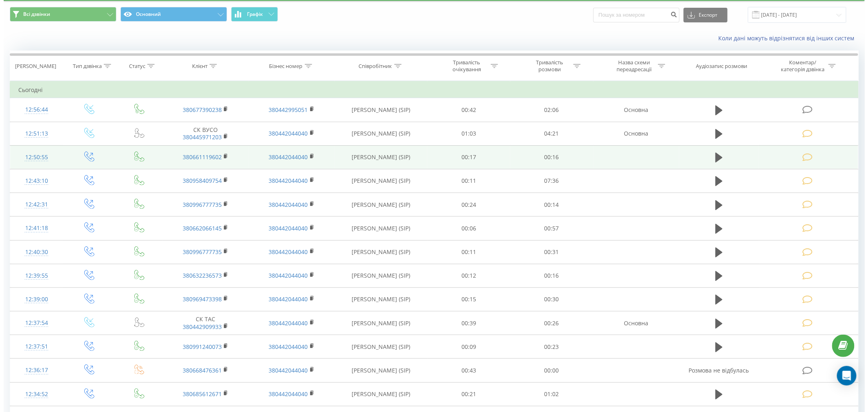
scroll to position [45, 0]
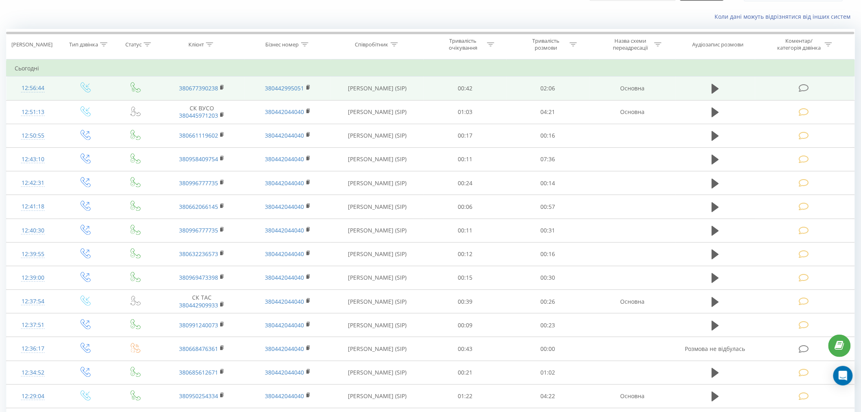
click at [808, 85] on icon at bounding box center [804, 88] width 10 height 9
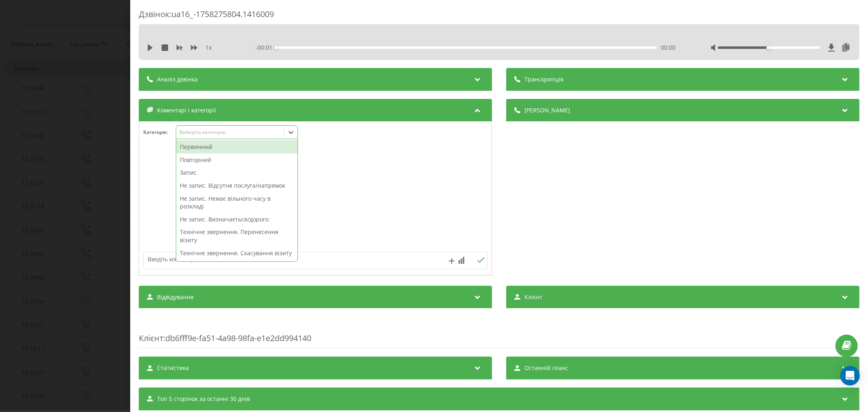
click at [202, 134] on div "Виберіть категорію" at bounding box center [230, 132] width 102 height 7
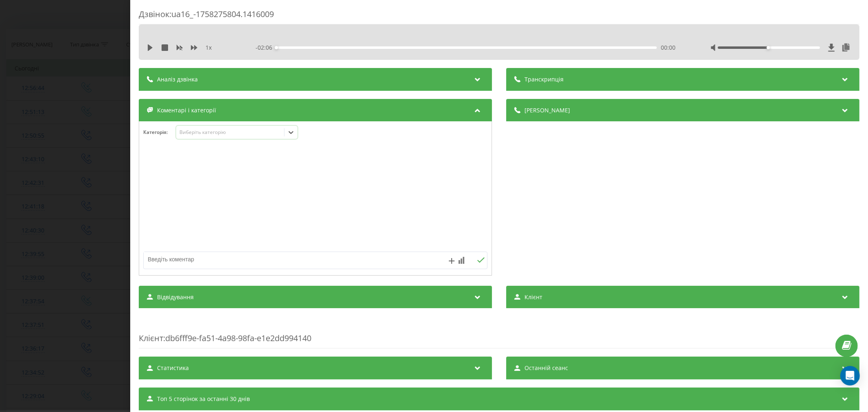
click at [218, 135] on div "Виберіть категорію" at bounding box center [230, 132] width 102 height 7
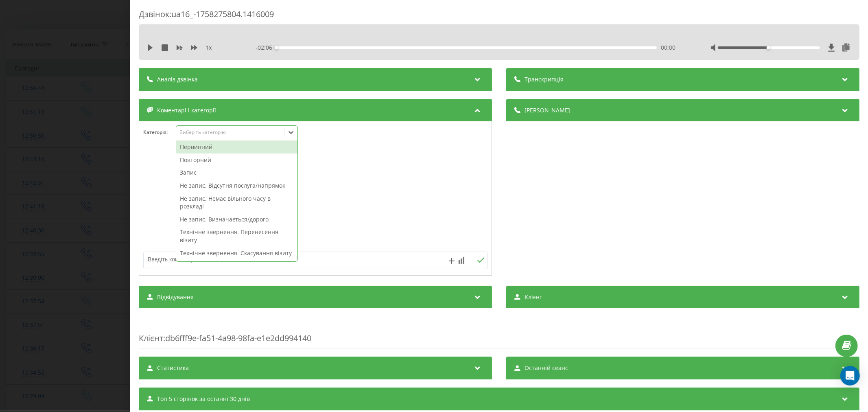
click at [213, 145] on div "Первинний" at bounding box center [236, 146] width 121 height 13
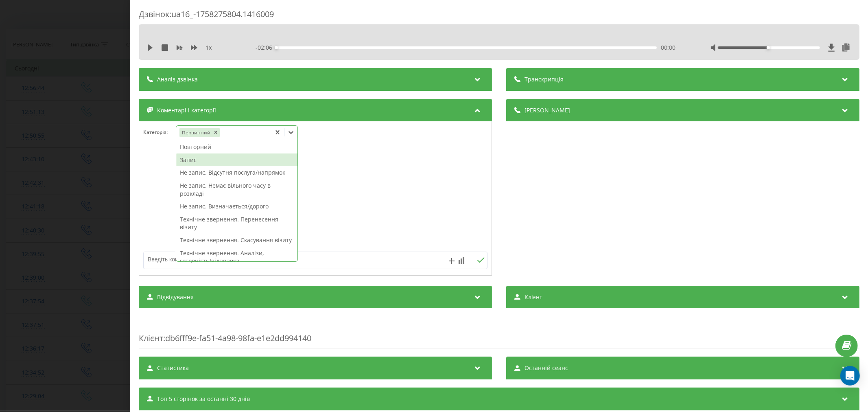
click at [197, 162] on div "Запис" at bounding box center [236, 159] width 121 height 13
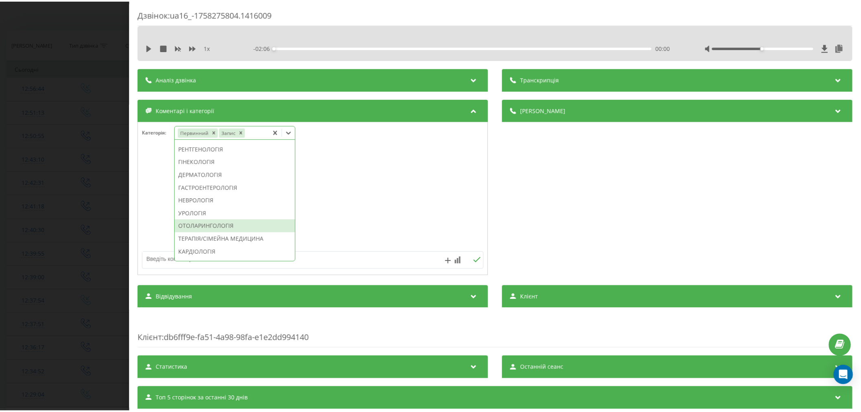
scroll to position [247, 0]
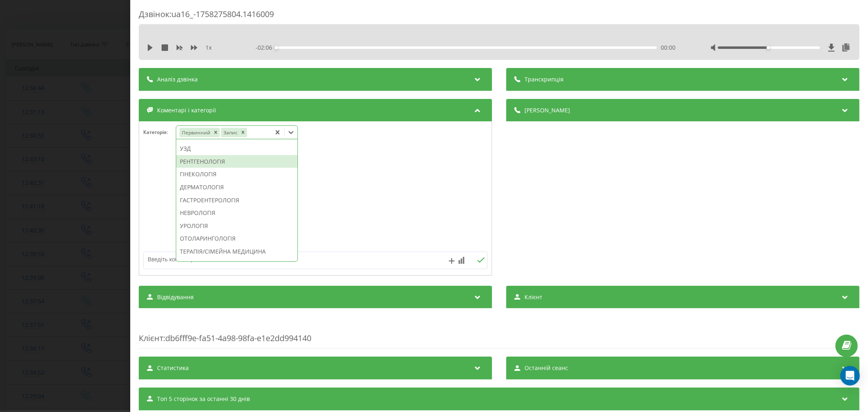
click at [209, 168] on div "РЕНТГЕНОЛОГІЯ" at bounding box center [236, 161] width 121 height 13
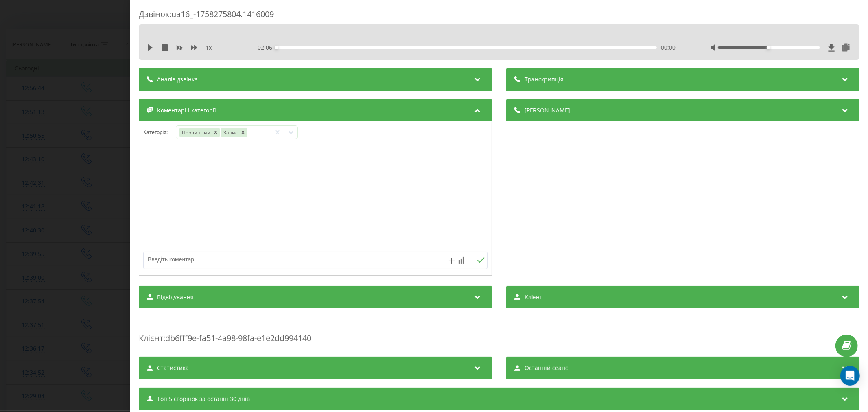
drag, startPoint x: 431, startPoint y: 192, endPoint x: 428, endPoint y: 188, distance: 5.9
click at [433, 192] on div at bounding box center [315, 199] width 352 height 98
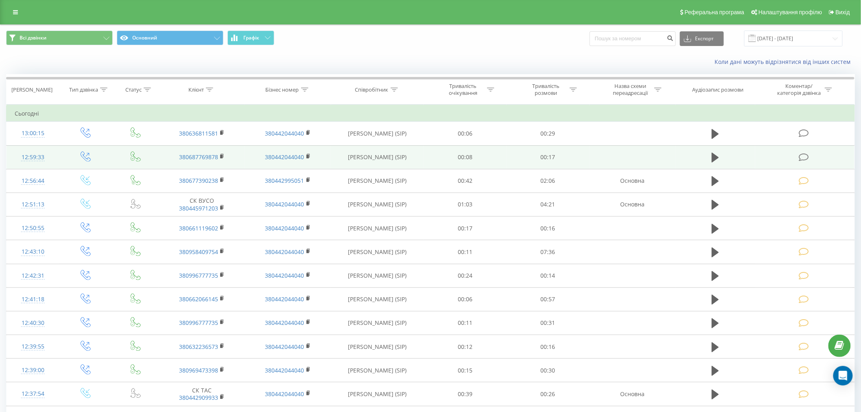
click at [804, 158] on icon at bounding box center [804, 157] width 10 height 9
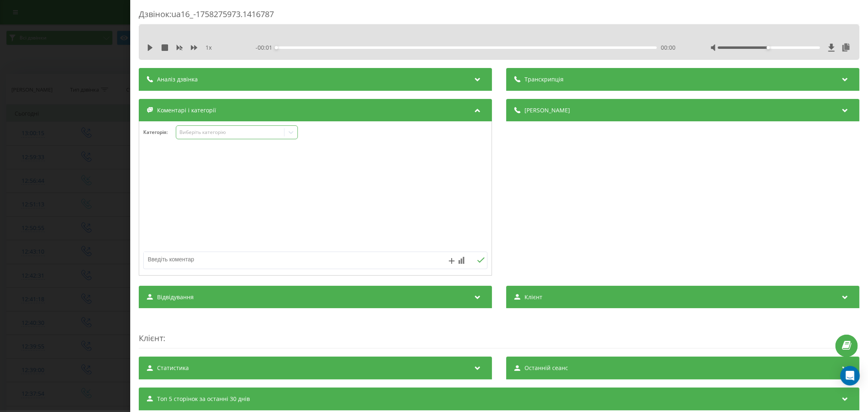
click at [207, 132] on div "Виберіть категорію" at bounding box center [230, 132] width 102 height 7
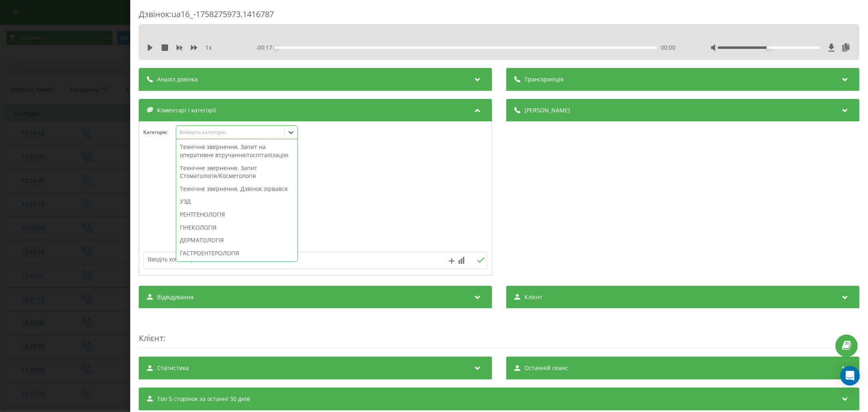
scroll to position [226, 0]
click at [251, 189] on div "Технічне звернення. Дзвінок зірвався" at bounding box center [236, 182] width 121 height 13
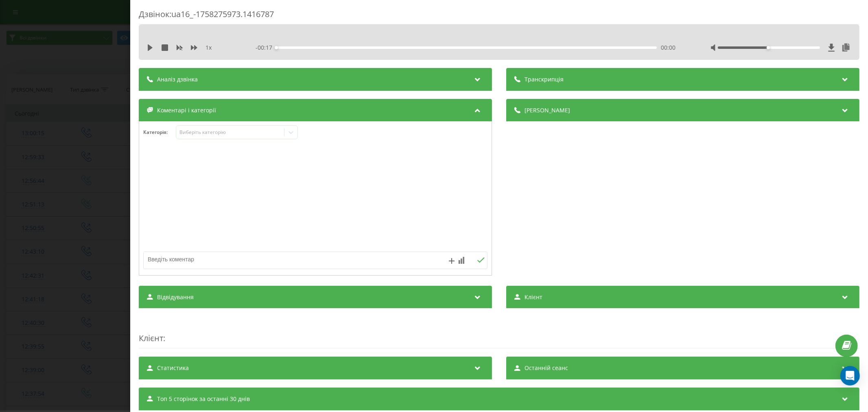
click at [442, 208] on div at bounding box center [315, 199] width 352 height 98
click at [264, 260] on textarea at bounding box center [281, 259] width 275 height 15
type textarea "лід. уже телеф"
click at [478, 262] on icon at bounding box center [481, 260] width 8 height 6
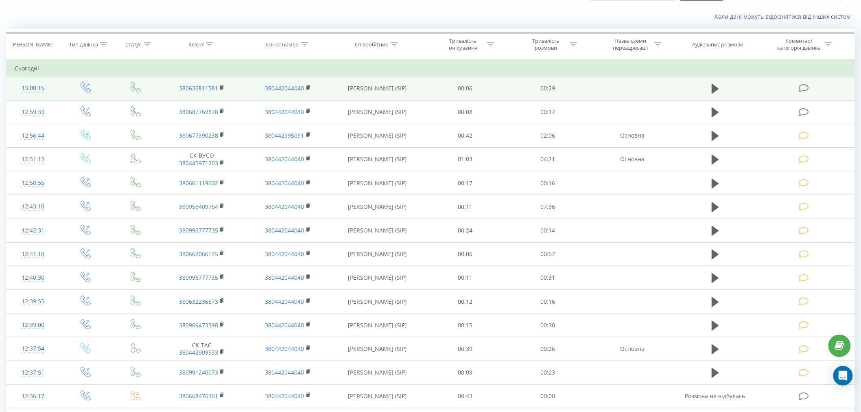
click at [803, 92] on icon at bounding box center [804, 88] width 10 height 9
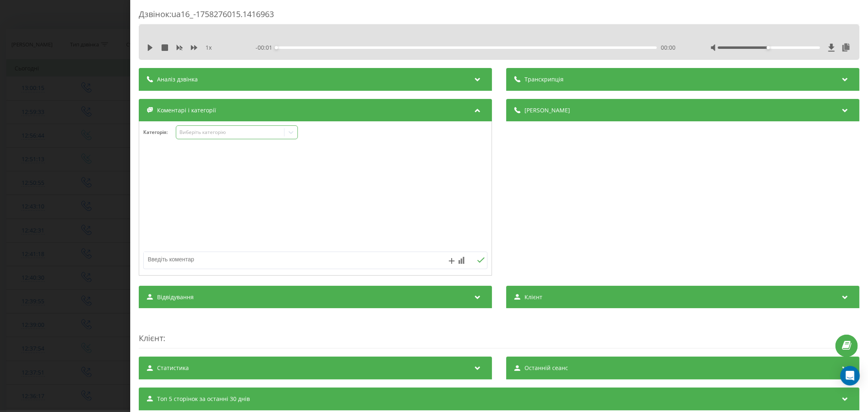
click at [220, 135] on div "Виберіть категорію" at bounding box center [230, 132] width 102 height 7
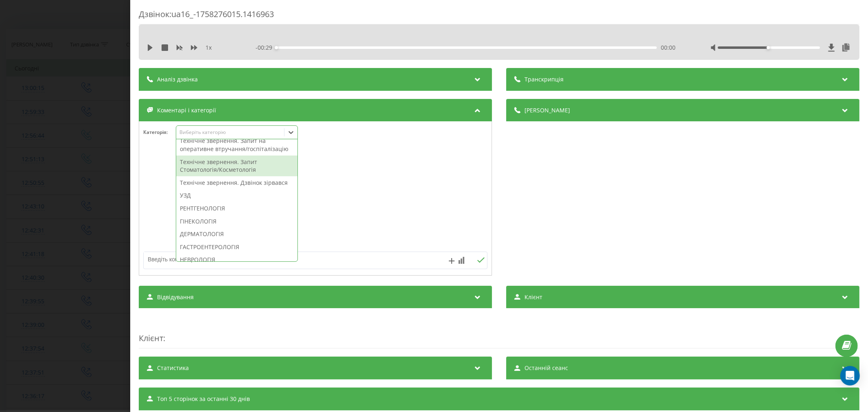
scroll to position [271, 0]
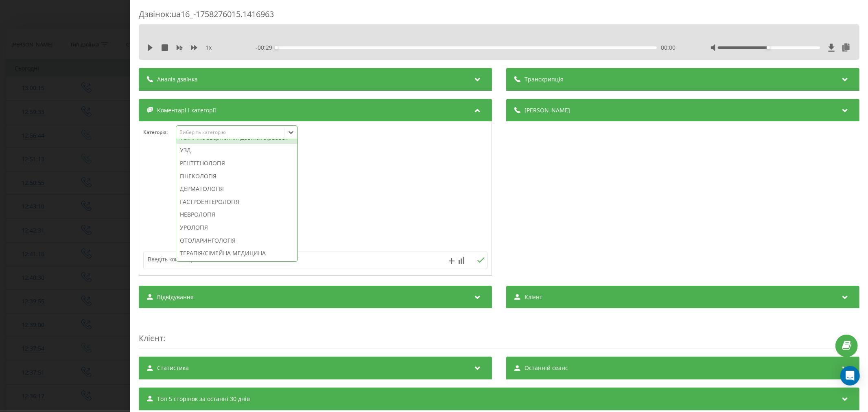
click at [225, 144] on div "Технічне звернення. Дзвінок зірвався" at bounding box center [236, 137] width 121 height 13
click at [493, 172] on div "Деталі дзвінка Загальне Дата дзвінка 2025-09-19 13:00:15 Тип дзвінка Вихідний С…" at bounding box center [499, 188] width 721 height 179
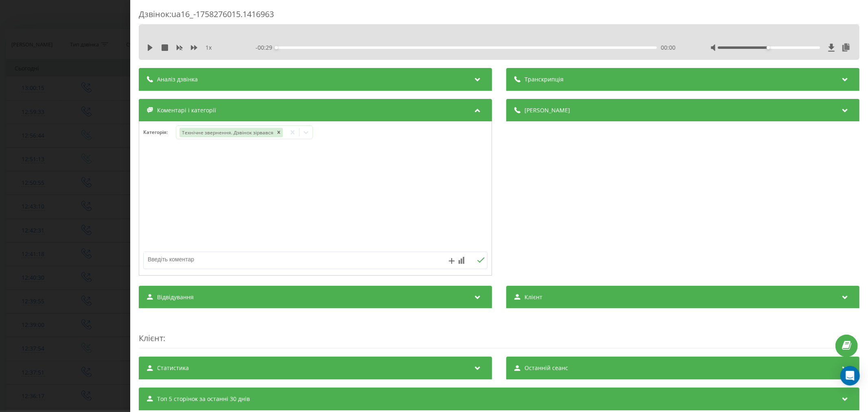
click at [244, 268] on div at bounding box center [281, 260] width 275 height 17
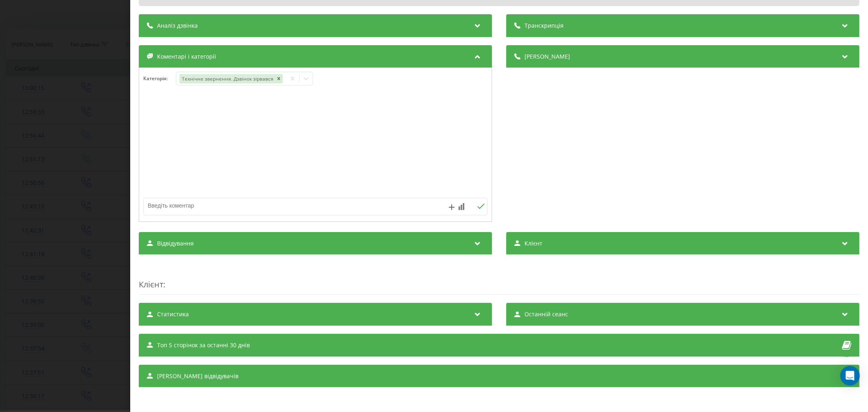
click at [301, 209] on textarea at bounding box center [281, 205] width 275 height 15
type textarea "лід. уже тел"
click at [477, 205] on icon at bounding box center [481, 206] width 8 height 6
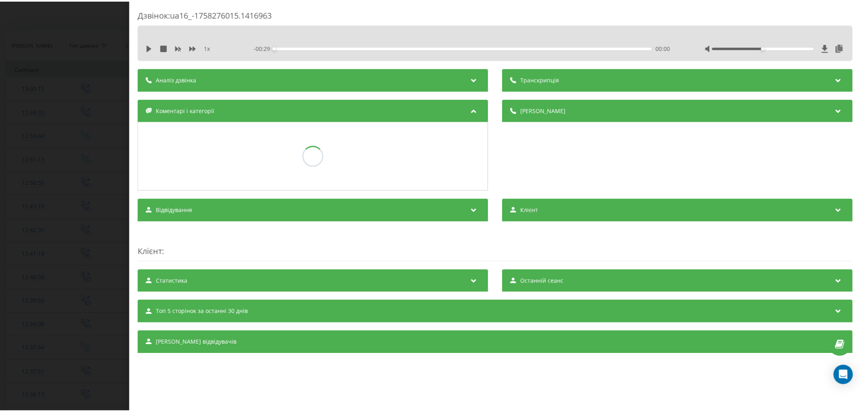
scroll to position [0, 0]
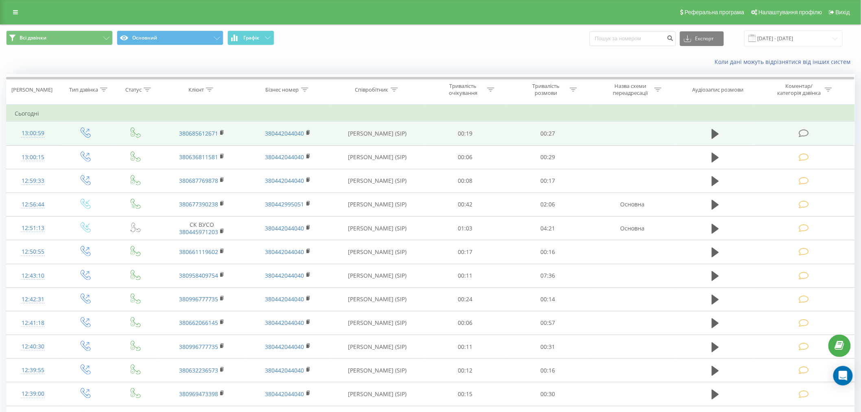
click at [802, 131] on icon at bounding box center [804, 133] width 10 height 9
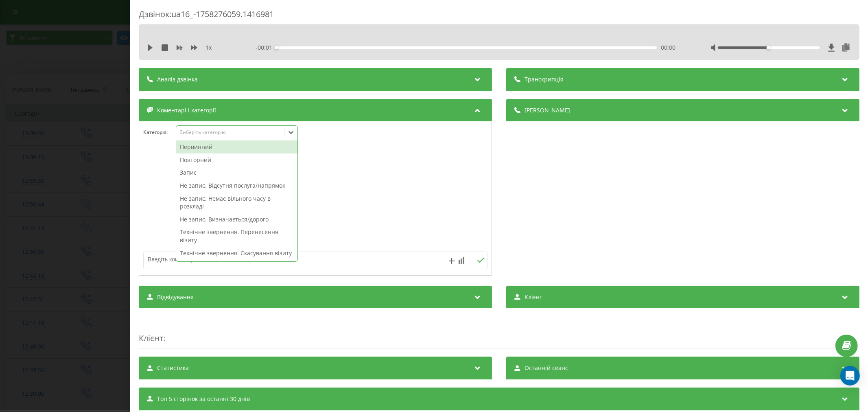
click at [205, 133] on div "Виберіть категорію" at bounding box center [230, 132] width 102 height 7
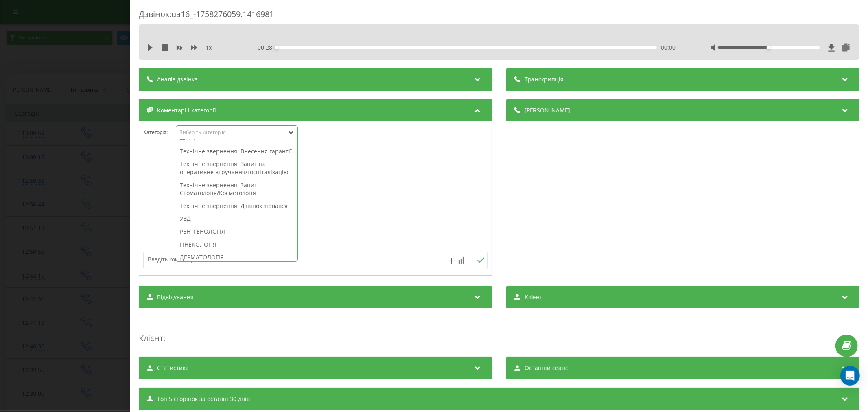
scroll to position [226, 0]
click at [219, 189] on div "Технічне звернення. Дзвінок зірвався" at bounding box center [236, 182] width 121 height 13
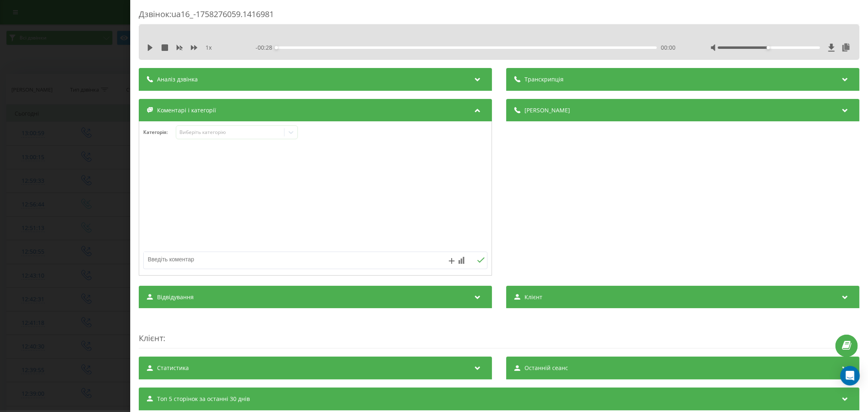
click at [339, 183] on div at bounding box center [315, 199] width 352 height 98
drag, startPoint x: 212, startPoint y: 255, endPoint x: 183, endPoint y: 226, distance: 41.4
click at [212, 255] on textarea at bounding box center [281, 259] width 275 height 15
type textarea "лід. уже телефон"
click at [477, 260] on icon at bounding box center [481, 260] width 8 height 6
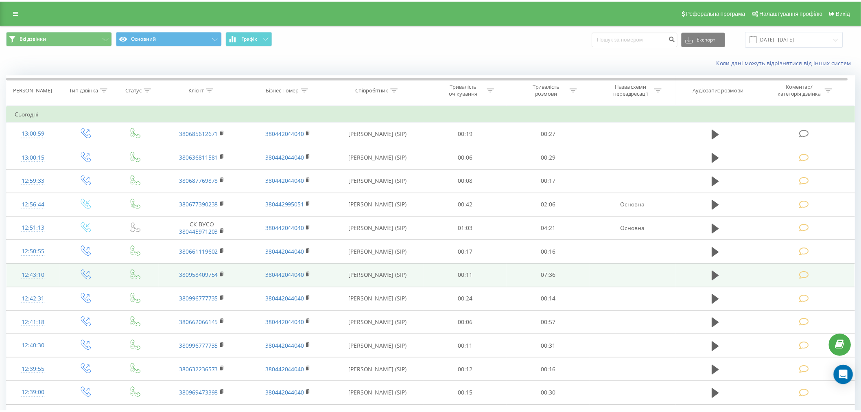
scroll to position [45, 0]
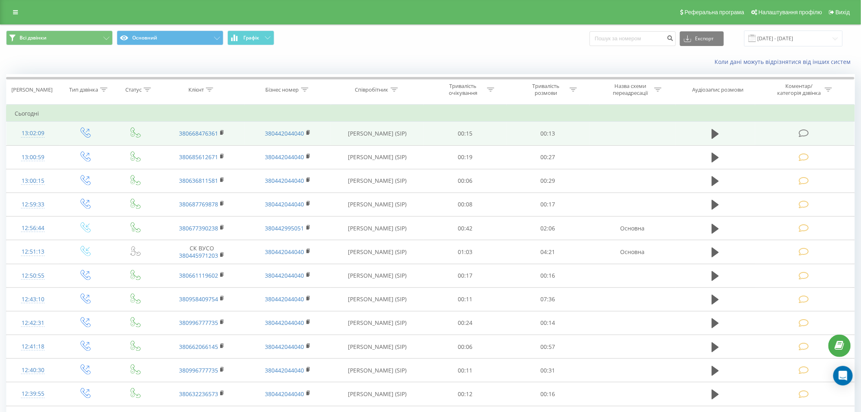
drag, startPoint x: 807, startPoint y: 134, endPoint x: 803, endPoint y: 133, distance: 4.2
click at [807, 134] on icon at bounding box center [804, 133] width 10 height 9
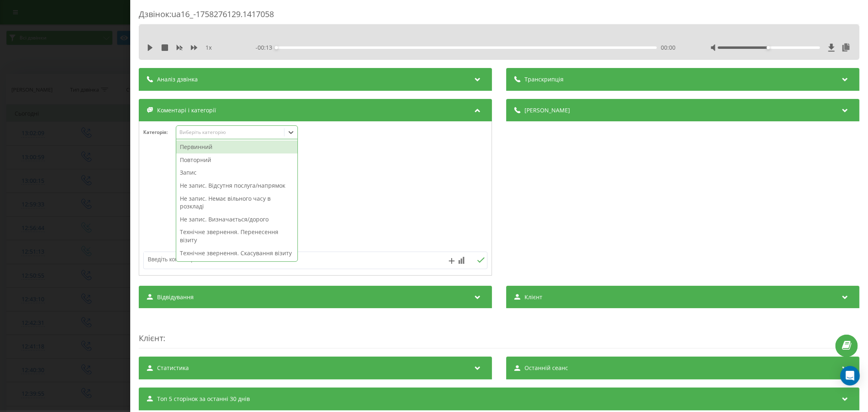
click at [192, 134] on div "Виберіть категорію" at bounding box center [230, 132] width 102 height 7
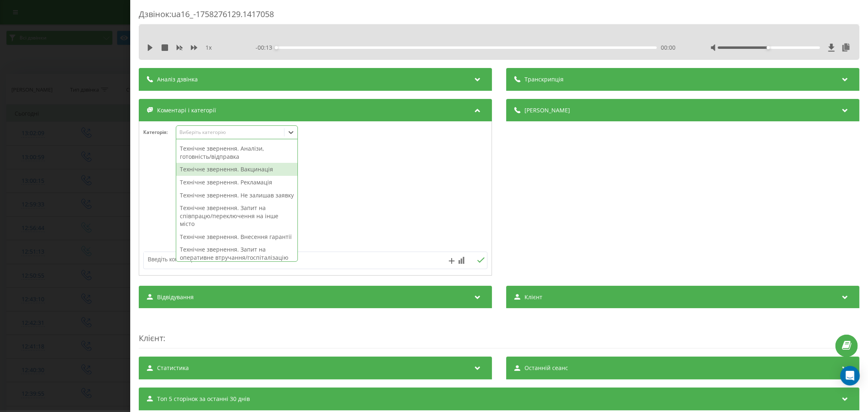
scroll to position [135, 0]
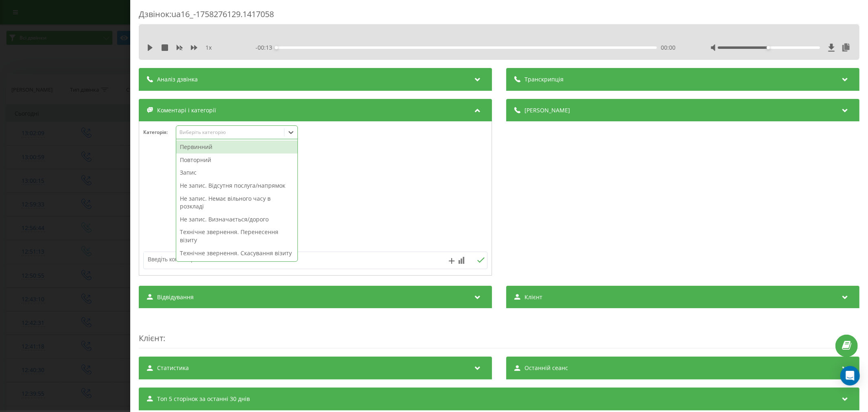
click at [242, 129] on div "Виберіть категорію" at bounding box center [230, 133] width 108 height 8
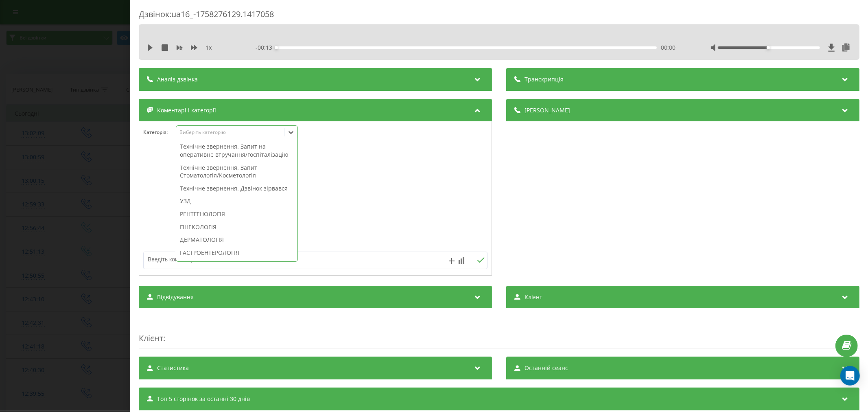
scroll to position [226, 0]
click at [207, 189] on div "Технічне звернення. Дзвінок зірвався" at bounding box center [236, 182] width 121 height 13
drag, startPoint x: 332, startPoint y: 198, endPoint x: 323, endPoint y: 194, distance: 10.0
click at [334, 198] on div at bounding box center [315, 199] width 352 height 98
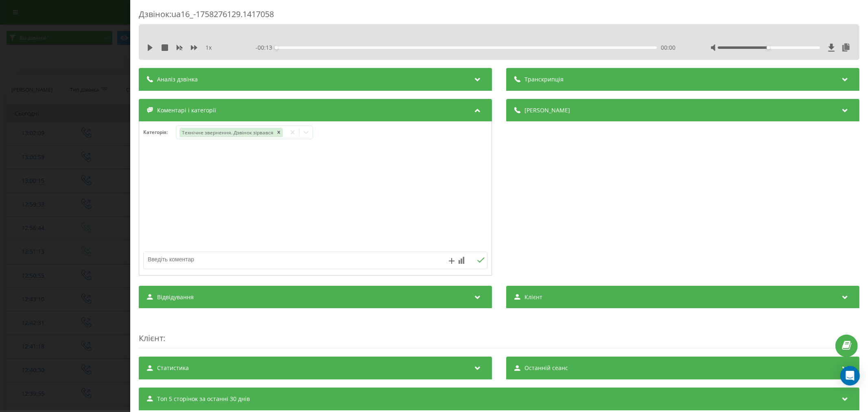
click at [214, 262] on textarea at bounding box center [281, 259] width 275 height 15
type textarea "лід. уже телеф"
click at [477, 260] on icon at bounding box center [481, 260] width 8 height 6
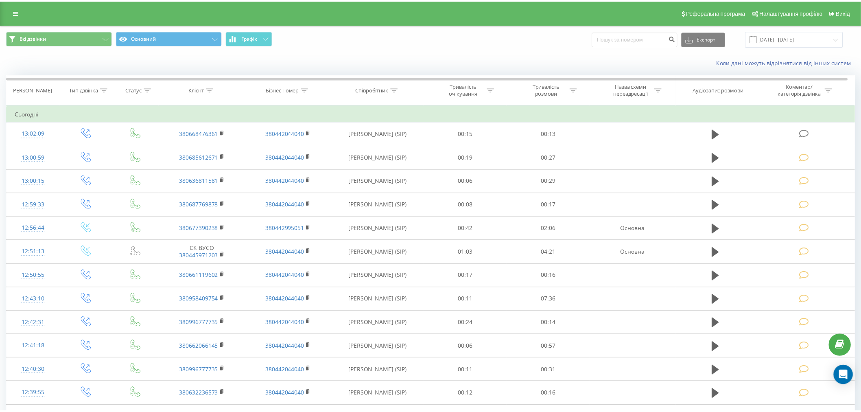
scroll to position [45, 0]
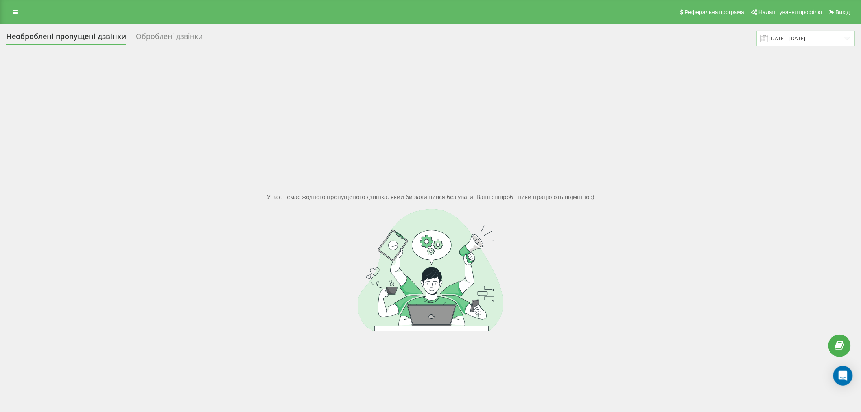
click at [784, 35] on input "[DATE] - [DATE]" at bounding box center [805, 39] width 98 height 16
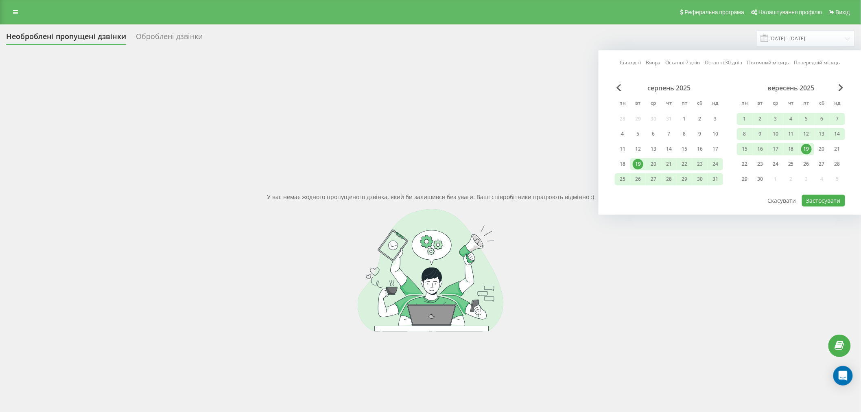
click at [371, 168] on div "У вас немає жодного пропущеного дзвінка, який би залишився без уваги. Ваші спів…" at bounding box center [430, 262] width 849 height 412
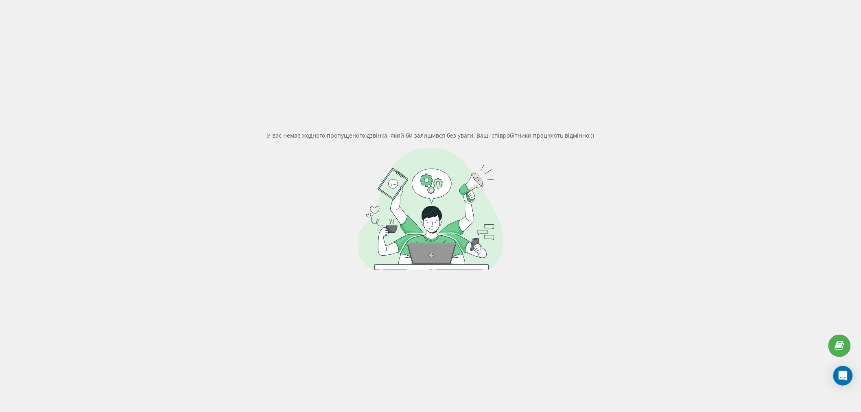
scroll to position [62, 0]
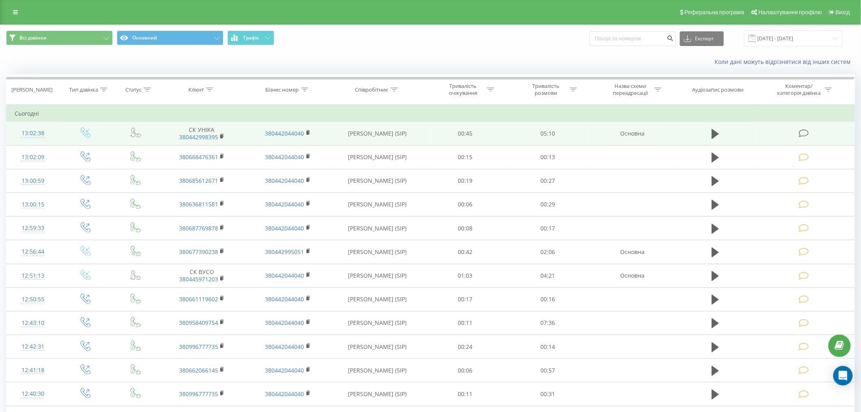
click at [807, 133] on icon at bounding box center [804, 133] width 10 height 9
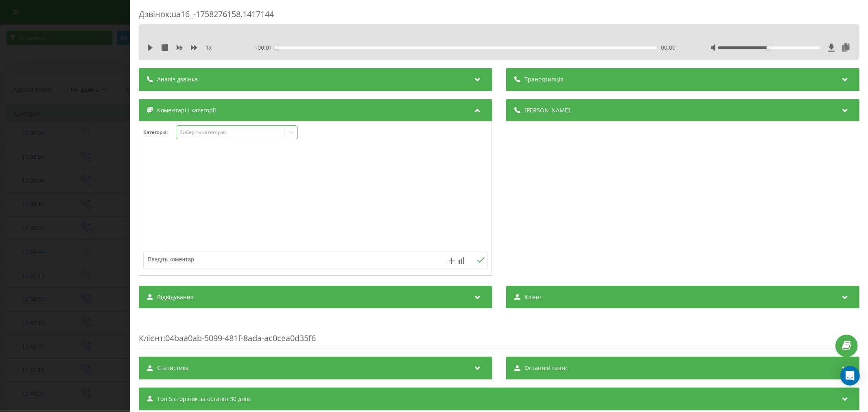
click at [222, 132] on div "Виберіть категорію" at bounding box center [230, 132] width 102 height 7
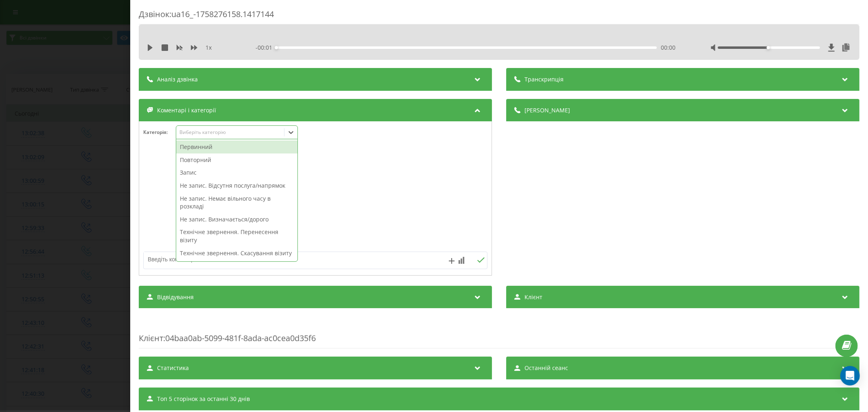
click at [217, 145] on div "Первинний" at bounding box center [236, 146] width 121 height 13
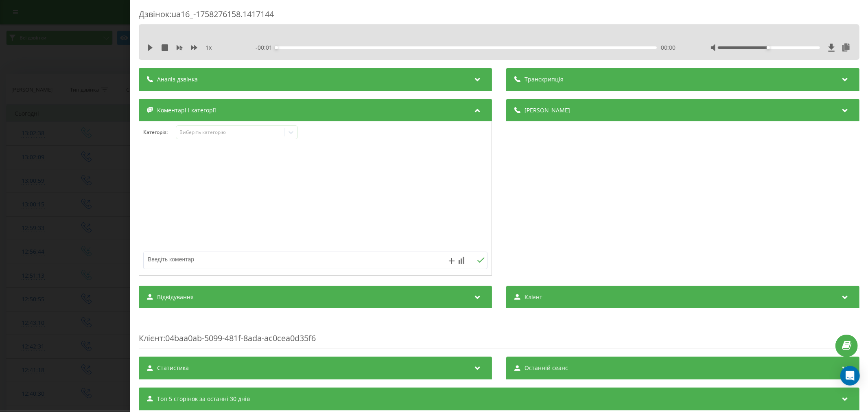
click at [450, 168] on div at bounding box center [315, 199] width 352 height 98
click at [295, 131] on div at bounding box center [290, 132] width 13 height 13
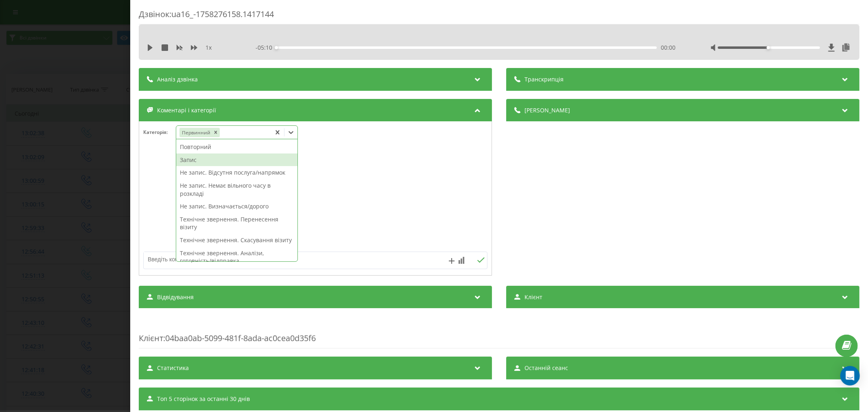
click at [259, 161] on div "Запис" at bounding box center [236, 159] width 121 height 13
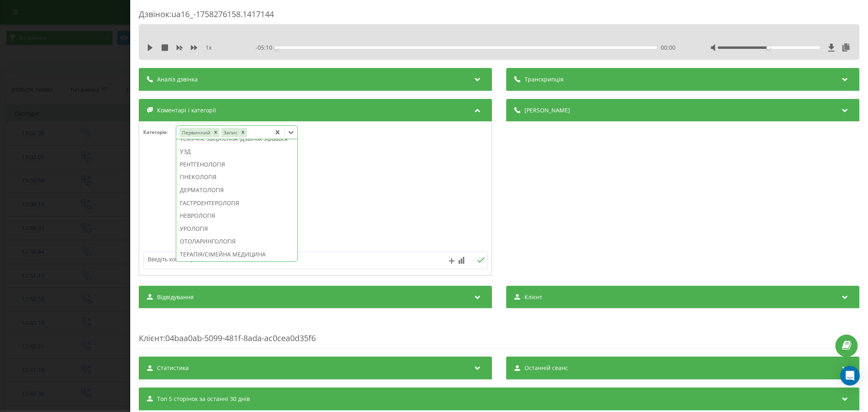
scroll to position [258, 0]
click at [223, 182] on div "ДЕРМАТОЛОГІЯ" at bounding box center [236, 175] width 121 height 13
click at [393, 205] on div at bounding box center [315, 199] width 352 height 98
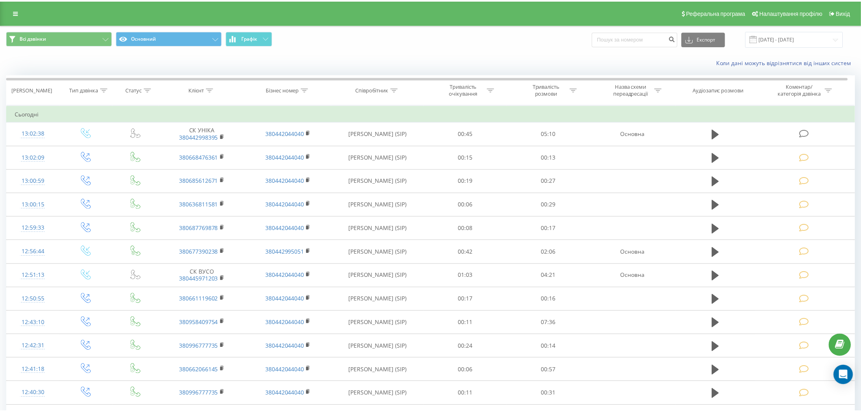
scroll to position [45, 0]
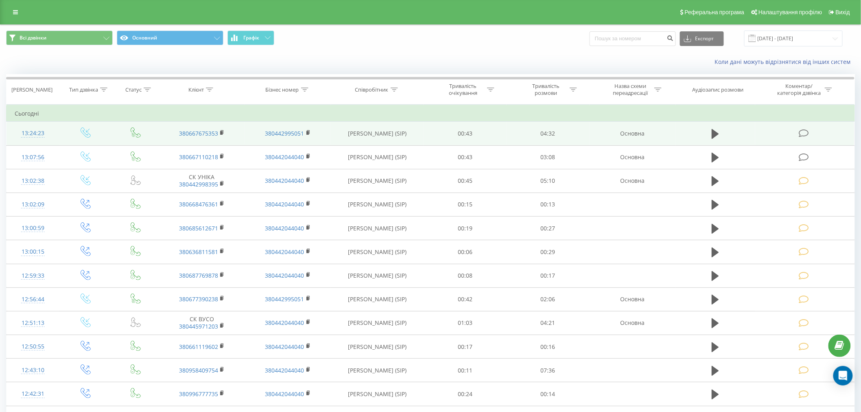
drag, startPoint x: 803, startPoint y: 135, endPoint x: 444, endPoint y: 122, distance: 359.5
click at [803, 135] on icon at bounding box center [804, 133] width 10 height 9
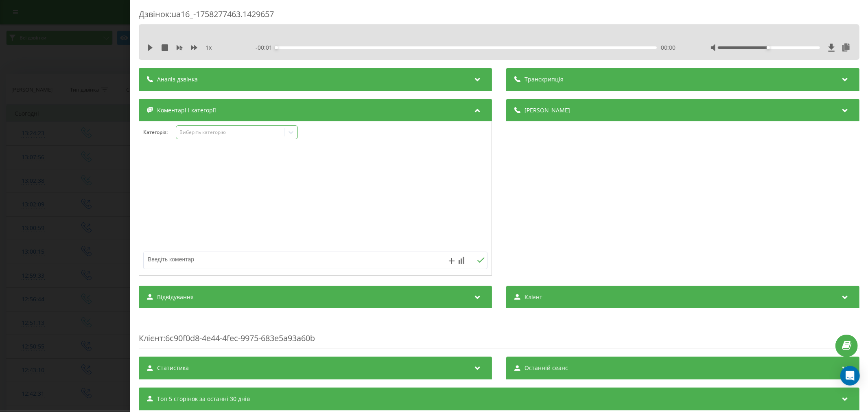
click at [214, 129] on div "Виберіть категорію" at bounding box center [237, 132] width 122 height 14
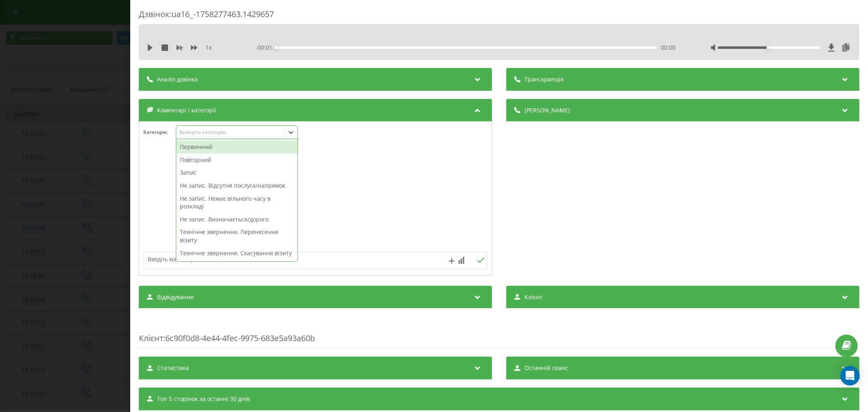
click at [212, 140] on div "Первинний Повторний Запис Не запис. Відсутня послуга/напрямок Не запис. Немає в…" at bounding box center [236, 200] width 121 height 122
click at [203, 173] on div "Запис" at bounding box center [236, 172] width 121 height 13
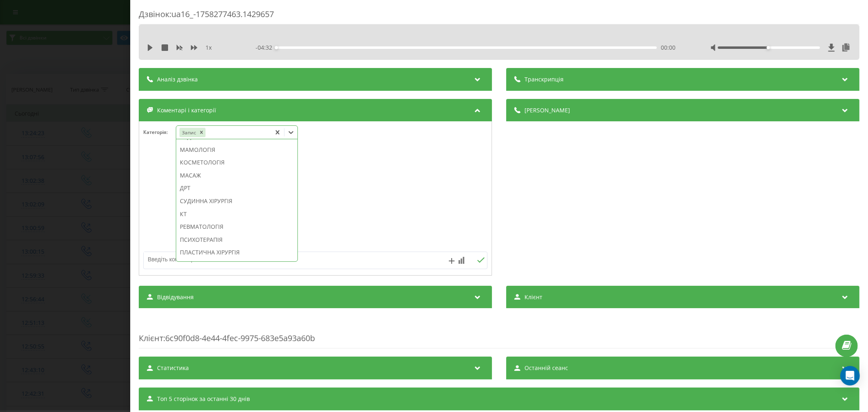
scroll to position [530, 0]
click at [202, 181] on div "КТ" at bounding box center [236, 174] width 121 height 13
click at [349, 199] on div at bounding box center [315, 199] width 352 height 98
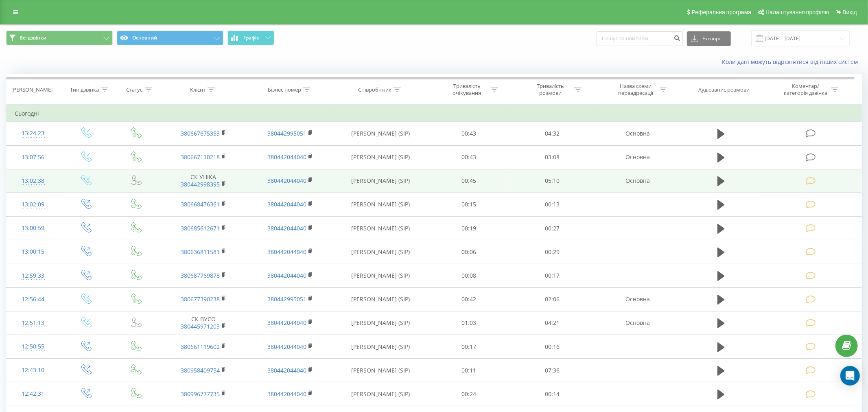
scroll to position [45, 0]
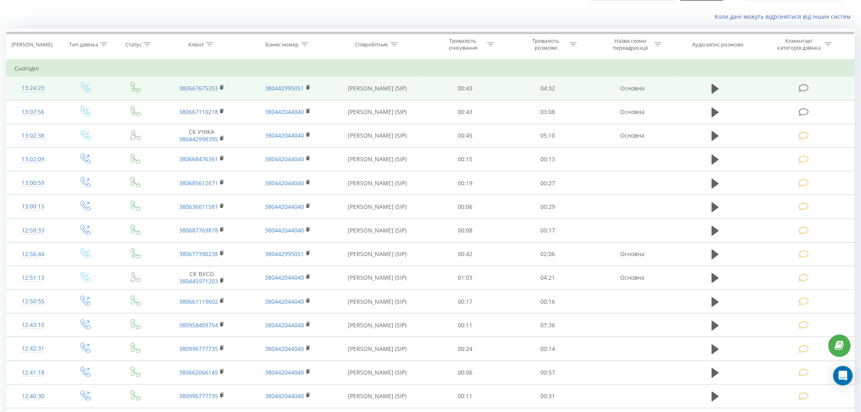
click at [803, 85] on icon at bounding box center [804, 88] width 10 height 9
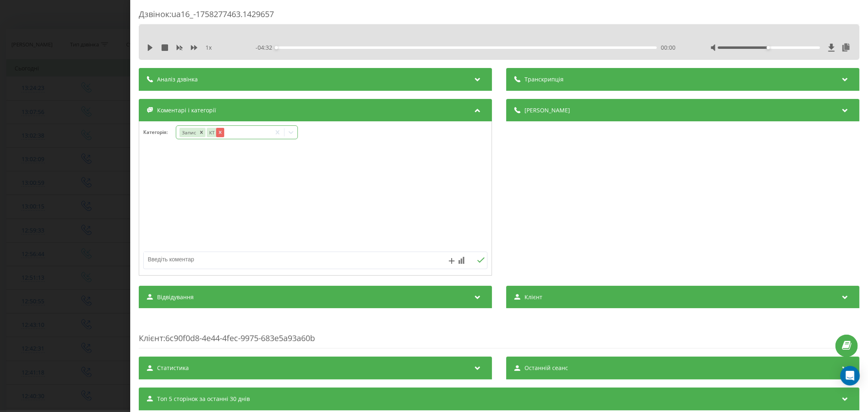
click at [224, 131] on div "Remove КТ" at bounding box center [220, 132] width 8 height 9
click at [291, 135] on icon at bounding box center [291, 132] width 8 height 8
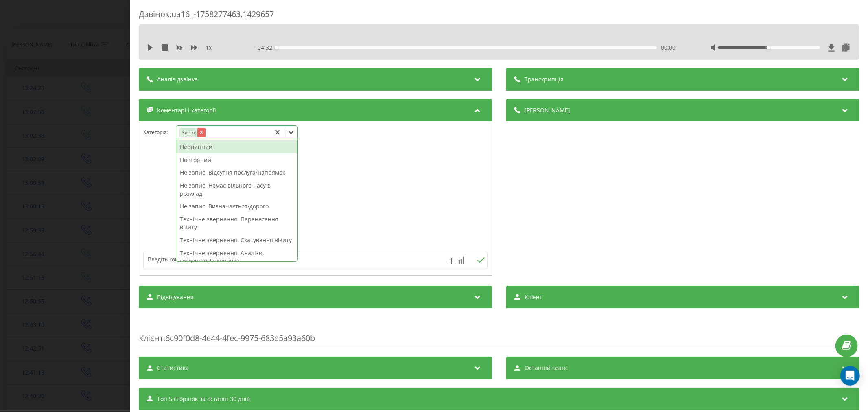
click at [199, 132] on icon "Remove Запис" at bounding box center [201, 132] width 6 height 6
click at [202, 147] on div "Первинний" at bounding box center [236, 146] width 121 height 13
click at [192, 164] on div "Запис" at bounding box center [236, 159] width 121 height 13
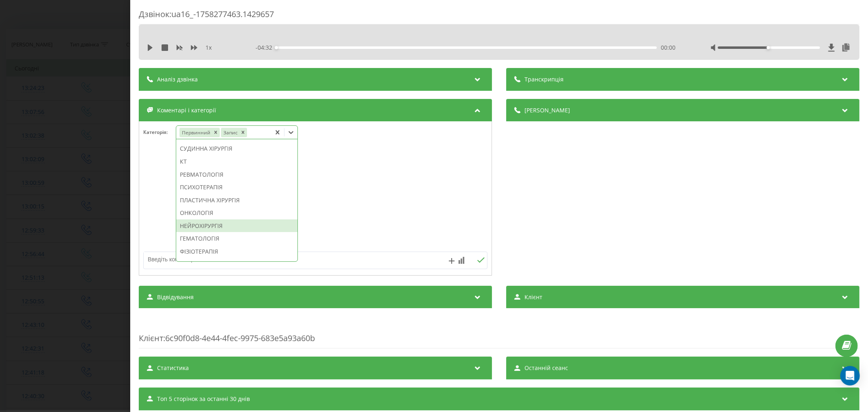
scroll to position [563, 0]
click at [191, 152] on div "КТ" at bounding box center [236, 150] width 121 height 13
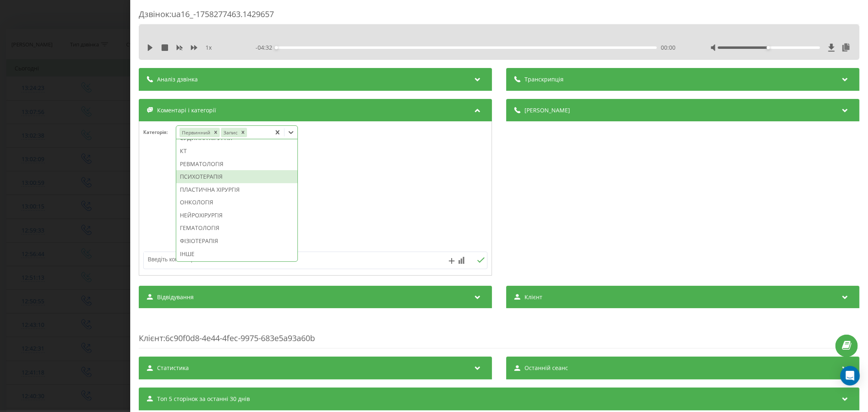
click at [319, 186] on div at bounding box center [315, 199] width 352 height 98
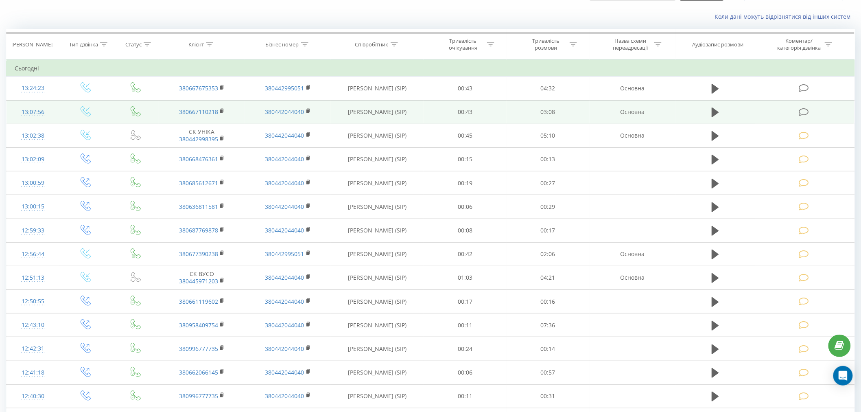
click at [802, 114] on icon at bounding box center [804, 112] width 10 height 9
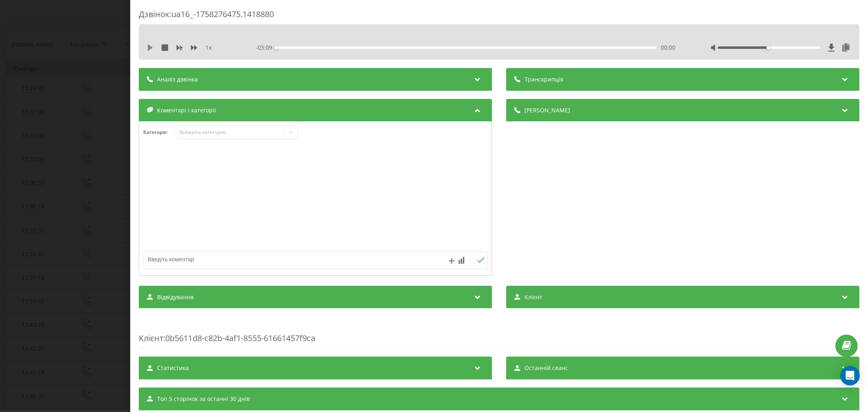
click at [148, 48] on icon at bounding box center [150, 47] width 5 height 7
click at [307, 50] on div "- 03:06 00:02 00:02" at bounding box center [466, 48] width 423 height 8
click at [304, 49] on div "- 03:04 00:04 00:04" at bounding box center [466, 48] width 423 height 8
click at [310, 47] on div "00:17" at bounding box center [466, 47] width 380 height 2
click at [326, 46] on div "00:19" at bounding box center [466, 47] width 380 height 2
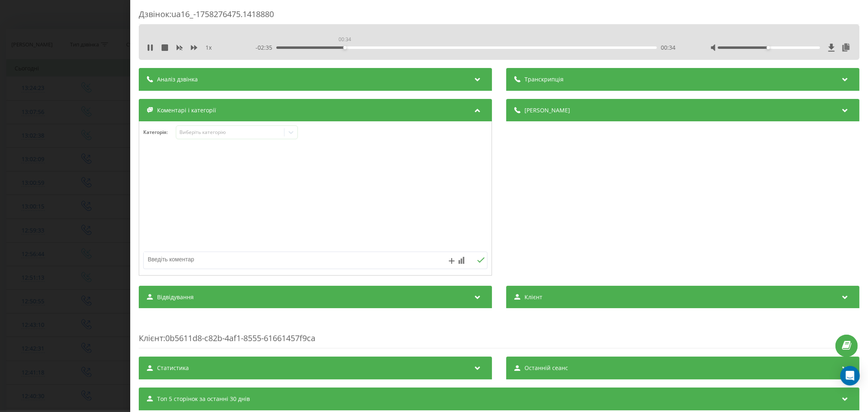
click at [343, 48] on div "00:34" at bounding box center [466, 47] width 380 height 2
click at [375, 46] on div "00:50" at bounding box center [466, 47] width 380 height 2
click at [400, 47] on div "00:51" at bounding box center [466, 47] width 380 height 2
click at [249, 132] on div "Виберіть категорію" at bounding box center [230, 132] width 102 height 7
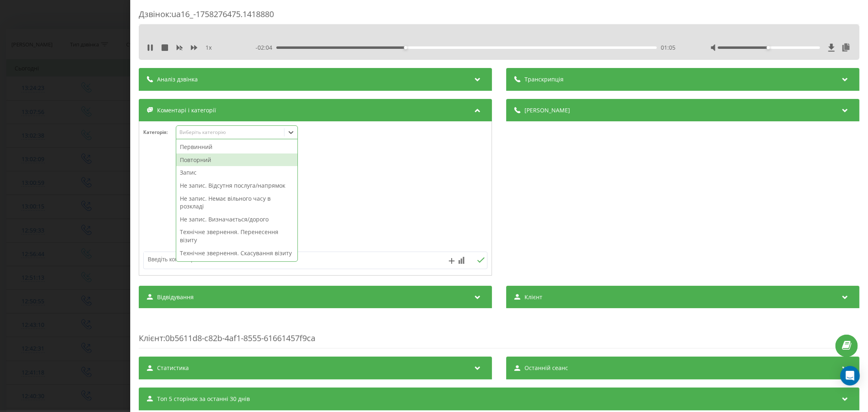
click at [209, 159] on div "Повторний" at bounding box center [236, 159] width 121 height 13
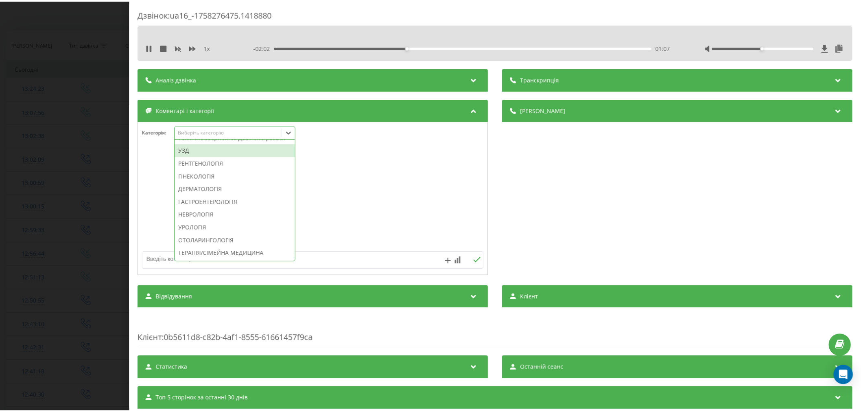
scroll to position [258, 0]
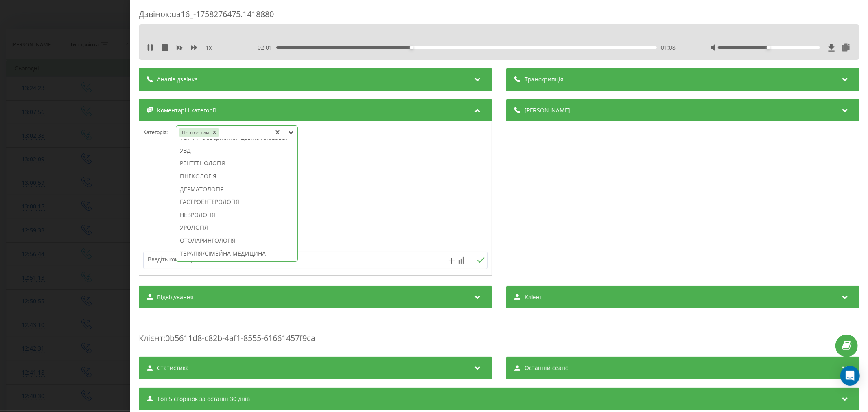
click at [216, 144] on div "Технічне звернення. Дзвінок зірвався" at bounding box center [236, 137] width 121 height 13
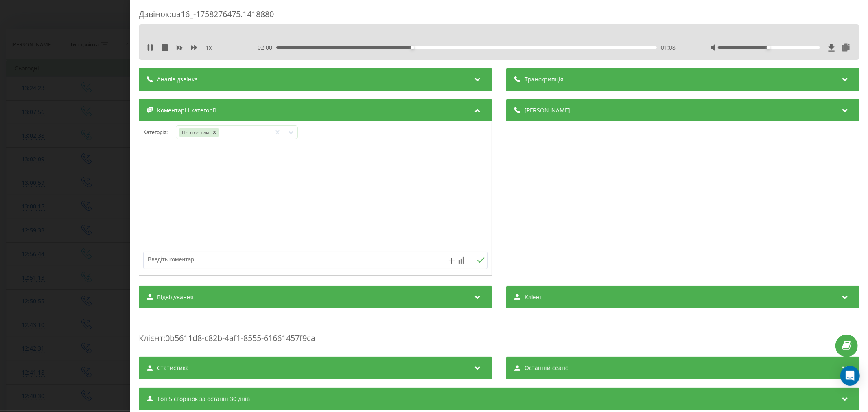
click at [350, 174] on div at bounding box center [315, 199] width 352 height 98
click at [238, 262] on textarea at bounding box center [281, 259] width 275 height 15
type textarea "питання до лікаря по назналікуванню"
drag, startPoint x: 478, startPoint y: 259, endPoint x: 476, endPoint y: 249, distance: 10.7
click at [478, 259] on icon at bounding box center [481, 260] width 8 height 6
